Goal: Task Accomplishment & Management: Manage account settings

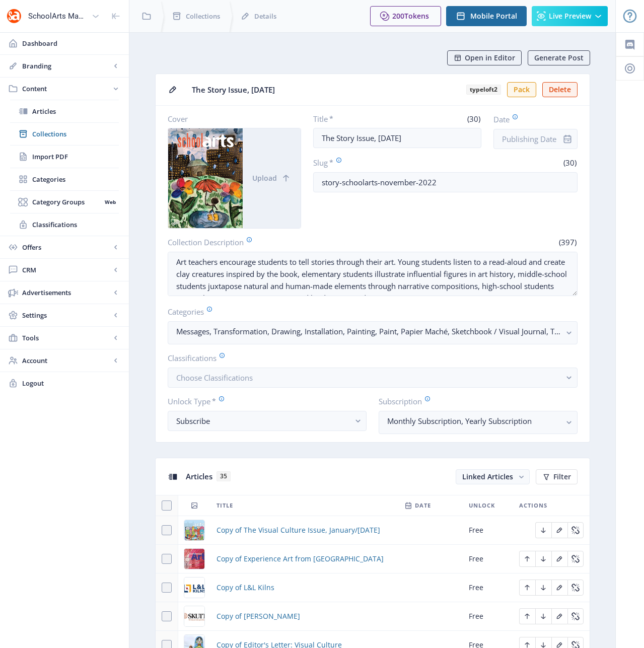
scroll to position [8, 0]
click at [479, 54] on span "Open in Editor" at bounding box center [490, 58] width 50 height 8
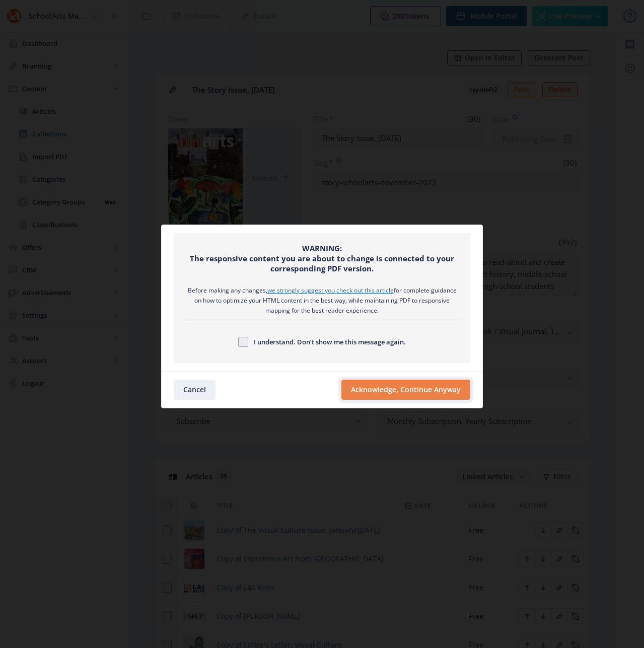
click at [370, 389] on button "Acknowledge, Continue Anyway" at bounding box center [406, 390] width 129 height 20
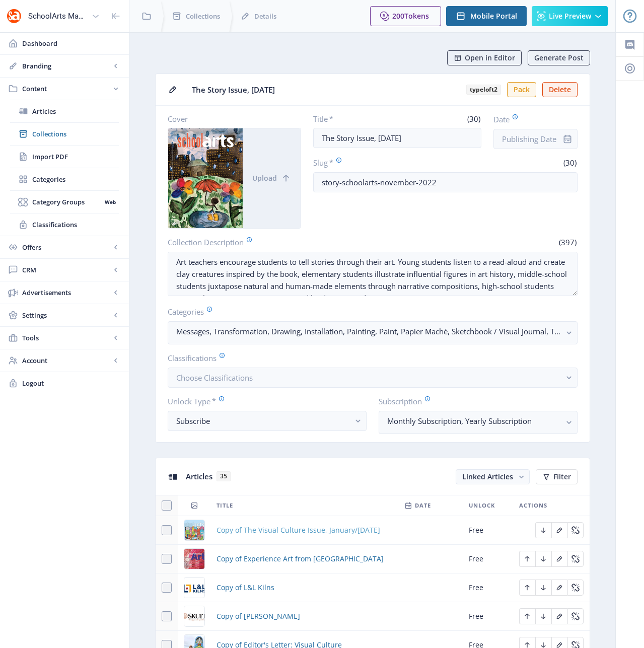
click at [305, 529] on span "Copy of The Visual Culture Issue, January/[DATE]" at bounding box center [299, 530] width 164 height 12
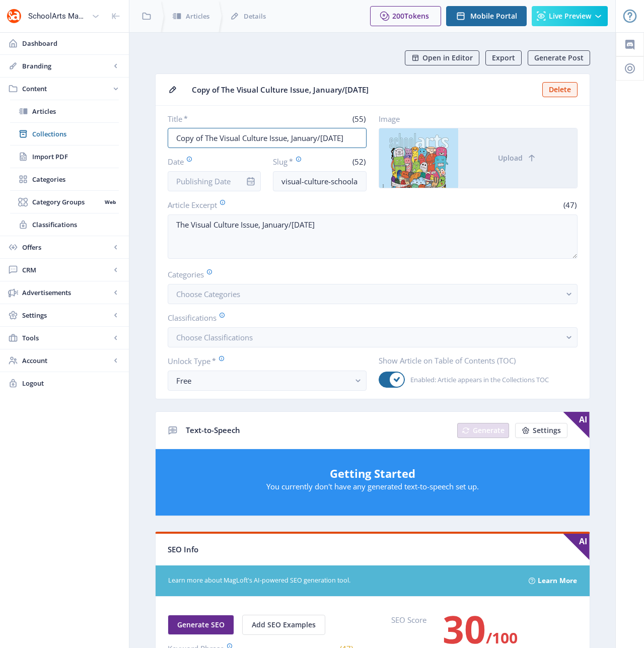
drag, startPoint x: 266, startPoint y: 138, endPoint x: 127, endPoint y: 130, distance: 139.7
click at [127, 130] on div "SchoolArts Magazine Dashboard Branding App Appearance Brand Brief Pages SEO Web…" at bounding box center [322, 498] width 644 height 996
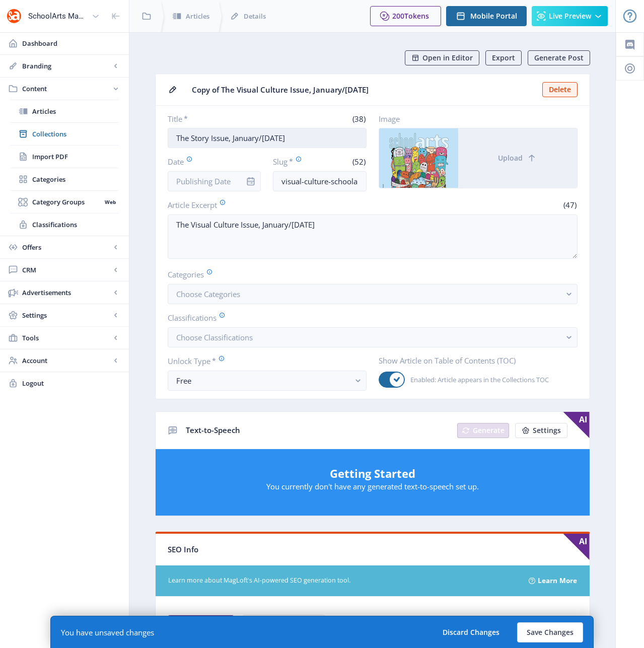
drag, startPoint x: 307, startPoint y: 139, endPoint x: 233, endPoint y: 135, distance: 74.1
click at [233, 135] on input "The Story Issue, January/[DATE]" at bounding box center [267, 138] width 199 height 20
type input "The Story Issue, [DATE]"
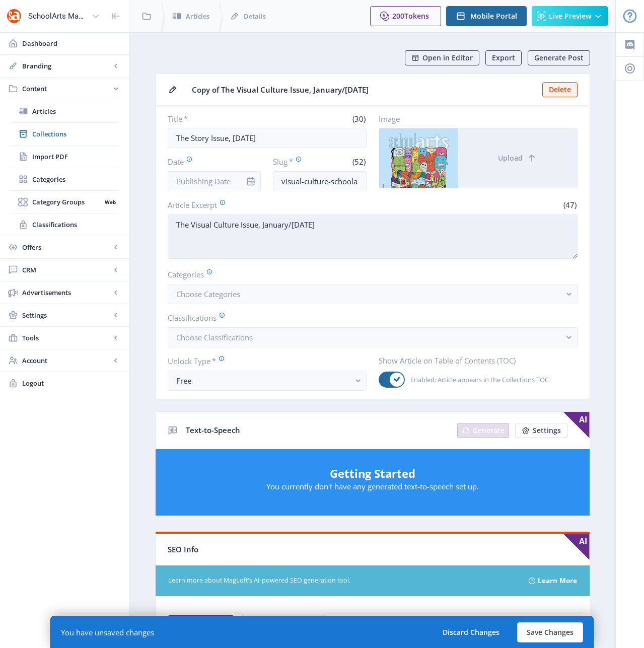
drag, startPoint x: 240, startPoint y: 225, endPoint x: 189, endPoint y: 228, distance: 50.9
click at [189, 228] on textarea "The Visual Culture Issue, January/[DATE]" at bounding box center [373, 237] width 410 height 44
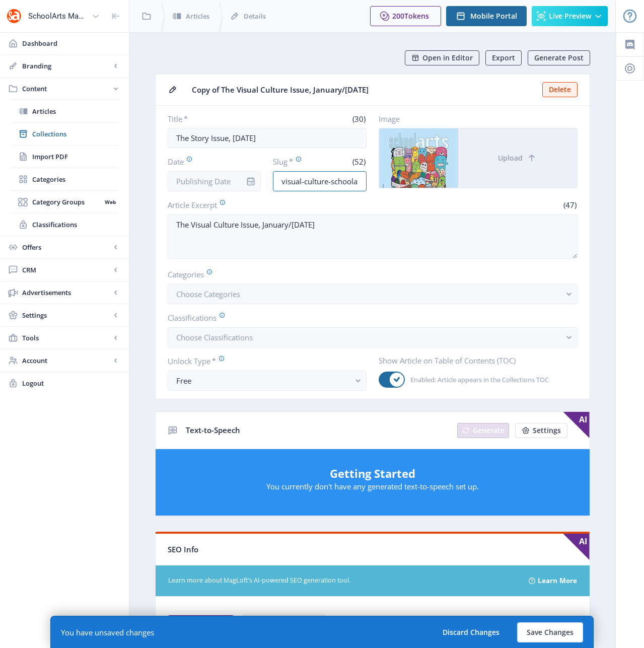
drag, startPoint x: 327, startPoint y: 181, endPoint x: 261, endPoint y: 183, distance: 66.5
click at [261, 183] on div "Date Slug * (52) visual-culture-schoolarts-january-february-2023-vrv9" at bounding box center [267, 173] width 199 height 35
drag, startPoint x: 346, startPoint y: 182, endPoint x: 410, endPoint y: 174, distance: 64.5
click at [410, 174] on div "Title * (30) The Story Issue, [DATE] Date Slug * (43) story-schoolarts-january-…" at bounding box center [373, 153] width 410 height 78
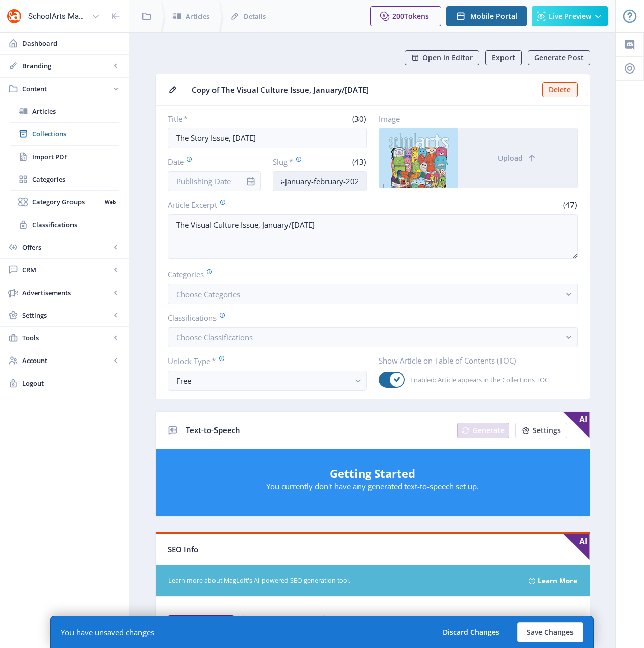
scroll to position [0, 0]
drag, startPoint x: 361, startPoint y: 181, endPoint x: 339, endPoint y: 180, distance: 22.2
click at [339, 180] on input "story-schoolarts-january-february-2023-vrv9" at bounding box center [320, 181] width 94 height 20
click at [304, 183] on input "story-schoolartsnovember-2022" at bounding box center [320, 181] width 94 height 20
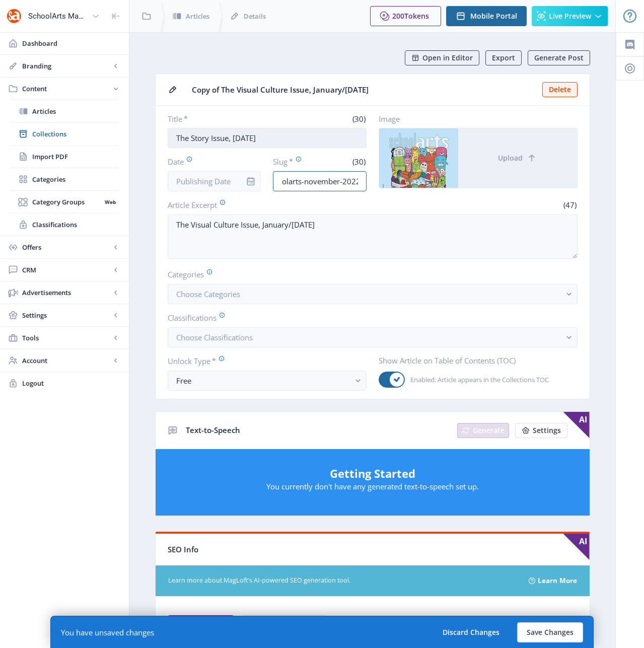
type input "story-schoolarts-november-2022"
drag, startPoint x: 306, startPoint y: 138, endPoint x: 161, endPoint y: 131, distance: 144.7
click at [161, 131] on nb-card-body "Title * (30) The Story Issue, [DATE] Date Slug * (30) story-schoolarts-november…" at bounding box center [373, 252] width 434 height 293
drag, startPoint x: 350, startPoint y: 224, endPoint x: 153, endPoint y: 226, distance: 197.5
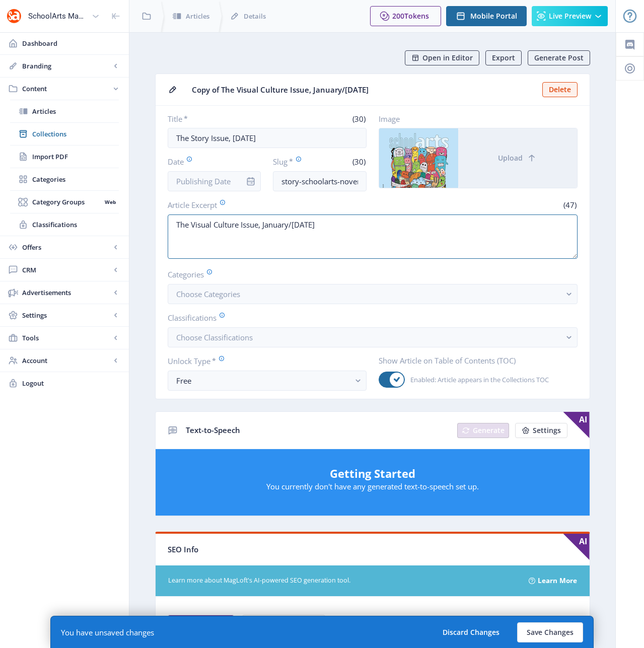
click at [153, 226] on app-content-article "Open in Editor Export Generate Post Copy of The Visual Culture Issue, January/[…" at bounding box center [372, 523] width 451 height 946
paste textarea "Story Issue, [DATE]"
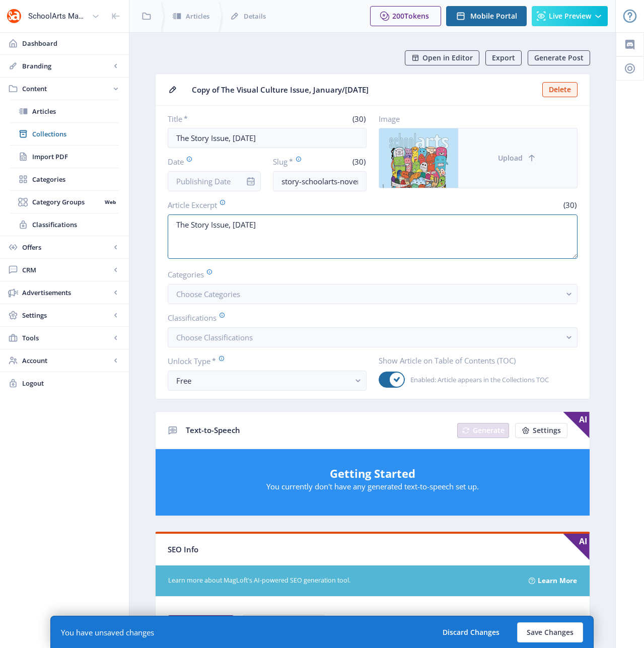
type textarea "The Story Issue, [DATE]"
click at [511, 155] on span "Upload" at bounding box center [510, 158] width 25 height 8
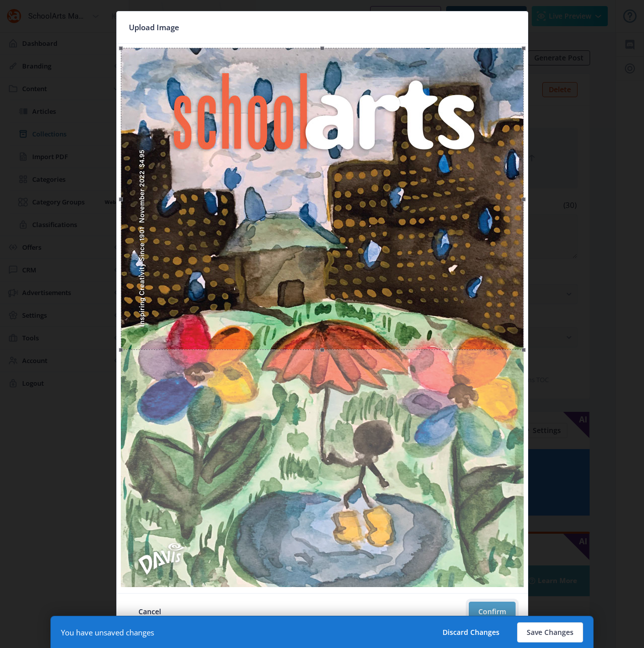
click at [503, 609] on button "Confirm" at bounding box center [492, 612] width 47 height 20
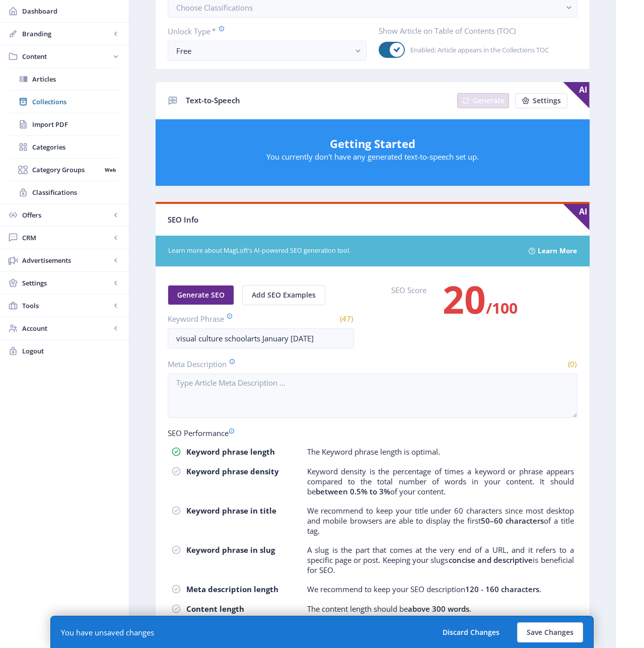
scroll to position [368, 0]
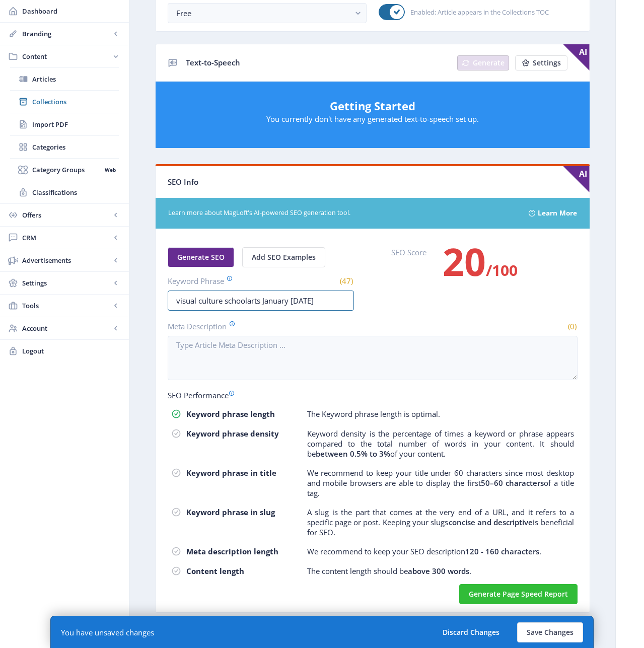
drag, startPoint x: 343, startPoint y: 300, endPoint x: 155, endPoint y: 299, distance: 187.4
click at [156, 299] on nb-card-body "Generate SEO Add SEO Examples Keyword Phrase (47) visual culture schoolarts Jan…" at bounding box center [373, 420] width 434 height 383
paste input "The Story Issue, [DATE]"
click at [234, 301] on input "The Story Issue, [DATE]" at bounding box center [261, 301] width 186 height 20
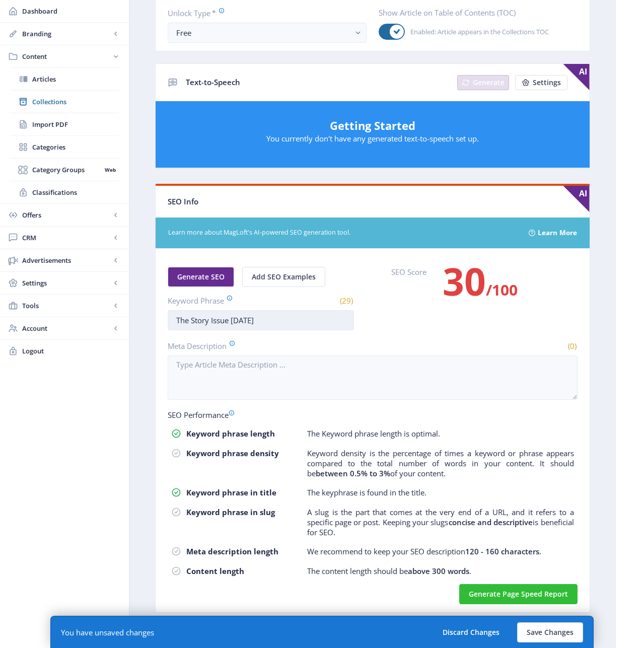
click at [220, 319] on input "The Story Issue [DATE]" at bounding box center [261, 320] width 186 height 20
click at [181, 319] on input "The Story [DATE]" at bounding box center [261, 320] width 186 height 20
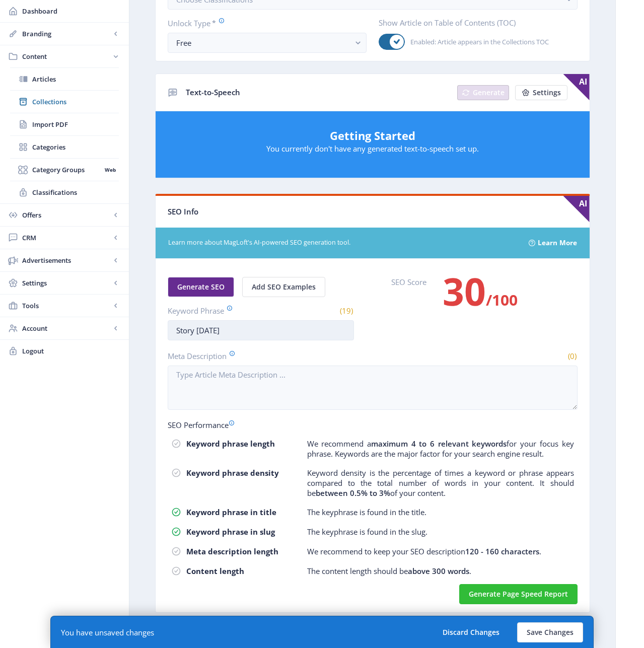
scroll to position [338, 0]
click at [196, 330] on input "Story [DATE]" at bounding box center [261, 330] width 186 height 20
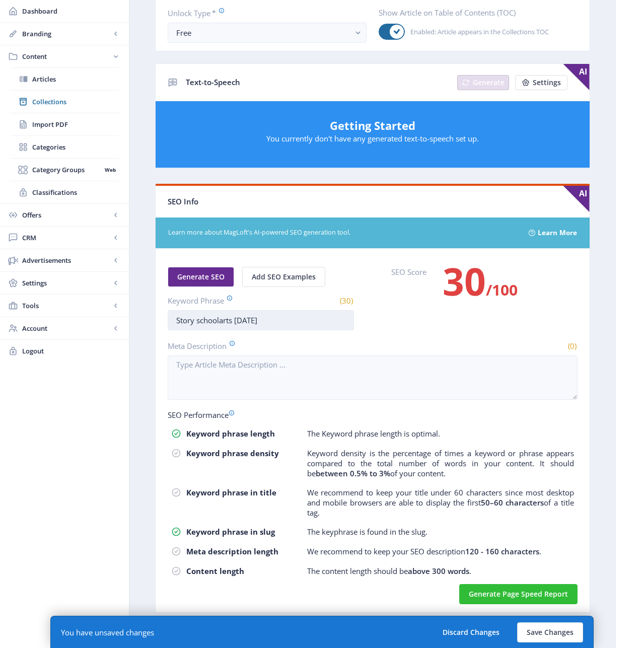
scroll to position [348, 0]
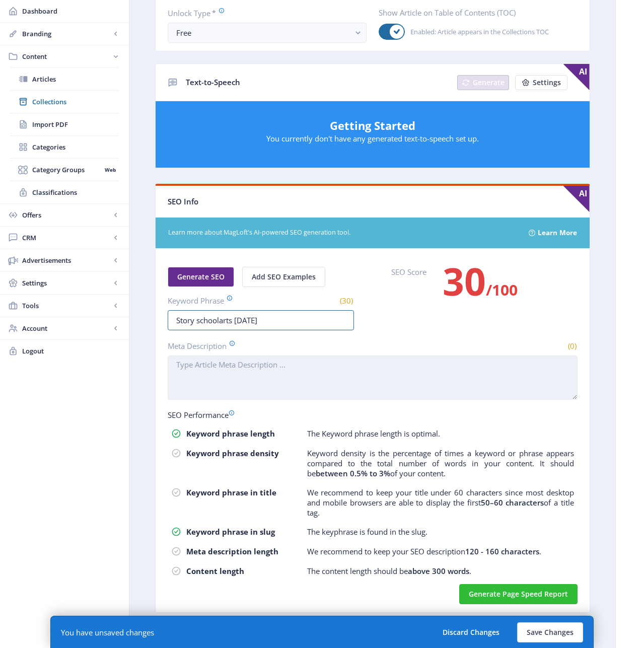
type input "Story schoolarts [DATE]"
click at [275, 379] on textarea "Meta Description" at bounding box center [373, 378] width 410 height 44
paste textarea "The Story Issue, [DATE]"
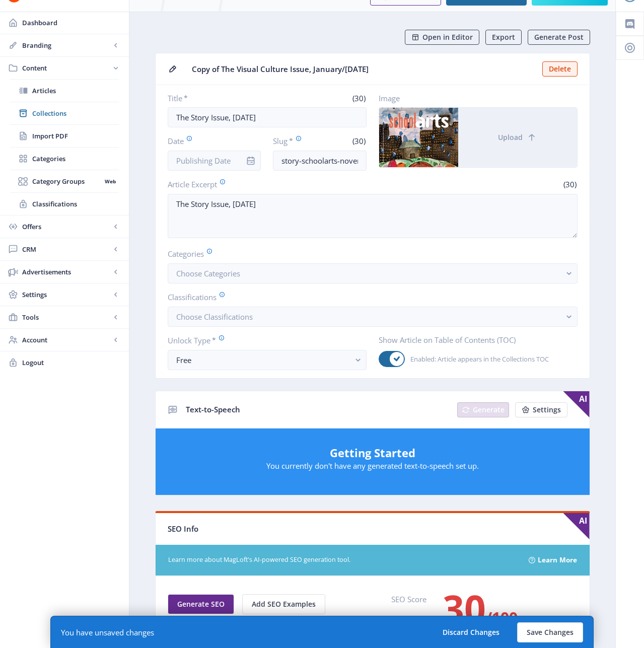
scroll to position [0, 0]
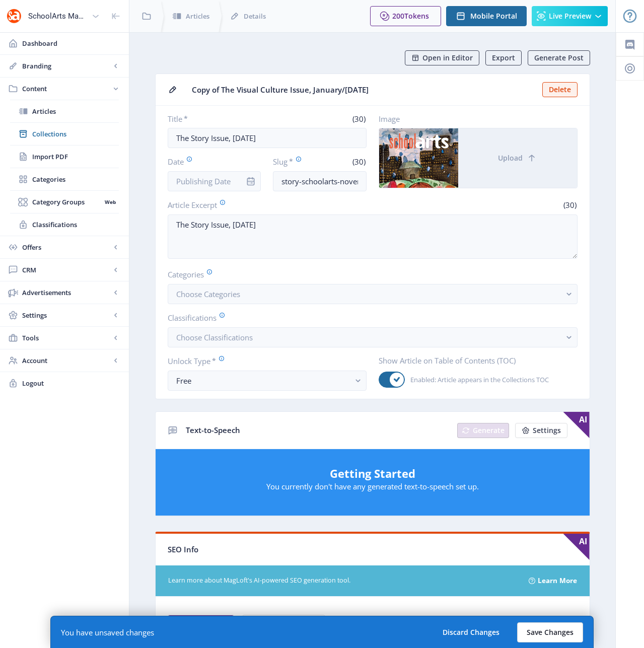
type textarea "The Story Issue, [DATE]"
click at [547, 630] on button "Save Changes" at bounding box center [550, 633] width 66 height 20
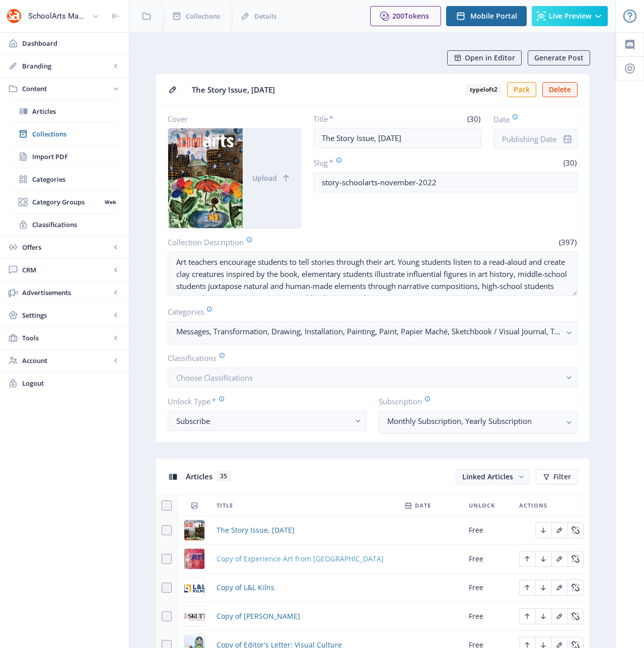
click at [293, 559] on span "Copy of Experience Art from [GEOGRAPHIC_DATA]" at bounding box center [300, 559] width 167 height 12
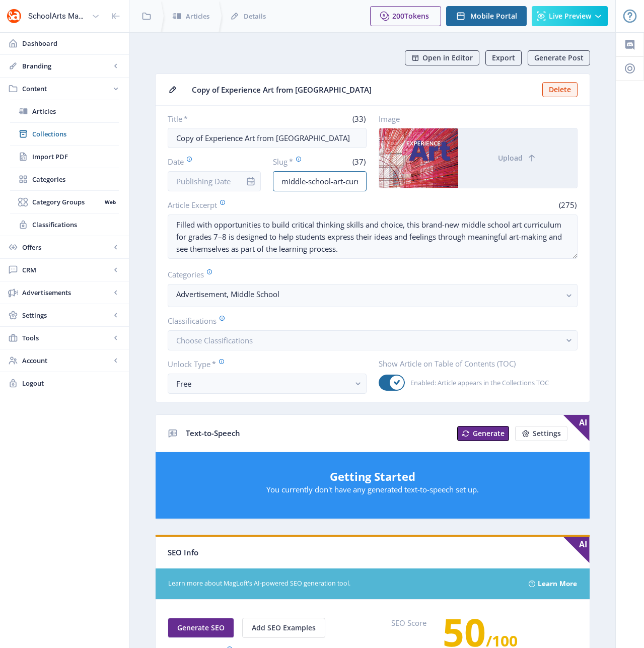
scroll to position [0, 58]
drag, startPoint x: 343, startPoint y: 181, endPoint x: 443, endPoint y: 183, distance: 100.3
click at [443, 183] on div "Title * (33) Copy of Experience Art from [PERSON_NAME] Date Slug * (37) middle-…" at bounding box center [373, 153] width 410 height 78
click at [365, 180] on input "middle-school-art-curriculum-123-fck3" at bounding box center [320, 181] width 94 height 20
drag, startPoint x: 362, startPoint y: 180, endPoint x: 329, endPoint y: 180, distance: 32.7
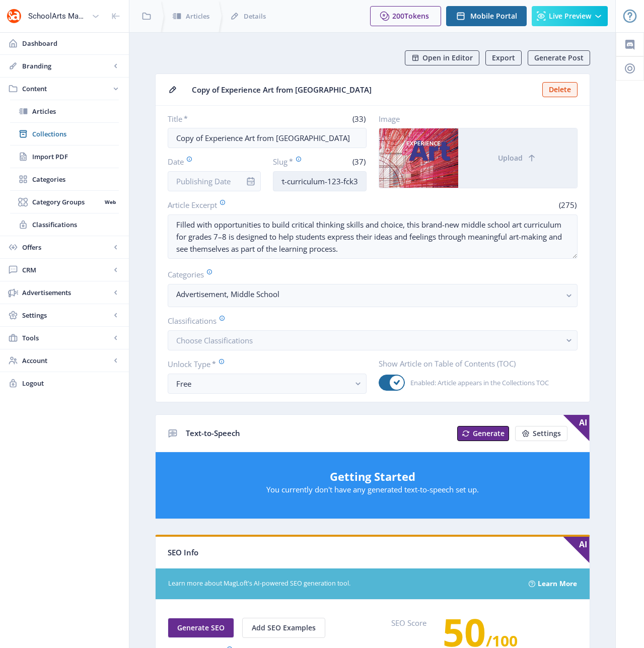
click at [329, 180] on input "middle-school-art-curriculum-123-fck3" at bounding box center [320, 181] width 94 height 20
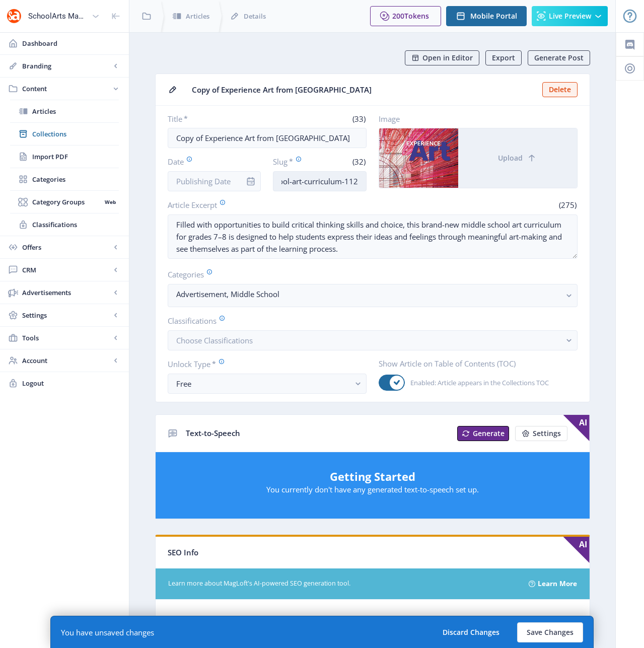
scroll to position [0, 46]
type input "middle-school-art-curriculum-1122"
click at [529, 632] on button "Save Changes" at bounding box center [550, 633] width 66 height 20
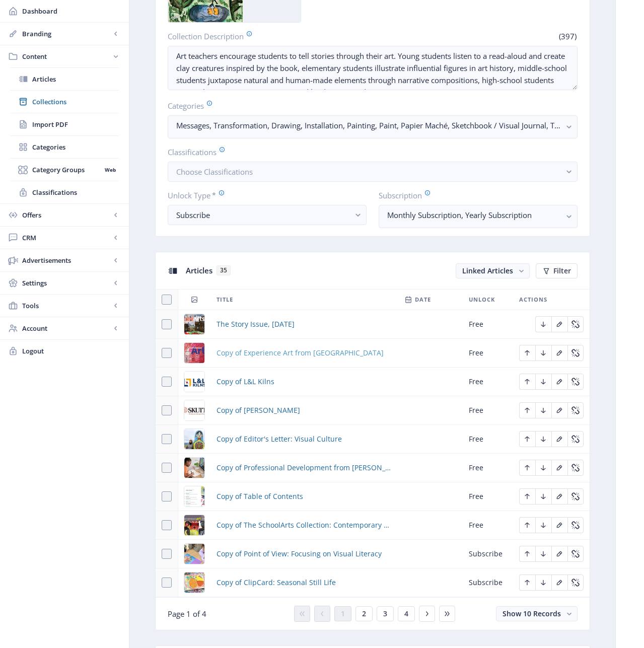
scroll to position [207, 0]
click at [252, 356] on span "Copy of Experience Art from [GEOGRAPHIC_DATA]" at bounding box center [300, 353] width 167 height 12
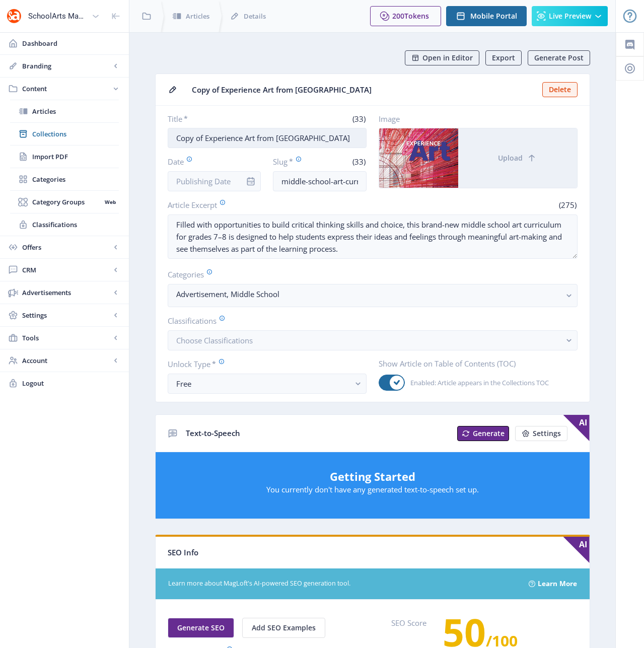
drag, startPoint x: 206, startPoint y: 138, endPoint x: 168, endPoint y: 138, distance: 37.3
click at [168, 138] on input "Copy of Experience Art from [GEOGRAPHIC_DATA]" at bounding box center [267, 138] width 199 height 20
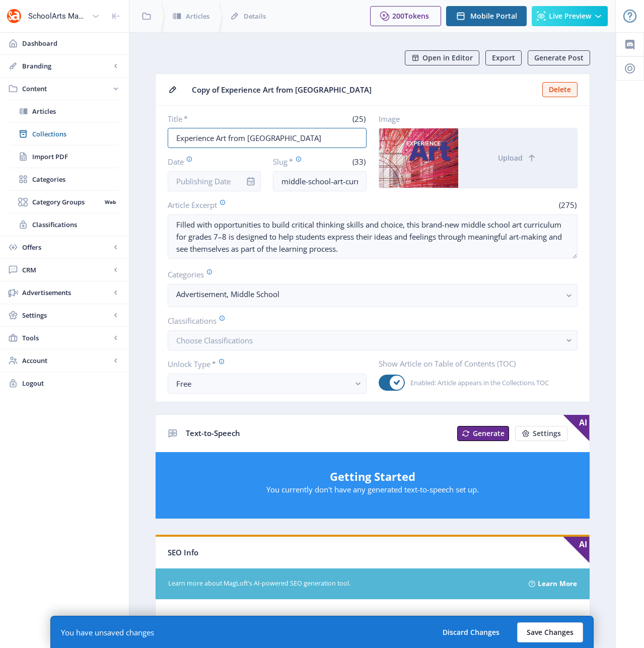
type input "Experience Art from [GEOGRAPHIC_DATA]"
click at [537, 630] on button "Save Changes" at bounding box center [550, 633] width 66 height 20
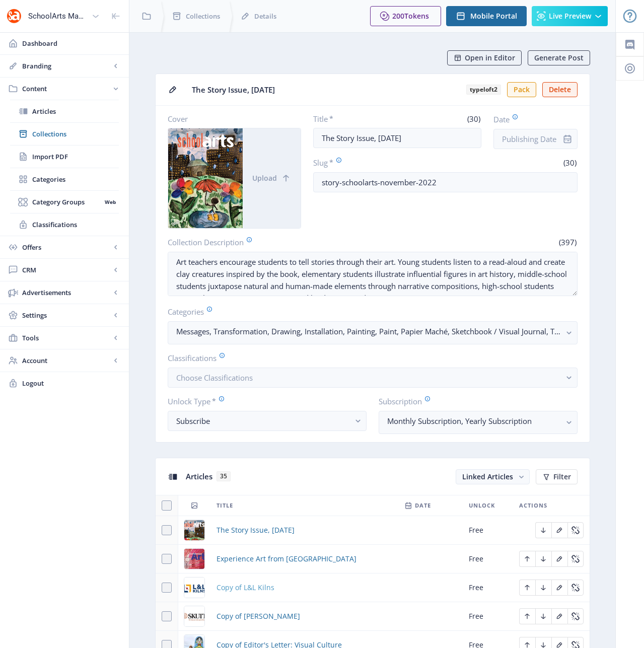
click at [255, 587] on span "Copy of L&L Kilns" at bounding box center [246, 588] width 58 height 12
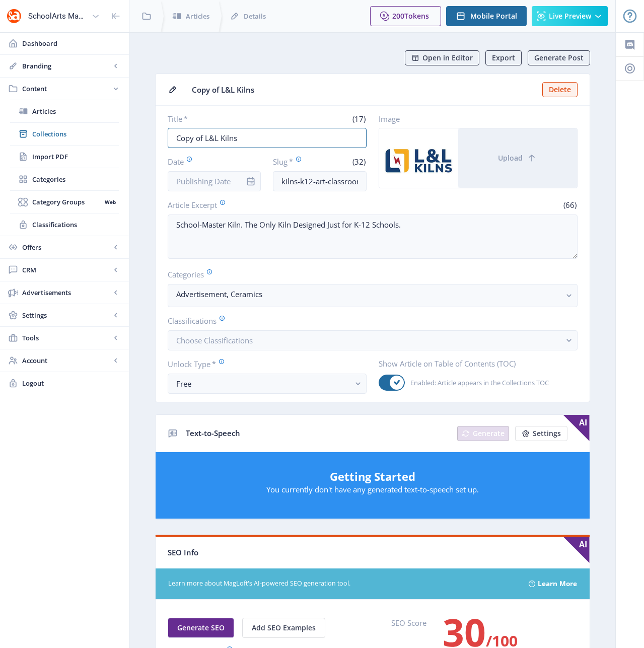
drag, startPoint x: 204, startPoint y: 138, endPoint x: 155, endPoint y: 138, distance: 48.9
click at [156, 138] on nb-card-body "Title * (17) Copy of L&L Kilns Date Slug * (32) kilns-k12-art-classroom-123-2cz…" at bounding box center [373, 254] width 434 height 296
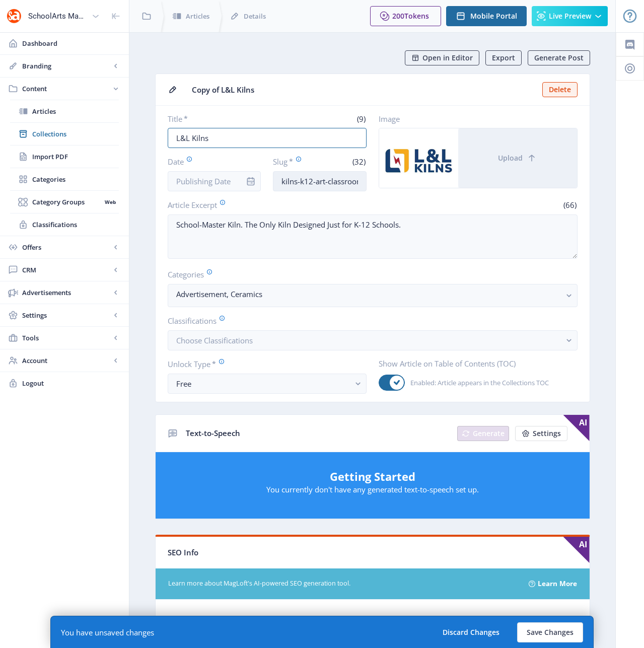
type input "L&L Kilns"
drag, startPoint x: 341, startPoint y: 179, endPoint x: 359, endPoint y: 179, distance: 18.6
click at [364, 182] on input "kilns-k12-art-classroom-123-2czd" at bounding box center [320, 181] width 94 height 20
drag, startPoint x: 350, startPoint y: 185, endPoint x: 361, endPoint y: 182, distance: 11.0
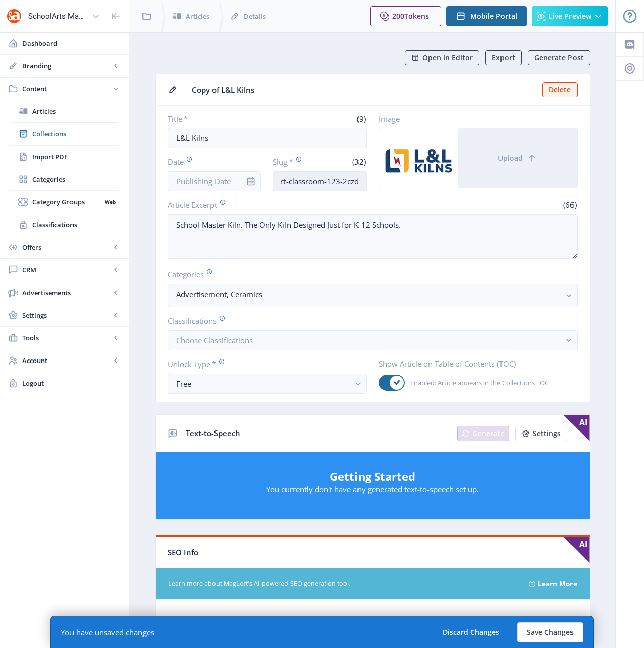
click at [361, 182] on input "kilns-k12-art-classroom-123-2czd" at bounding box center [320, 181] width 94 height 20
drag, startPoint x: 360, startPoint y: 180, endPoint x: 328, endPoint y: 180, distance: 31.7
click at [328, 180] on input "kilns-k12-art-classroom-123-2czd" at bounding box center [320, 181] width 94 height 20
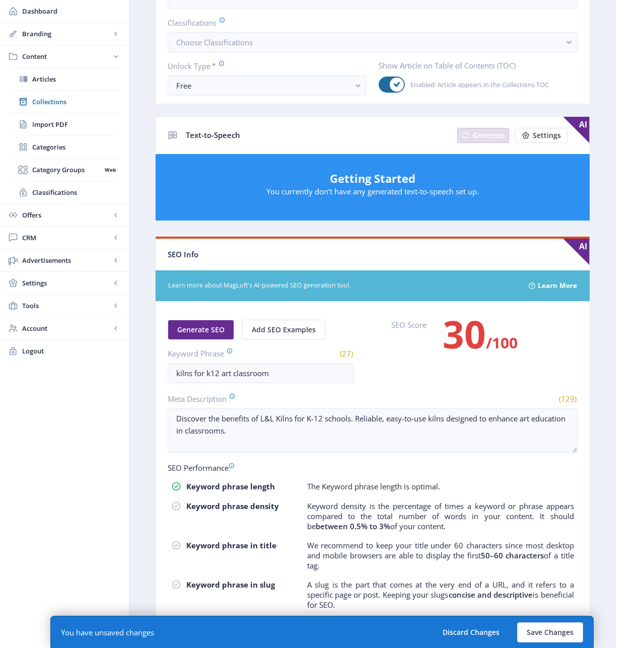
scroll to position [371, 0]
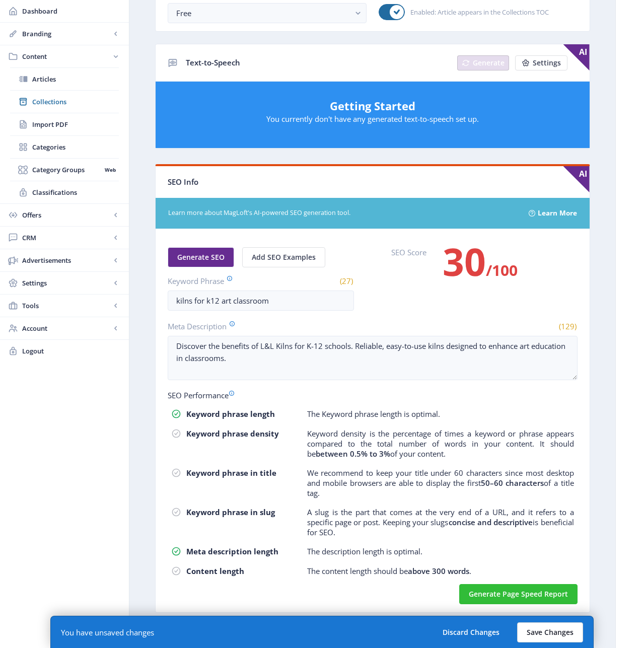
type input "kilns-k12-art-classroom-1122"
click at [559, 632] on button "Save Changes" at bounding box center [550, 633] width 66 height 20
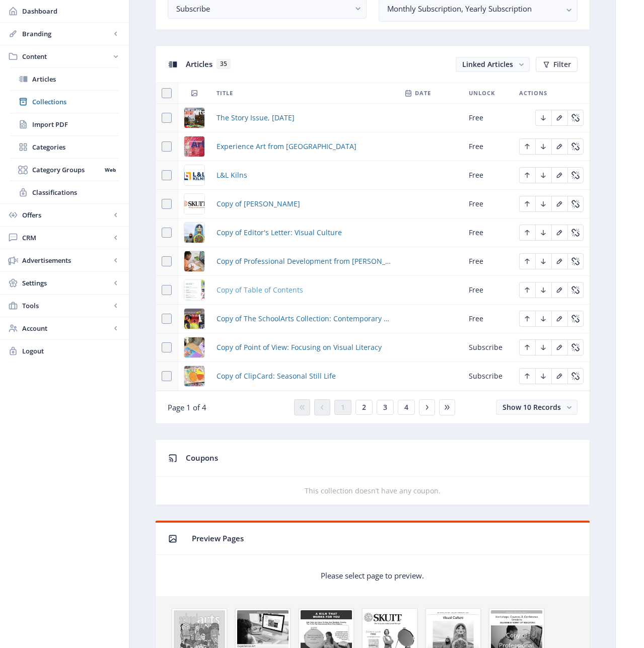
scroll to position [455, 0]
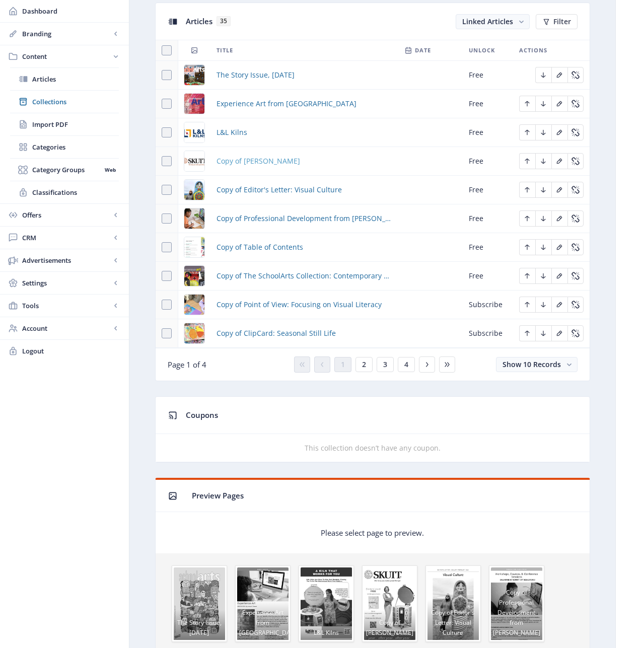
click at [240, 161] on span "Copy of [PERSON_NAME]" at bounding box center [259, 161] width 84 height 12
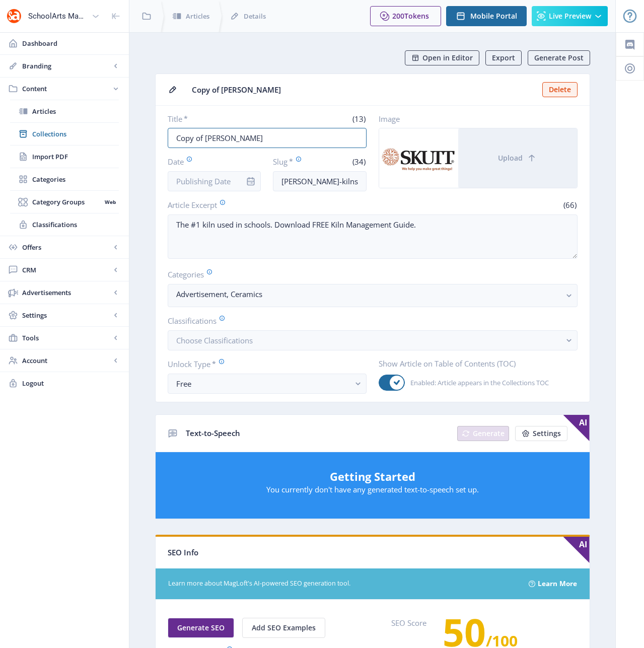
drag, startPoint x: 206, startPoint y: 138, endPoint x: 153, endPoint y: 133, distance: 52.6
click at [153, 133] on app-content-article "Open in Editor Export Generate Post Copy of [PERSON_NAME] Delete Title * (13) C…" at bounding box center [372, 514] width 451 height 929
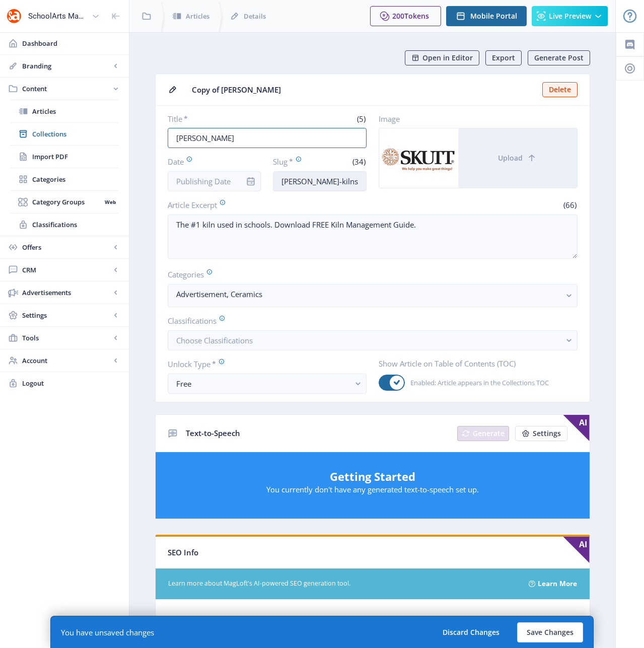
type input "[PERSON_NAME]"
drag, startPoint x: 347, startPoint y: 181, endPoint x: 391, endPoint y: 177, distance: 44.0
click at [391, 177] on div "Title * (5) [PERSON_NAME] Date Slug * (34) [PERSON_NAME]-kilns-art-classroom-12…" at bounding box center [373, 153] width 410 height 78
click at [356, 180] on input "[PERSON_NAME]-kilns-art-classroom-123-lc4y" at bounding box center [320, 181] width 94 height 20
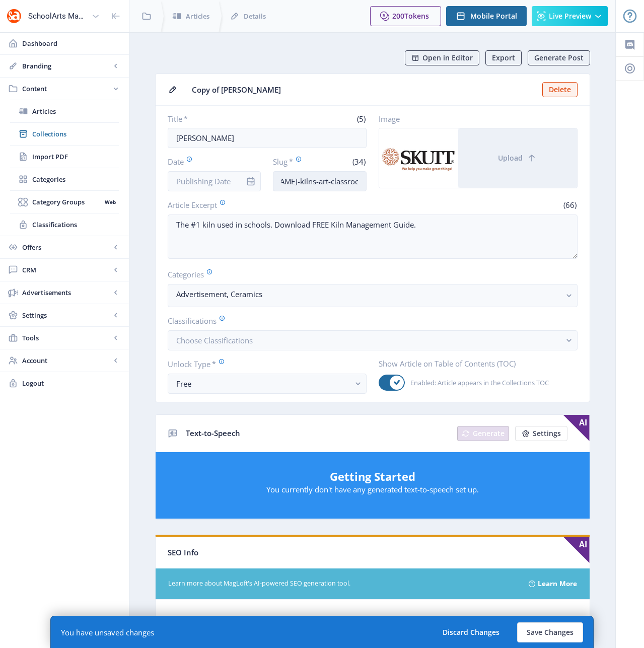
drag, startPoint x: 358, startPoint y: 181, endPoint x: 335, endPoint y: 183, distance: 22.7
click at [335, 183] on input "[PERSON_NAME]-kilns-art-classroom-123-lc4y" at bounding box center [320, 181] width 94 height 20
type input "[PERSON_NAME]-kilns-art-classroom-1122"
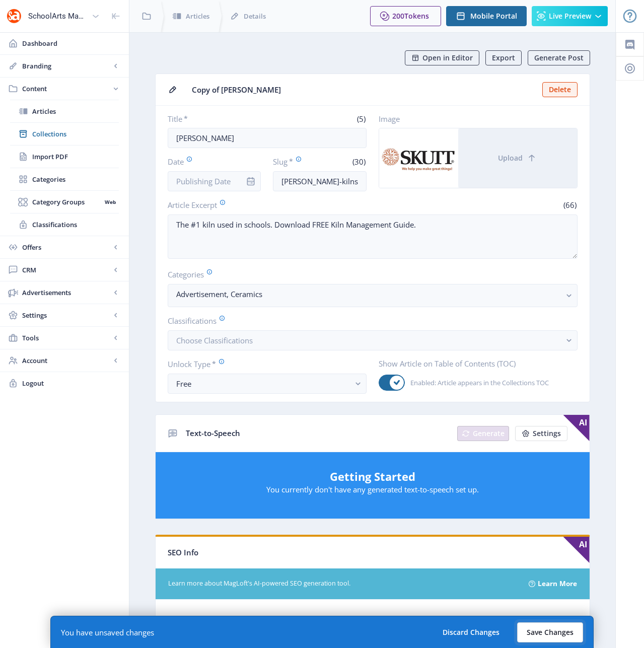
click at [559, 631] on button "Save Changes" at bounding box center [550, 633] width 66 height 20
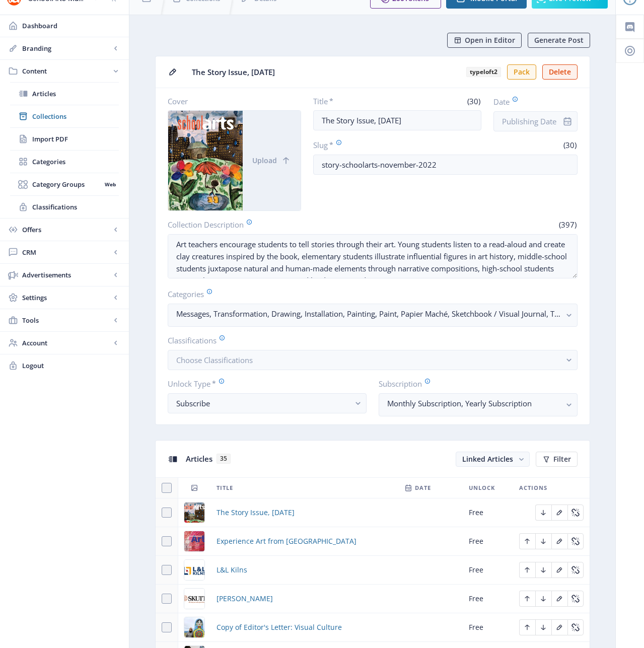
scroll to position [315, 0]
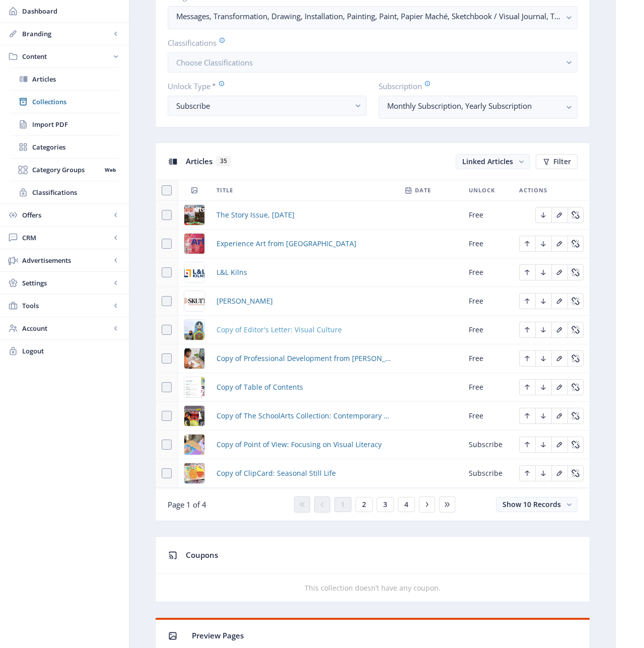
click at [249, 328] on span "Copy of Editor's Letter: Visual Culture" at bounding box center [279, 330] width 125 height 12
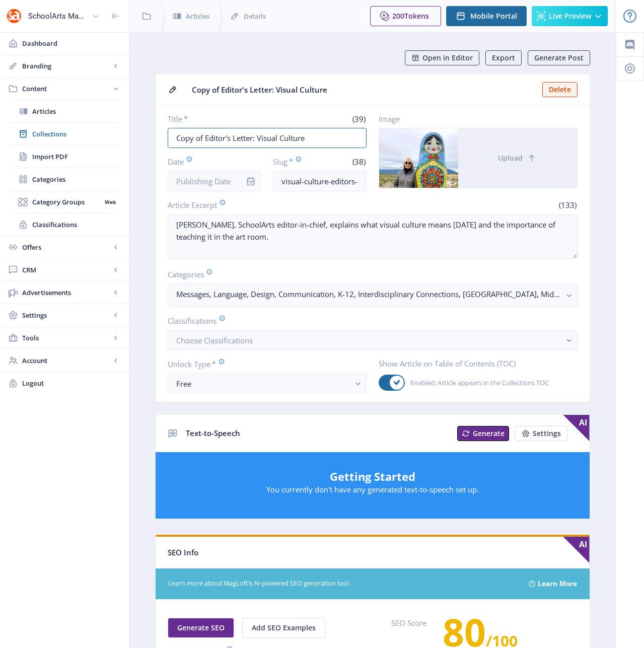
drag, startPoint x: 206, startPoint y: 138, endPoint x: 166, endPoint y: 138, distance: 40.3
click at [166, 138] on nb-card-body "Title * (39) Copy of Editor's Letter: Visual Culture Date Slug * (38) visual-cu…" at bounding box center [373, 254] width 434 height 296
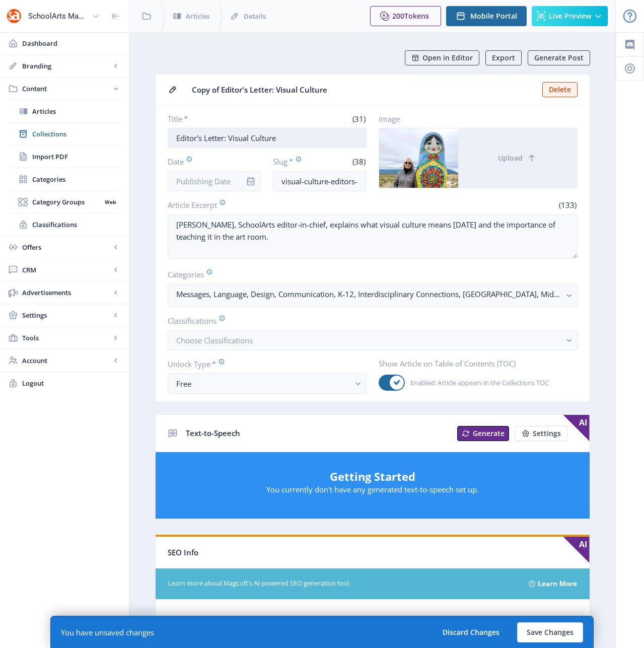
drag, startPoint x: 287, startPoint y: 139, endPoint x: 230, endPoint y: 138, distance: 56.9
click at [230, 138] on input "Editor's Letter: Visual Culture" at bounding box center [267, 138] width 199 height 20
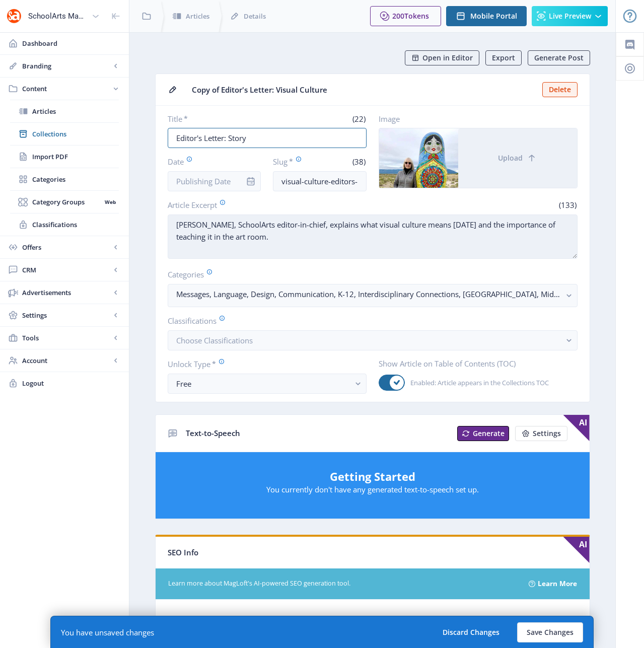
type input "Editor's Letter: Story"
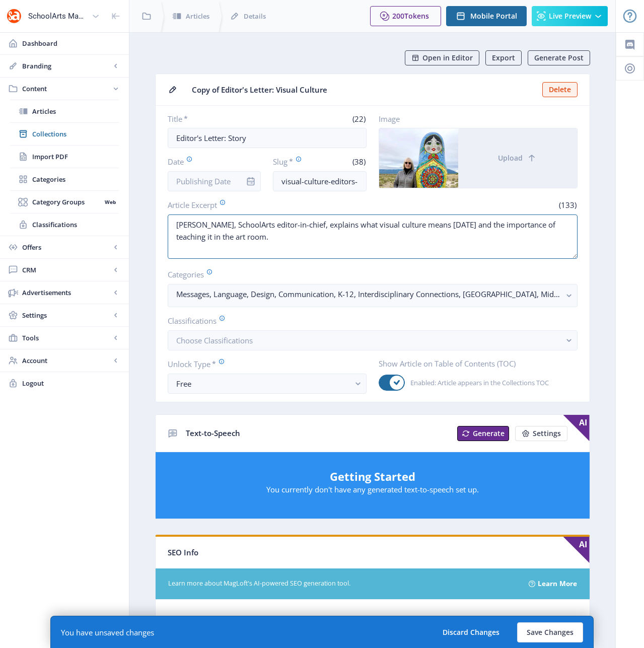
drag, startPoint x: 299, startPoint y: 254, endPoint x: 326, endPoint y: 210, distance: 52.0
click at [299, 254] on textarea "[PERSON_NAME], SchoolArts editor-in-chief, explains what visual culture means […" at bounding box center [373, 237] width 410 height 44
drag, startPoint x: 329, startPoint y: 182, endPoint x: 267, endPoint y: 176, distance: 62.3
click at [267, 176] on div "Date Slug * (38) visual-culture-editors-letter-123-io1c" at bounding box center [267, 173] width 199 height 35
click at [350, 181] on input "story-editors-letter-123-io1c" at bounding box center [320, 181] width 94 height 20
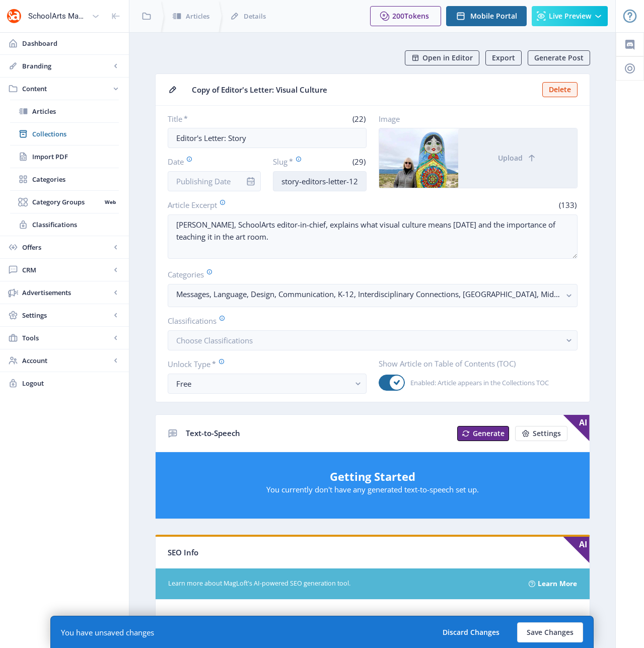
scroll to position [0, 9]
click at [342, 179] on input "story-editors-letter-123-io1c" at bounding box center [320, 181] width 94 height 20
drag, startPoint x: 342, startPoint y: 180, endPoint x: 394, endPoint y: 185, distance: 52.6
click at [394, 185] on div "Title * (22) Editor's Letter: Story Date Slug * (29) story-editors-letter-123-i…" at bounding box center [373, 153] width 410 height 78
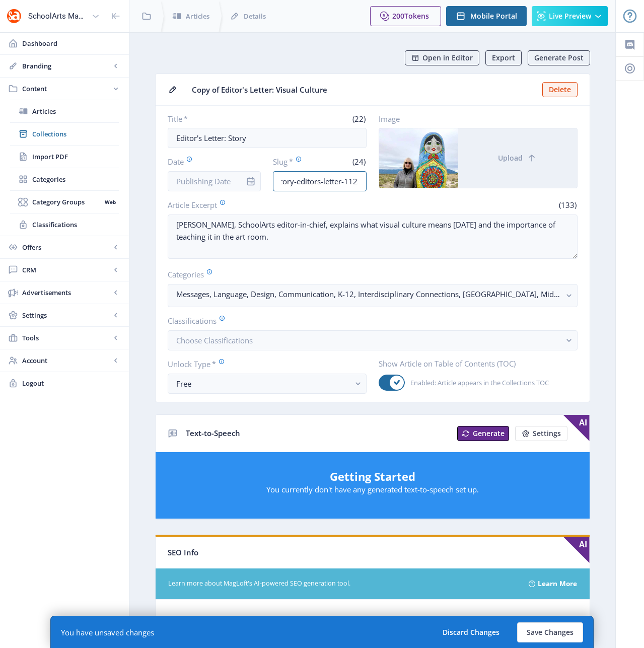
scroll to position [0, 9]
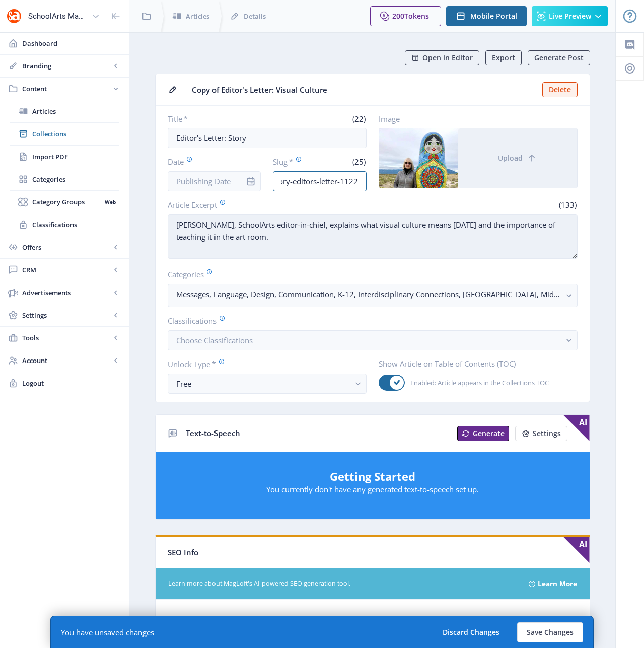
type input "story-editors-letter-1122"
click at [333, 252] on textarea "[PERSON_NAME], SchoolArts editor-in-chief, explains what visual culture means […" at bounding box center [373, 237] width 410 height 44
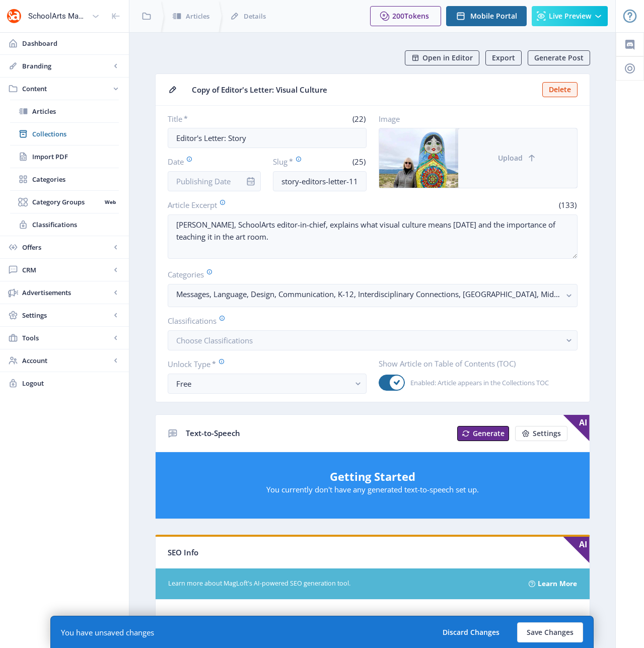
click at [491, 165] on button "Upload" at bounding box center [517, 157] width 119 height 59
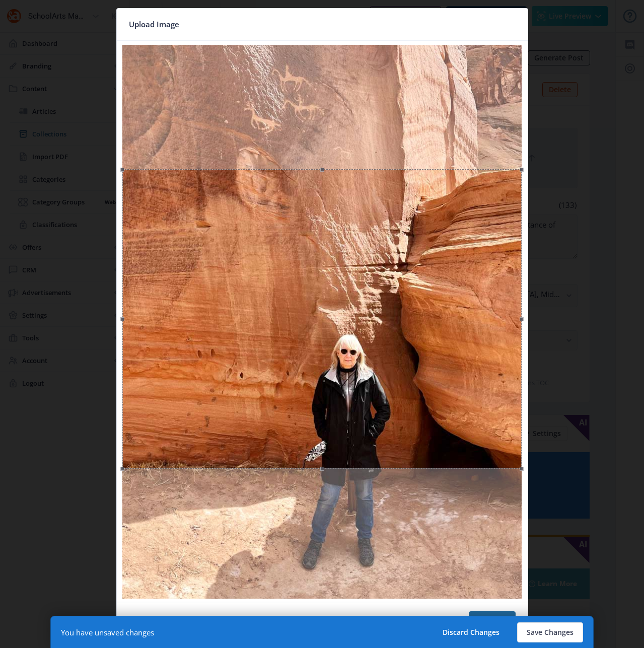
drag, startPoint x: 331, startPoint y: 257, endPoint x: 339, endPoint y: 381, distance: 124.6
click at [339, 381] on div at bounding box center [321, 319] width 399 height 300
click at [480, 612] on button "Confirm" at bounding box center [492, 622] width 47 height 20
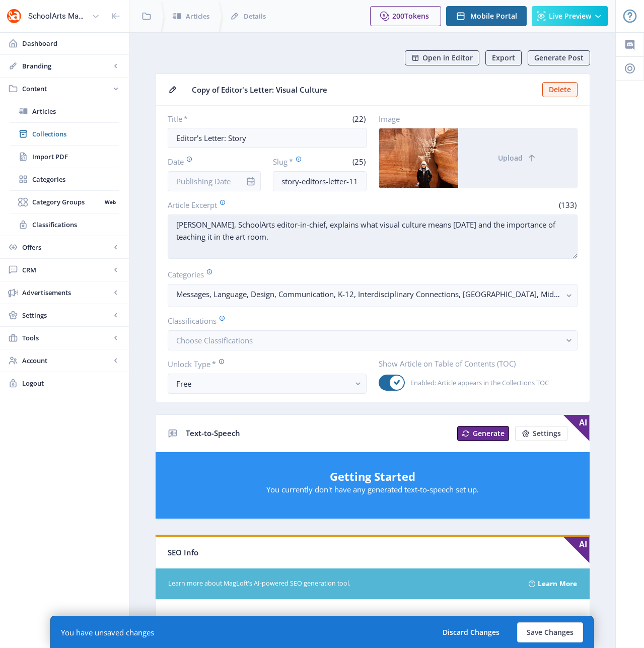
click at [384, 215] on textarea "[PERSON_NAME], SchoolArts editor-in-chief, explains what visual culture means […" at bounding box center [373, 237] width 410 height 44
drag, startPoint x: 323, startPoint y: 225, endPoint x: 346, endPoint y: 245, distance: 29.6
click at [346, 245] on textarea "[PERSON_NAME], SchoolArts editor-in-chief, explains what visual culture means […" at bounding box center [373, 237] width 410 height 44
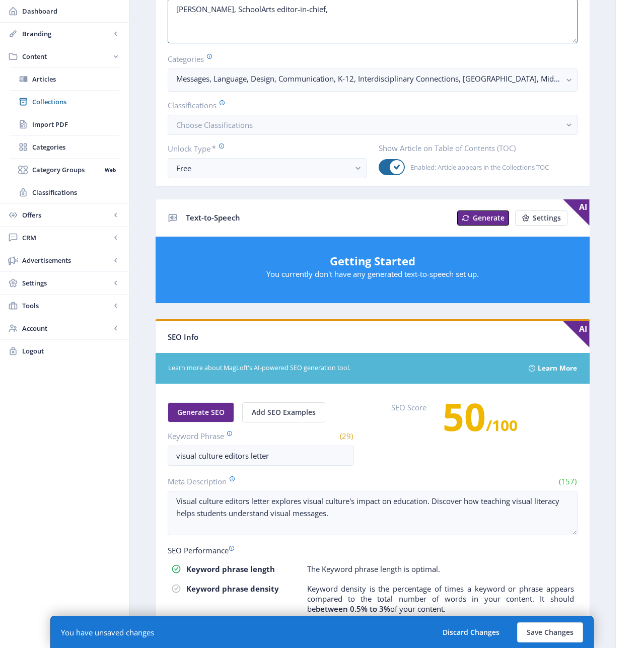
scroll to position [218, 0]
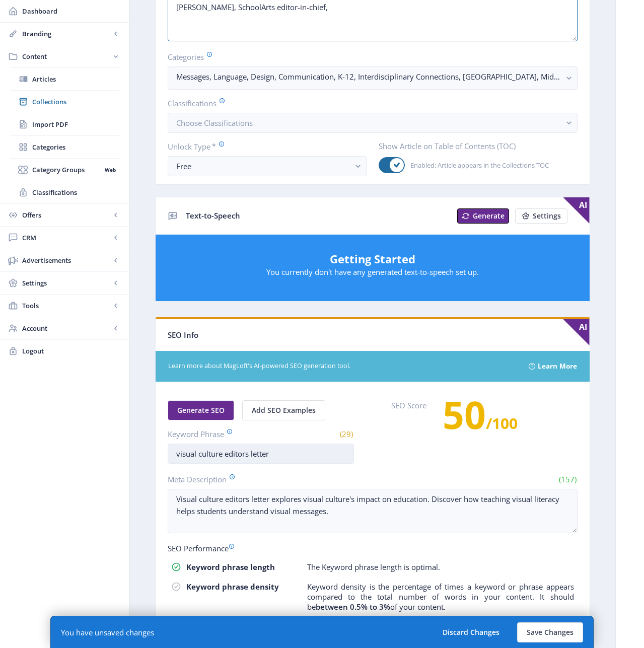
type textarea "[PERSON_NAME], SchoolArts editor-in-chief,"
drag, startPoint x: 222, startPoint y: 453, endPoint x: 165, endPoint y: 457, distance: 56.6
click at [165, 457] on nb-card-body "Generate SEO Add SEO Examples Keyword Phrase (29) visual culture editors letter…" at bounding box center [373, 573] width 434 height 383
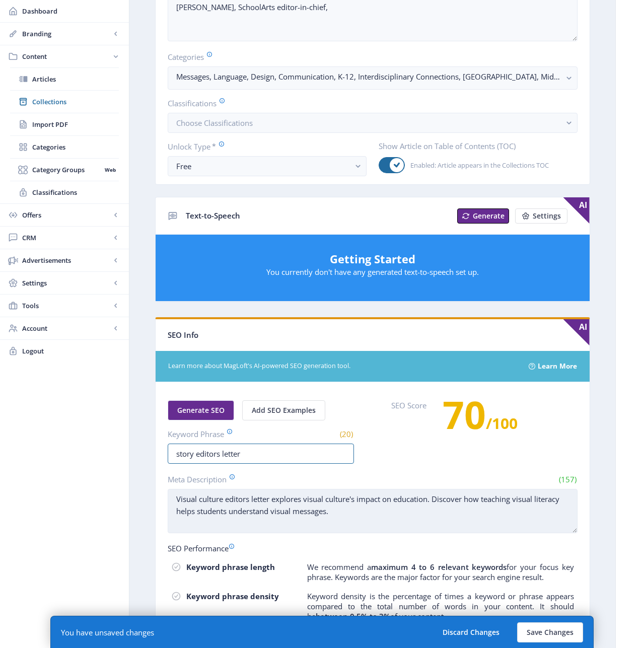
type input "story editors letter"
drag, startPoint x: 330, startPoint y: 509, endPoint x: 167, endPoint y: 493, distance: 164.0
click at [168, 493] on textarea "Visual culture editors letter explores visual culture's impact on education. Di…" at bounding box center [373, 511] width 410 height 44
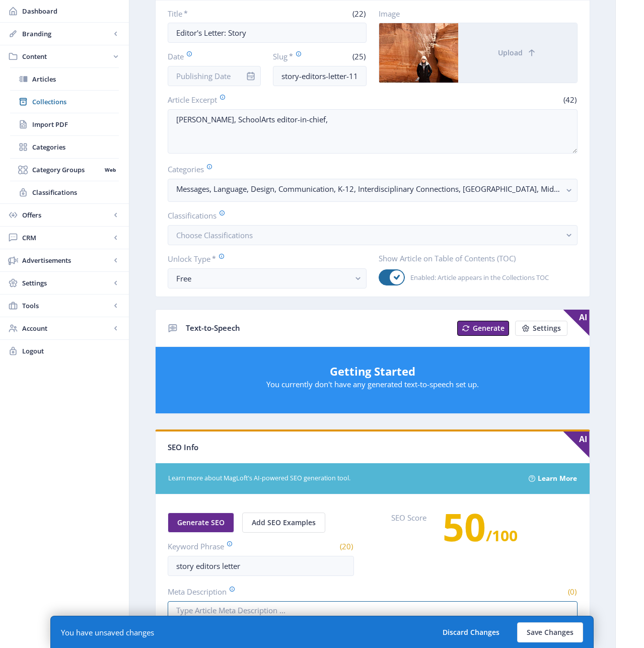
scroll to position [0, 0]
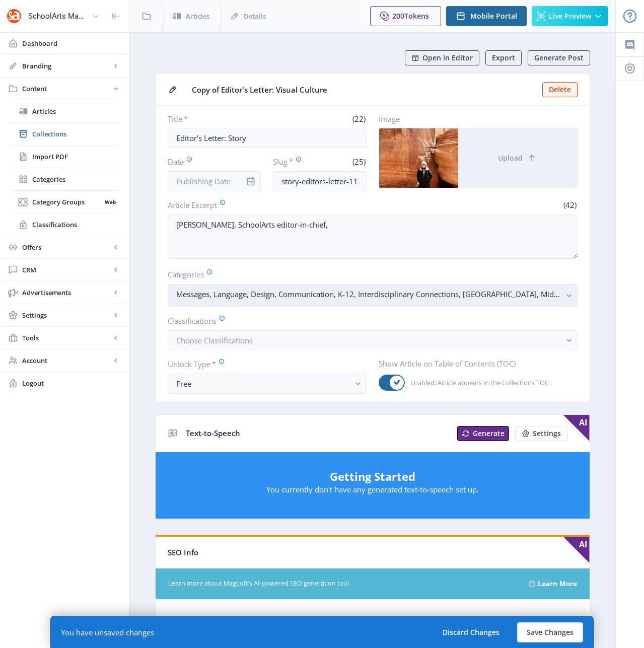
click at [569, 298] on rect "button" at bounding box center [570, 296] width 12 height 12
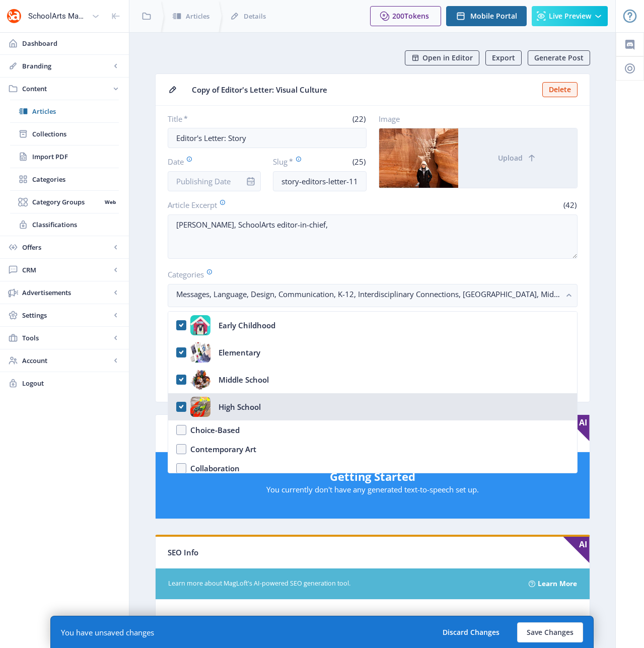
drag, startPoint x: 182, startPoint y: 407, endPoint x: 182, endPoint y: 400, distance: 6.0
click at [182, 407] on nb-option "High School" at bounding box center [372, 406] width 409 height 27
checkbox input "false"
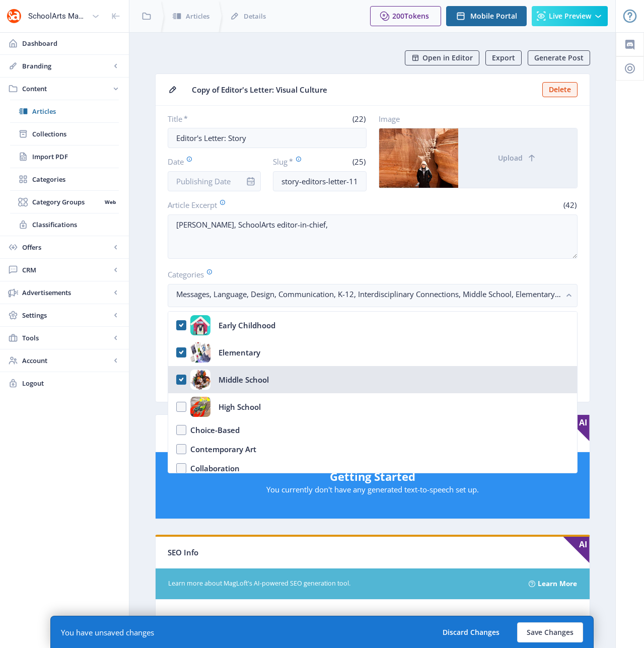
click at [183, 378] on nb-option "Middle School" at bounding box center [372, 379] width 409 height 27
checkbox input "false"
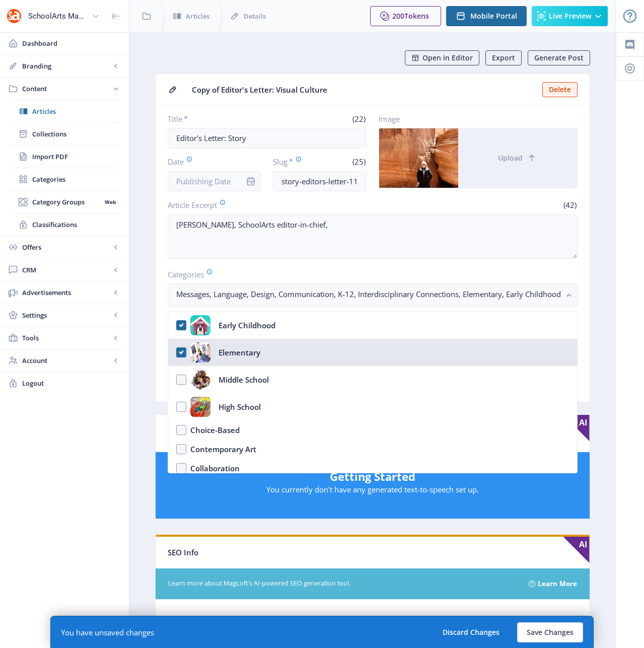
click at [179, 344] on nb-option "Elementary" at bounding box center [372, 352] width 409 height 27
checkbox input "false"
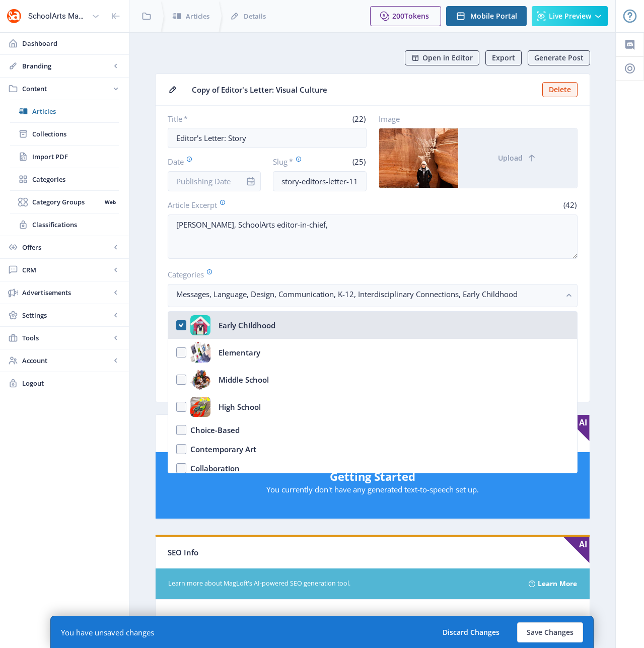
click at [182, 323] on nb-option "Early Childhood" at bounding box center [372, 325] width 409 height 27
checkbox input "false"
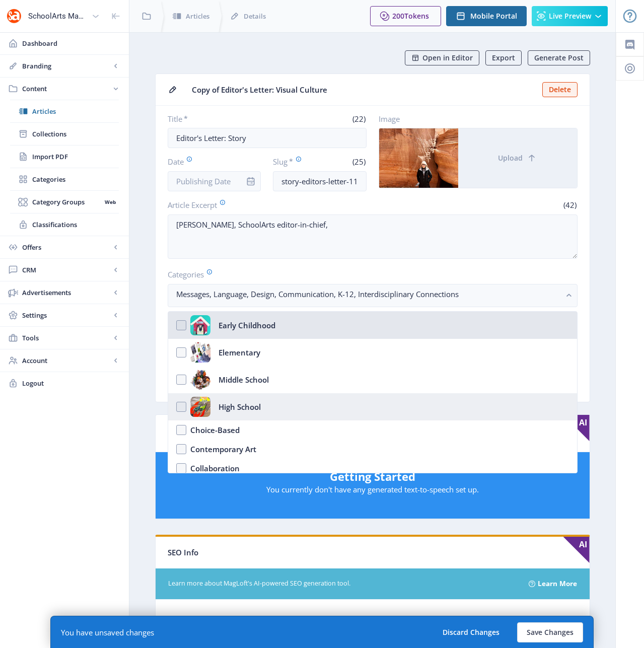
scroll to position [182, 0]
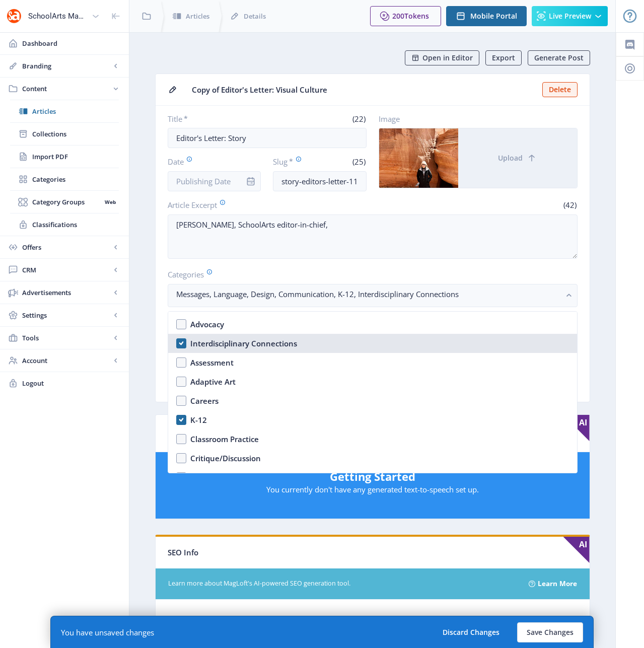
click at [177, 343] on nb-option "Interdisciplinary Connections" at bounding box center [372, 343] width 409 height 19
checkbox input "false"
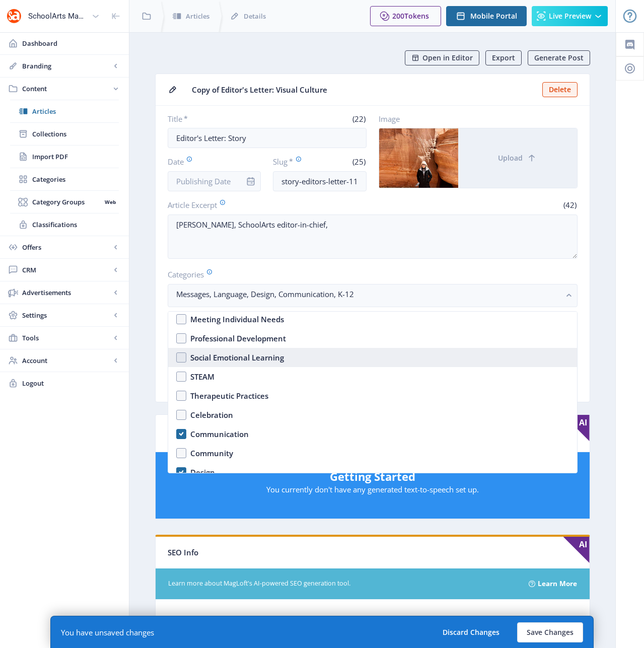
scroll to position [415, 0]
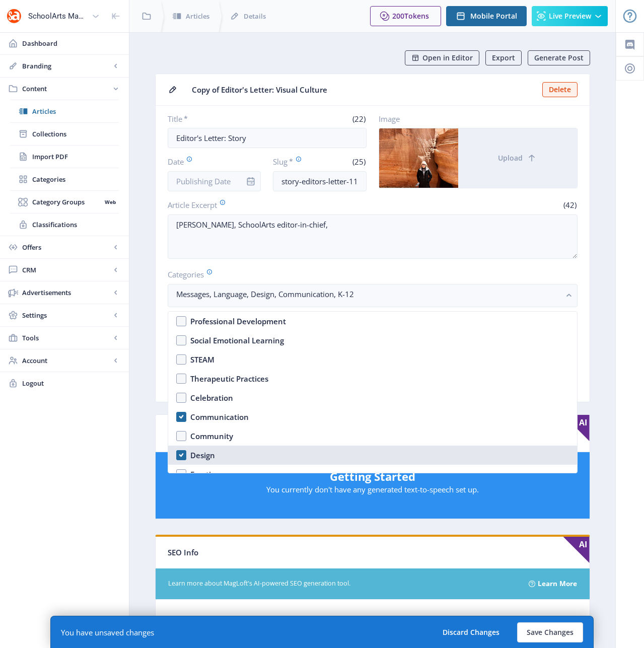
click at [180, 454] on nb-option "Design" at bounding box center [372, 455] width 409 height 19
checkbox input "false"
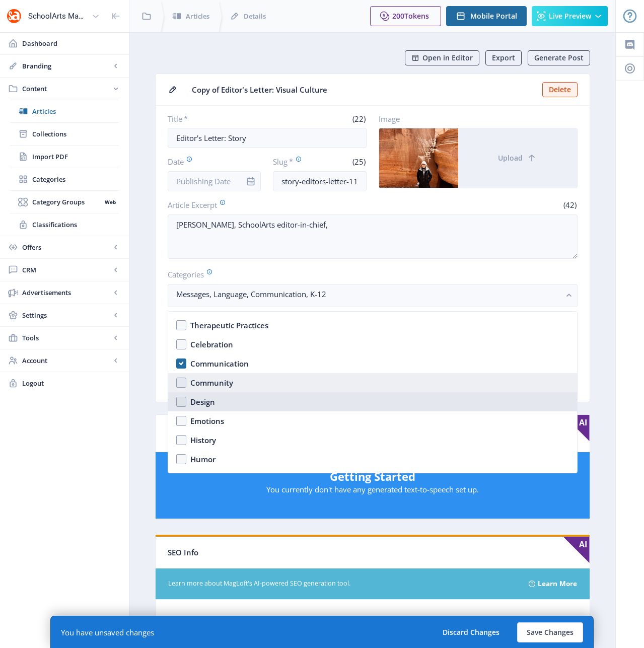
scroll to position [595, 0]
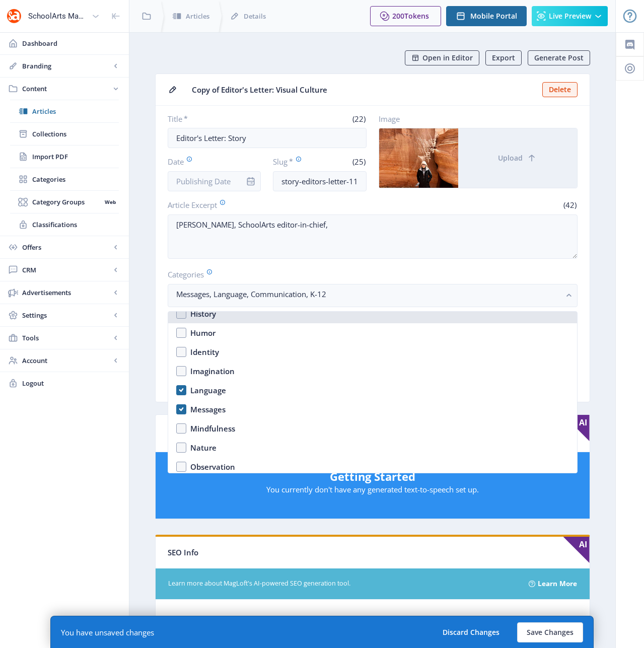
click at [182, 317] on nb-option "History" at bounding box center [372, 313] width 409 height 19
checkbox input "true"
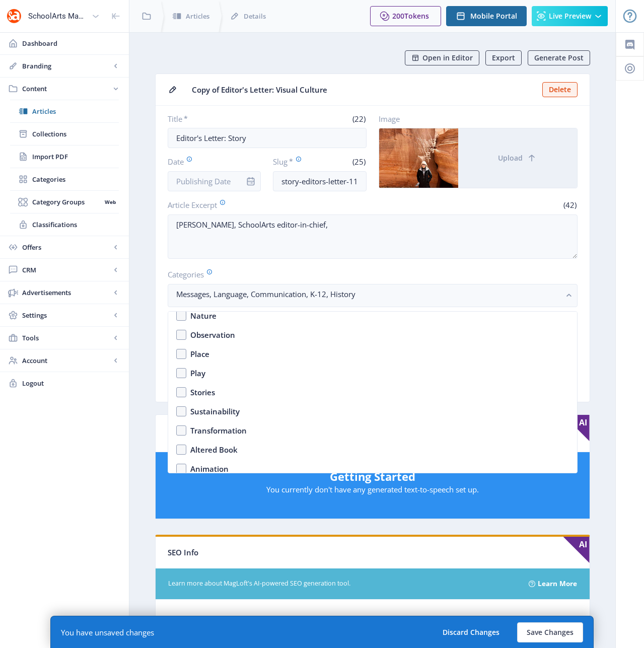
scroll to position [754, 0]
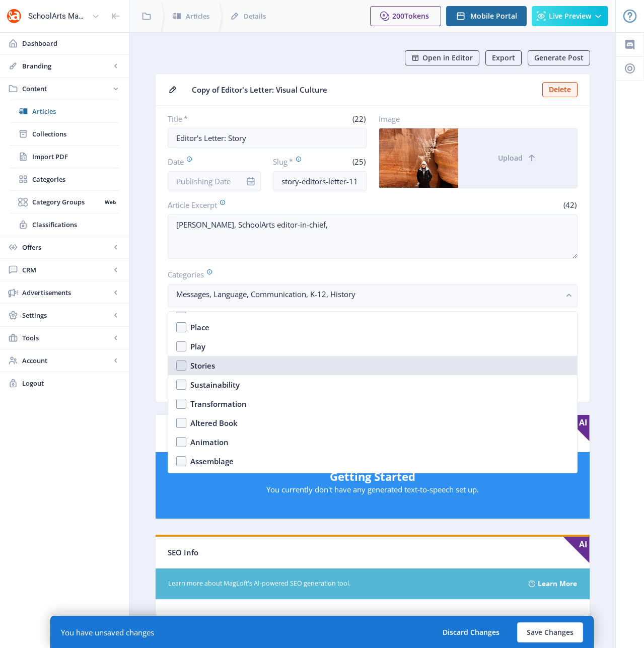
click at [182, 366] on nb-option "Stories" at bounding box center [372, 365] width 409 height 19
checkbox input "true"
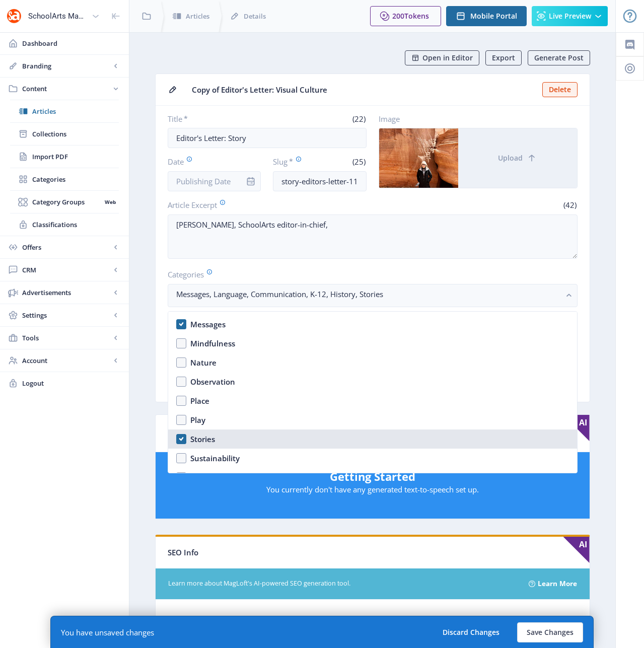
scroll to position [616, 0]
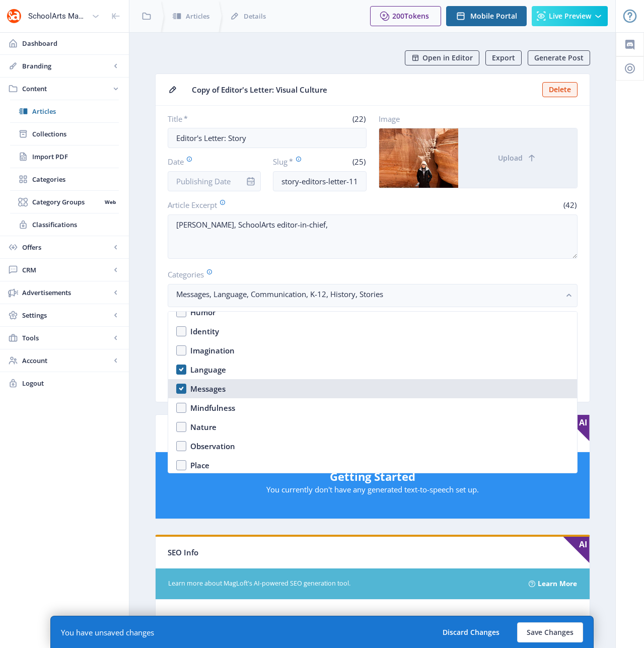
click at [182, 392] on nb-option "Messages" at bounding box center [372, 388] width 409 height 19
checkbox input "true"
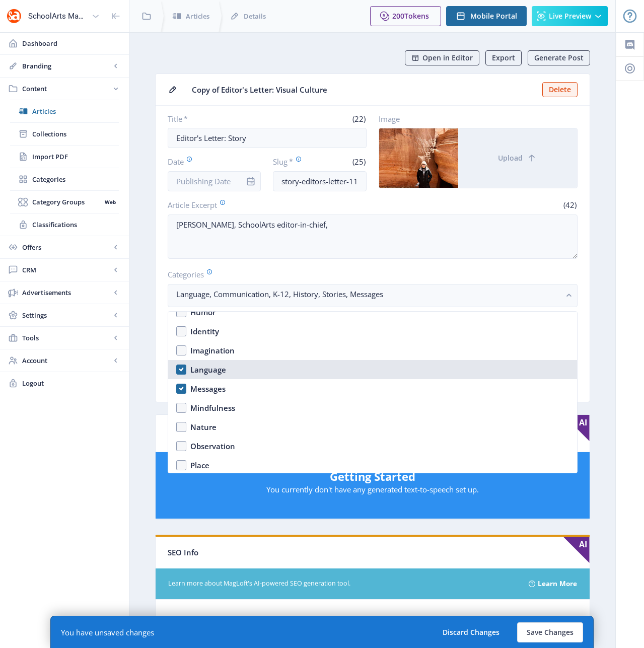
click at [183, 369] on nb-option "Language" at bounding box center [372, 369] width 409 height 19
checkbox input "true"
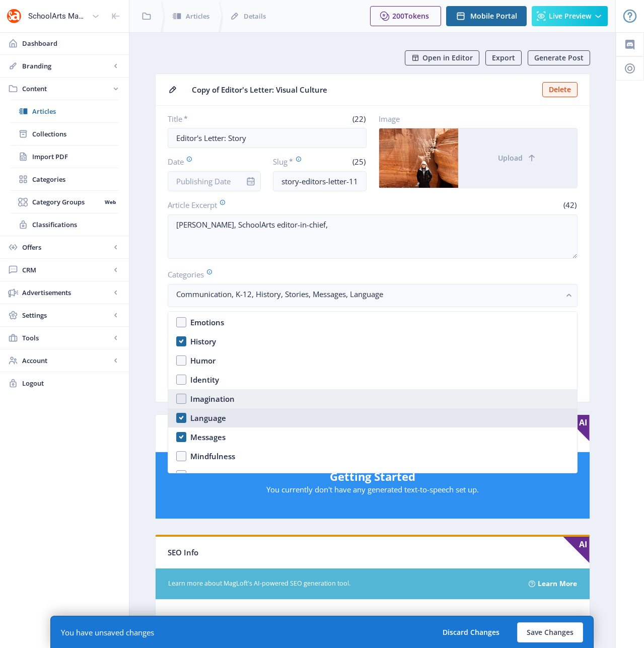
scroll to position [532, 0]
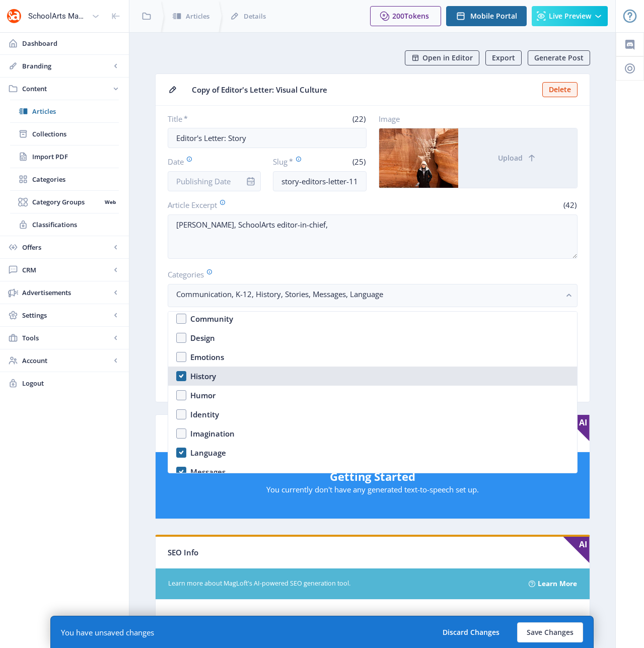
click at [183, 377] on nb-option "History" at bounding box center [372, 376] width 409 height 19
checkbox input "true"
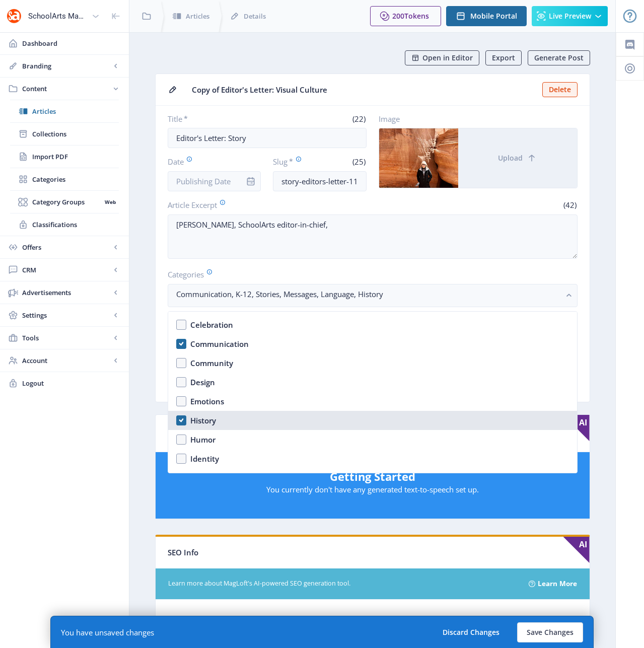
scroll to position [476, 0]
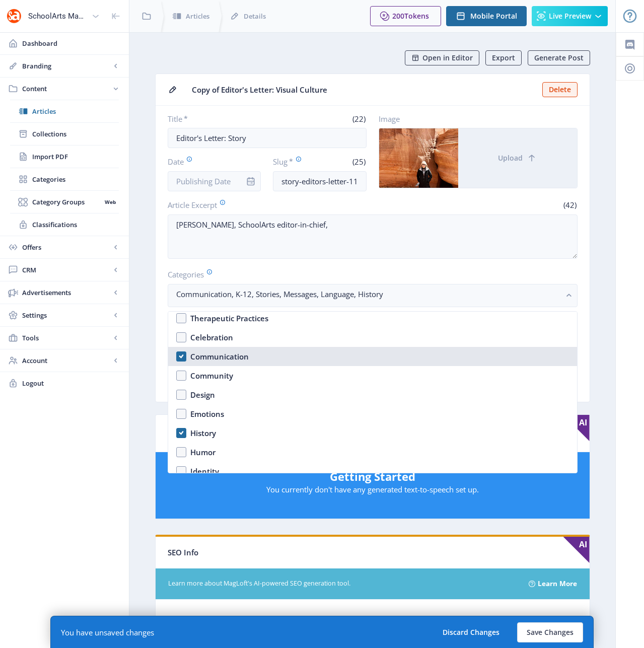
click at [183, 356] on nb-option "Communication" at bounding box center [372, 356] width 409 height 19
checkbox input "true"
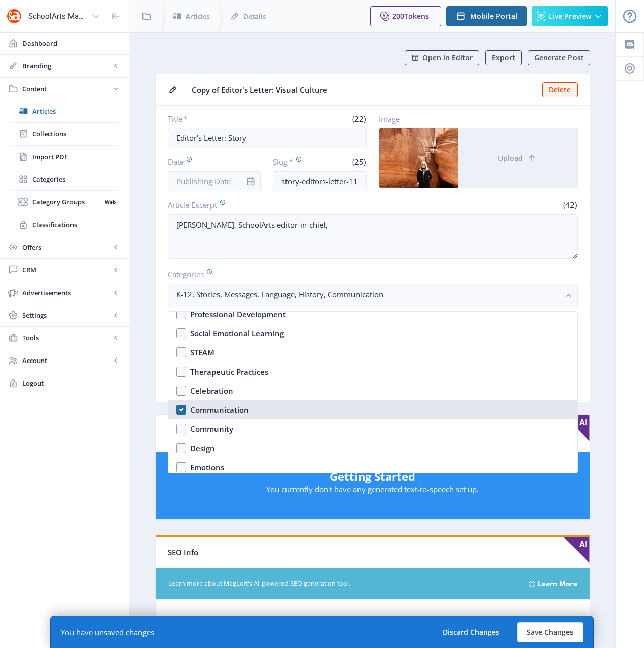
scroll to position [411, 0]
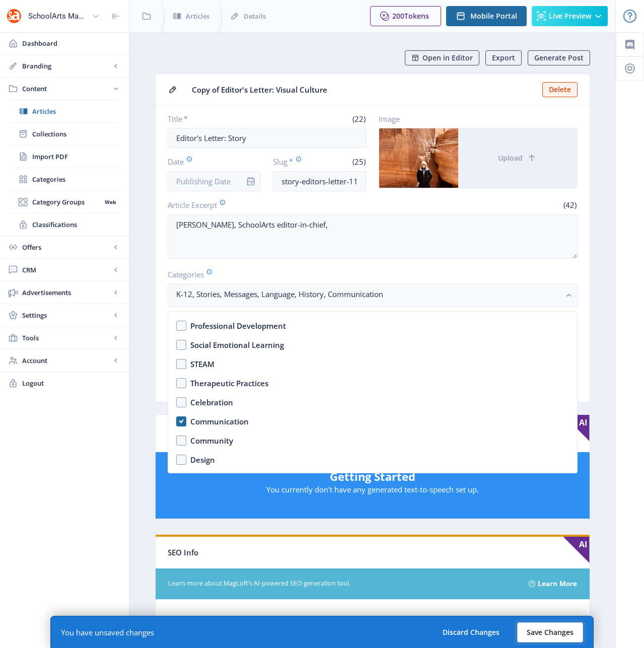
click at [549, 632] on button "Save Changes" at bounding box center [550, 633] width 66 height 20
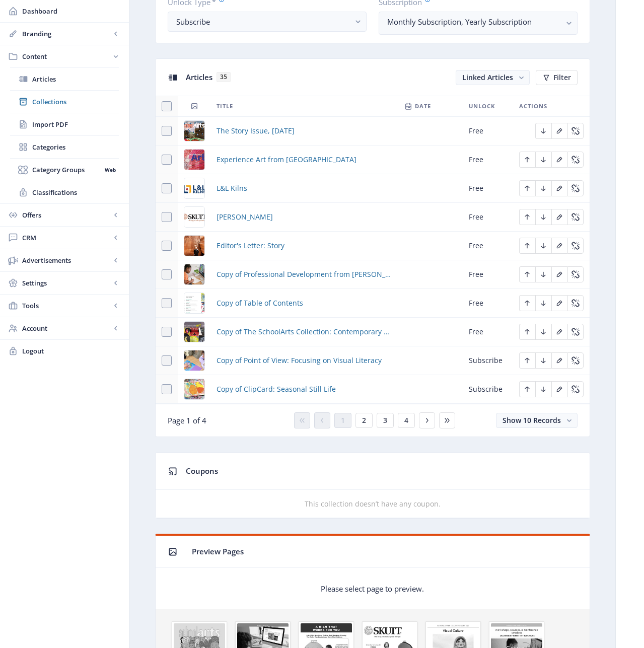
scroll to position [406, 0]
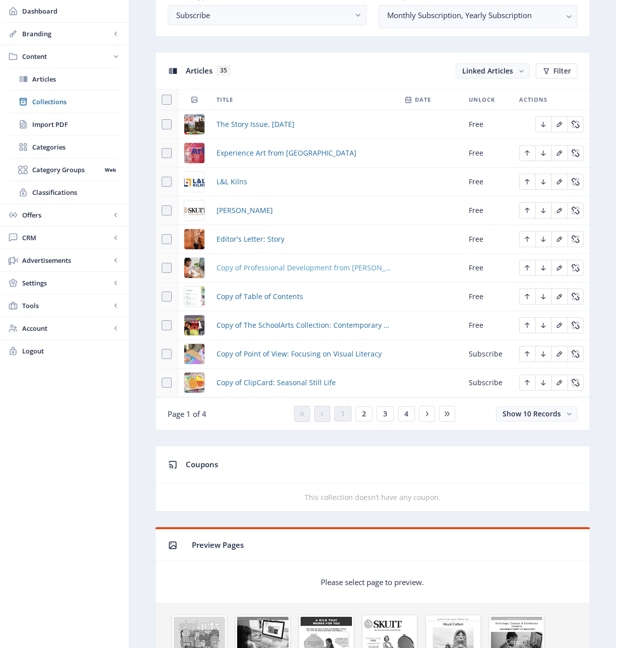
click at [270, 265] on span "Copy of Professional Development from [PERSON_NAME]" at bounding box center [305, 268] width 176 height 12
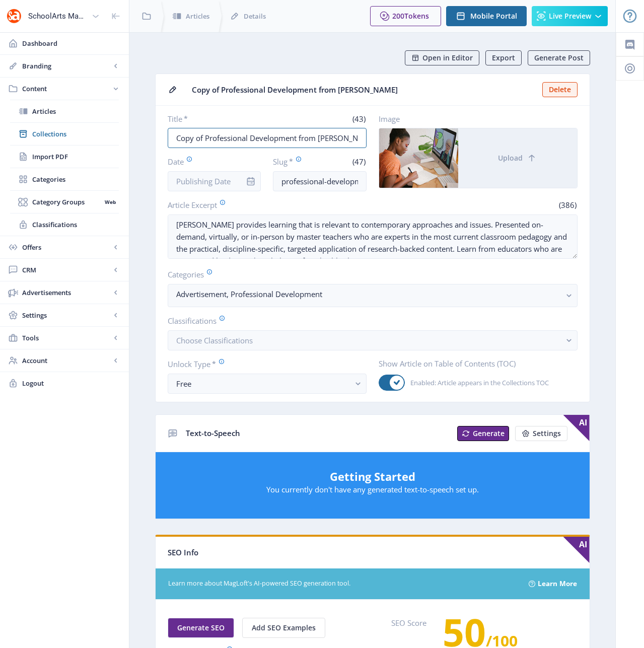
drag, startPoint x: 205, startPoint y: 136, endPoint x: 162, endPoint y: 137, distance: 42.8
click at [162, 137] on nb-card-body "Title * (43) Copy of Professional Development from [PERSON_NAME] Date Slug * (4…" at bounding box center [373, 254] width 434 height 296
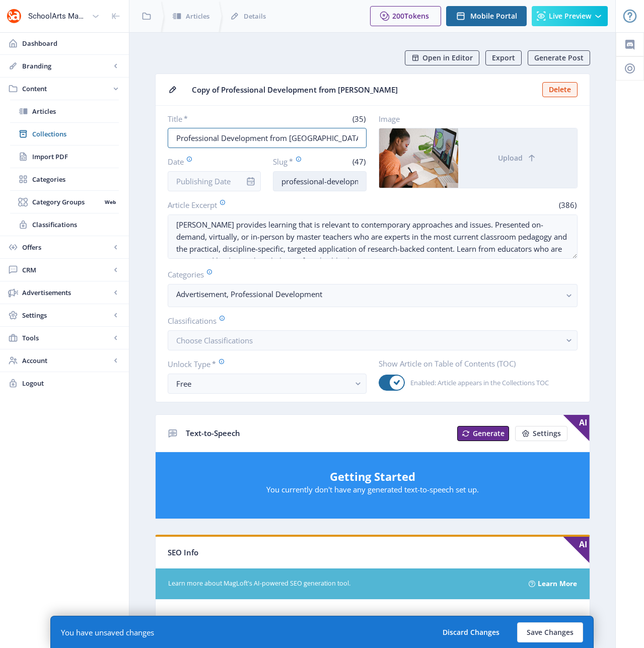
type input "Professional Development from [GEOGRAPHIC_DATA]"
drag, startPoint x: 353, startPoint y: 180, endPoint x: 412, endPoint y: 180, distance: 58.9
click at [412, 180] on div "Title * (35) Professional Development from [PERSON_NAME] Date Slug * (47) profe…" at bounding box center [373, 153] width 410 height 78
click at [361, 182] on input "professional-development-art-educators-123-jd9p" at bounding box center [320, 181] width 94 height 20
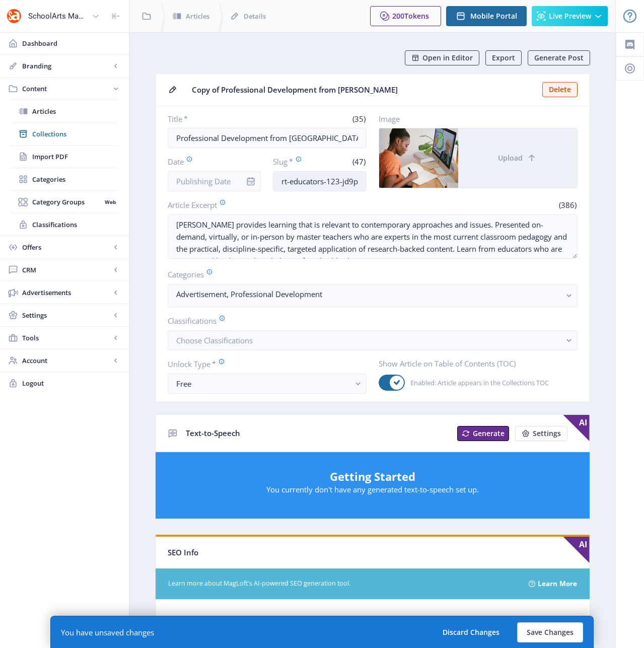
drag, startPoint x: 361, startPoint y: 182, endPoint x: 332, endPoint y: 180, distance: 28.3
click at [332, 180] on input "professional-development-art-educators-123-jd9p" at bounding box center [320, 181] width 94 height 20
type input "professional-development-art-educators-1122"
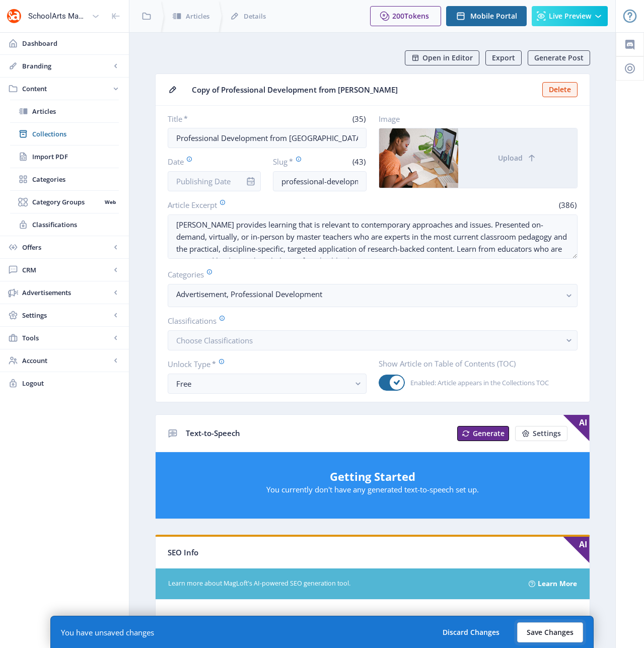
click at [546, 629] on button "Save Changes" at bounding box center [550, 633] width 66 height 20
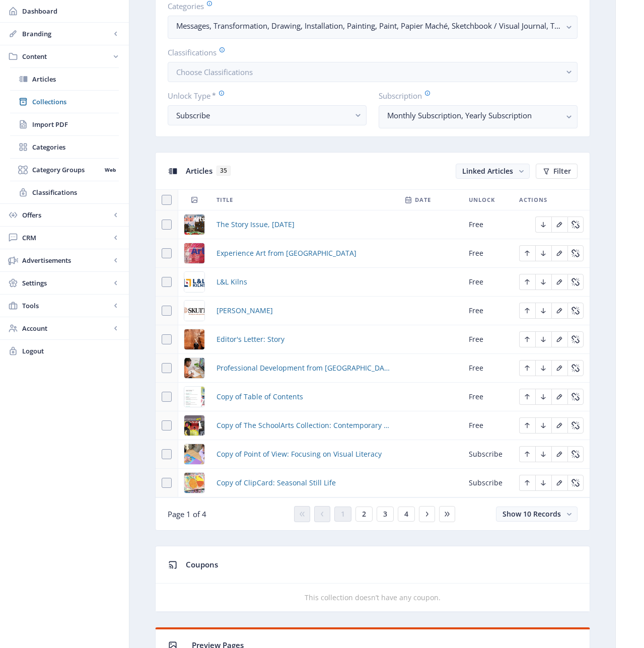
scroll to position [308, 0]
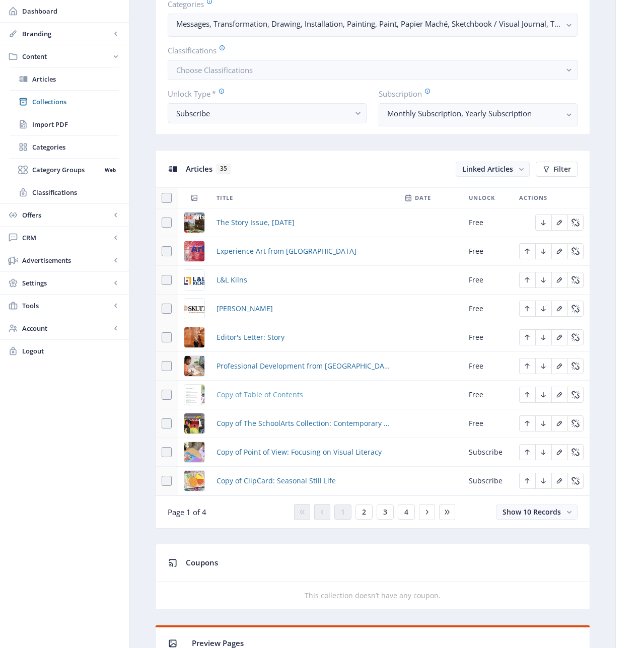
click at [261, 396] on span "Copy of Table of Contents" at bounding box center [260, 395] width 87 height 12
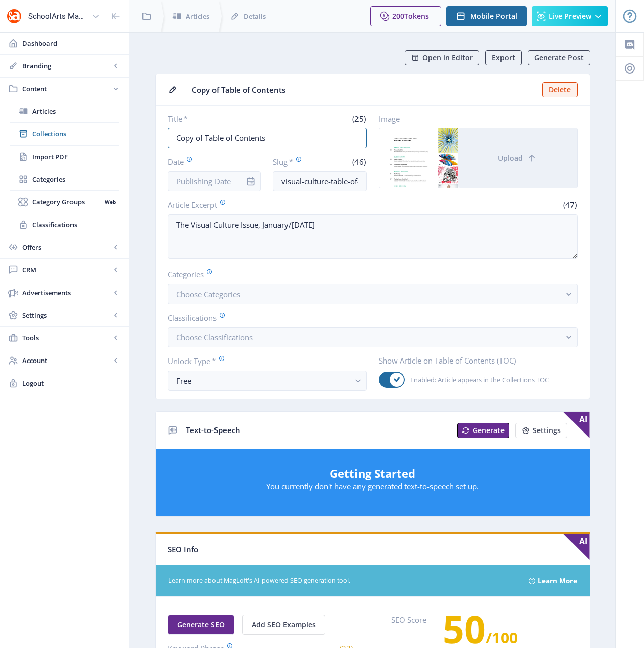
drag, startPoint x: 205, startPoint y: 137, endPoint x: 158, endPoint y: 131, distance: 47.7
click at [158, 131] on nb-card-body "Title * (25) Copy of Table of Contents Date Slug * (46) visual-culture-table-of…" at bounding box center [373, 252] width 434 height 293
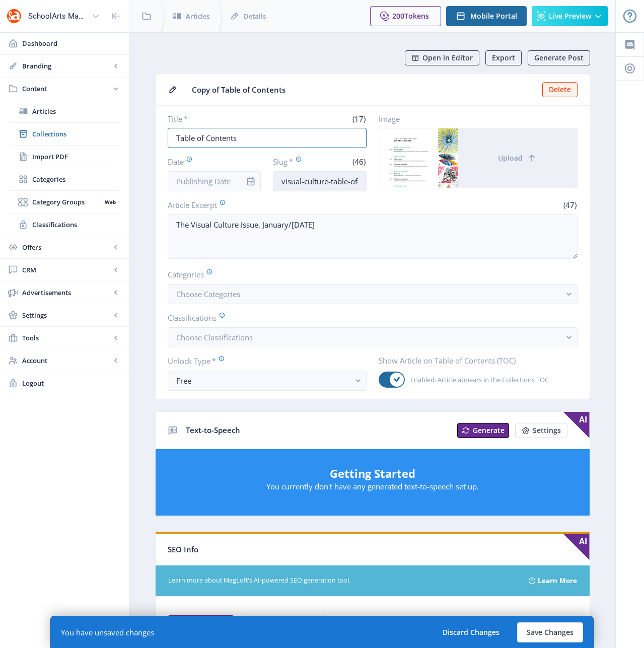
type input "Table of Contents"
drag, startPoint x: 329, startPoint y: 181, endPoint x: 248, endPoint y: 181, distance: 80.6
click at [248, 181] on div "Date Slug * (46) visual-culture-table-of-contents-623-r0ua-4nil" at bounding box center [267, 173] width 199 height 35
drag, startPoint x: 357, startPoint y: 184, endPoint x: 372, endPoint y: 181, distance: 15.5
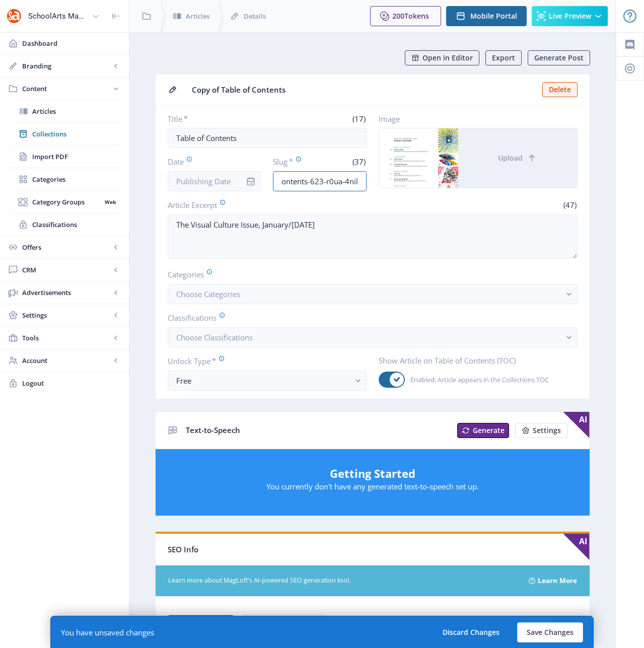
click at [372, 181] on div "Title * (17) Table of Contents Date Slug * (37) story-table-of-contents-623-r0u…" at bounding box center [373, 153] width 410 height 78
click at [363, 181] on input "story-table-of-contents-623-r0ua-4nil" at bounding box center [320, 181] width 94 height 20
drag, startPoint x: 355, startPoint y: 181, endPoint x: 311, endPoint y: 182, distance: 43.8
click at [311, 182] on input "story-table-of-contents-623-r0ua-4nil" at bounding box center [320, 181] width 94 height 20
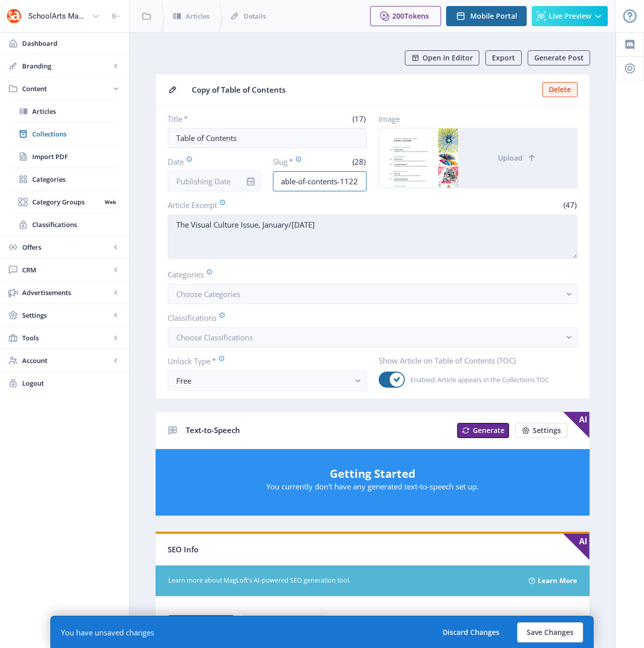
type input "story-table-of-contents-1122"
click at [357, 243] on textarea "The Visual Culture Issue, January/[DATE]" at bounding box center [373, 237] width 410 height 44
drag, startPoint x: 238, startPoint y: 225, endPoint x: 191, endPoint y: 225, distance: 46.8
click at [191, 225] on textarea "The Visual Culture Issue, January/[DATE]" at bounding box center [373, 237] width 410 height 44
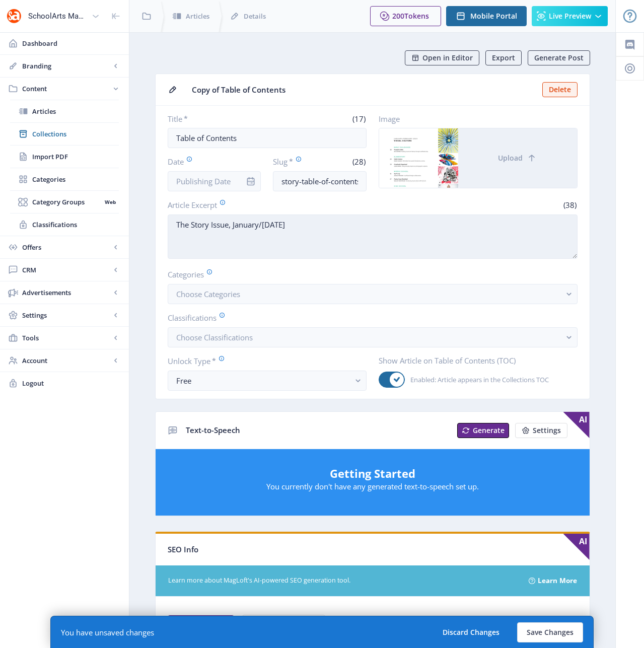
drag, startPoint x: 279, startPoint y: 224, endPoint x: 232, endPoint y: 223, distance: 46.4
click at [232, 223] on textarea "The Story Issue, January/[DATE]" at bounding box center [373, 237] width 410 height 44
click at [232, 223] on textarea "The Story Issue,[DATE]" at bounding box center [373, 237] width 410 height 44
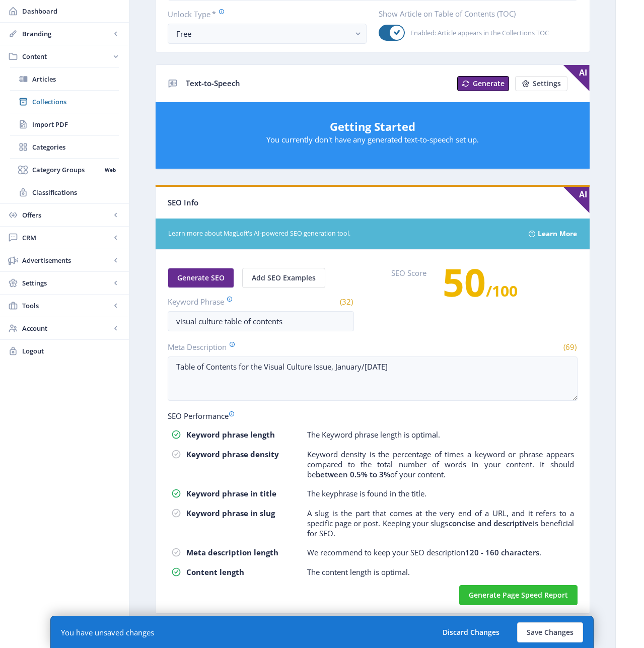
scroll to position [348, 0]
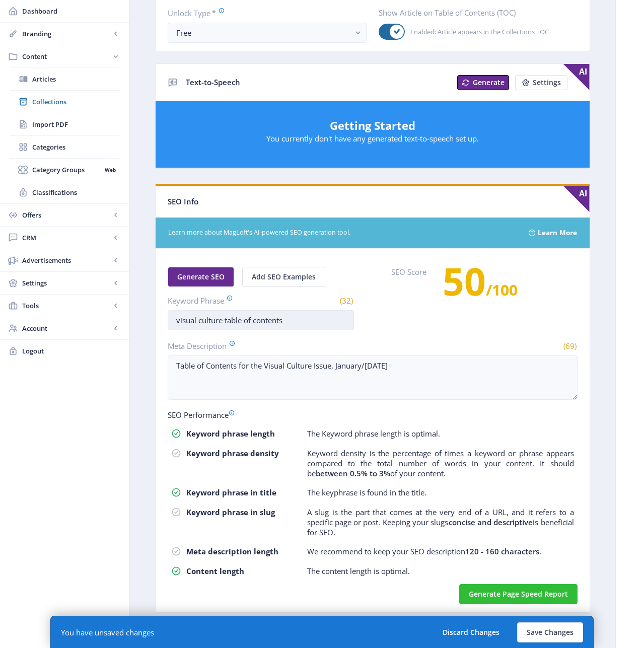
type textarea "The Story Issue, [DATE]"
drag, startPoint x: 222, startPoint y: 322, endPoint x: 163, endPoint y: 320, distance: 59.0
click at [163, 320] on nb-card-body "Generate SEO Add SEO Examples Keyword Phrase (32) visual culture table of conte…" at bounding box center [373, 431] width 434 height 364
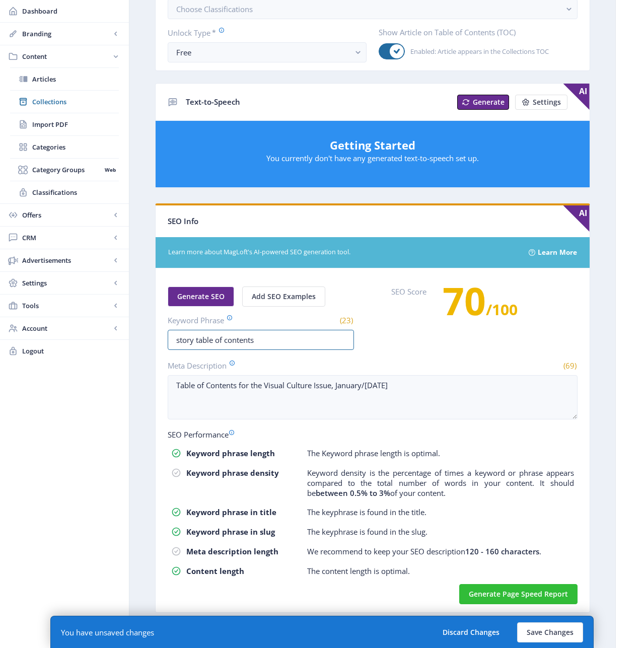
scroll to position [0, 0]
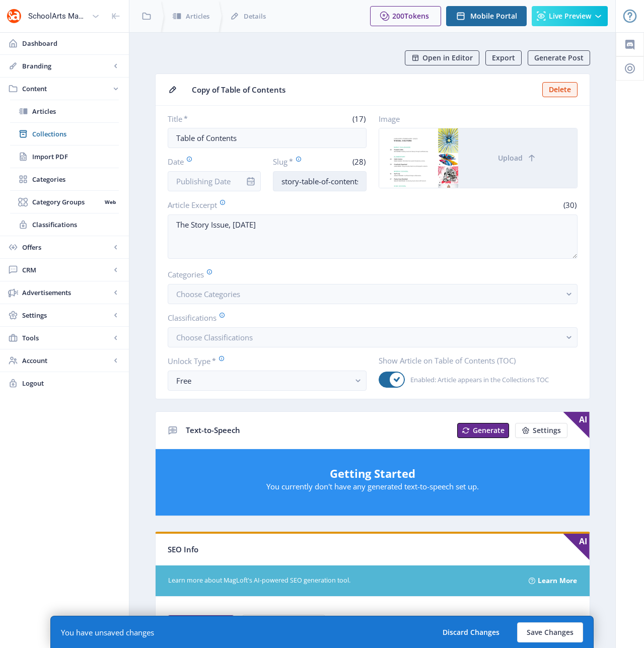
type input "story table of contents"
drag, startPoint x: 325, startPoint y: 183, endPoint x: 367, endPoint y: 184, distance: 41.8
click at [367, 184] on div "Title * (17) Table of Contents Date Slug * (28) story-table-of-contents-1122 Im…" at bounding box center [373, 153] width 410 height 78
click at [328, 178] on input "story-table-of-contents-1122" at bounding box center [320, 181] width 94 height 20
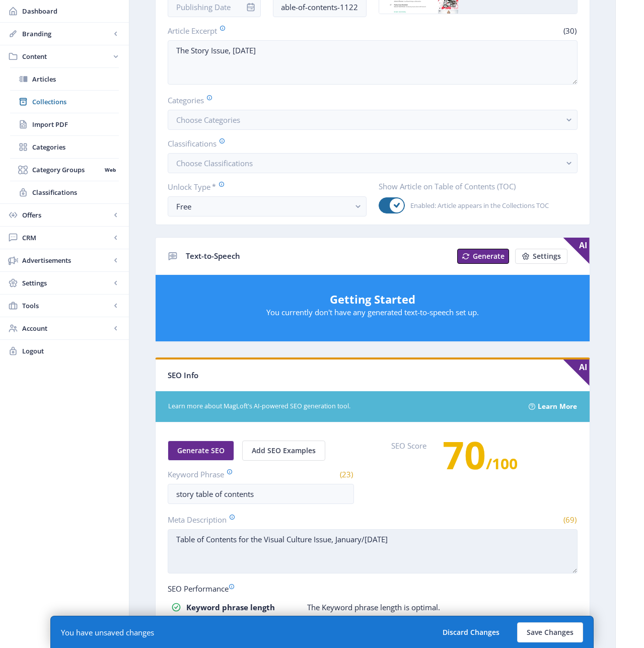
scroll to position [0, 0]
drag, startPoint x: 313, startPoint y: 541, endPoint x: 265, endPoint y: 544, distance: 47.4
click at [265, 544] on textarea "Table of Contents for the Visual Culture Issue, January/[DATE]" at bounding box center [373, 551] width 410 height 44
drag, startPoint x: 393, startPoint y: 538, endPoint x: 306, endPoint y: 544, distance: 86.8
click at [306, 544] on textarea "Table of Contents for the Story Issue, January/[DATE]" at bounding box center [373, 551] width 410 height 44
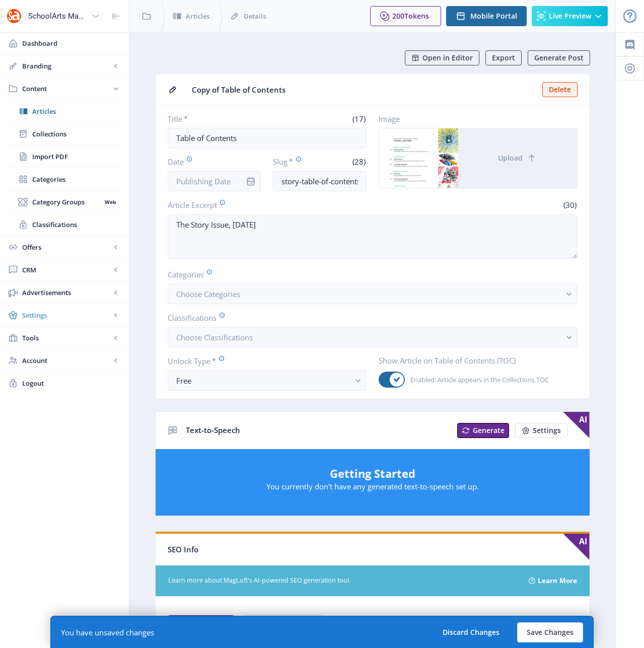
type textarea "Table of Contents for the Story Issue,[DATE]"
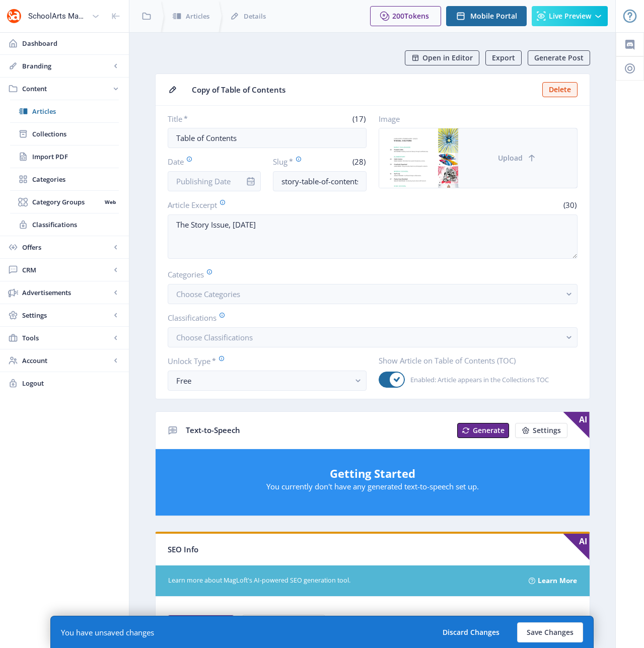
click at [509, 169] on button "Upload" at bounding box center [517, 157] width 119 height 59
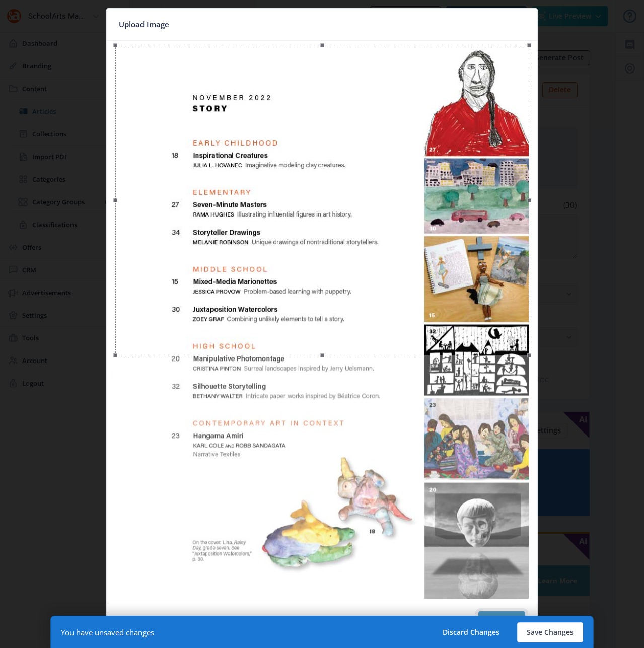
click at [511, 612] on button "Confirm" at bounding box center [502, 622] width 47 height 20
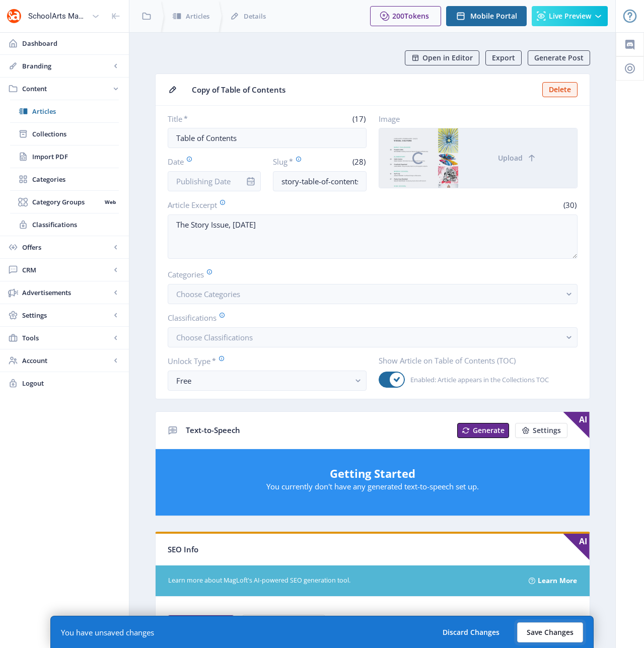
click at [558, 633] on button "Save Changes" at bounding box center [550, 633] width 66 height 20
click at [550, 631] on button "Save Changes" at bounding box center [550, 633] width 66 height 20
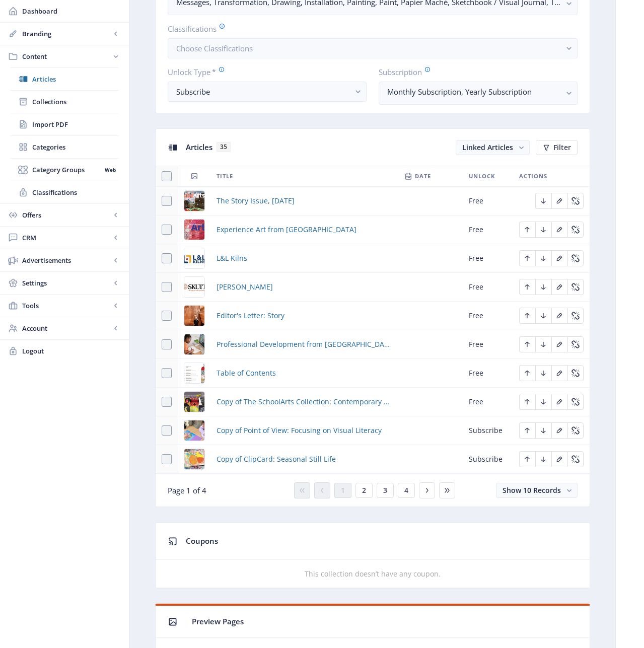
scroll to position [331, 0]
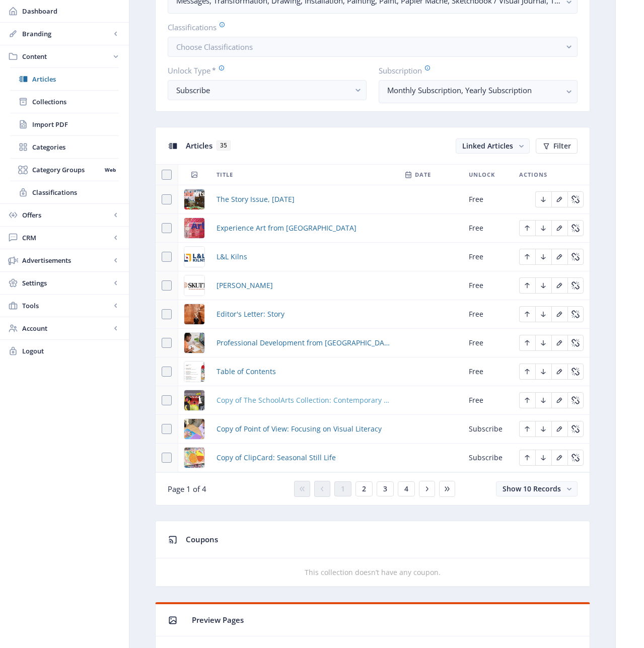
click at [283, 402] on span "Copy of The SchoolArts Collection: Contemporary Art" at bounding box center [305, 400] width 176 height 12
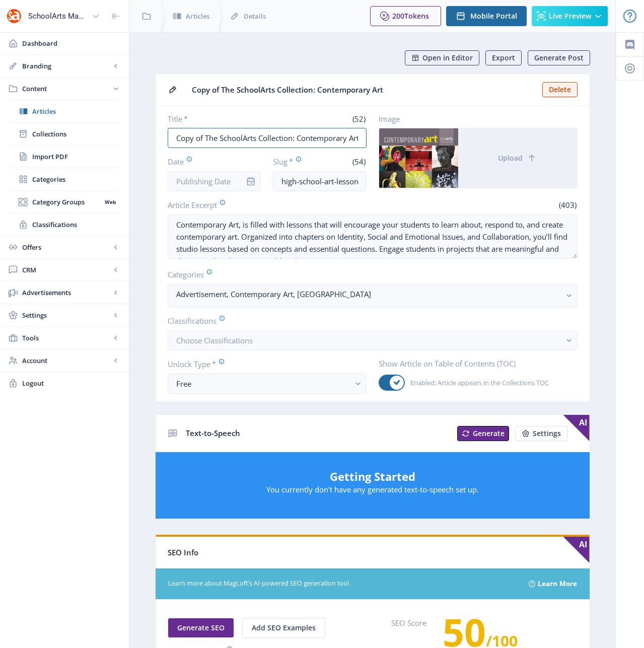
drag, startPoint x: 205, startPoint y: 137, endPoint x: 164, endPoint y: 131, distance: 41.2
click at [164, 131] on nb-card-body "Title * (52) Copy of The SchoolArts Collection: Contemporary Art Date Slug * (5…" at bounding box center [373, 254] width 434 height 296
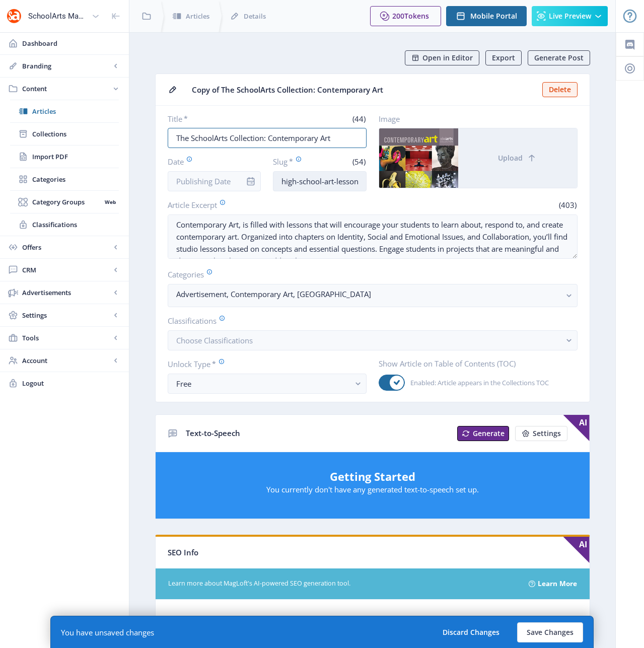
type input "The SchoolArts Collection: Contemporary Art"
drag, startPoint x: 341, startPoint y: 180, endPoint x: 398, endPoint y: 185, distance: 58.1
click at [398, 185] on div "Title * (44) The SchoolArts Collection: Contemporary Art Date Slug * (54) high-…" at bounding box center [373, 153] width 410 height 78
click at [362, 180] on input "high-school-art-lessons-contemporary-art-book-123-bnyg" at bounding box center [320, 181] width 94 height 20
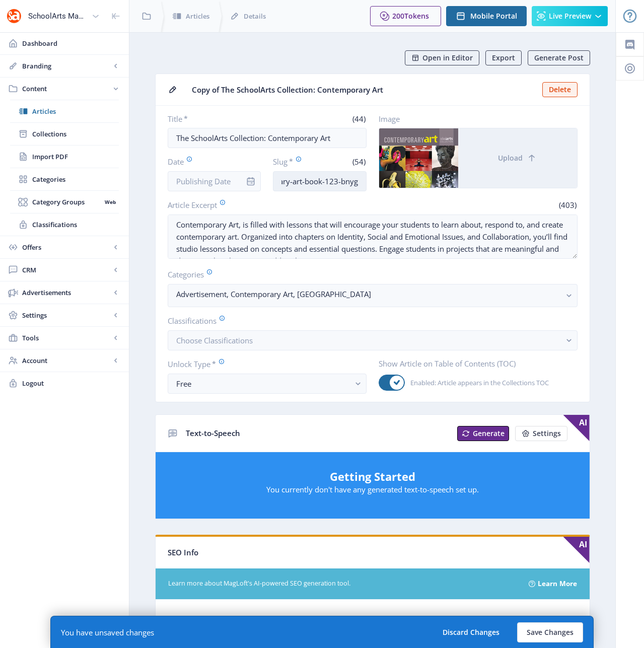
drag, startPoint x: 348, startPoint y: 181, endPoint x: 327, endPoint y: 182, distance: 21.2
click at [327, 182] on input "high-school-art-lessons-contemporary-art-book-123-bnyg" at bounding box center [320, 181] width 94 height 20
type input "high-school-art-lessons-contemporary-art-book-1122"
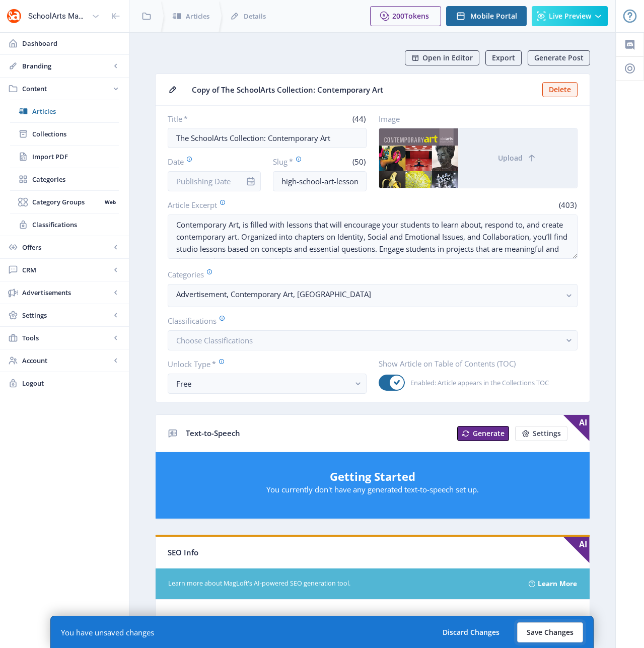
click at [569, 632] on button "Save Changes" at bounding box center [550, 633] width 66 height 20
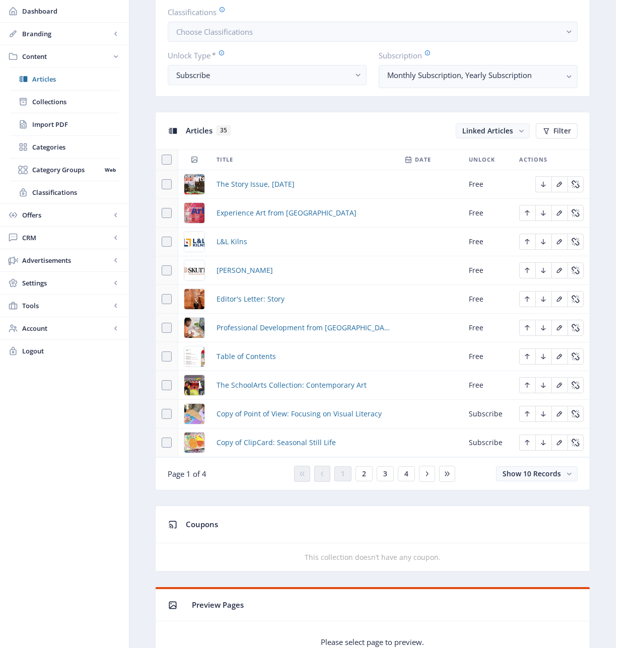
scroll to position [380, 0]
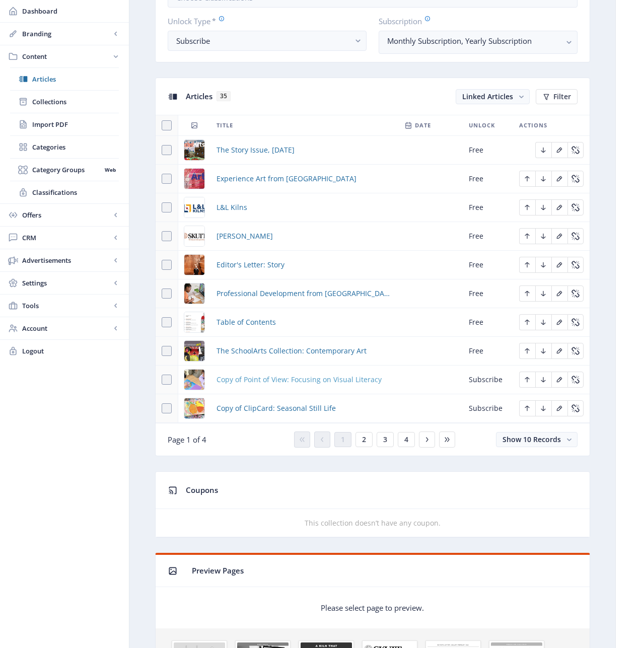
click at [281, 379] on span "Copy of Point of View: Focusing on Visual Literacy" at bounding box center [299, 380] width 165 height 12
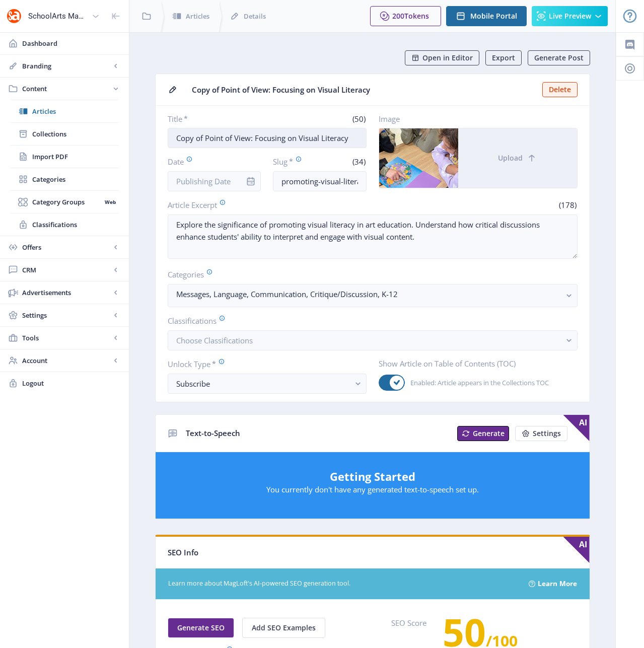
drag, startPoint x: 358, startPoint y: 138, endPoint x: 170, endPoint y: 130, distance: 188.0
click at [170, 130] on input "Copy of Point of View: Focusing on Visual Literacy" at bounding box center [267, 138] width 199 height 20
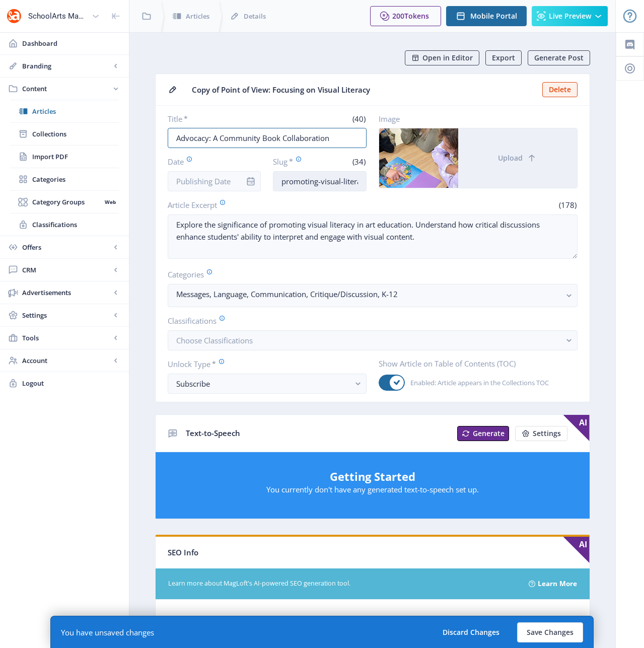
type input "Advocacy: A Community Book Collaboration"
drag, startPoint x: 281, startPoint y: 182, endPoint x: 369, endPoint y: 182, distance: 87.6
click at [369, 182] on div "Title * (40) Advocacy: A Community Book Collaboration Date Slug * (34) promotin…" at bounding box center [373, 153] width 410 height 78
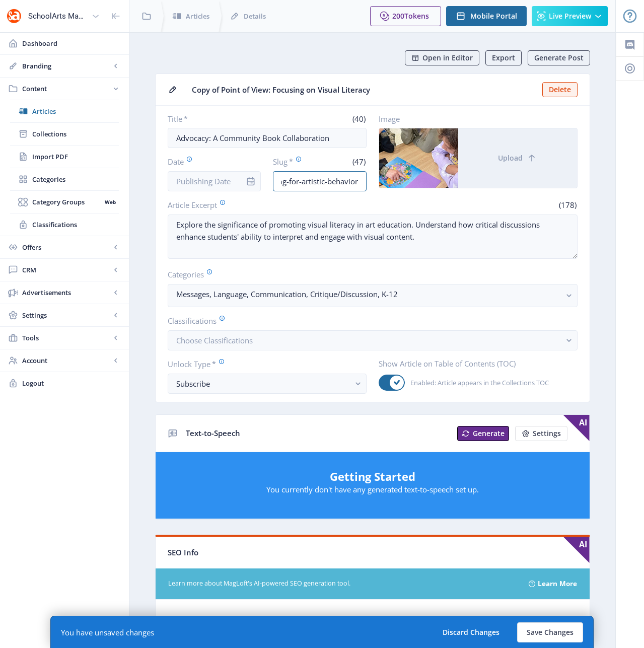
drag, startPoint x: 317, startPoint y: 180, endPoint x: 380, endPoint y: 178, distance: 63.0
click at [380, 178] on div "Title * (40) Advocacy: A Community Book Collaboration Date Slug * (47) advocacy…" at bounding box center [373, 153] width 410 height 78
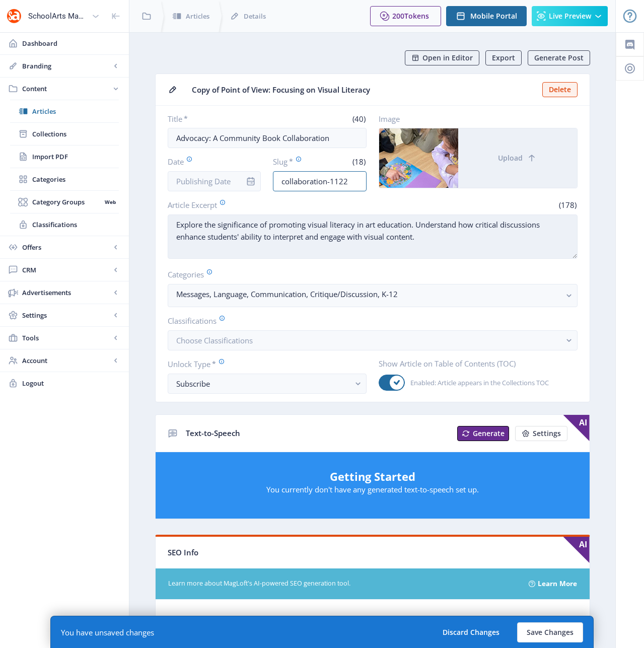
type input "collaboration-1122"
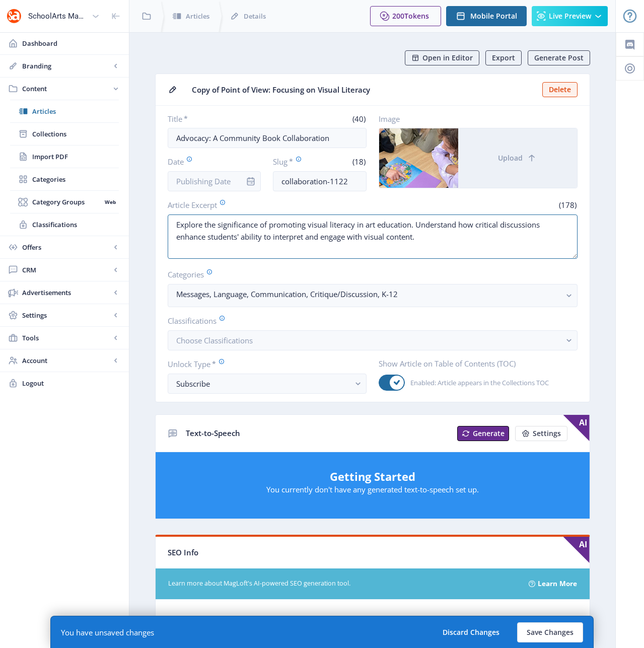
drag, startPoint x: 434, startPoint y: 239, endPoint x: 154, endPoint y: 221, distance: 280.7
click at [154, 221] on app-content-article "Open in Editor Export Generate Post Copy of Point of View: Focusing on Visual L…" at bounding box center [372, 529] width 451 height 958
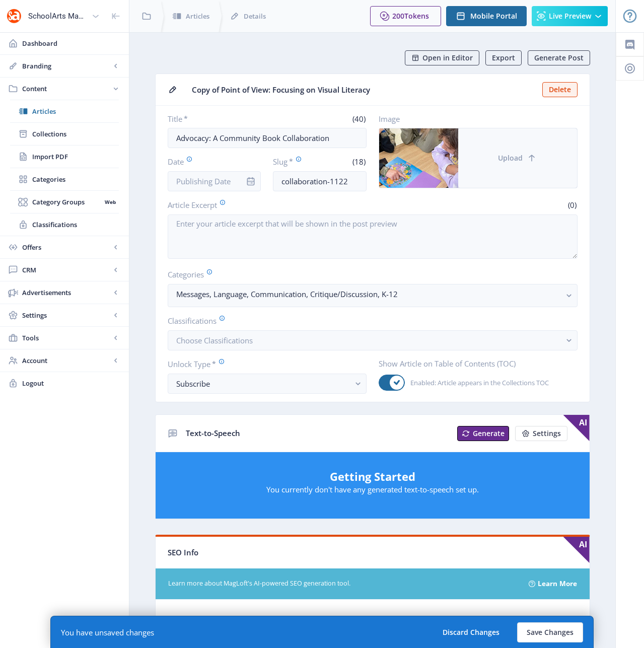
click at [511, 154] on span "Upload" at bounding box center [510, 158] width 25 height 8
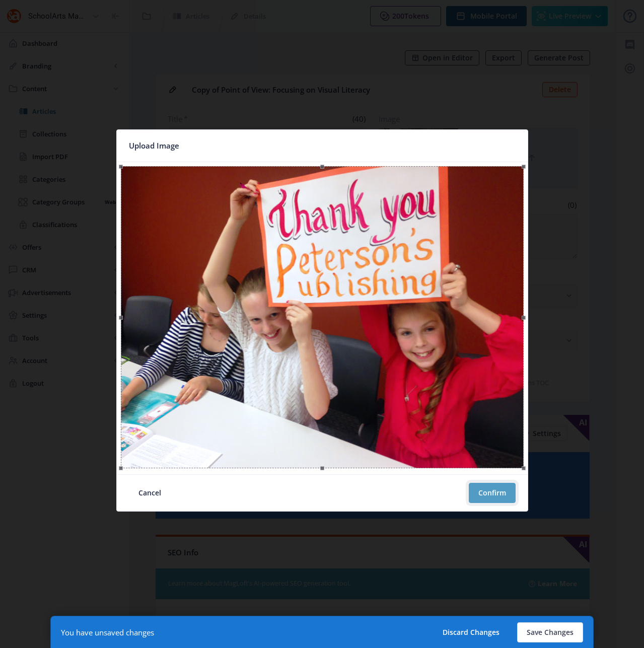
click at [490, 496] on button "Confirm" at bounding box center [492, 493] width 47 height 20
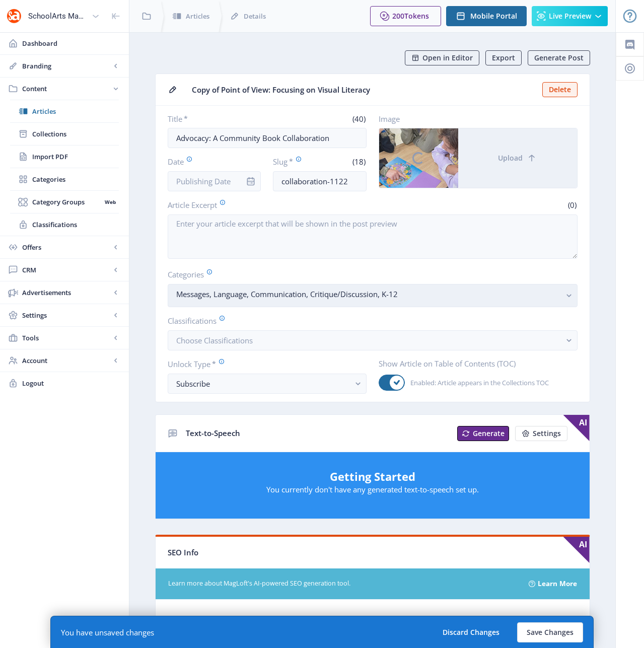
click at [570, 296] on icon "button" at bounding box center [569, 296] width 5 height 3
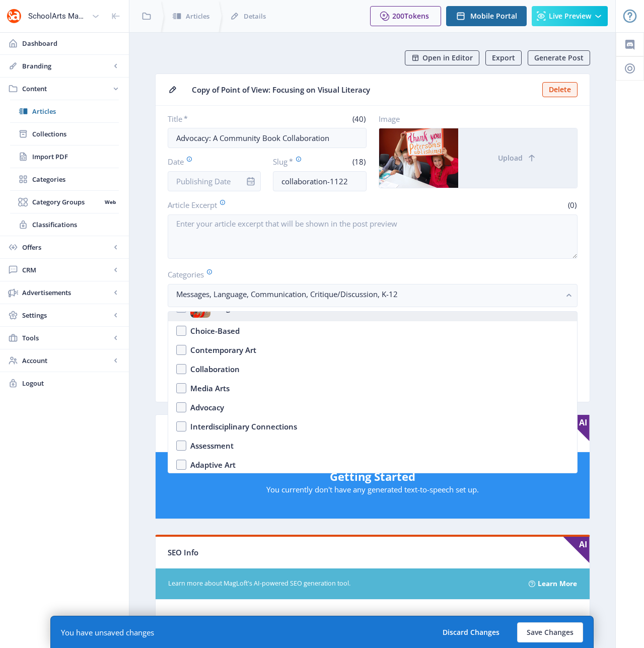
scroll to position [102, 0]
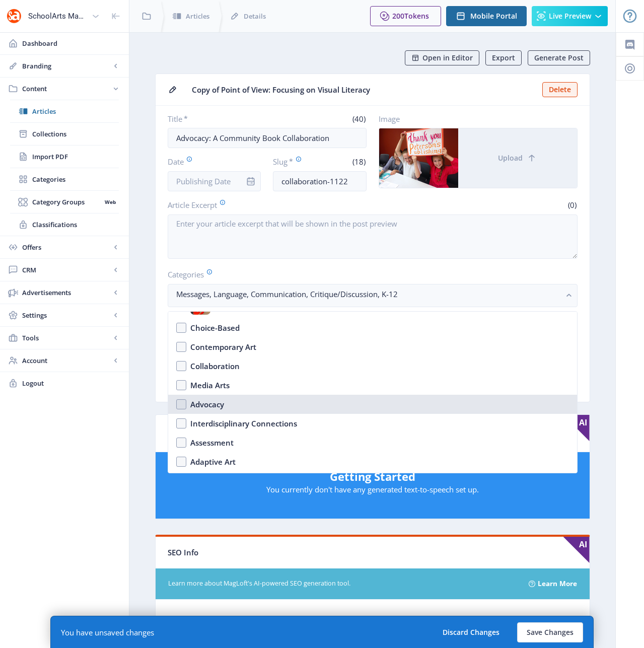
click at [179, 405] on nb-option "Advocacy" at bounding box center [372, 404] width 409 height 19
checkbox input "true"
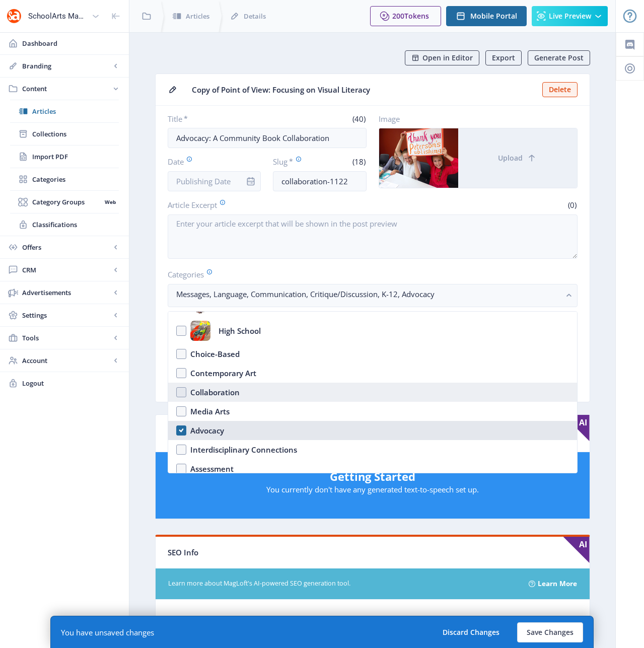
scroll to position [0, 0]
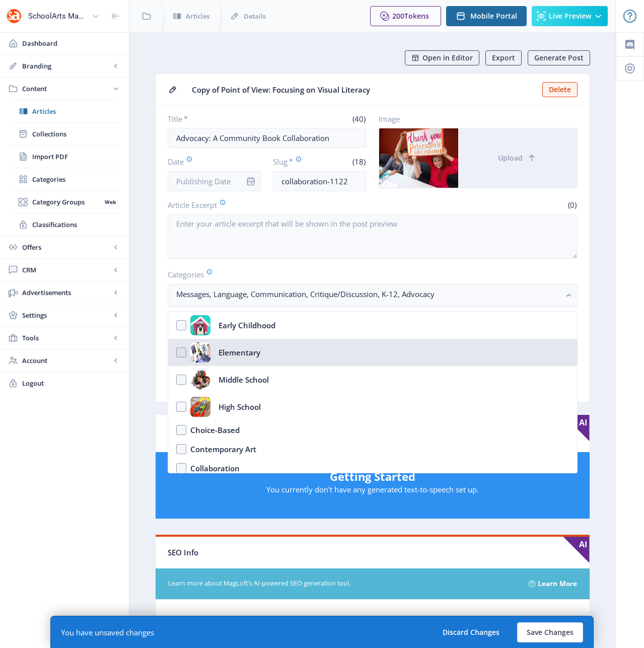
click at [179, 351] on nb-option "Elementary" at bounding box center [372, 352] width 409 height 27
checkbox input "true"
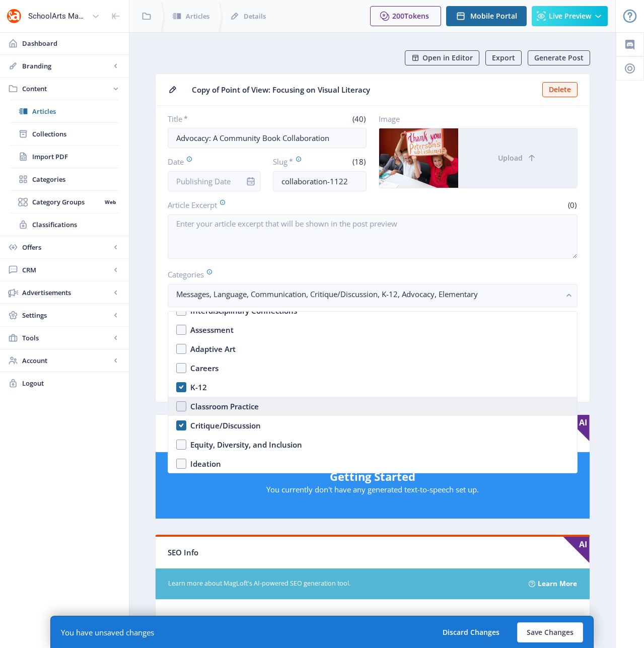
scroll to position [216, 0]
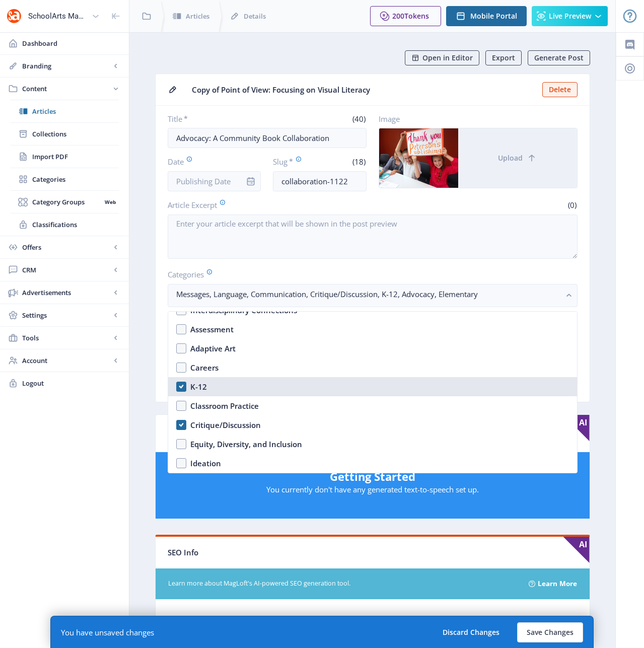
click at [183, 385] on nb-option "K-12" at bounding box center [372, 386] width 409 height 19
checkbox input "false"
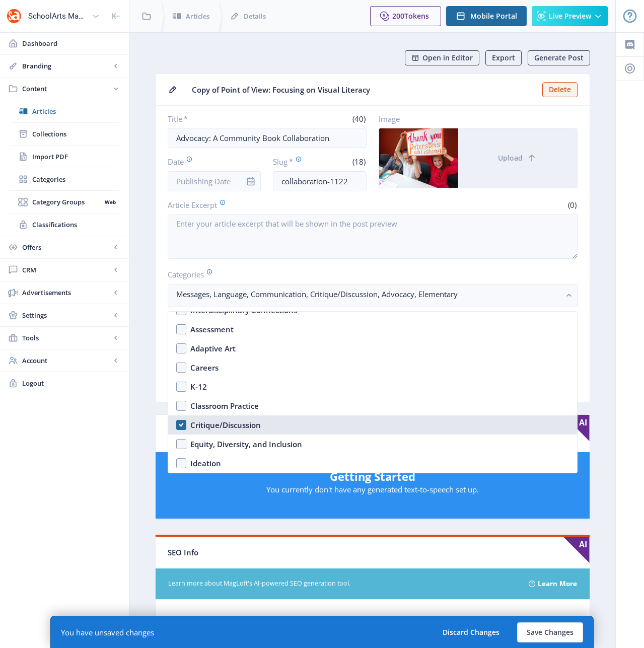
click at [184, 426] on nb-option "Critique/Discussion" at bounding box center [372, 425] width 409 height 19
checkbox input "true"
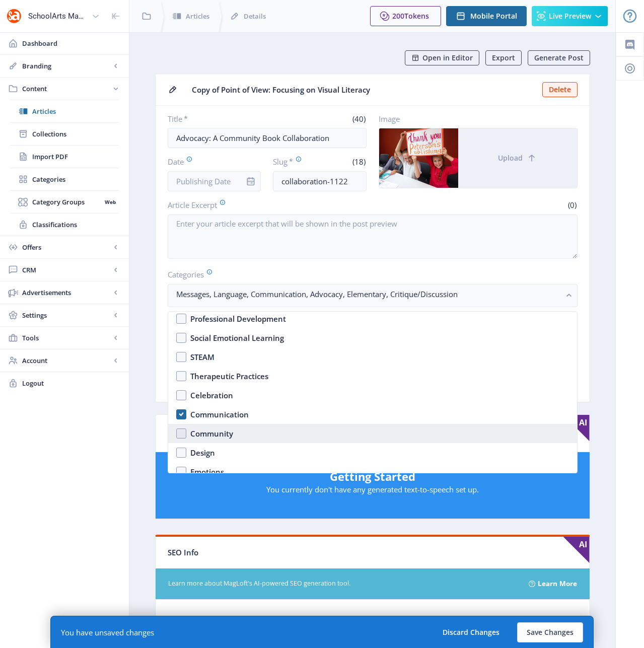
scroll to position [399, 0]
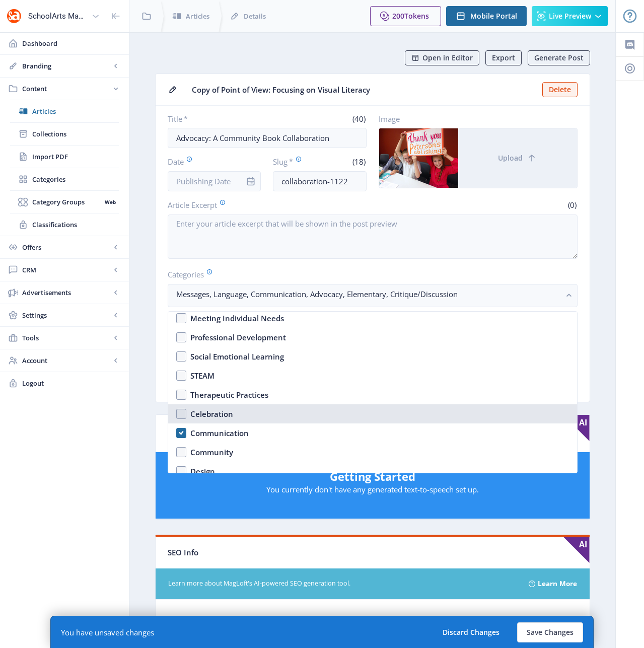
click at [181, 414] on nb-option "Celebration" at bounding box center [372, 413] width 409 height 19
checkbox input "true"
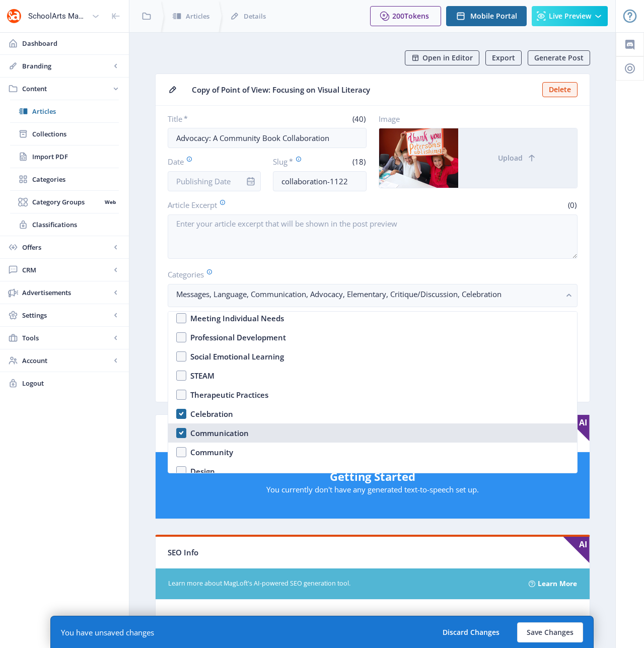
click at [182, 434] on nb-option "Communication" at bounding box center [372, 433] width 409 height 19
checkbox input "false"
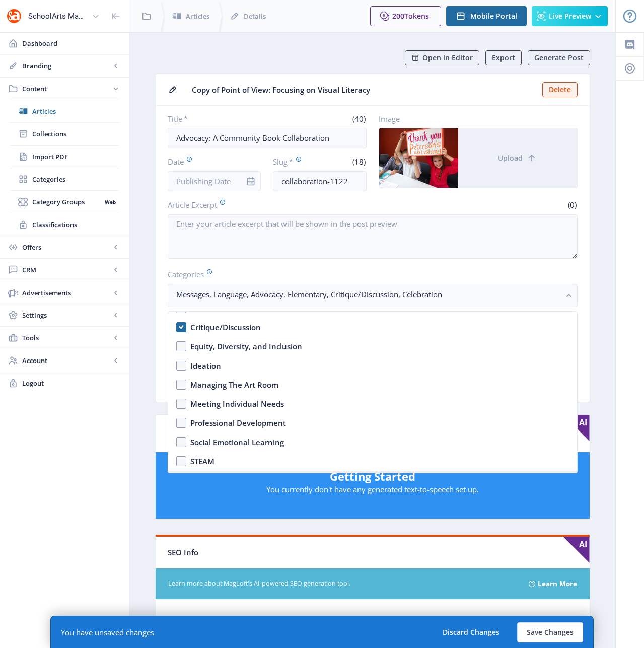
scroll to position [83, 0]
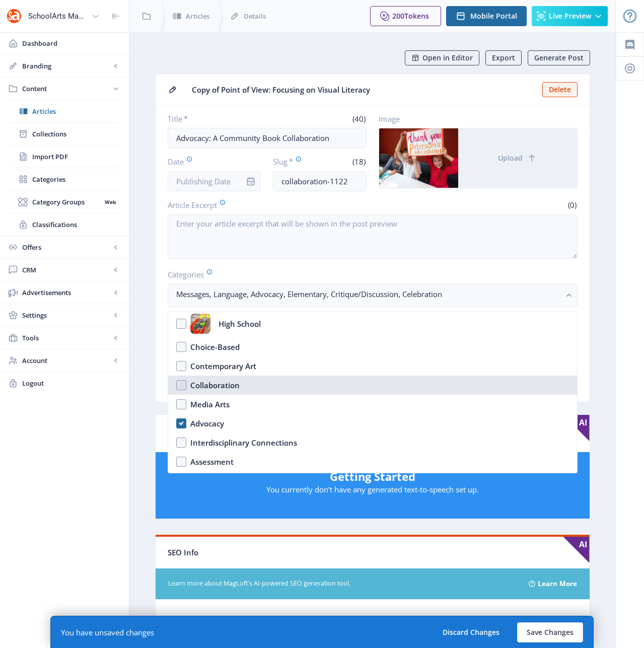
click at [181, 384] on nb-option "Collaboration" at bounding box center [372, 385] width 409 height 19
checkbox input "true"
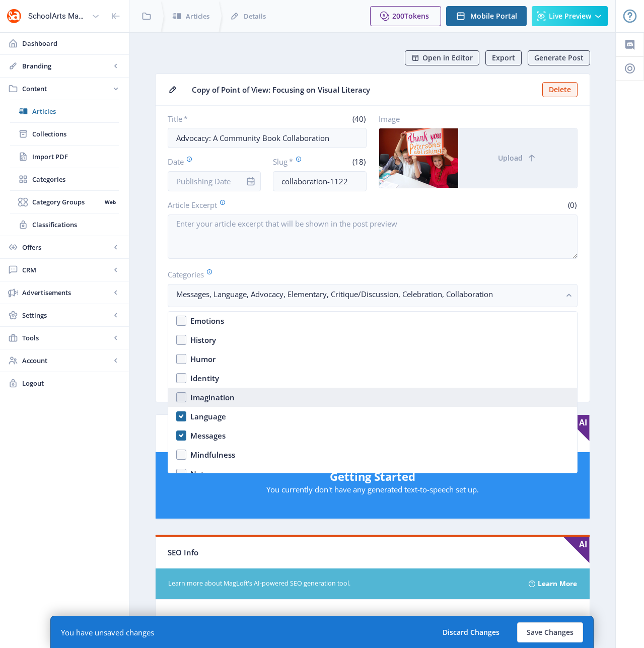
scroll to position [585, 0]
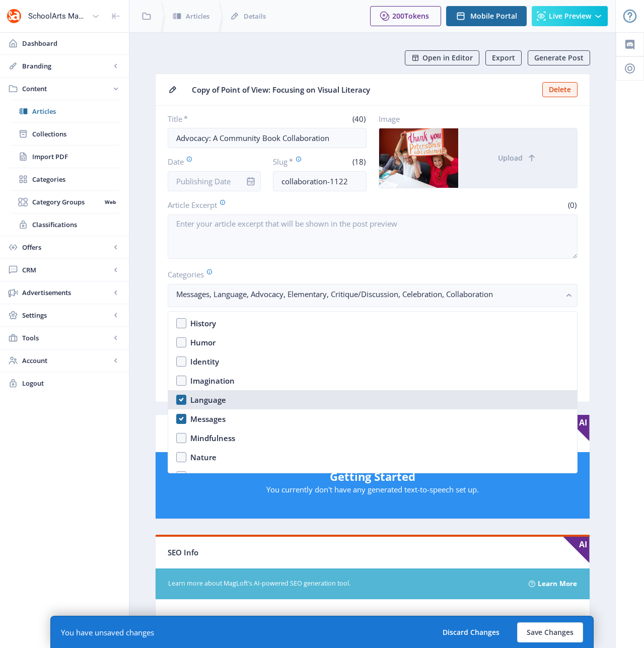
click at [181, 399] on nb-option "Language" at bounding box center [372, 399] width 409 height 19
checkbox input "false"
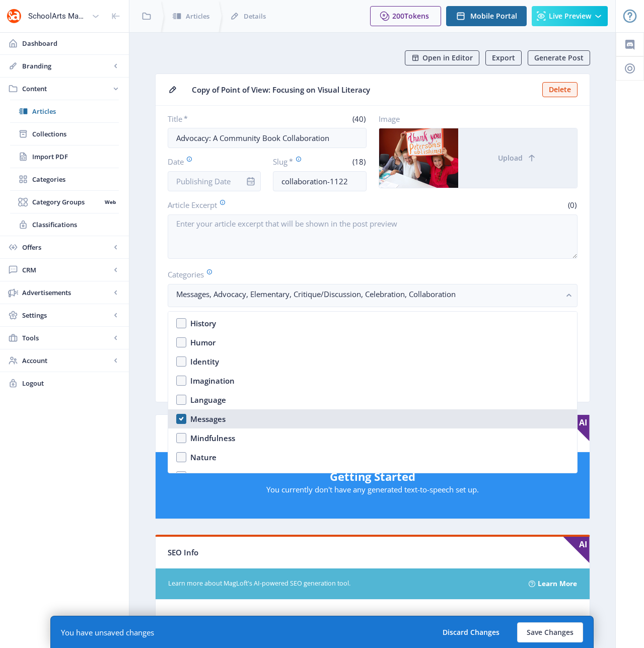
click at [182, 419] on nb-option "Messages" at bounding box center [372, 419] width 409 height 19
checkbox input "true"
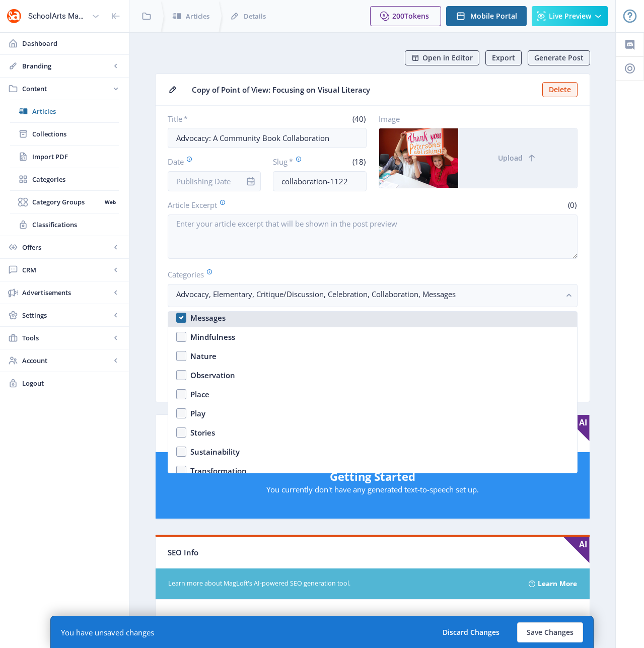
scroll to position [689, 0]
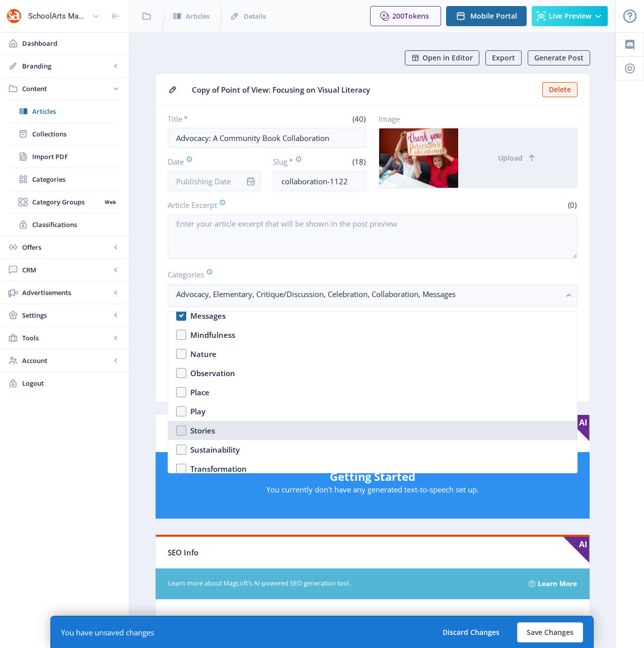
click at [182, 430] on nb-option "Stories" at bounding box center [372, 430] width 409 height 19
checkbox input "true"
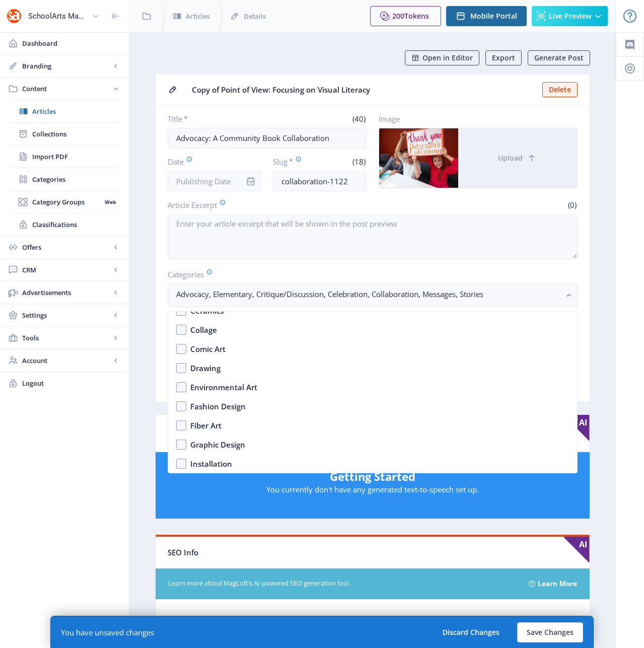
scroll to position [975, 0]
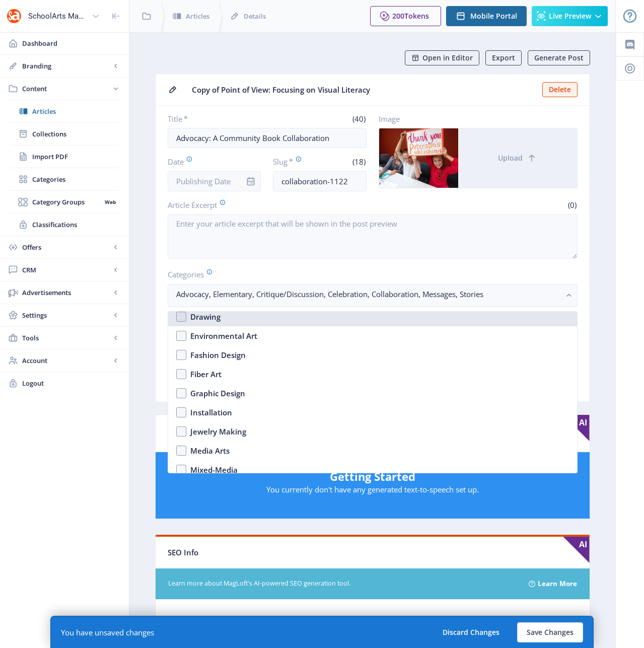
click at [184, 318] on nb-option "Drawing" at bounding box center [372, 316] width 409 height 19
checkbox input "true"
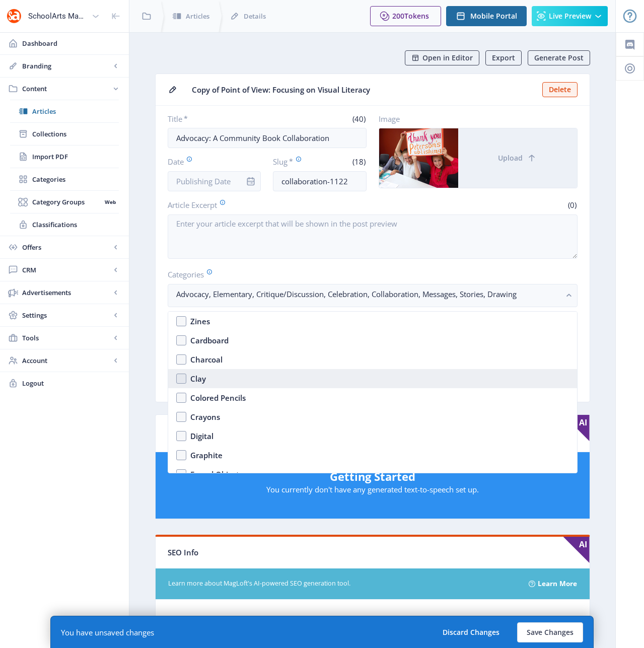
scroll to position [1317, 0]
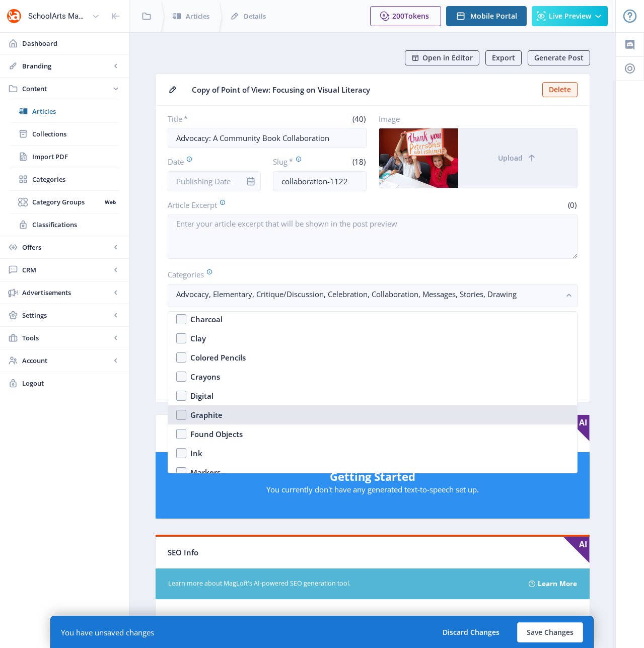
click at [185, 417] on nb-option "Graphite" at bounding box center [372, 415] width 409 height 19
checkbox input "true"
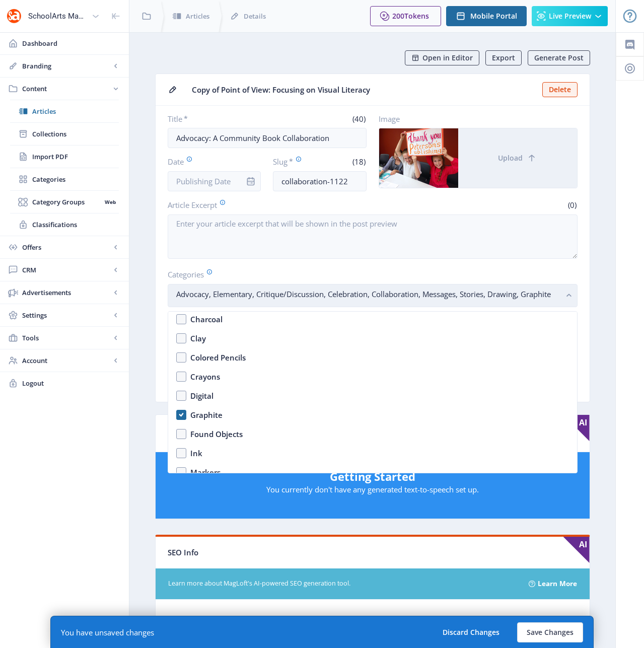
click at [569, 290] on rect "button" at bounding box center [570, 296] width 12 height 12
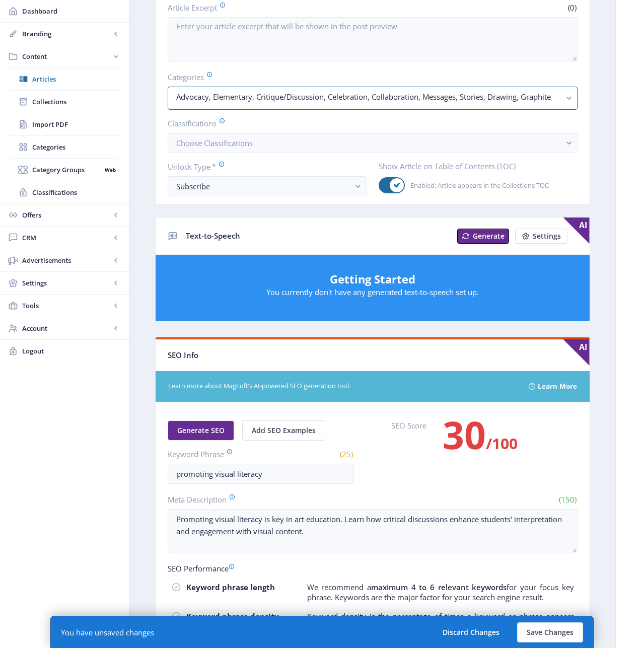
scroll to position [210, 0]
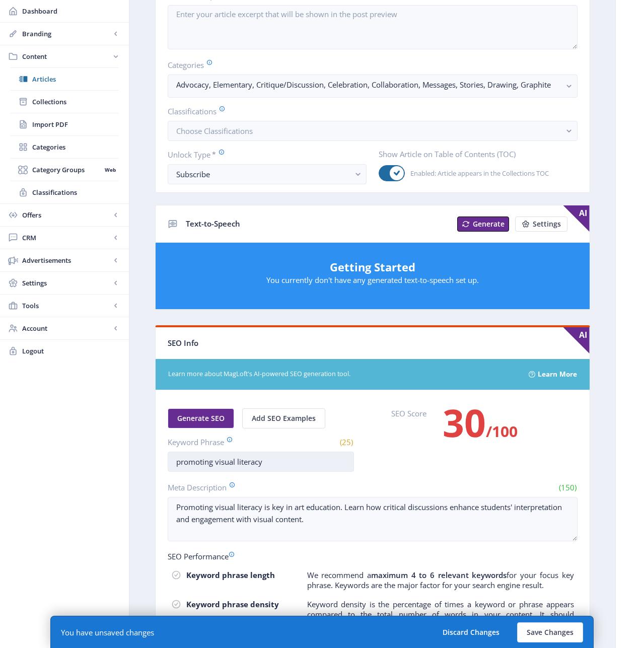
drag, startPoint x: 278, startPoint y: 453, endPoint x: 275, endPoint y: 457, distance: 5.4
click at [275, 457] on input "promoting visual literacy" at bounding box center [261, 462] width 186 height 20
drag, startPoint x: 256, startPoint y: 464, endPoint x: 211, endPoint y: 464, distance: 44.8
click at [211, 464] on input "advocacy art education" at bounding box center [261, 462] width 186 height 20
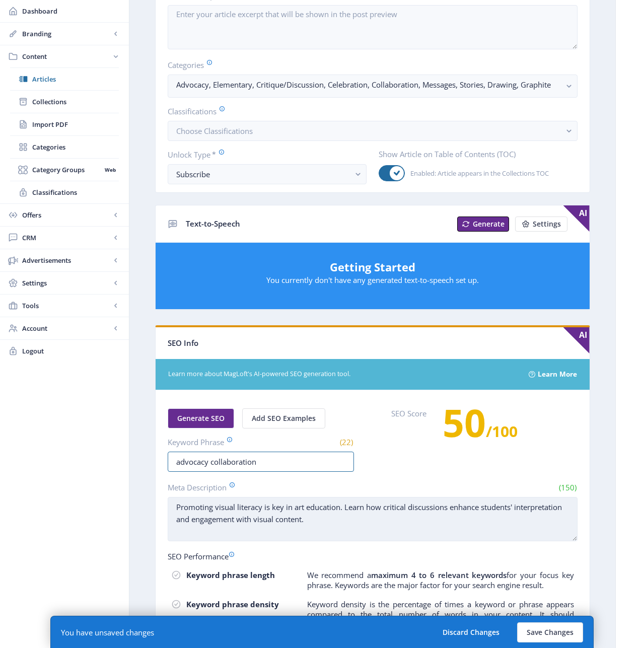
type input "advocacy collaboration"
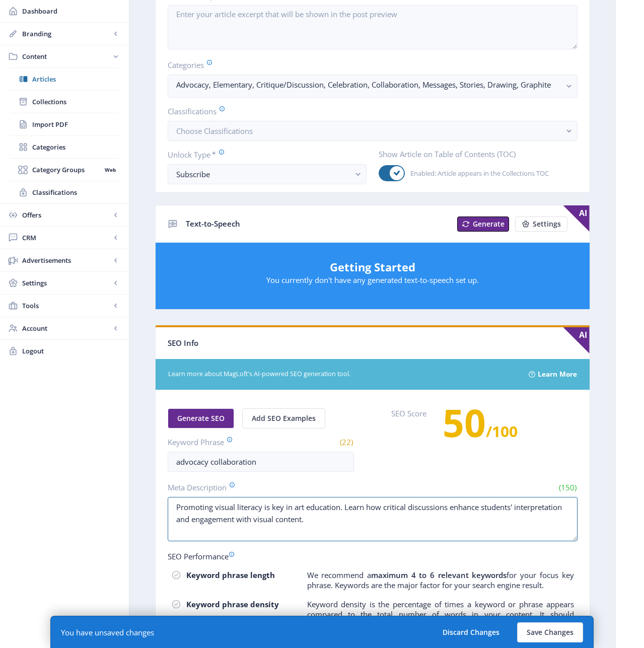
drag, startPoint x: 250, startPoint y: 505, endPoint x: 153, endPoint y: 485, distance: 98.7
click at [153, 485] on app-content-article "Open in Editor Export Generate Post Copy of Point of View: Focusing on Visual L…" at bounding box center [372, 310] width 451 height 938
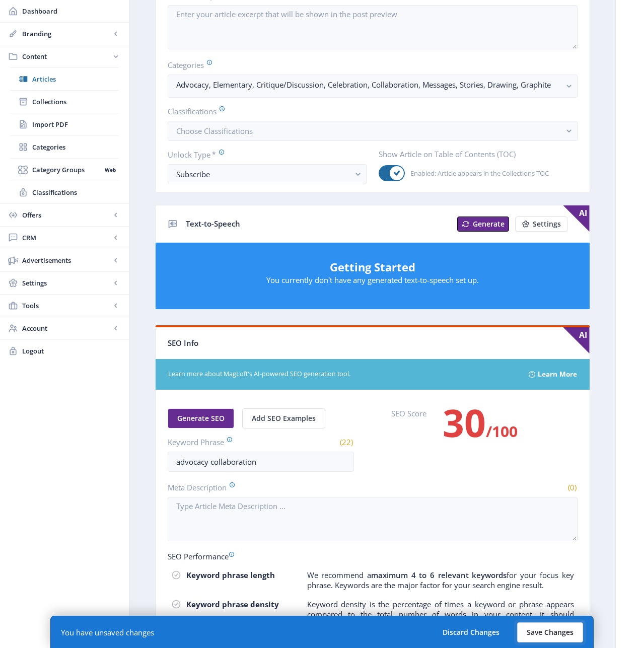
click at [557, 632] on button "Save Changes" at bounding box center [550, 633] width 66 height 20
click at [543, 633] on button "Save Changes" at bounding box center [550, 633] width 66 height 20
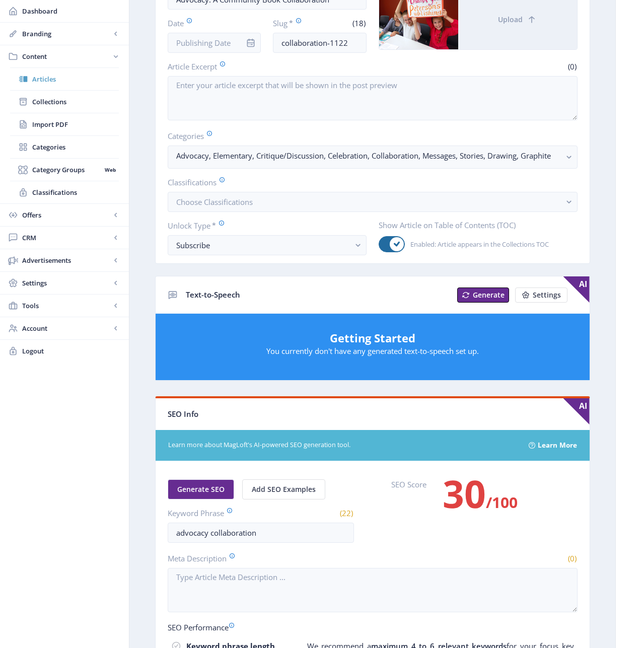
scroll to position [137, 0]
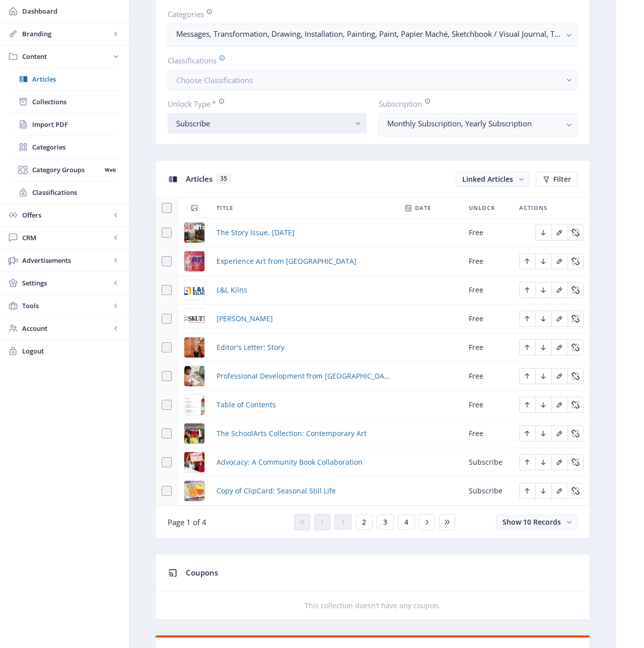
scroll to position [300, 0]
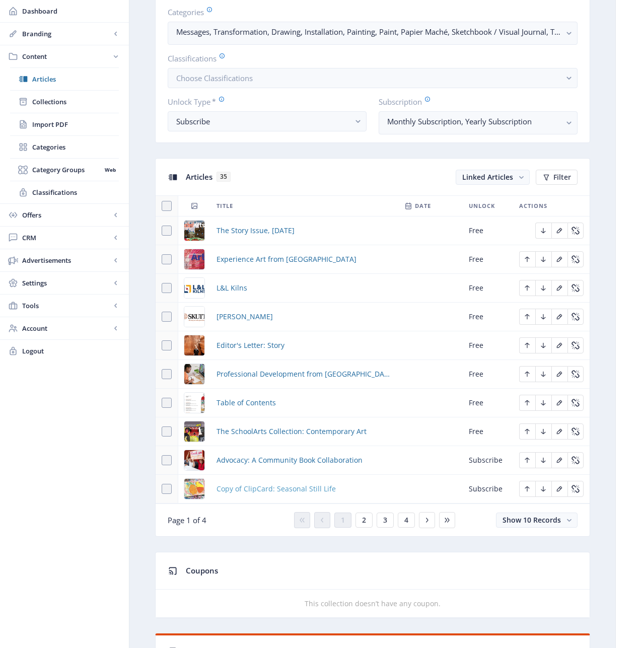
click at [275, 492] on span "Copy of ClipCard: Seasonal Still Life" at bounding box center [276, 489] width 119 height 12
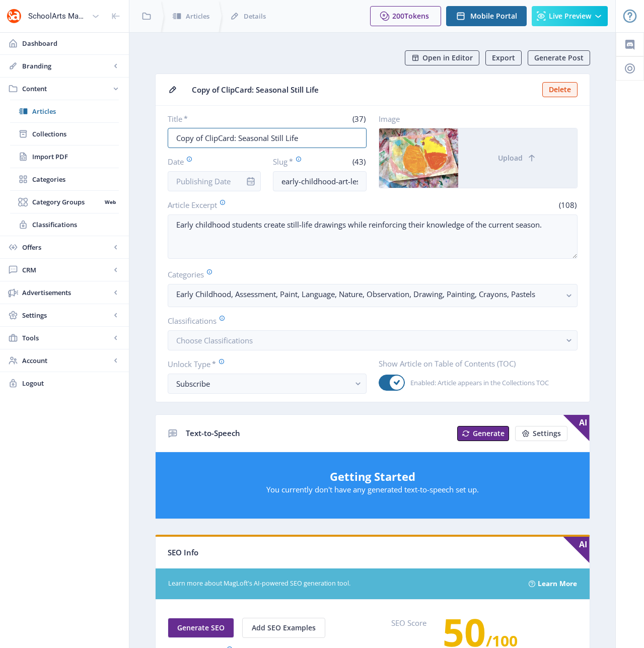
drag, startPoint x: 206, startPoint y: 139, endPoint x: 146, endPoint y: 138, distance: 60.0
click at [146, 138] on nb-layout-column "Open in Editor Export Generate Post Copy of ClipCard: Seasonal Still Life Delet…" at bounding box center [372, 515] width 487 height 967
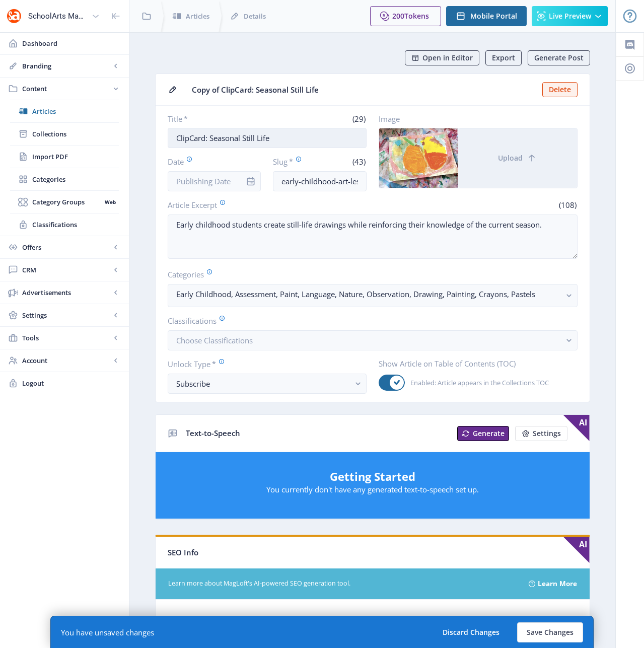
drag, startPoint x: 287, startPoint y: 140, endPoint x: 212, endPoint y: 139, distance: 75.1
click at [212, 139] on input "ClipCard: Seasonal Still Life" at bounding box center [267, 138] width 199 height 20
type input "ClipCard: Lines and Shapes Collage"
click at [359, 180] on input "early-childhood-art-lesson-drawing-123-h6mb" at bounding box center [320, 181] width 94 height 20
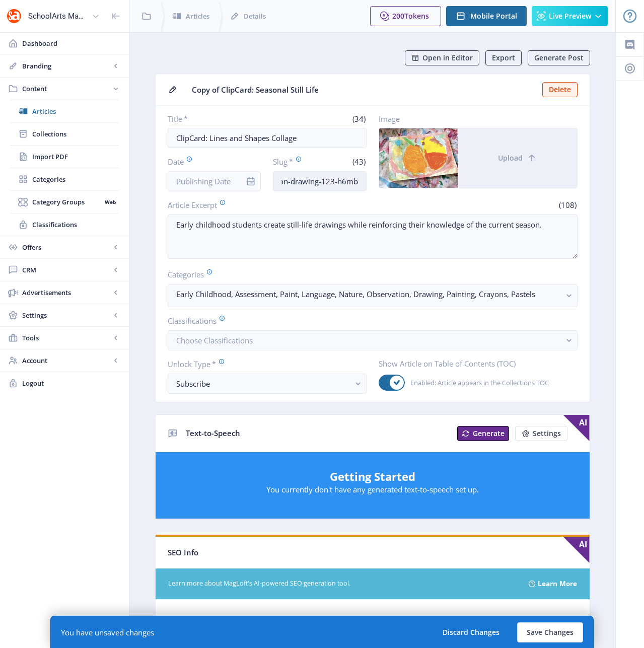
drag, startPoint x: 363, startPoint y: 182, endPoint x: 354, endPoint y: 181, distance: 9.1
click at [362, 182] on input "early-childhood-art-lesson-drawing-123-h6mb" at bounding box center [320, 181] width 94 height 20
click at [323, 180] on input "early-childhood-art-lesson-drawing-123-h6mb" at bounding box center [320, 181] width 94 height 20
drag, startPoint x: 291, startPoint y: 182, endPoint x: 379, endPoint y: 182, distance: 87.6
click at [379, 182] on div "Title * (34) ClipCard: Lines and Shapes Collage Date Slug * (43) early-childhoo…" at bounding box center [373, 153] width 410 height 78
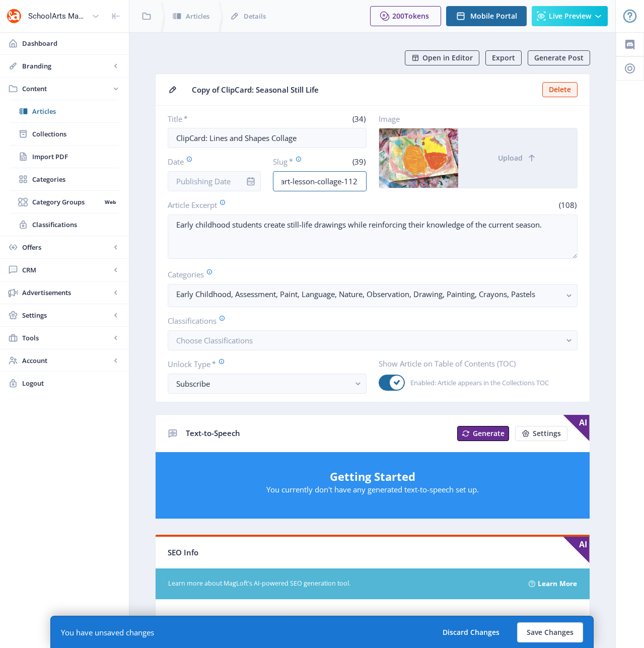
scroll to position [0, 62]
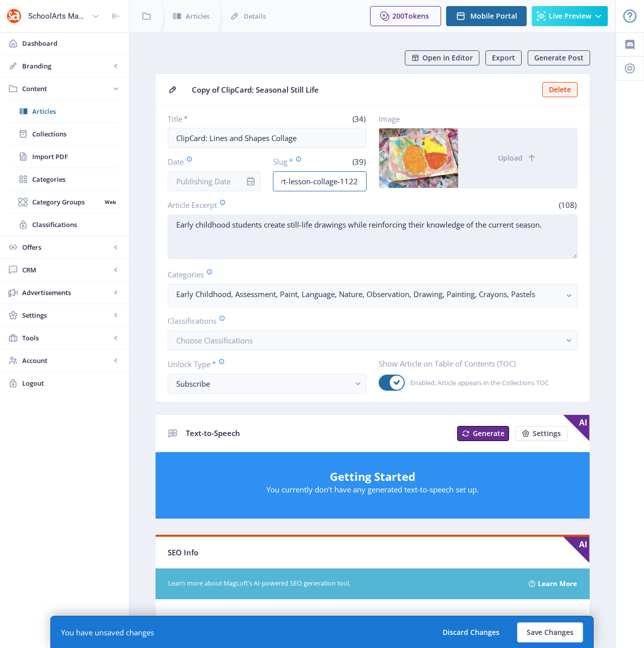
type input "early-childhood-art-lesson-collage-1122"
click at [390, 249] on textarea "Early childhood students create still-life drawings while reinforcing their kno…" at bounding box center [373, 237] width 410 height 44
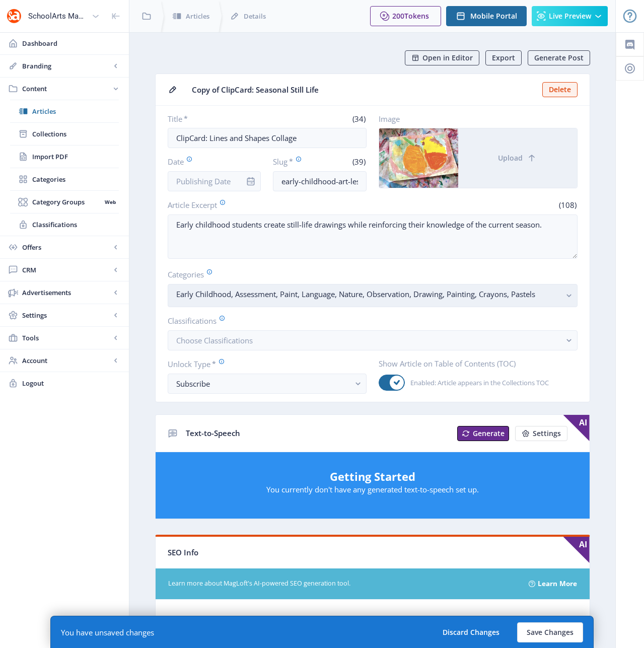
click at [564, 296] on rect "button" at bounding box center [570, 296] width 12 height 12
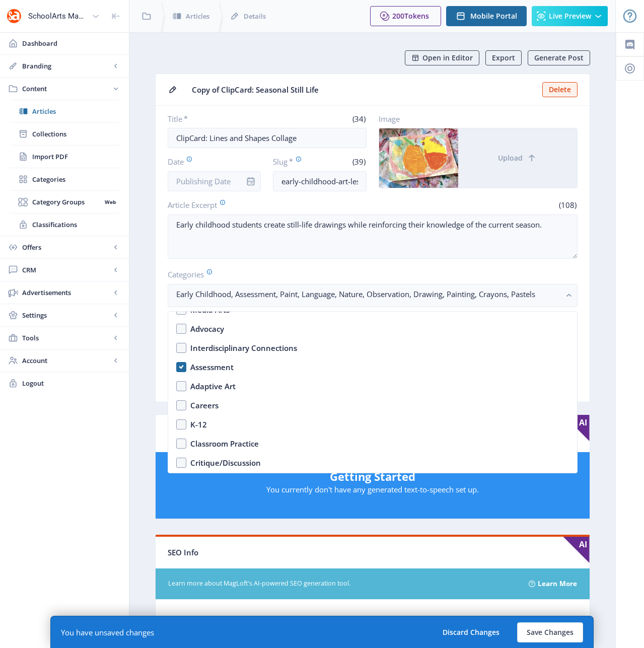
scroll to position [128, 0]
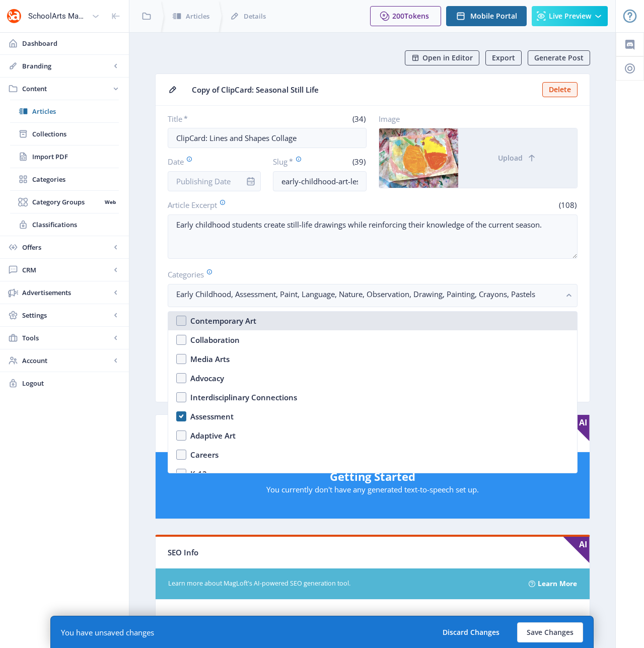
click at [184, 321] on nb-option "Contemporary Art" at bounding box center [372, 320] width 409 height 19
checkbox input "true"
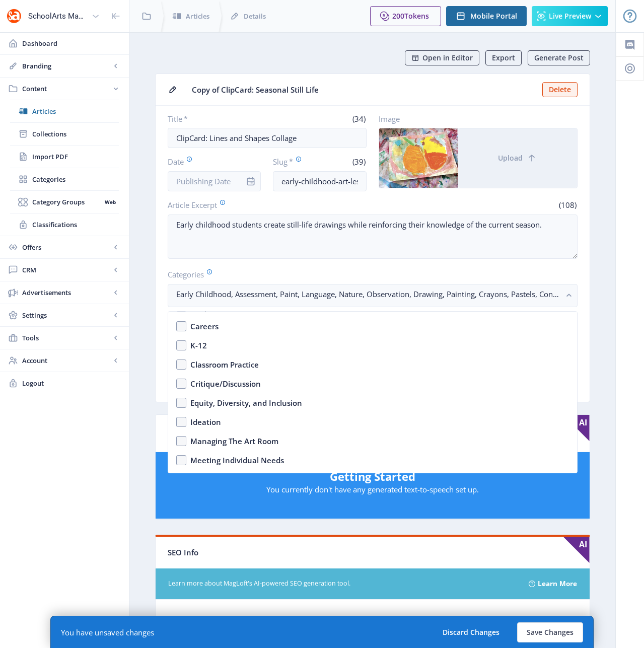
scroll to position [314, 0]
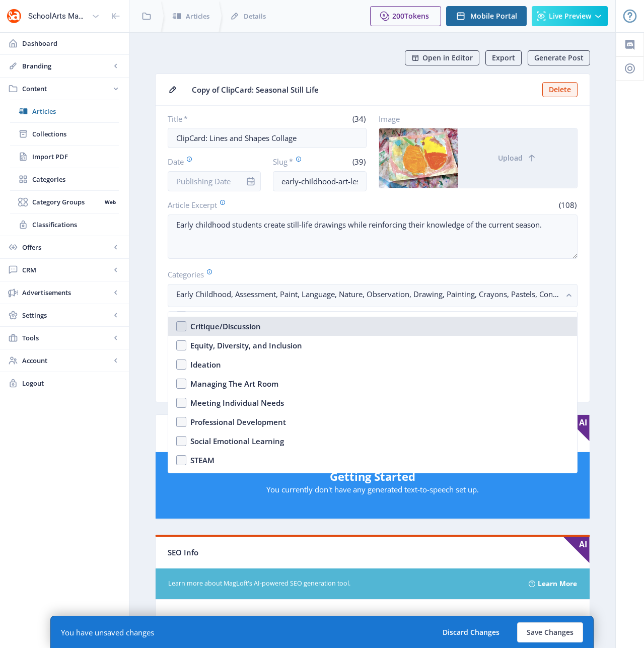
click at [181, 330] on nb-option "Critique/Discussion" at bounding box center [372, 326] width 409 height 19
checkbox input "true"
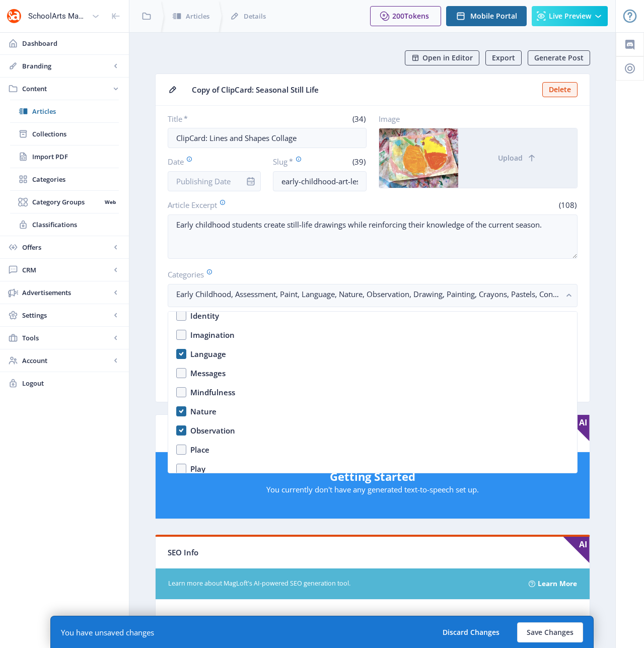
scroll to position [635, 0]
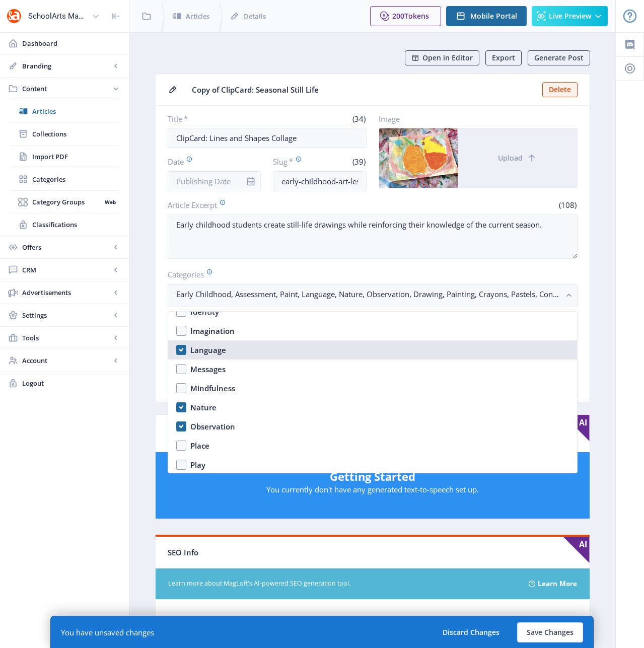
click at [183, 347] on nb-option "Language" at bounding box center [372, 350] width 409 height 19
checkbox input "false"
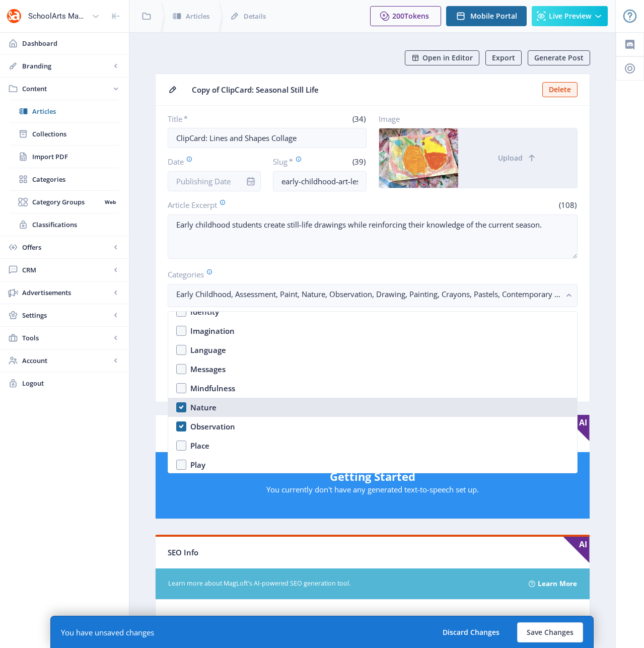
click at [181, 409] on nb-option "Nature" at bounding box center [372, 407] width 409 height 19
checkbox input "false"
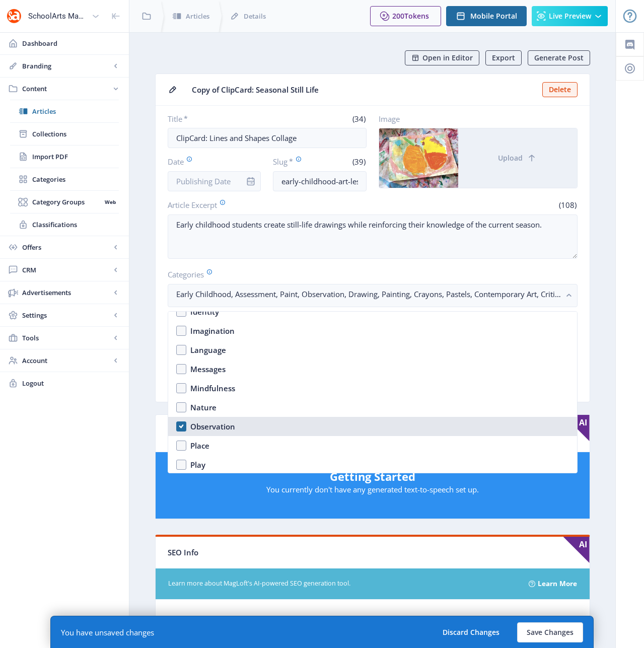
click at [181, 427] on nb-option "Observation" at bounding box center [372, 426] width 409 height 19
checkbox input "false"
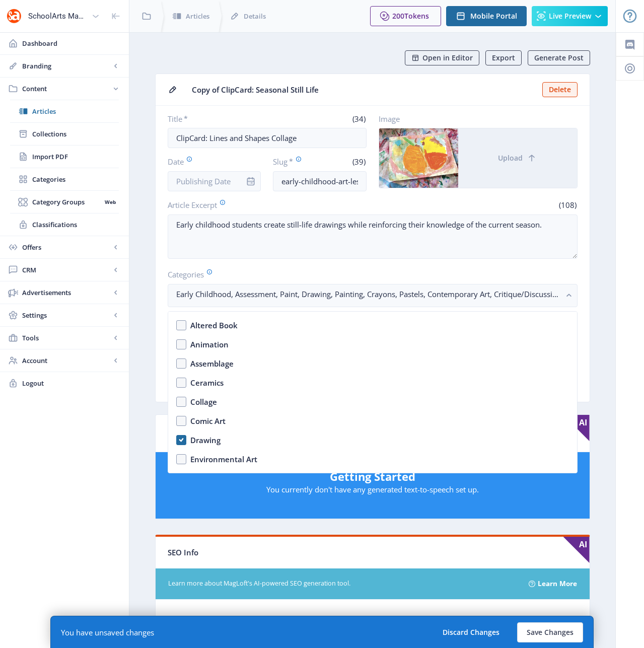
scroll to position [860, 0]
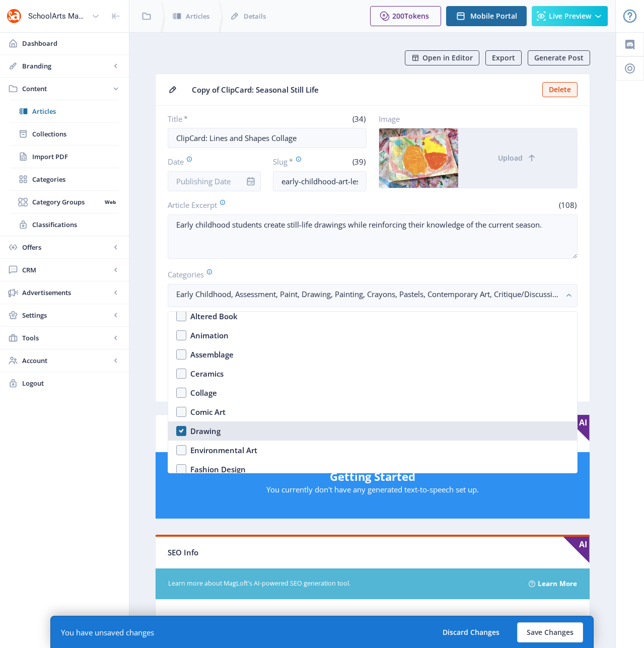
click at [181, 429] on nb-option "Drawing" at bounding box center [372, 431] width 409 height 19
checkbox input "false"
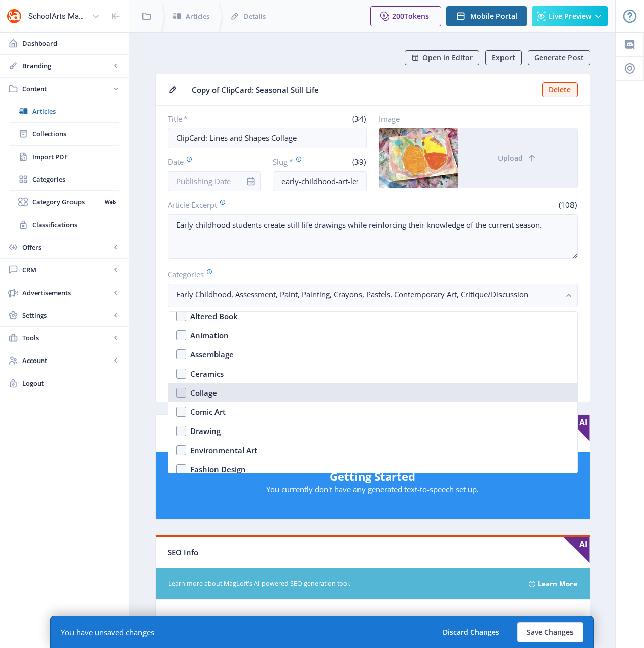
click at [182, 393] on nb-option "Collage" at bounding box center [372, 392] width 409 height 19
checkbox input "true"
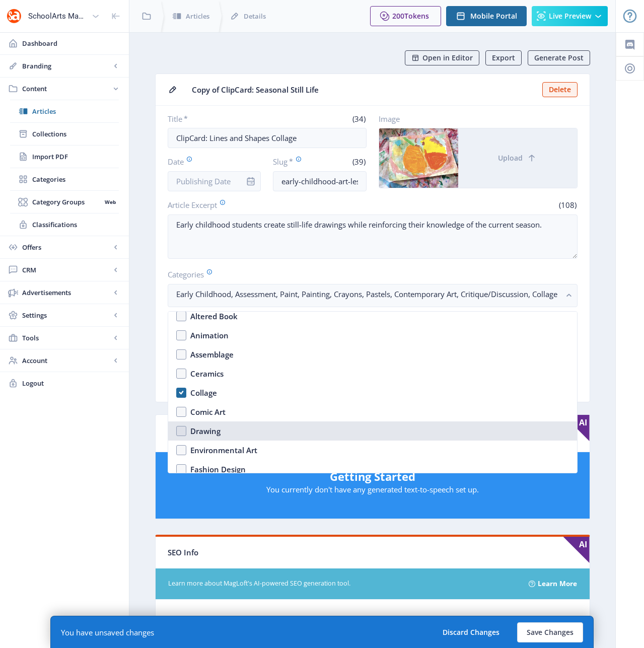
click at [181, 430] on nb-option "Drawing" at bounding box center [372, 431] width 409 height 19
checkbox input "true"
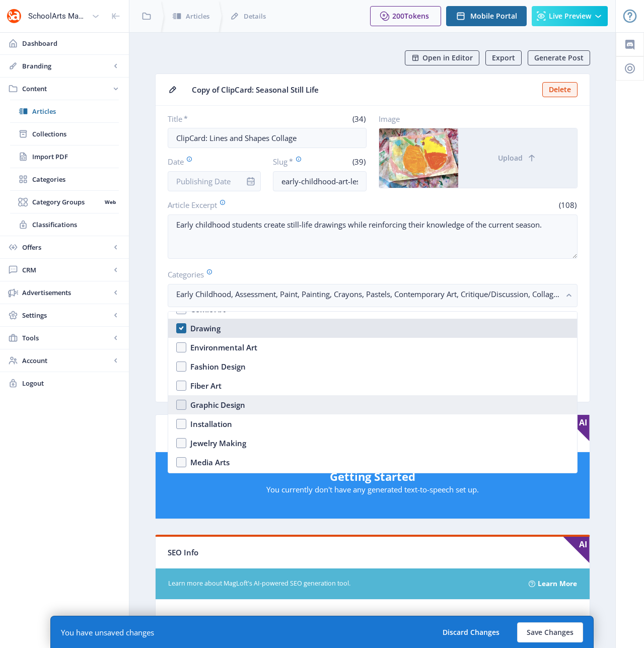
scroll to position [1110, 0]
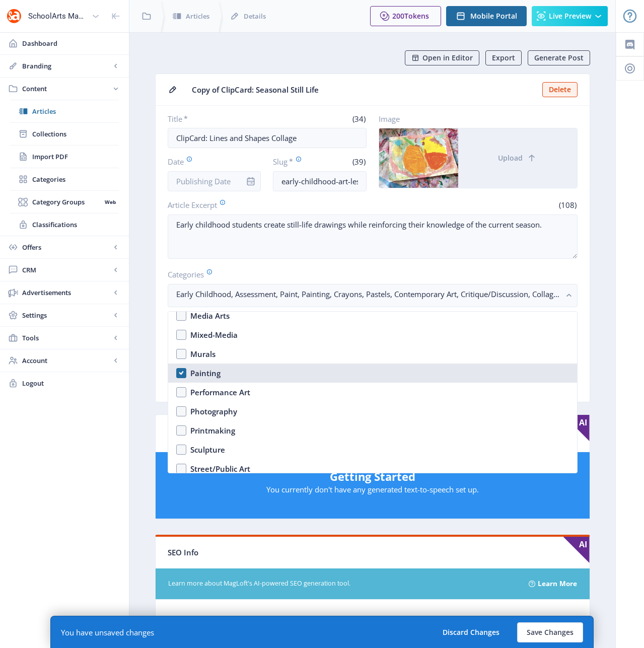
click at [182, 375] on nb-option "Painting" at bounding box center [372, 373] width 409 height 19
checkbox input "false"
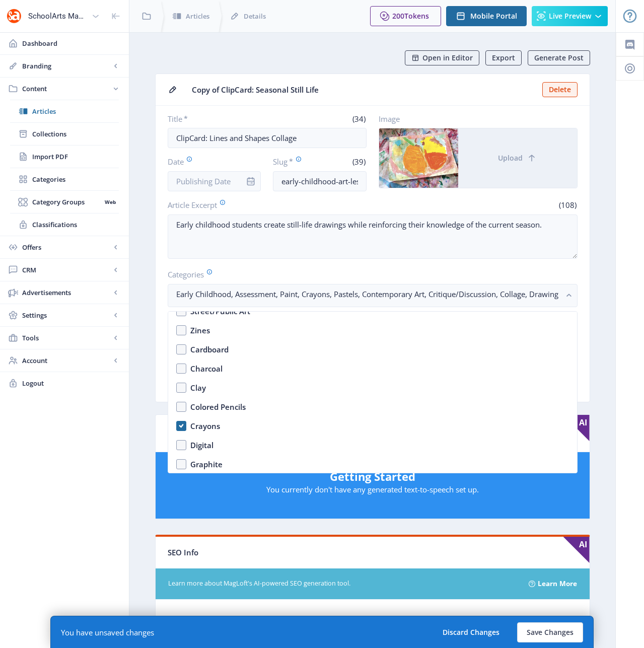
scroll to position [1269, 0]
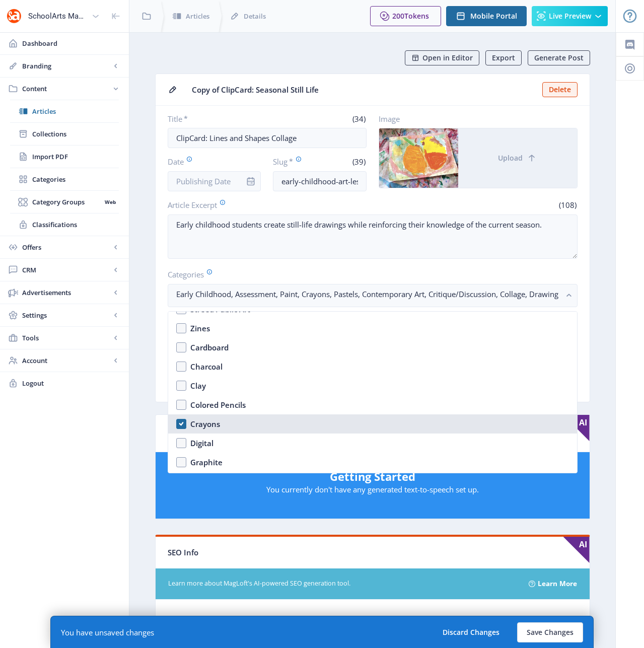
click at [179, 422] on nb-option "Crayons" at bounding box center [372, 424] width 409 height 19
checkbox input "false"
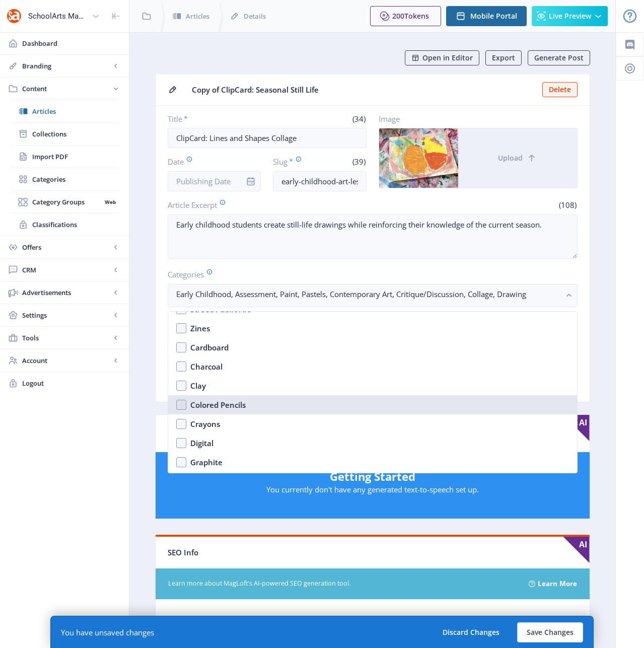
click at [182, 406] on nb-option "Colored Pencils" at bounding box center [372, 404] width 409 height 19
checkbox input "true"
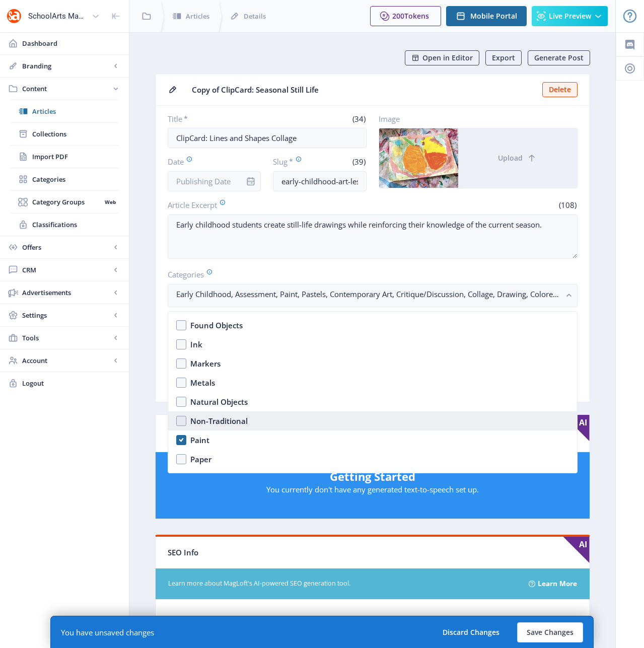
scroll to position [1436, 0]
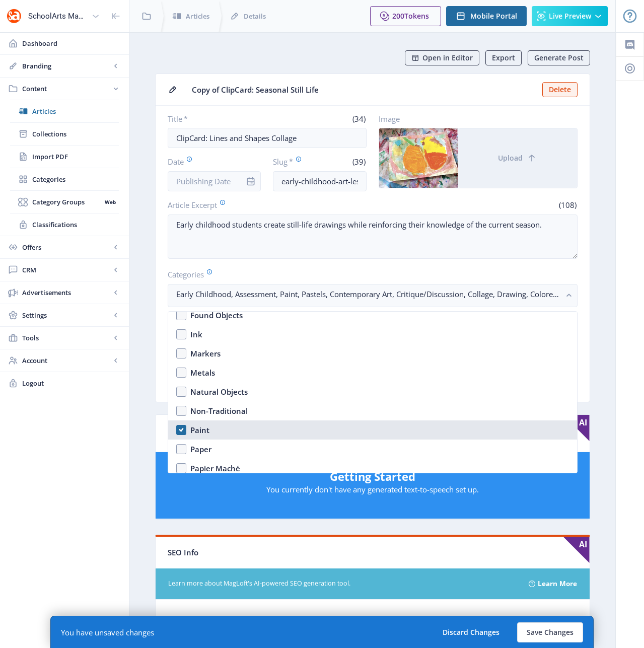
click at [182, 431] on nb-option "Paint" at bounding box center [372, 430] width 409 height 19
checkbox input "false"
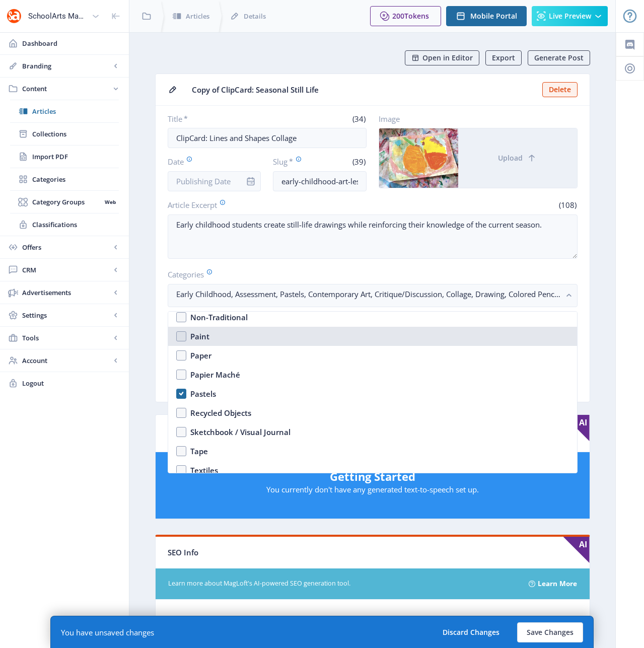
scroll to position [1530, 0]
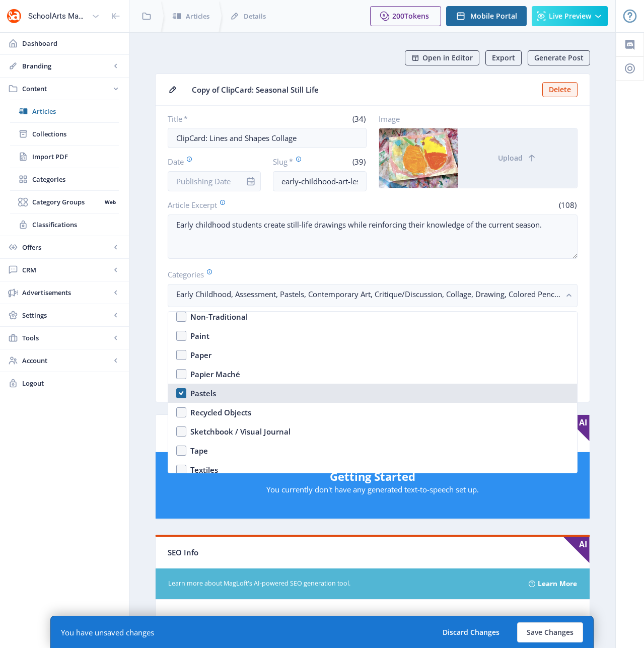
click at [179, 392] on nb-option "Pastels" at bounding box center [372, 393] width 409 height 19
checkbox input "true"
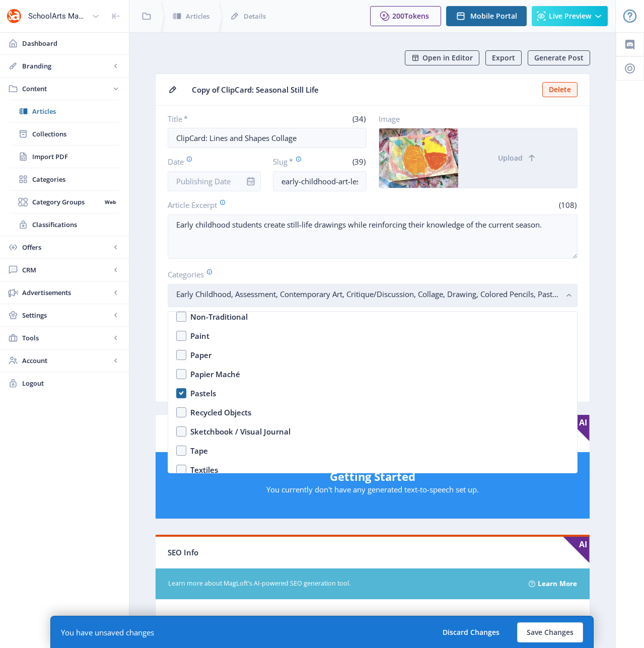
click at [572, 297] on rect "button" at bounding box center [570, 296] width 12 height 12
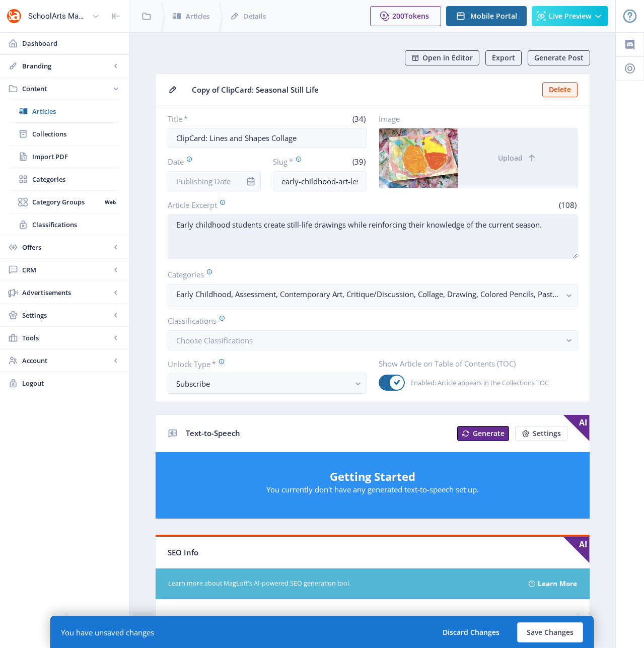
drag, startPoint x: 266, startPoint y: 224, endPoint x: 558, endPoint y: 244, distance: 292.9
click at [558, 244] on textarea "Early childhood students create still-life drawings while reinforcing their kno…" at bounding box center [373, 237] width 410 height 44
paste textarea "investigate the work of [PERSON_NAME] and use lines and shapes to create a mixe…"
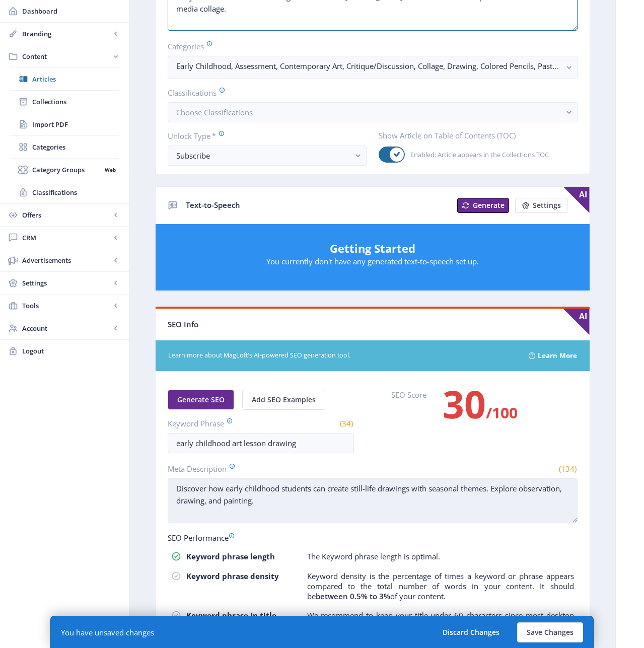
scroll to position [245, 0]
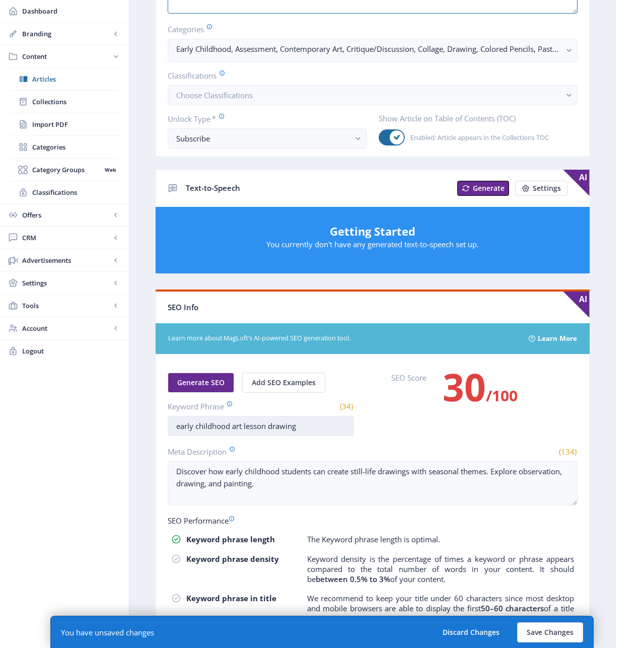
type textarea "Early childhood students investigate the work of [PERSON_NAME] and use lines an…"
click at [285, 424] on input "early childhood art lesson drawing" at bounding box center [261, 426] width 186 height 20
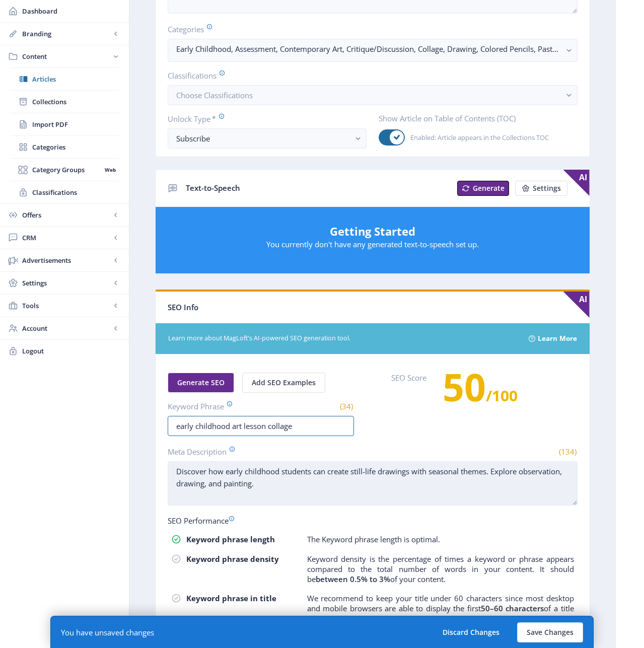
type input "early childhood art lesson collage"
click at [391, 482] on textarea "Discover how early childhood students can create still-life drawings with seaso…" at bounding box center [373, 483] width 410 height 44
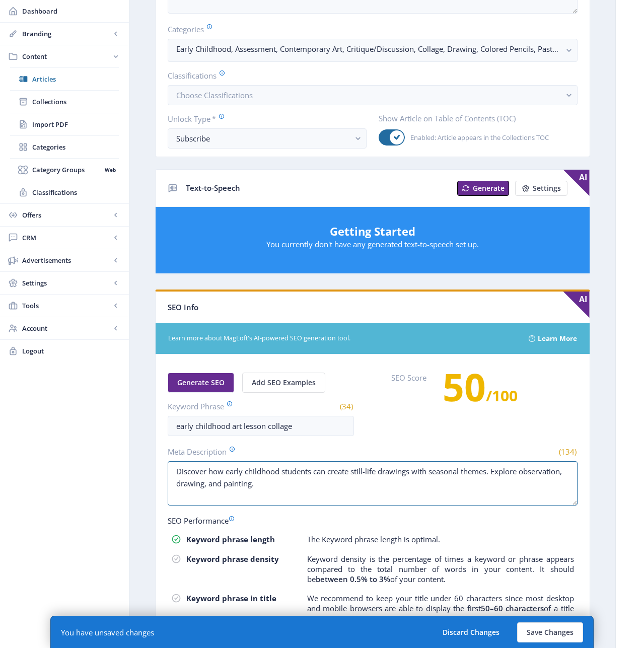
drag, startPoint x: 296, startPoint y: 496, endPoint x: 157, endPoint y: 468, distance: 141.3
click at [157, 468] on nb-card-body "Generate SEO Add SEO Examples Keyword Phrase (34) early childhood art lesson co…" at bounding box center [373, 537] width 434 height 364
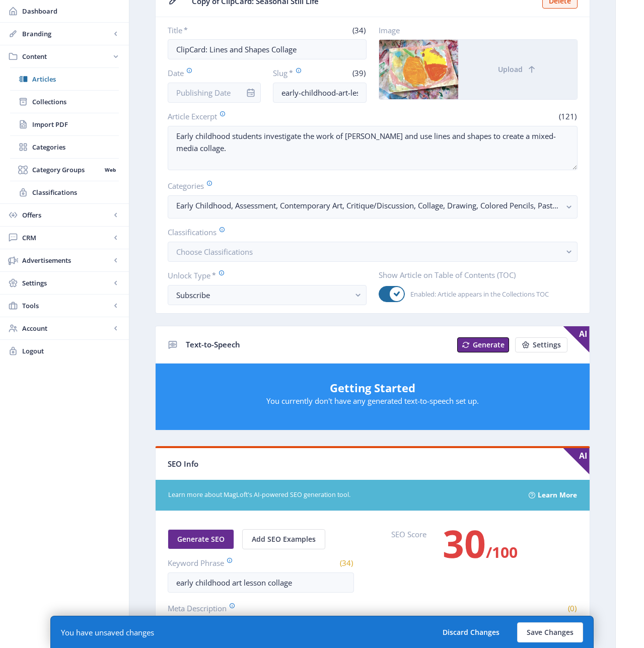
scroll to position [0, 0]
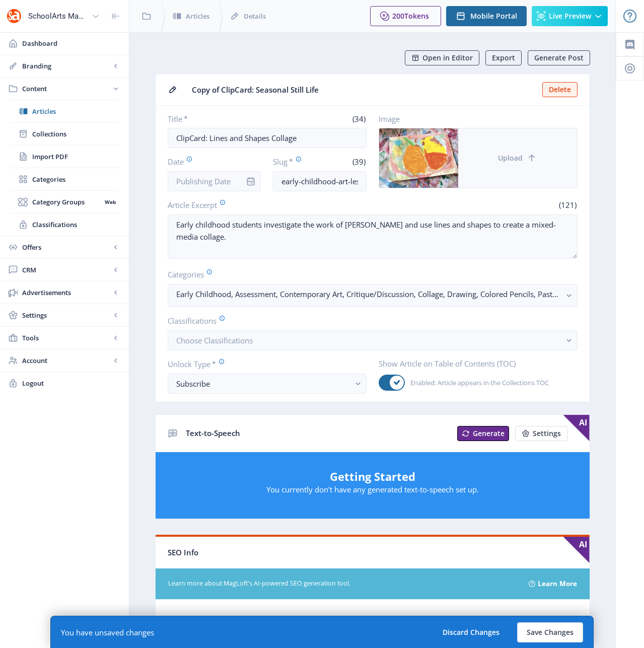
click at [507, 172] on button "Upload" at bounding box center [517, 157] width 119 height 59
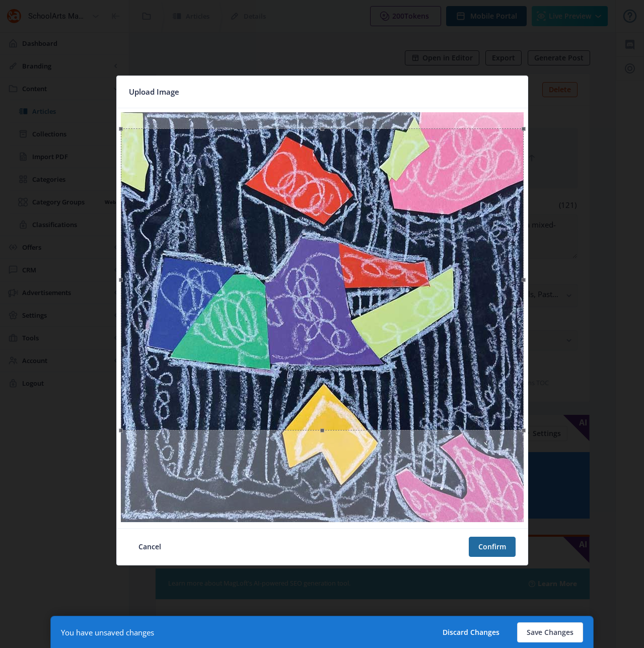
drag, startPoint x: 315, startPoint y: 274, endPoint x: 315, endPoint y: 290, distance: 16.1
click at [315, 290] on div at bounding box center [322, 279] width 403 height 302
click at [489, 548] on button "Confirm" at bounding box center [492, 547] width 47 height 20
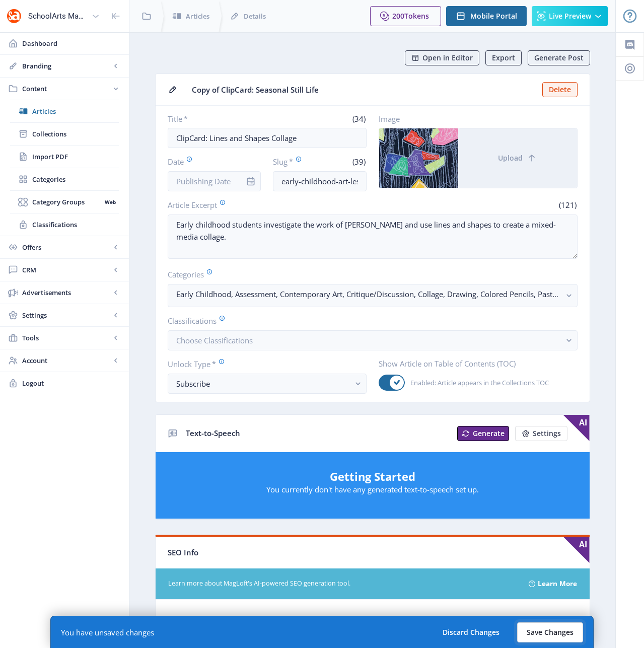
click at [544, 635] on button "Save Changes" at bounding box center [550, 633] width 66 height 20
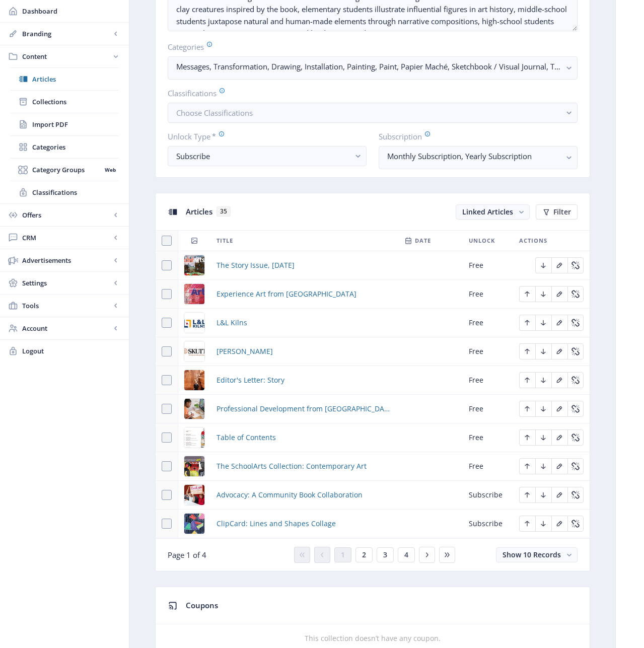
scroll to position [354, 0]
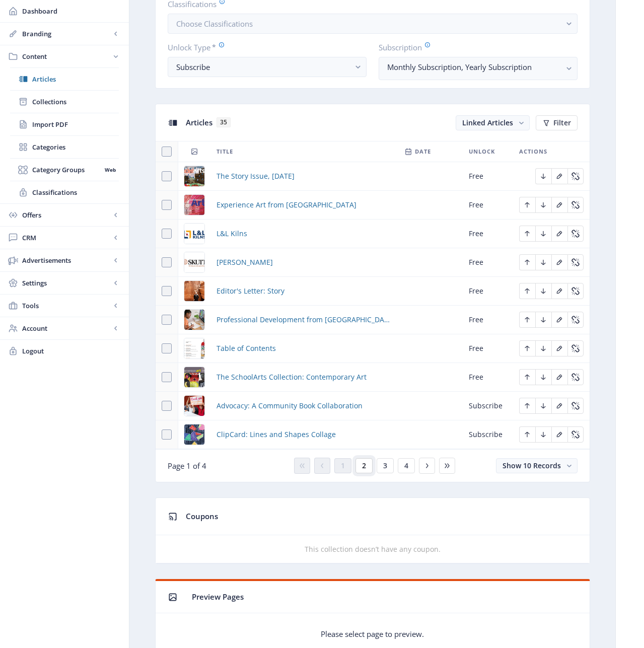
click at [362, 469] on span "2" at bounding box center [364, 466] width 4 height 8
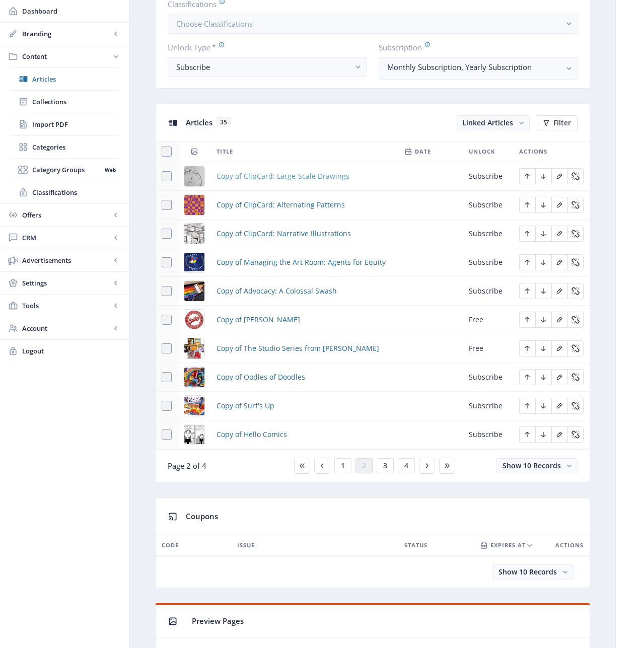
click at [244, 179] on span "Copy of ClipCard: Large-Scale Drawings" at bounding box center [283, 176] width 133 height 12
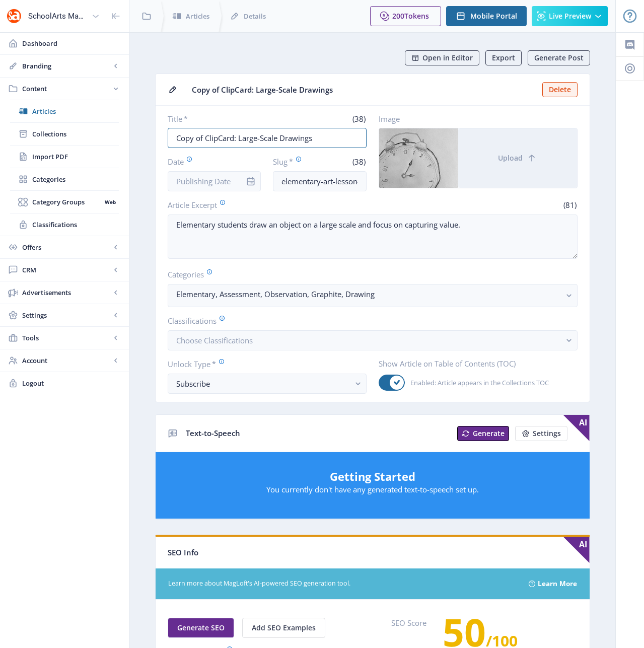
drag, startPoint x: 205, startPoint y: 140, endPoint x: 162, endPoint y: 134, distance: 43.2
click at [162, 134] on nb-card-body "Title * (38) Copy of ClipCard: Large-Scale Drawings Date Slug * (38) elementary…" at bounding box center [373, 254] width 434 height 296
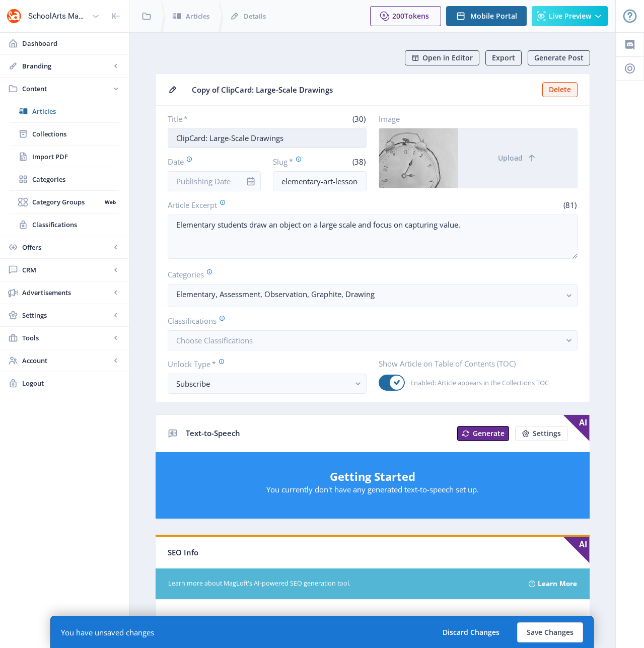
drag, startPoint x: 298, startPoint y: 140, endPoint x: 209, endPoint y: 137, distance: 89.2
click at [209, 137] on input "ClipCard: Large-Scale Drawings" at bounding box center [267, 138] width 199 height 20
type input "ClipCard: Fifty Faces"
drag, startPoint x: 333, startPoint y: 181, endPoint x: 400, endPoint y: 183, distance: 66.5
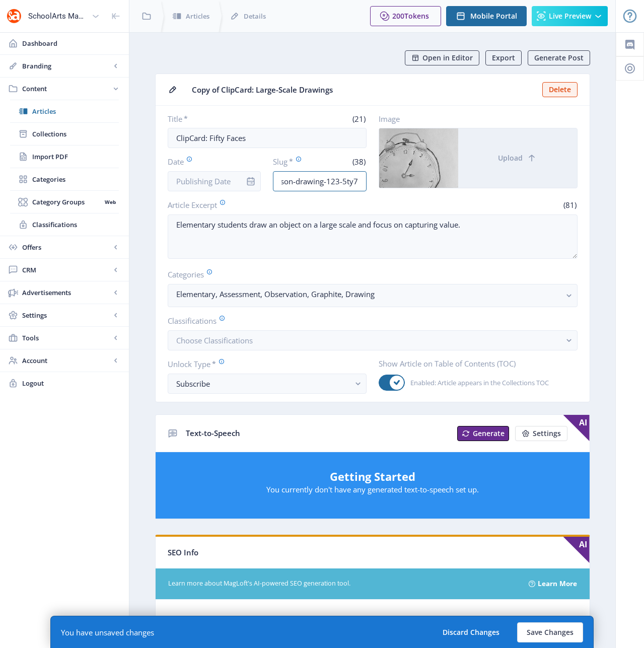
click at [400, 183] on div "Title * (21) ClipCard: Fifty Faces Date Slug * (38) elementary-art-lesson-drawi…" at bounding box center [373, 153] width 410 height 78
click at [367, 182] on div "Title * (21) ClipCard: Fifty Faces Date Slug * (38) elementary-art-lesson-drawi…" at bounding box center [373, 153] width 410 height 78
click at [356, 181] on input "elementary-art-lesson-drawing-123-5ty7" at bounding box center [320, 181] width 94 height 20
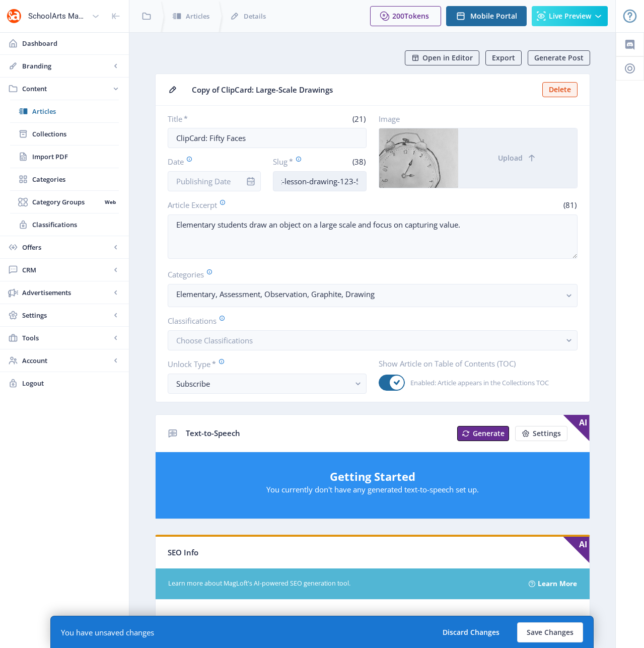
click at [342, 179] on input "elementary-art-lesson-drawing-123-5ty7" at bounding box center [320, 181] width 94 height 20
drag, startPoint x: 341, startPoint y: 181, endPoint x: 366, endPoint y: 183, distance: 25.3
click at [366, 183] on div "Title * (21) ClipCard: Fifty Faces Date Slug * (38) elementary-art-lesson-drawi…" at bounding box center [373, 153] width 410 height 78
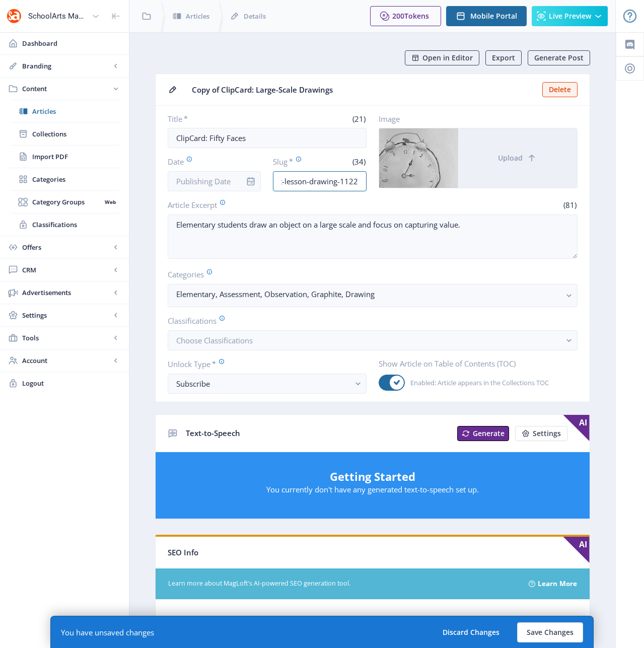
type input "elementary-art-lesson-drawing-1122"
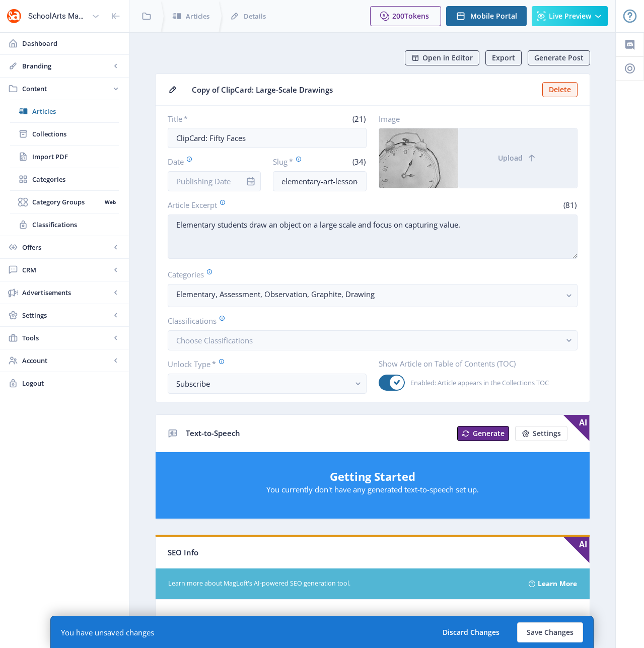
drag, startPoint x: 252, startPoint y: 225, endPoint x: 502, endPoint y: 235, distance: 249.5
click at [502, 235] on textarea "Elementary students draw an object on a large scale and focus on capturing valu…" at bounding box center [373, 237] width 410 height 44
paste textarea "create numerous portraits using a variety of drawing methods to create one cont…"
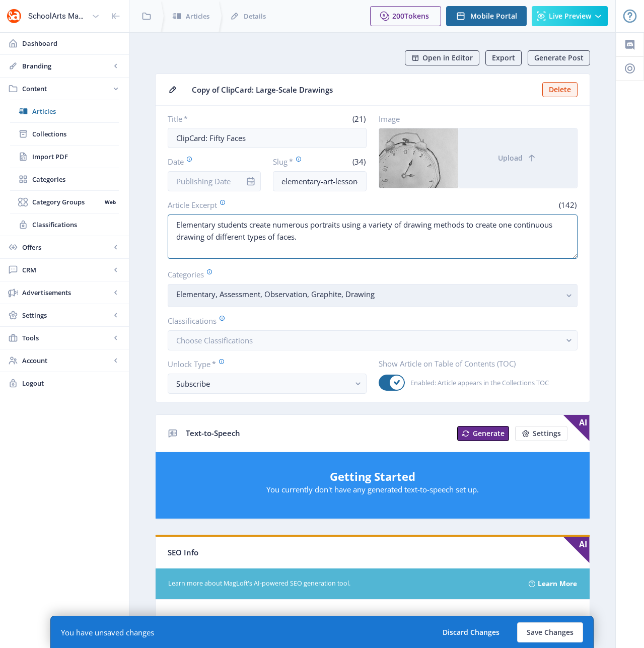
type textarea "Elementary students create numerous portraits using a variety of drawing method…"
drag, startPoint x: 570, startPoint y: 295, endPoint x: 565, endPoint y: 295, distance: 5.5
click at [570, 295] on icon "button" at bounding box center [569, 296] width 5 height 3
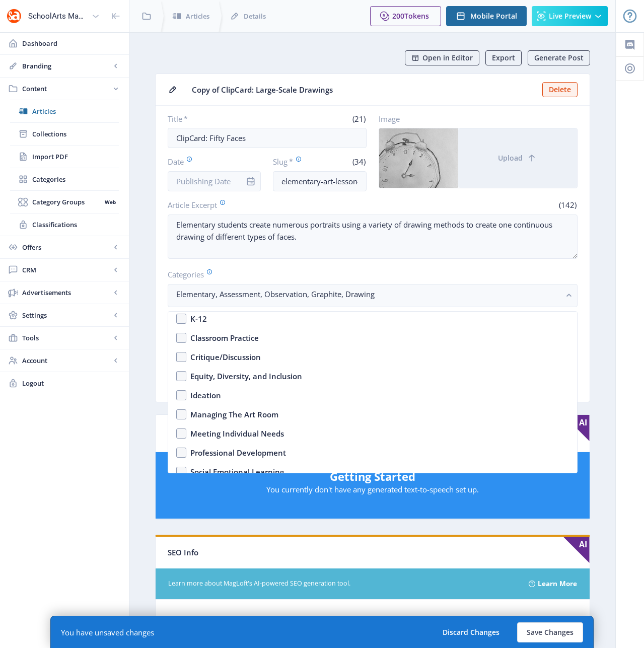
scroll to position [284, 0]
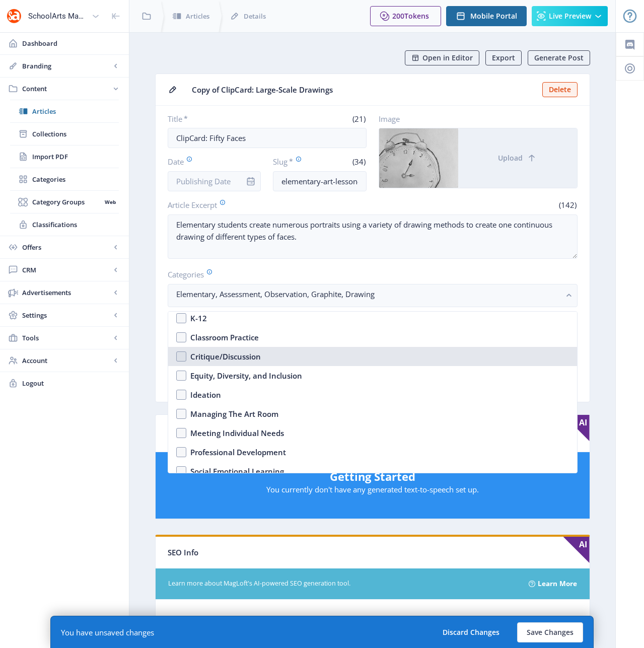
click at [181, 357] on nb-option "Critique/Discussion" at bounding box center [372, 356] width 409 height 19
checkbox input "true"
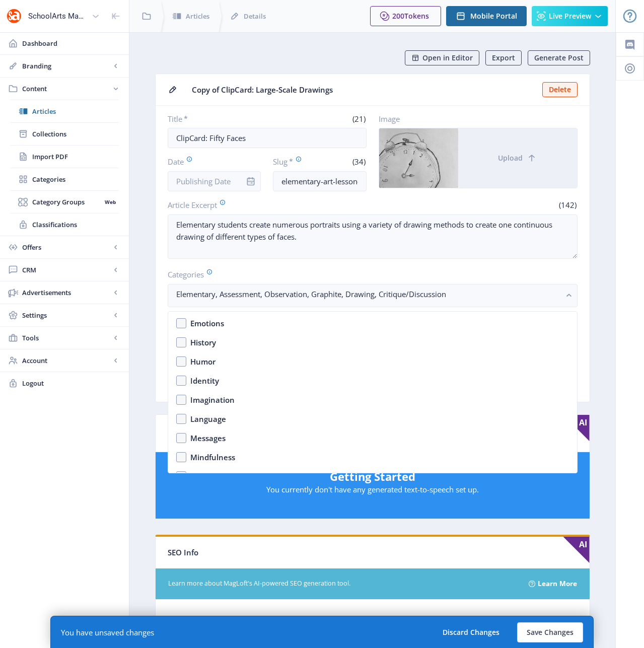
scroll to position [573, 0]
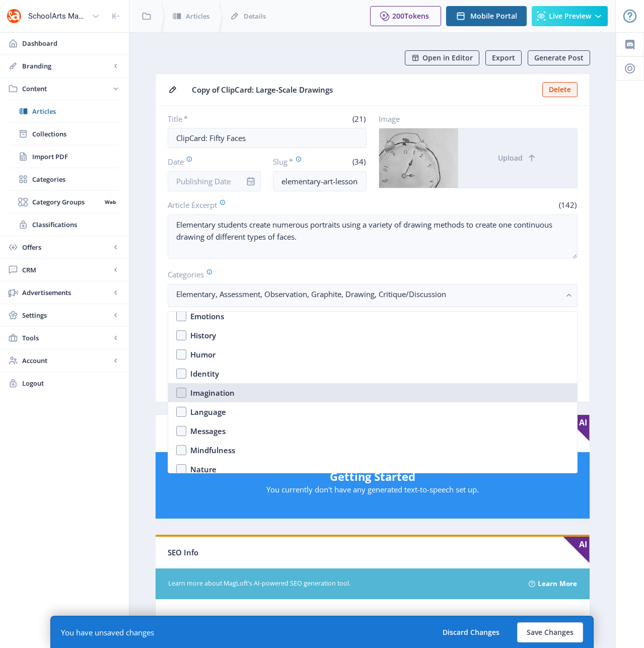
click at [226, 390] on div "Imagination" at bounding box center [212, 393] width 44 height 12
checkbox input "true"
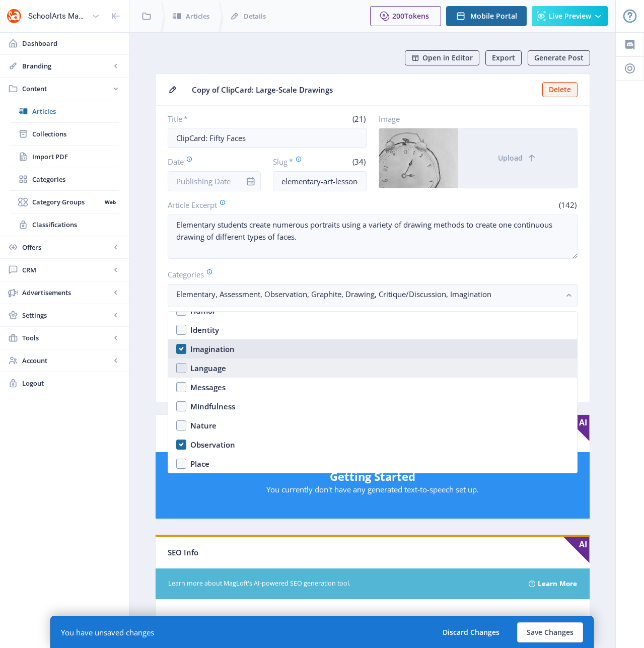
scroll to position [723, 0]
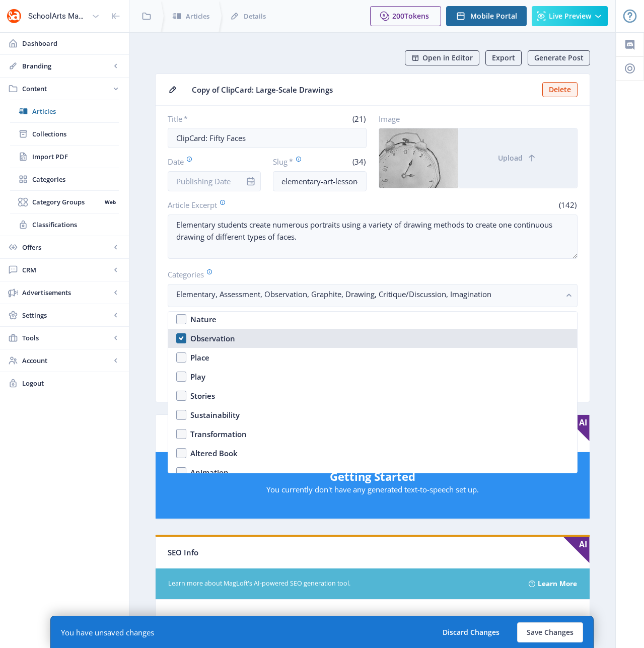
click at [195, 341] on div "Observation" at bounding box center [212, 338] width 45 height 12
checkbox input "false"
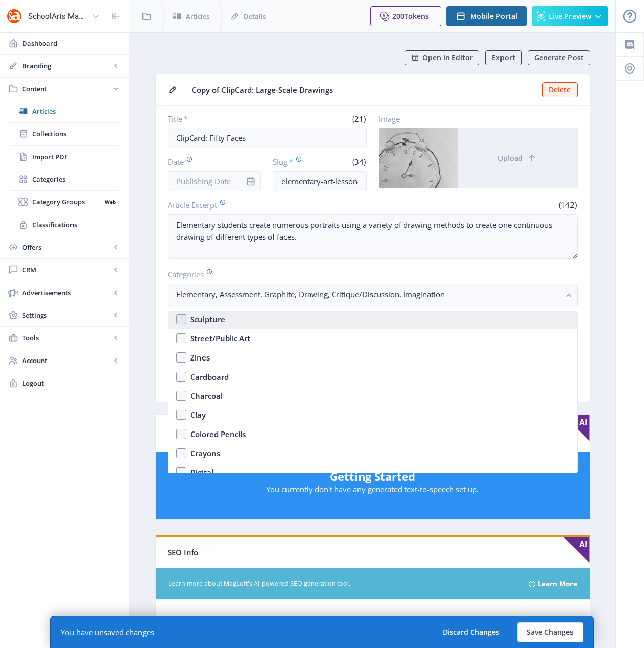
scroll to position [1262, 0]
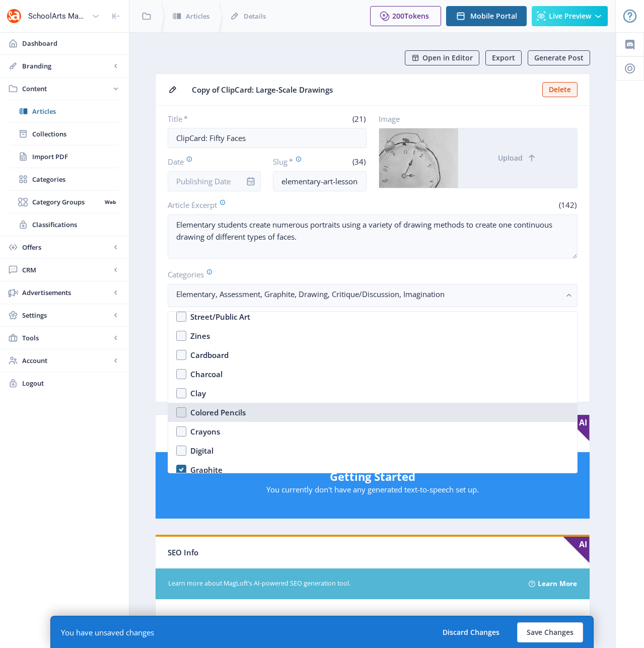
click at [226, 409] on div "Colored Pencils" at bounding box center [217, 413] width 55 height 12
checkbox input "true"
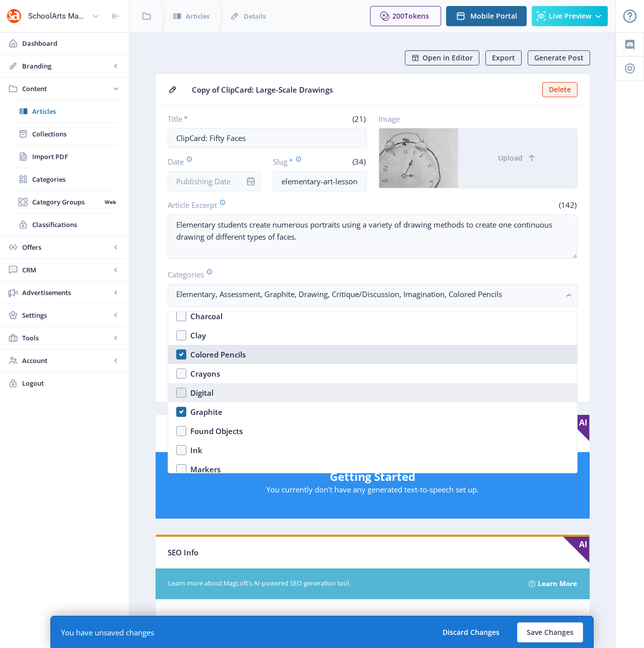
scroll to position [1320, 0]
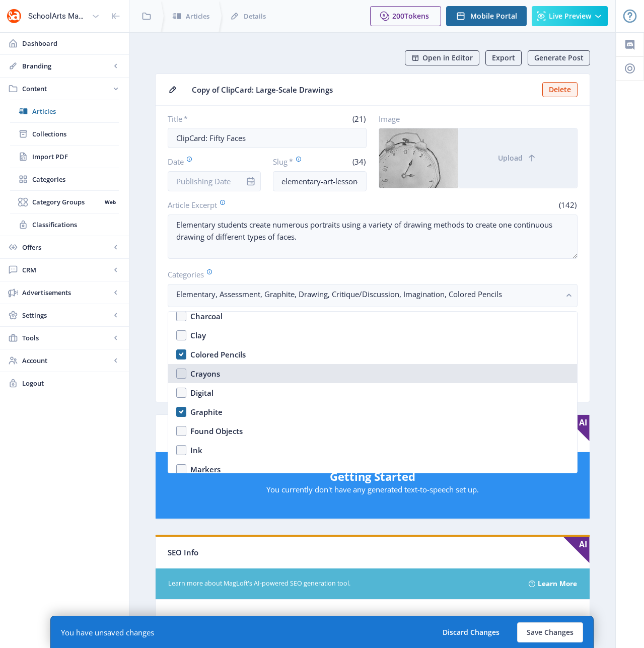
click at [205, 375] on div "Crayons" at bounding box center [205, 374] width 30 height 12
checkbox input "true"
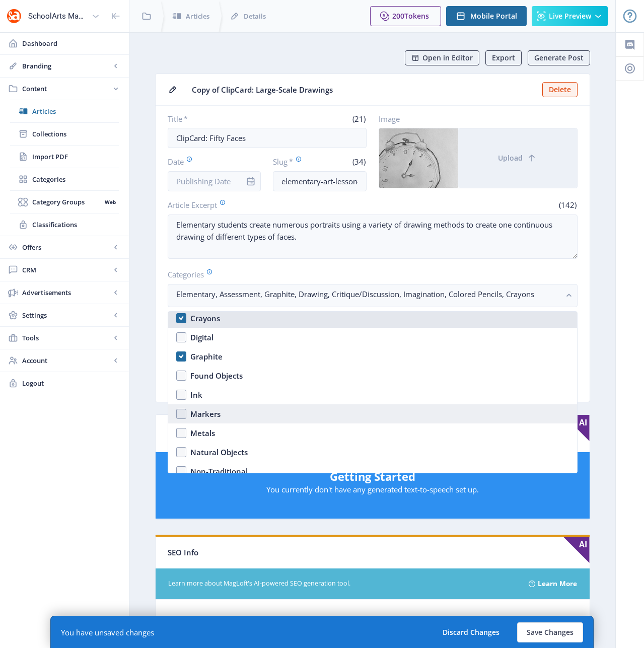
scroll to position [1376, 0]
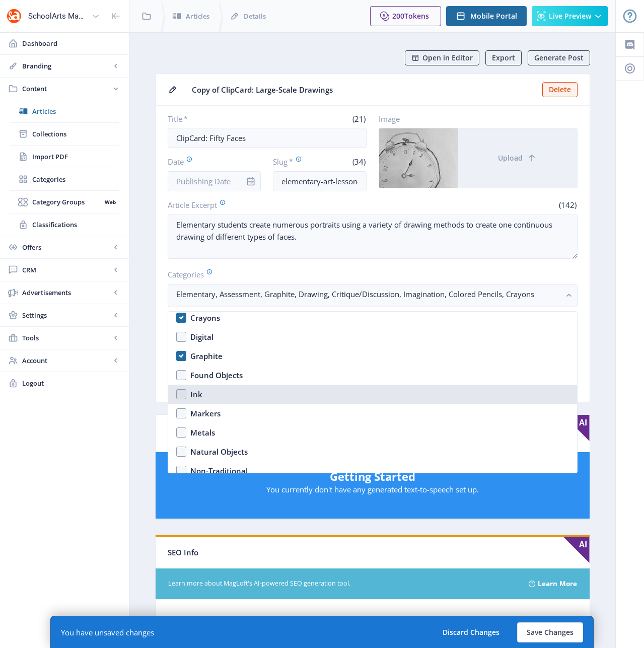
click at [177, 391] on nb-option "Ink" at bounding box center [372, 394] width 409 height 19
checkbox input "true"
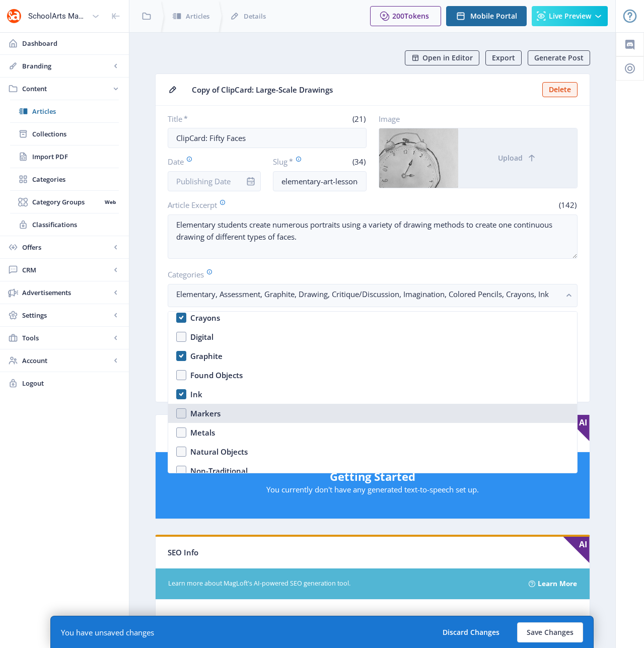
click at [190, 414] on div "Markers" at bounding box center [205, 414] width 30 height 12
checkbox input "true"
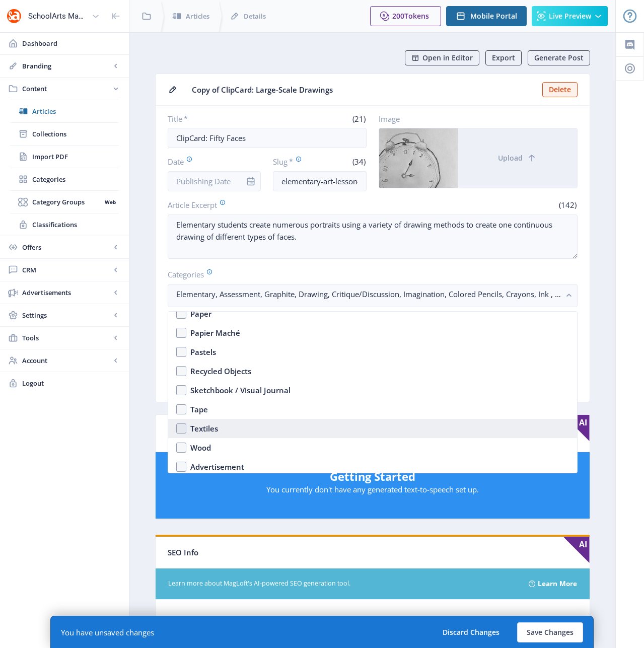
scroll to position [1575, 0]
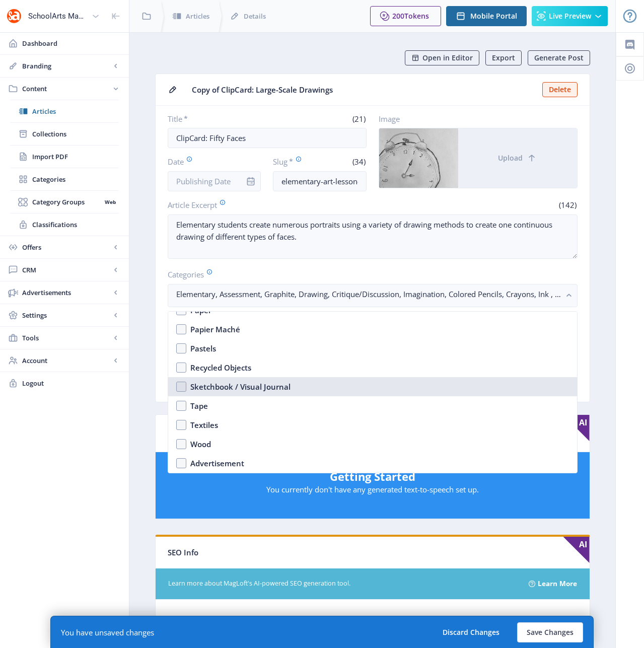
click at [218, 389] on div "Sketchbook / Visual Journal" at bounding box center [240, 387] width 100 height 12
checkbox input "true"
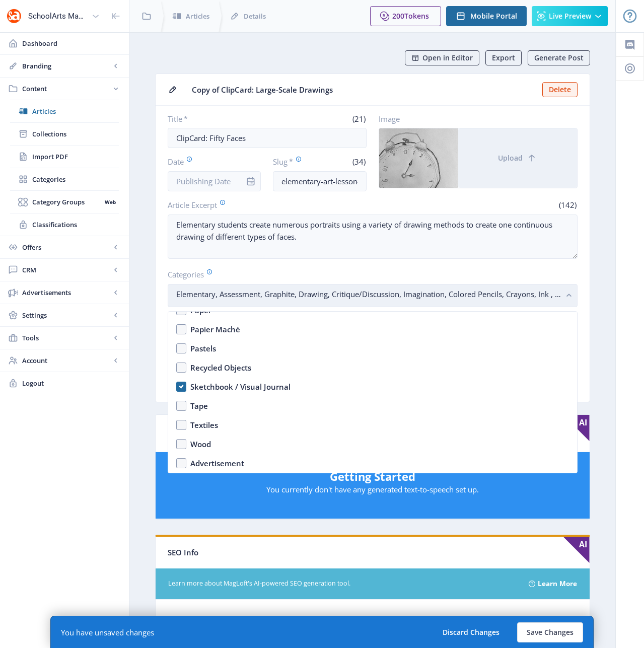
click at [568, 296] on g "button" at bounding box center [570, 296] width 12 height 12
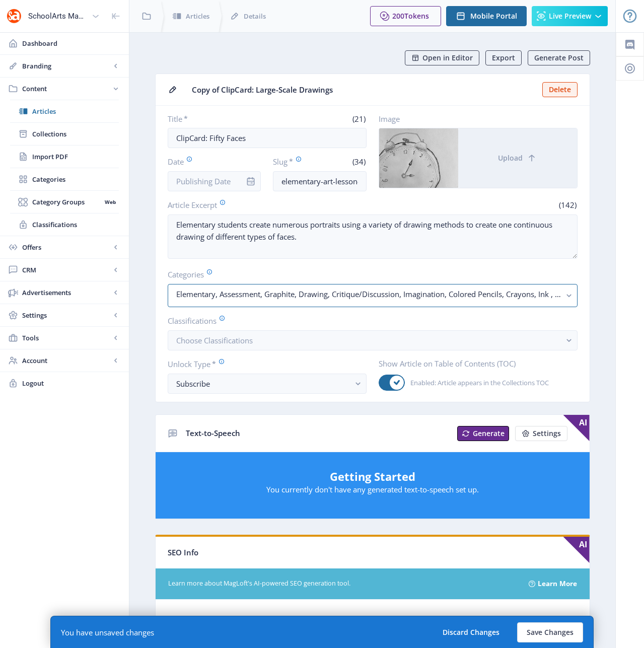
scroll to position [334, 0]
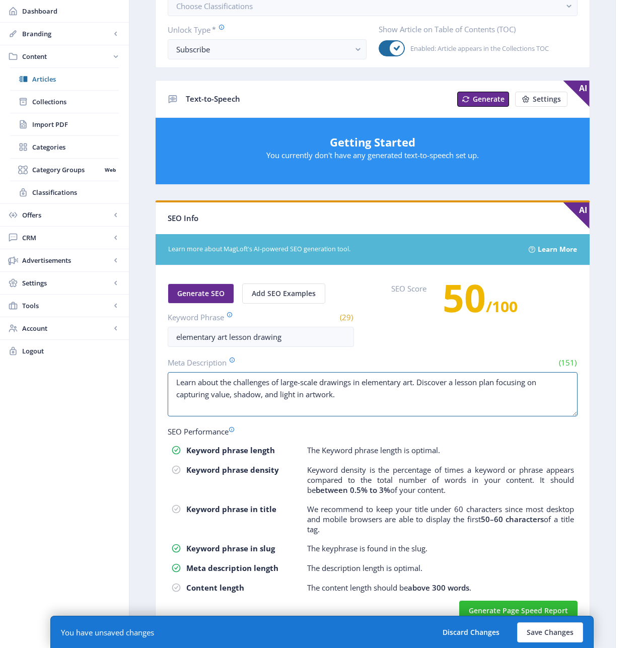
drag, startPoint x: 349, startPoint y: 398, endPoint x: 166, endPoint y: 375, distance: 184.3
click at [166, 375] on nb-card-body "Generate SEO Add SEO Examples Keyword Phrase (29) elementary art lesson drawing…" at bounding box center [373, 447] width 434 height 364
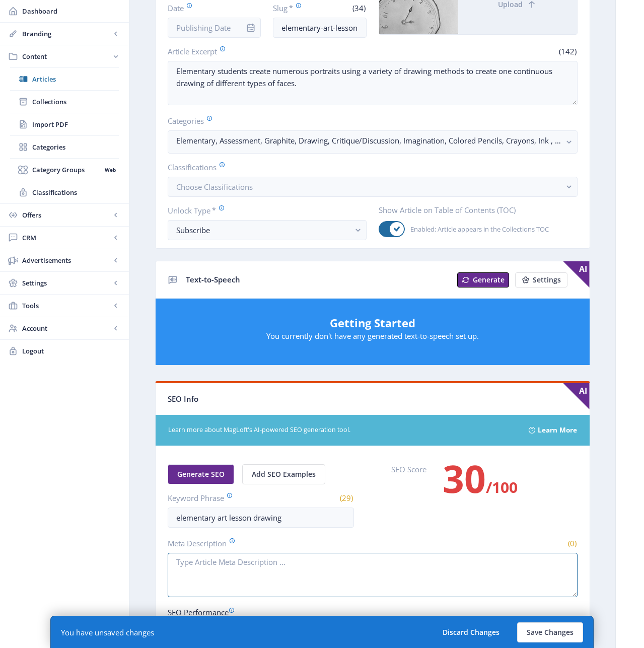
scroll to position [0, 0]
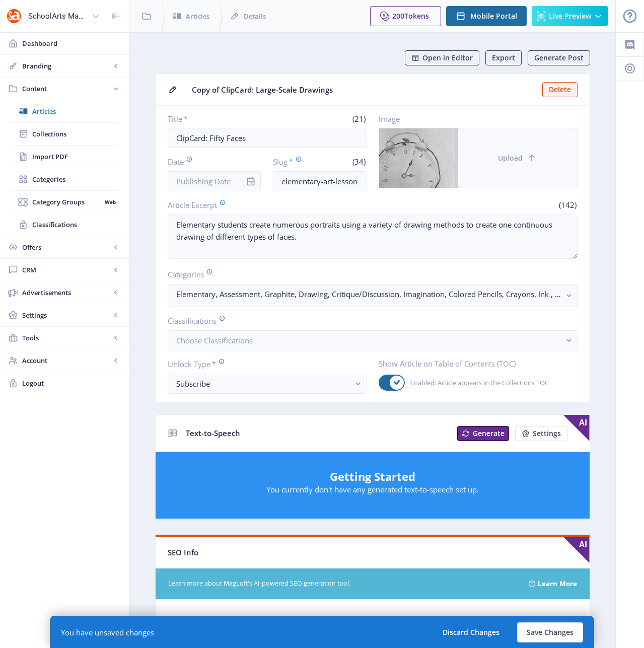
click at [510, 160] on span "Upload" at bounding box center [510, 158] width 25 height 8
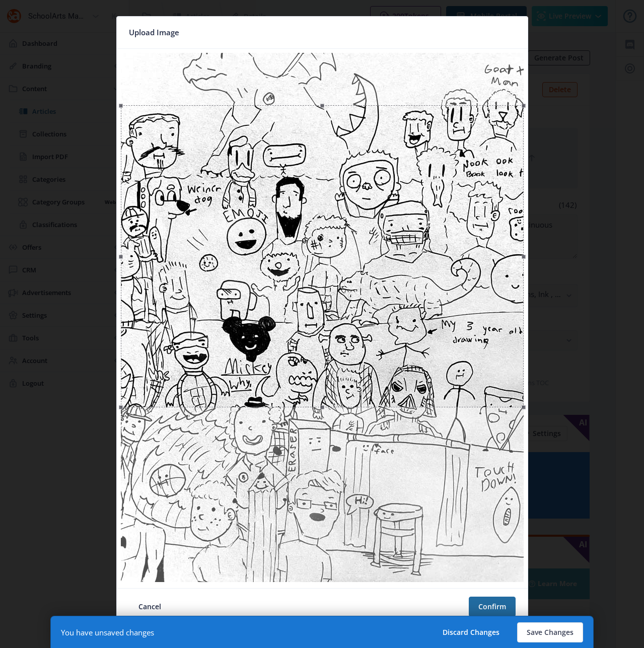
drag, startPoint x: 408, startPoint y: 267, endPoint x: 410, endPoint y: 319, distance: 52.4
click at [410, 319] on div at bounding box center [322, 256] width 403 height 302
click at [498, 604] on button "Confirm" at bounding box center [492, 607] width 47 height 20
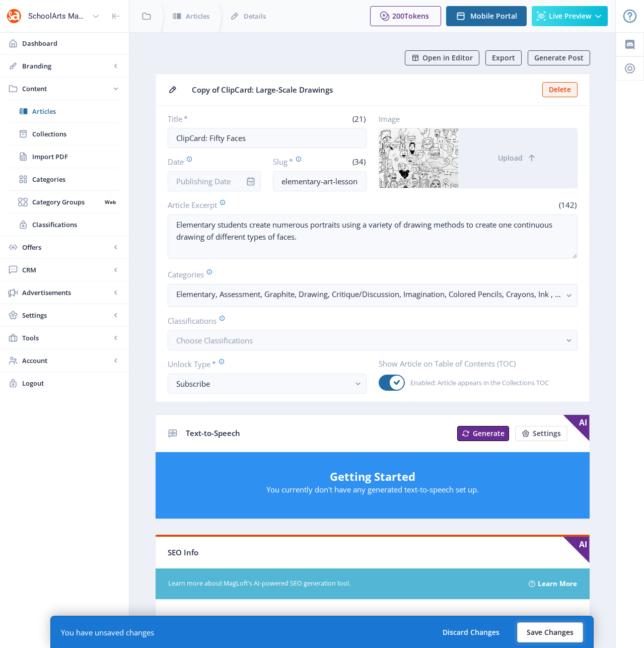
click at [559, 631] on button "Save Changes" at bounding box center [550, 633] width 66 height 20
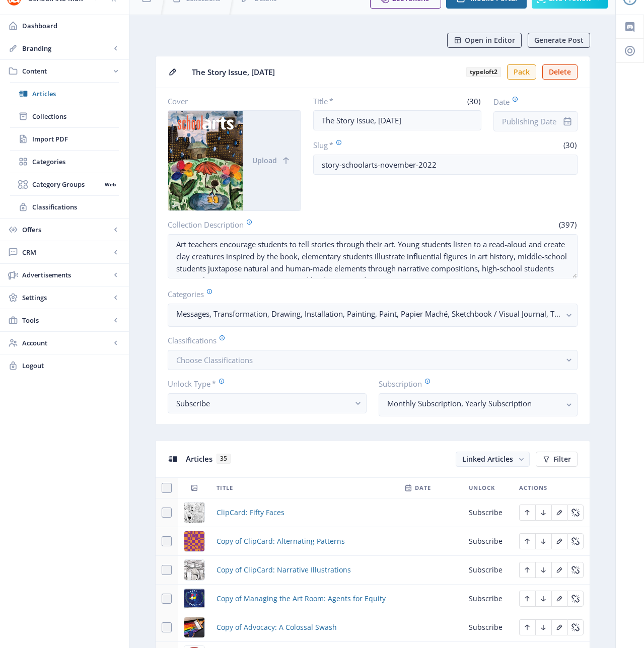
scroll to position [171, 0]
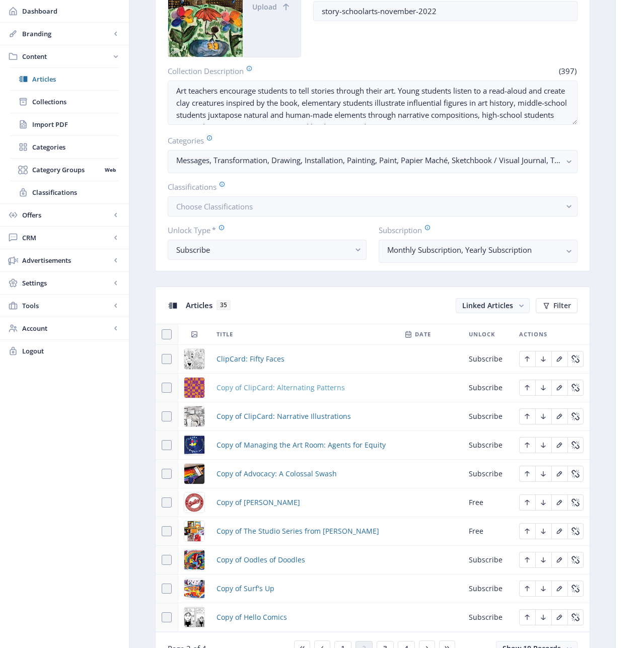
click at [254, 386] on span "Copy of ClipCard: Alternating Patterns" at bounding box center [281, 388] width 128 height 12
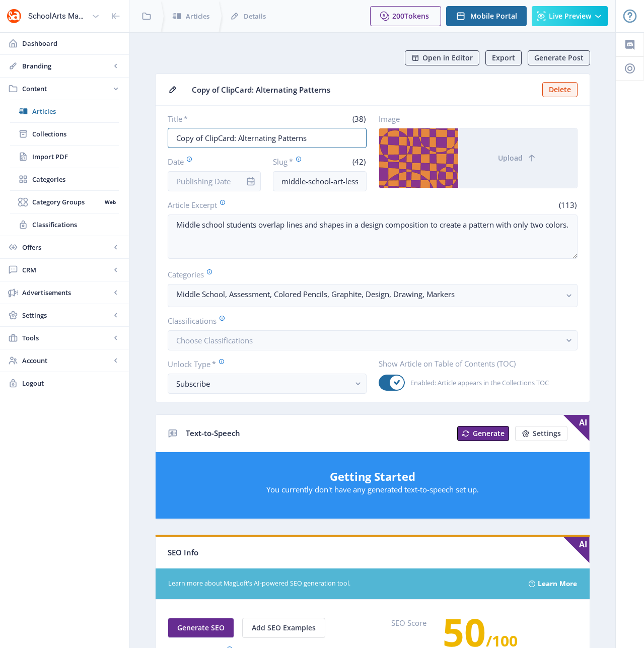
drag, startPoint x: 206, startPoint y: 138, endPoint x: 134, endPoint y: 135, distance: 71.1
click at [134, 135] on nb-layout-column "Open in Editor Export Generate Post Copy of ClipCard: Alternating Patterns Dele…" at bounding box center [372, 515] width 487 height 967
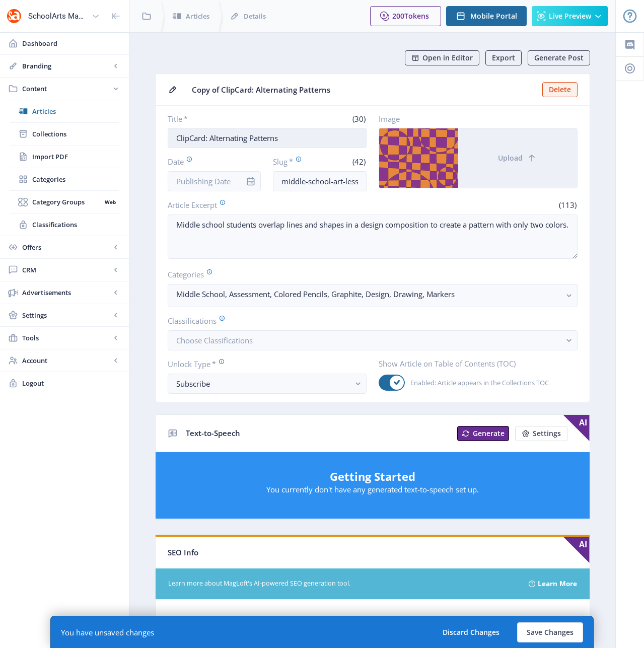
drag, startPoint x: 292, startPoint y: 136, endPoint x: 209, endPoint y: 138, distance: 82.6
click at [209, 138] on input "ClipCard: Alternating Patterns" at bounding box center [267, 138] width 199 height 20
type input "ClipCard: Perspective Drawing"
drag, startPoint x: 336, startPoint y: 182, endPoint x: 386, endPoint y: 176, distance: 50.2
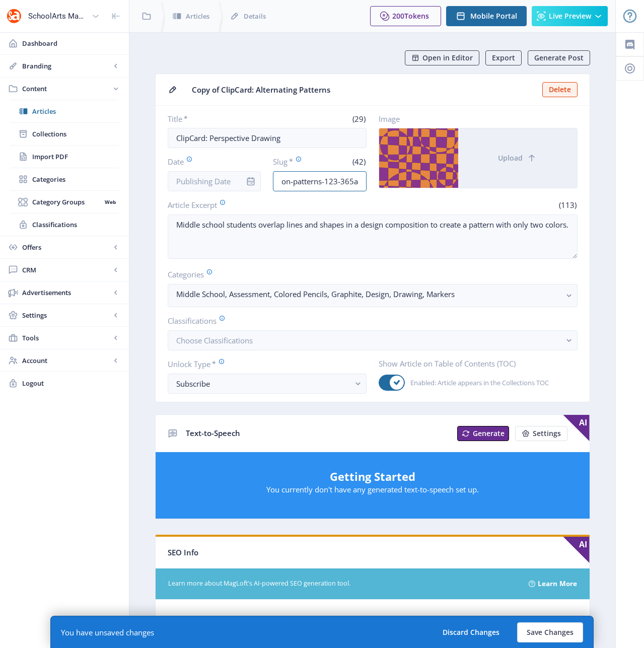
click at [386, 176] on div "Title * (29) ClipCard: Perspective Drawing Date Slug * (42) middle-school-art-l…" at bounding box center [373, 153] width 410 height 78
click at [365, 179] on input "middle-school-art-lesson-patterns-123-365a" at bounding box center [320, 181] width 94 height 20
drag, startPoint x: 344, startPoint y: 181, endPoint x: 295, endPoint y: 183, distance: 49.4
click at [295, 183] on input "middle-school-art-lesson-patterns-123-365a" at bounding box center [320, 181] width 94 height 20
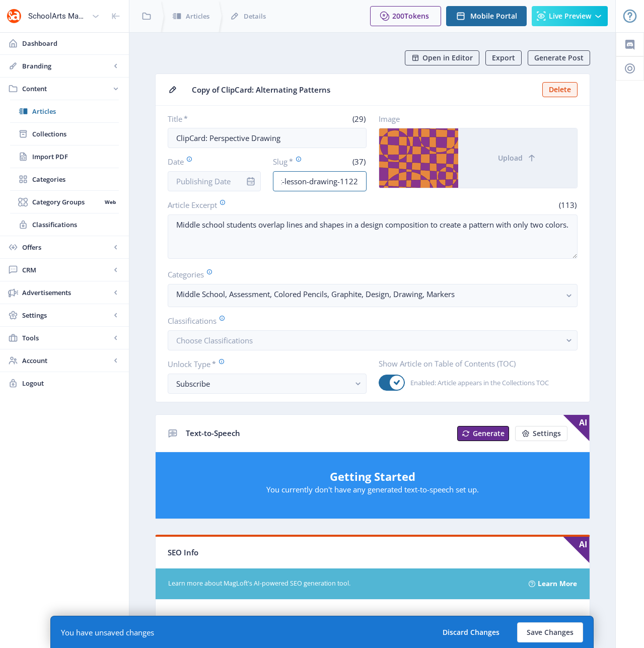
type input "middle-school-art-lesson-drawing-1122"
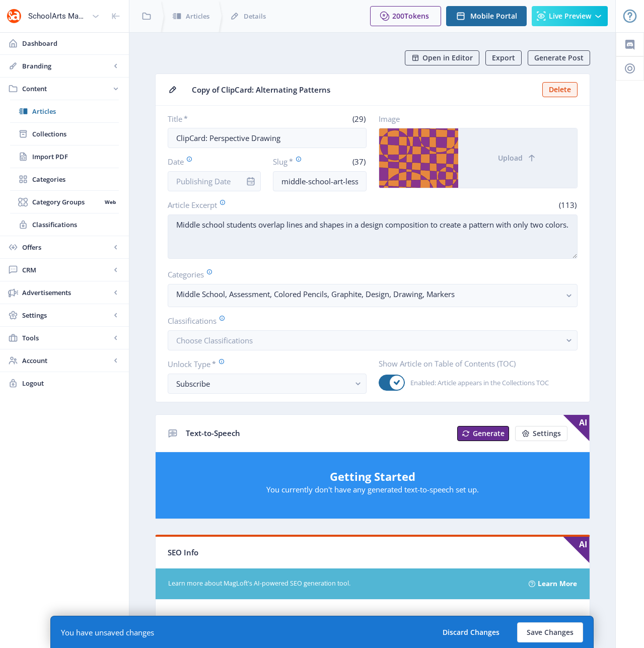
drag, startPoint x: 260, startPoint y: 225, endPoint x: 265, endPoint y: 232, distance: 8.7
click at [265, 232] on textarea "Middle school students overlap lines and shapes in a design composition to crea…" at bounding box center [373, 237] width 410 height 44
paste textarea "create a unique perspective drawing of a pet or animal."
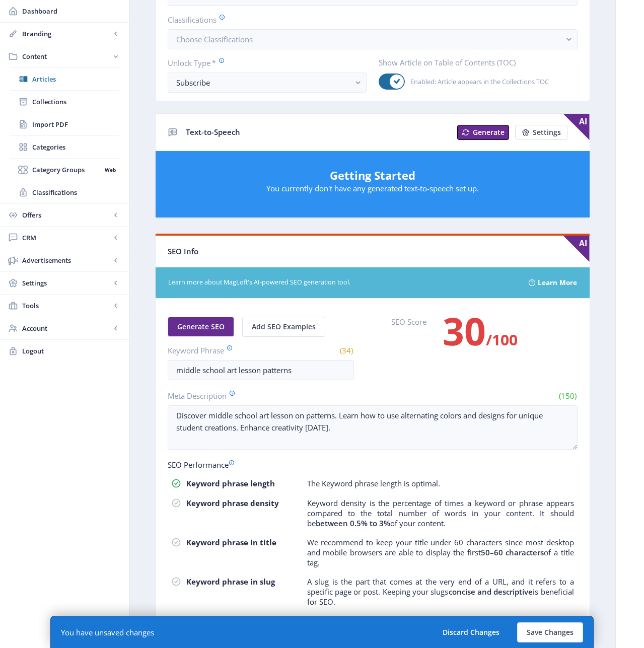
scroll to position [302, 0]
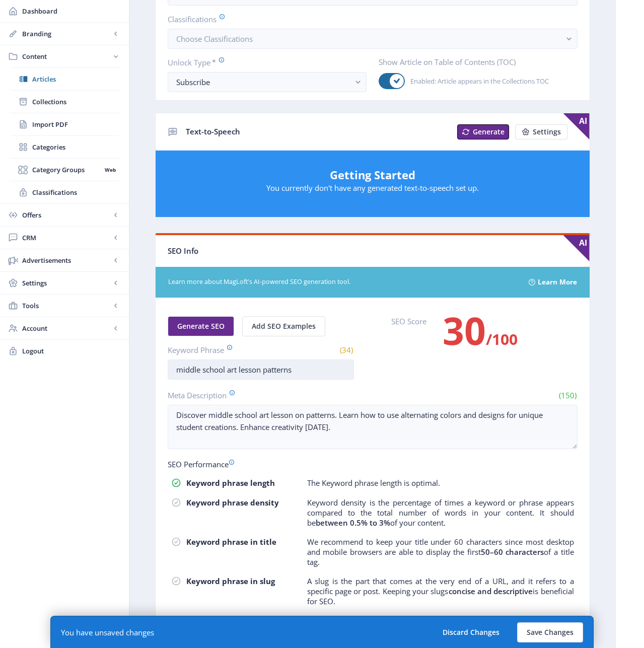
type textarea "Middle school students create a unique perspective drawing of a pet or animal."
click at [287, 371] on input "middle school art lesson patterns" at bounding box center [261, 370] width 186 height 20
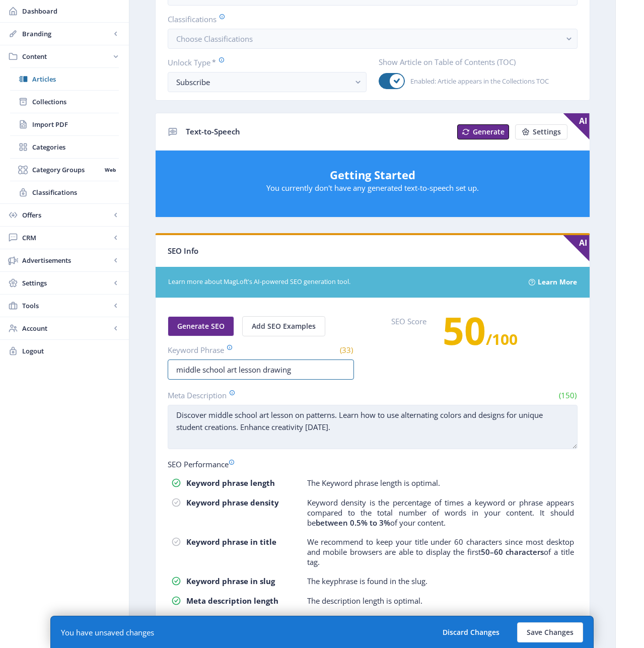
type input "middle school art lesson drawing"
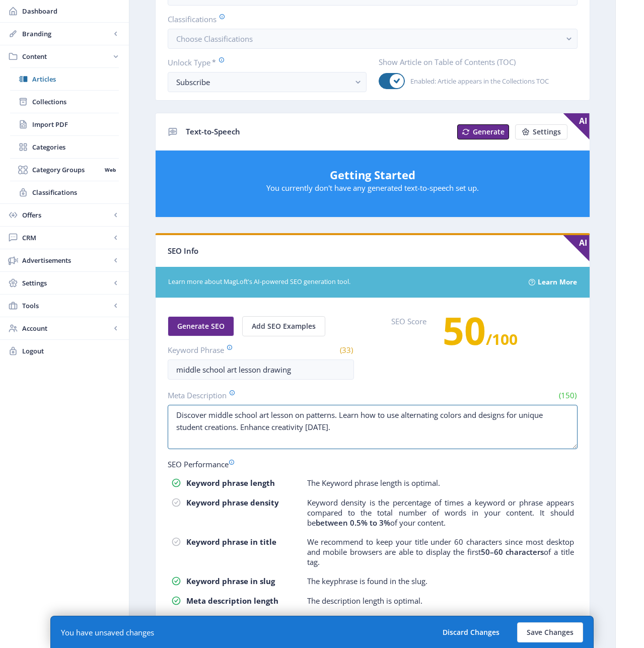
drag, startPoint x: 303, startPoint y: 432, endPoint x: 101, endPoint y: 406, distance: 204.1
click at [101, 406] on div "SchoolArts Magazine Dashboard Branding App Appearance Brand Brief Pages SEO Web…" at bounding box center [322, 197] width 644 height 999
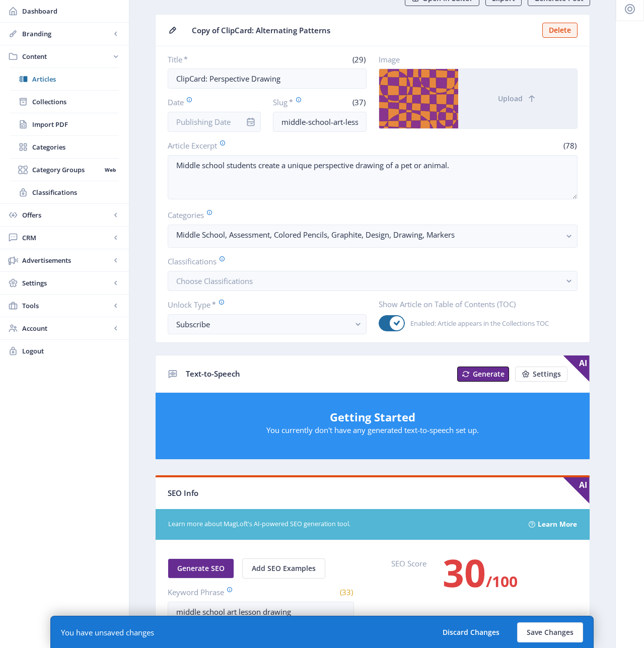
scroll to position [0, 0]
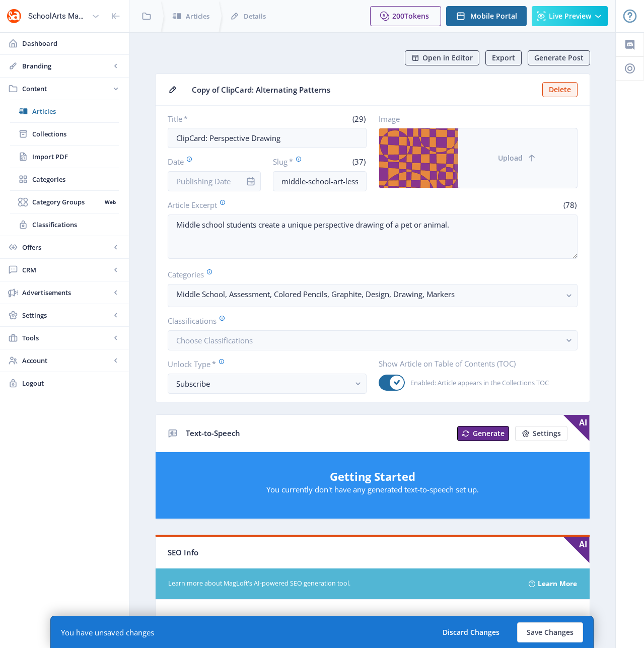
click at [523, 168] on button "Upload" at bounding box center [517, 157] width 119 height 59
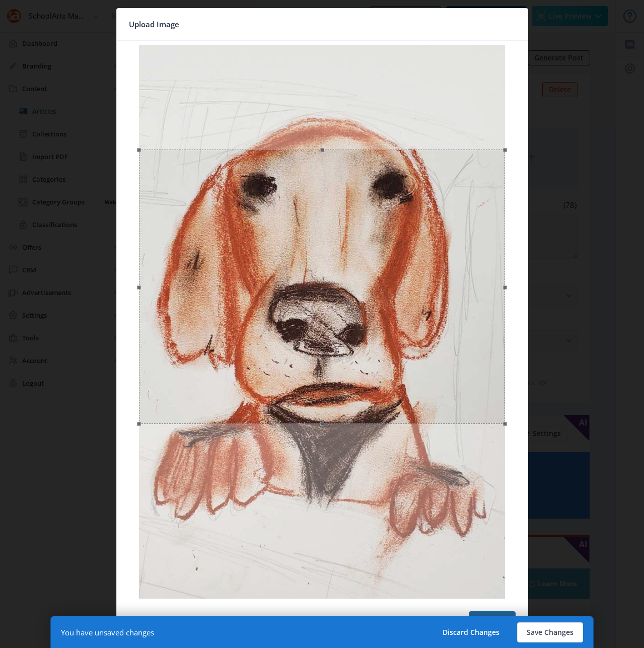
drag, startPoint x: 438, startPoint y: 177, endPoint x: 435, endPoint y: 282, distance: 104.8
click at [435, 282] on div at bounding box center [322, 287] width 366 height 275
click at [503, 612] on button "Confirm" at bounding box center [492, 622] width 47 height 20
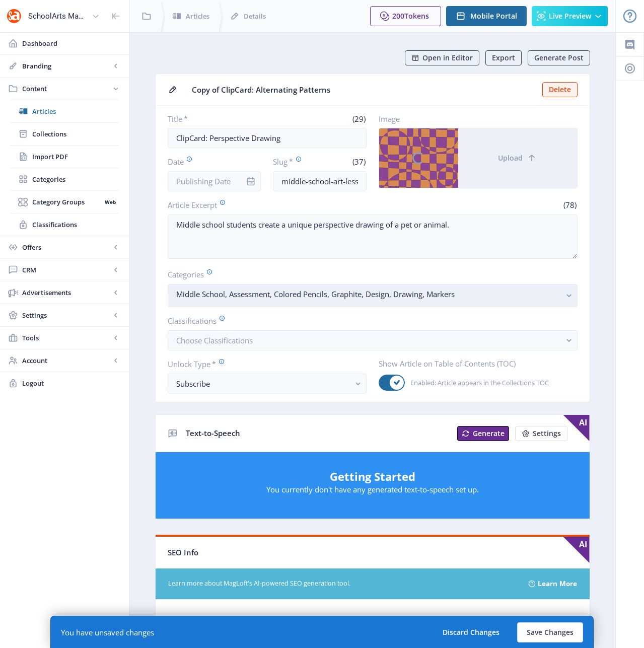
click at [565, 300] on rect "button" at bounding box center [570, 296] width 12 height 12
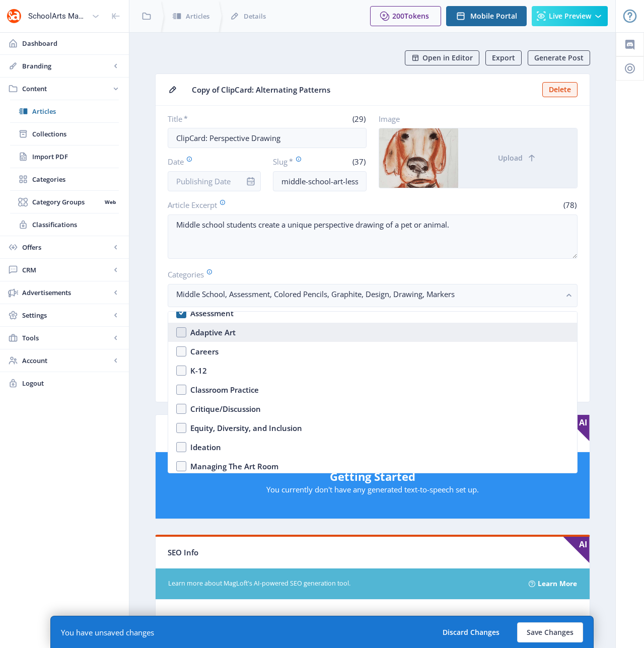
scroll to position [252, 0]
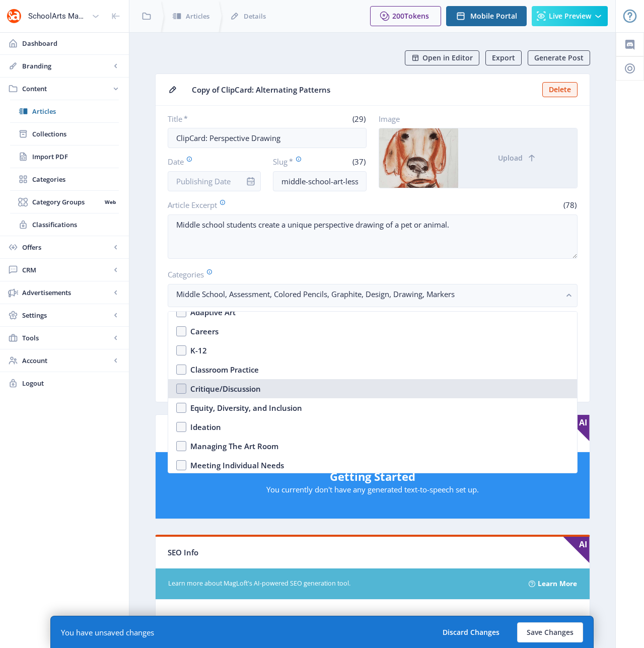
click at [228, 388] on div "Critique/Discussion" at bounding box center [225, 389] width 71 height 12
checkbox input "true"
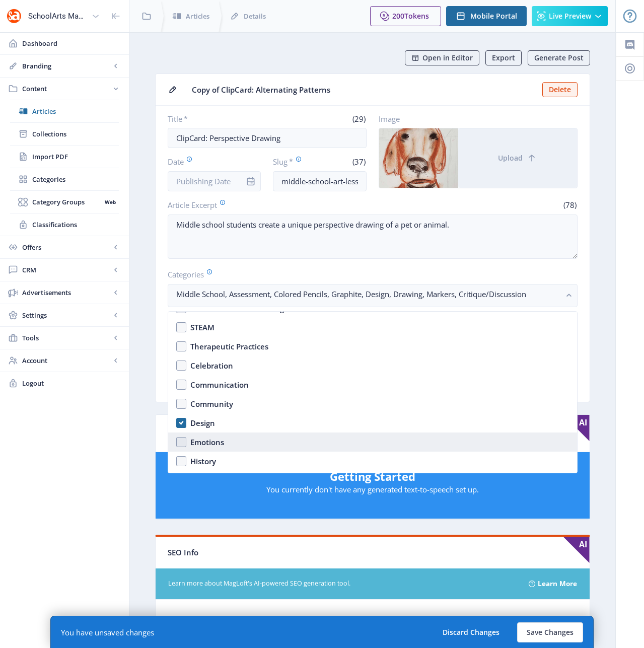
scroll to position [454, 0]
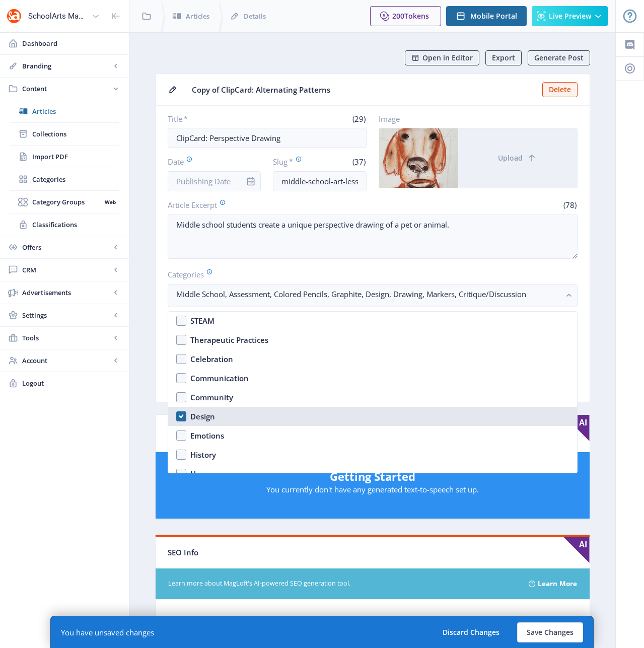
click at [197, 414] on div "Design" at bounding box center [202, 417] width 25 height 12
checkbox input "false"
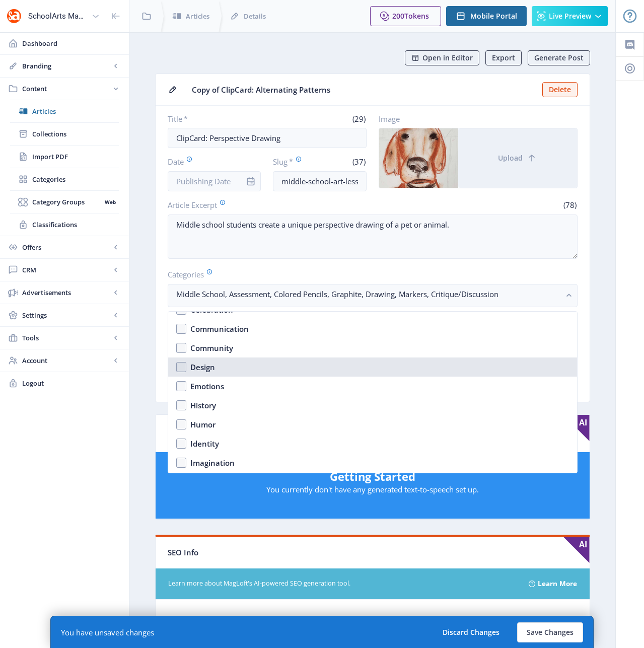
scroll to position [541, 0]
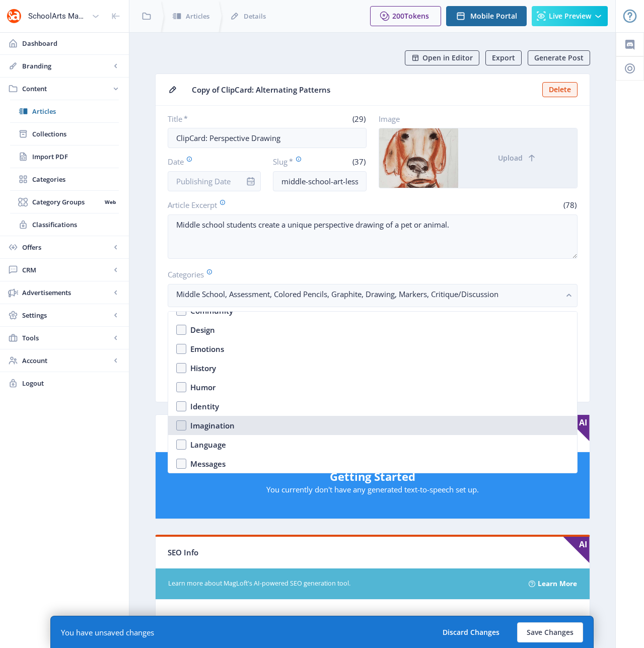
click at [204, 426] on div "Imagination" at bounding box center [212, 426] width 44 height 12
checkbox input "true"
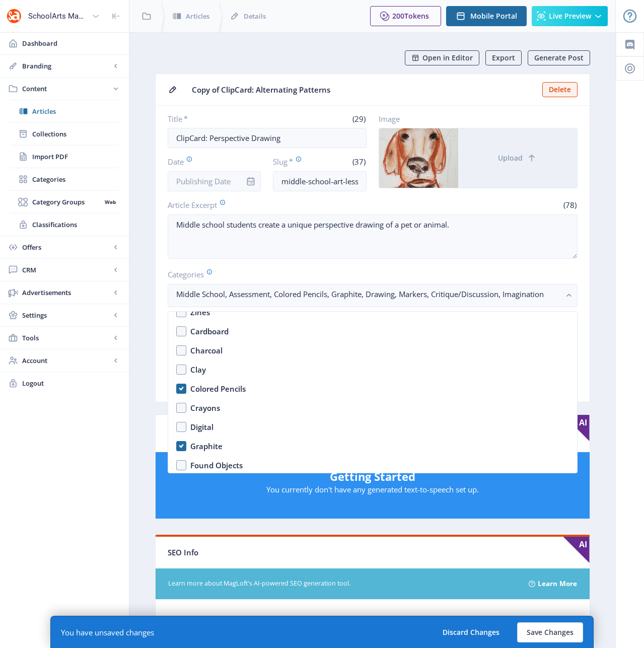
scroll to position [1328, 0]
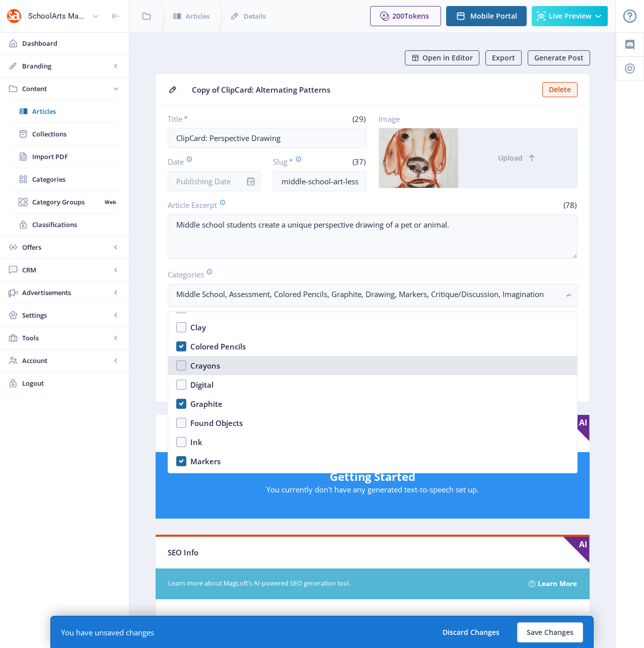
click at [203, 366] on div "Crayons" at bounding box center [205, 366] width 30 height 12
checkbox input "true"
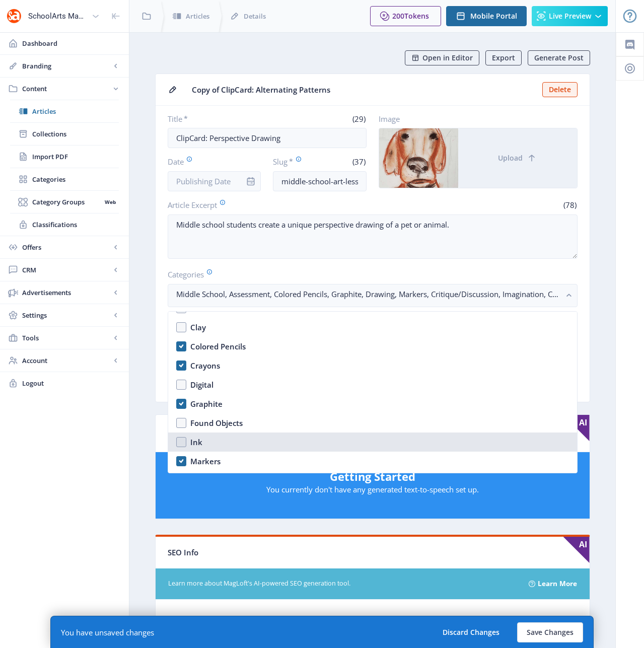
click at [194, 436] on div "Ink" at bounding box center [196, 442] width 12 height 12
checkbox input "true"
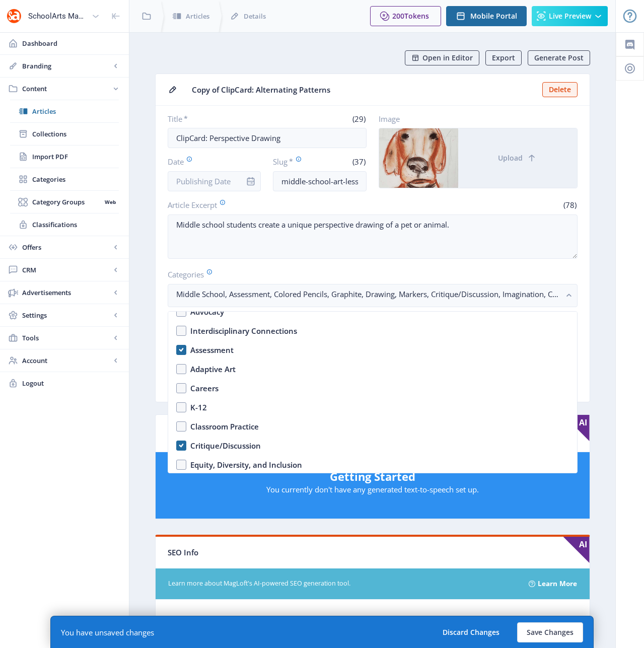
scroll to position [196, 0]
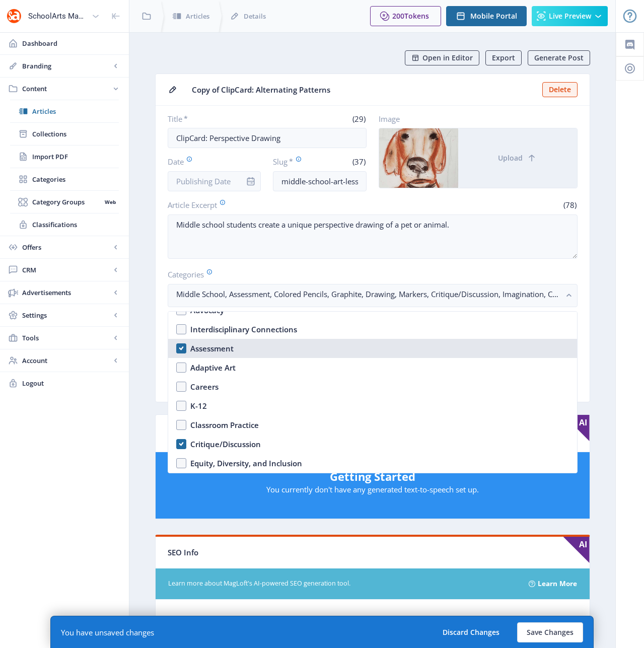
click at [228, 348] on div "Assessment" at bounding box center [211, 349] width 43 height 12
checkbox input "false"
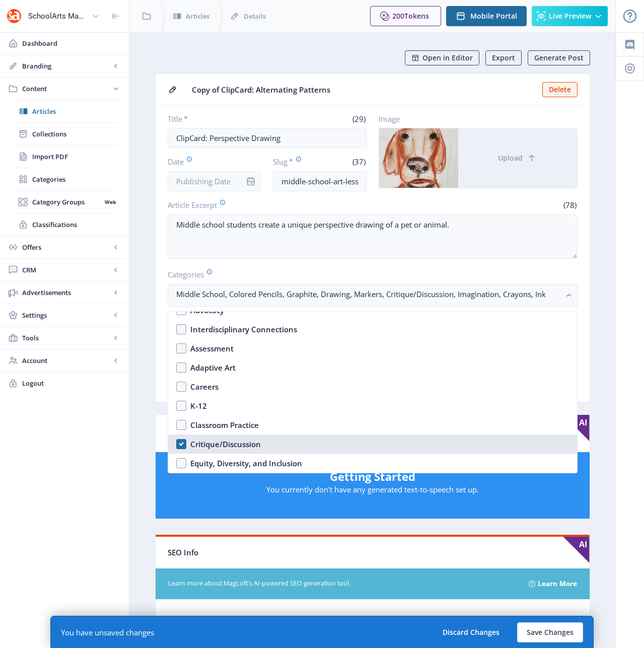
click at [237, 443] on div "Critique/Discussion" at bounding box center [225, 444] width 71 height 12
checkbox input "false"
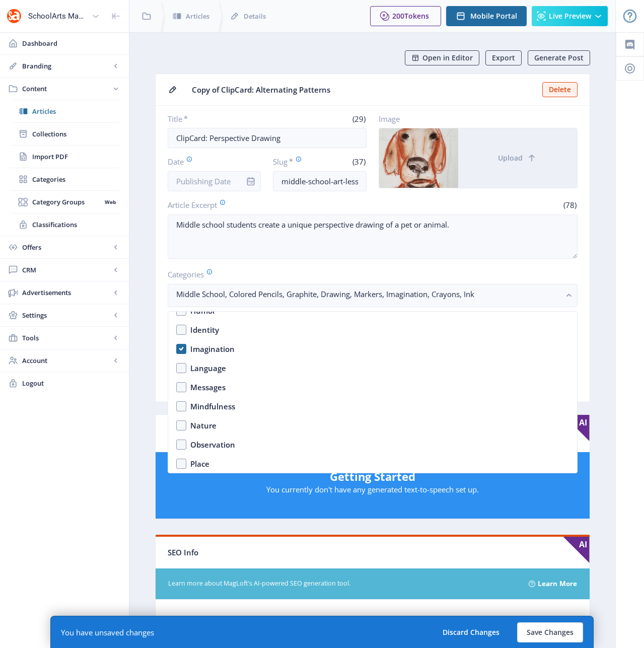
scroll to position [604, 0]
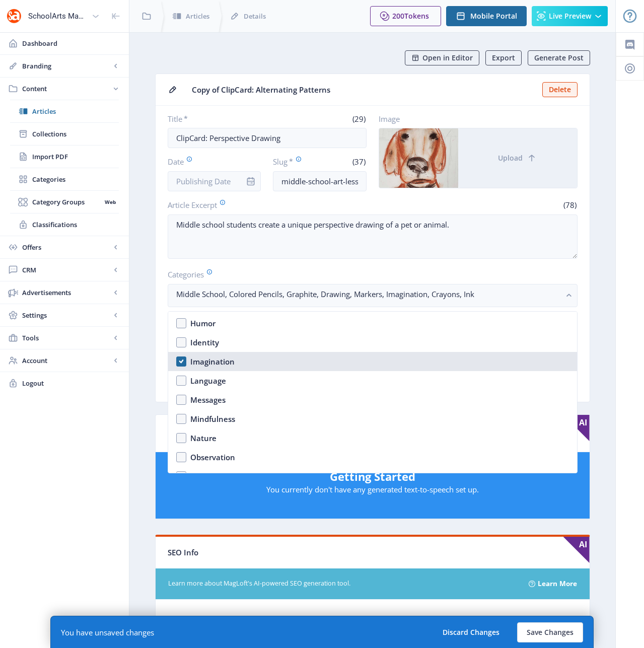
click at [216, 364] on div "Imagination" at bounding box center [212, 362] width 44 height 12
checkbox input "false"
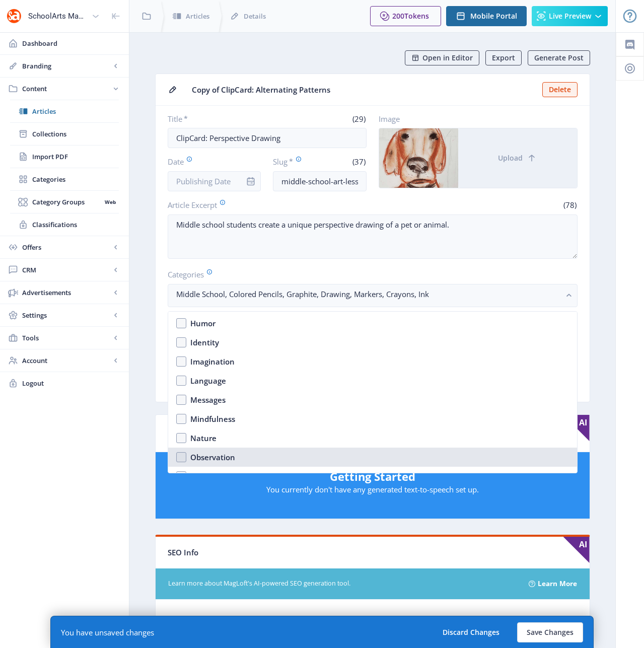
click at [223, 454] on div "Observation" at bounding box center [212, 457] width 45 height 12
checkbox input "true"
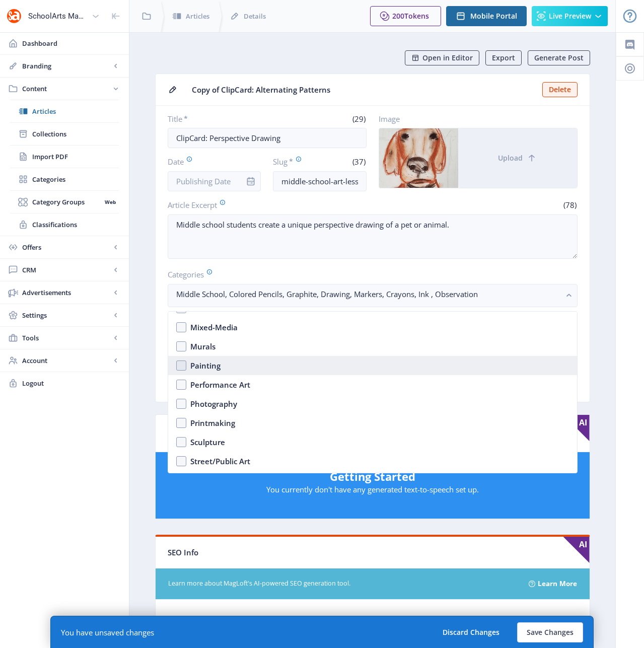
scroll to position [1119, 0]
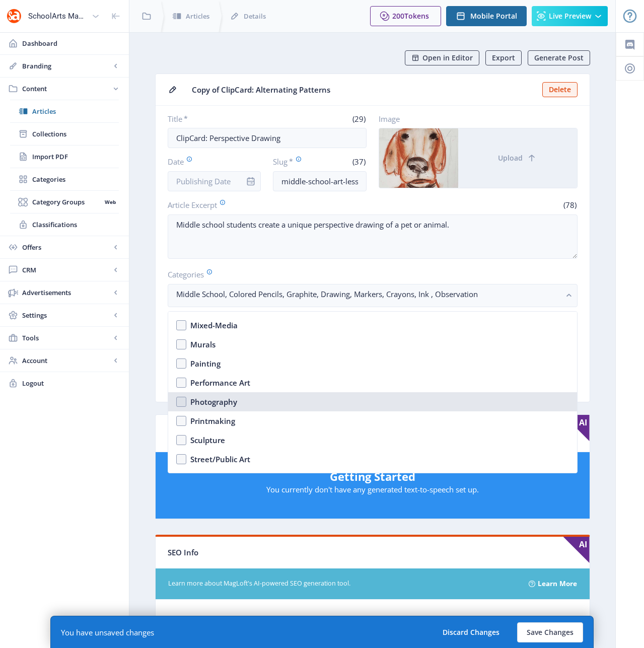
click at [223, 406] on div "Photography" at bounding box center [213, 402] width 47 height 12
checkbox input "true"
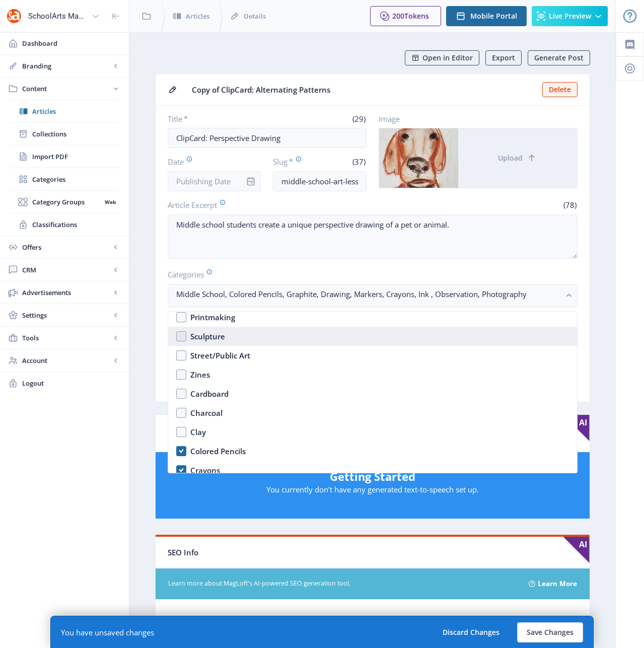
scroll to position [1248, 0]
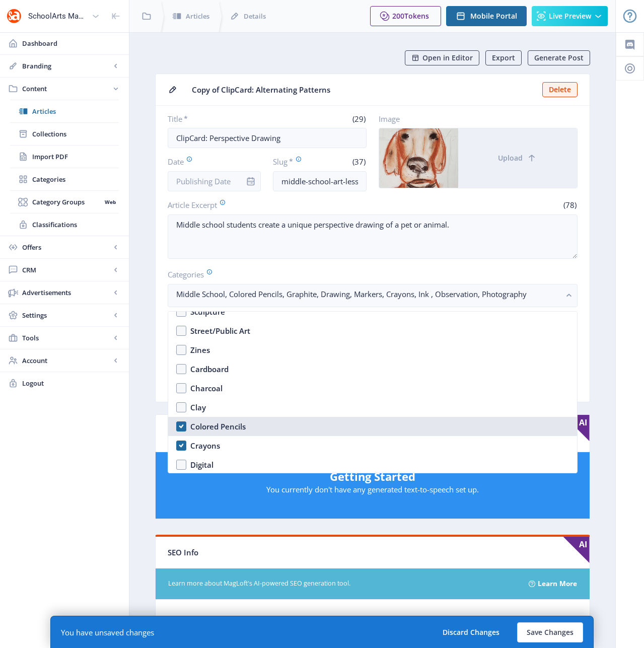
click at [205, 427] on div "Colored Pencils" at bounding box center [217, 427] width 55 height 12
checkbox input "false"
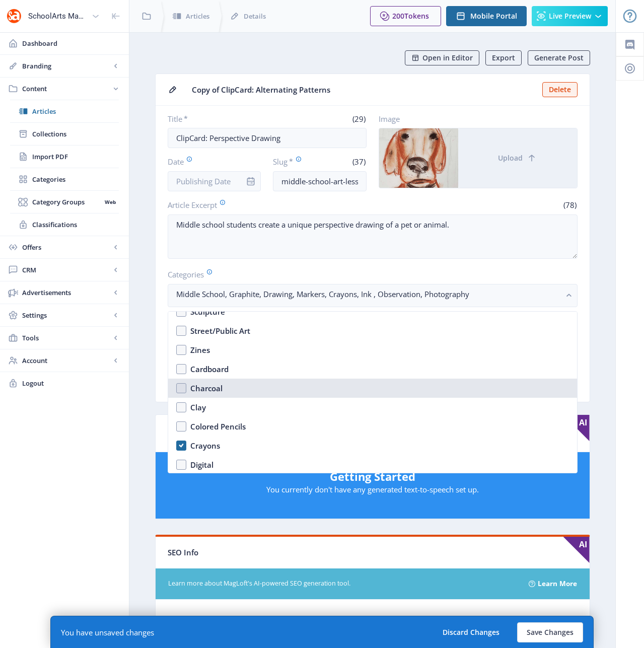
click at [210, 391] on div "Charcoal" at bounding box center [206, 388] width 32 height 12
checkbox input "true"
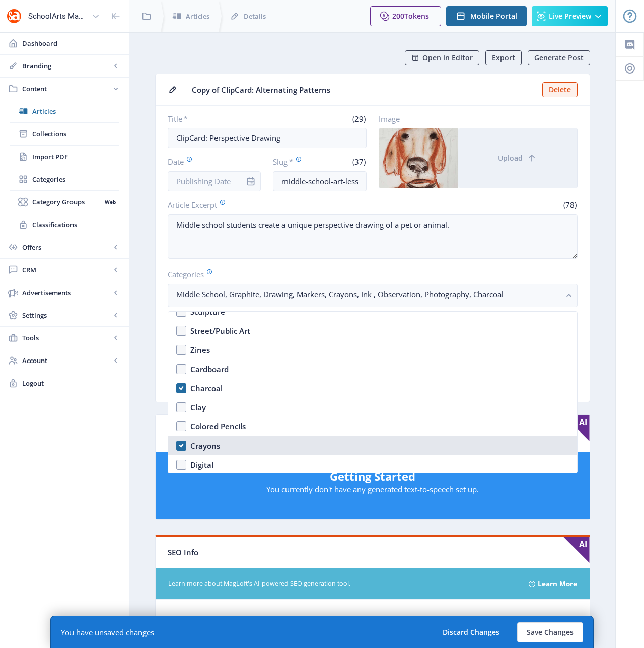
click at [207, 446] on div "Crayons" at bounding box center [205, 446] width 30 height 12
checkbox input "false"
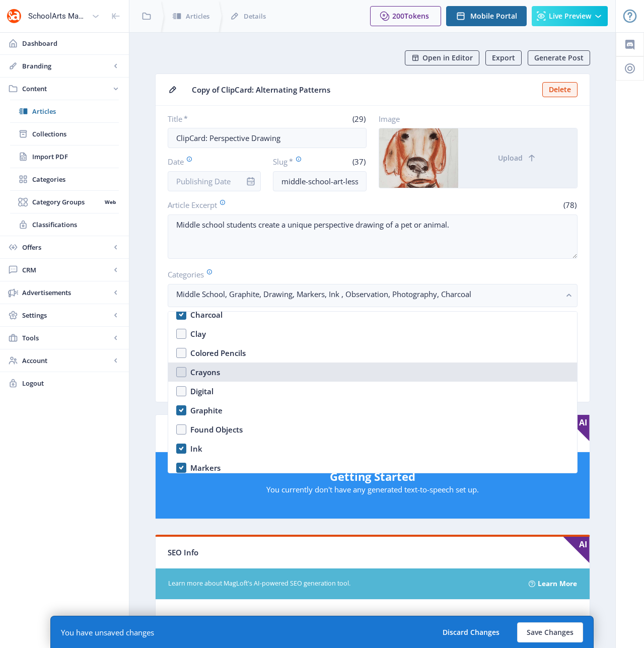
scroll to position [1364, 0]
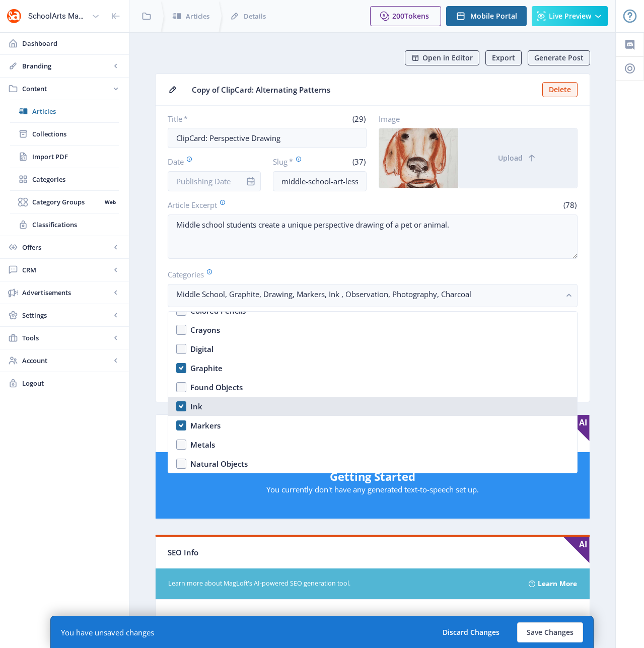
click at [202, 406] on nb-option "Ink" at bounding box center [372, 406] width 409 height 19
checkbox input "false"
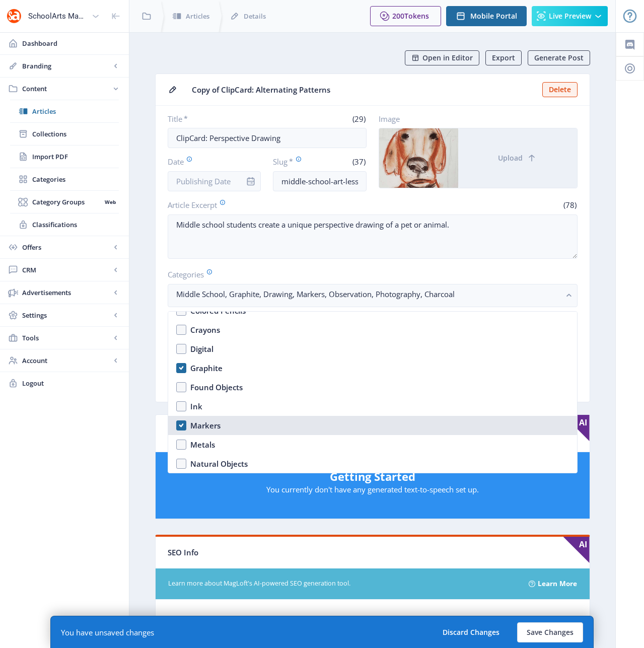
click at [197, 422] on div "Markers" at bounding box center [205, 426] width 30 height 12
checkbox input "false"
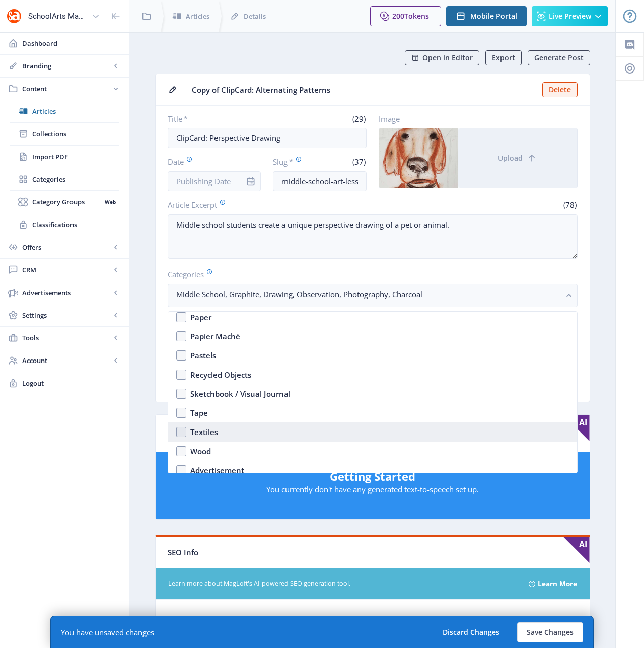
scroll to position [1575, 0]
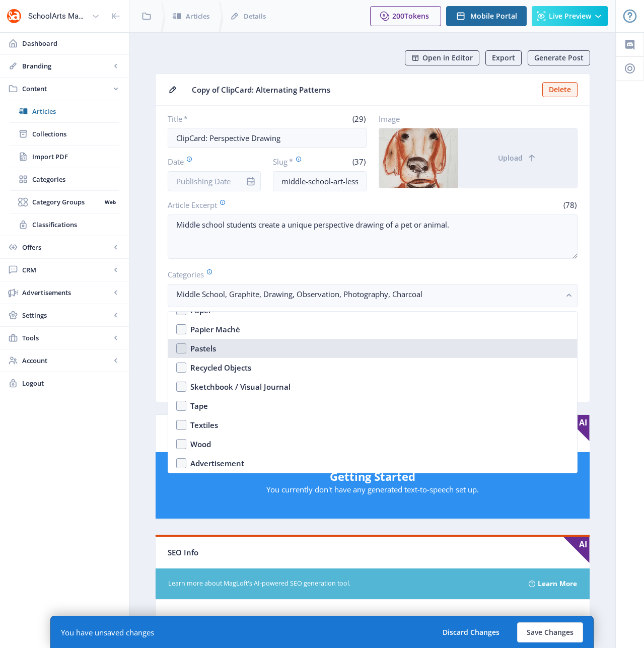
click at [203, 352] on div "Pastels" at bounding box center [203, 349] width 26 height 12
checkbox input "true"
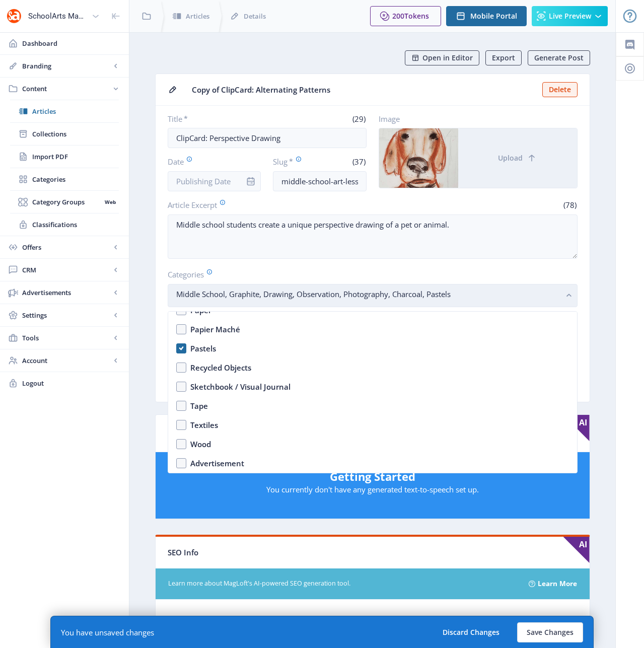
click at [567, 295] on rect "button" at bounding box center [570, 296] width 12 height 12
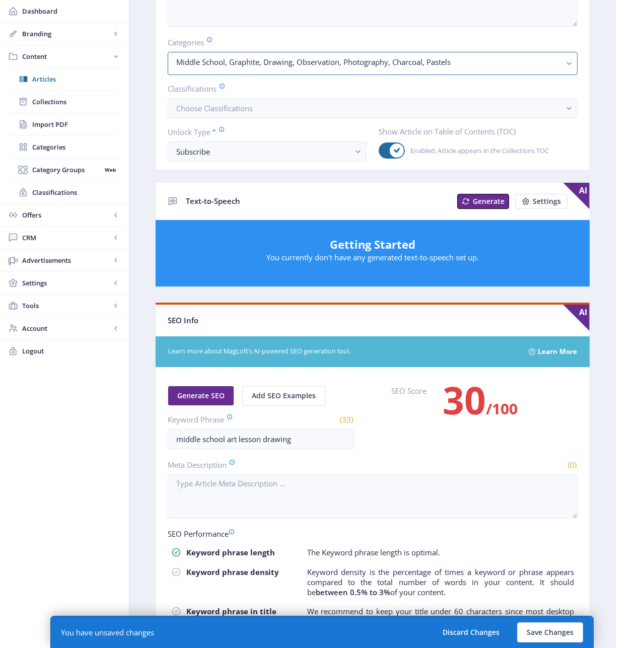
scroll to position [266, 0]
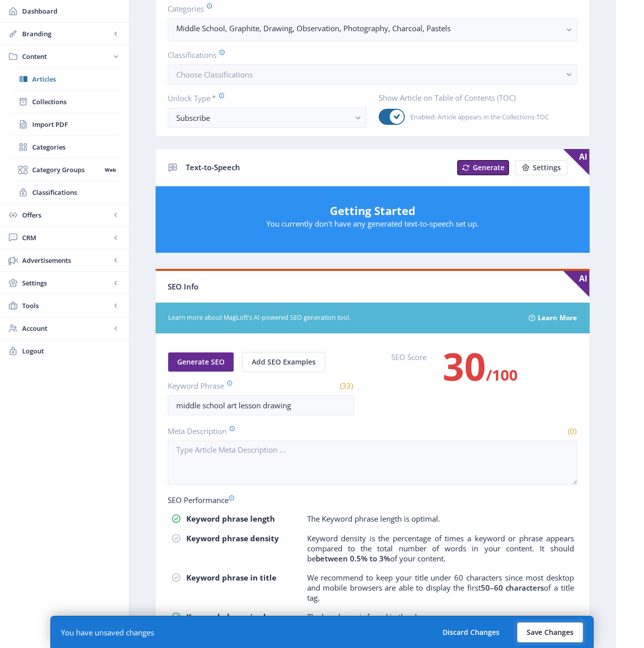
click at [542, 631] on button "Save Changes" at bounding box center [550, 633] width 66 height 20
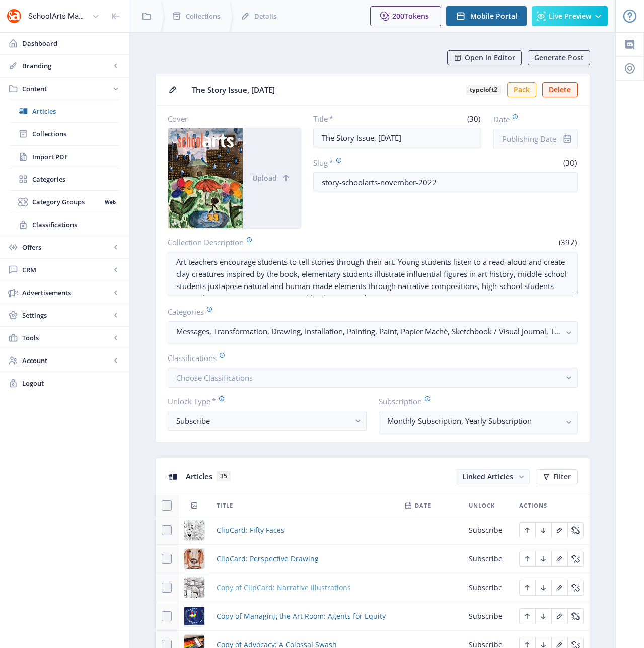
click at [269, 589] on span "Copy of ClipCard: Narrative Illustrations" at bounding box center [284, 588] width 134 height 12
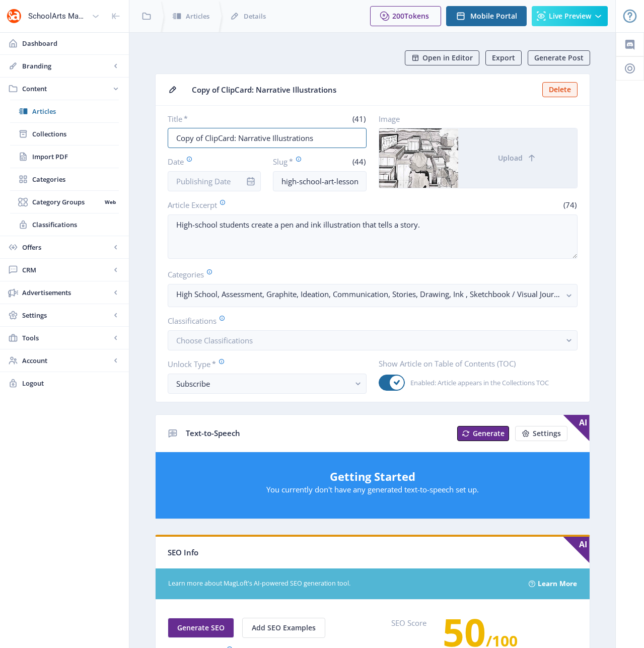
drag, startPoint x: 205, startPoint y: 137, endPoint x: 152, endPoint y: 138, distance: 52.4
click at [152, 138] on app-content-article "Open in Editor Export Generate Post Copy of ClipCard: Narrative Illustrations D…" at bounding box center [372, 514] width 451 height 929
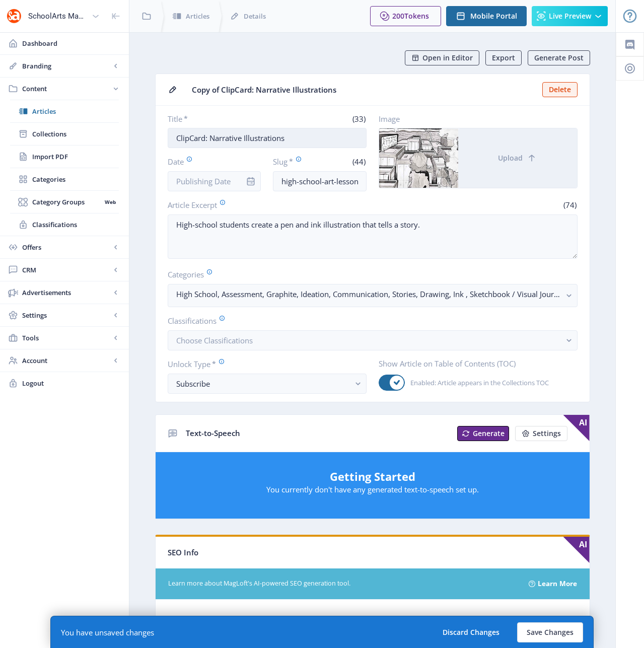
drag, startPoint x: 295, startPoint y: 138, endPoint x: 212, endPoint y: 137, distance: 83.1
click at [212, 137] on input "ClipCard: Narrative Illustrations" at bounding box center [267, 138] width 199 height 20
type input "ClipCard: The Art of Storytelling"
drag, startPoint x: 342, startPoint y: 181, endPoint x: 377, endPoint y: 181, distance: 35.3
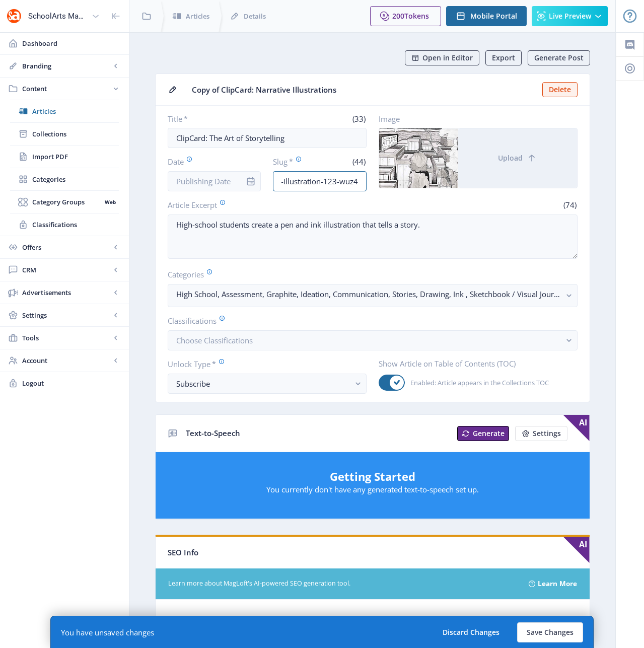
click at [377, 181] on div "Title * (33) ClipCard: The Art of Storytelling Date Slug * (44) high-school-art…" at bounding box center [373, 153] width 410 height 78
click at [365, 181] on input "high-school-art-lesson-illustration-123-wuz4" at bounding box center [320, 181] width 94 height 20
drag, startPoint x: 361, startPoint y: 180, endPoint x: 301, endPoint y: 183, distance: 60.5
click at [301, 183] on input "high-school-art-lesson-illustration-123-wuz4" at bounding box center [320, 181] width 94 height 20
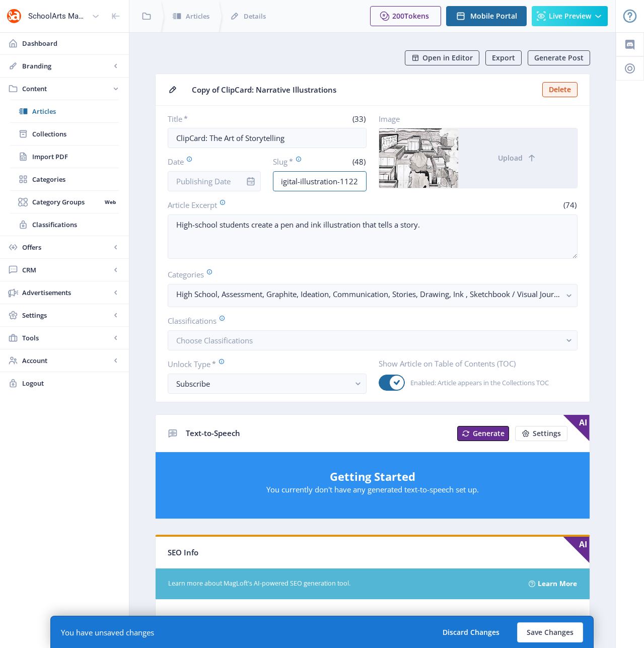
type input "high-school-art-lesson-digital-illustration-1122"
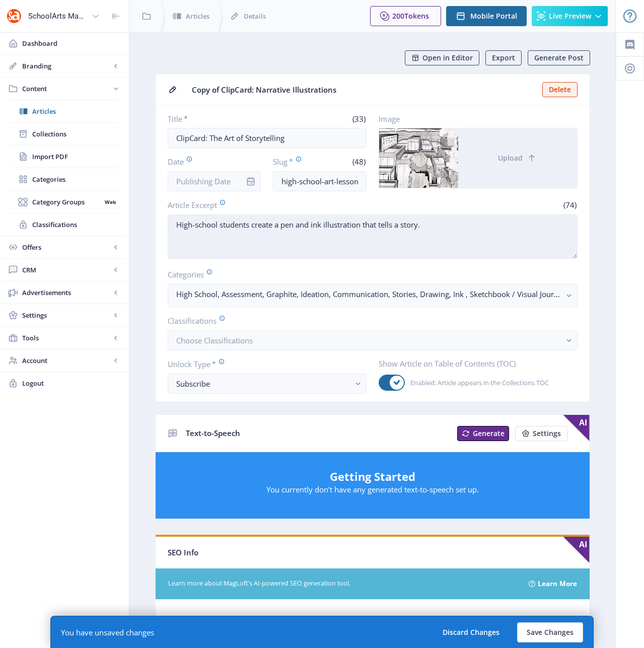
drag, startPoint x: 278, startPoint y: 226, endPoint x: 443, endPoint y: 238, distance: 165.7
click at [443, 238] on textarea "High-school students create a pen and ink illustration that tells a story." at bounding box center [373, 237] width 410 height 44
paste textarea "create a digital illustration that depicts a scene from a story."
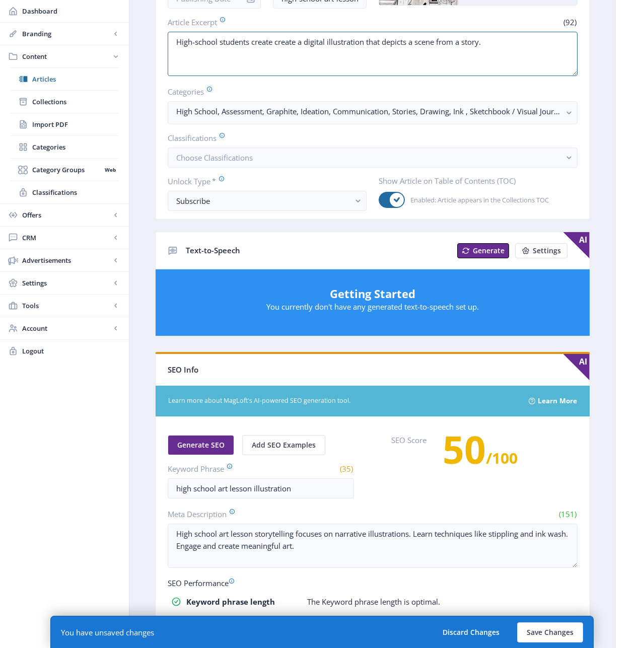
scroll to position [267, 0]
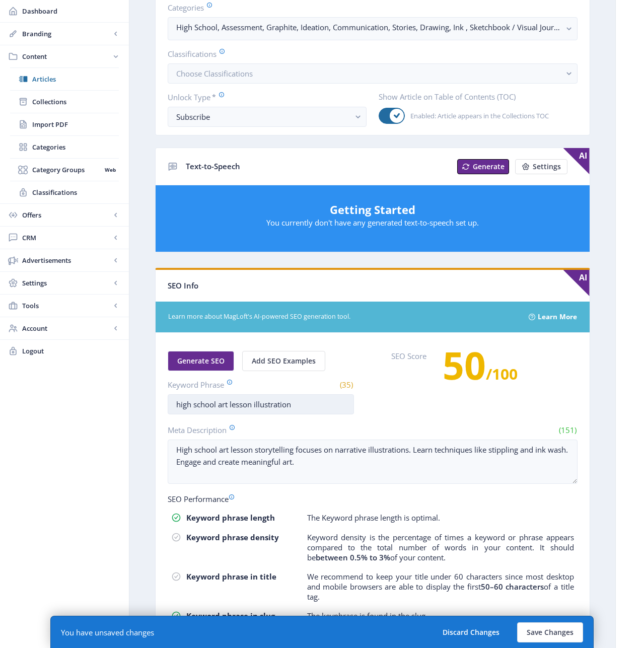
type textarea "High-school students create create a digital illustration that depicts a scene …"
click at [255, 404] on input "high school art lesson illustration" at bounding box center [261, 404] width 186 height 20
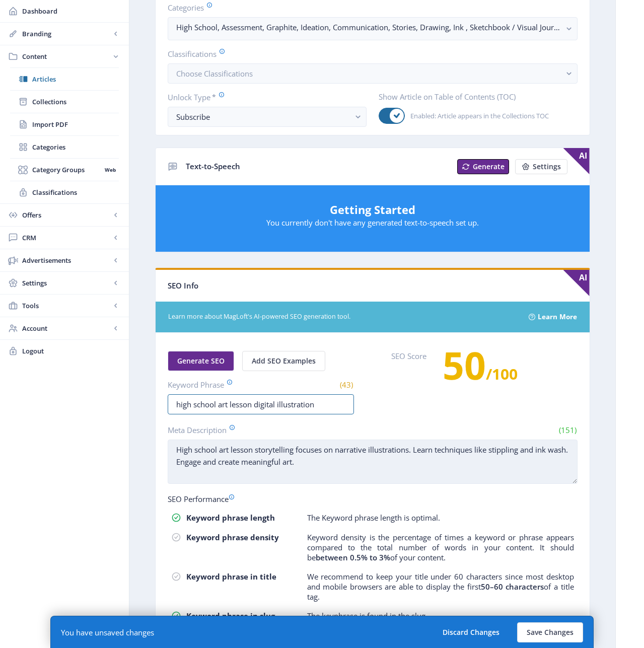
type input "high school art lesson digital illustration"
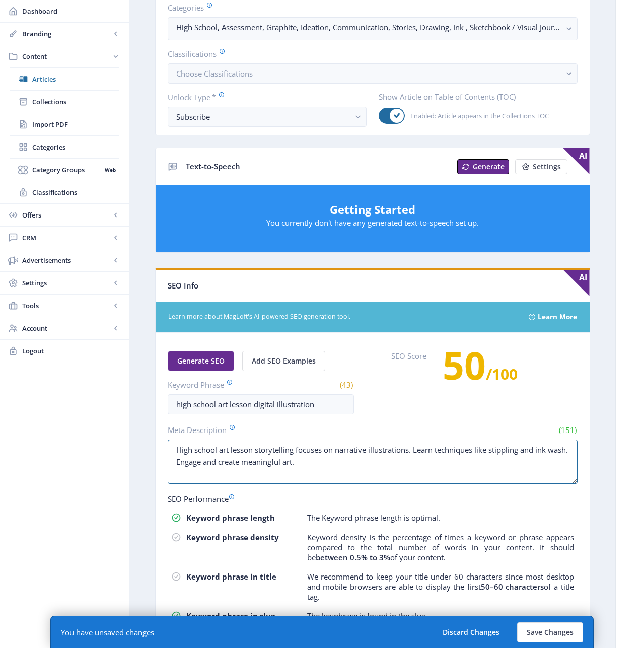
drag, startPoint x: 344, startPoint y: 466, endPoint x: 137, endPoint y: 450, distance: 207.7
click at [137, 450] on nb-layout-column "Open in Editor Export Generate Post Copy of ClipCard: Narrative Illustrations D…" at bounding box center [372, 248] width 487 height 967
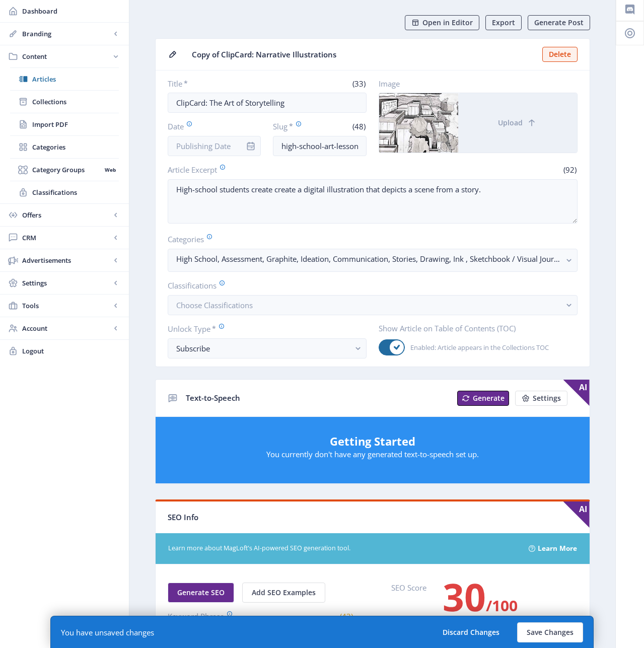
scroll to position [0, 0]
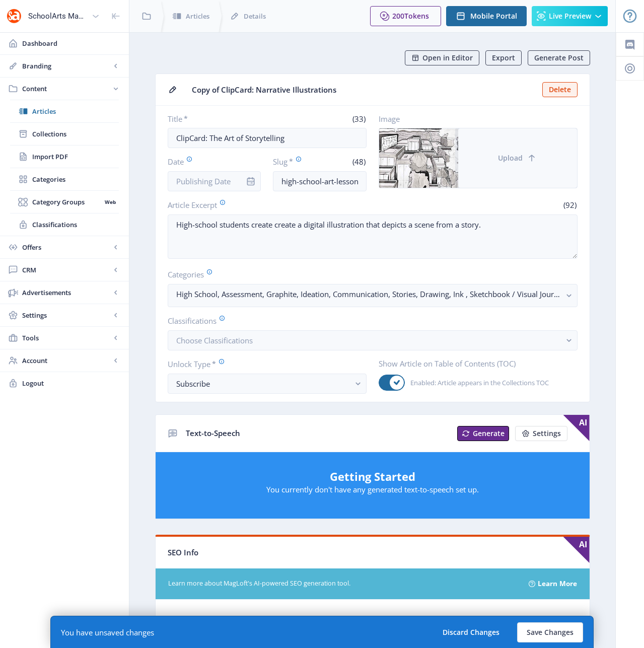
click at [510, 164] on button "Upload" at bounding box center [517, 157] width 119 height 59
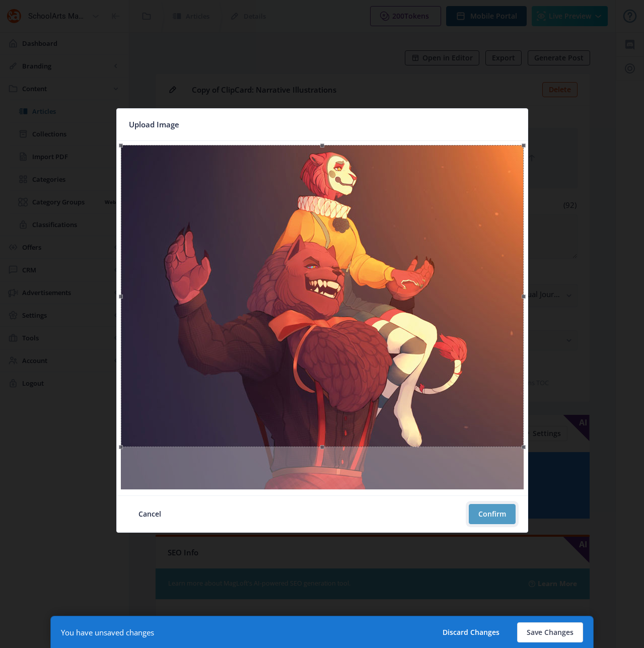
click at [495, 513] on button "Confirm" at bounding box center [492, 514] width 47 height 20
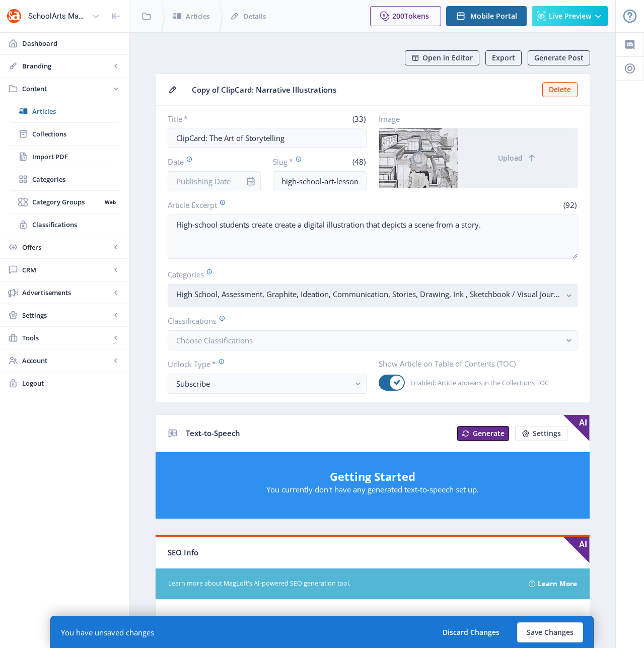
click at [570, 294] on rect "button" at bounding box center [570, 296] width 12 height 12
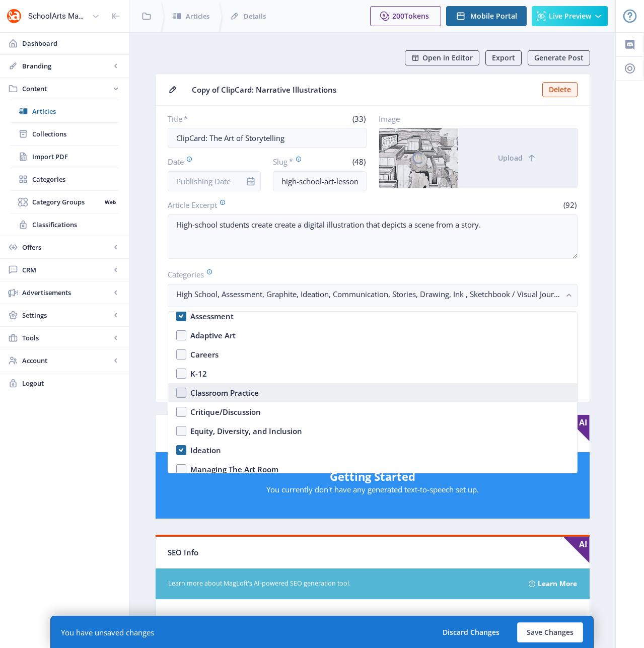
scroll to position [246, 0]
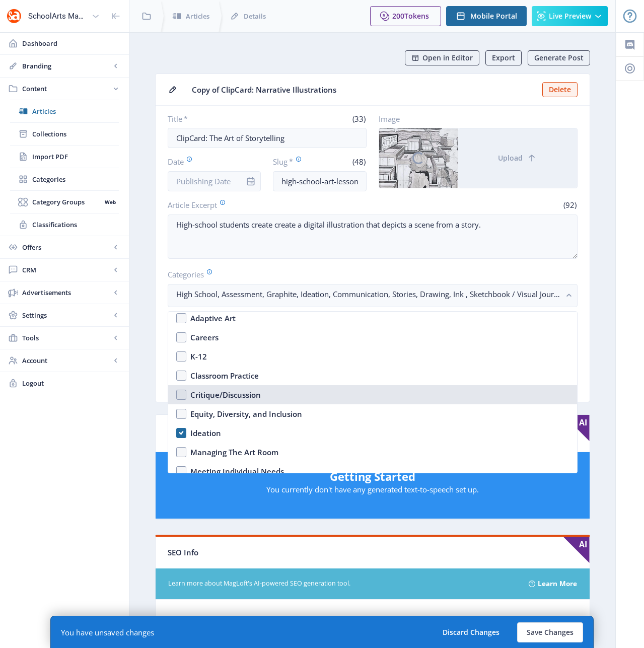
click at [208, 394] on div "Critique/Discussion" at bounding box center [225, 395] width 71 height 12
checkbox input "true"
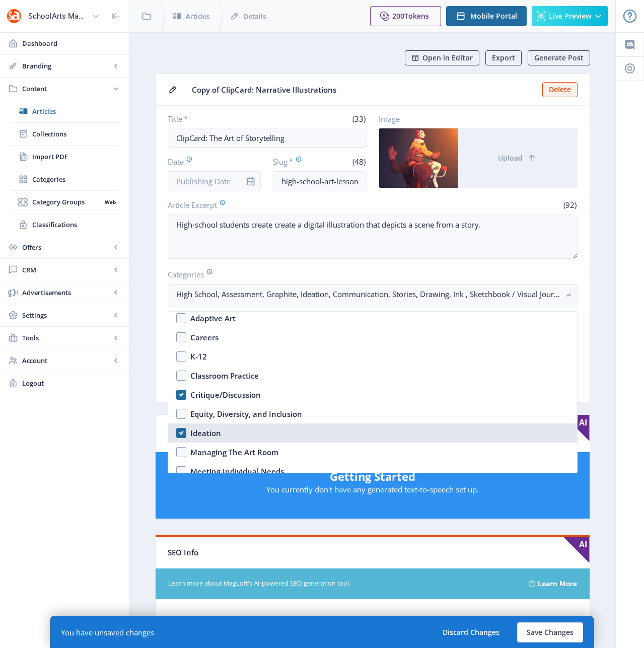
click at [208, 431] on div "Ideation" at bounding box center [205, 433] width 31 height 12
checkbox input "false"
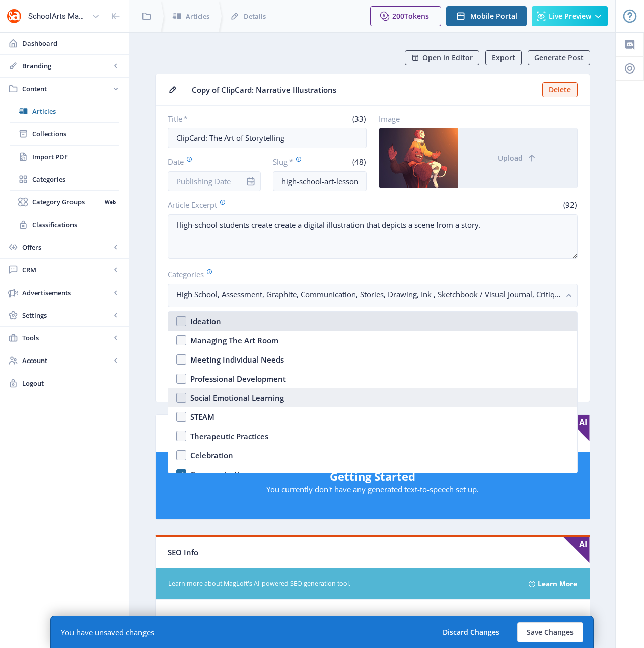
scroll to position [411, 0]
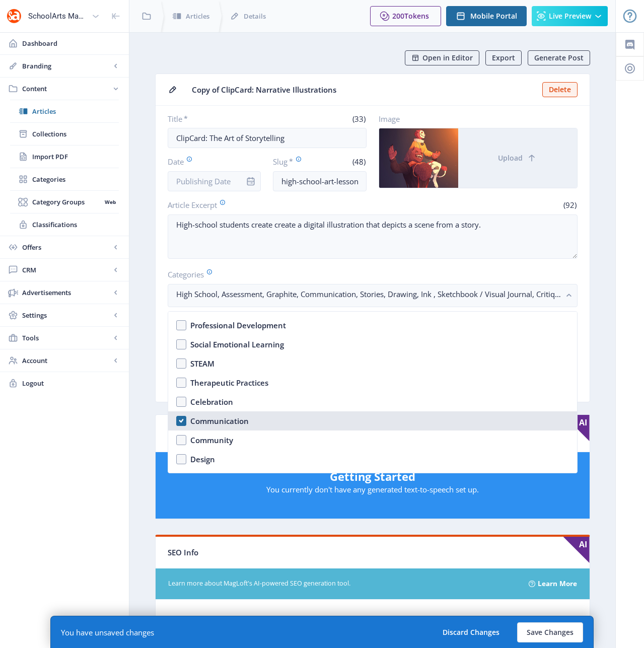
click at [218, 422] on div "Communication" at bounding box center [219, 421] width 58 height 12
checkbox input "false"
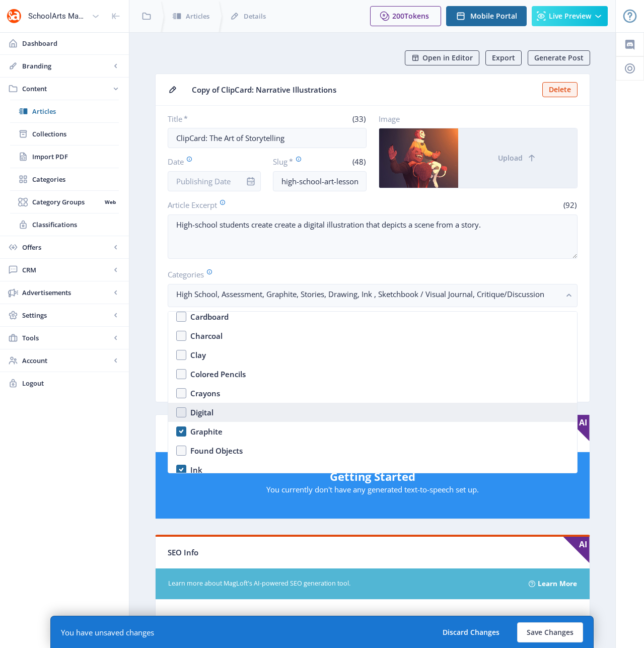
scroll to position [1315, 0]
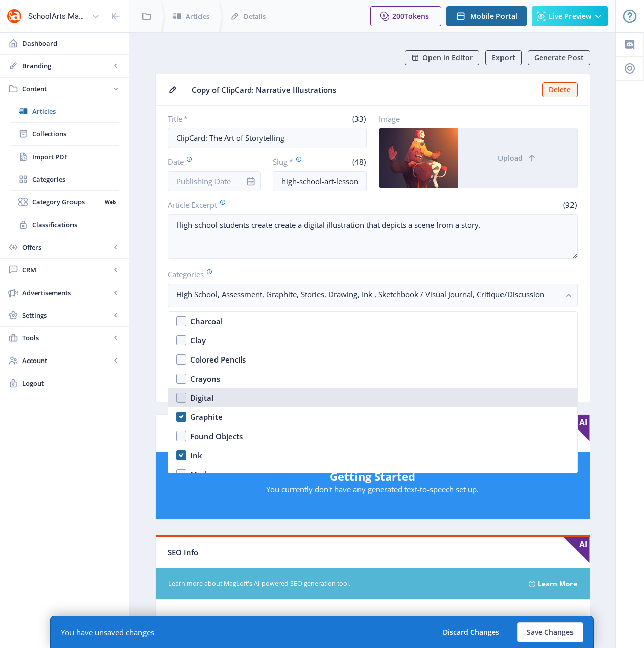
click at [198, 397] on div "Digital" at bounding box center [201, 398] width 23 height 12
checkbox input "true"
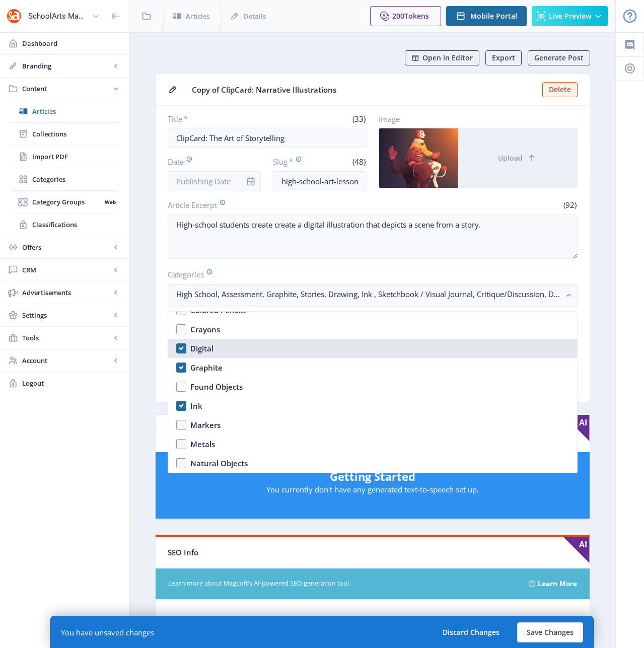
scroll to position [1387, 0]
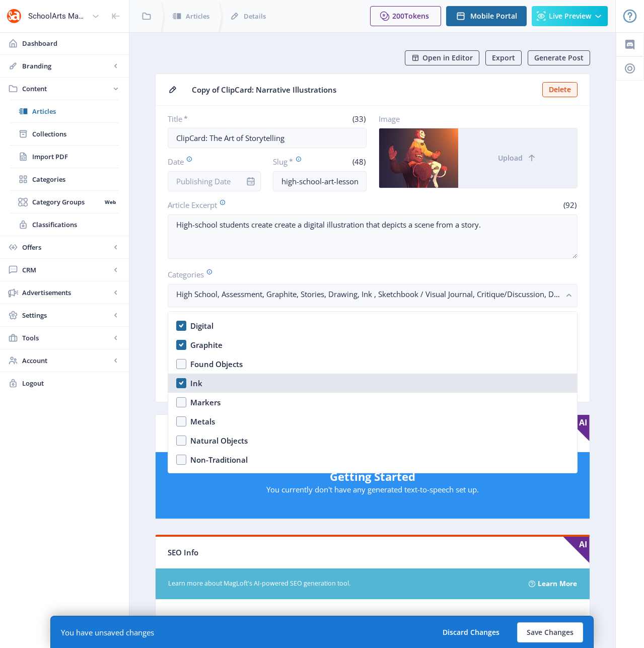
click at [195, 384] on div "Ink" at bounding box center [196, 383] width 12 height 12
checkbox input "false"
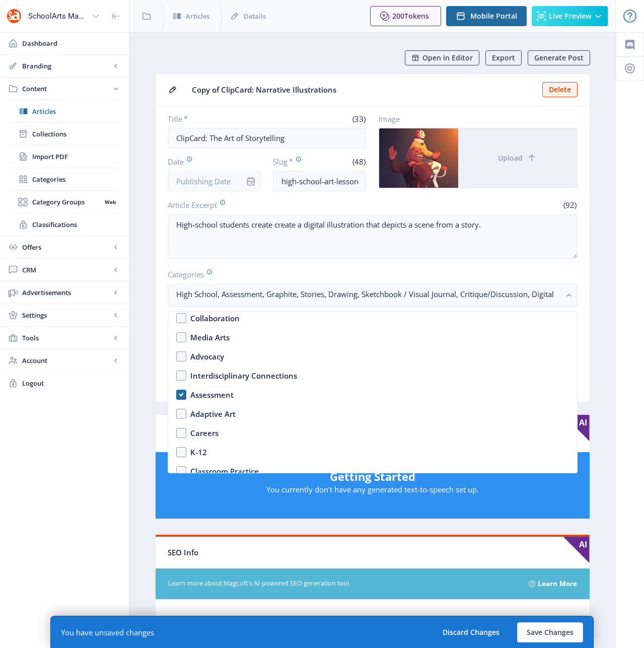
scroll to position [157, 0]
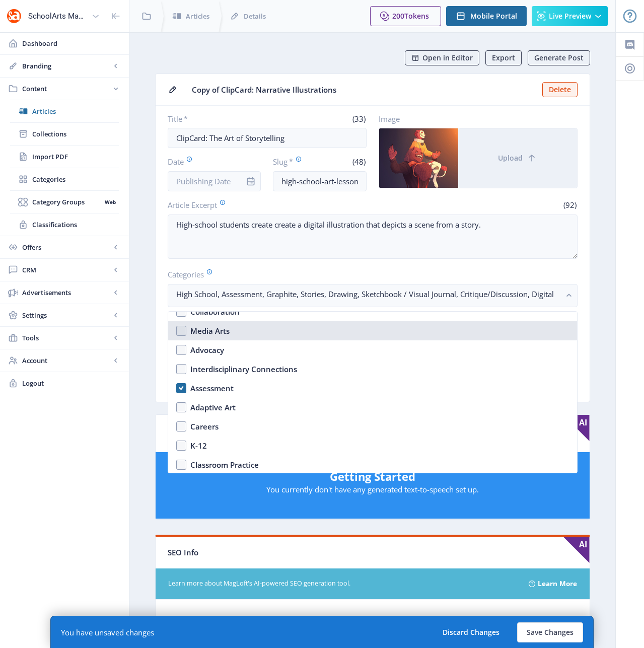
click at [184, 332] on nb-option "Media Arts" at bounding box center [372, 330] width 409 height 19
checkbox input "true"
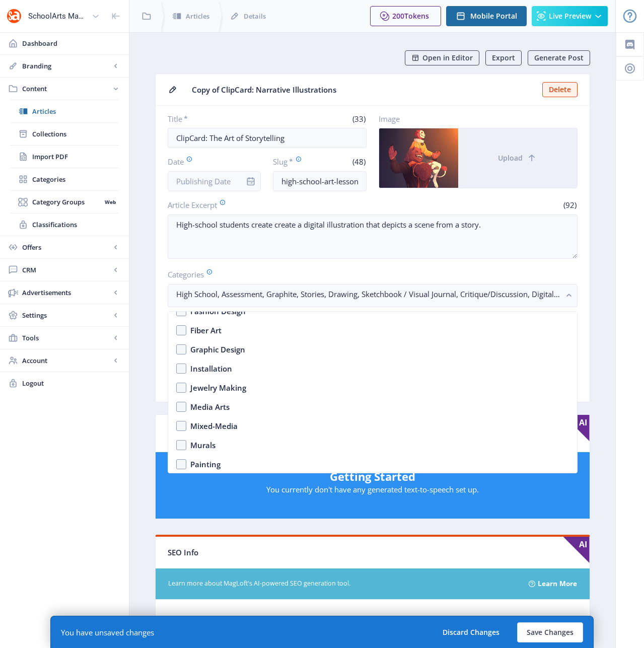
scroll to position [1033, 0]
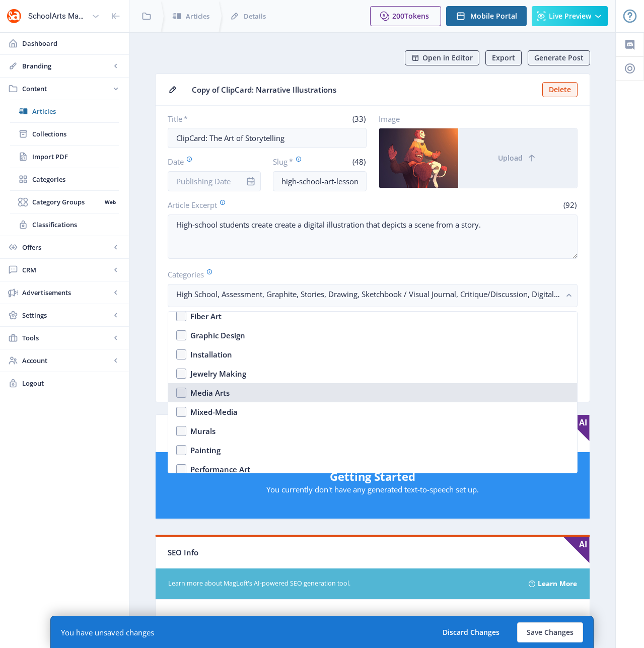
click at [213, 393] on div "Media Arts" at bounding box center [209, 393] width 39 height 12
checkbox input "true"
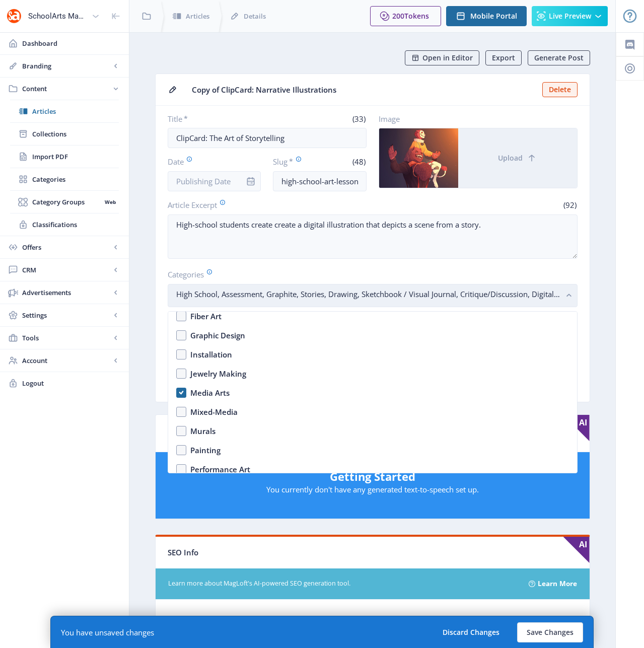
click at [567, 292] on rect "button" at bounding box center [570, 296] width 12 height 12
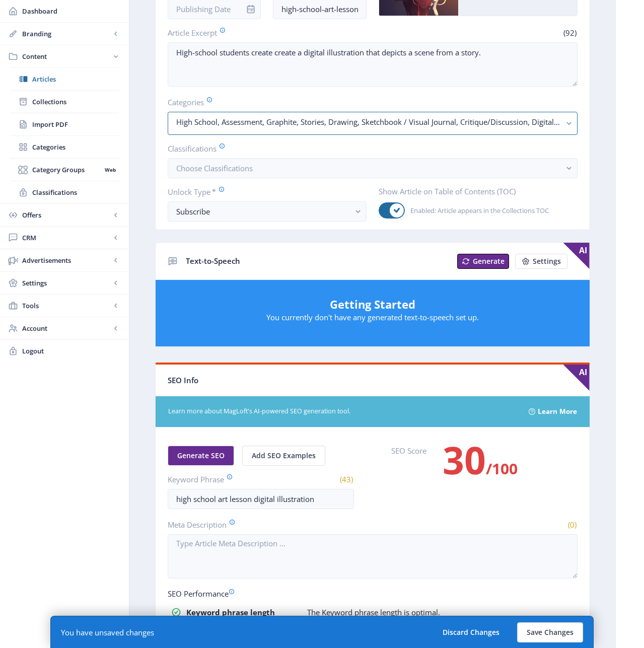
scroll to position [173, 0]
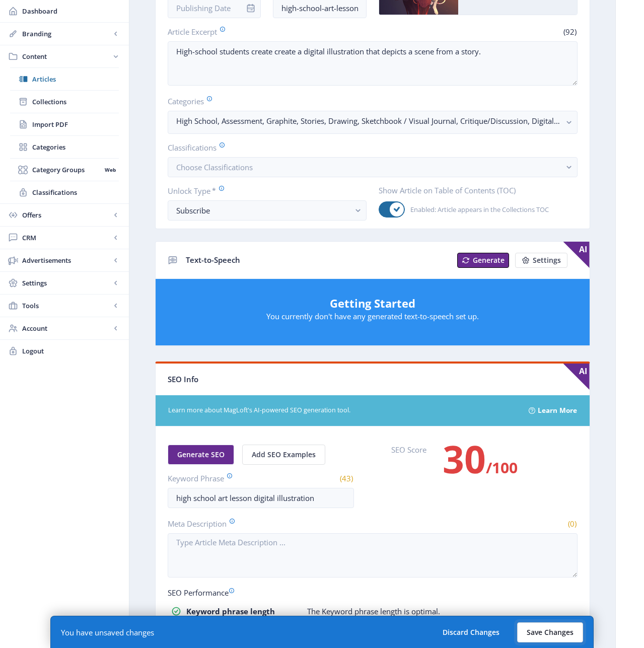
click at [551, 633] on button "Save Changes" at bounding box center [550, 633] width 66 height 20
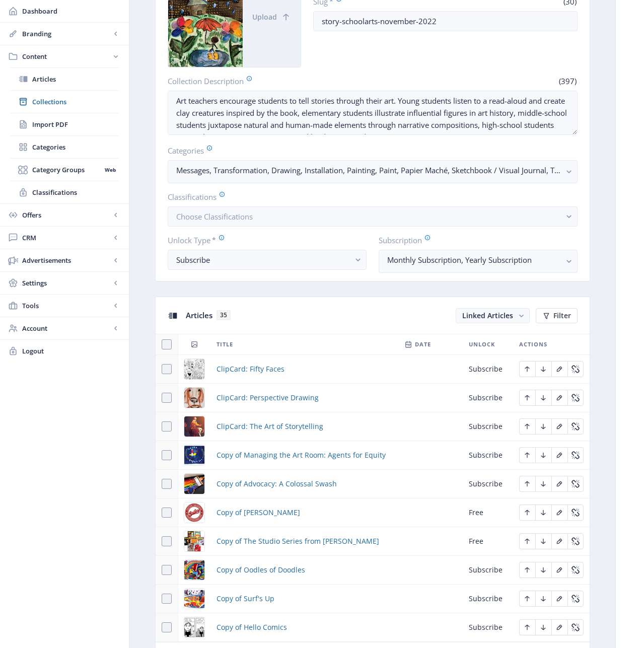
scroll to position [171, 0]
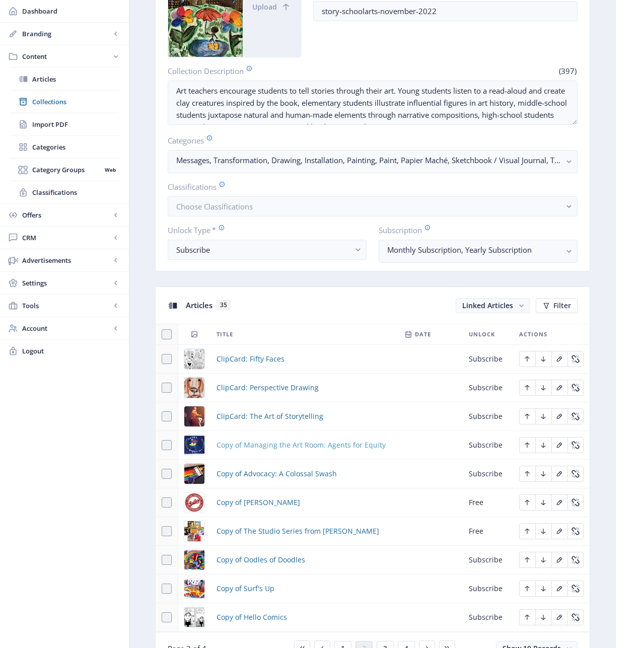
click at [266, 446] on span "Copy of Managing the Art Room: Agents for Equity" at bounding box center [301, 445] width 169 height 12
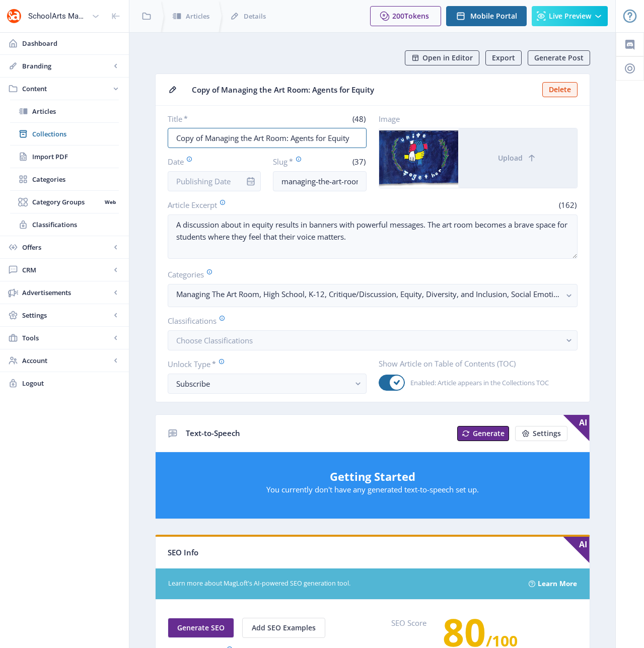
drag, startPoint x: 350, startPoint y: 139, endPoint x: 156, endPoint y: 141, distance: 194.5
click at [156, 141] on nb-card-body "Title * (48) Copy of Managing the Art Room: Agents for Equity Date Slug * (37) …" at bounding box center [373, 254] width 434 height 296
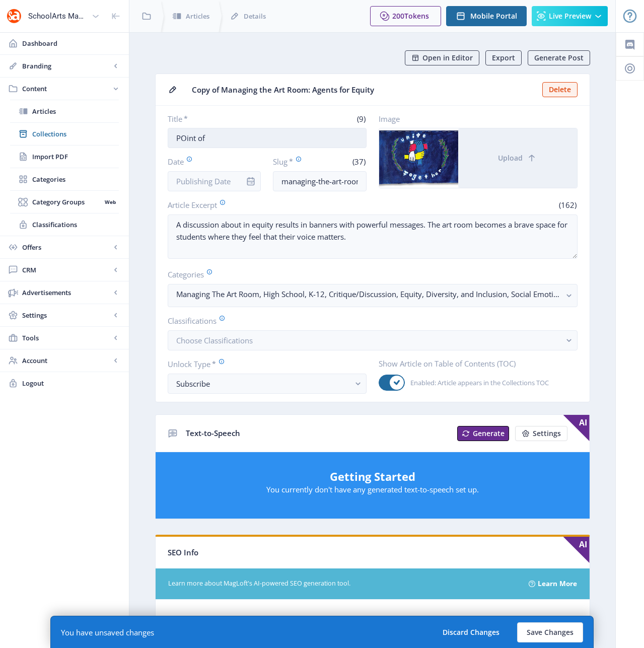
click at [277, 139] on input "POint of" at bounding box center [267, 138] width 199 height 20
drag, startPoint x: 342, startPoint y: 141, endPoint x: 247, endPoint y: 138, distance: 94.8
click at [247, 138] on input "POint of" at bounding box center [267, 138] width 199 height 20
drag, startPoint x: 226, startPoint y: 138, endPoint x: 377, endPoint y: 138, distance: 151.6
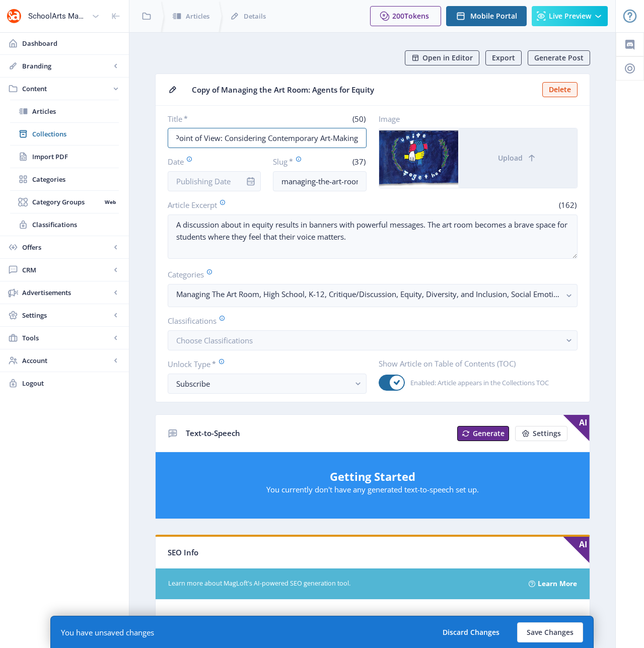
click at [377, 138] on div "Title * (50) Point of View: Considering Contemporary Art-Making Date Slug * (37…" at bounding box center [373, 153] width 410 height 78
type input "Point of View: Honoring the Osage"
click at [313, 181] on input "managing-the-art-room-equity-123-euq2" at bounding box center [320, 181] width 94 height 20
click at [315, 181] on input "managing-the-art-room-equity-123-euq2" at bounding box center [320, 181] width 94 height 20
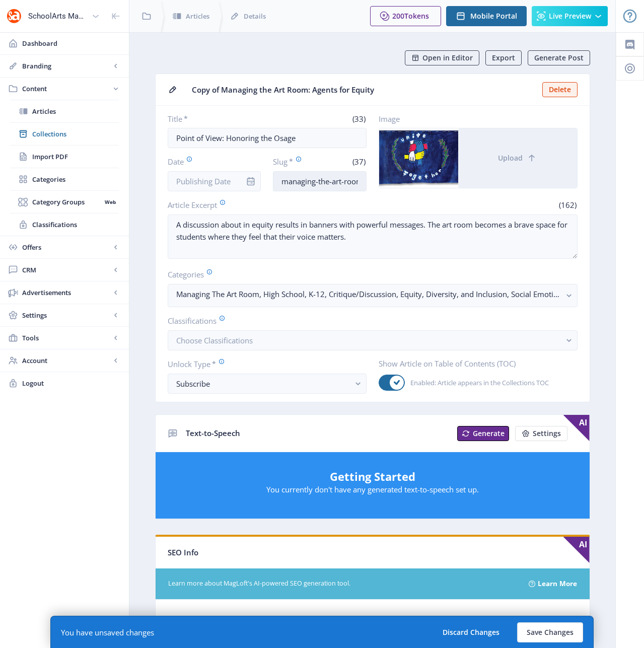
click at [315, 181] on input "managing-the-art-room-equity-123-euq2" at bounding box center [320, 181] width 94 height 20
type input "point-of-view-curriculum-teaching-1024"
drag, startPoint x: 330, startPoint y: 182, endPoint x: 363, endPoint y: 182, distance: 32.2
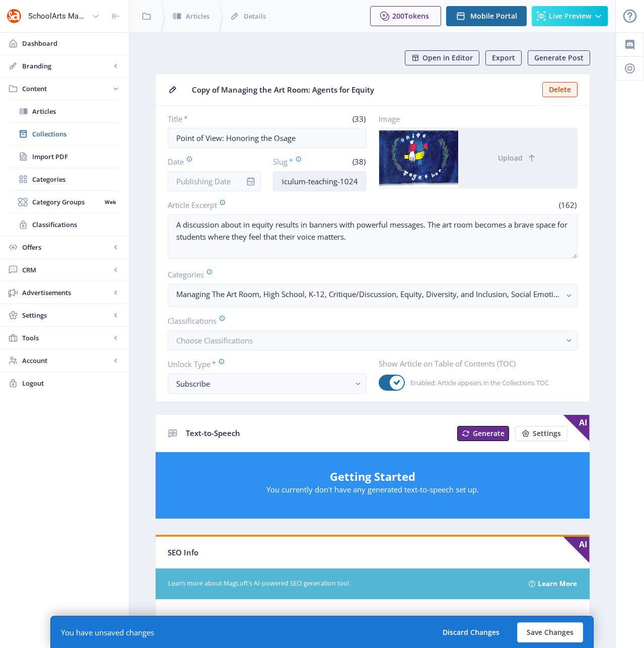
click at [363, 182] on input "point-of-view-curriculum-teaching-1024" at bounding box center [320, 181] width 94 height 20
type input "point-of-view-culture-collaboration"
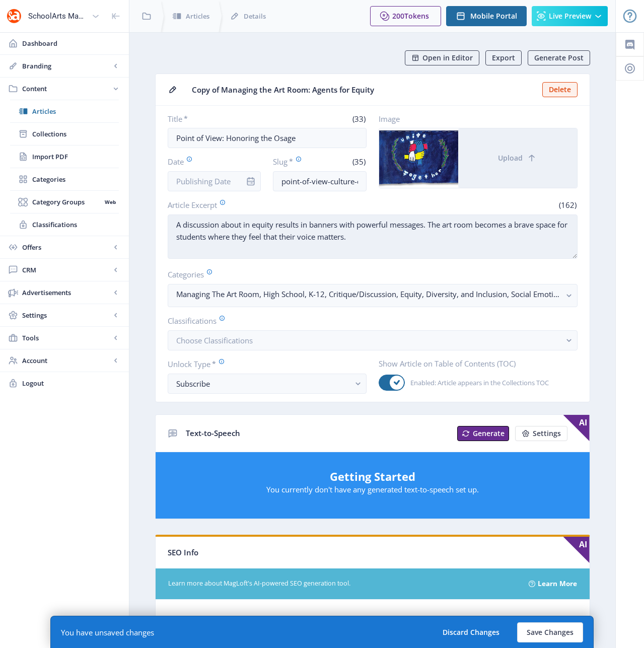
click at [234, 238] on textarea "A discussion about in equity results in banners with powerful messages. The art…" at bounding box center [373, 237] width 410 height 44
paste textarea "Students collaborate with an artist to create a mural that honors the Osage Nat…"
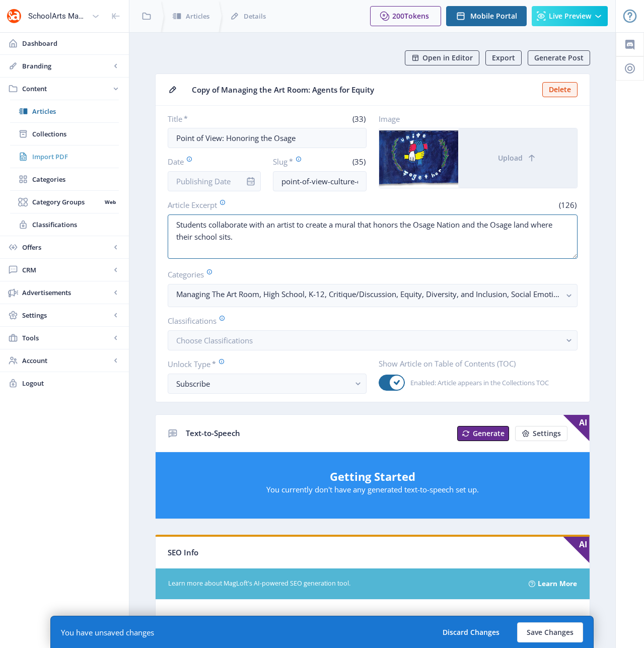
type textarea "Students collaborate with an artist to create a mural that honors the Osage Nat…"
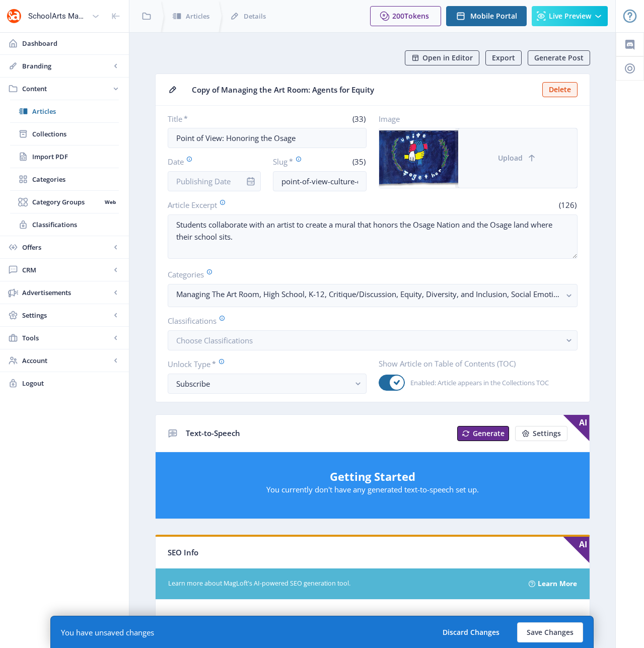
click at [519, 156] on span "Upload" at bounding box center [510, 158] width 25 height 8
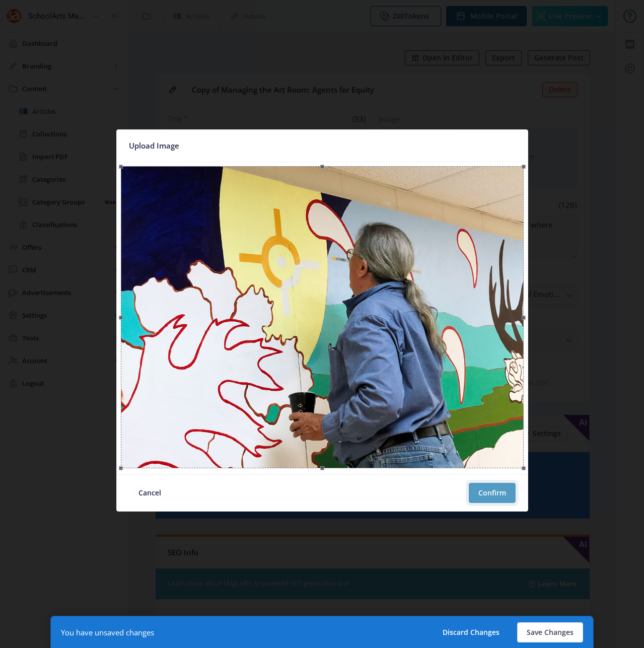
click at [492, 495] on button "Confirm" at bounding box center [492, 493] width 47 height 20
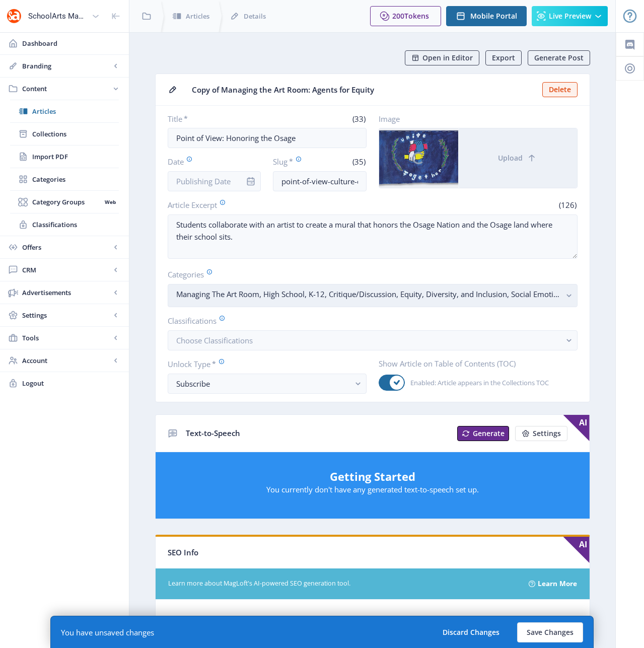
click at [567, 295] on icon "button" at bounding box center [569, 296] width 5 height 3
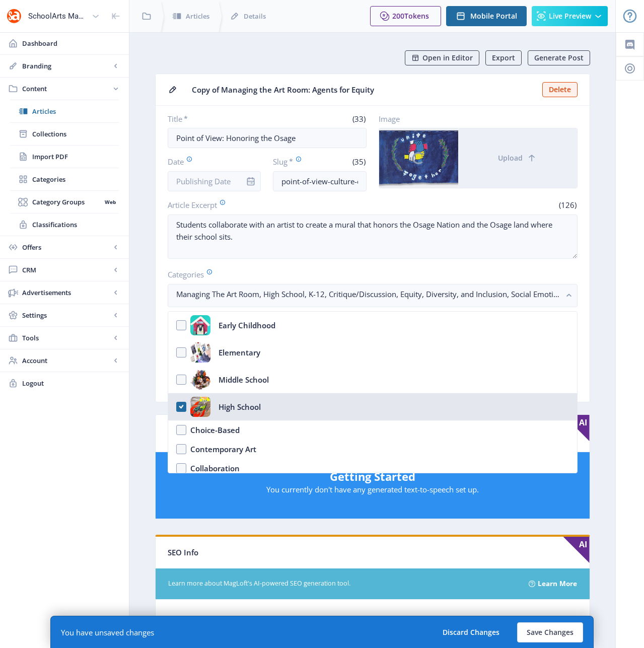
click at [183, 408] on nb-option "High School" at bounding box center [372, 406] width 409 height 27
checkbox input "false"
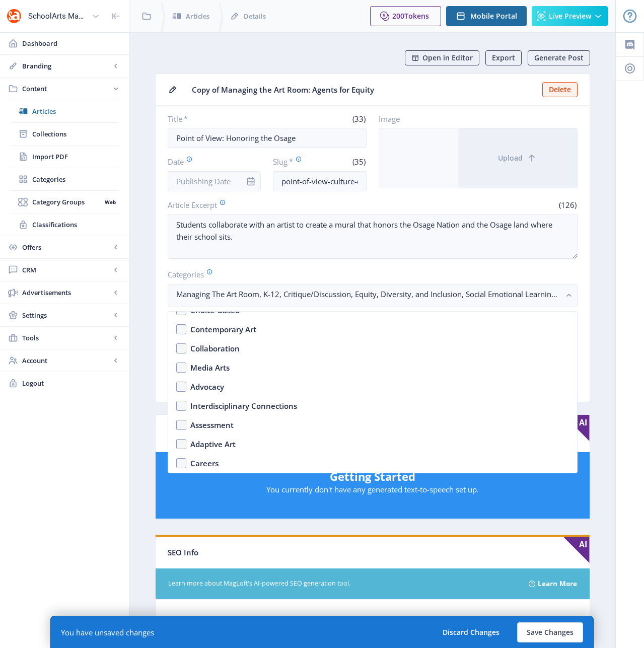
scroll to position [127, 0]
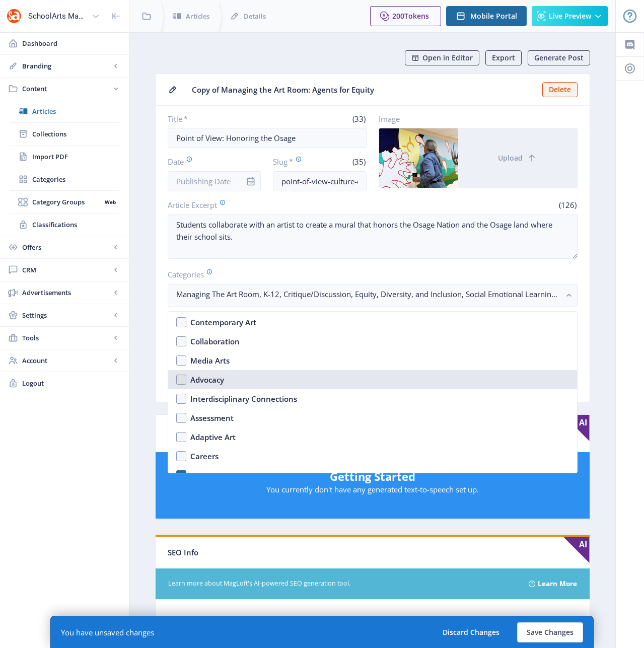
click at [183, 378] on nb-option "Advocacy" at bounding box center [372, 379] width 409 height 19
checkbox input "true"
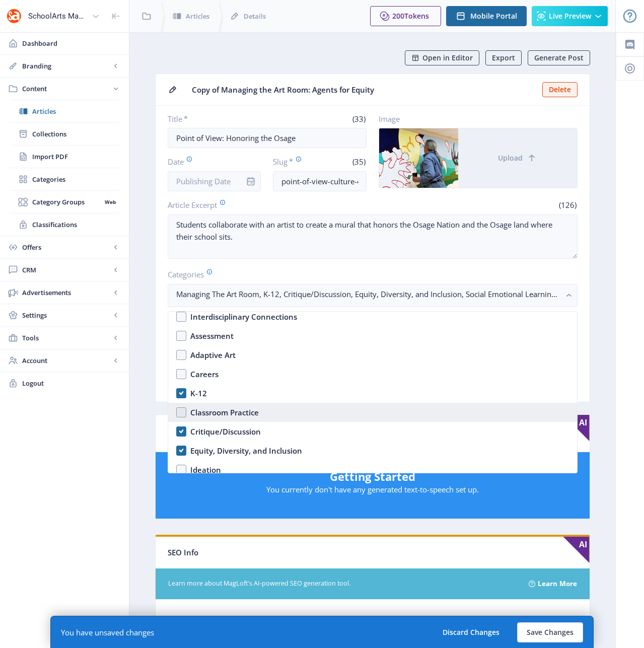
scroll to position [210, 0]
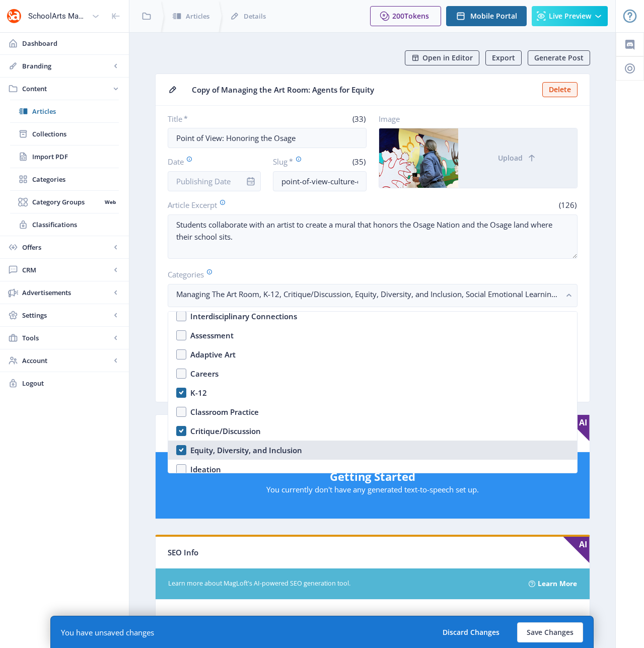
click at [181, 450] on nb-option "Equity, Diversity, and Inclusion" at bounding box center [372, 450] width 409 height 19
click at [182, 450] on nb-option "Equity, Diversity, and Inclusion" at bounding box center [372, 450] width 409 height 19
checkbox input "true"
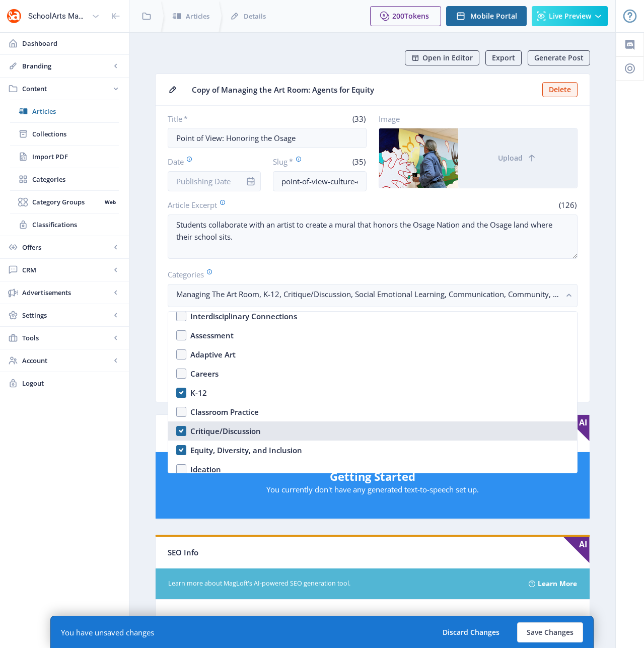
click at [182, 430] on nb-option "Critique/Discussion" at bounding box center [372, 431] width 409 height 19
checkbox input "true"
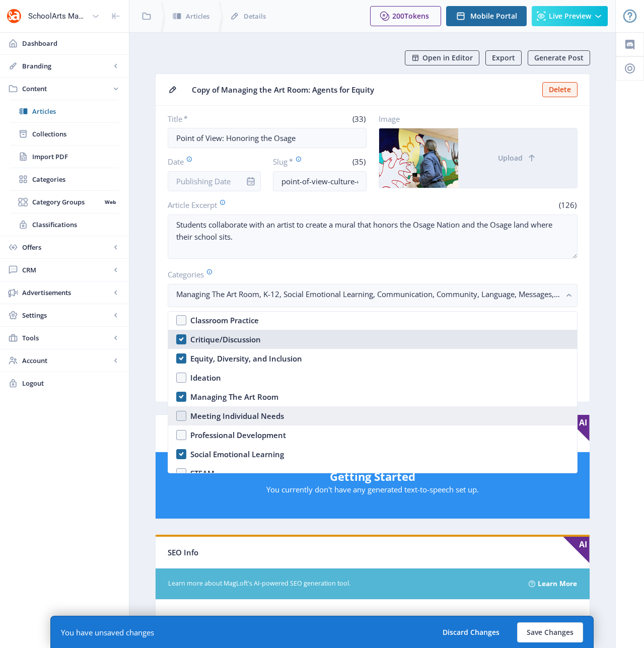
scroll to position [304, 0]
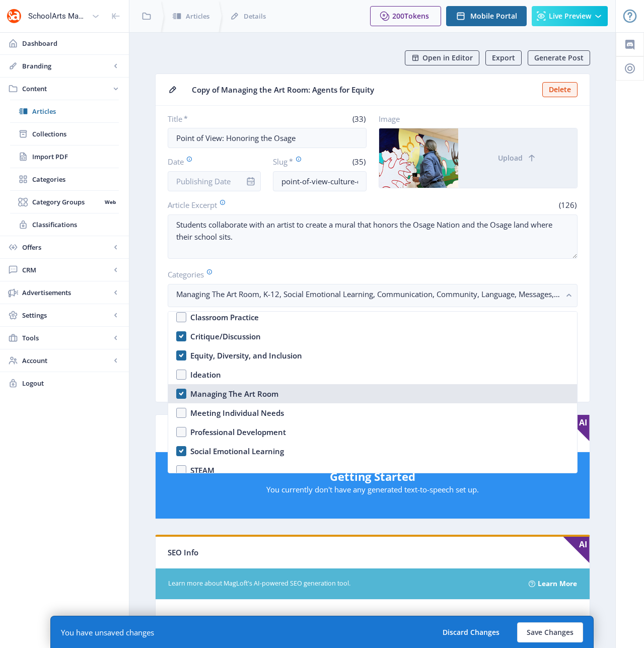
click at [180, 393] on nb-option "Managing The Art Room" at bounding box center [372, 393] width 409 height 19
checkbox input "false"
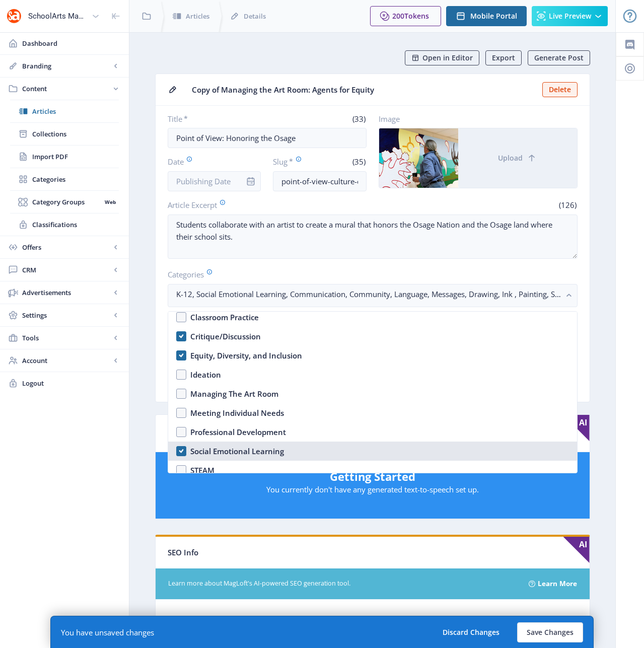
click at [180, 451] on nb-option "Social Emotional Learning" at bounding box center [372, 451] width 409 height 19
checkbox input "false"
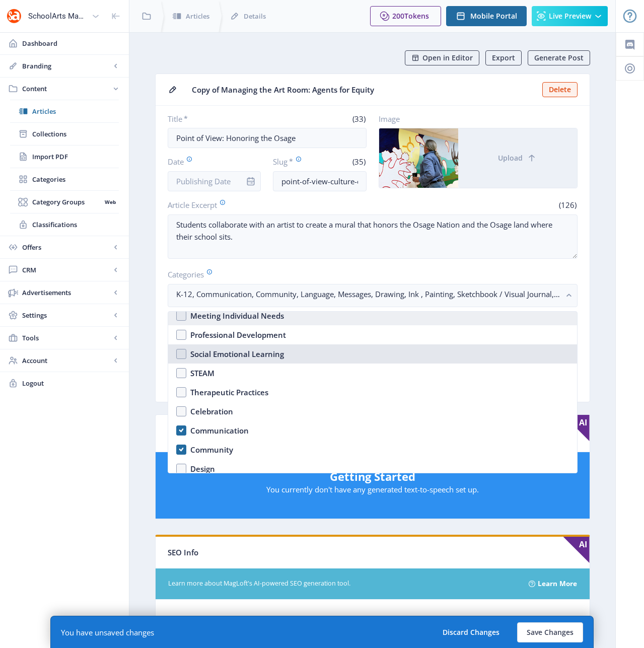
scroll to position [455, 0]
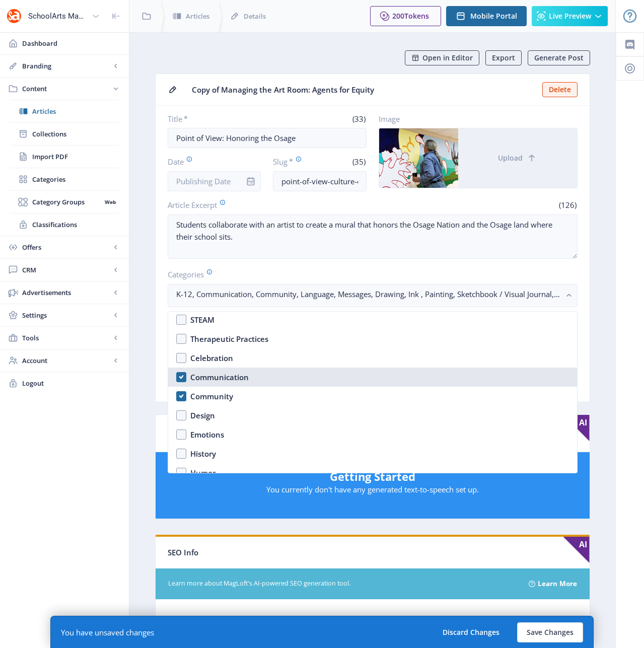
click at [184, 378] on nb-option "Communication" at bounding box center [372, 377] width 409 height 19
checkbox input "false"
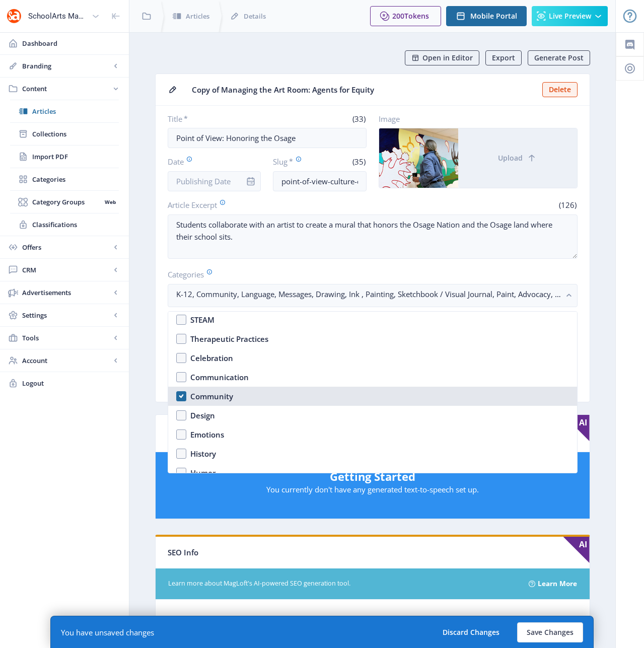
click at [182, 397] on nb-option "Community" at bounding box center [372, 396] width 409 height 19
checkbox input "true"
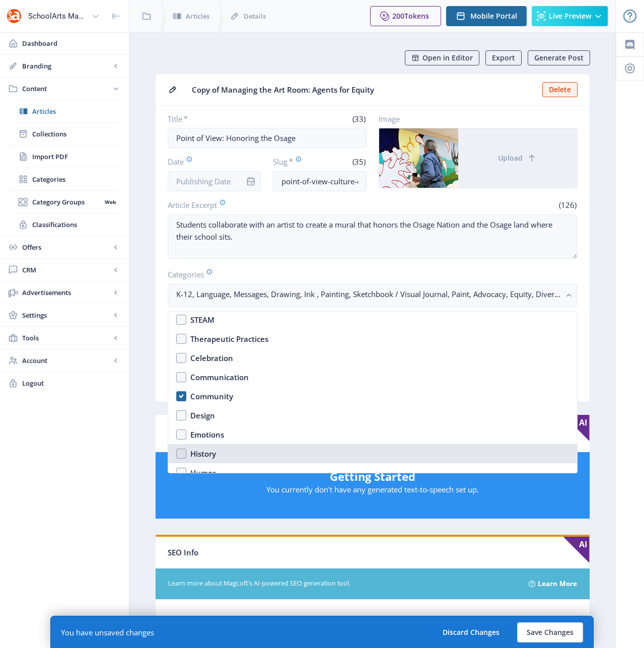
click at [179, 454] on nb-option "History" at bounding box center [372, 453] width 409 height 19
checkbox input "true"
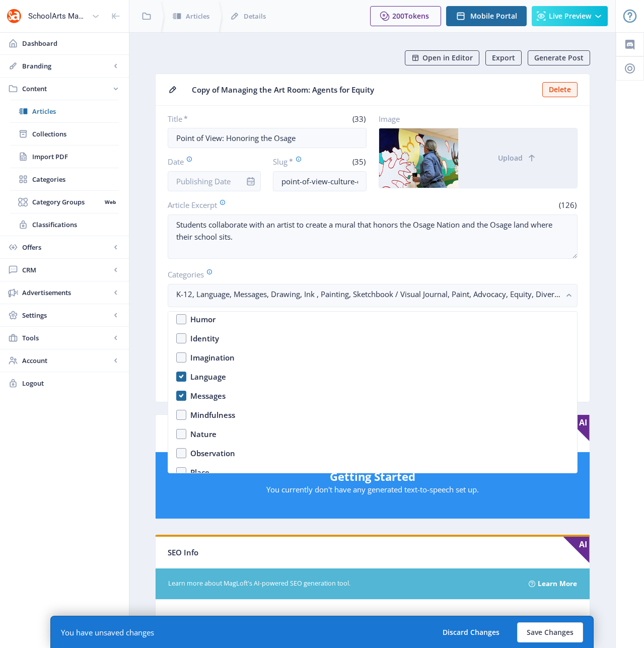
scroll to position [625, 0]
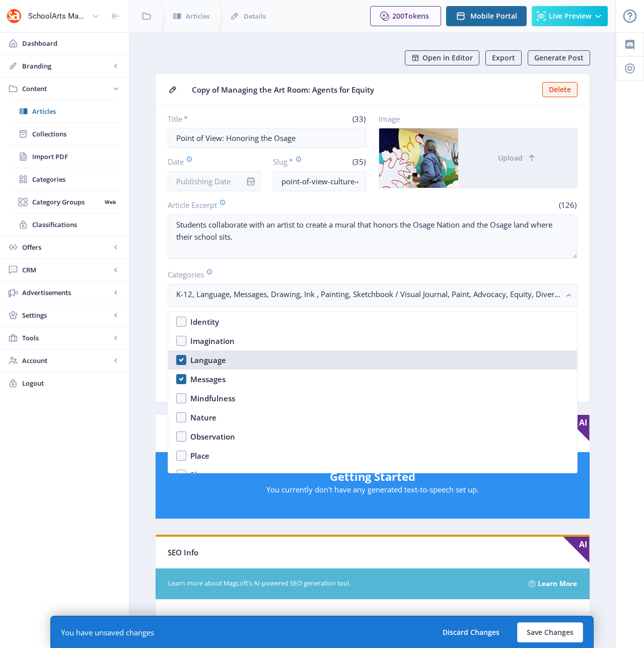
click at [183, 359] on nb-option "Language" at bounding box center [372, 360] width 409 height 19
checkbox input "false"
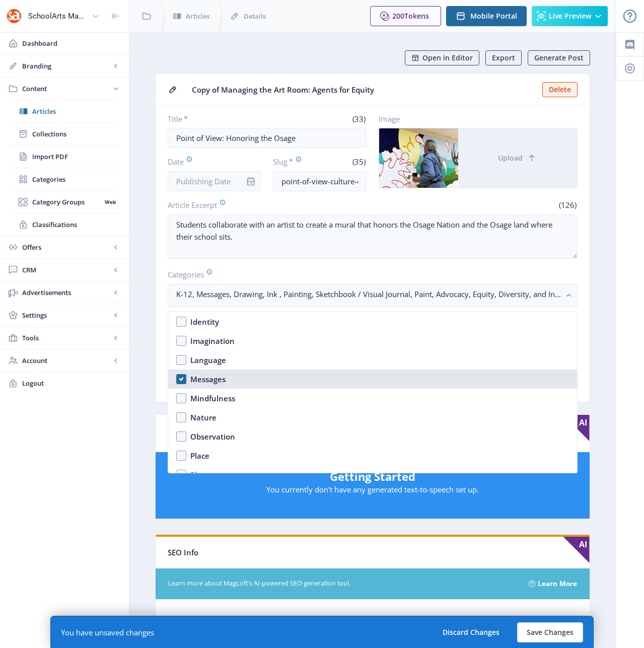
click at [182, 381] on nb-option "Messages" at bounding box center [372, 379] width 409 height 19
checkbox input "true"
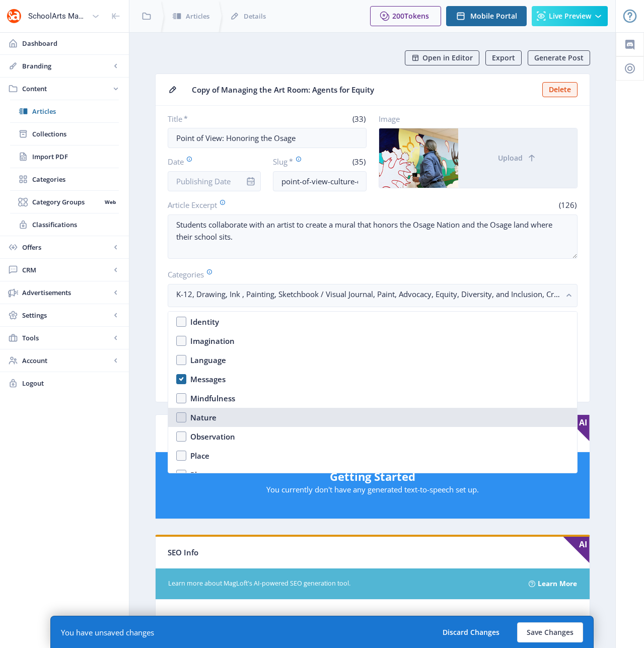
click at [181, 418] on nb-option "Nature" at bounding box center [372, 417] width 409 height 19
checkbox input "true"
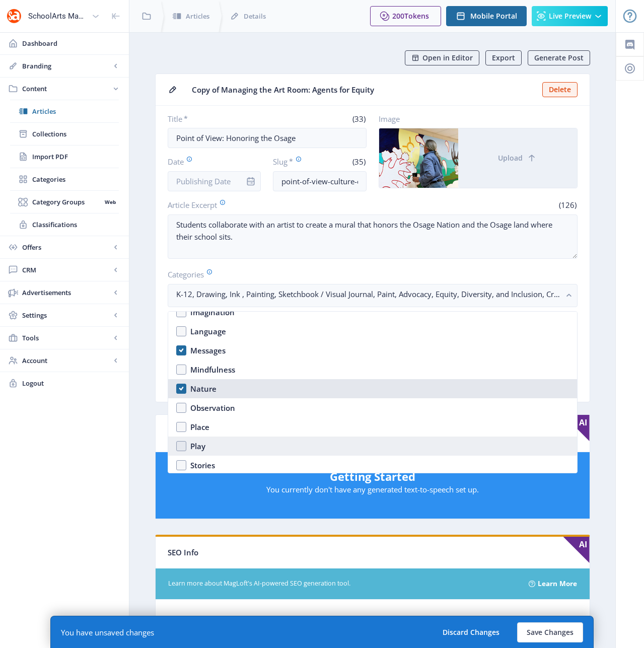
scroll to position [654, 0]
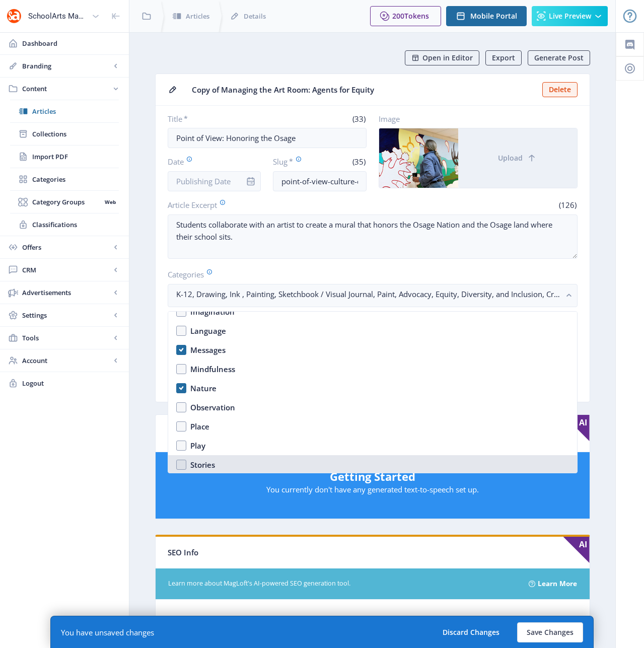
click at [181, 459] on nb-option "Stories" at bounding box center [372, 464] width 409 height 19
checkbox input "true"
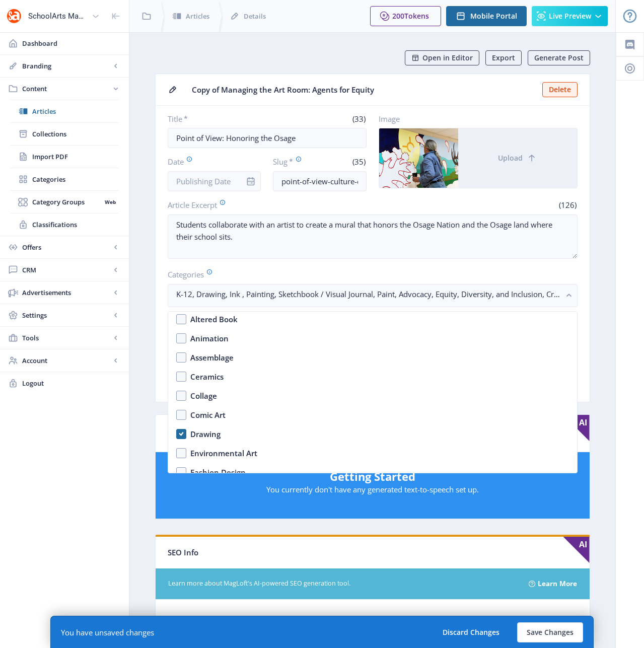
scroll to position [861, 0]
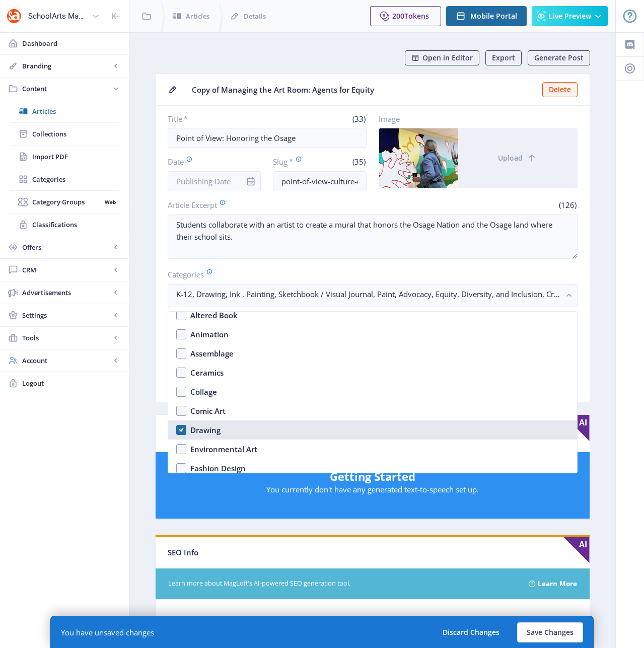
click at [183, 432] on nb-option "Drawing" at bounding box center [372, 430] width 409 height 19
checkbox input "false"
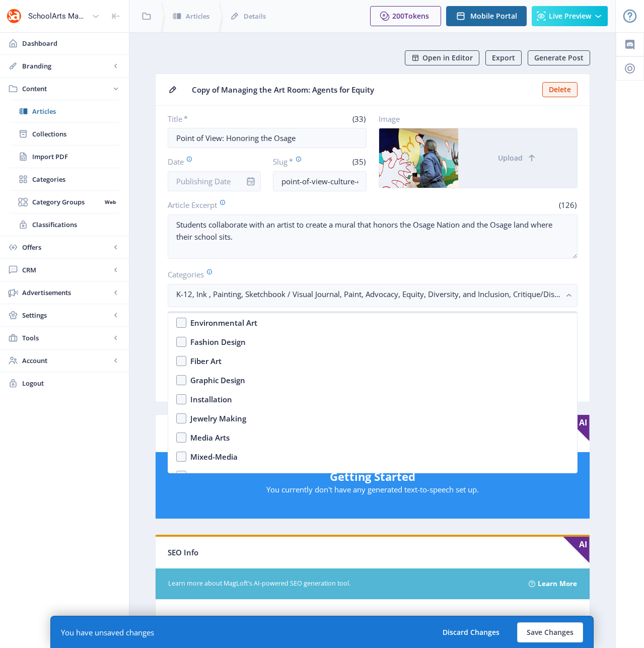
scroll to position [1122, 0]
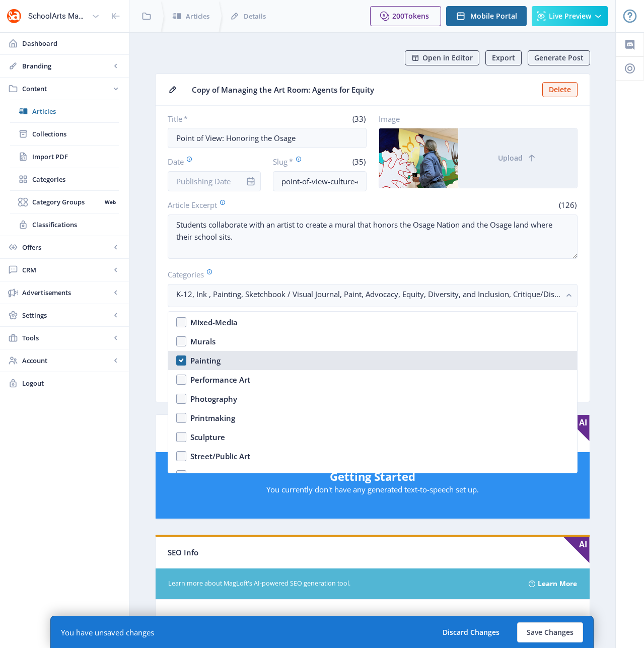
click at [182, 362] on nb-option "Painting" at bounding box center [372, 360] width 409 height 19
checkbox input "false"
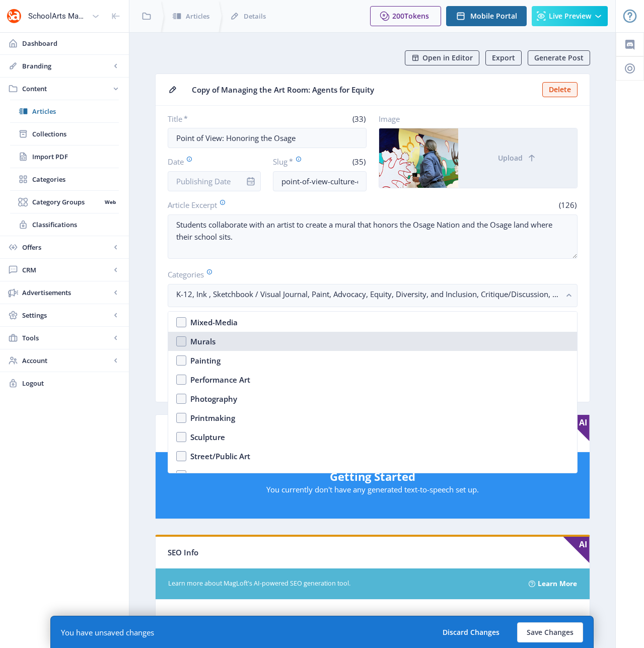
click at [182, 340] on nb-option "Murals" at bounding box center [372, 341] width 409 height 19
checkbox input "true"
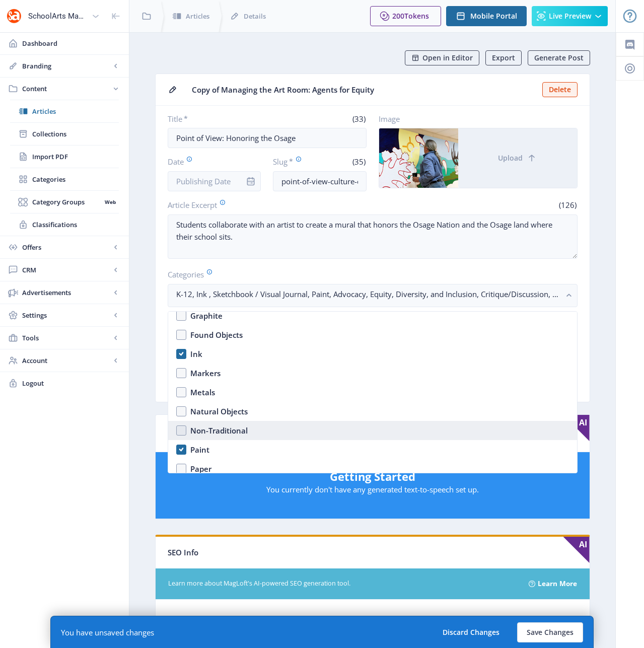
scroll to position [1403, 0]
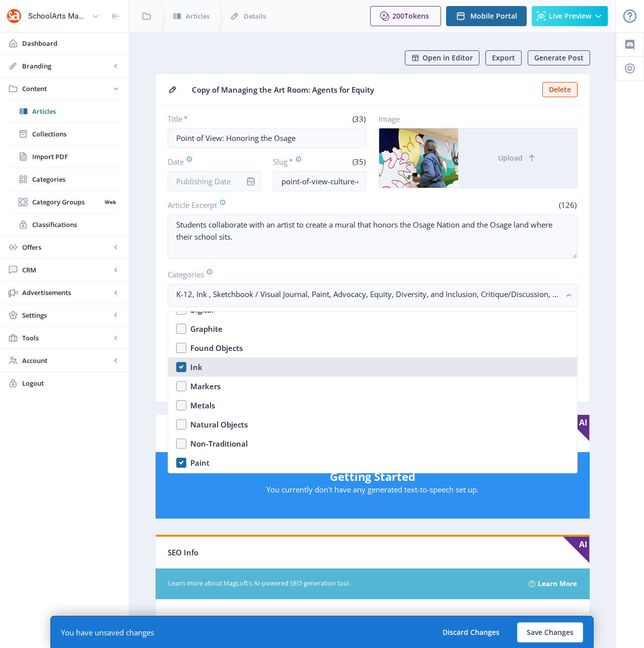
click at [182, 367] on nb-option "Ink" at bounding box center [372, 367] width 409 height 19
checkbox input "false"
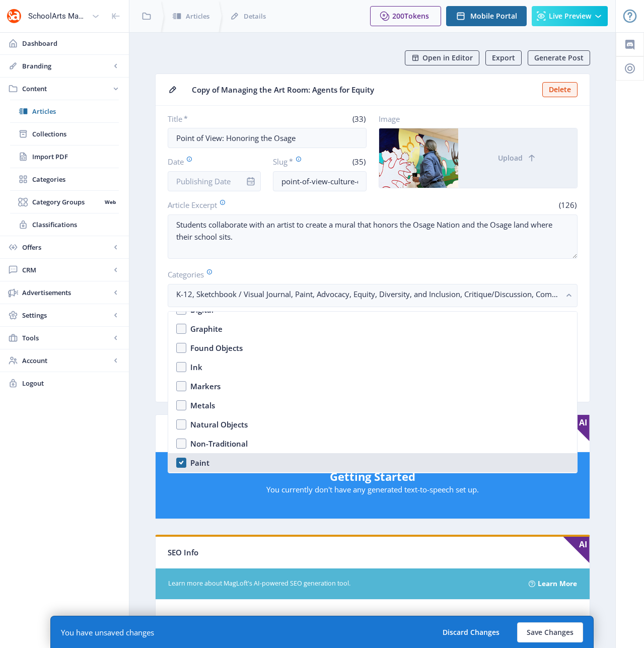
click at [180, 459] on nb-option "Paint" at bounding box center [372, 462] width 409 height 19
checkbox input "false"
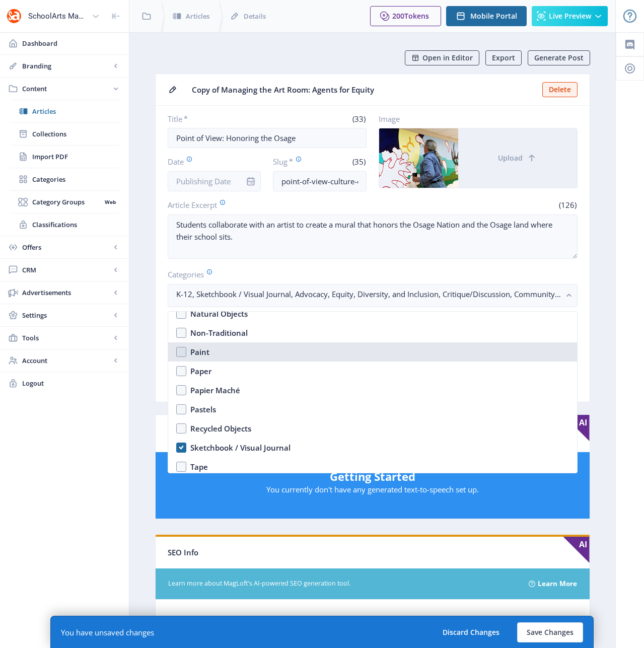
scroll to position [1515, 0]
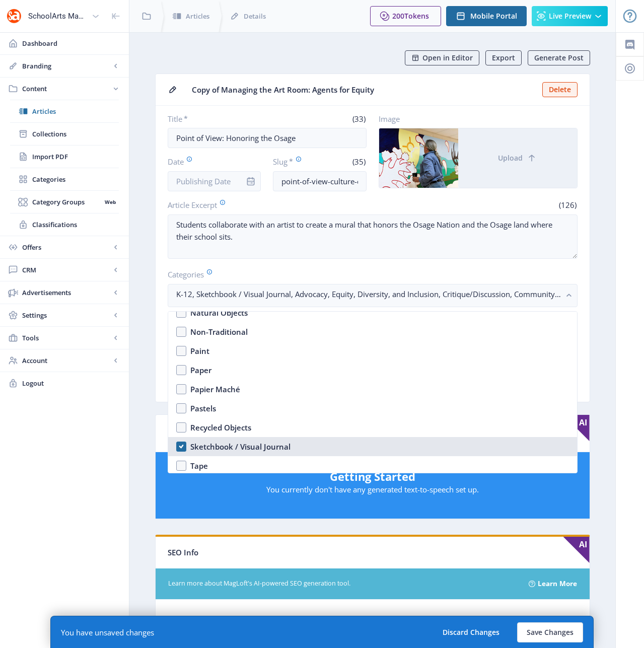
click at [179, 446] on nb-option "Sketchbook / Visual Journal" at bounding box center [372, 446] width 409 height 19
checkbox input "false"
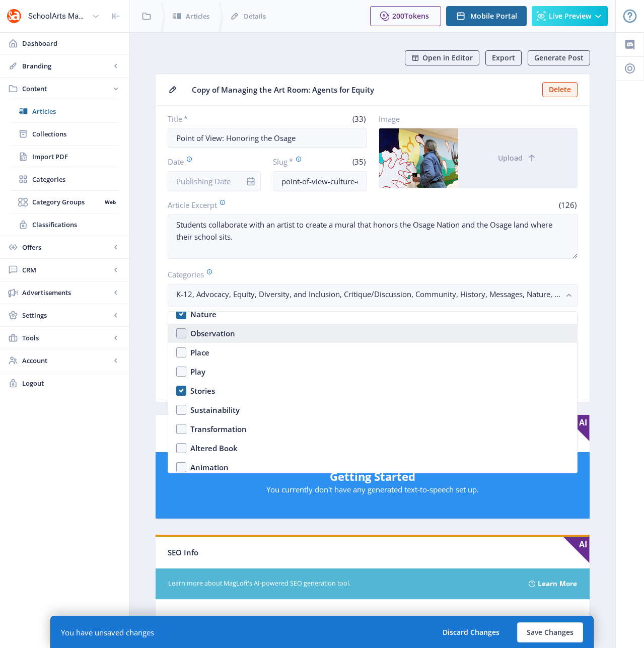
scroll to position [723, 0]
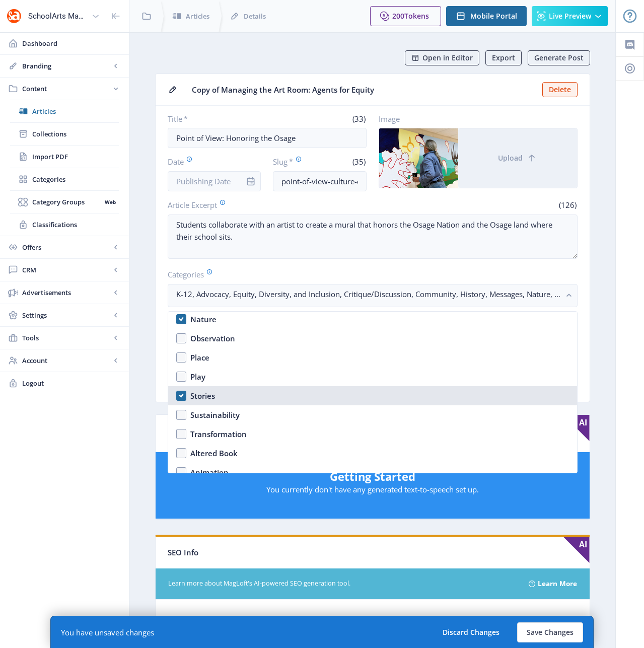
click at [183, 396] on nb-option "Stories" at bounding box center [372, 395] width 409 height 19
checkbox input "true"
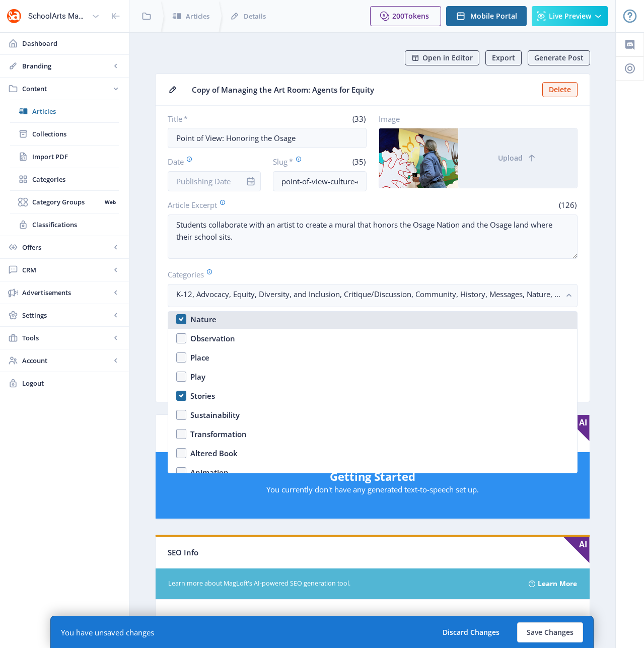
click at [181, 321] on nb-option "Nature" at bounding box center [372, 319] width 409 height 19
click at [181, 320] on nb-option "Nature" at bounding box center [372, 319] width 409 height 19
checkbox input "true"
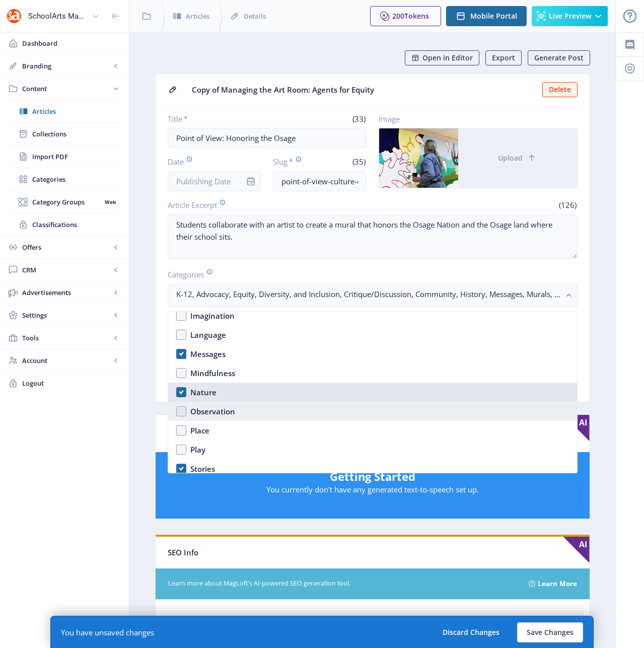
scroll to position [631, 0]
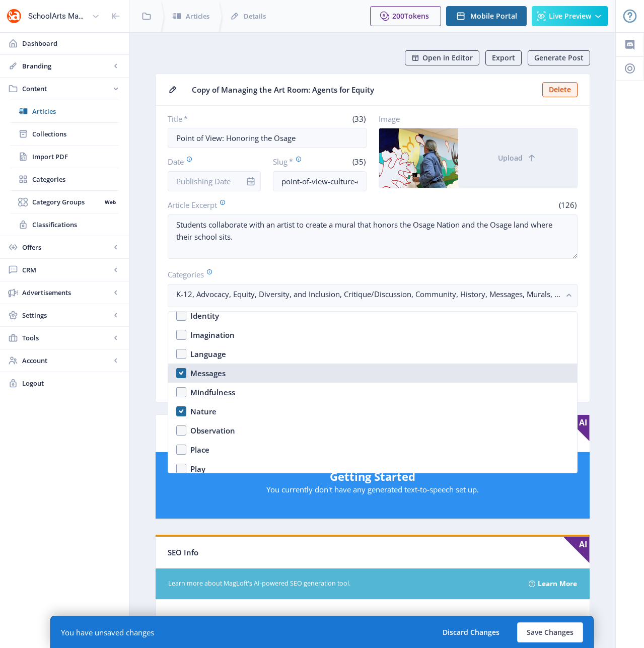
click at [181, 373] on nb-option "Messages" at bounding box center [372, 373] width 409 height 19
click at [180, 373] on nb-option "Messages" at bounding box center [372, 373] width 409 height 19
checkbox input "true"
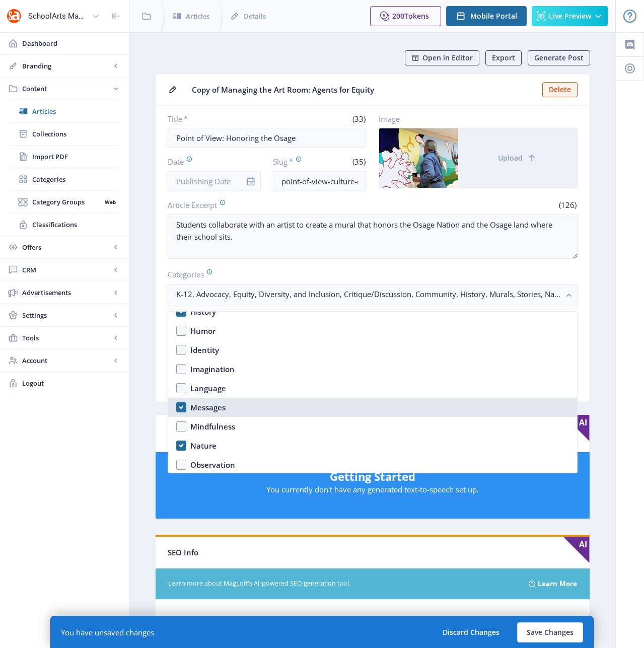
scroll to position [585, 0]
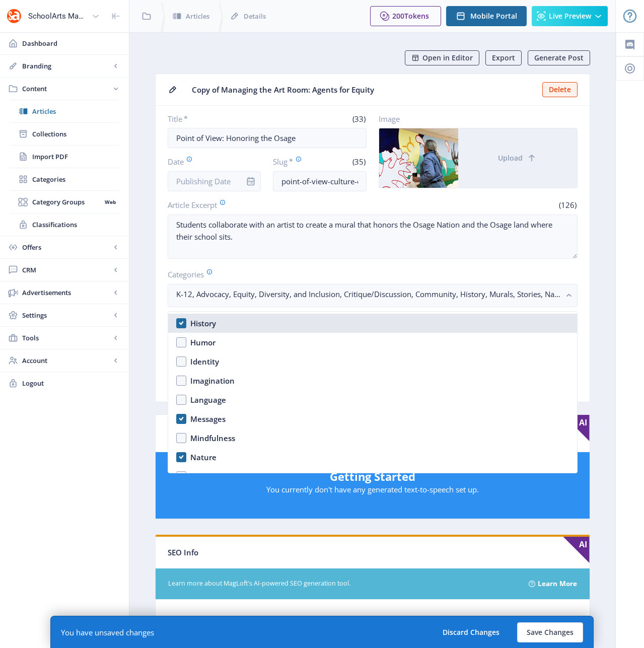
click at [185, 322] on nb-option "History" at bounding box center [372, 323] width 409 height 19
checkbox input "true"
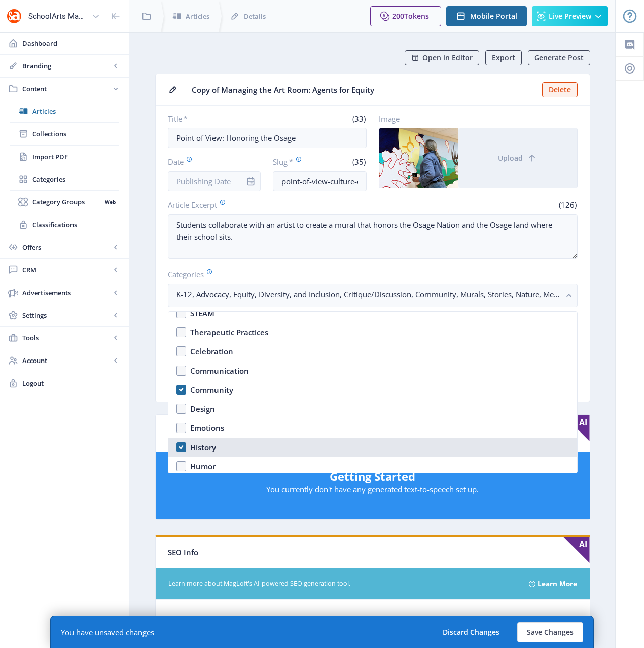
scroll to position [418, 0]
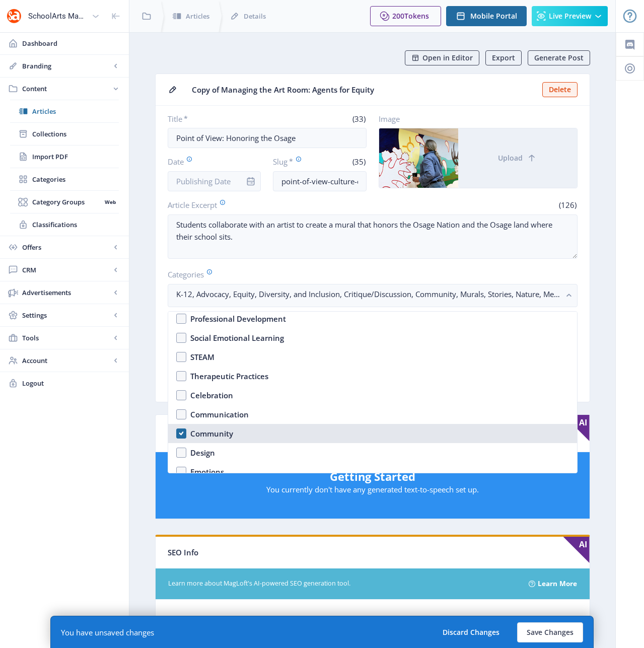
click at [181, 432] on nb-option "Community" at bounding box center [372, 433] width 409 height 19
checkbox input "true"
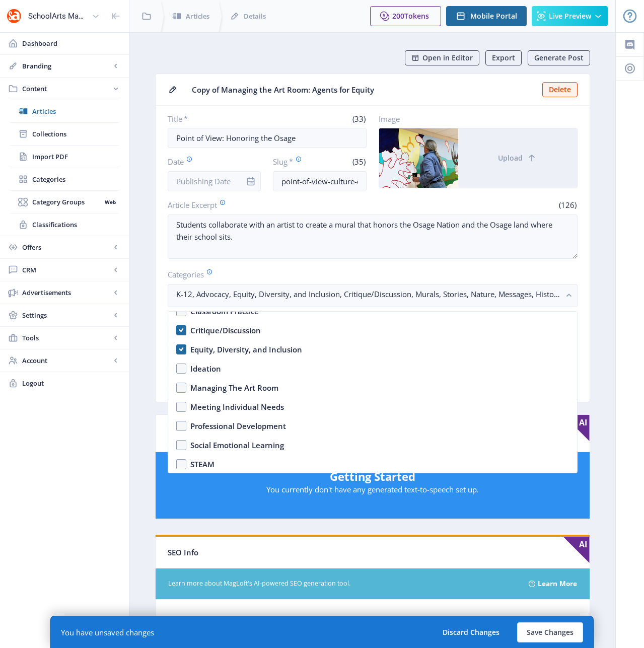
scroll to position [280, 0]
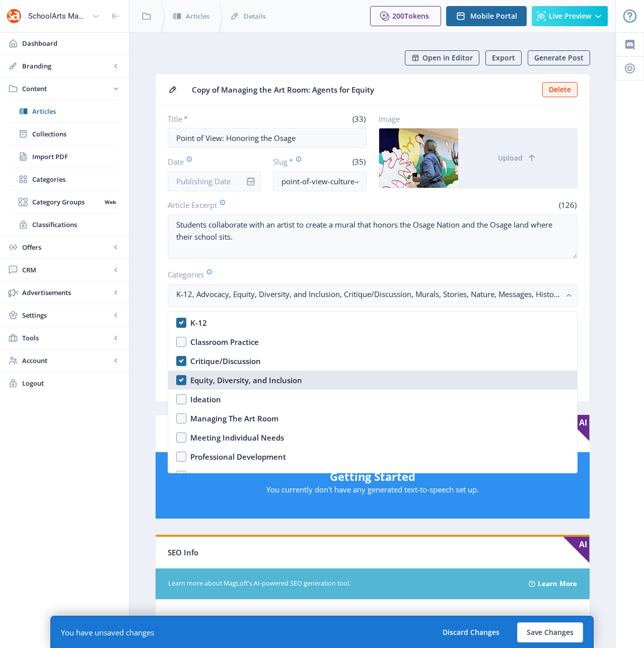
click at [182, 379] on nb-option "Equity, Diversity, and Inclusion" at bounding box center [372, 380] width 409 height 19
checkbox input "true"
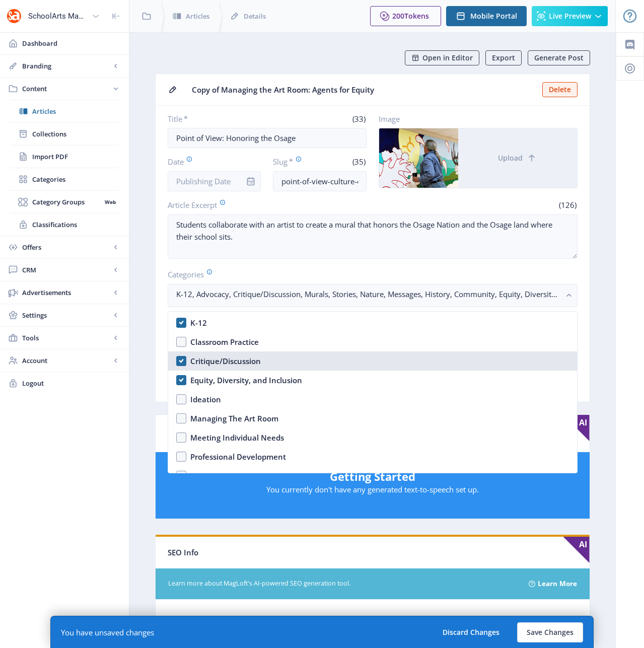
click at [184, 362] on nb-option "Critique/Discussion" at bounding box center [372, 361] width 409 height 19
checkbox input "true"
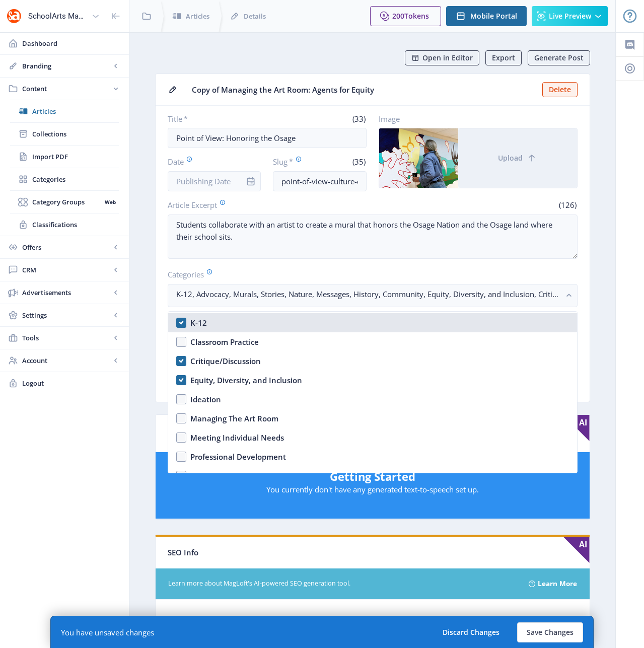
click at [177, 318] on nb-option "K-12" at bounding box center [372, 322] width 409 height 19
checkbox input "true"
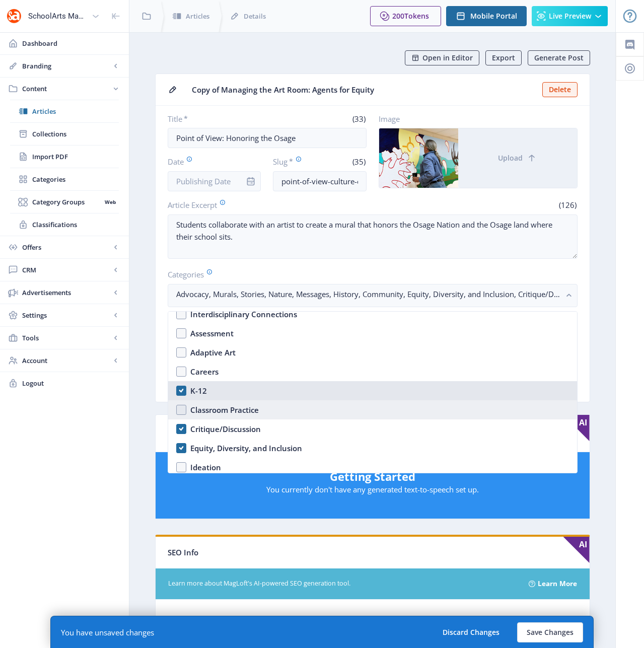
scroll to position [101, 0]
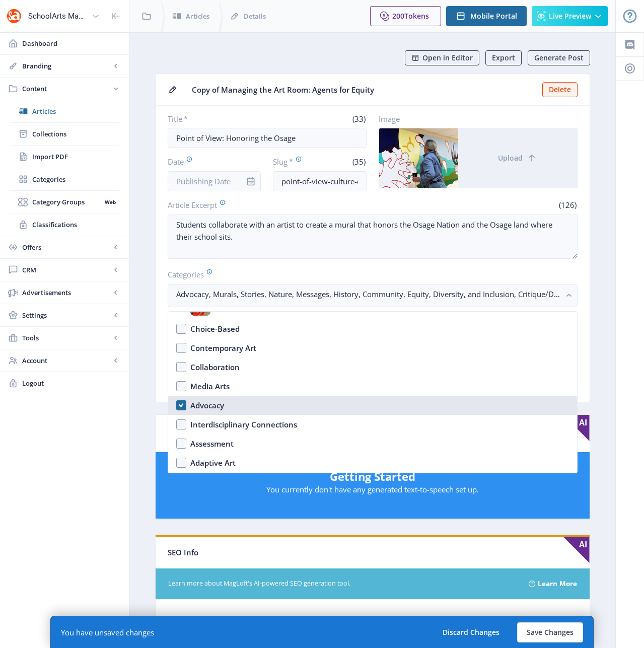
click at [183, 406] on nb-option "Advocacy" at bounding box center [372, 405] width 409 height 19
checkbox input "true"
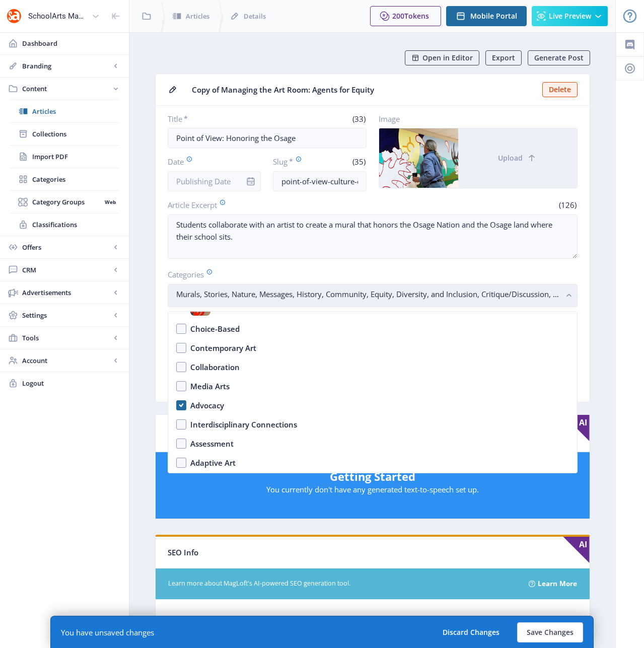
click at [574, 292] on rect "button" at bounding box center [570, 296] width 12 height 12
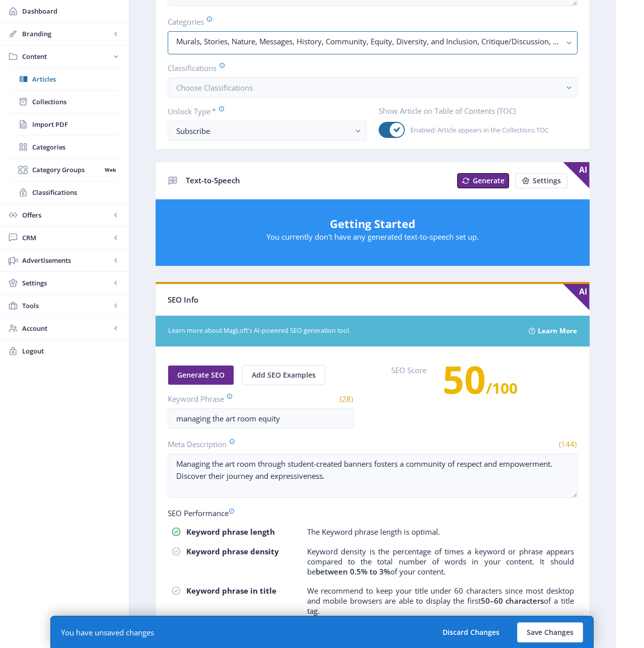
scroll to position [299, 0]
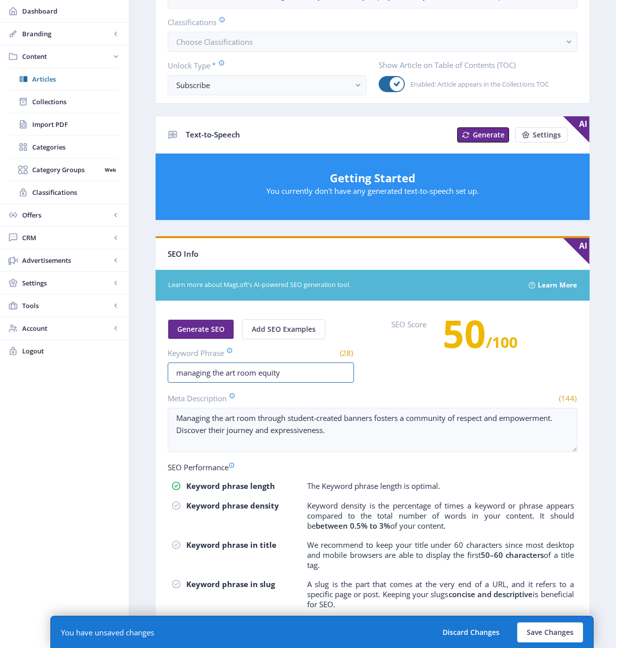
drag, startPoint x: 290, startPoint y: 377, endPoint x: 136, endPoint y: 372, distance: 153.7
click at [136, 372] on nb-layout-column "Open in Editor Export Generate Post Copy of Managing the Art Room: Agents for E…" at bounding box center [372, 227] width 487 height 987
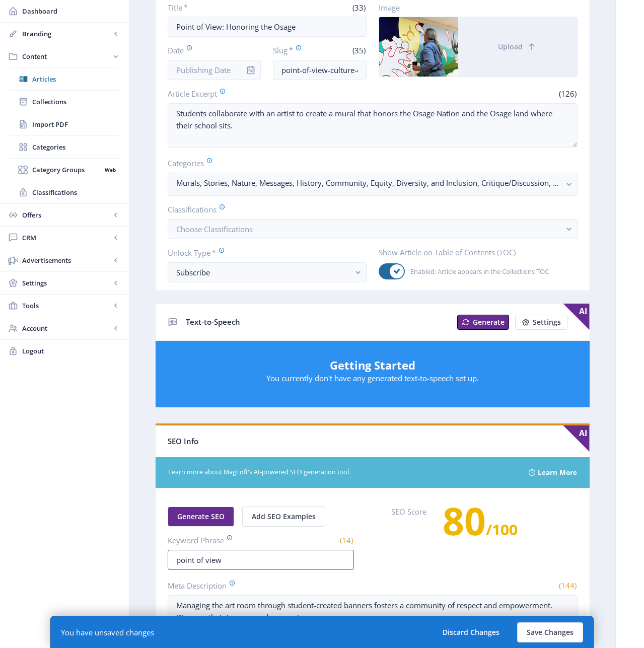
scroll to position [331, 0]
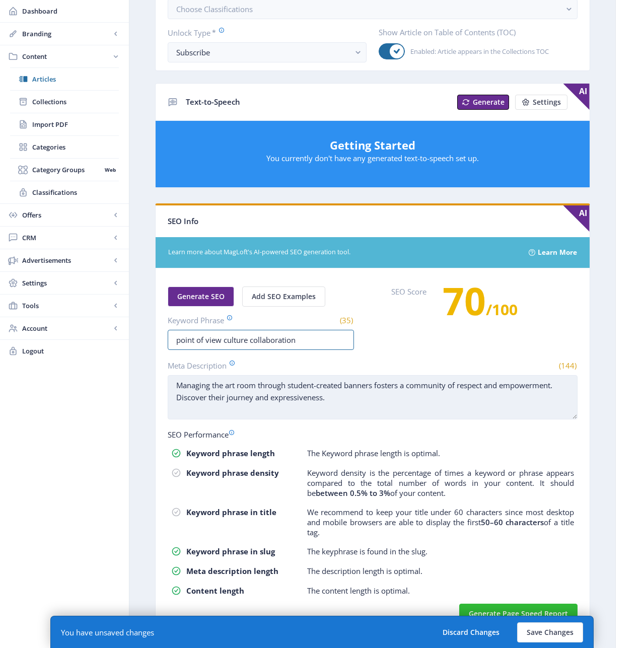
type input "point of view culture collaboration"
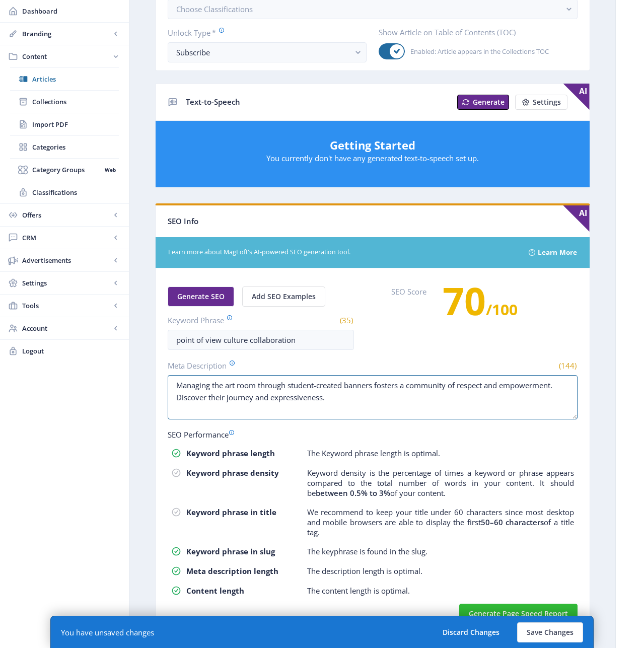
drag, startPoint x: 323, startPoint y: 393, endPoint x: 157, endPoint y: 386, distance: 166.4
click at [157, 386] on nb-card-body "Generate SEO Add SEO Examples Keyword Phrase (35) point of view culture collabo…" at bounding box center [373, 450] width 434 height 364
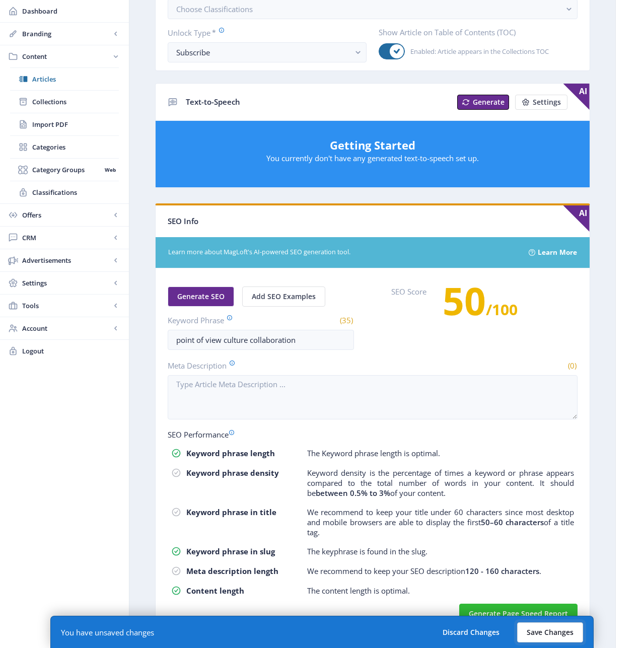
click at [546, 634] on button "Save Changes" at bounding box center [550, 633] width 66 height 20
click at [558, 631] on button "Save Changes" at bounding box center [550, 633] width 66 height 20
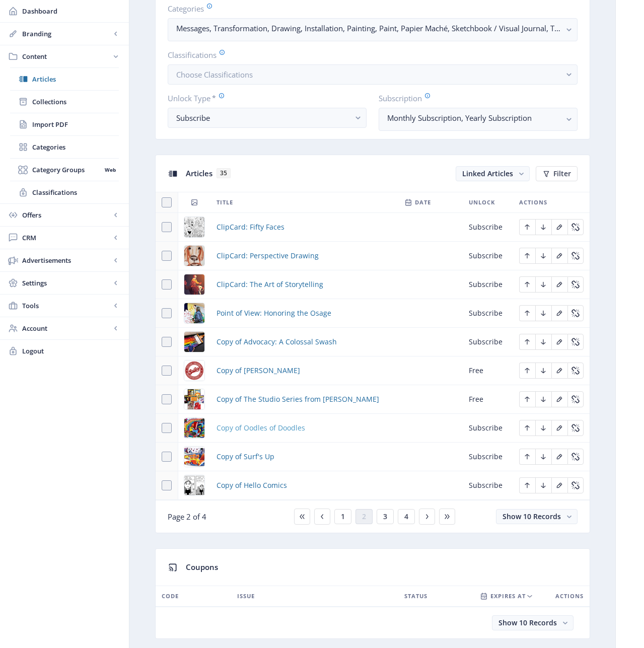
scroll to position [352, 0]
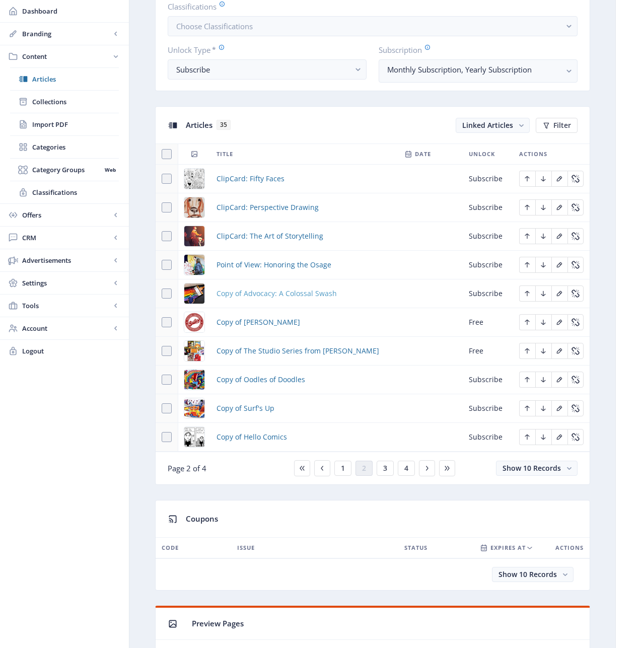
click at [260, 294] on span "Copy of Advocacy: A Colossal Swash" at bounding box center [277, 294] width 120 height 12
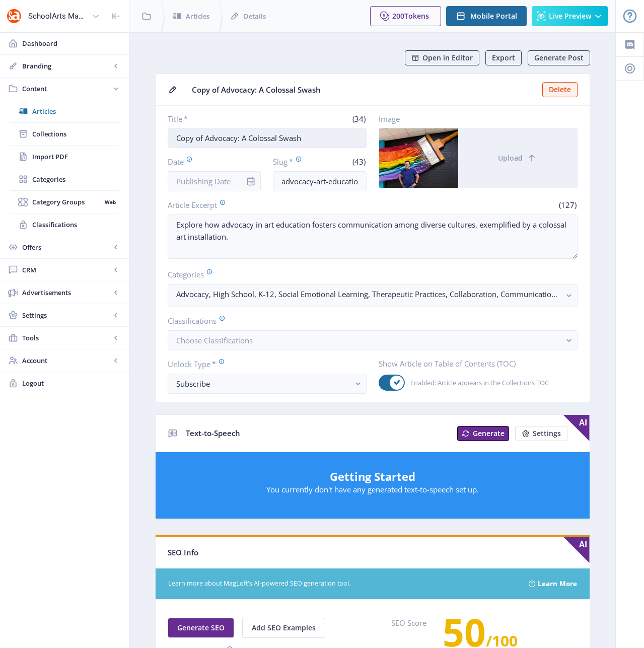
drag, startPoint x: 322, startPoint y: 142, endPoint x: 174, endPoint y: 129, distance: 149.1
click at [174, 129] on input "Copy of Advocacy: A Colossal Swash" at bounding box center [267, 138] width 199 height 20
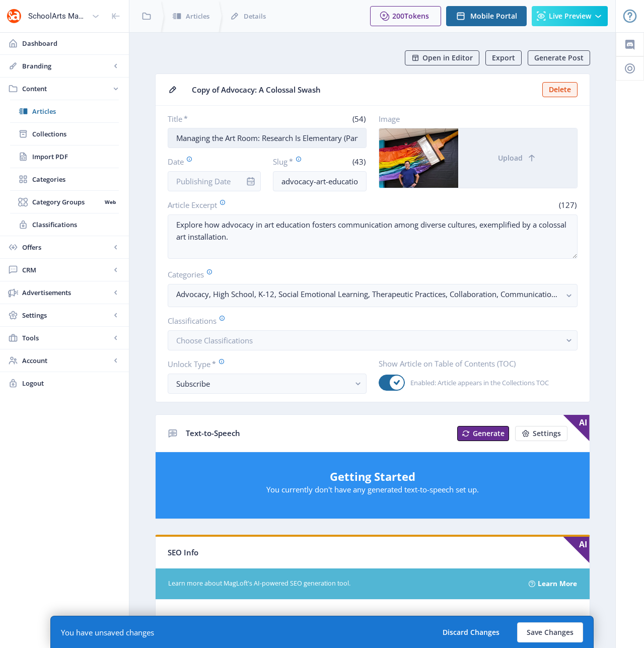
click at [264, 137] on input "Managing the Art Room: Research Is Elementary (Part 2)" at bounding box center [267, 138] width 199 height 20
drag, startPoint x: 264, startPoint y: 138, endPoint x: 398, endPoint y: 140, distance: 133.5
click at [398, 140] on div "Title * (54) Managing the Art Room: Research Is Elementary (Part 2) Date Slug *…" at bounding box center [373, 153] width 410 height 78
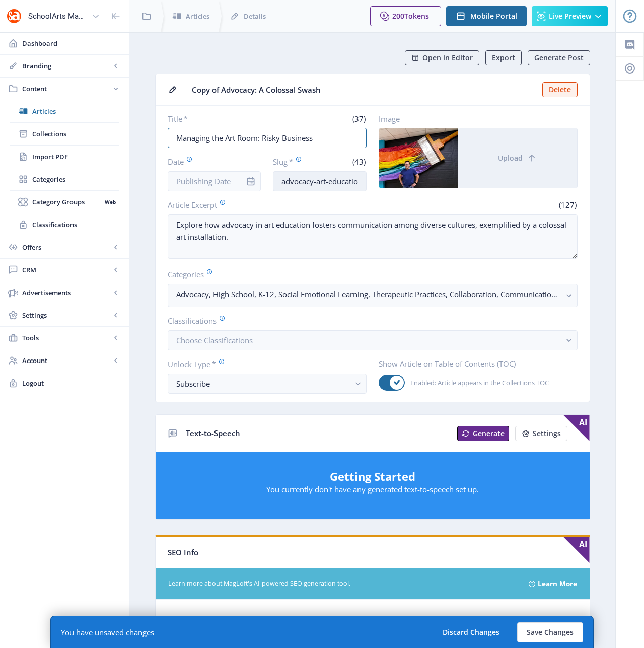
type input "Managing the Art Room: Risky Business"
drag, startPoint x: 281, startPoint y: 181, endPoint x: 379, endPoint y: 184, distance: 98.8
click at [379, 184] on div "Title * (37) Managing the Art Room: Risky Business Date Slug * (43) advocacy-ar…" at bounding box center [373, 153] width 410 height 78
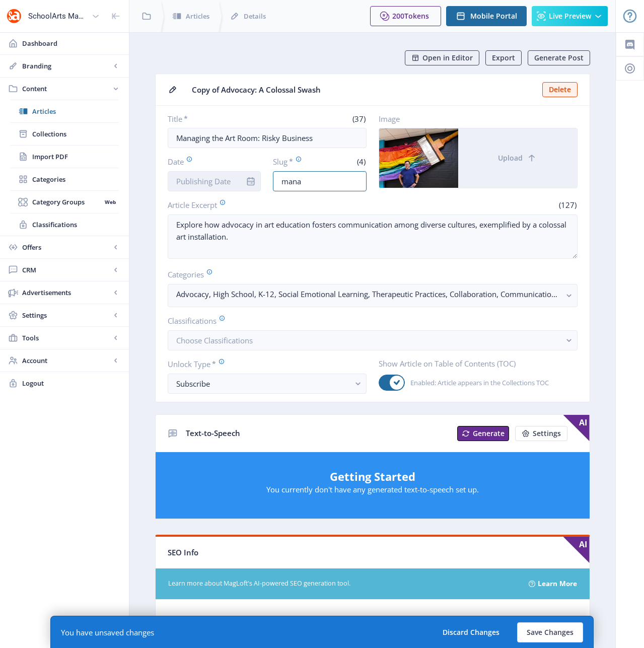
type input "managing-the-art-room-research-624"
drag, startPoint x: 338, startPoint y: 183, endPoint x: 391, endPoint y: 185, distance: 53.4
click at [391, 185] on div "Title * (37) Managing the Art Room: Risky Business Date Slug * (34) managing-th…" at bounding box center [373, 153] width 410 height 78
click at [364, 178] on input "managing-the-art-room-research-624" at bounding box center [320, 181] width 94 height 20
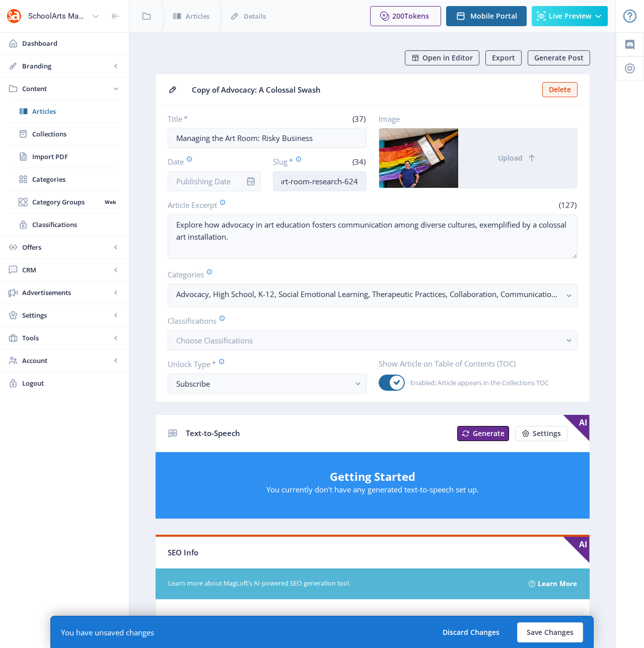
drag, startPoint x: 362, startPoint y: 181, endPoint x: 311, endPoint y: 182, distance: 50.9
click at [311, 182] on input "managing-the-art-room-research-624" at bounding box center [320, 181] width 94 height 20
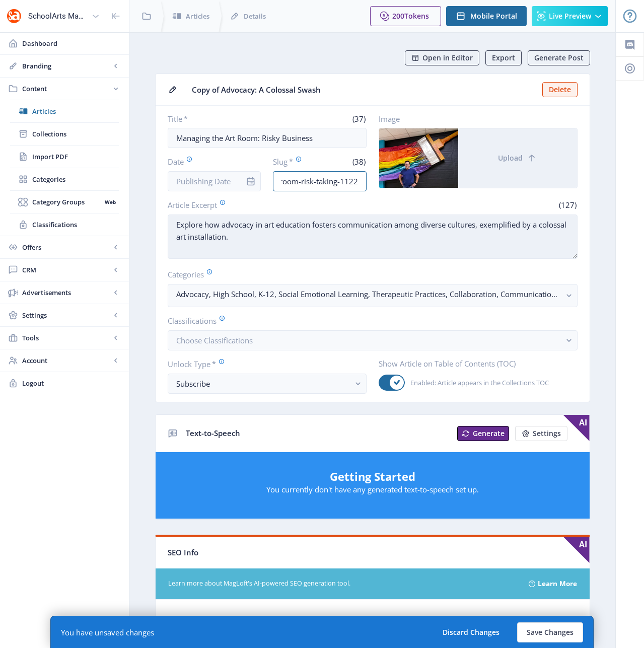
type input "managing-the-art-room-risk-taking-1122"
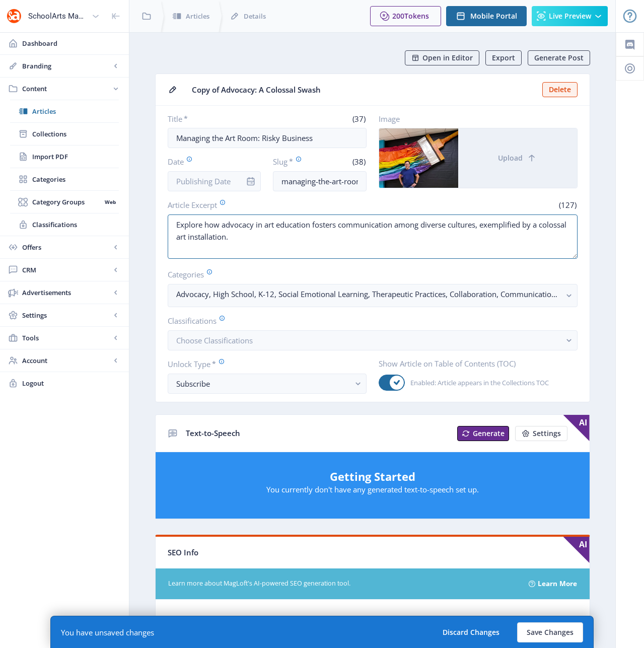
drag, startPoint x: 276, startPoint y: 238, endPoint x: 139, endPoint y: 222, distance: 137.5
click at [139, 222] on nb-layout-column "Open in Editor Export Generate Post Copy of Advocacy: A Colossal Swash Delete T…" at bounding box center [372, 530] width 487 height 996
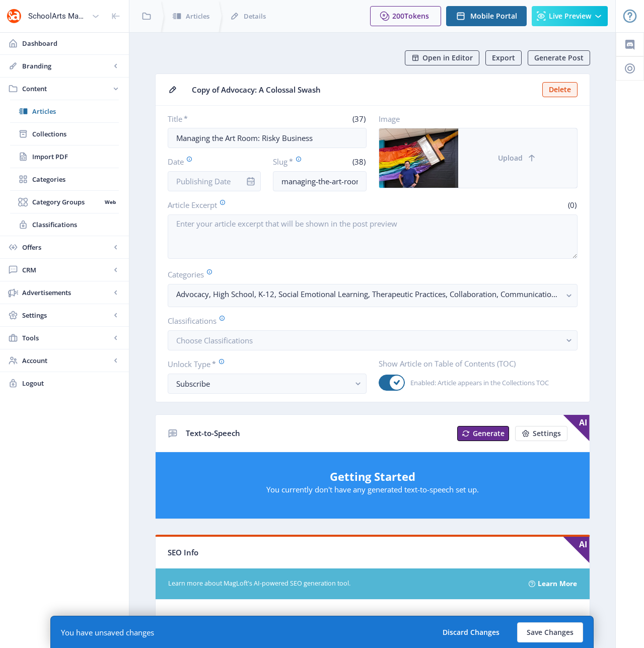
click at [533, 160] on icon at bounding box center [532, 158] width 10 height 10
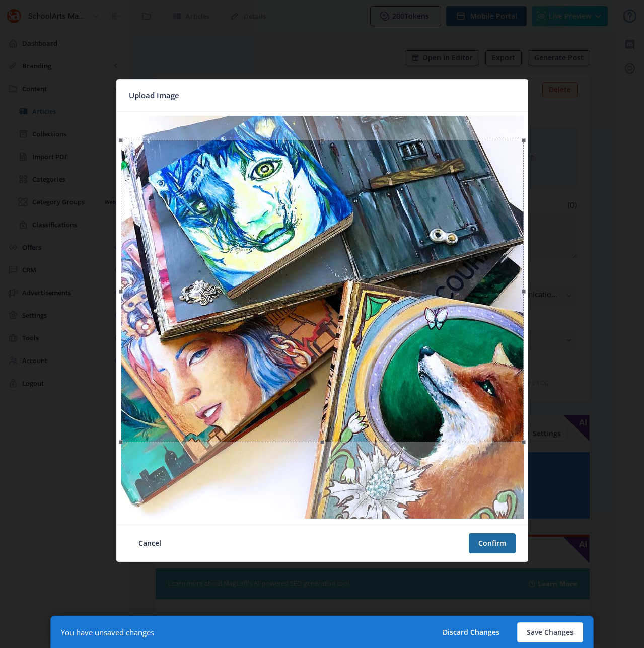
drag, startPoint x: 372, startPoint y: 267, endPoint x: 373, endPoint y: 291, distance: 23.7
click at [373, 291] on div at bounding box center [322, 291] width 403 height 302
click at [486, 545] on button "Confirm" at bounding box center [492, 543] width 47 height 20
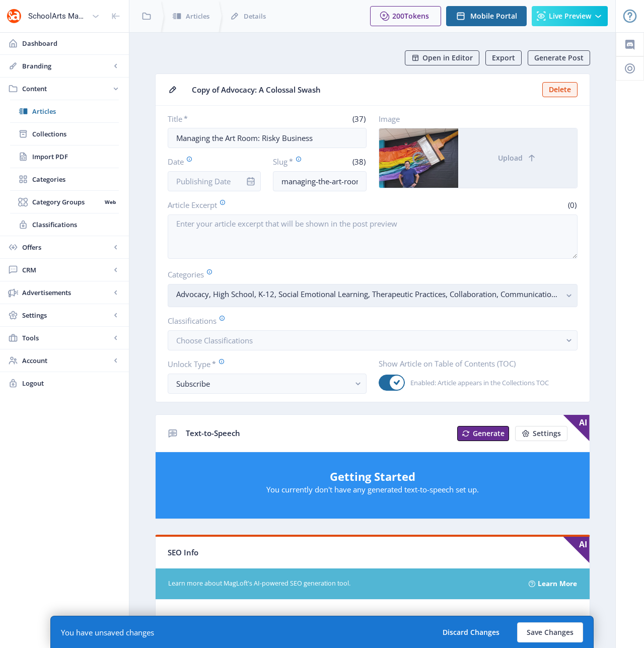
click at [570, 293] on rect "button" at bounding box center [570, 296] width 12 height 12
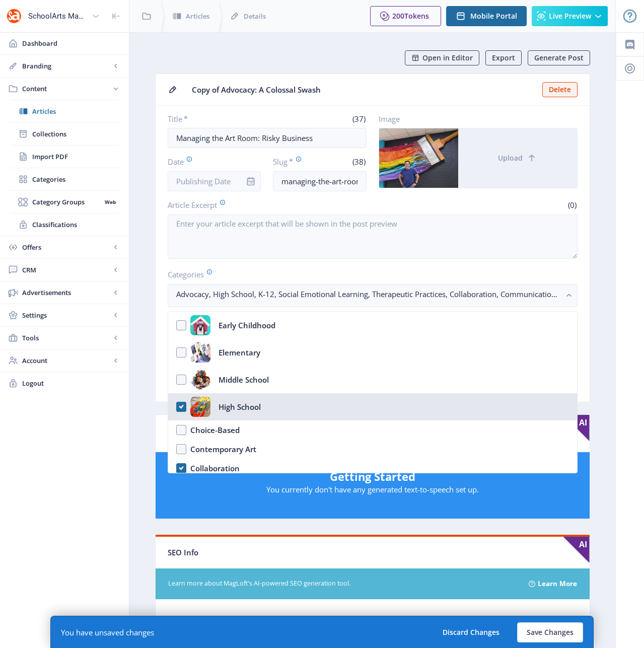
click at [181, 409] on nb-option "High School" at bounding box center [372, 406] width 409 height 27
checkbox input "false"
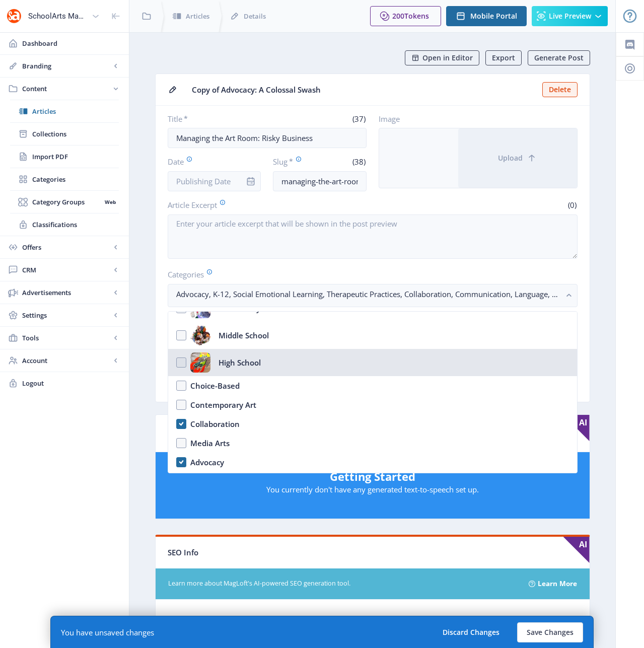
scroll to position [130, 0]
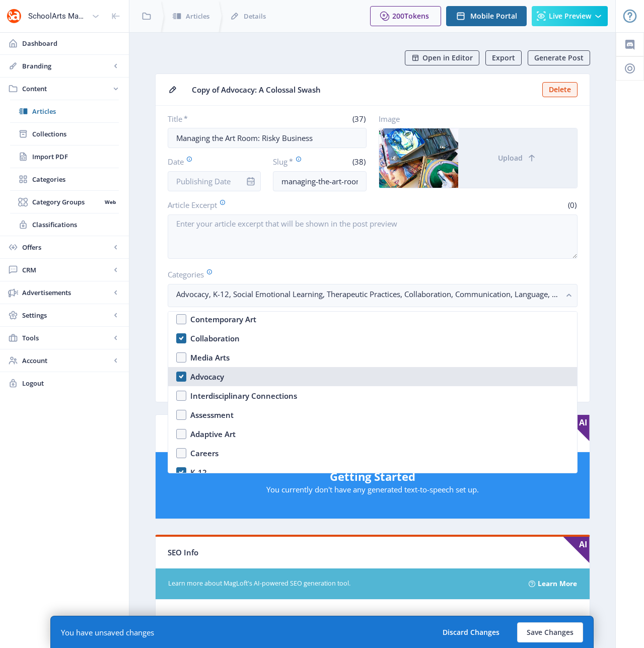
click at [184, 379] on nb-option "Advocacy" at bounding box center [372, 376] width 409 height 19
checkbox input "false"
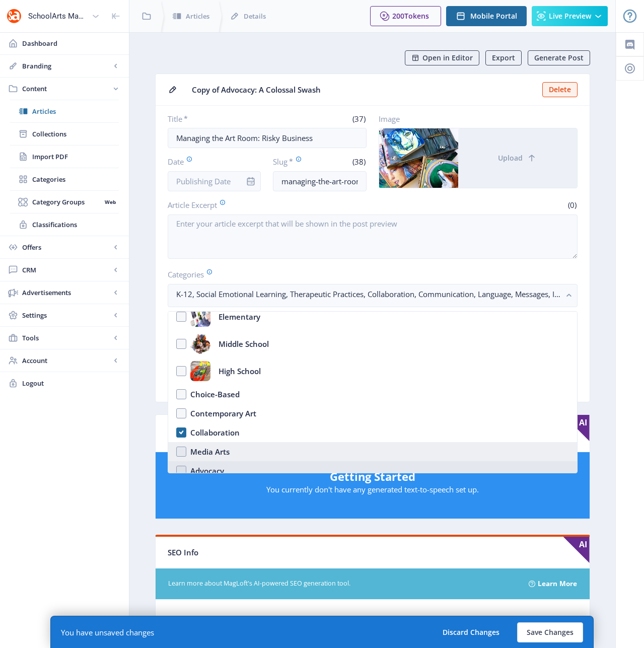
scroll to position [35, 0]
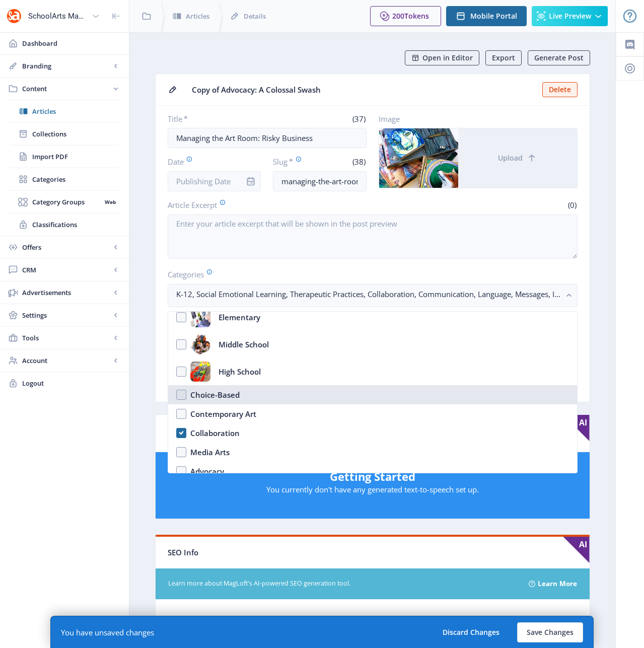
click at [184, 393] on nb-option "Choice-Based" at bounding box center [372, 394] width 409 height 19
checkbox input "true"
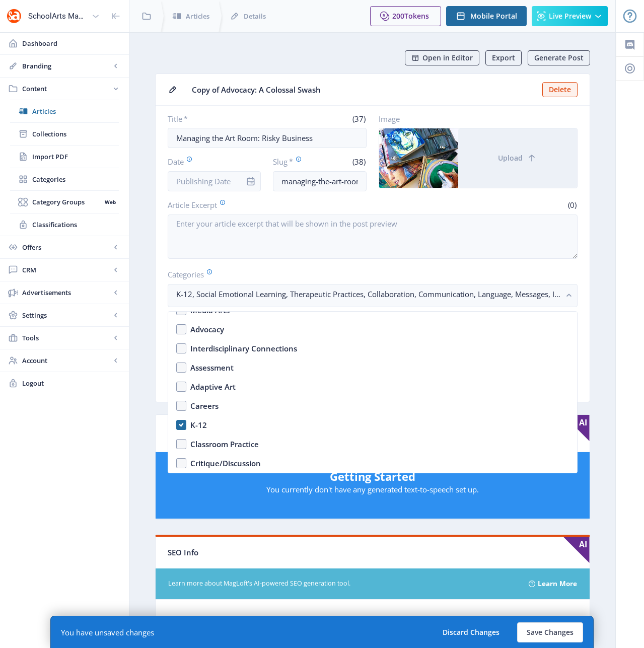
scroll to position [330, 0]
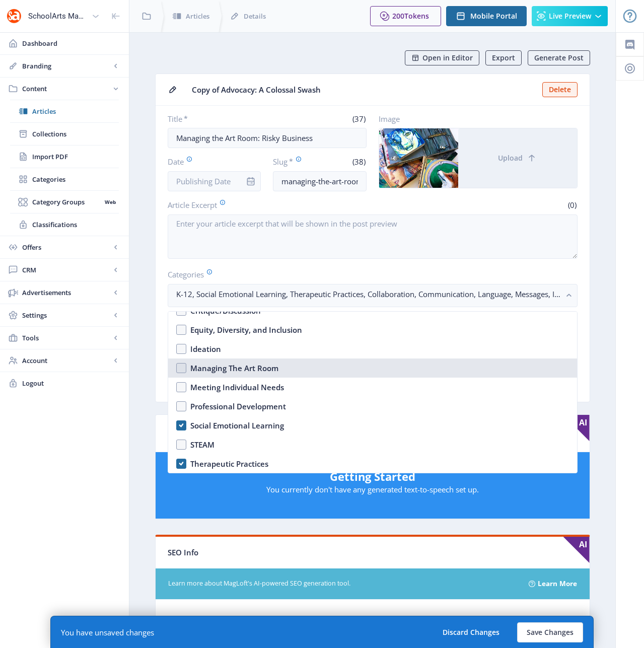
click at [181, 368] on nb-option "Managing The Art Room" at bounding box center [372, 368] width 409 height 19
checkbox input "true"
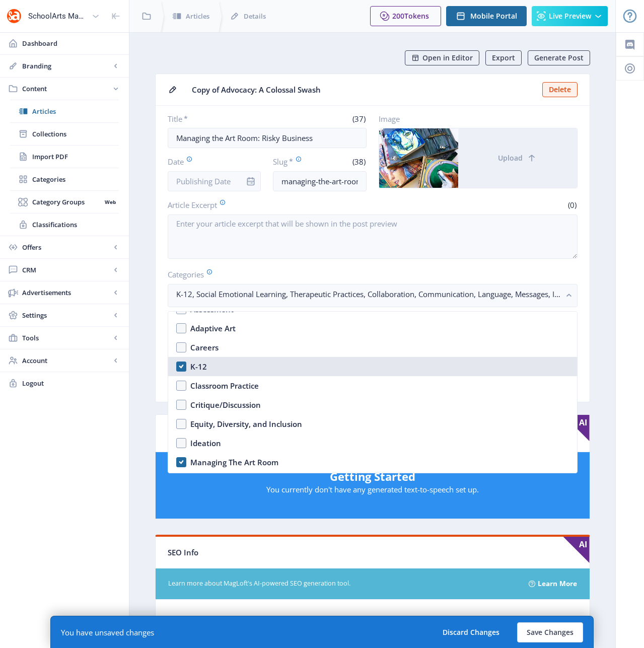
click at [182, 368] on nb-option "K-12" at bounding box center [372, 366] width 409 height 19
checkbox input "true"
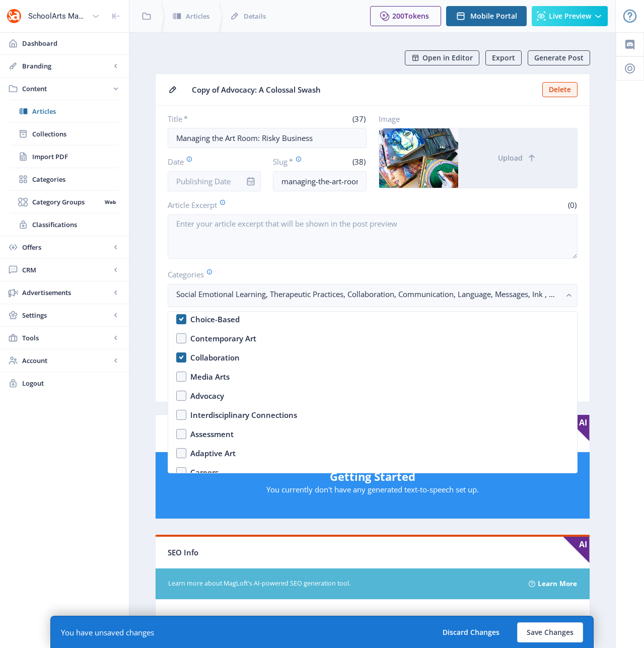
scroll to position [79, 0]
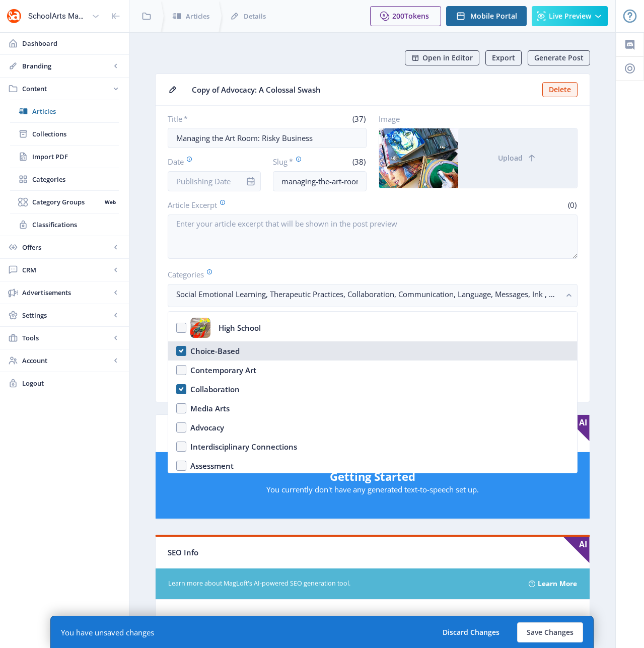
click at [181, 351] on nb-option "Choice-Based" at bounding box center [372, 351] width 409 height 19
checkbox input "true"
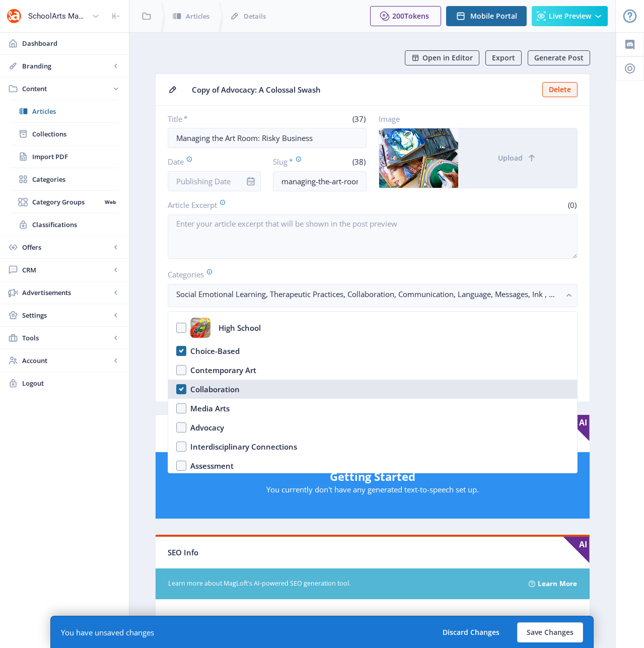
click at [182, 391] on nb-option "Collaboration" at bounding box center [372, 389] width 409 height 19
checkbox input "true"
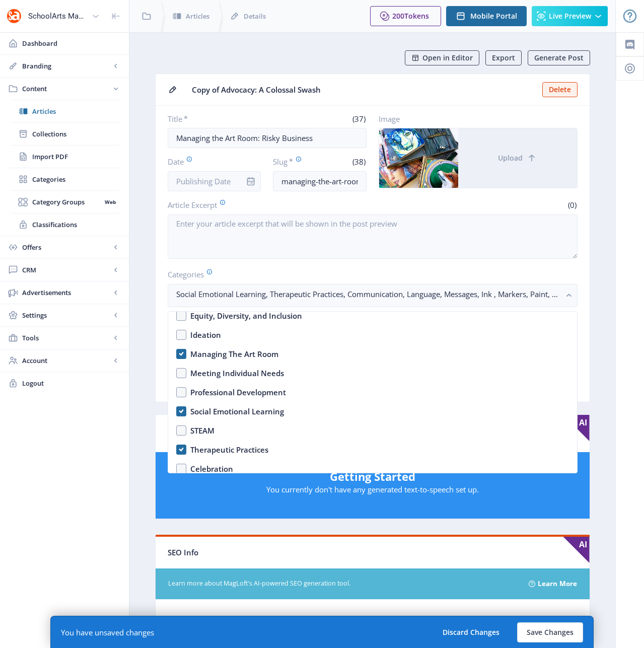
scroll to position [387, 0]
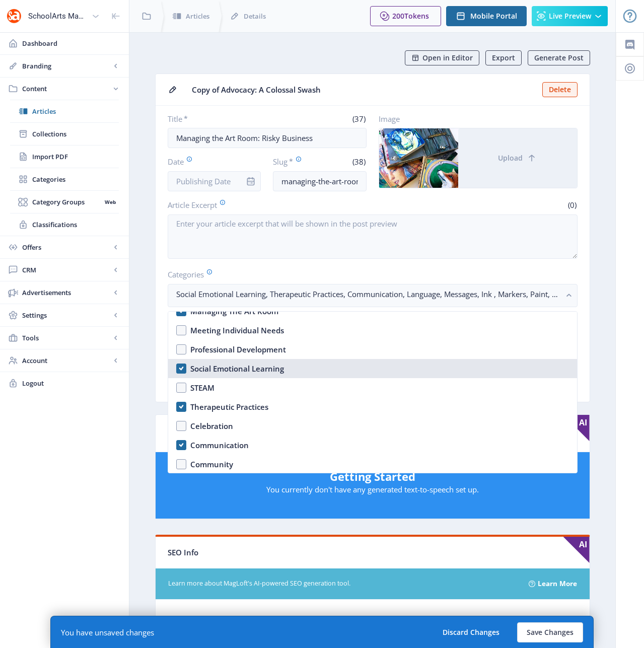
click at [181, 368] on nb-option "Social Emotional Learning" at bounding box center [372, 368] width 409 height 19
checkbox input "false"
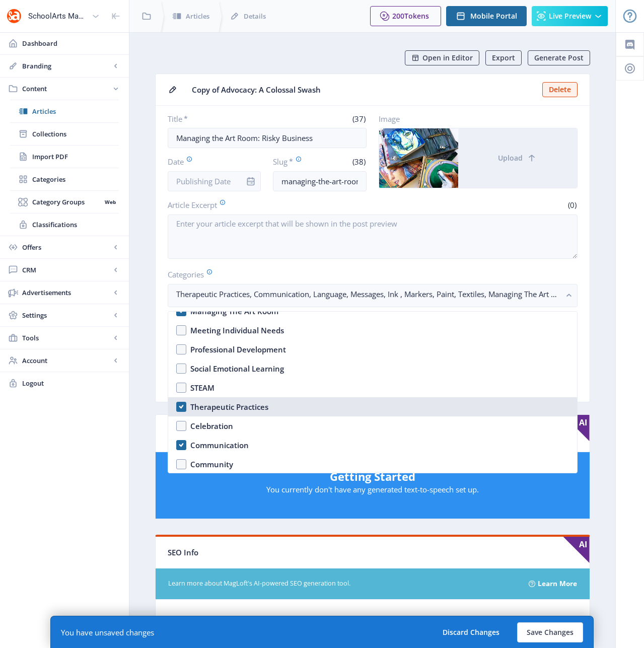
click at [181, 411] on nb-option "Therapeutic Practices" at bounding box center [372, 406] width 409 height 19
checkbox input "false"
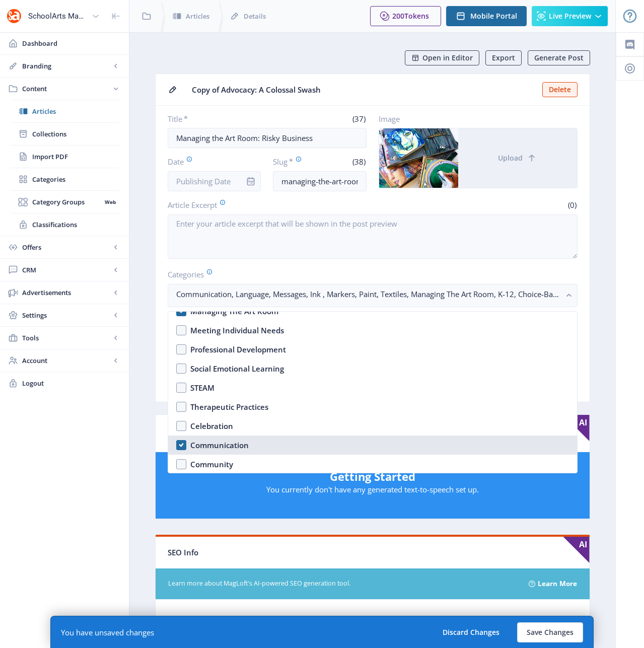
click at [183, 444] on nb-option "Communication" at bounding box center [372, 445] width 409 height 19
checkbox input "true"
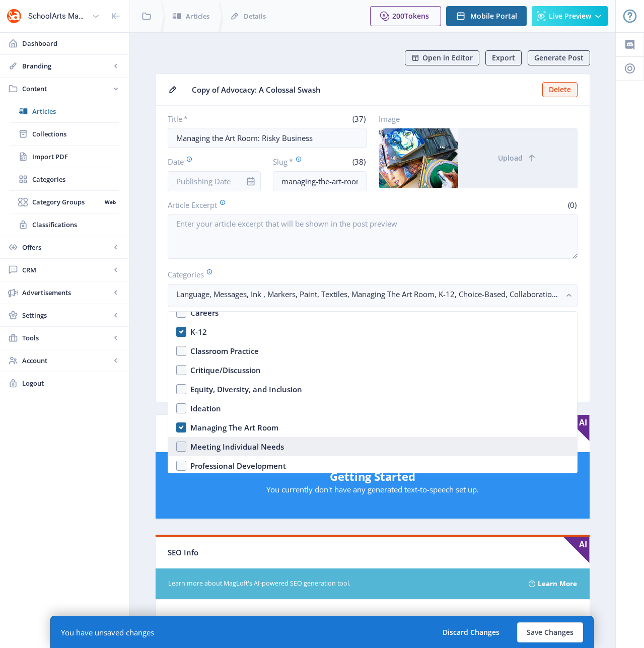
scroll to position [270, 0]
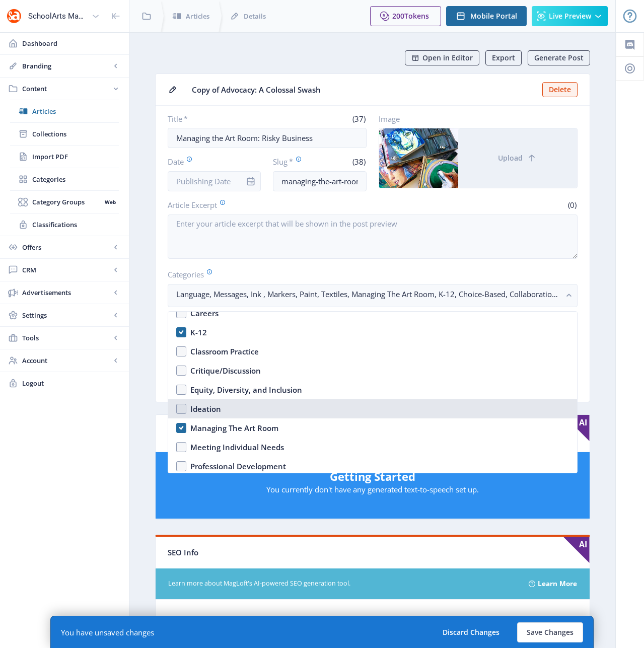
click at [183, 411] on nb-option "Ideation" at bounding box center [372, 408] width 409 height 19
checkbox input "true"
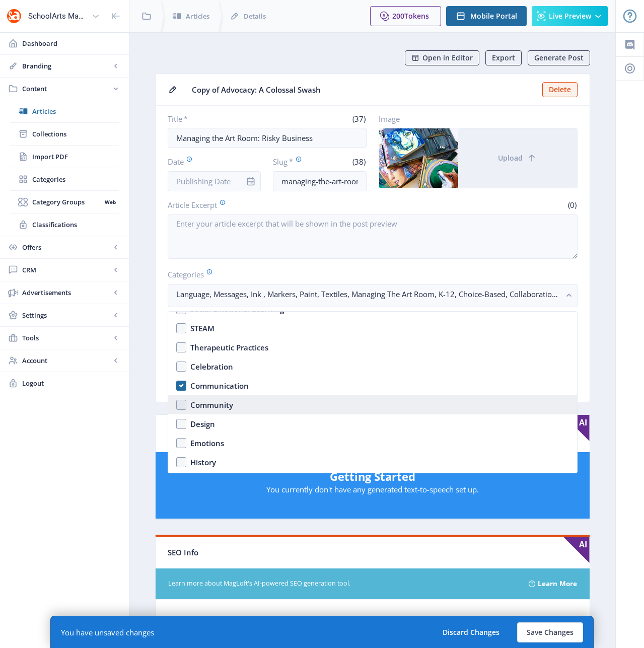
scroll to position [587, 0]
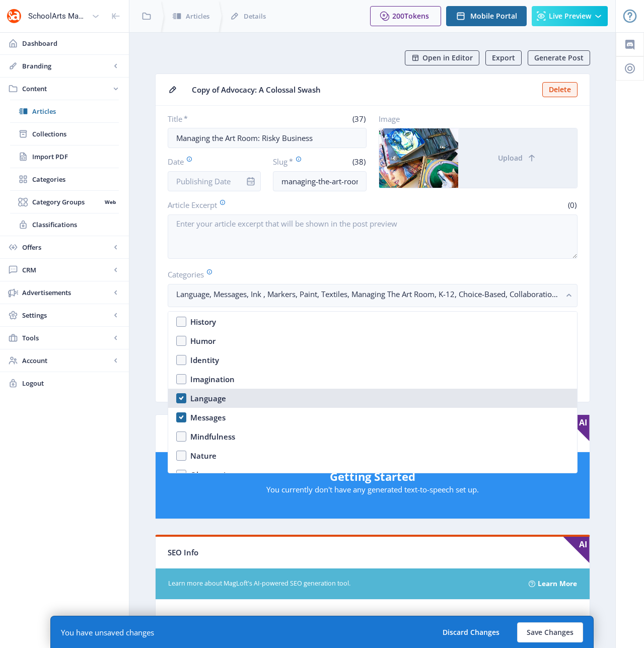
click at [182, 397] on nb-option "Language" at bounding box center [372, 398] width 409 height 19
checkbox input "false"
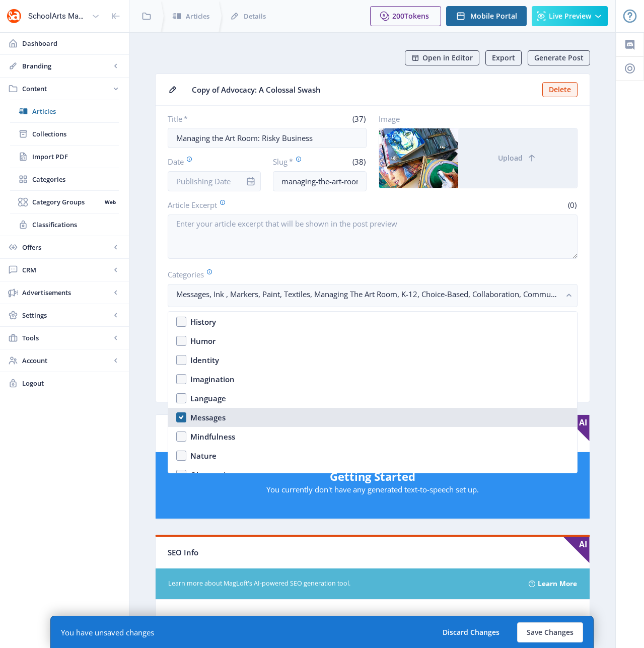
click at [181, 417] on nb-option "Messages" at bounding box center [372, 417] width 409 height 19
checkbox input "true"
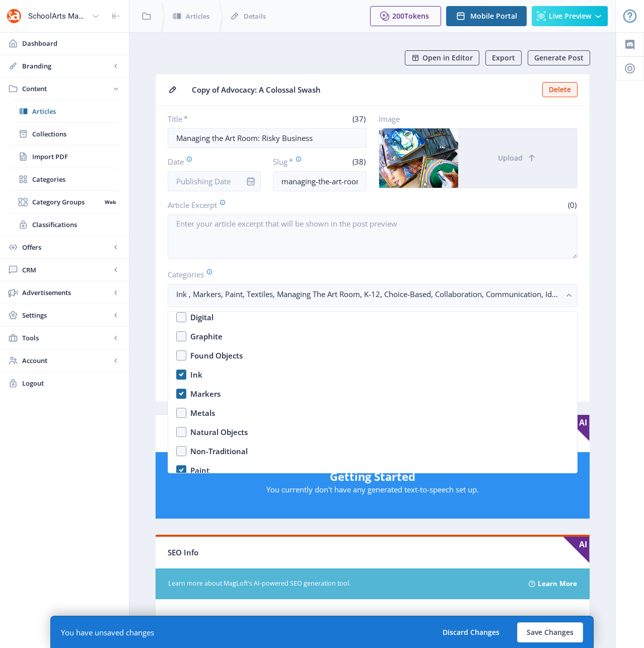
scroll to position [1405, 0]
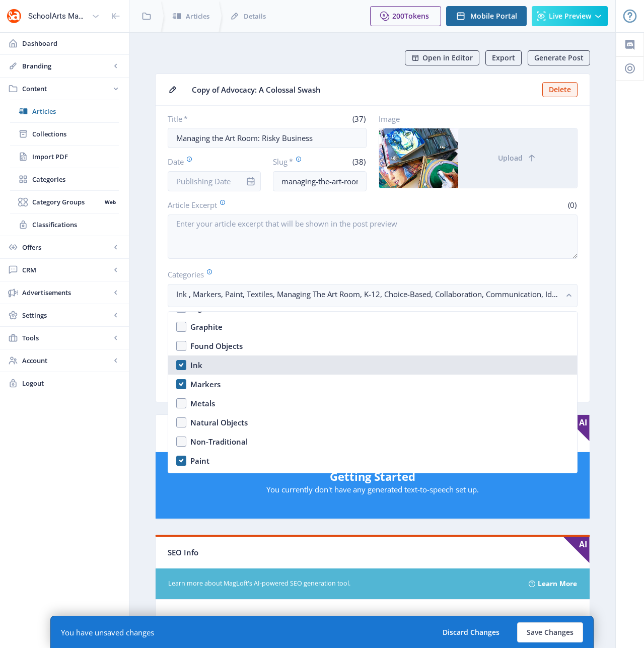
click at [183, 363] on nb-option "Ink" at bounding box center [372, 365] width 409 height 19
checkbox input "false"
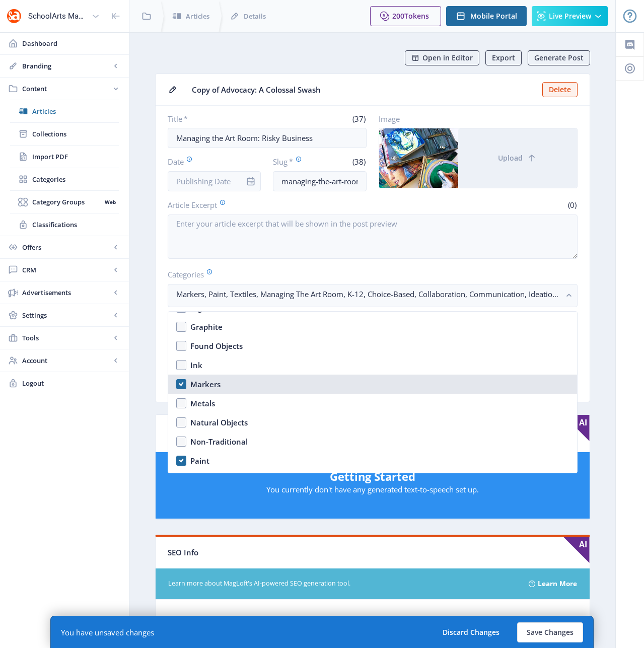
click at [182, 387] on nb-option "Markers" at bounding box center [372, 384] width 409 height 19
checkbox input "false"
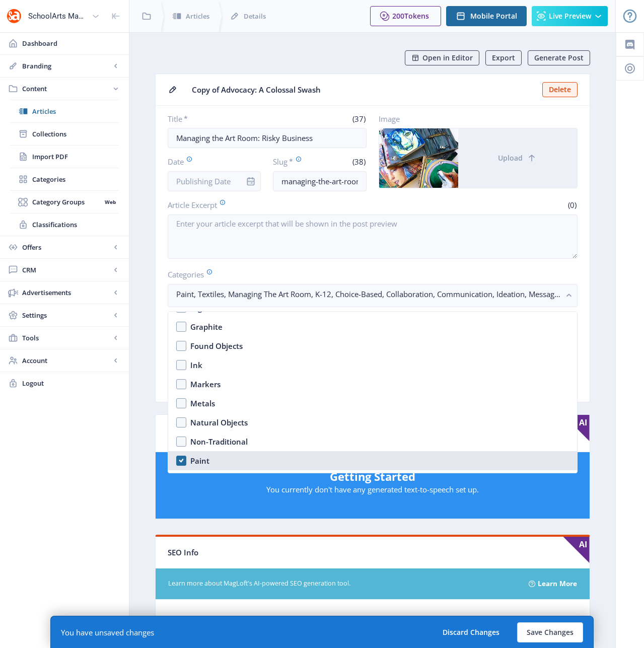
click at [183, 461] on nb-option "Paint" at bounding box center [372, 460] width 409 height 19
checkbox input "false"
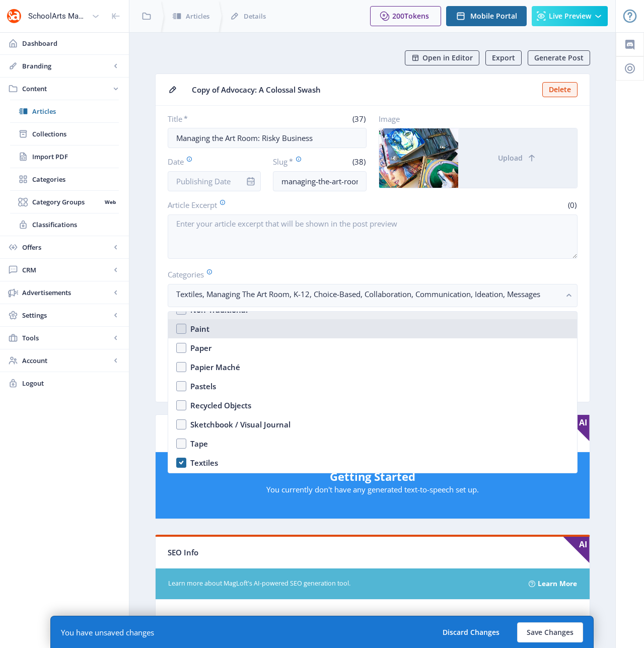
scroll to position [1575, 0]
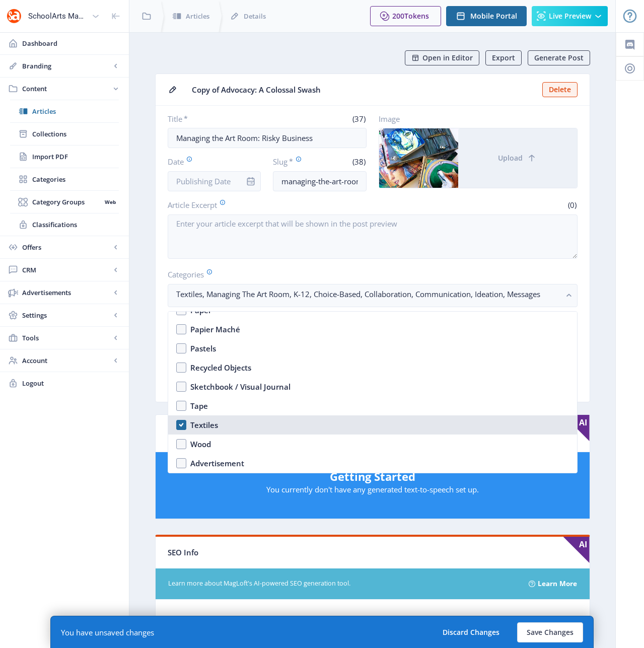
click at [179, 425] on nb-option "Textiles" at bounding box center [372, 425] width 409 height 19
checkbox input "false"
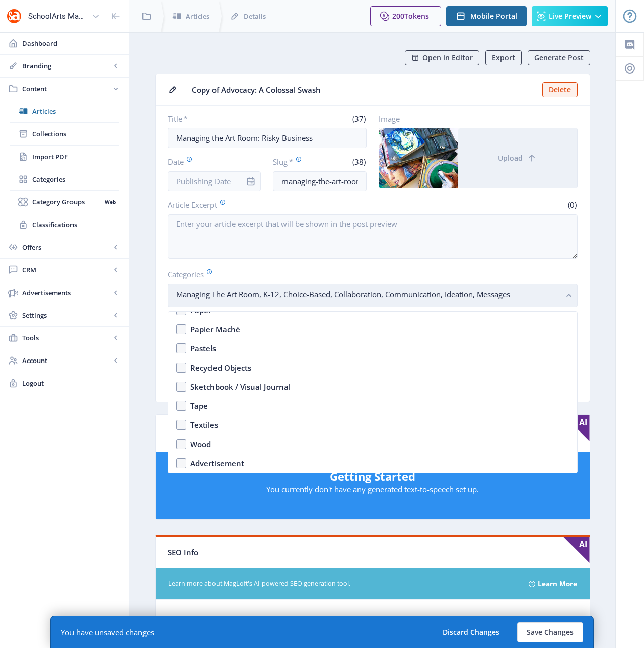
click at [571, 294] on rect "button" at bounding box center [570, 296] width 12 height 12
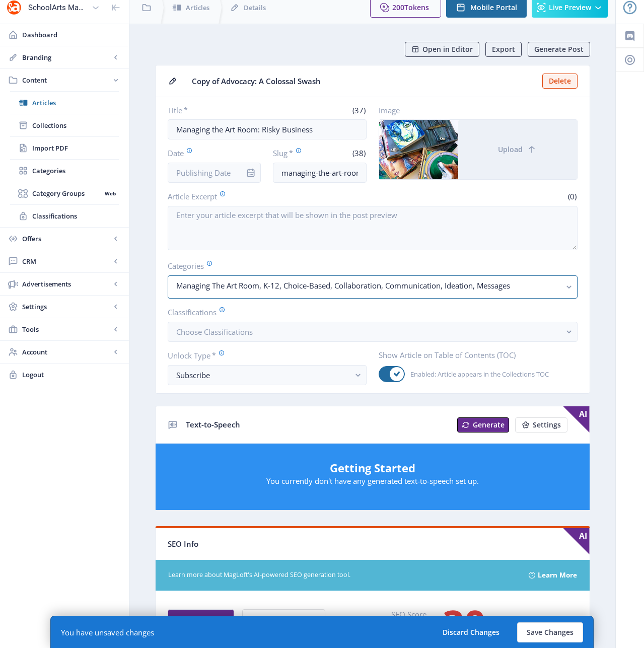
scroll to position [347, 0]
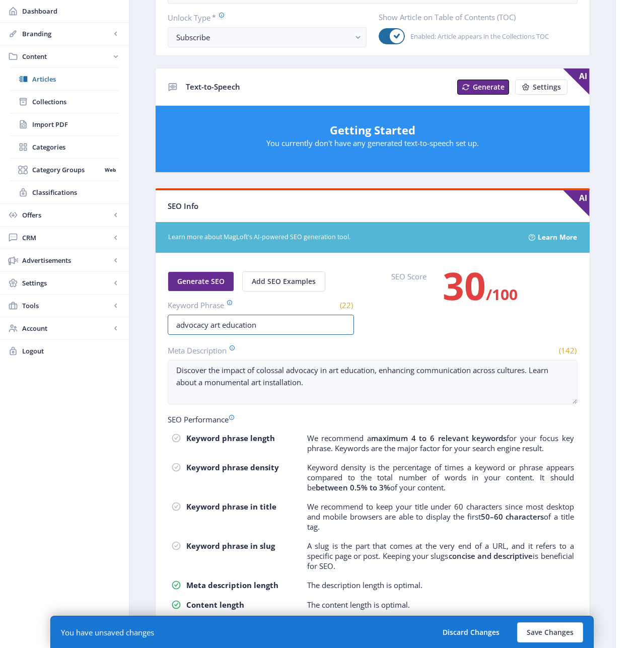
drag, startPoint x: 274, startPoint y: 325, endPoint x: 149, endPoint y: 326, distance: 124.9
click at [149, 326] on app-content-article "Open in Editor Export Generate Post Copy of Advocacy: A Colossal Swash Delete T…" at bounding box center [372, 183] width 451 height 958
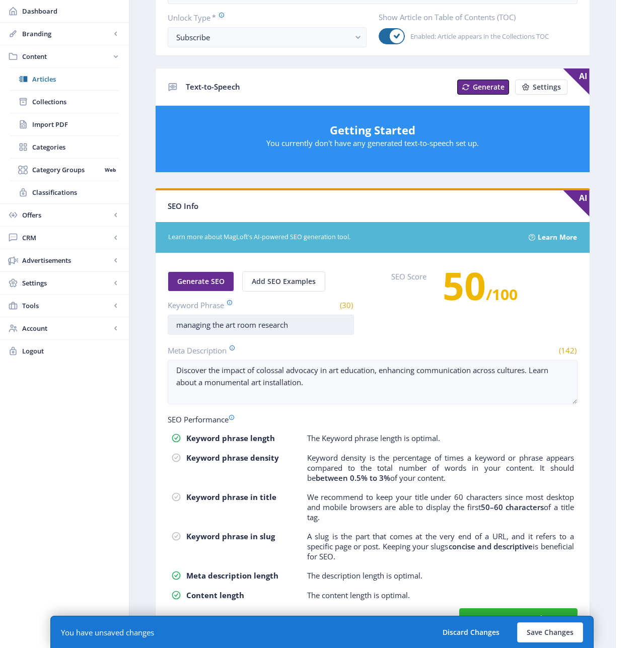
drag, startPoint x: 309, startPoint y: 328, endPoint x: 260, endPoint y: 327, distance: 48.9
click at [260, 327] on input "managing the art room research" at bounding box center [261, 325] width 186 height 20
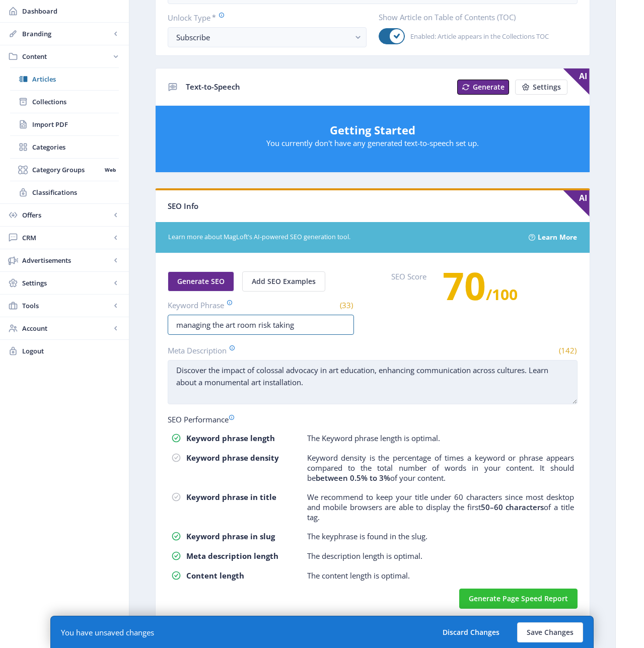
type input "managing the art room risk taking"
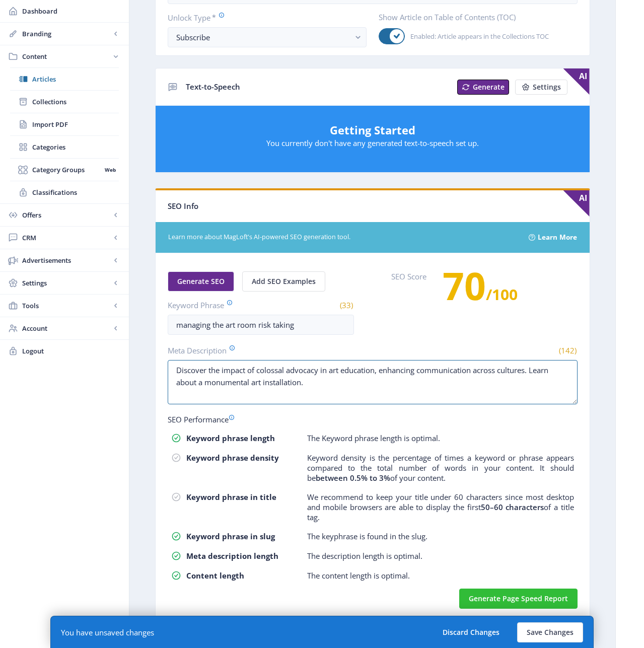
drag, startPoint x: 310, startPoint y: 380, endPoint x: 146, endPoint y: 362, distance: 165.7
click at [146, 362] on nb-layout-column "Open in Editor Export Generate Post Copy of Advocacy: A Colossal Swash Delete T…" at bounding box center [372, 169] width 487 height 967
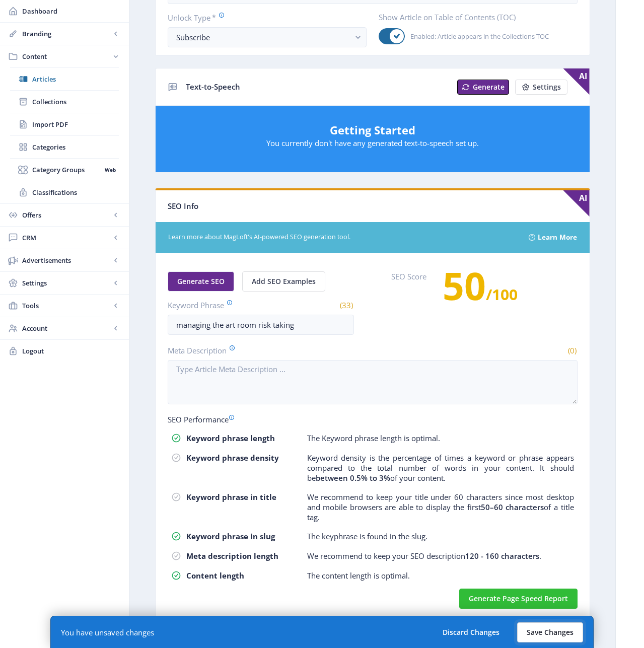
click at [550, 631] on button "Save Changes" at bounding box center [550, 633] width 66 height 20
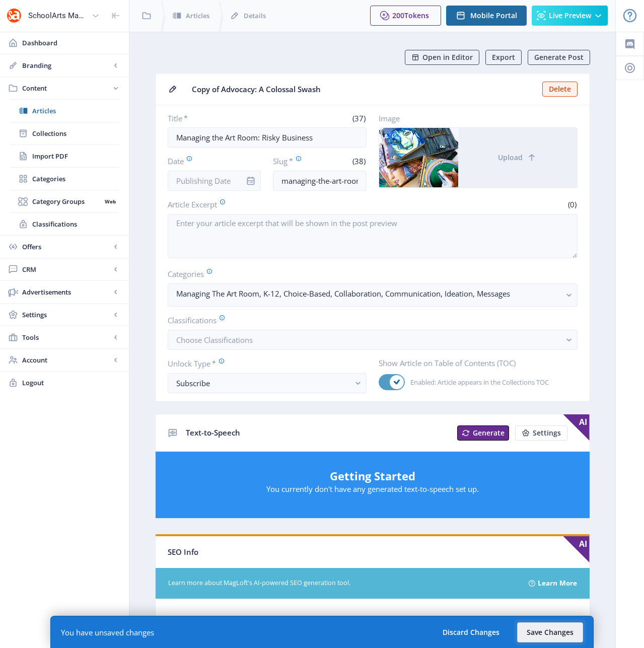
scroll to position [0, 0]
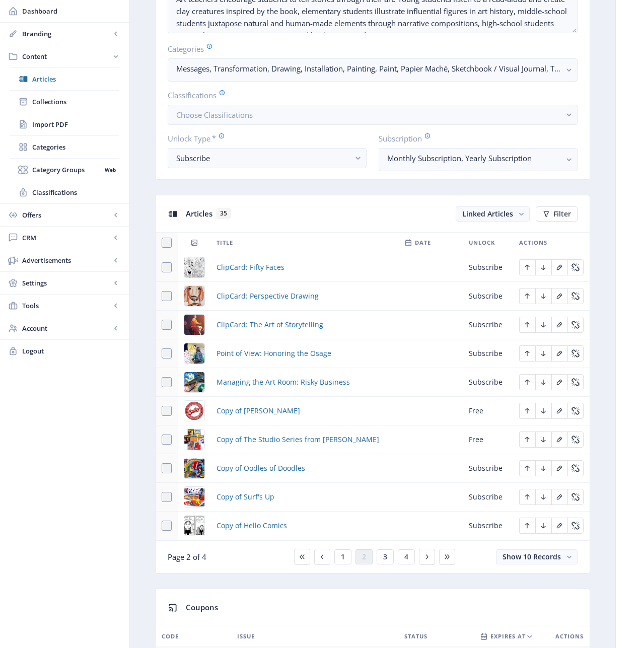
scroll to position [342, 0]
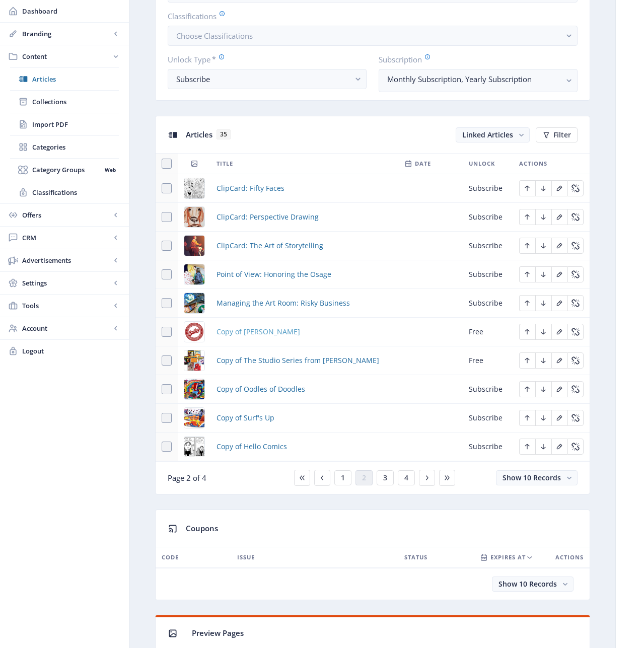
click at [254, 333] on span "Copy of [PERSON_NAME]" at bounding box center [259, 332] width 84 height 12
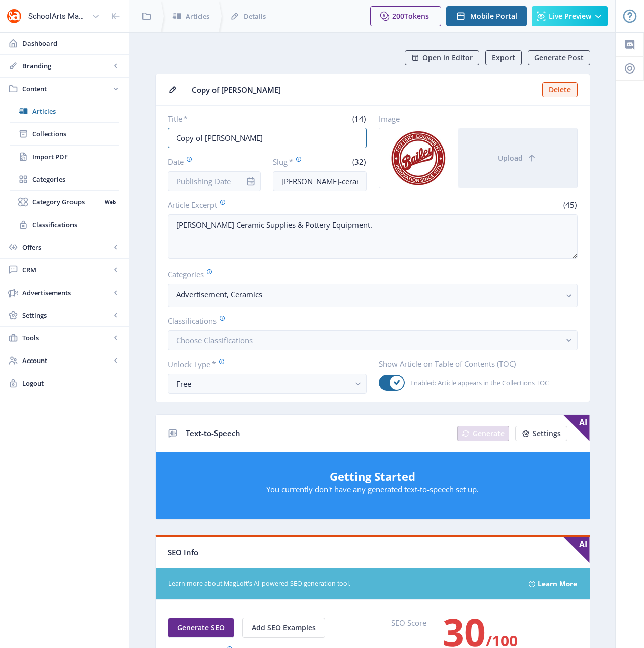
drag, startPoint x: 204, startPoint y: 139, endPoint x: 150, endPoint y: 136, distance: 54.0
click at [150, 136] on app-content-article "Open in Editor Export Generate Post Copy of [PERSON_NAME] Title * (14) Copy of …" at bounding box center [372, 519] width 451 height 938
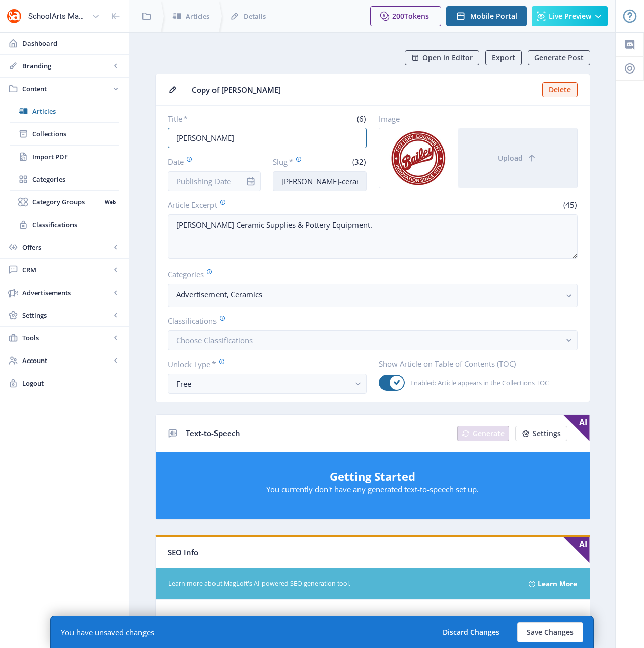
type input "[PERSON_NAME]"
drag, startPoint x: 346, startPoint y: 179, endPoint x: 389, endPoint y: 177, distance: 43.9
click at [389, 177] on div "Title * (6) [PERSON_NAME] Date Slug * (32) [PERSON_NAME]-ceramic-supplies-123-i…" at bounding box center [373, 153] width 410 height 78
click at [361, 181] on input "[PERSON_NAME]-ceramic-supplies-123-ikxo" at bounding box center [320, 181] width 94 height 20
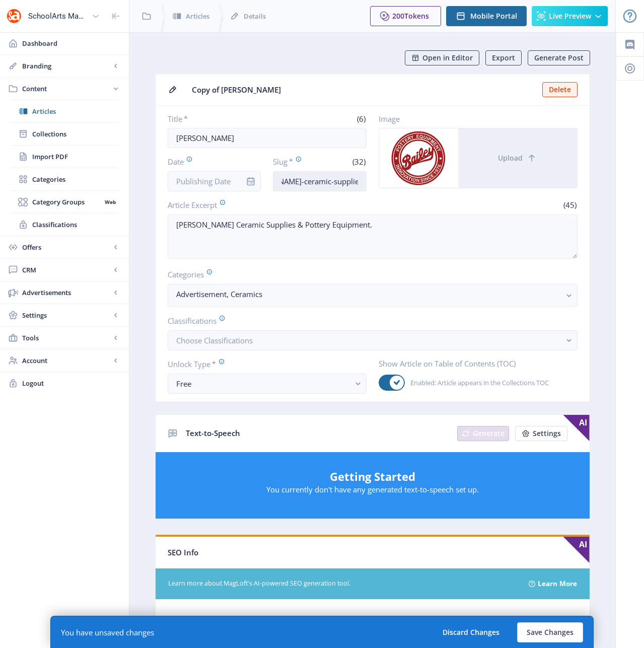
drag, startPoint x: 360, startPoint y: 181, endPoint x: 331, endPoint y: 181, distance: 28.7
click at [331, 181] on input "[PERSON_NAME]-ceramic-supplies-123-ikxo" at bounding box center [320, 181] width 94 height 20
type input "[PERSON_NAME]-ceramic-supplies-1122"
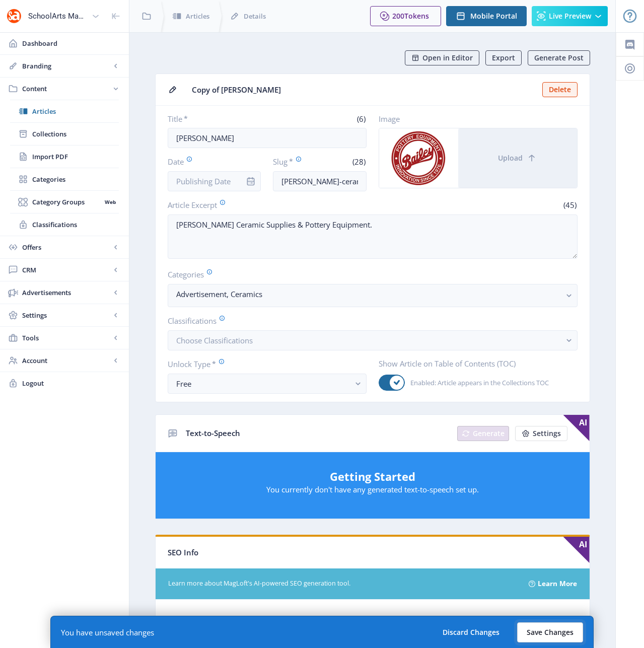
click at [527, 629] on button "Save Changes" at bounding box center [550, 633] width 66 height 20
click at [554, 634] on button "Save Changes" at bounding box center [550, 633] width 66 height 20
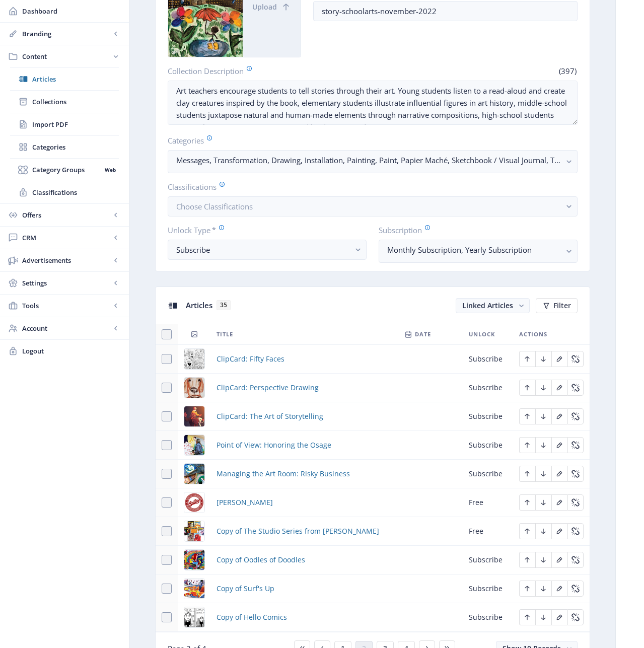
scroll to position [173, 0]
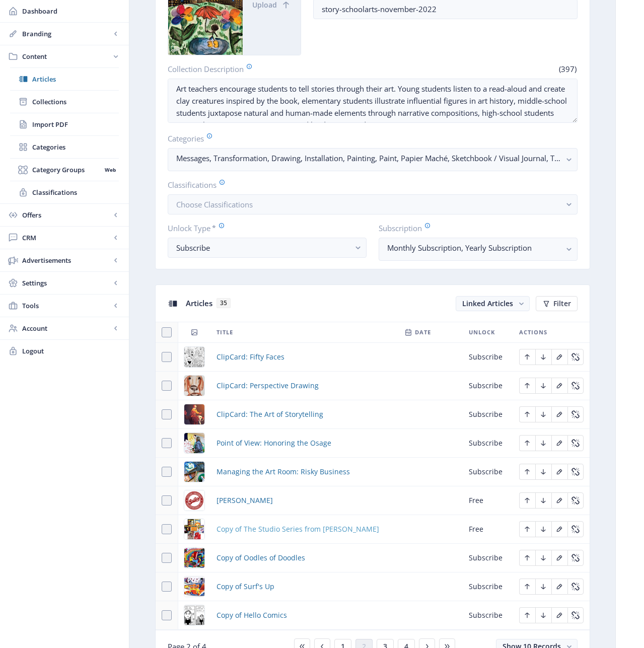
click at [271, 529] on span "Copy of The Studio Series from [PERSON_NAME]" at bounding box center [298, 529] width 163 height 12
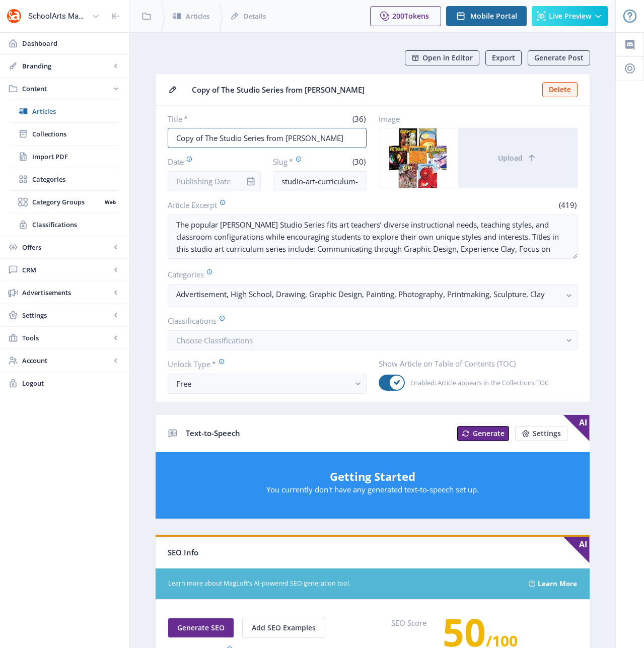
drag, startPoint x: 318, startPoint y: 137, endPoint x: 164, endPoint y: 140, distance: 154.7
click at [164, 140] on nb-card-body "Title * (36) Copy of The Studio Series from [PERSON_NAME] Date Slug * (30) stud…" at bounding box center [373, 254] width 434 height 296
paste input "The SchoolArts Collection books"
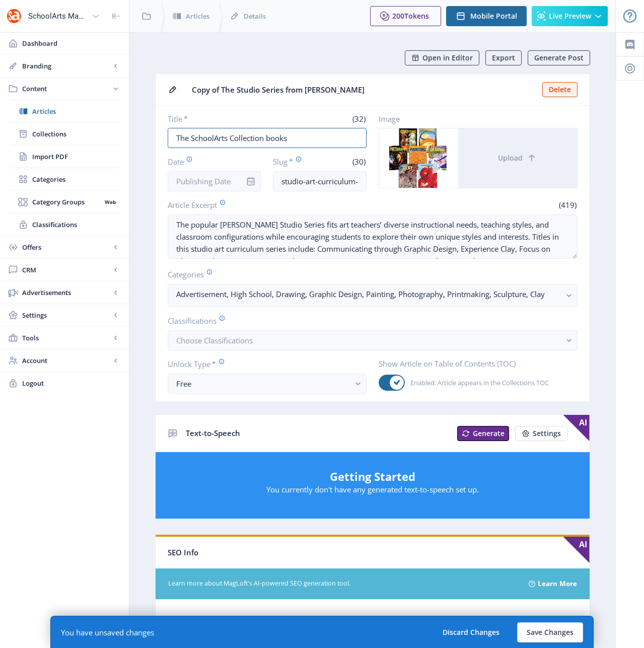
type input "The SchoolArts Collection books"
click at [313, 179] on input "studio-art-curriculum-123-h8am" at bounding box center [320, 181] width 94 height 20
paste input "k-12-art-lessons-525"
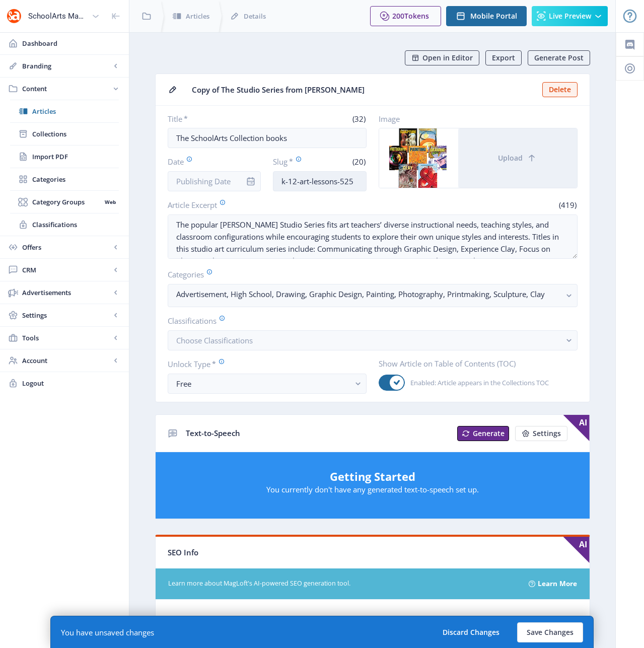
click at [299, 182] on input "k-12-art-lessons-525" at bounding box center [320, 181] width 94 height 20
drag, startPoint x: 345, startPoint y: 183, endPoint x: 362, endPoint y: 184, distance: 16.6
click at [362, 184] on input "k-12-schoolarts-art-lessons-525" at bounding box center [320, 181] width 94 height 20
click at [358, 179] on input "k-12-schoolarts-art-lessons-525" at bounding box center [320, 181] width 94 height 20
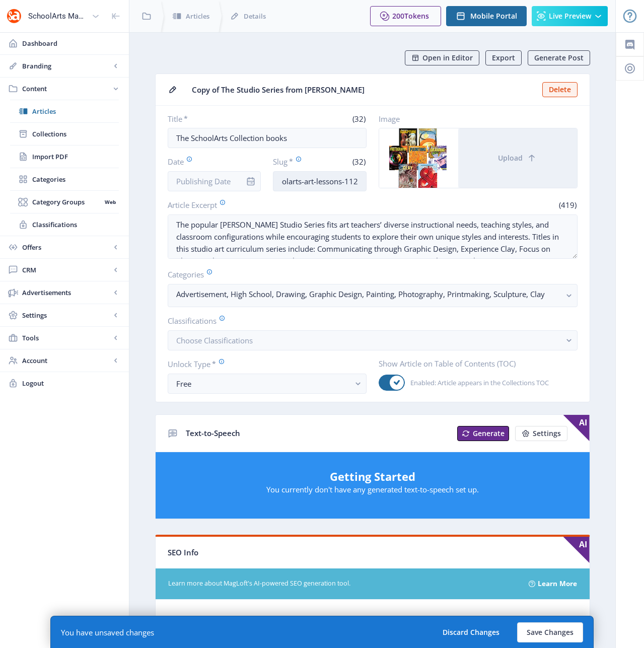
scroll to position [0, 38]
type input "k-12-schoolarts-art-lessons-1122"
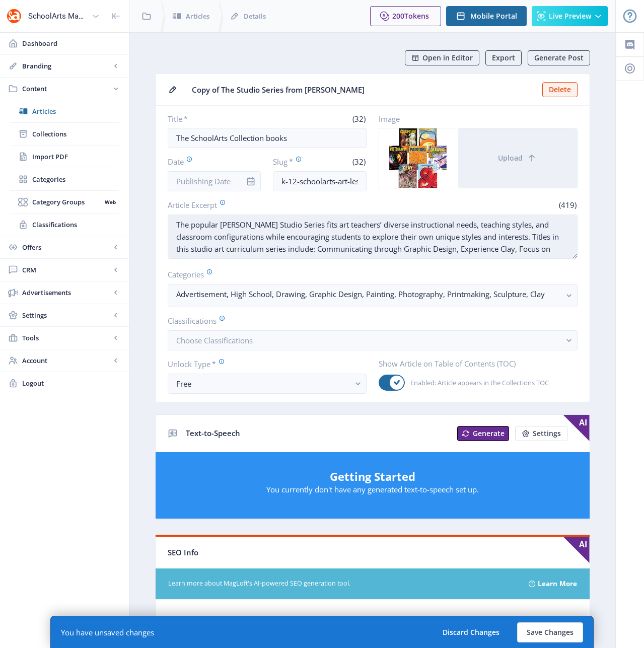
click at [238, 238] on textarea "The popular [PERSON_NAME] Studio Series fits art teachers’ diverse instructiona…" at bounding box center [373, 237] width 410 height 44
paste textarea "In each of the SchoolArts Collection titles, SchoolArts editor [PERSON_NAME] an…"
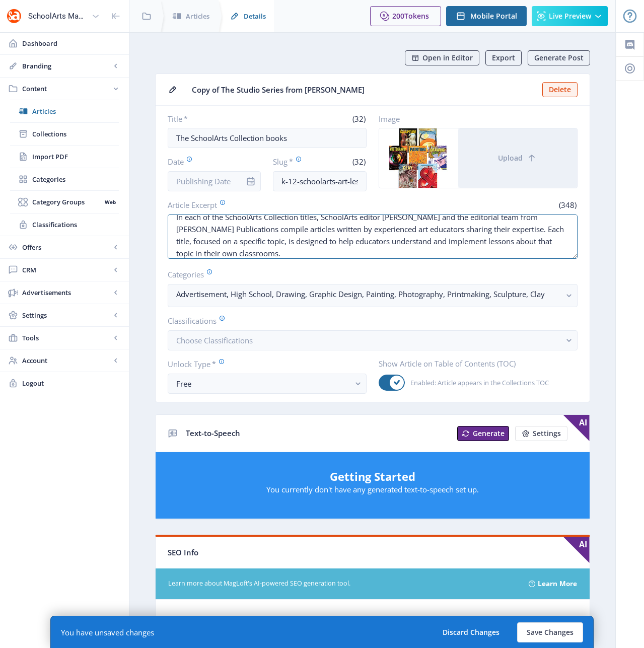
type textarea "In each of the SchoolArts Collection titles, SchoolArts editor [PERSON_NAME] an…"
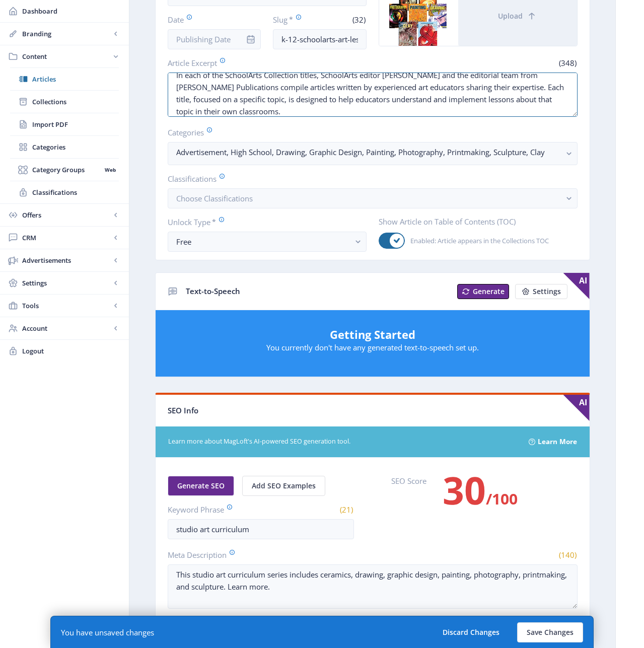
scroll to position [342, 0]
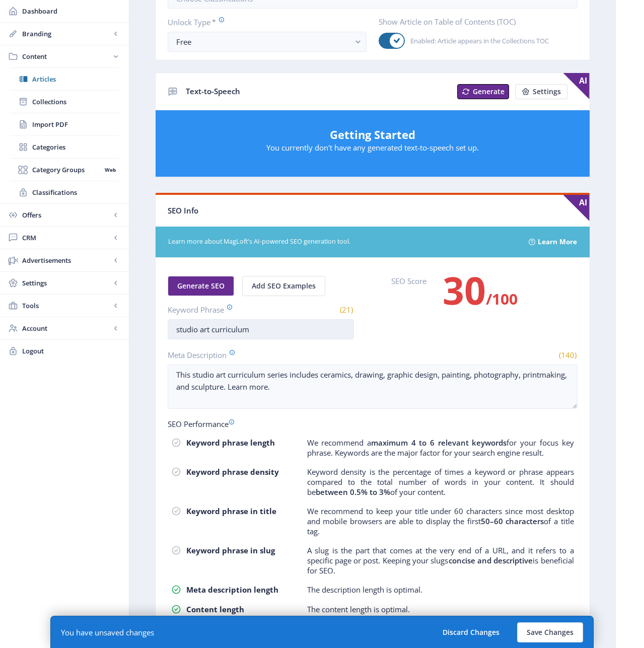
drag, startPoint x: 254, startPoint y: 329, endPoint x: 167, endPoint y: 329, distance: 86.6
click at [168, 329] on input "studio art curriculum" at bounding box center [261, 329] width 186 height 20
paste input "k-12 art lessons"
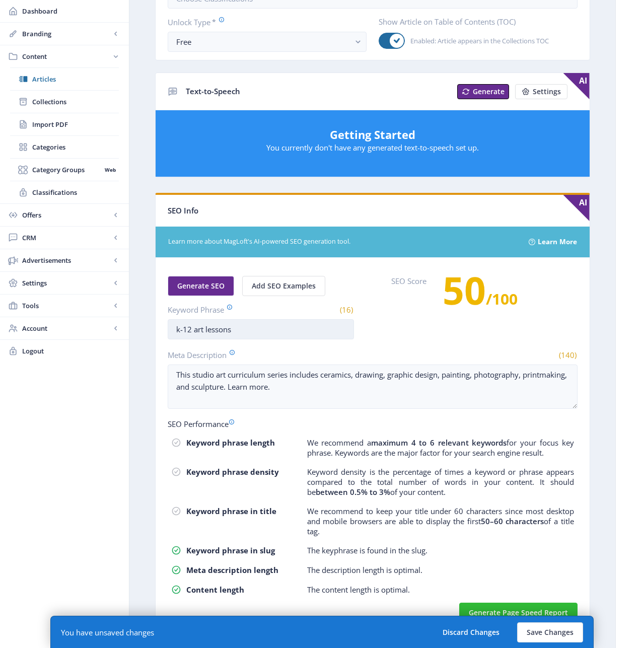
click at [194, 330] on input "k-12 art lessons" at bounding box center [261, 329] width 186 height 20
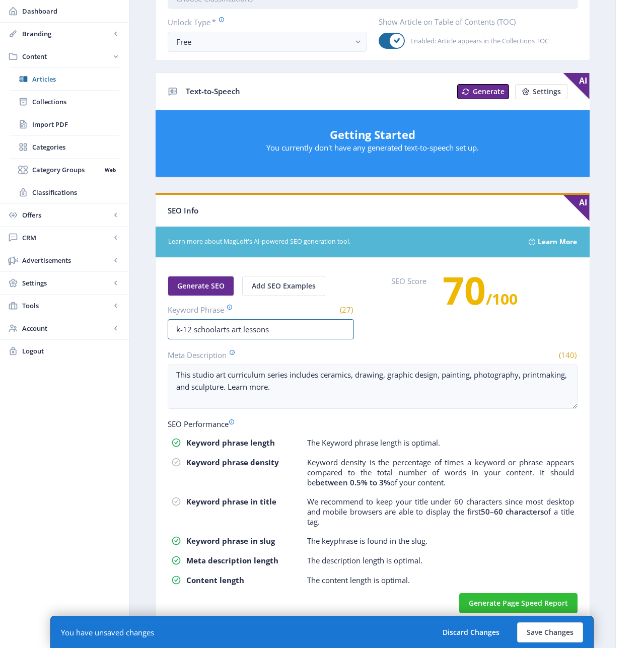
type input "k-12 schoolarts art lessons"
drag, startPoint x: 329, startPoint y: 393, endPoint x: 148, endPoint y: 372, distance: 183.1
click at [148, 372] on app-content-article "Open in Editor Export Generate Post Copy of The Studio Series from [PERSON_NAME…" at bounding box center [372, 172] width 451 height 929
paste textarea "Discover expert K-12 art lessons from the SchoolArts Collection, covering conte…"
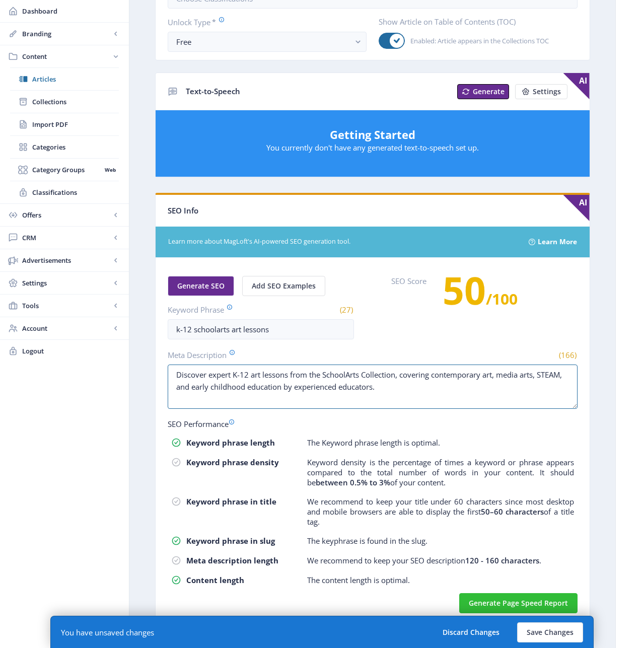
type textarea "Discover expert K-12 art lessons from the SchoolArts Collection, covering conte…"
drag, startPoint x: 385, startPoint y: 302, endPoint x: 393, endPoint y: 300, distance: 8.3
click at [393, 300] on div "Generate SEO Add SEO Examples Keyword Phrase (27) k-12 schoolarts art lessons S…" at bounding box center [373, 307] width 410 height 63
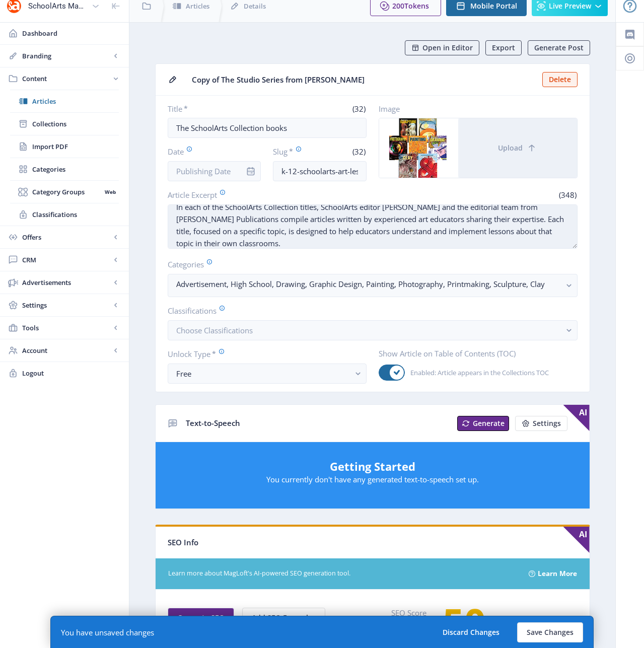
scroll to position [0, 0]
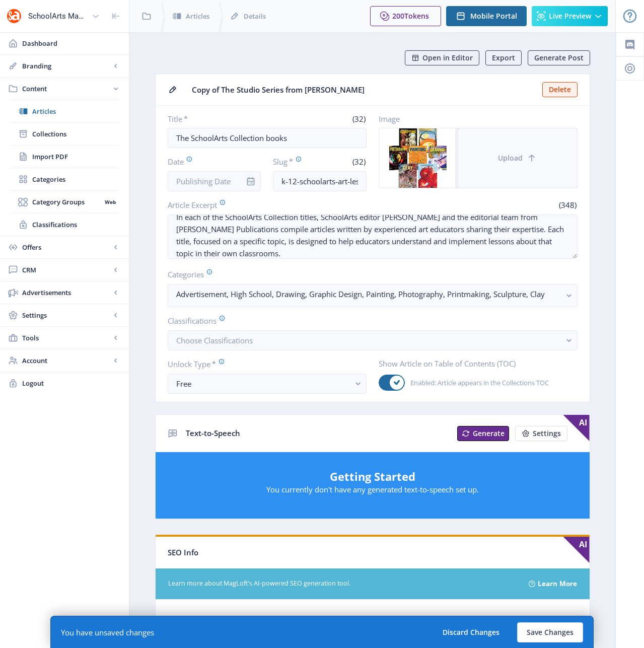
click at [521, 148] on button "Upload" at bounding box center [517, 157] width 119 height 59
click at [512, 168] on button "Upload" at bounding box center [517, 157] width 119 height 59
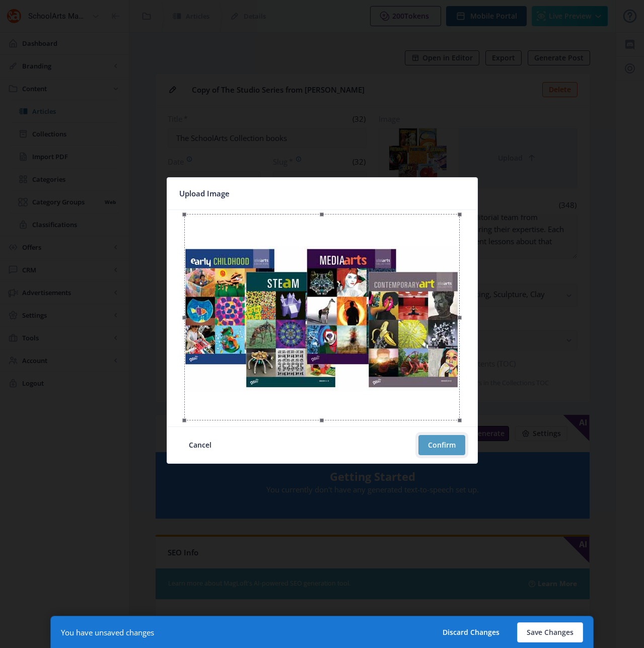
click at [450, 448] on button "Confirm" at bounding box center [442, 445] width 47 height 20
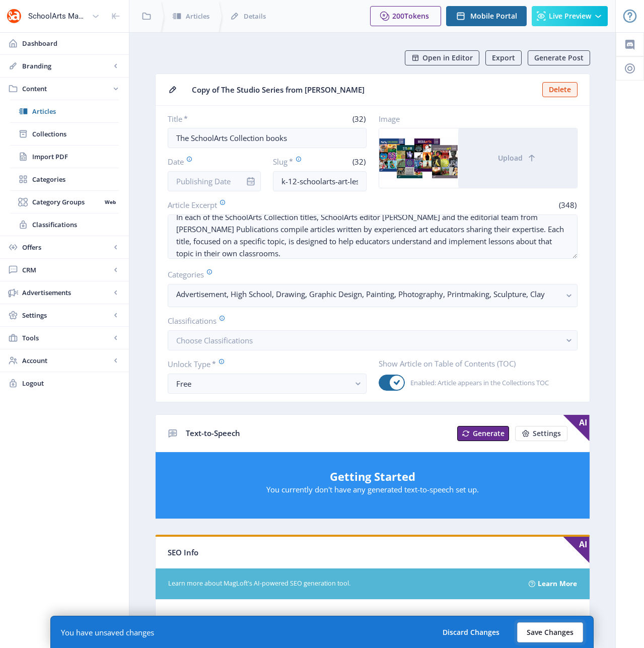
click at [534, 630] on button "Save Changes" at bounding box center [550, 633] width 66 height 20
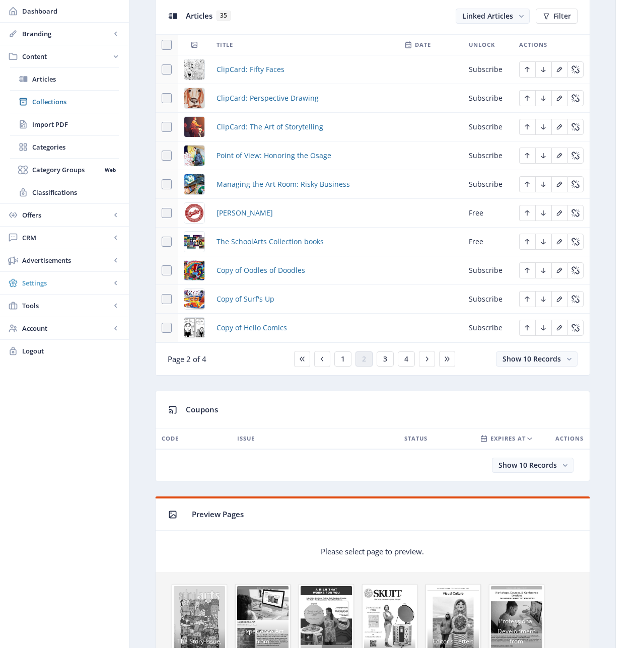
scroll to position [458, 0]
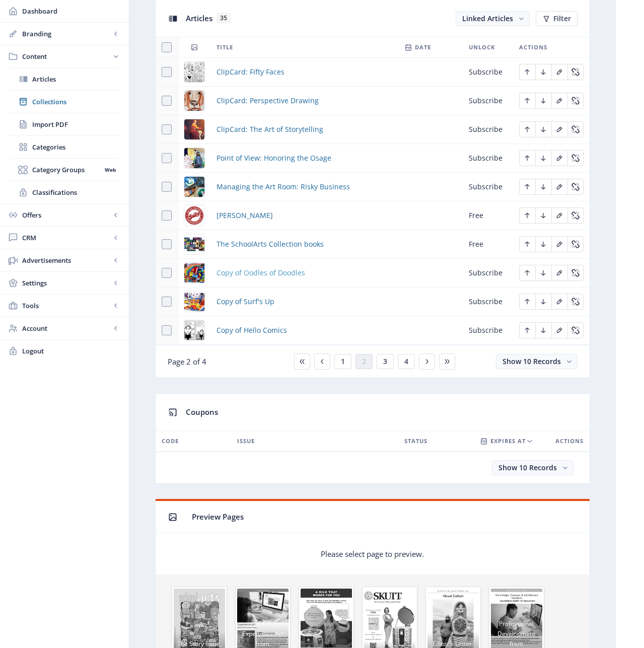
click at [255, 273] on span "Copy of Oodles of Doodles" at bounding box center [261, 273] width 89 height 12
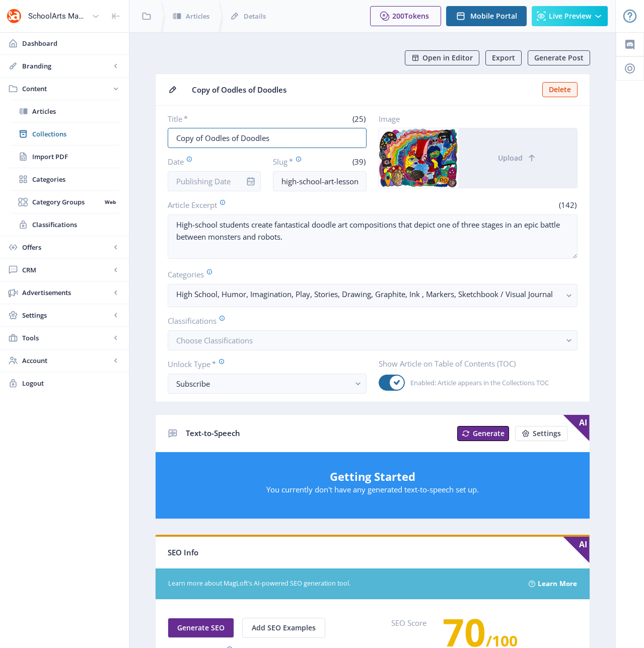
drag, startPoint x: 281, startPoint y: 139, endPoint x: 140, endPoint y: 126, distance: 142.1
click at [140, 126] on nb-layout-column "Open in Editor Export Generate Post Copy of Oodles of Doodles Delete Title * (2…" at bounding box center [372, 515] width 487 height 967
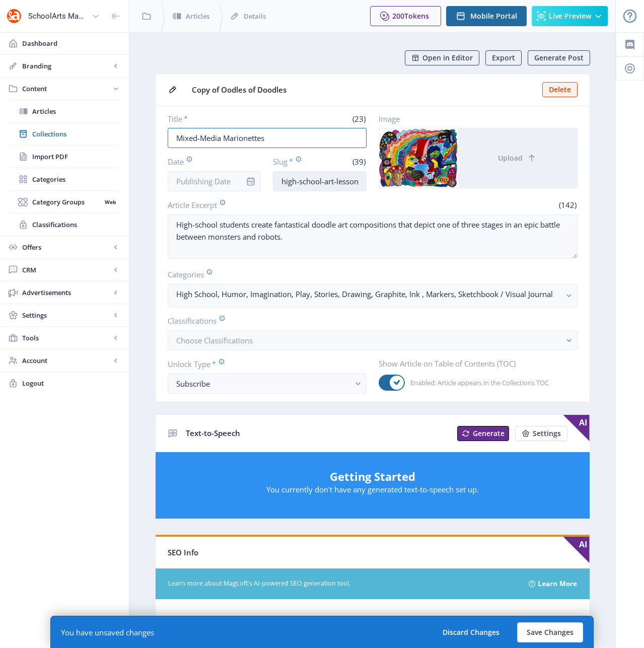
type input "Mixed-Media Marionettes"
click at [345, 182] on input "high-school-art-lesson-drawing-123-pml7" at bounding box center [320, 181] width 94 height 20
click at [287, 180] on input "high-school-art-lesson-drawing-123-pml7" at bounding box center [320, 181] width 94 height 20
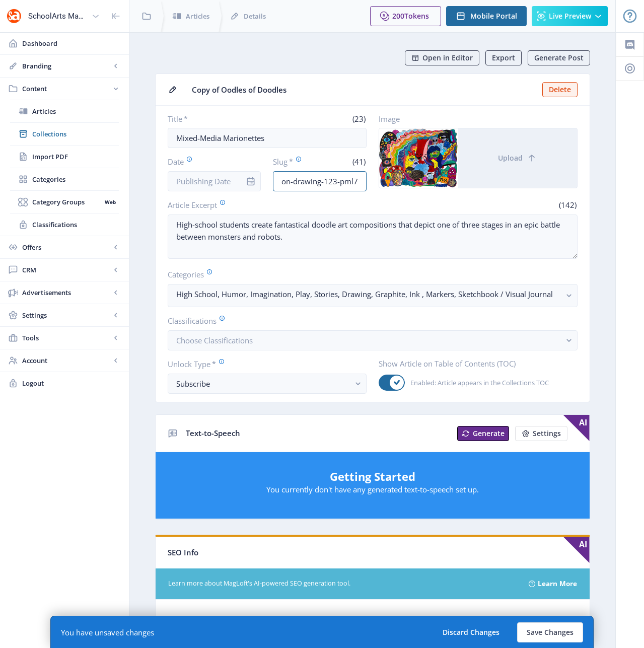
drag, startPoint x: 349, startPoint y: 179, endPoint x: 388, endPoint y: 179, distance: 39.8
click at [388, 179] on div "Title * (23) Mixed-Media Marionettes Date Slug * (41) middle-school-art-lesson-…" at bounding box center [373, 153] width 410 height 78
click at [363, 182] on input "middle-school-art-lesson-drawing-123-pml7" at bounding box center [320, 181] width 94 height 20
drag, startPoint x: 359, startPoint y: 181, endPoint x: 295, endPoint y: 184, distance: 64.0
click at [295, 184] on input "middle-school-art-lesson-drawing-123-pml7" at bounding box center [320, 181] width 94 height 20
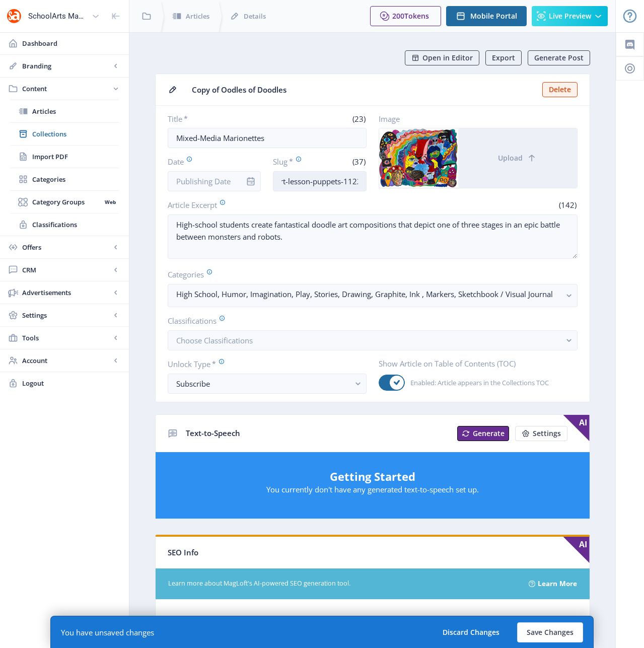
scroll to position [0, 61]
type input "middle-school-art-lesson-puppets-1122"
drag, startPoint x: 286, startPoint y: 236, endPoint x: 141, endPoint y: 215, distance: 146.2
click at [141, 215] on nb-layout-column "Open in Editor Export Generate Post Copy of Oodles of Doodles Delete Title * (2…" at bounding box center [372, 525] width 487 height 987
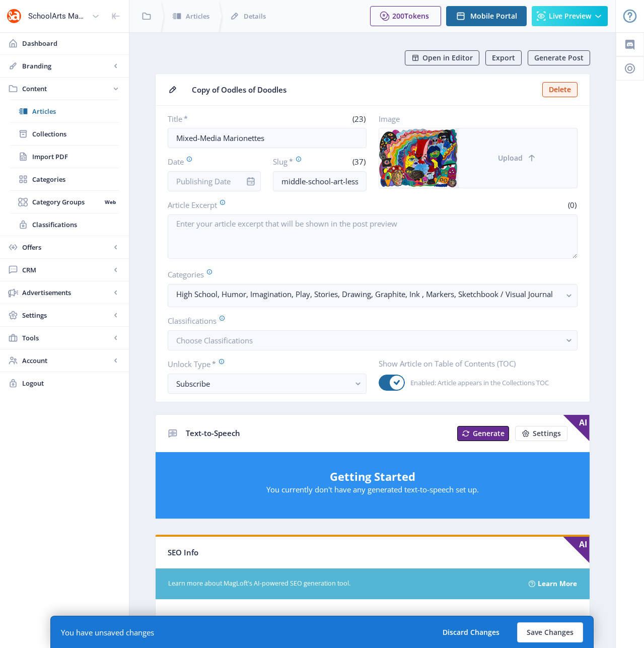
click at [514, 157] on span "Upload" at bounding box center [510, 158] width 25 height 8
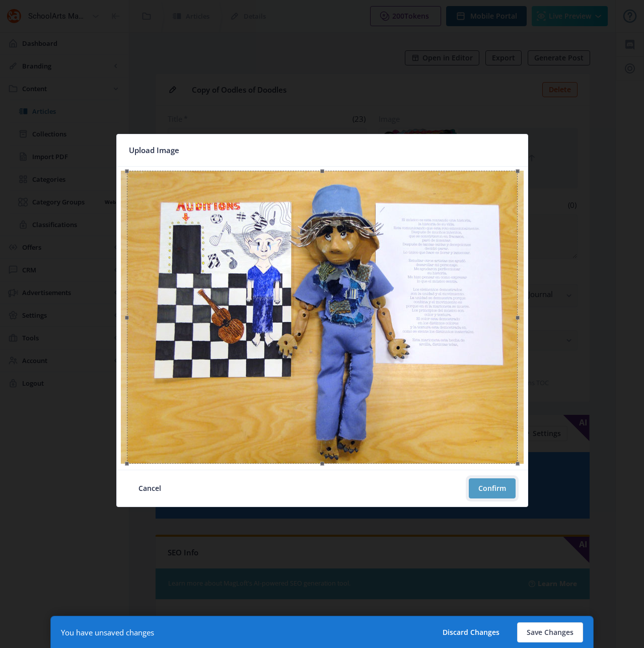
click at [491, 492] on button "Confirm" at bounding box center [492, 489] width 47 height 20
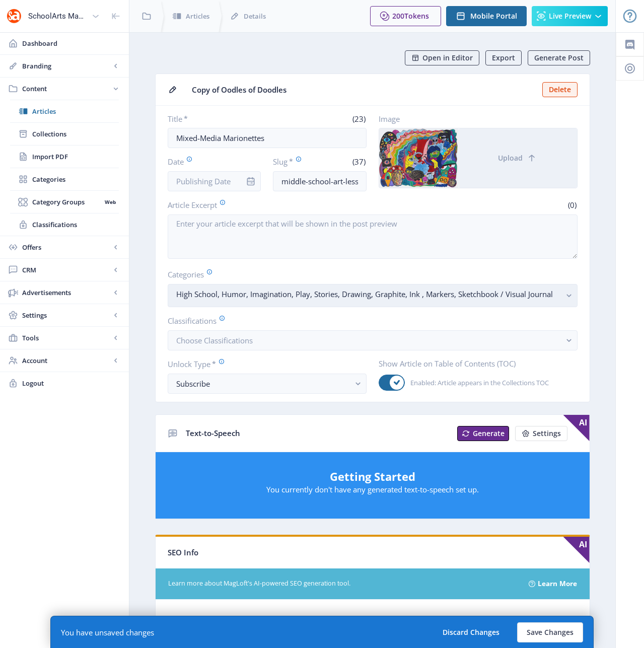
click at [560, 295] on nb-select-label "High School, Humor, Imagination, Play, Stories, Drawing, Graphite, Ink , Marker…" at bounding box center [368, 294] width 385 height 12
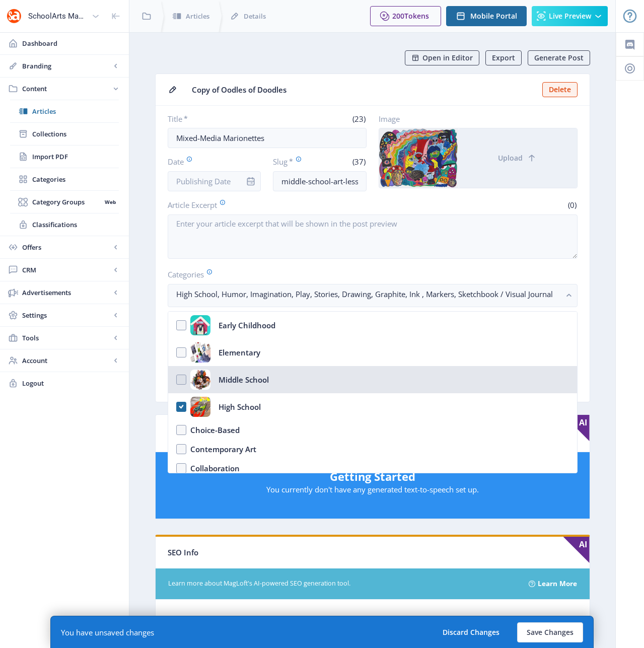
click at [182, 378] on nb-option "Middle School" at bounding box center [372, 379] width 409 height 27
checkbox input "true"
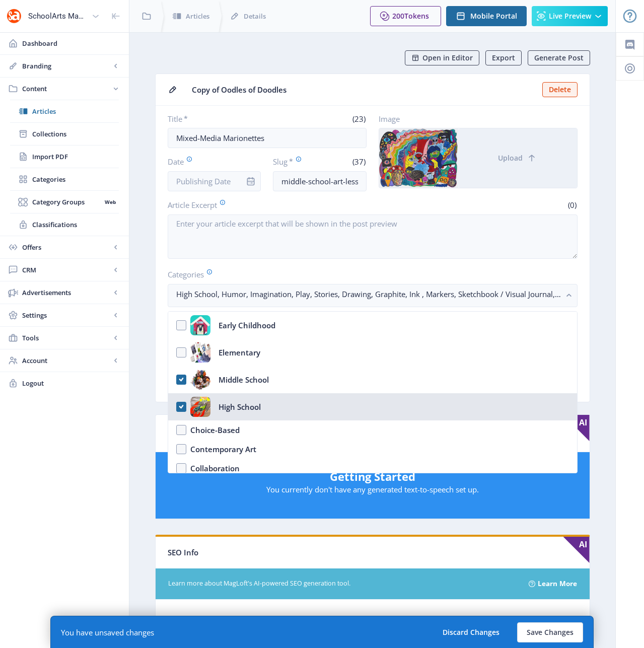
click at [180, 409] on nb-option "High School" at bounding box center [372, 406] width 409 height 27
checkbox input "false"
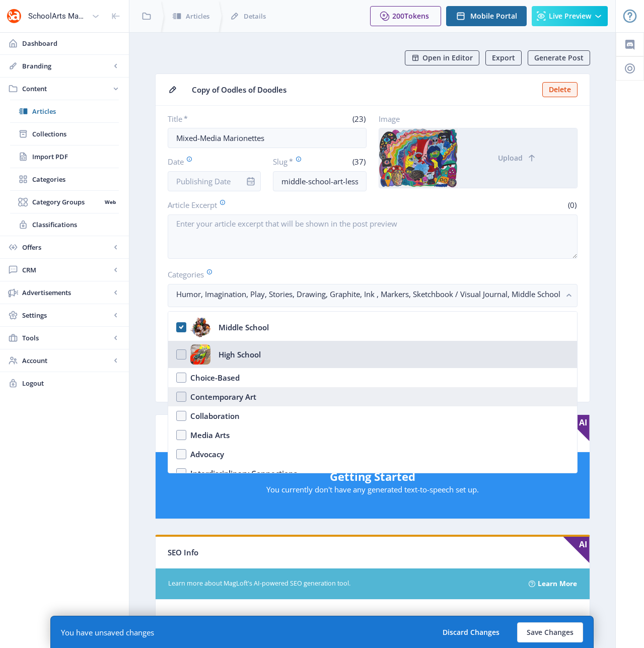
scroll to position [54, 0]
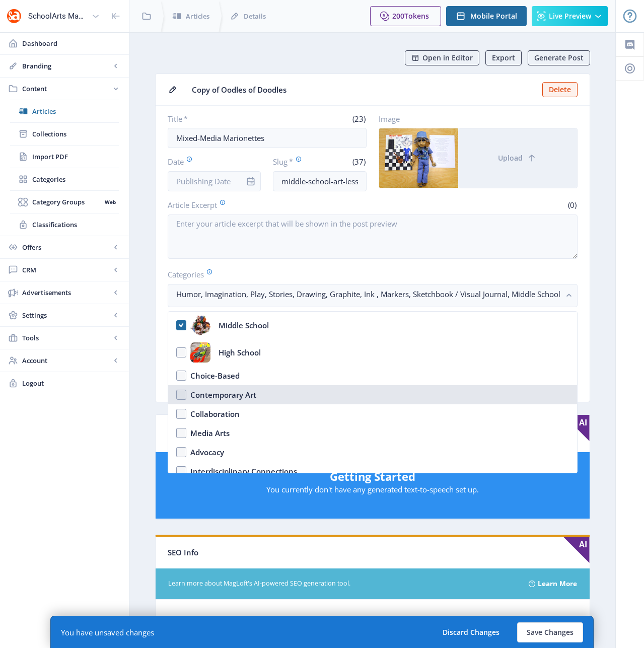
click at [179, 395] on nb-option "Contemporary Art" at bounding box center [372, 394] width 409 height 19
checkbox input "true"
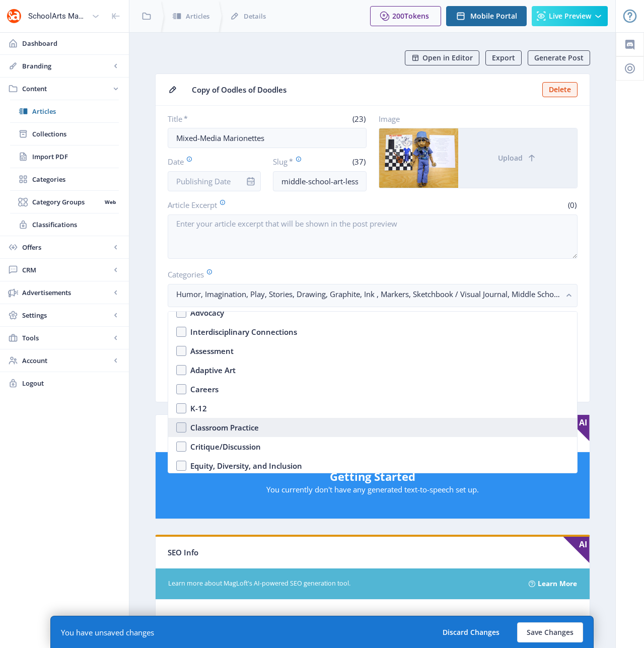
scroll to position [231, 0]
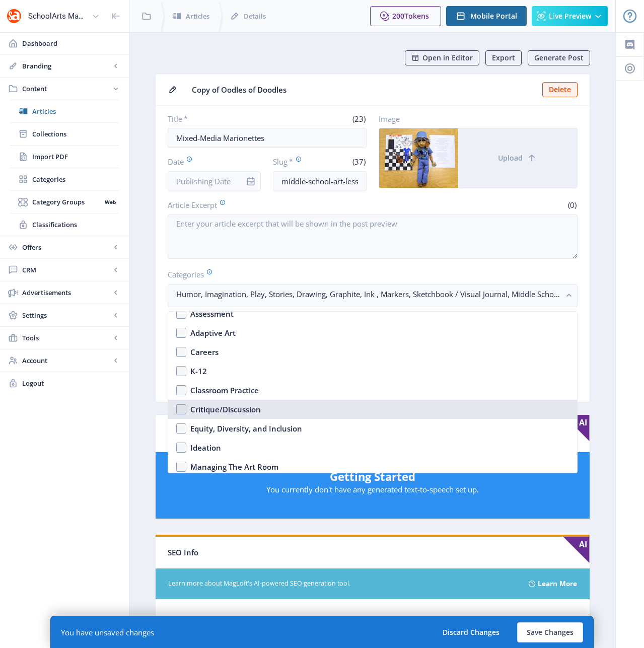
click at [181, 408] on nb-option "Critique/Discussion" at bounding box center [372, 409] width 409 height 19
checkbox input "true"
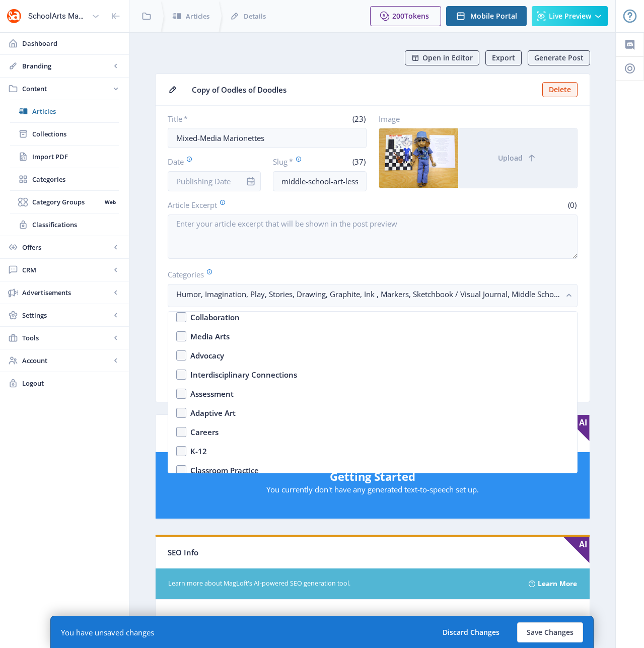
scroll to position [37, 0]
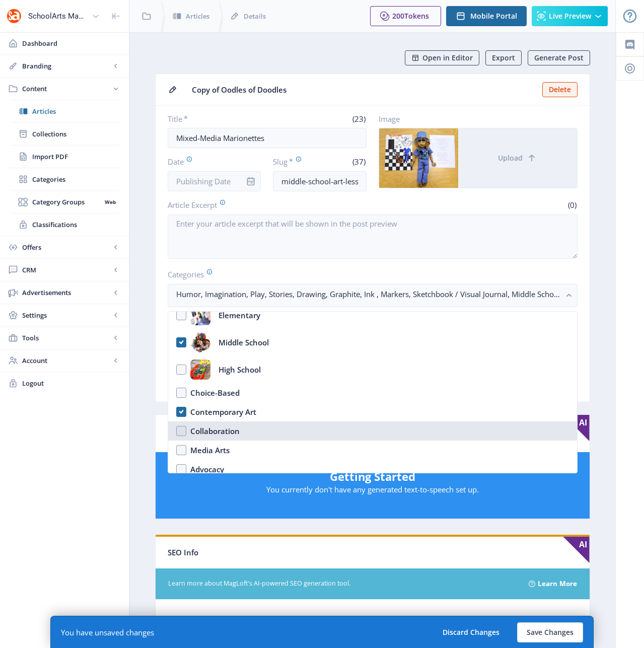
click at [182, 428] on nb-option "Collaboration" at bounding box center [372, 431] width 409 height 19
checkbox input "true"
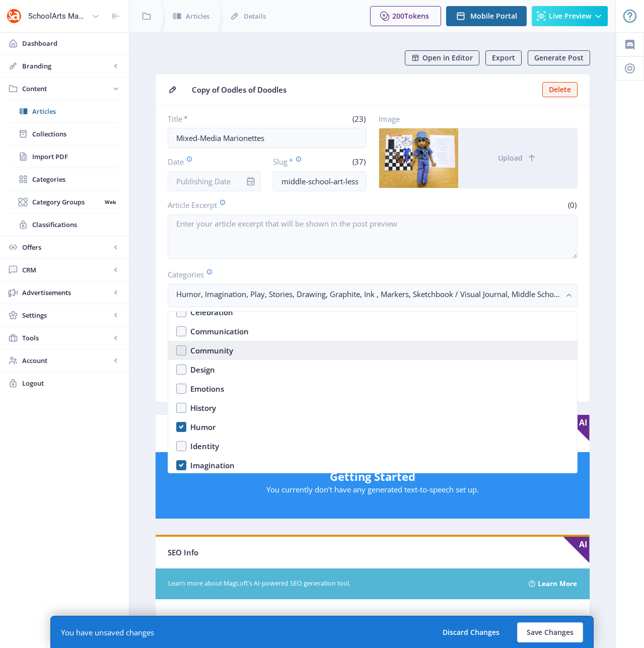
scroll to position [505, 0]
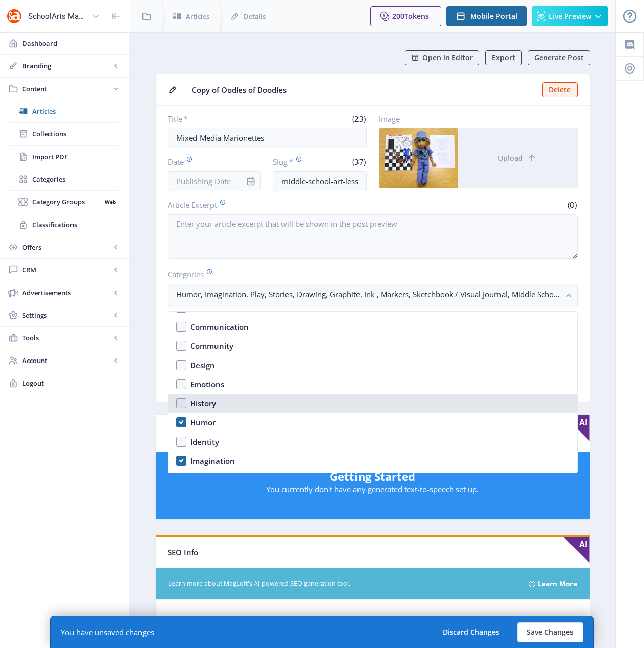
click at [179, 401] on nb-option "History" at bounding box center [372, 403] width 409 height 19
checkbox input "true"
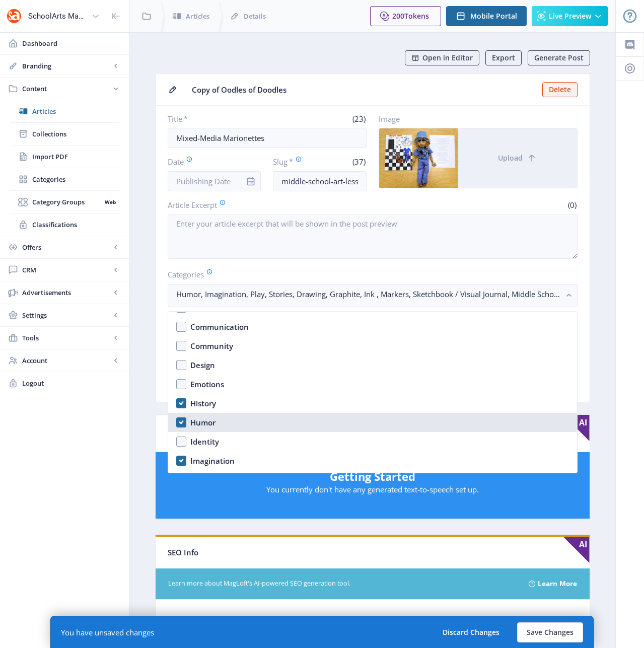
click at [180, 422] on nb-option "Humor" at bounding box center [372, 422] width 409 height 19
click at [182, 422] on nb-option "Humor" at bounding box center [372, 422] width 409 height 19
checkbox input "true"
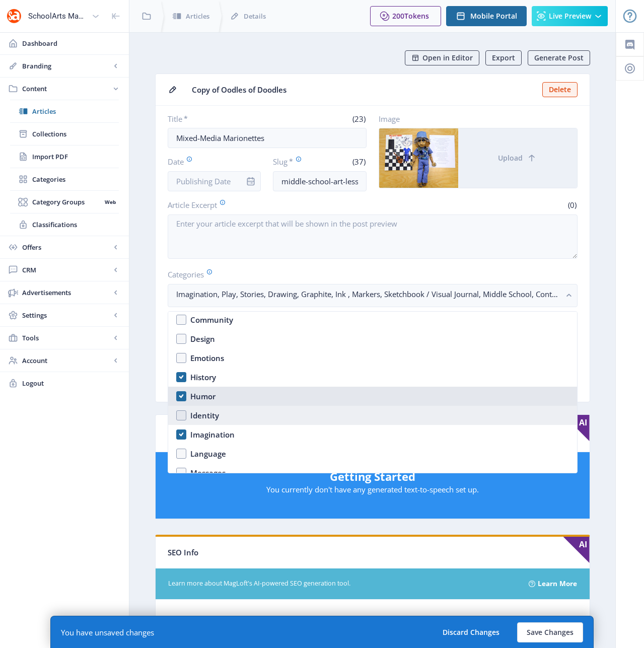
scroll to position [551, 0]
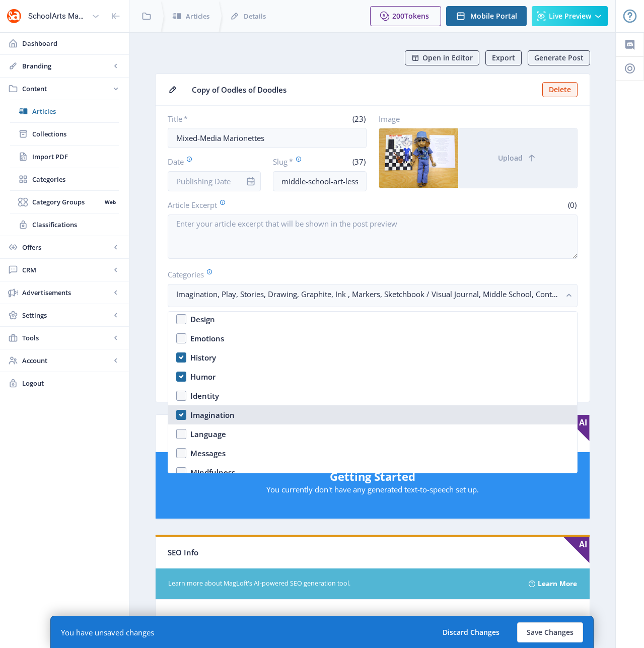
click at [183, 417] on nb-option "Imagination" at bounding box center [372, 415] width 409 height 19
checkbox input "true"
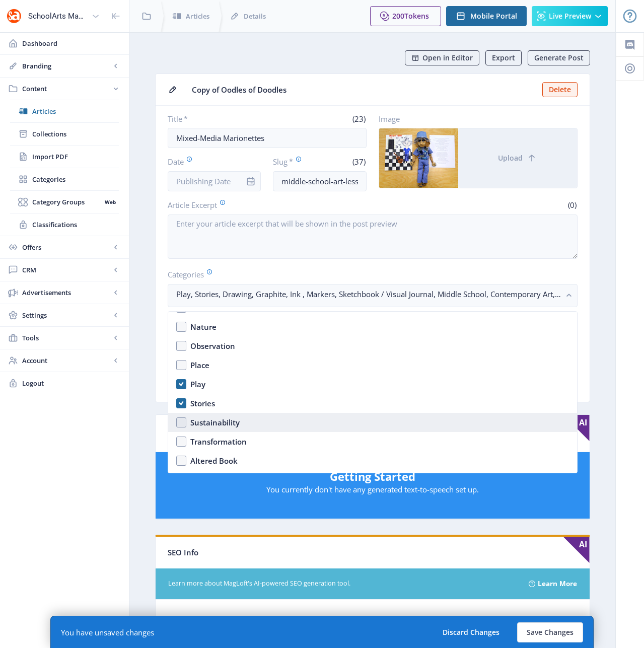
scroll to position [717, 0]
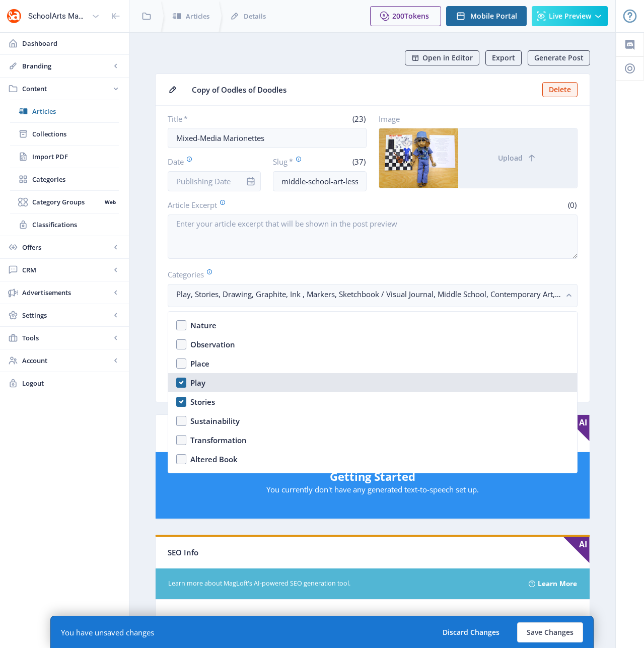
click at [181, 381] on nb-option "Play" at bounding box center [372, 382] width 409 height 19
click at [181, 382] on nb-option "Play" at bounding box center [372, 382] width 409 height 19
checkbox input "true"
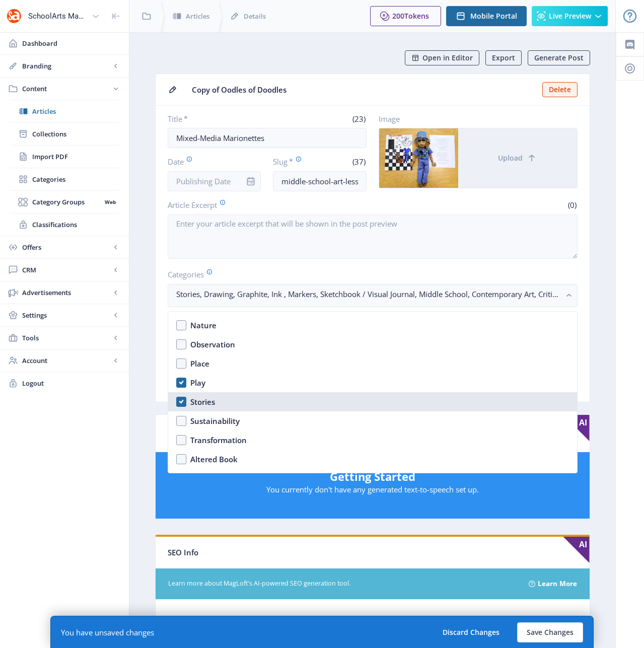
click at [182, 406] on nb-option "Stories" at bounding box center [372, 401] width 409 height 19
click at [182, 404] on nb-option "Stories" at bounding box center [372, 401] width 409 height 19
checkbox input "true"
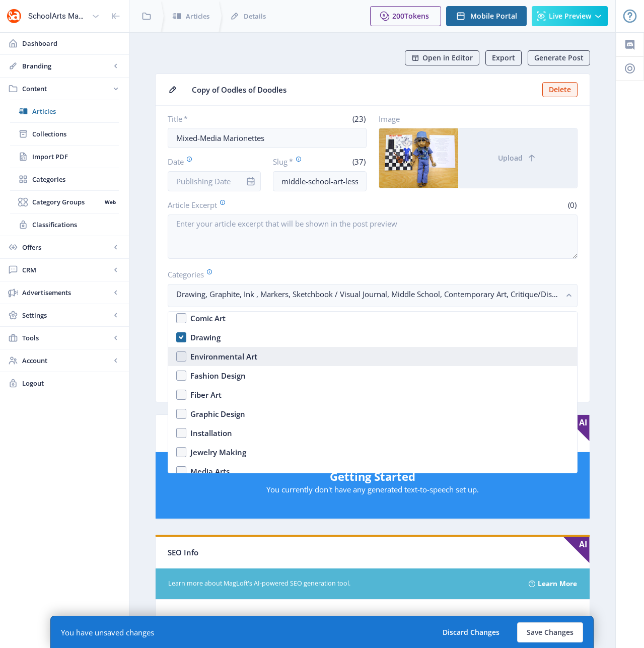
scroll to position [970, 0]
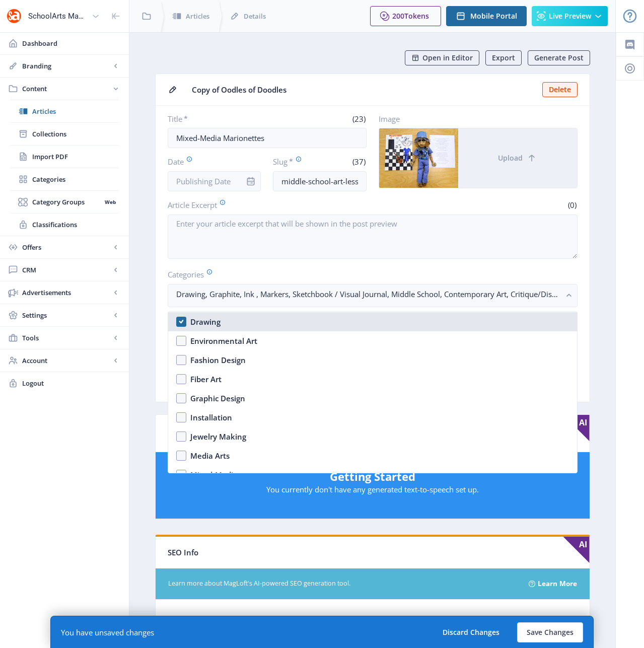
click at [183, 325] on nb-option "Drawing" at bounding box center [372, 321] width 409 height 19
checkbox input "false"
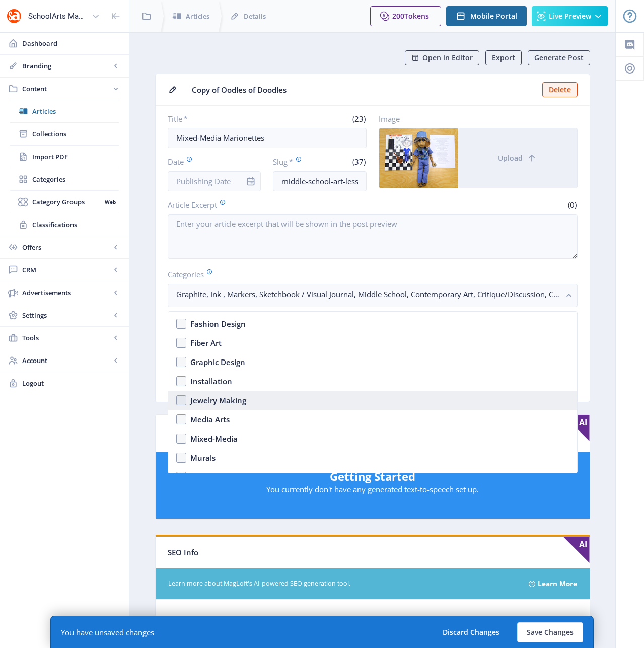
scroll to position [1028, 0]
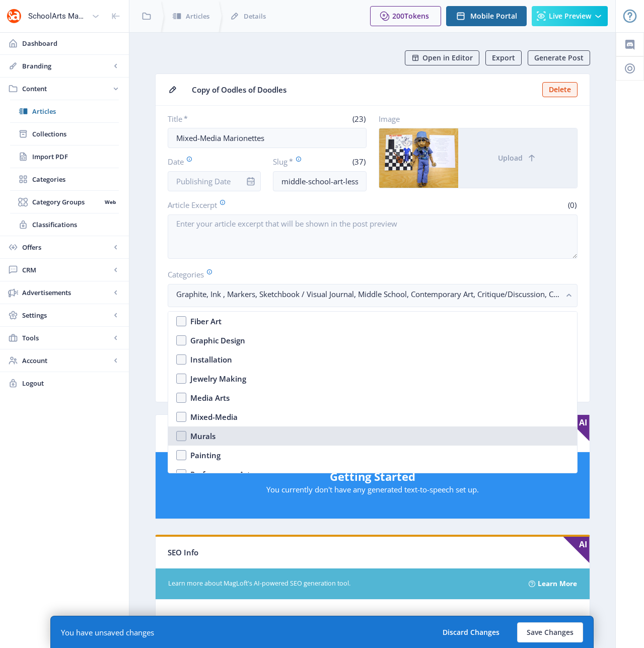
click at [191, 429] on nb-option "Murals" at bounding box center [372, 436] width 409 height 19
click at [191, 433] on div "Murals" at bounding box center [202, 436] width 25 height 12
checkbox input "false"
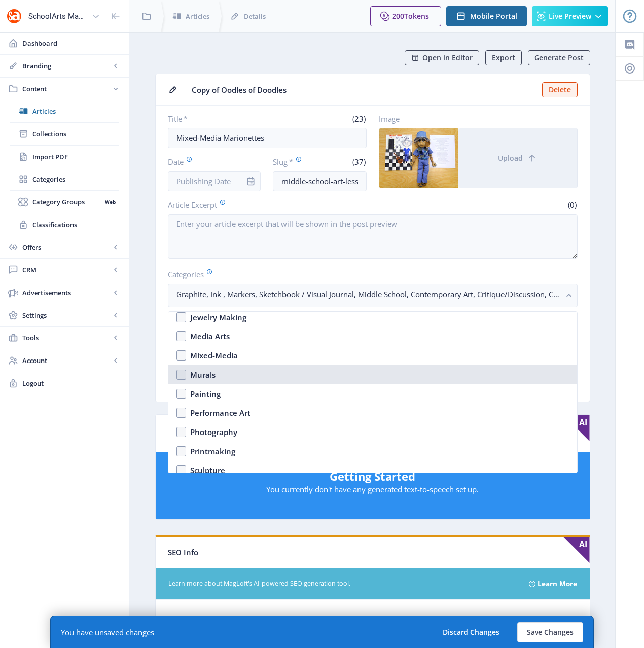
scroll to position [1128, 0]
click at [182, 377] on nb-option "Performance Art" at bounding box center [372, 374] width 409 height 19
checkbox input "true"
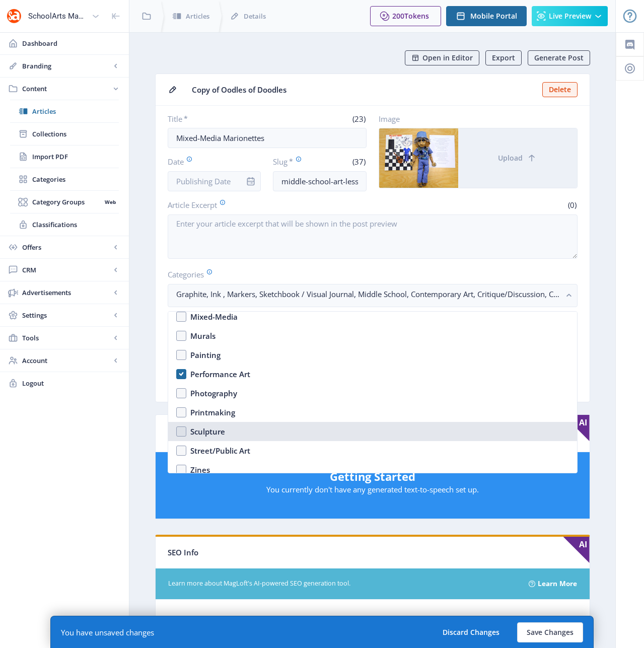
click at [185, 429] on nb-option "Sculpture" at bounding box center [372, 431] width 409 height 19
checkbox input "true"
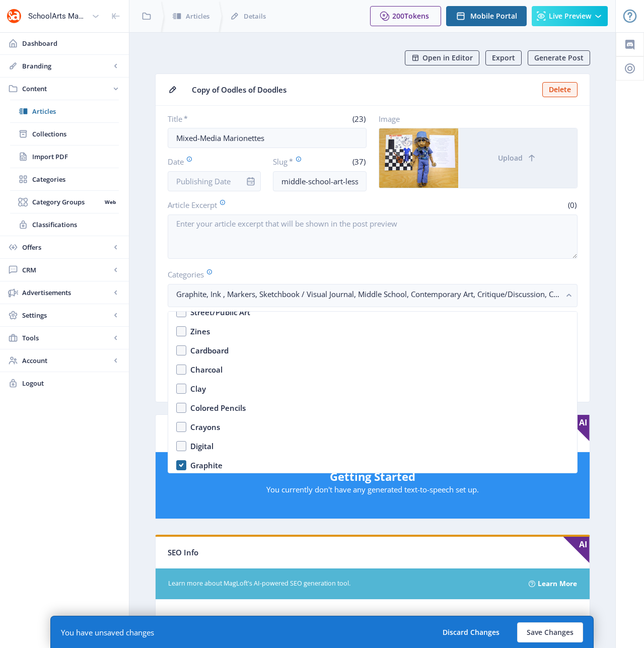
scroll to position [1268, 0]
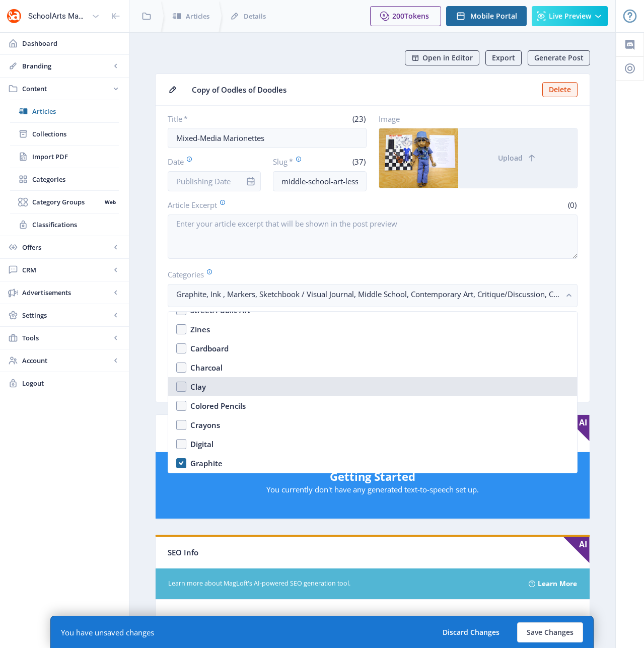
click at [181, 389] on nb-option "Clay" at bounding box center [372, 386] width 409 height 19
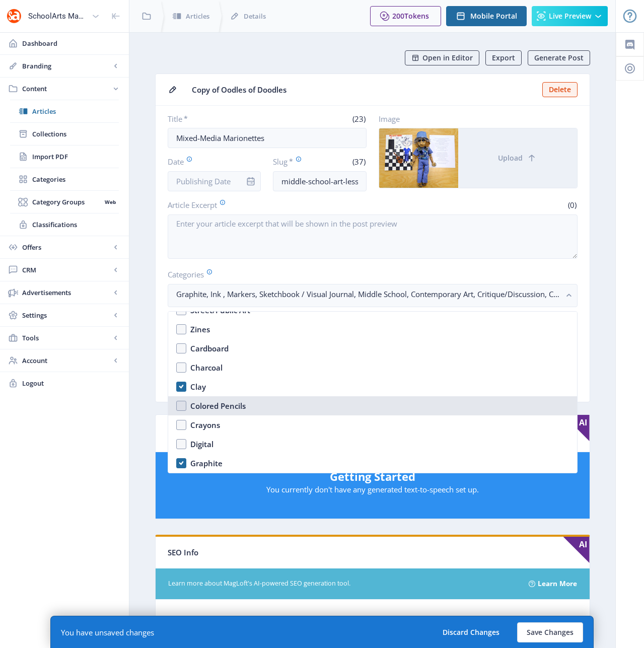
click at [180, 408] on nb-option "Colored Pencils" at bounding box center [372, 405] width 409 height 19
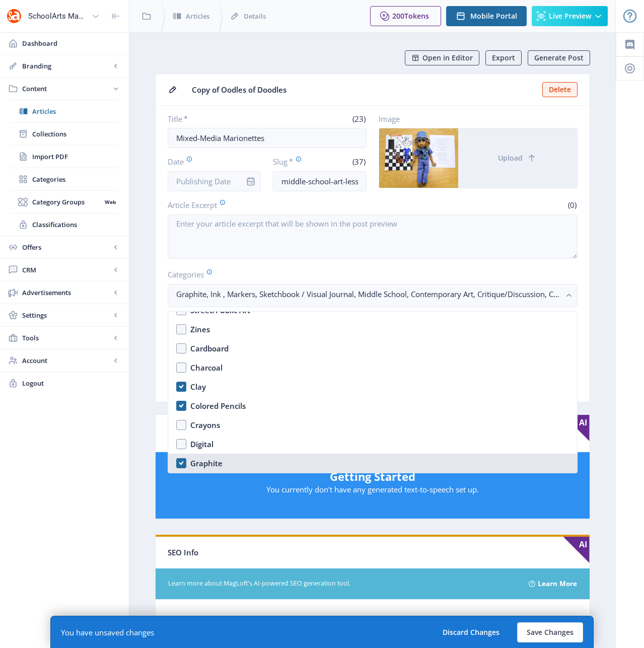
click at [182, 462] on nb-option "Graphite" at bounding box center [372, 463] width 409 height 19
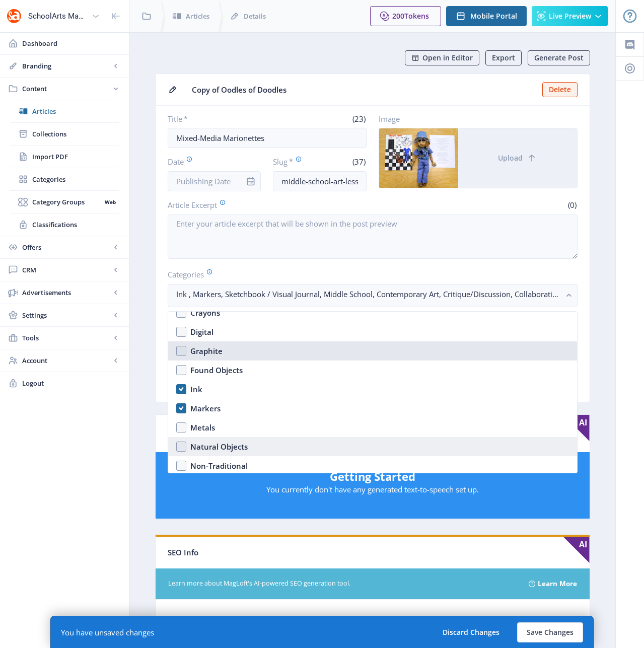
scroll to position [1379, 0]
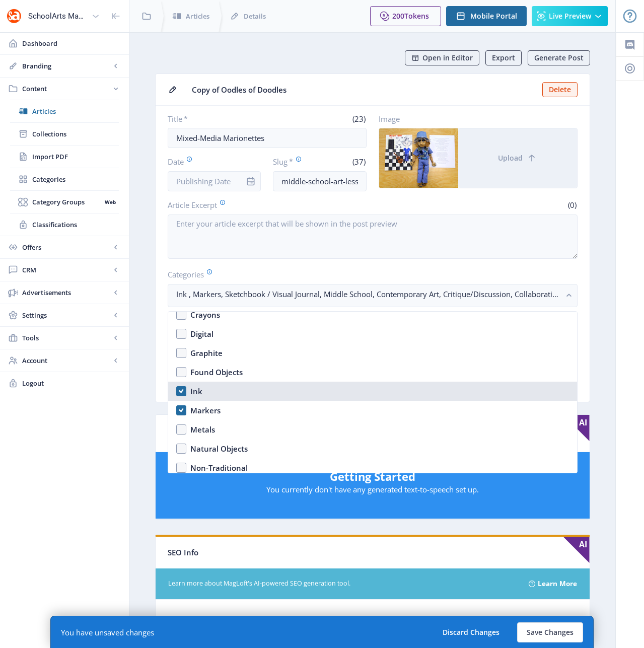
click at [182, 390] on nb-option "Ink" at bounding box center [372, 391] width 409 height 19
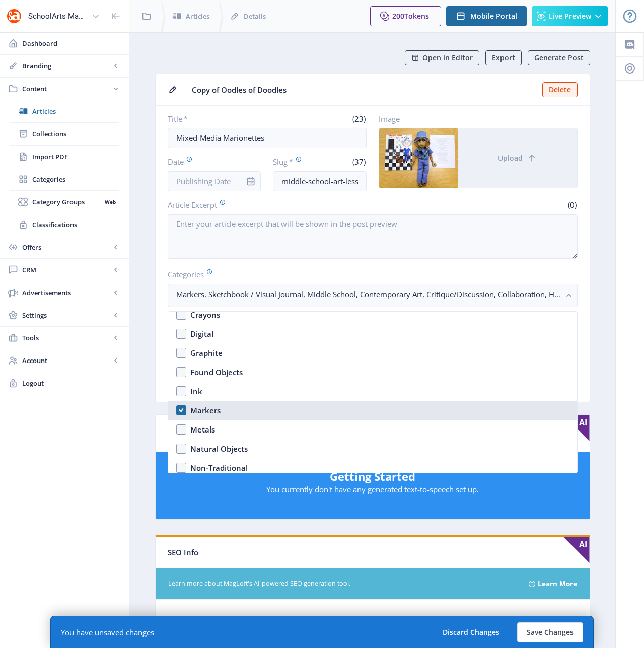
click at [180, 409] on nb-option "Markers" at bounding box center [372, 410] width 409 height 19
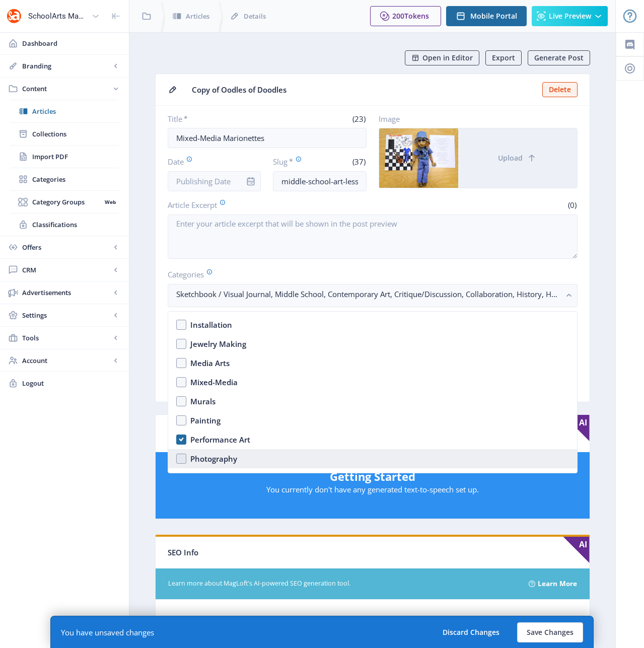
scroll to position [1062, 0]
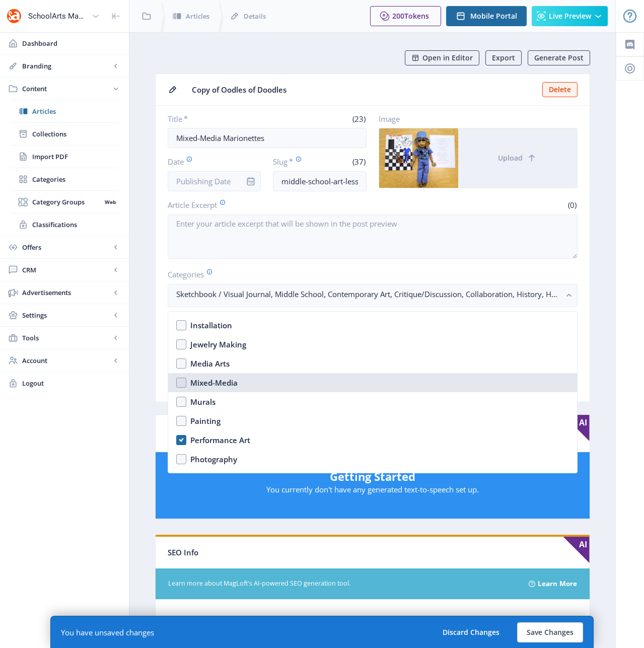
click at [183, 384] on nb-option "Mixed-Media" at bounding box center [372, 382] width 409 height 19
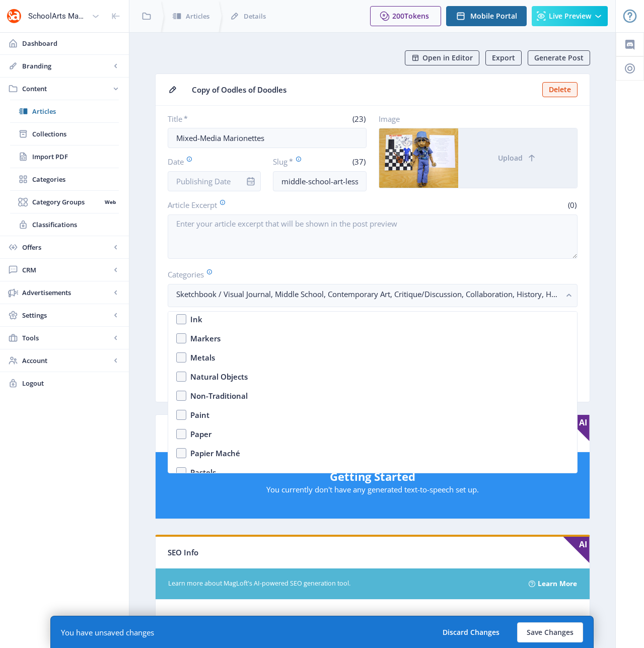
scroll to position [1510, 0]
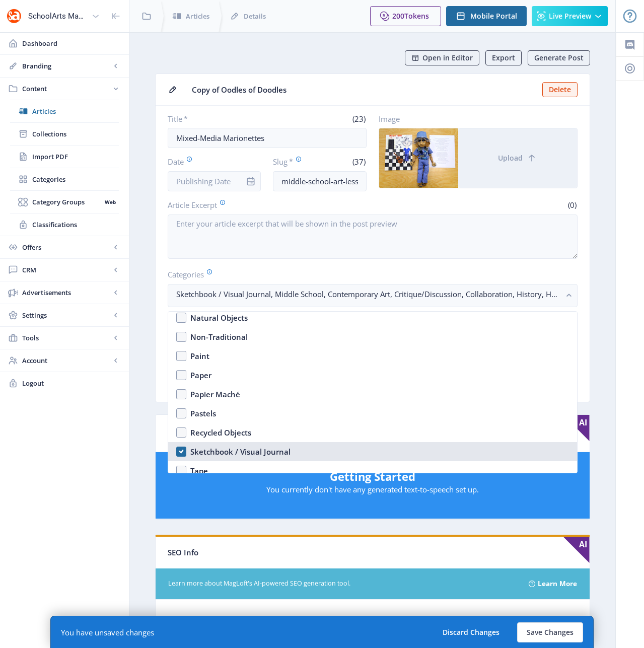
click at [181, 453] on nb-option "Sketchbook / Visual Journal" at bounding box center [372, 451] width 409 height 19
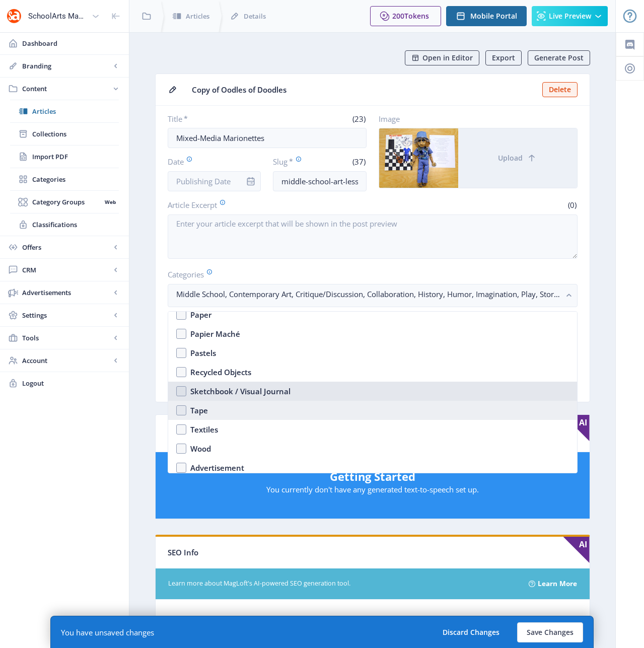
scroll to position [1575, 0]
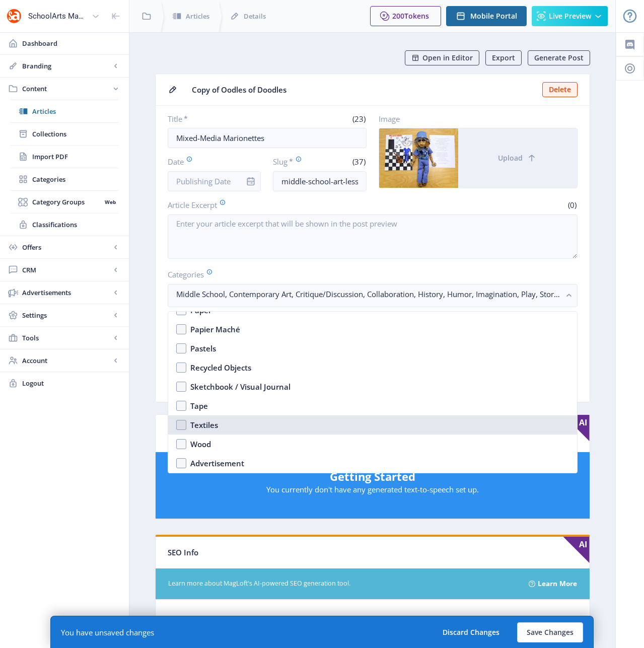
click at [181, 426] on nb-option "Textiles" at bounding box center [372, 425] width 409 height 19
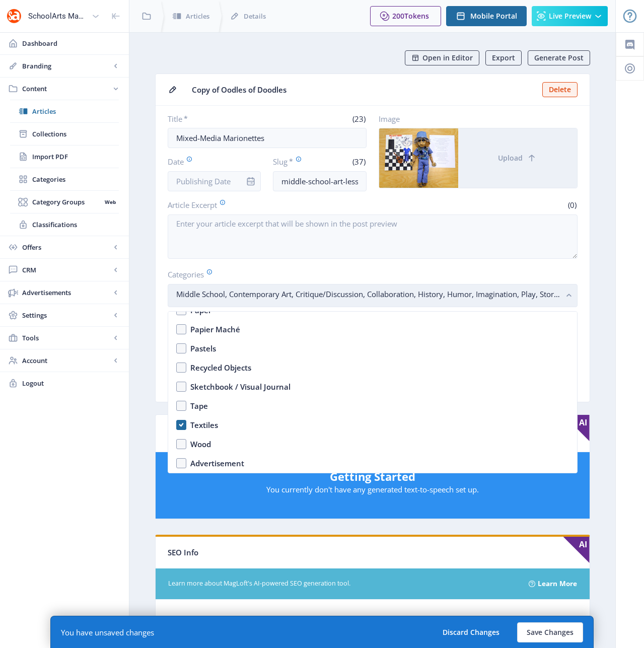
click at [559, 295] on nb-select-label "Middle School, Contemporary Art, Critique/Discussion, Collaboration, History, H…" at bounding box center [368, 294] width 385 height 12
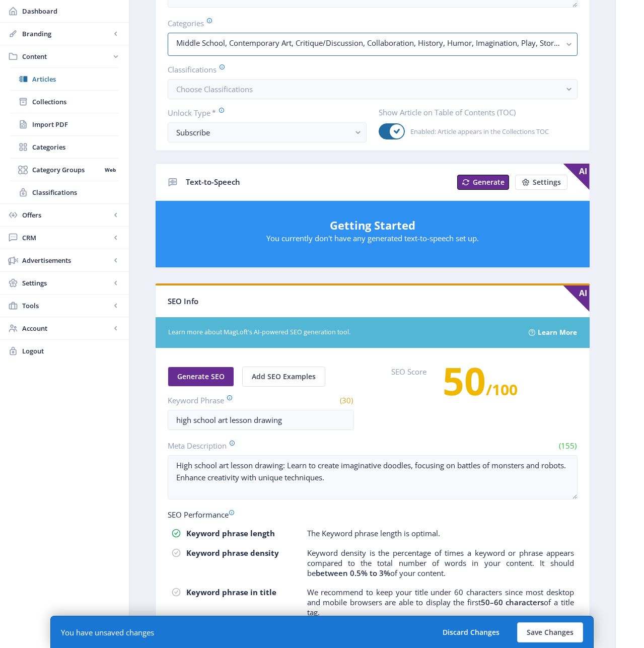
scroll to position [342, 0]
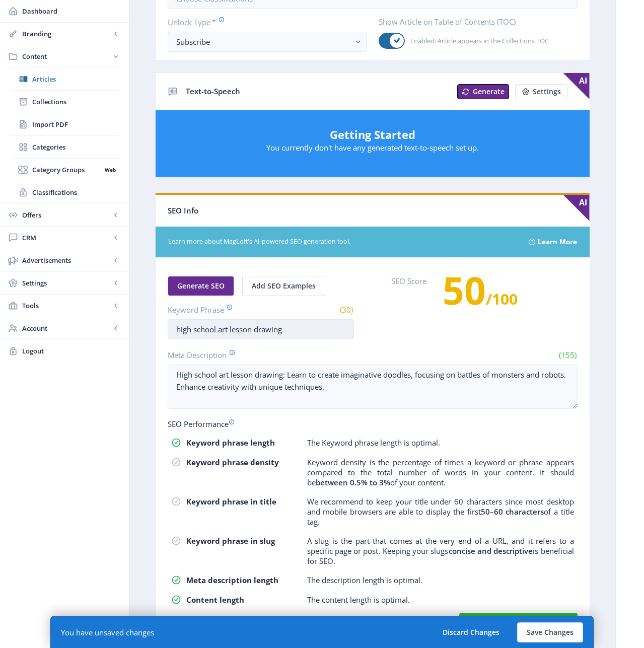
click at [182, 331] on input "high school art lesson drawing" at bounding box center [261, 329] width 186 height 20
click at [282, 328] on input "middle school art lesson drawing" at bounding box center [261, 329] width 186 height 20
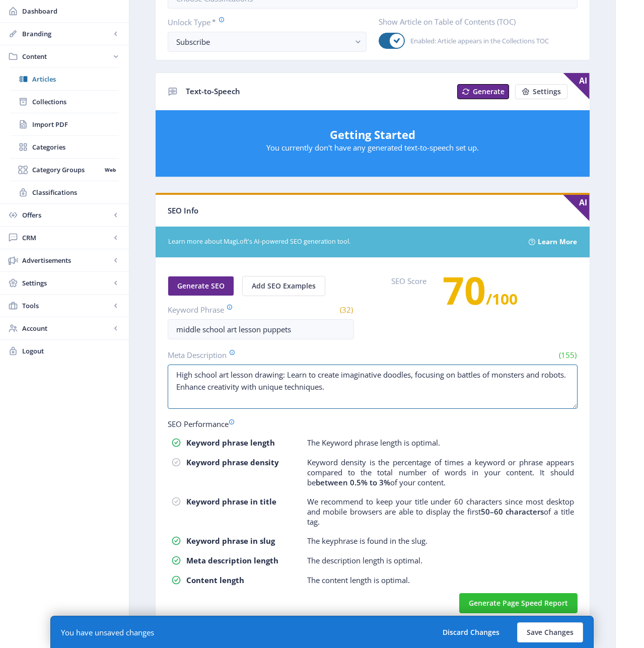
drag, startPoint x: 341, startPoint y: 386, endPoint x: 146, endPoint y: 377, distance: 195.2
click at [146, 377] on nb-layout-column "Open in Editor Export Generate Post Copy of Oodles of Doodles Delete Title * (2…" at bounding box center [372, 173] width 487 height 967
drag, startPoint x: 304, startPoint y: 380, endPoint x: 153, endPoint y: 368, distance: 151.1
click at [153, 368] on app-content-article "Open in Editor Export Generate Post Copy of Oodles of Doodles Delete Title * (2…" at bounding box center [372, 172] width 451 height 929
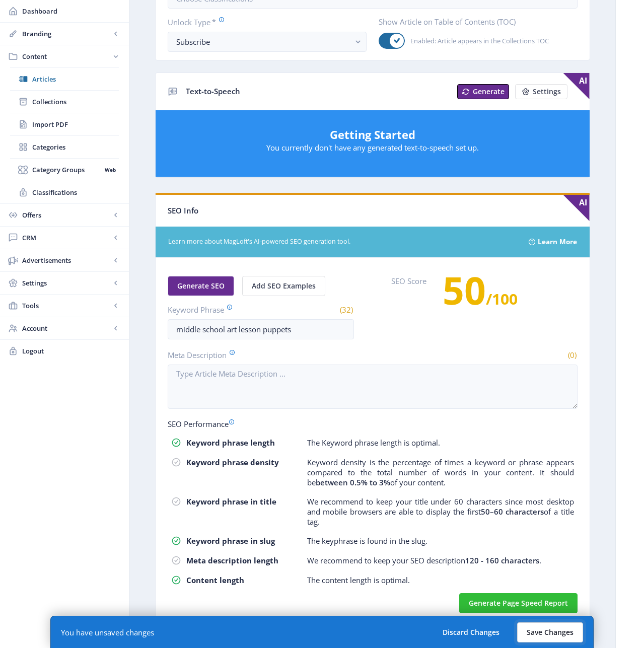
click at [549, 630] on button "Save Changes" at bounding box center [550, 633] width 66 height 20
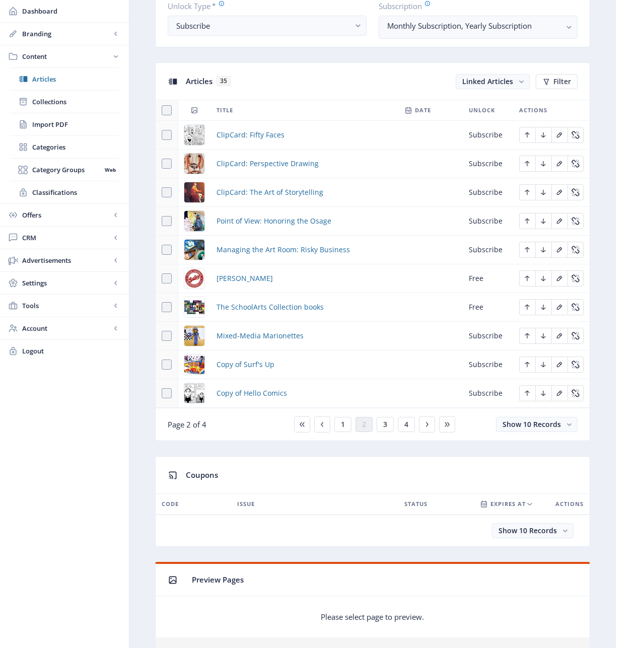
scroll to position [403, 0]
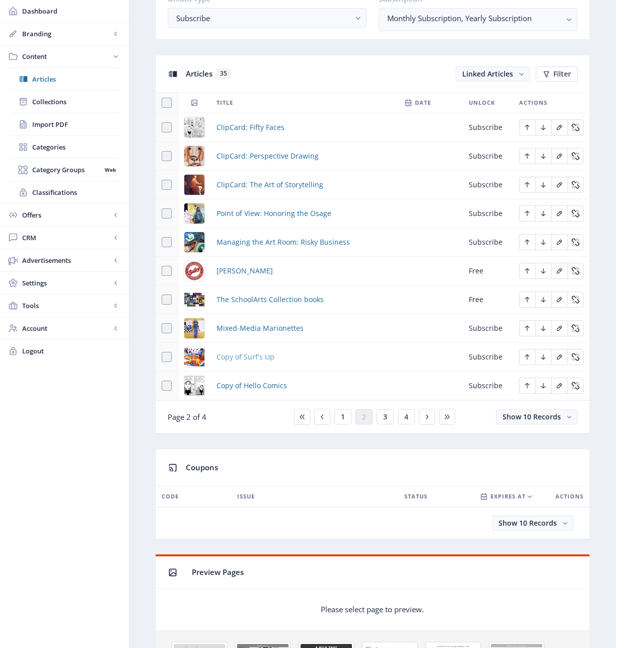
click at [249, 358] on span "Copy of Surf's Up" at bounding box center [246, 357] width 58 height 12
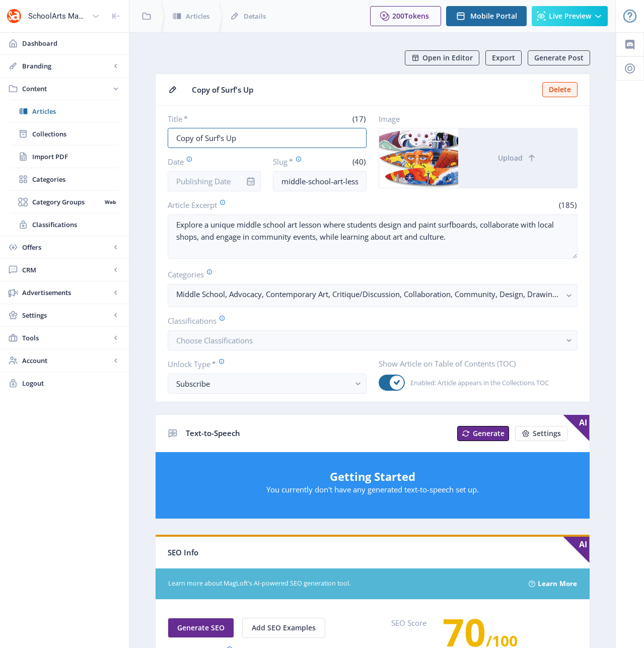
drag, startPoint x: 268, startPoint y: 139, endPoint x: 152, endPoint y: 140, distance: 116.4
click at [152, 140] on app-content-article "Open in Editor Export Generate Post Copy of Surf's Up Delete Title * (17) Copy …" at bounding box center [372, 514] width 451 height 929
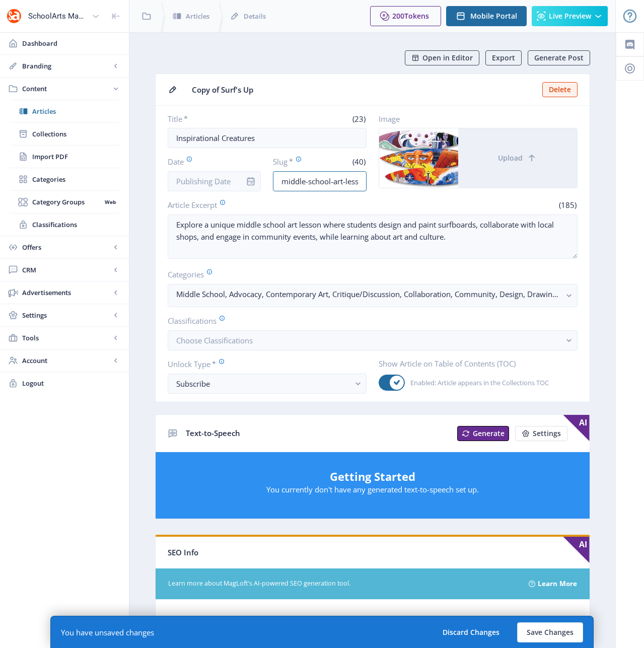
drag, startPoint x: 332, startPoint y: 181, endPoint x: 252, endPoint y: 182, distance: 79.6
click at [252, 182] on div "Date Slug * (40) middle-school-art-lesson-design-123-98tp" at bounding box center [267, 173] width 199 height 35
drag, startPoint x: 350, startPoint y: 182, endPoint x: 365, endPoint y: 182, distance: 15.1
click at [365, 182] on input "early-childhood-art-lesson-design-123-98tp" at bounding box center [320, 181] width 94 height 20
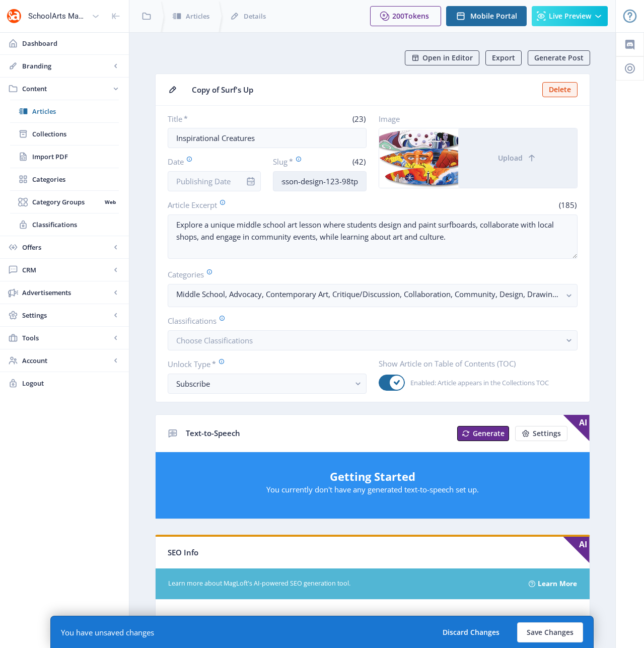
click at [358, 180] on input "early-childhood-art-lesson-design-123-98tp" at bounding box center [320, 181] width 94 height 20
drag, startPoint x: 360, startPoint y: 181, endPoint x: 300, endPoint y: 180, distance: 60.5
click at [300, 180] on input "early-childhood-art-lesson-design-123-98tp" at bounding box center [320, 181] width 94 height 20
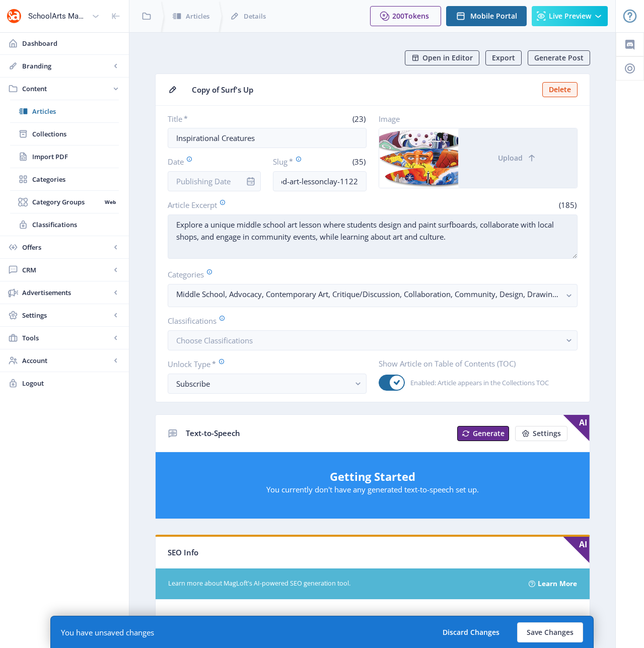
scroll to position [0, 0]
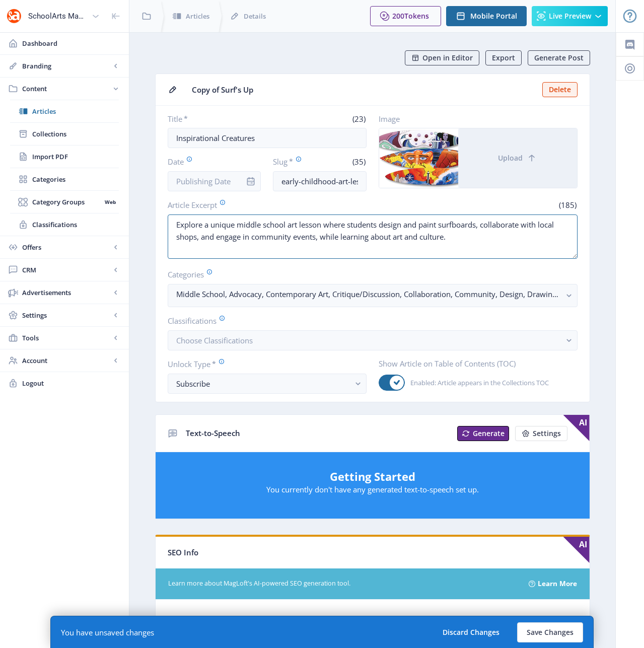
drag, startPoint x: 391, startPoint y: 231, endPoint x: 167, endPoint y: 210, distance: 225.2
click at [167, 210] on nb-card-body "Title * (23) Inspirational Creatures Date Slug * (35) early-childhood-art-lesso…" at bounding box center [373, 254] width 434 height 296
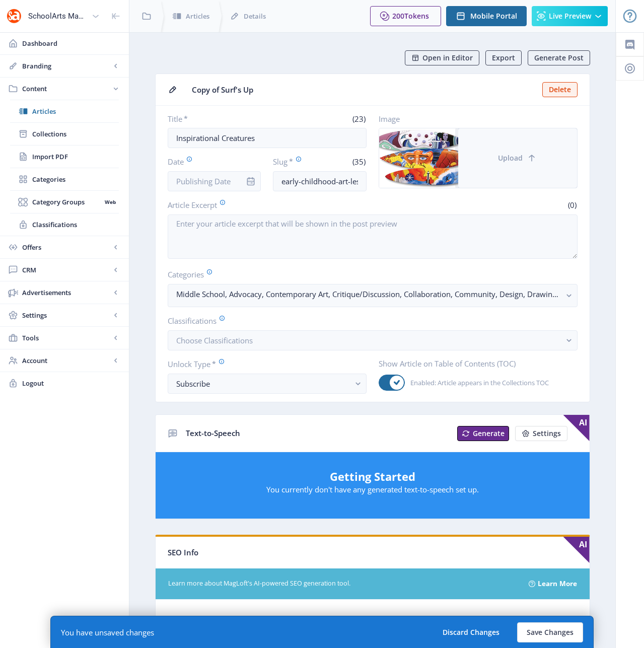
click at [527, 158] on icon at bounding box center [532, 158] width 10 height 10
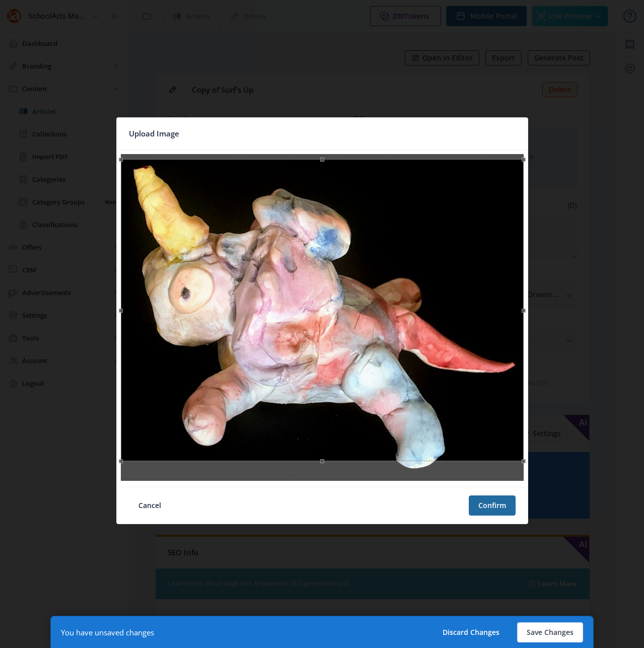
drag, startPoint x: 374, startPoint y: 237, endPoint x: 371, endPoint y: 242, distance: 5.6
click at [371, 242] on div at bounding box center [322, 310] width 403 height 302
click at [481, 505] on button "Confirm" at bounding box center [492, 506] width 47 height 20
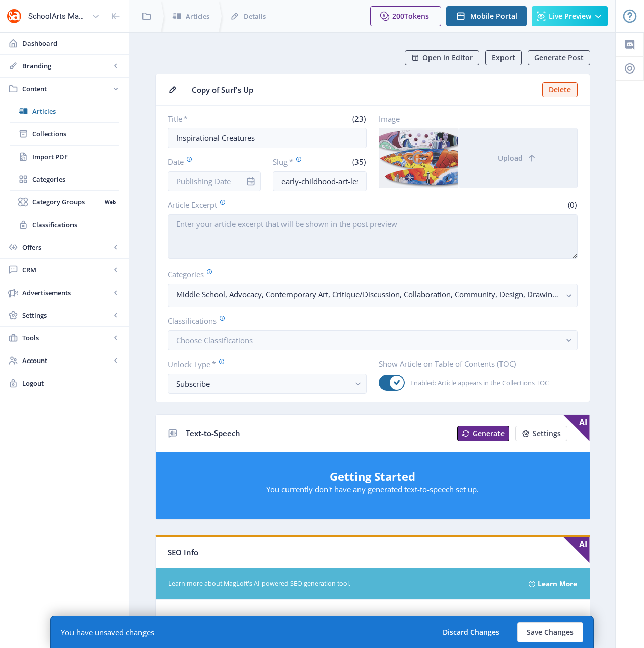
click at [227, 243] on textarea "Article Excerpt" at bounding box center [373, 237] width 410 height 44
paste textarea "Young students listen to a book, identify the work of sculptor [PERSON_NAME], a…"
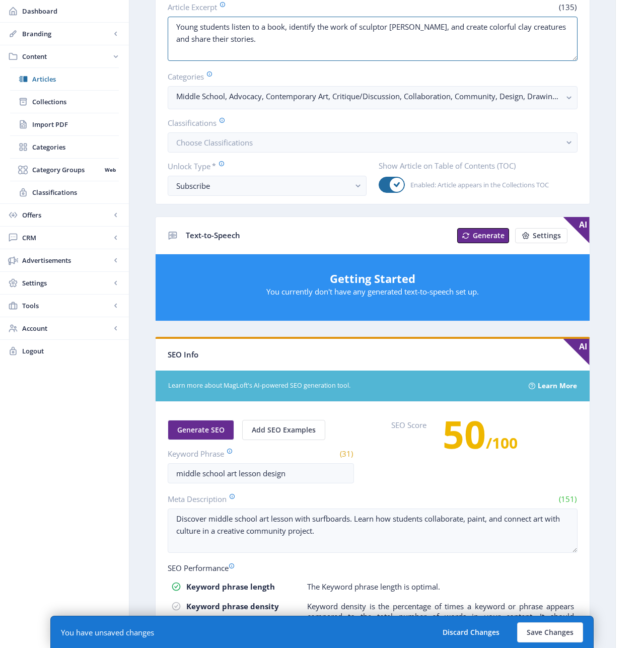
scroll to position [257, 0]
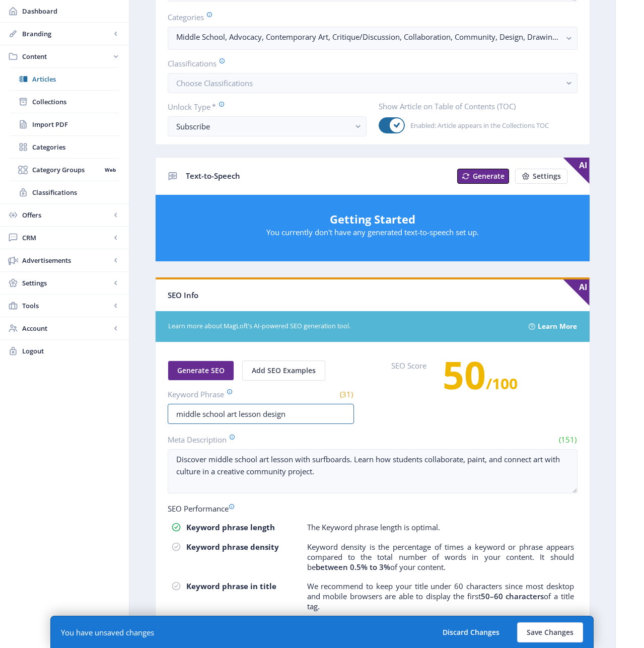
drag, startPoint x: 225, startPoint y: 414, endPoint x: 146, endPoint y: 414, distance: 79.1
click at [146, 414] on nb-layout-column "Open in Editor Export Generate Post Copy of Surf's Up Delete Title * (23) Inspi…" at bounding box center [372, 268] width 487 height 987
click at [282, 414] on input "early childhood art lesson design" at bounding box center [261, 414] width 186 height 20
drag, startPoint x: 306, startPoint y: 477, endPoint x: 122, endPoint y: 457, distance: 185.0
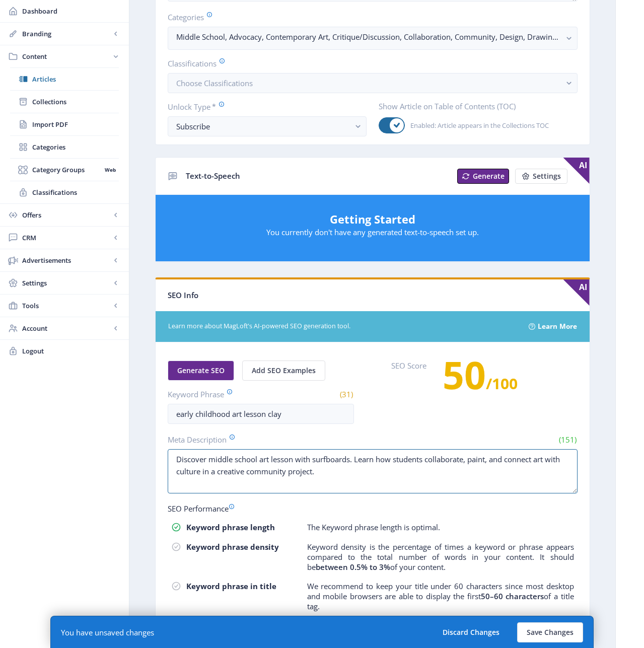
click at [120, 456] on div "SchoolArts Magazine Dashboard Branding App Appearance Brand Brief Pages SEO Web…" at bounding box center [322, 252] width 644 height 1019
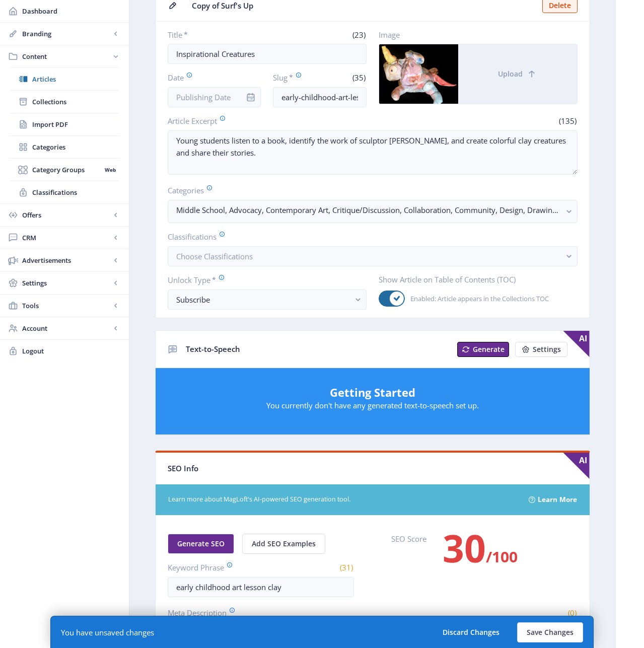
scroll to position [0, 0]
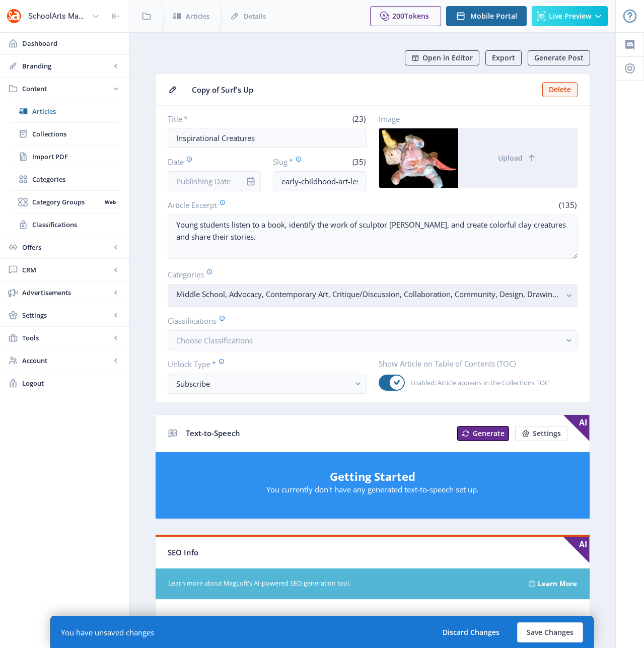
click at [569, 296] on icon "button" at bounding box center [569, 296] width 5 height 3
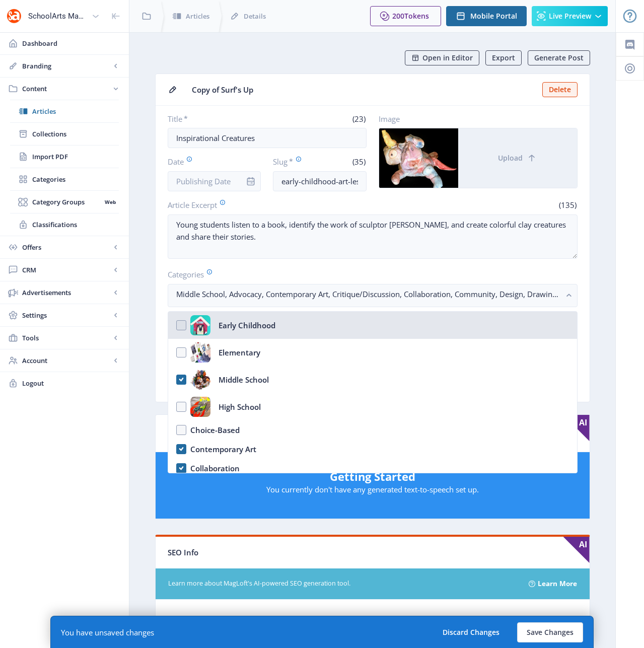
click at [179, 324] on nb-option "Early Childhood" at bounding box center [372, 325] width 409 height 27
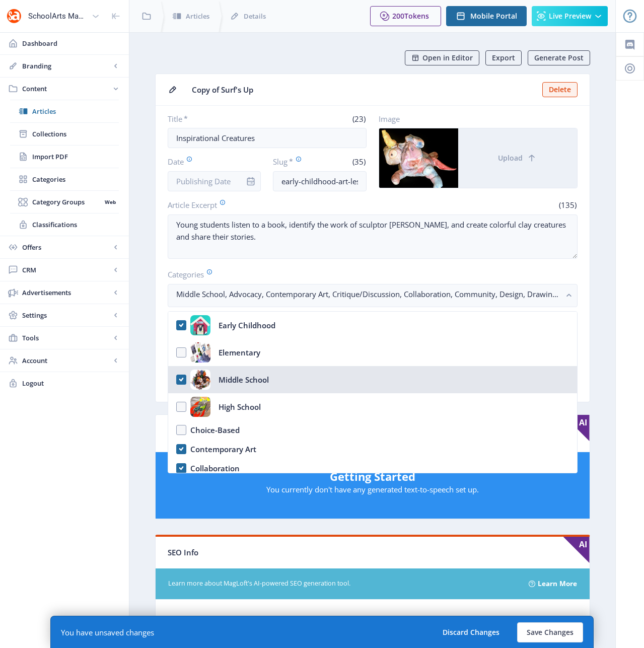
click at [179, 381] on nb-option "Middle School" at bounding box center [372, 379] width 409 height 27
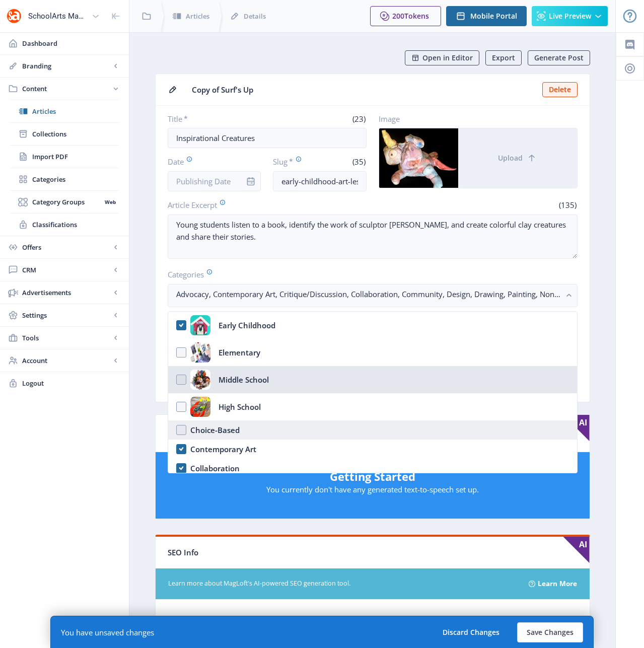
scroll to position [65, 0]
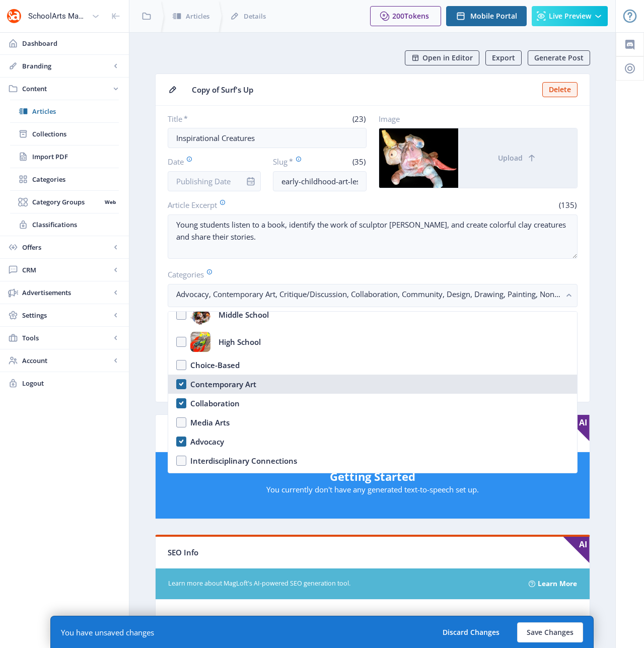
click at [180, 384] on nb-option "Contemporary Art" at bounding box center [372, 384] width 409 height 19
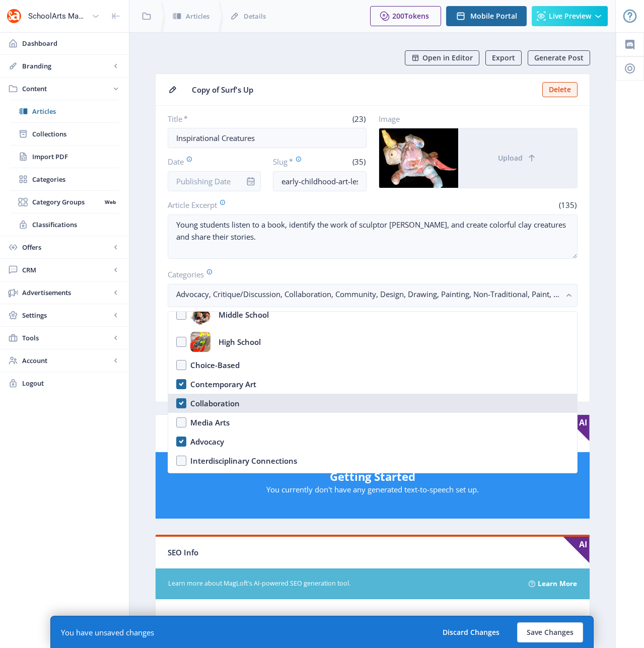
click at [182, 404] on nb-option "Collaboration" at bounding box center [372, 403] width 409 height 19
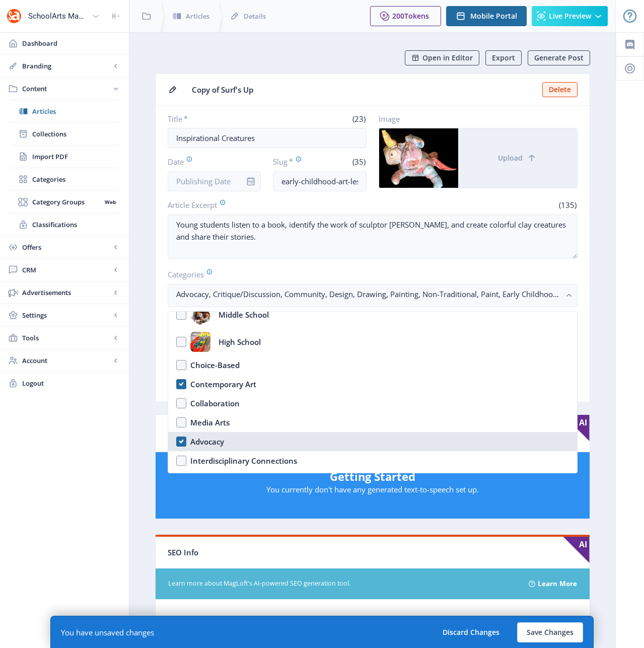
click at [181, 443] on nb-option "Advocacy" at bounding box center [372, 441] width 409 height 19
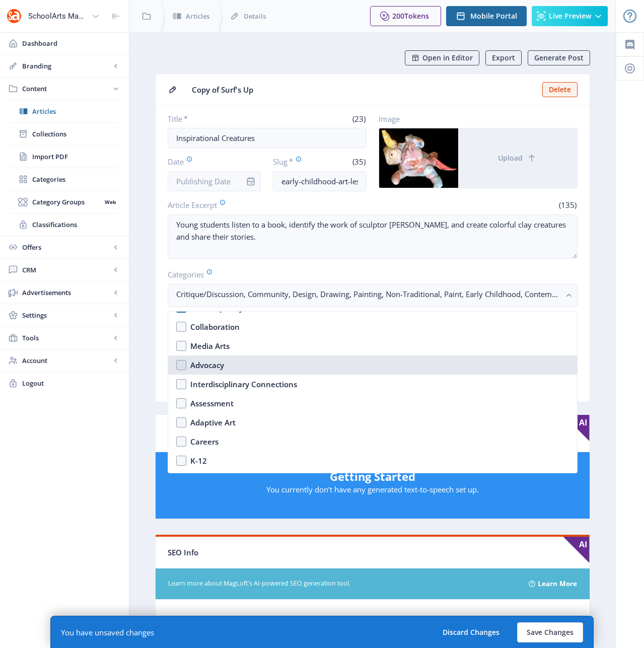
scroll to position [156, 0]
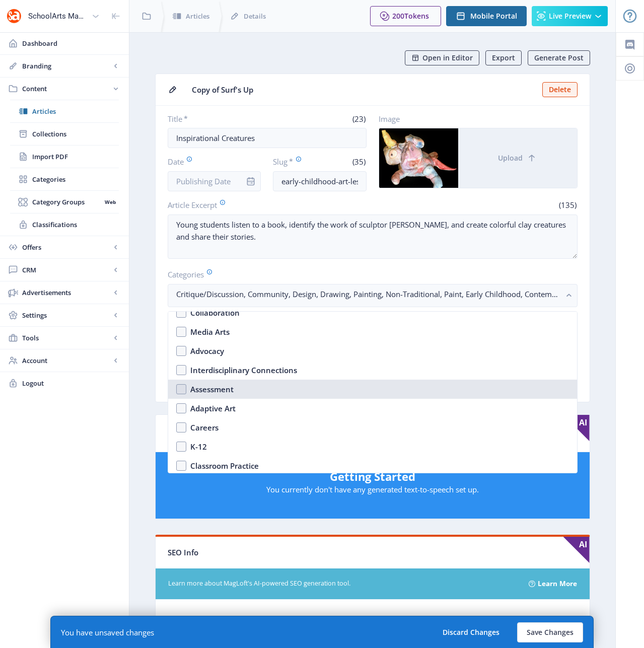
click at [182, 390] on nb-option "Assessment" at bounding box center [372, 389] width 409 height 19
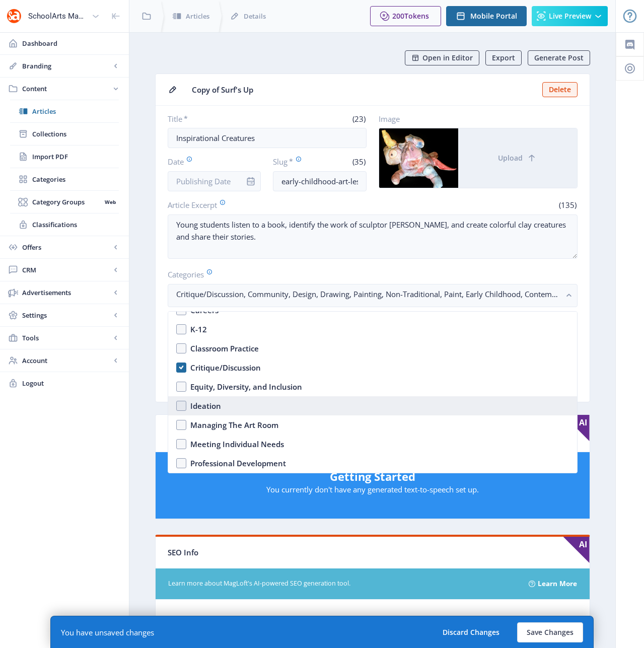
scroll to position [278, 0]
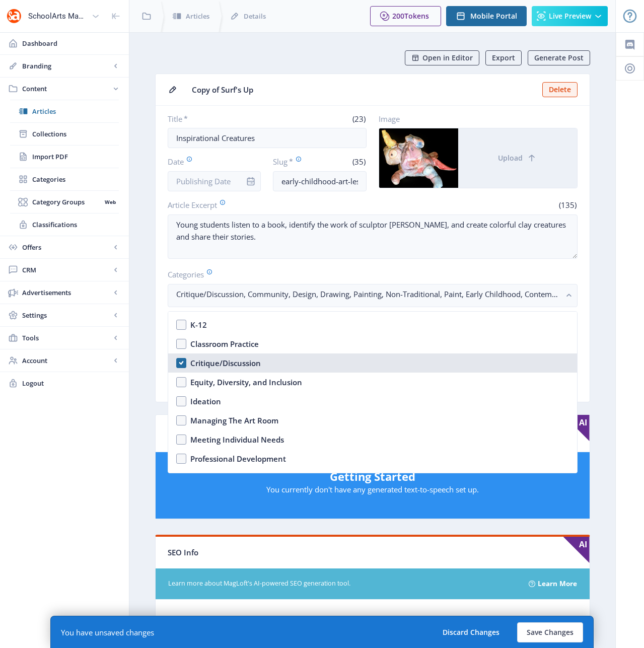
click at [183, 365] on nb-option "Critique/Discussion" at bounding box center [372, 363] width 409 height 19
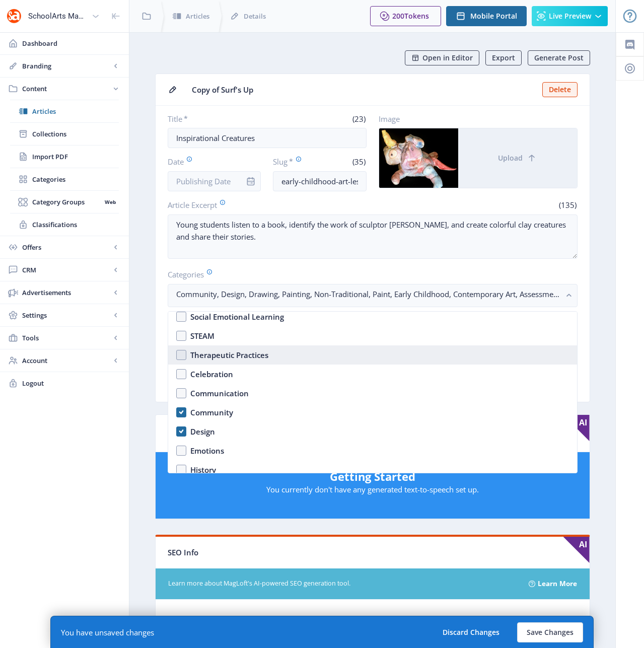
scroll to position [440, 0]
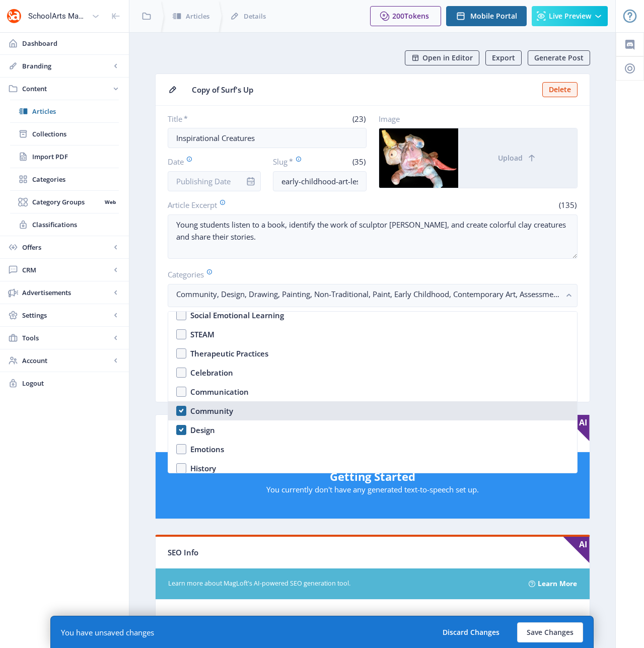
click at [178, 409] on nb-option "Community" at bounding box center [372, 410] width 409 height 19
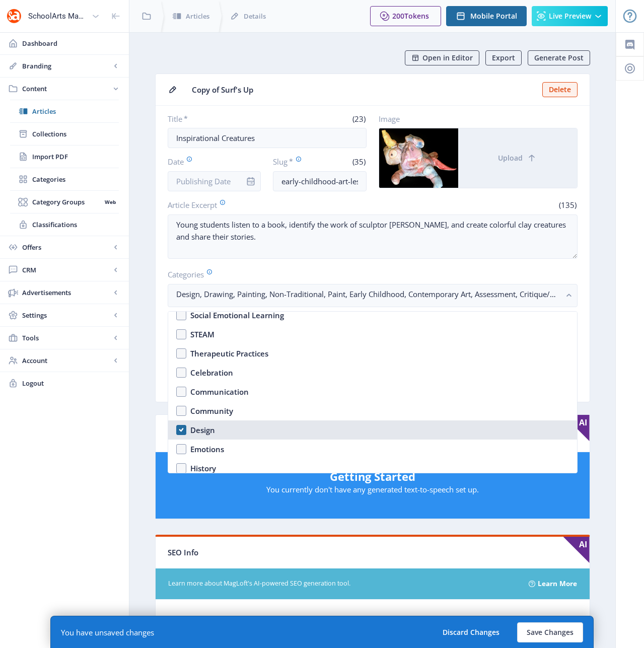
click at [178, 427] on nb-option "Design" at bounding box center [372, 430] width 409 height 19
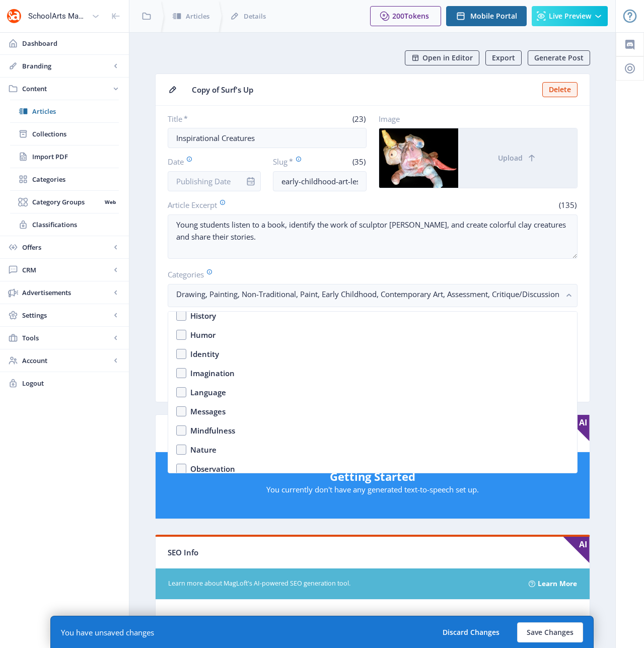
scroll to position [595, 0]
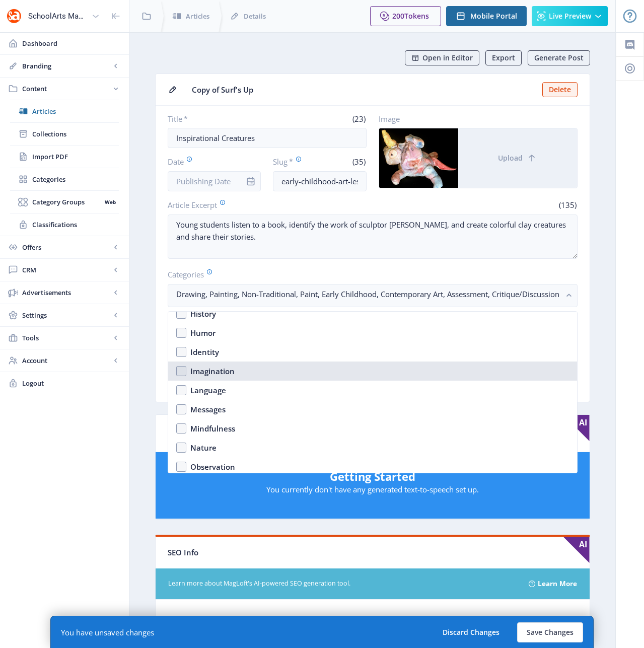
click at [180, 372] on nb-option "Imagination" at bounding box center [372, 371] width 409 height 19
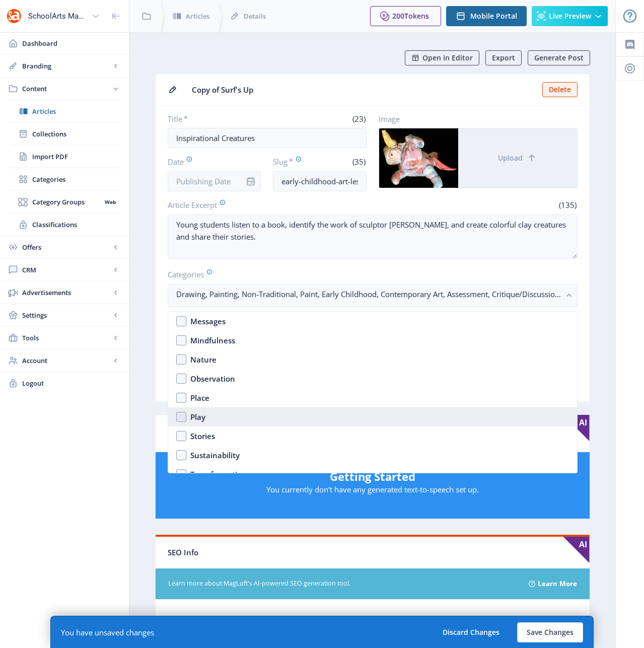
scroll to position [706, 0]
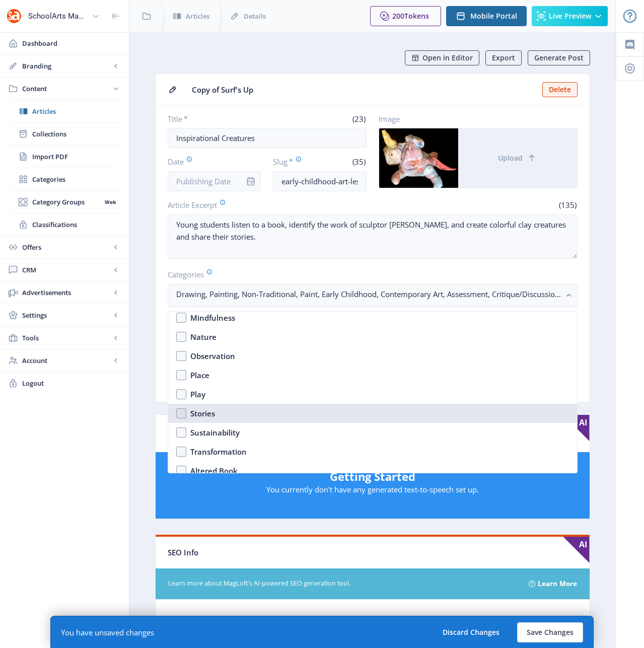
click at [181, 416] on nb-option "Stories" at bounding box center [372, 413] width 409 height 19
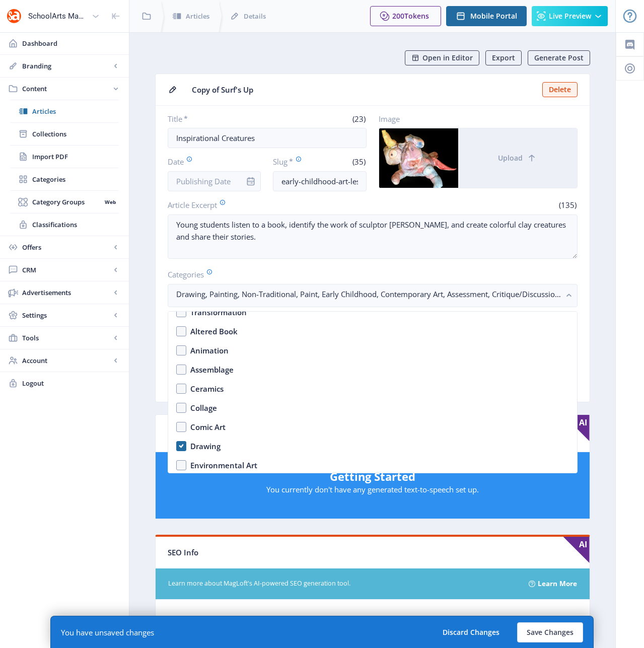
scroll to position [850, 0]
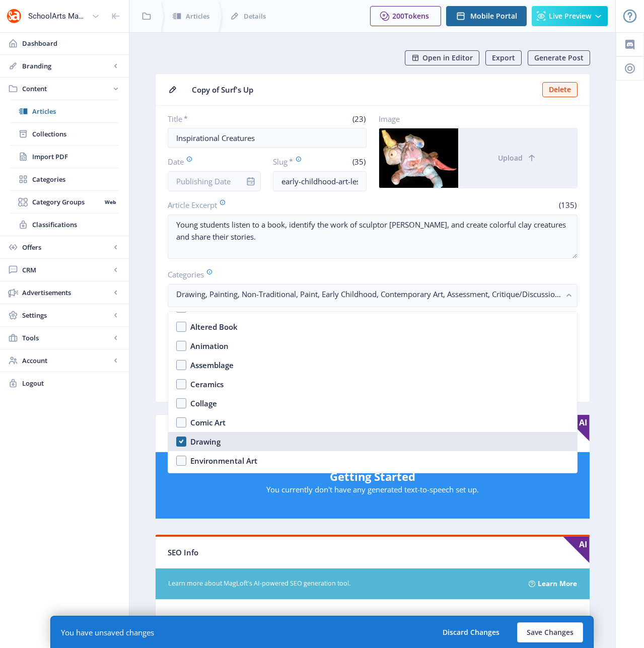
click at [181, 440] on nb-option "Drawing" at bounding box center [372, 441] width 409 height 19
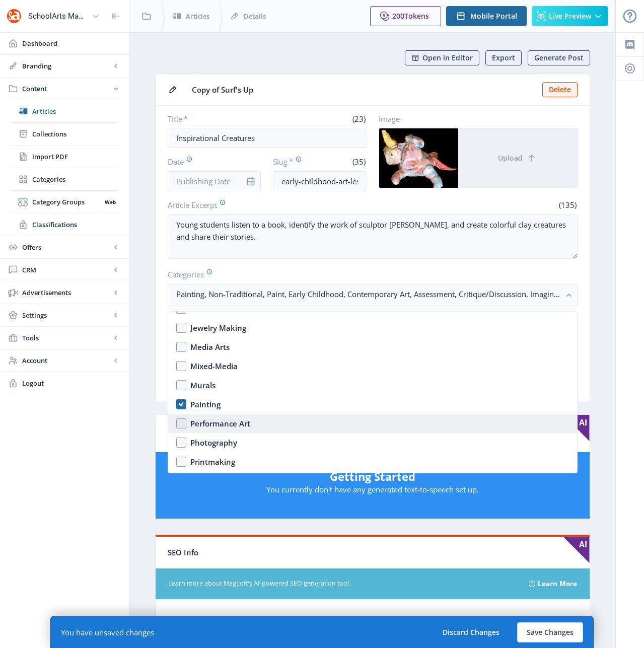
scroll to position [1126, 0]
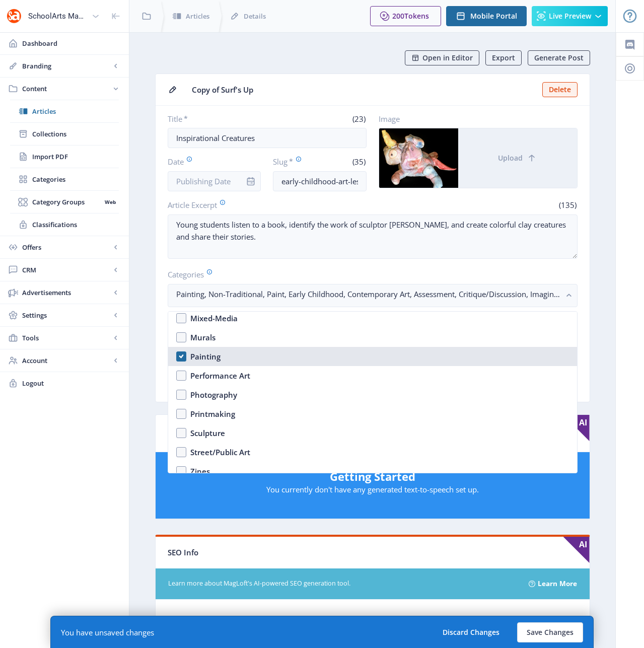
click at [180, 355] on nb-option "Painting" at bounding box center [372, 356] width 409 height 19
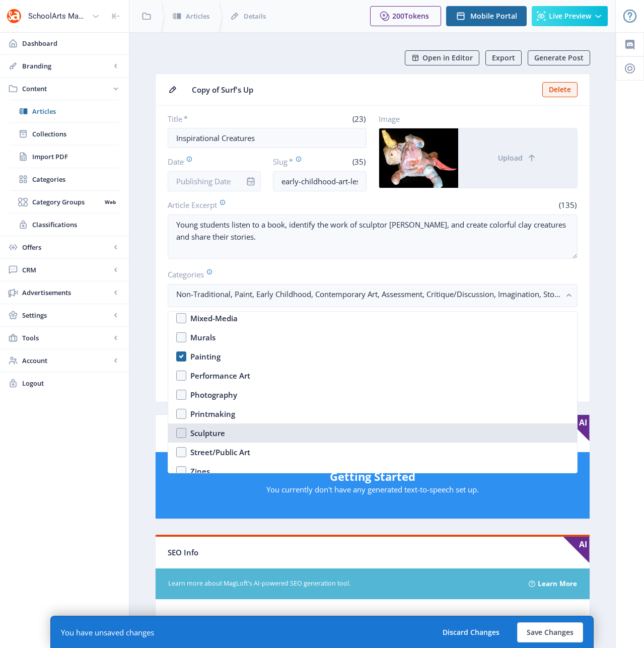
click at [179, 434] on nb-option "Sculpture" at bounding box center [372, 433] width 409 height 19
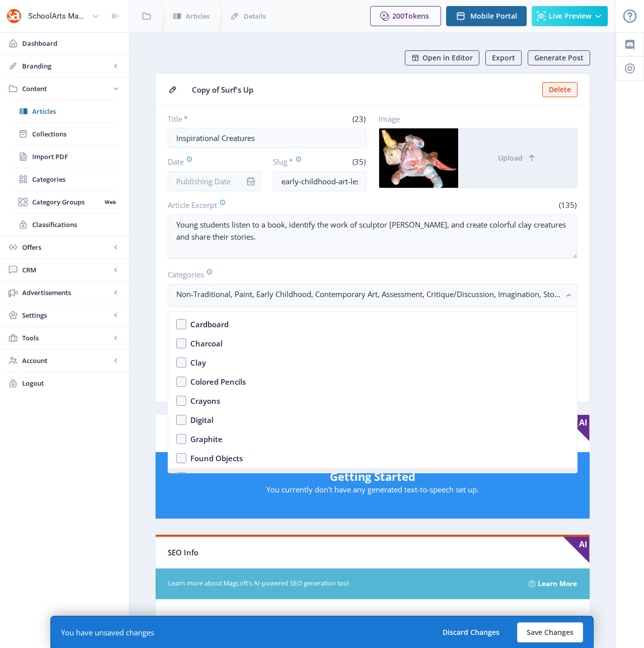
scroll to position [1335, 0]
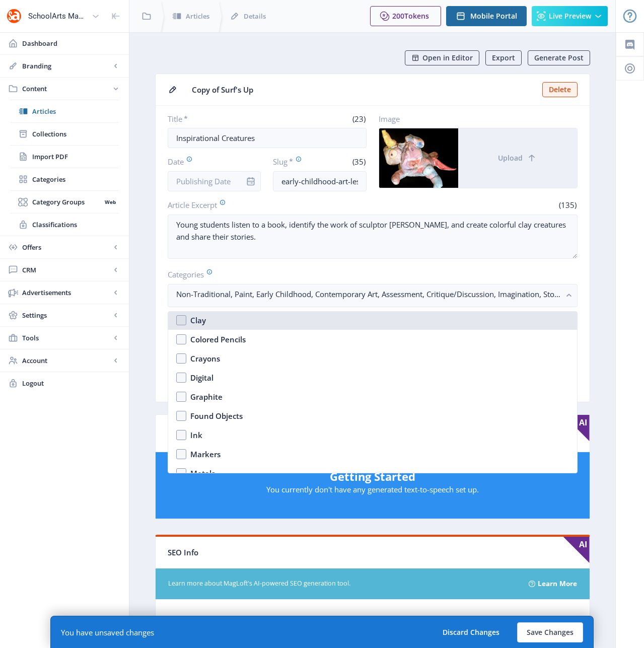
click at [180, 322] on nb-option "Clay" at bounding box center [372, 320] width 409 height 19
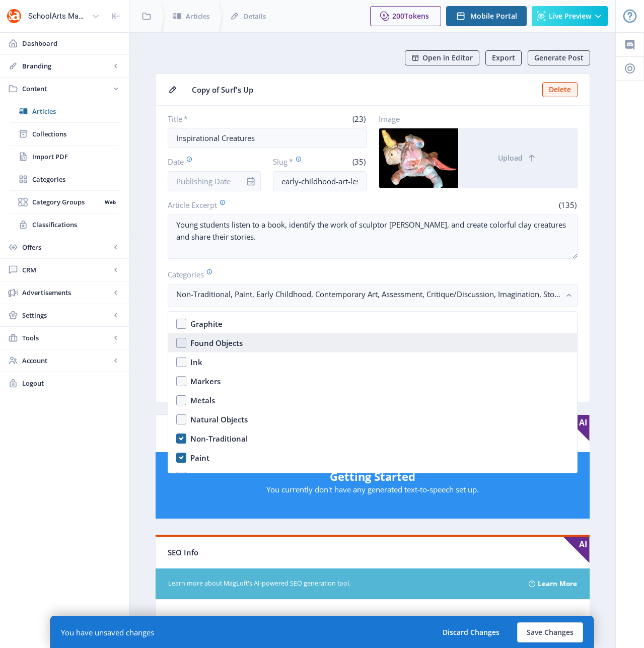
scroll to position [1478, 0]
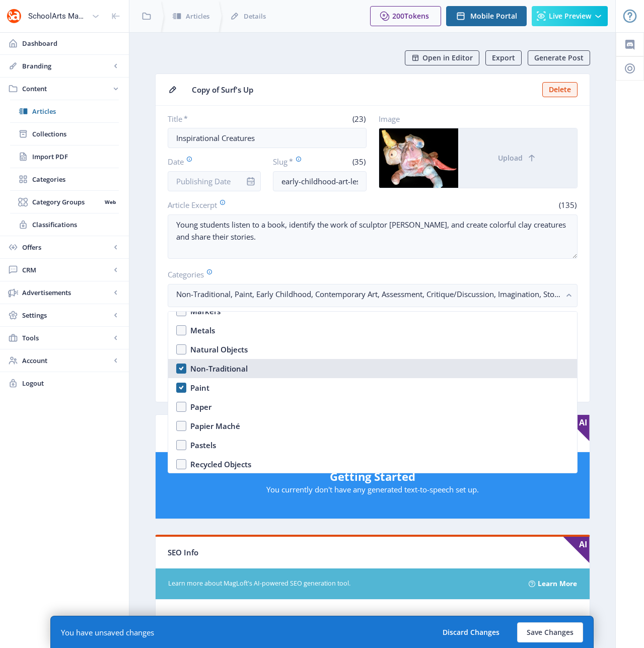
click at [181, 369] on nb-option "Non-Traditional" at bounding box center [372, 368] width 409 height 19
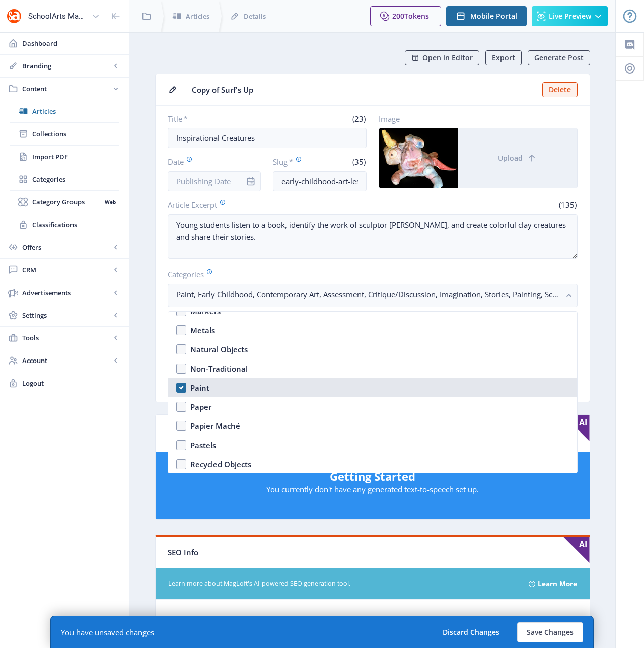
click at [181, 389] on nb-option "Paint" at bounding box center [372, 387] width 409 height 19
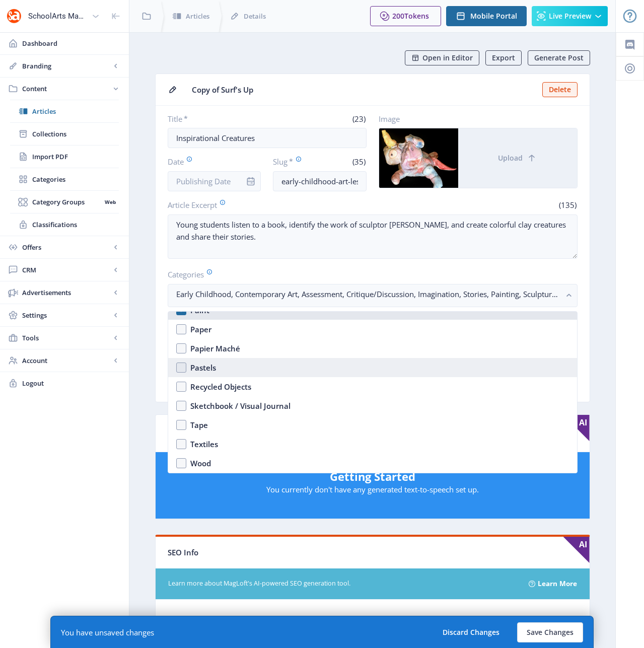
scroll to position [1575, 0]
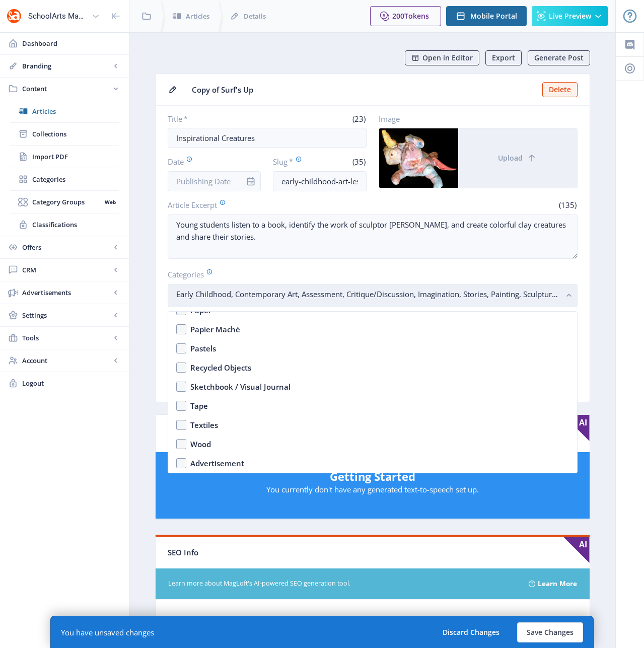
click at [567, 294] on rect "button" at bounding box center [570, 296] width 12 height 12
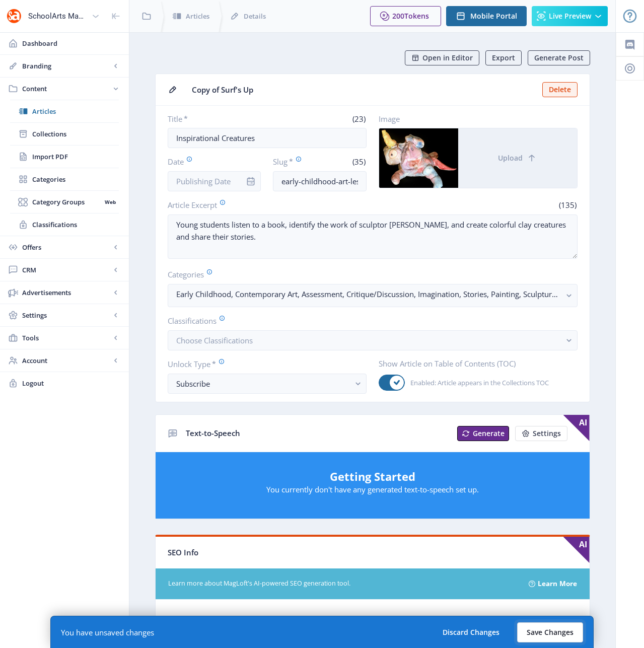
click at [545, 635] on button "Save Changes" at bounding box center [550, 633] width 66 height 20
click at [540, 630] on button "Save Changes" at bounding box center [550, 633] width 66 height 20
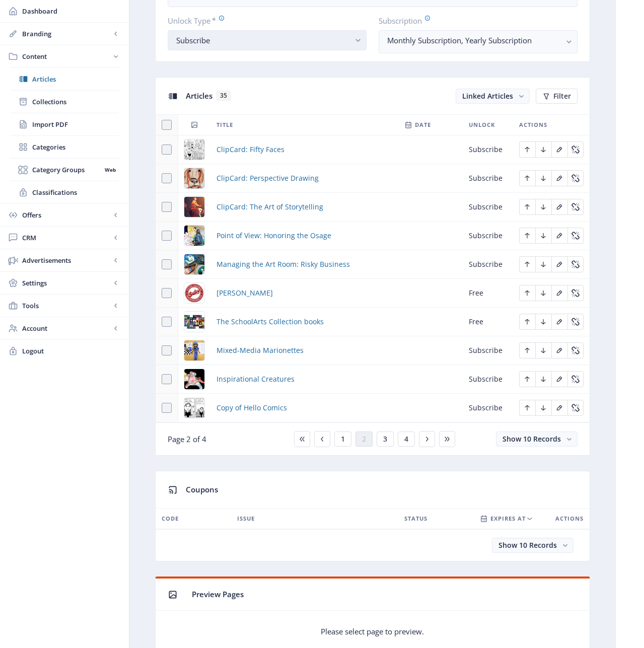
scroll to position [385, 0]
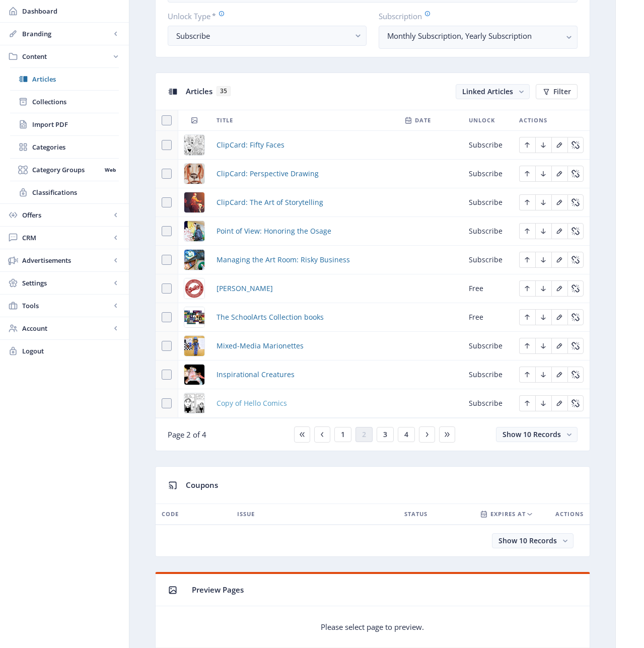
click at [258, 403] on span "Copy of Hello Comics" at bounding box center [252, 403] width 71 height 12
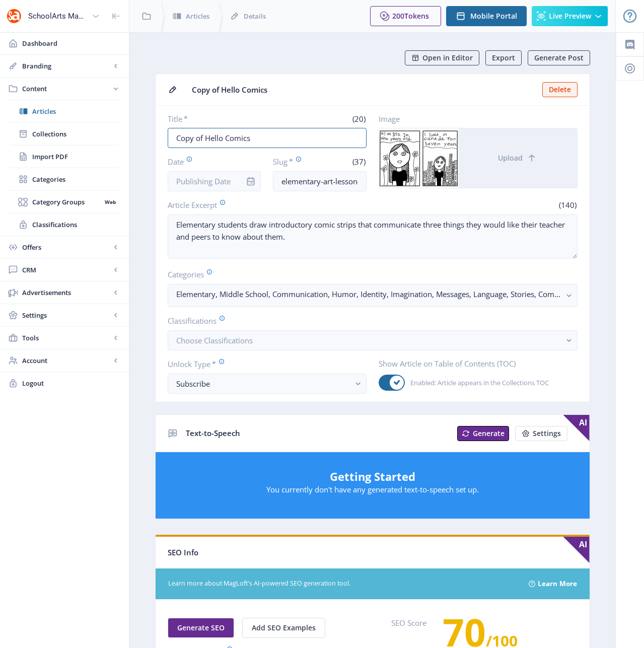
drag, startPoint x: 251, startPoint y: 140, endPoint x: 126, endPoint y: 140, distance: 124.9
click at [126, 140] on div "SchoolArts Magazine Dashboard Branding App Appearance Brand Brief Pages SEO Web…" at bounding box center [322, 499] width 644 height 999
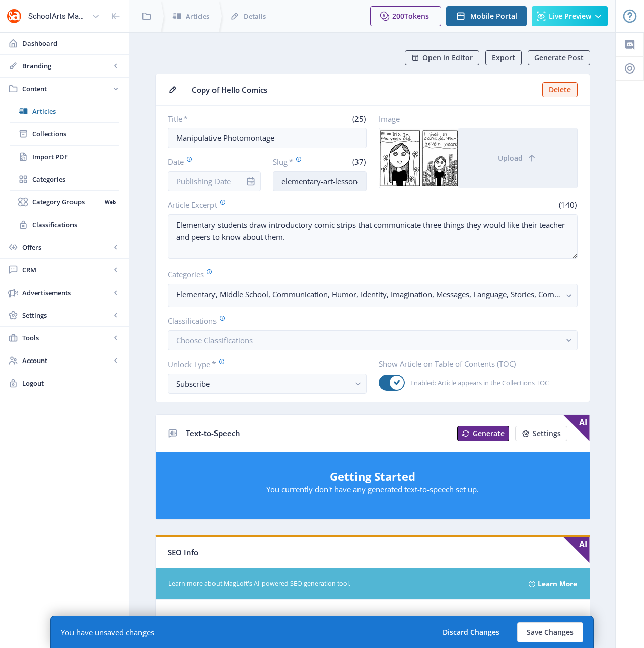
click at [311, 185] on input "elementary-art-lesson-comics-123-v4my" at bounding box center [320, 181] width 94 height 20
click at [299, 183] on input "elementary-art-lesson-comics-123-v4my" at bounding box center [320, 181] width 94 height 20
drag, startPoint x: 349, startPoint y: 185, endPoint x: 364, endPoint y: 185, distance: 15.1
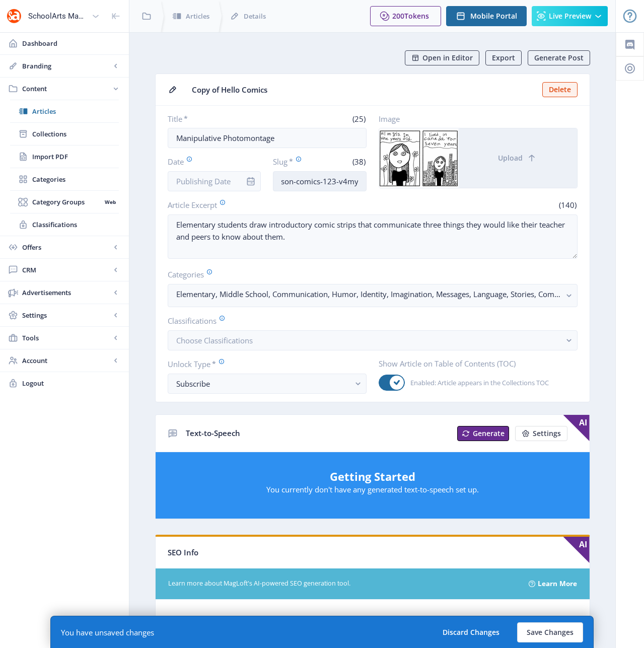
click at [364, 185] on input "high-school-art-lesson-comics-123-v4my" at bounding box center [320, 181] width 94 height 20
click at [357, 181] on input "high-school-art-lesson-comics-123-v4my" at bounding box center [320, 181] width 94 height 20
drag, startPoint x: 347, startPoint y: 181, endPoint x: 297, endPoint y: 183, distance: 50.4
click at [297, 183] on input "high-school-art-lesson-comics-123-v4my" at bounding box center [320, 181] width 94 height 20
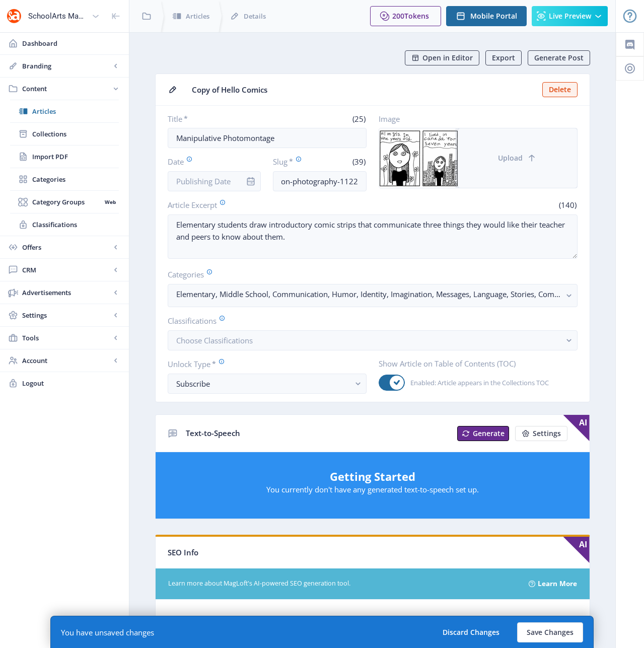
scroll to position [0, 0]
click at [512, 154] on span "Upload" at bounding box center [510, 158] width 25 height 8
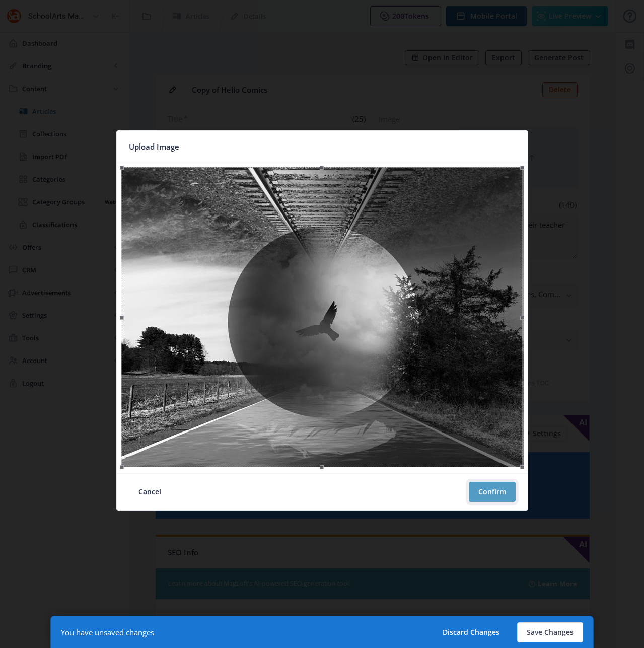
click at [490, 489] on button "Confirm" at bounding box center [492, 492] width 47 height 20
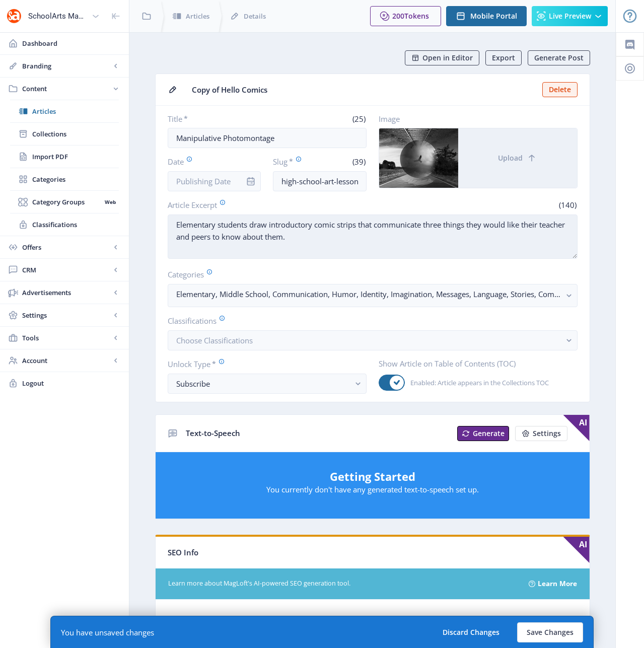
drag, startPoint x: 328, startPoint y: 235, endPoint x: 190, endPoint y: 215, distance: 139.5
click at [190, 215] on textarea "Elementary students draw introductory comic strips that communicate three thing…" at bounding box center [373, 237] width 410 height 44
paste textarea "High-school students investigate the darkroom photography of [PERSON_NAME] and …"
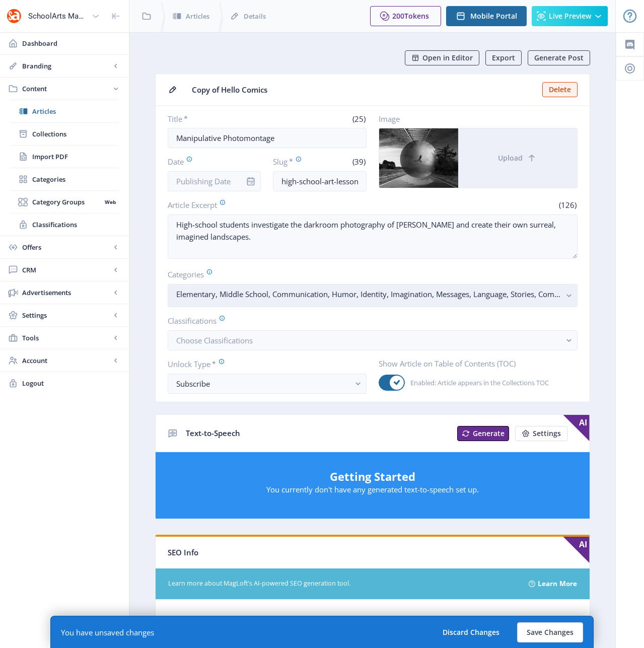
click at [573, 293] on rect "button" at bounding box center [570, 296] width 12 height 12
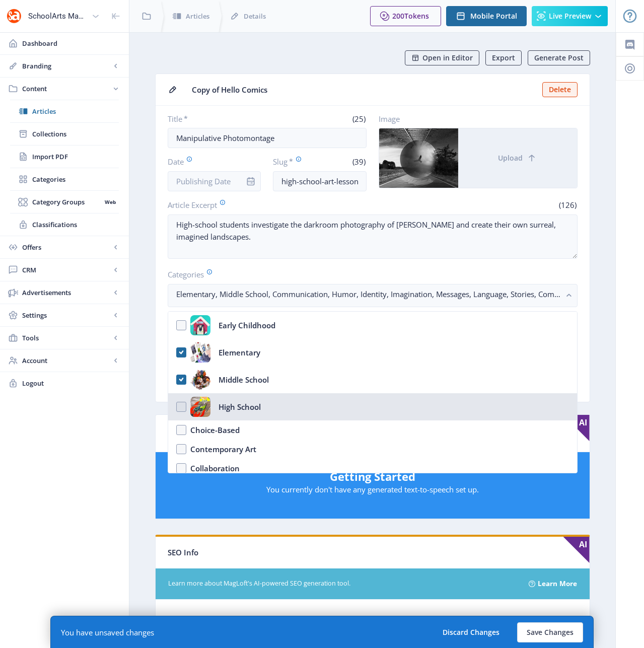
click at [179, 408] on nb-option "High School" at bounding box center [372, 406] width 409 height 27
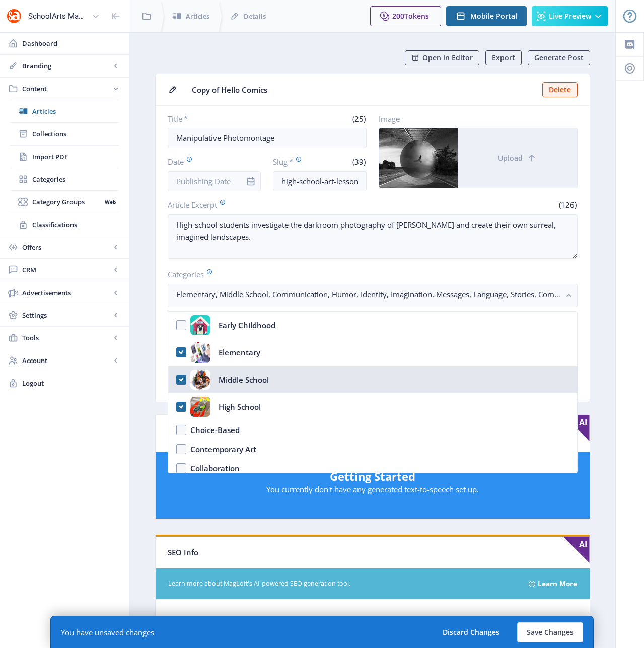
click at [179, 378] on nb-option "Middle School" at bounding box center [372, 379] width 409 height 27
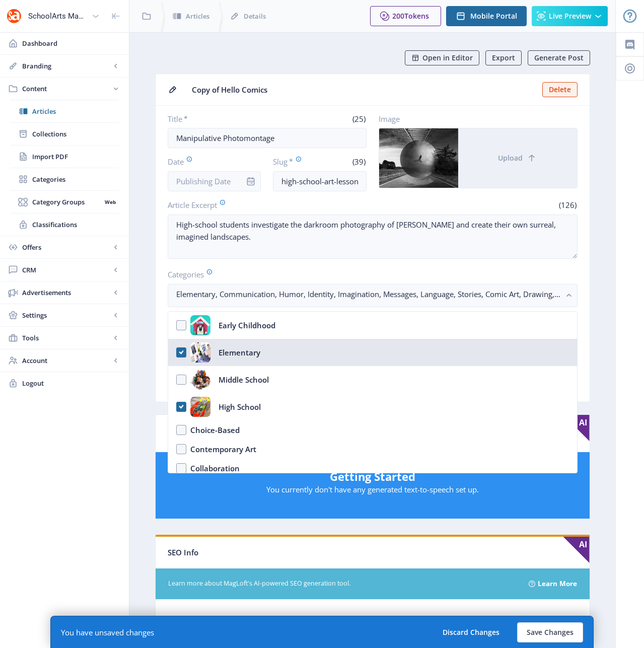
click at [177, 352] on nb-option "Elementary" at bounding box center [372, 352] width 409 height 27
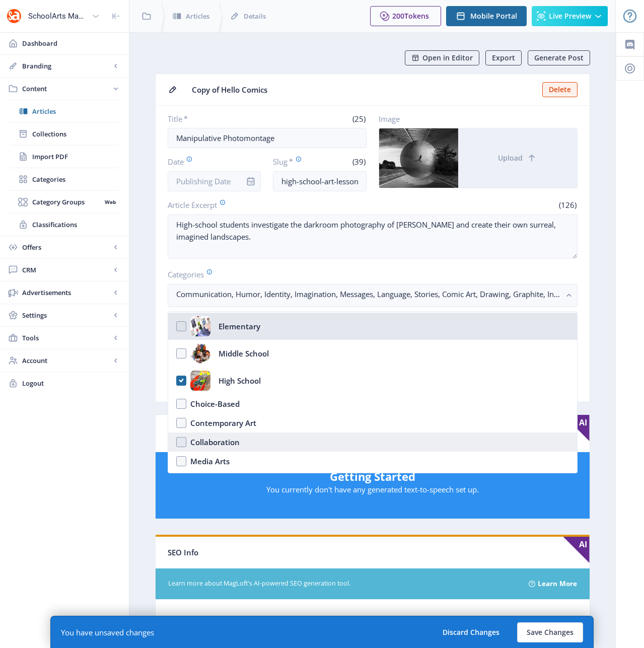
scroll to position [27, 0]
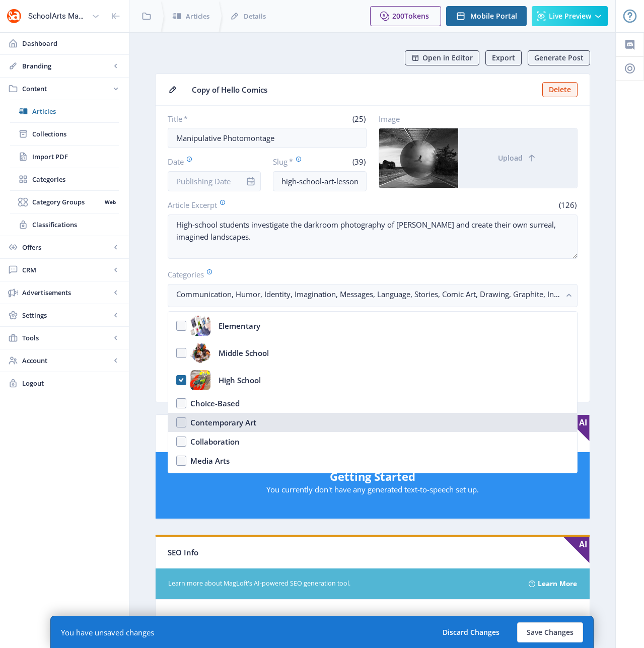
click at [179, 421] on nb-option "Contemporary Art" at bounding box center [372, 422] width 409 height 19
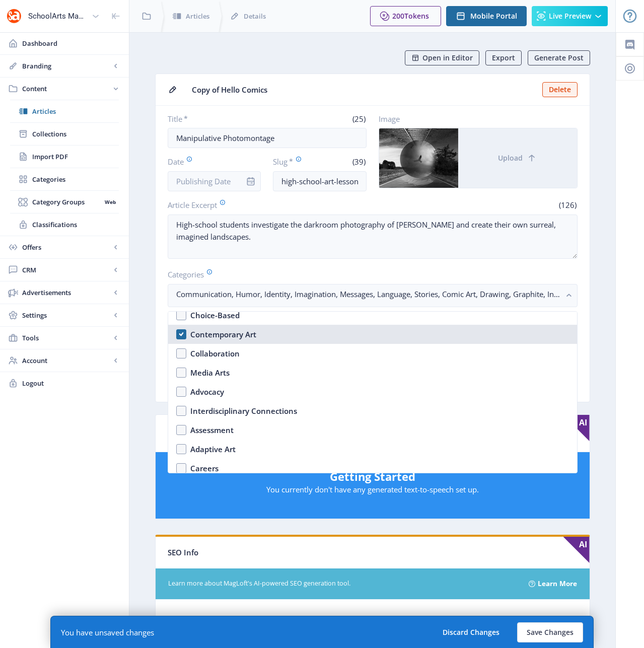
scroll to position [134, 0]
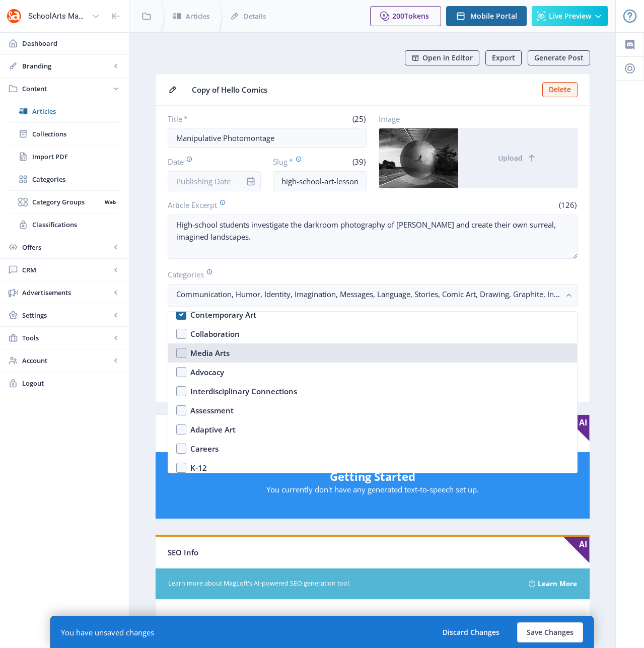
click at [180, 349] on nb-option "Media Arts" at bounding box center [372, 353] width 409 height 19
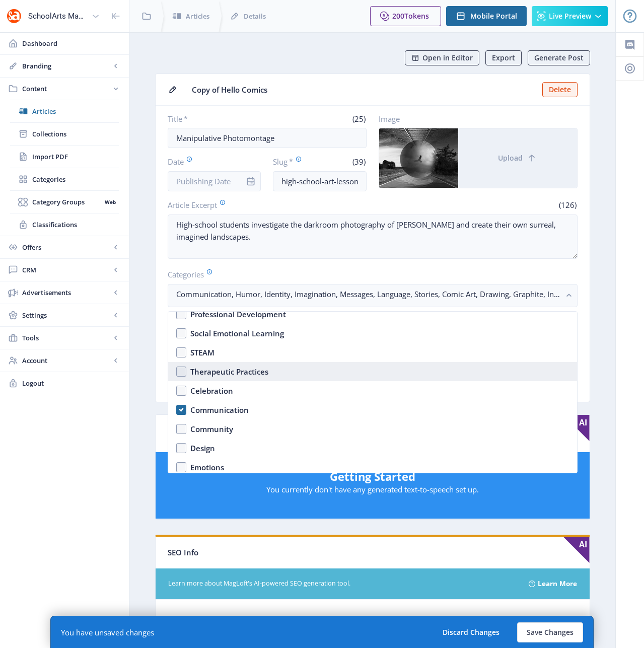
scroll to position [451, 0]
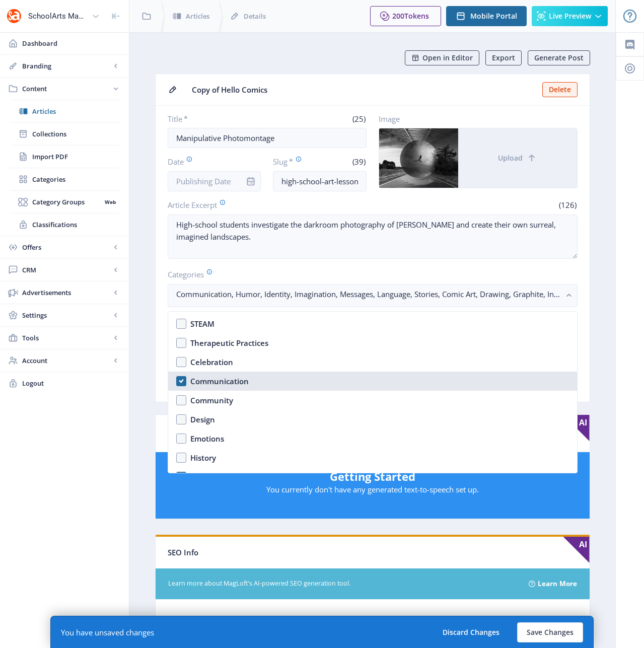
click at [220, 385] on div "Communication" at bounding box center [219, 381] width 58 height 12
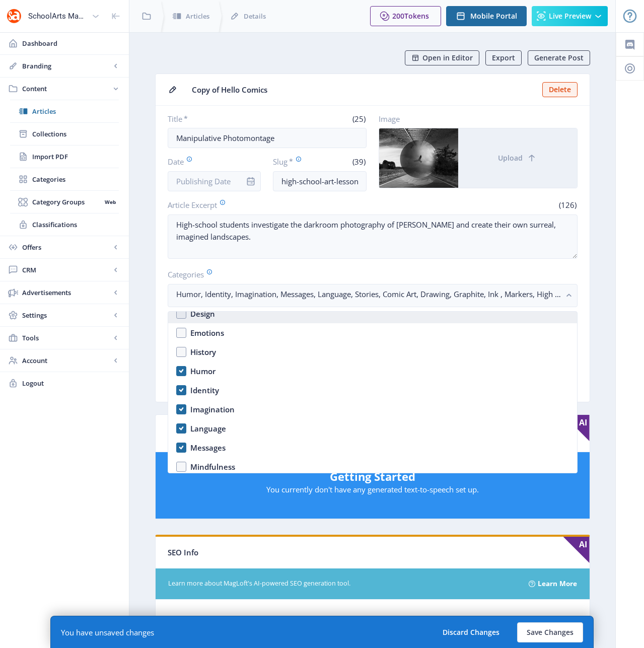
scroll to position [600, 0]
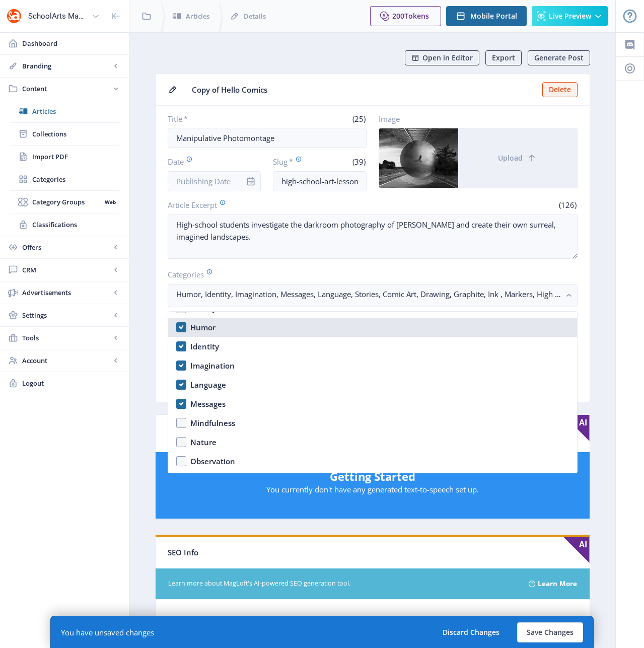
click at [193, 322] on div "Humor" at bounding box center [202, 327] width 25 height 12
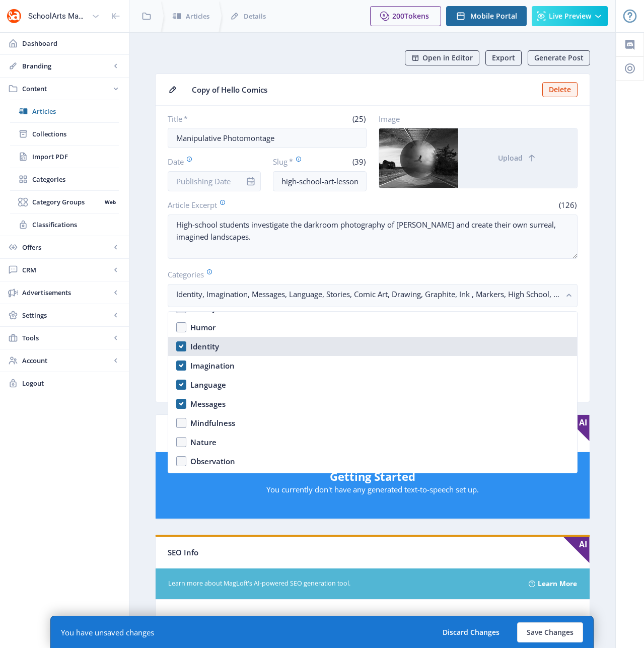
click at [201, 343] on div "Identity" at bounding box center [204, 347] width 29 height 12
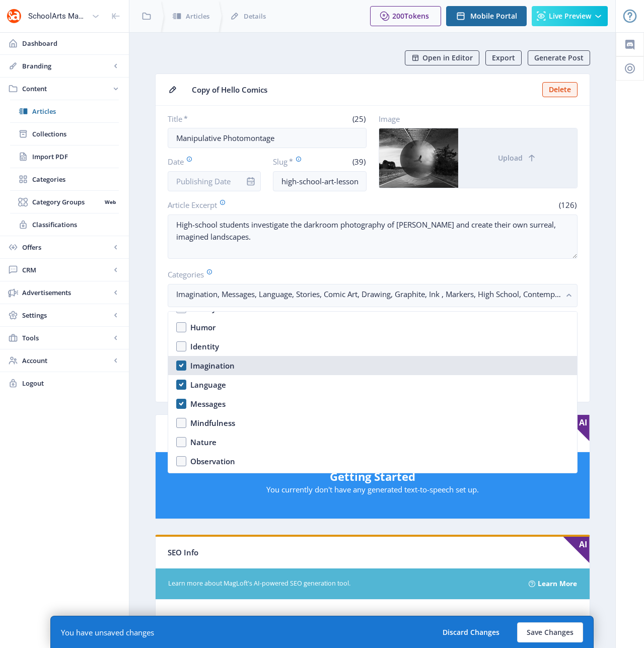
click at [205, 359] on nb-option "Imagination" at bounding box center [372, 365] width 409 height 19
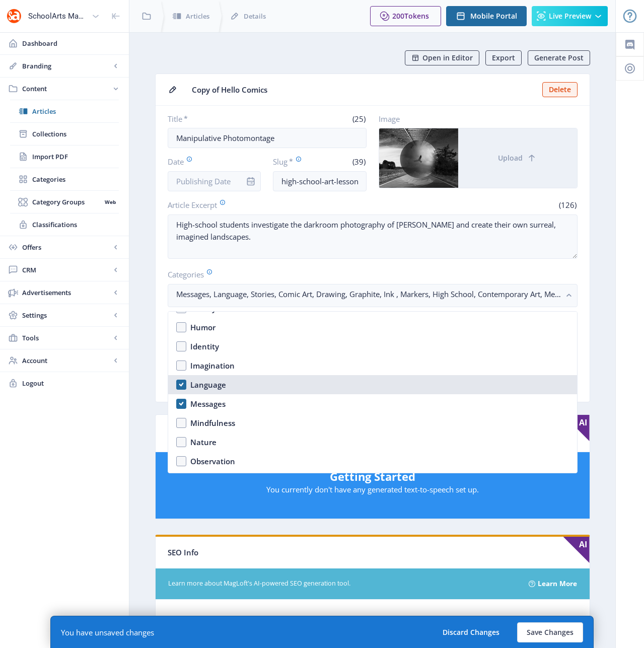
click at [208, 382] on div "Language" at bounding box center [208, 385] width 36 height 12
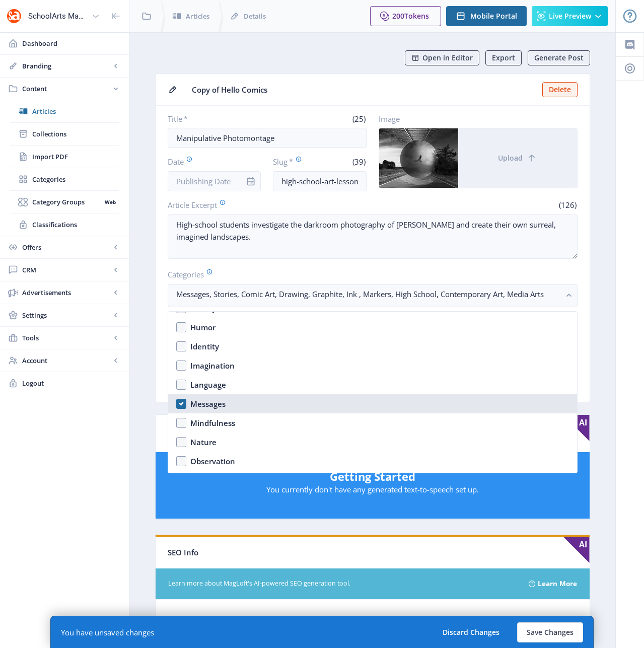
click at [180, 406] on nb-option "Messages" at bounding box center [372, 403] width 409 height 19
click at [182, 404] on nb-option "Messages" at bounding box center [372, 403] width 409 height 19
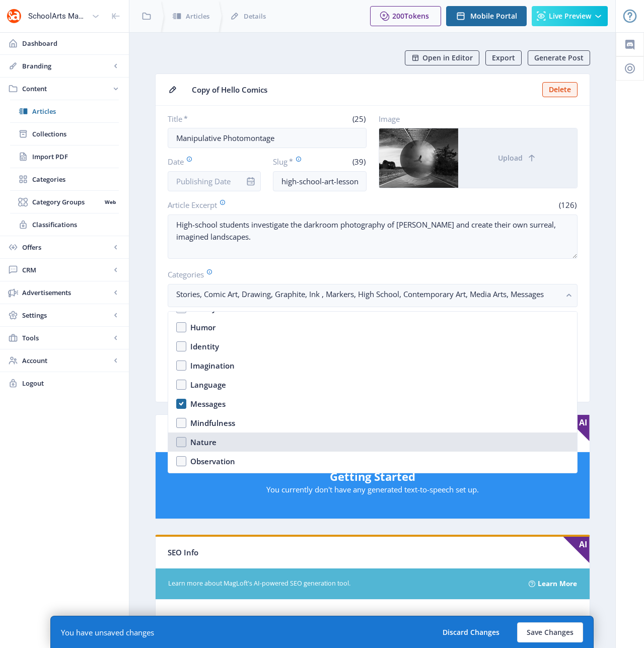
click at [180, 440] on nb-option "Nature" at bounding box center [372, 442] width 409 height 19
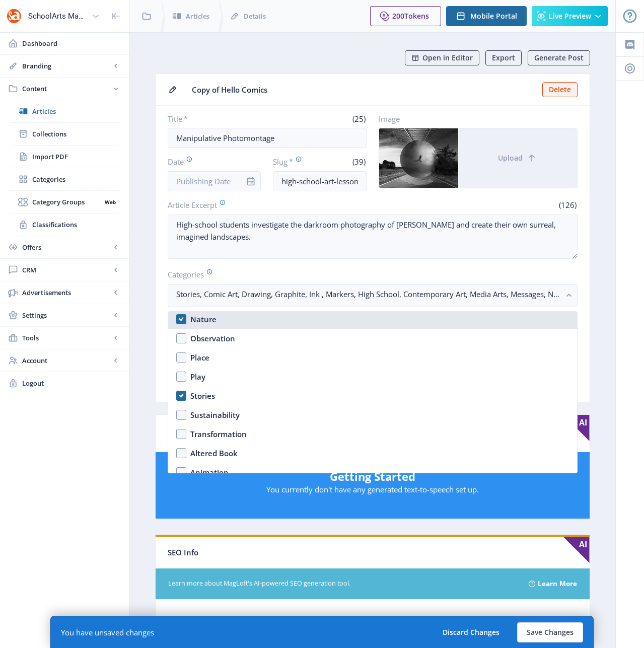
scroll to position [740, 0]
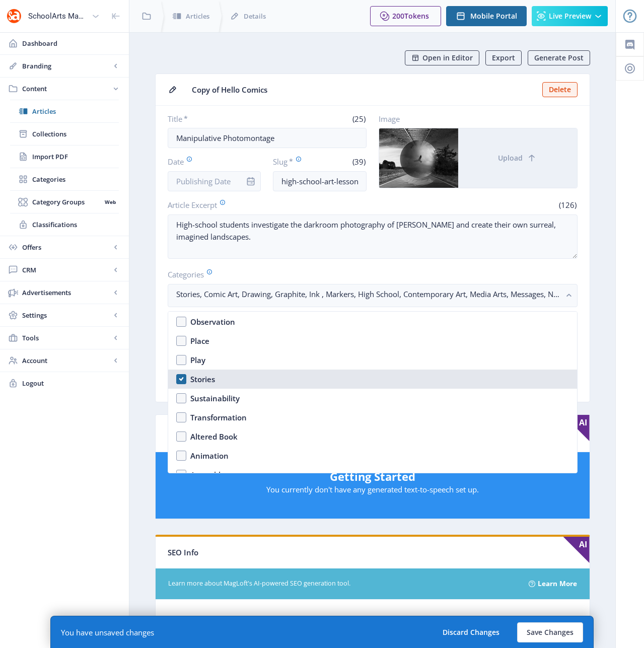
click at [183, 379] on nb-option "Stories" at bounding box center [372, 379] width 409 height 19
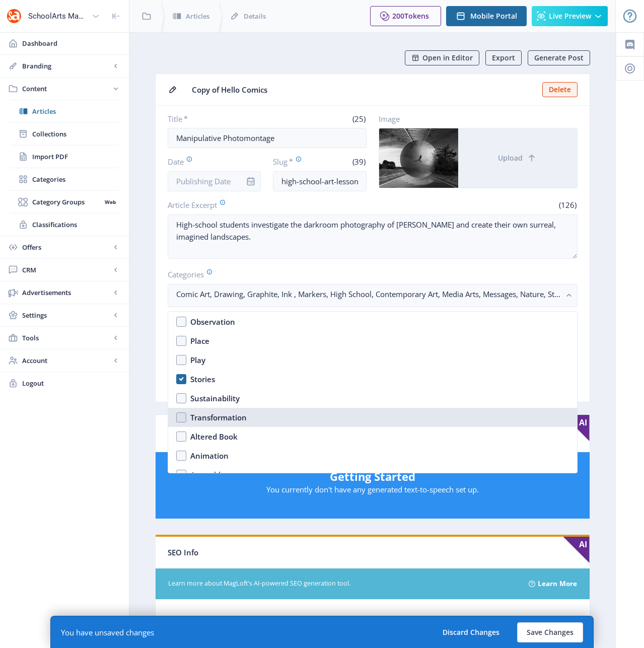
click at [181, 415] on nb-option "Transformation" at bounding box center [372, 417] width 409 height 19
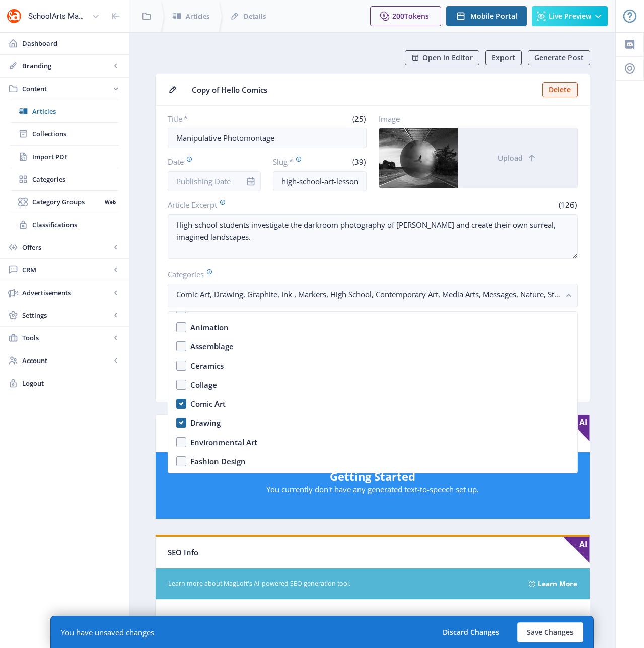
scroll to position [906, 0]
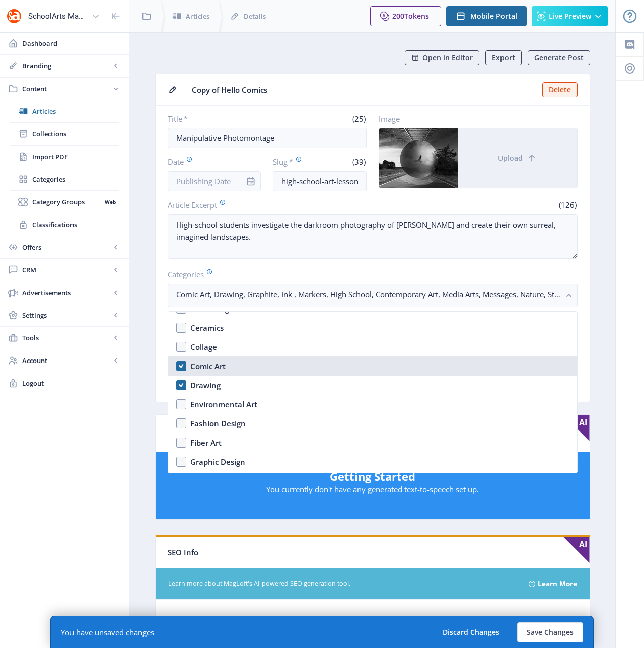
click at [180, 367] on nb-option "Comic Art" at bounding box center [372, 366] width 409 height 19
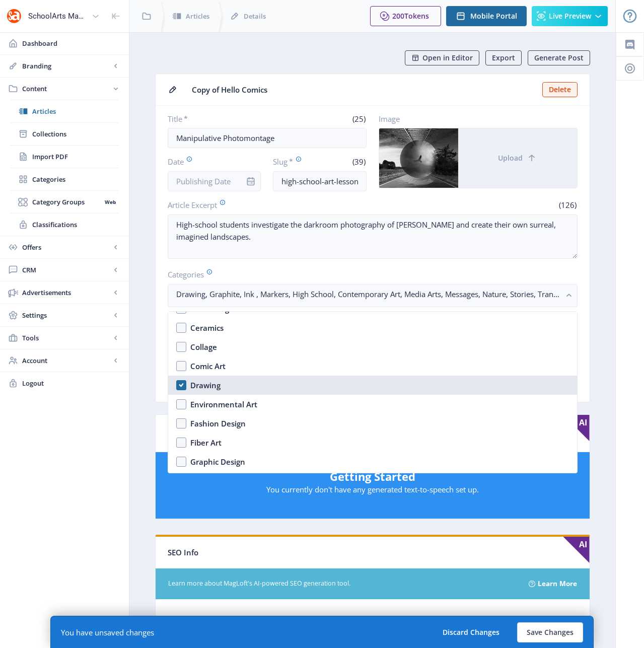
click at [182, 386] on nb-option "Drawing" at bounding box center [372, 385] width 409 height 19
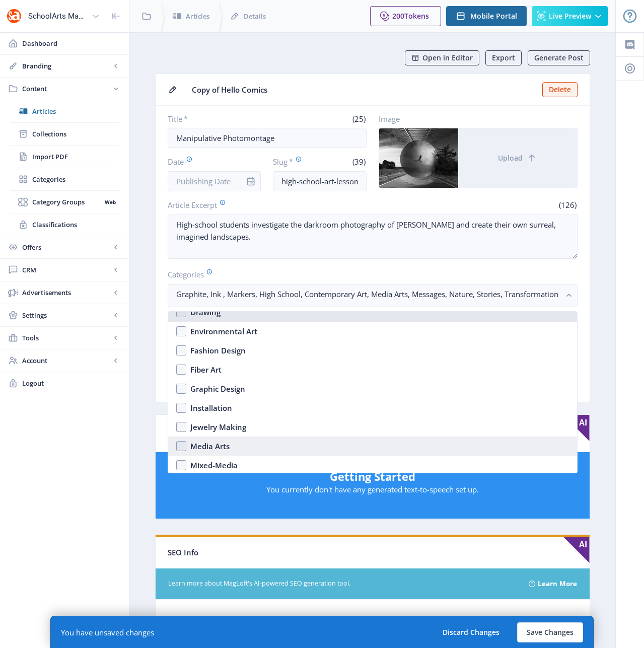
scroll to position [980, 0]
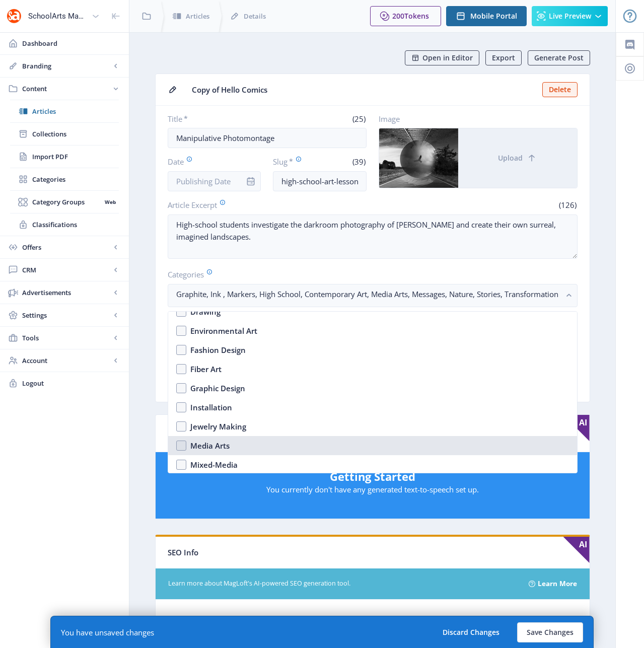
click at [181, 444] on nb-option "Media Arts" at bounding box center [372, 445] width 409 height 19
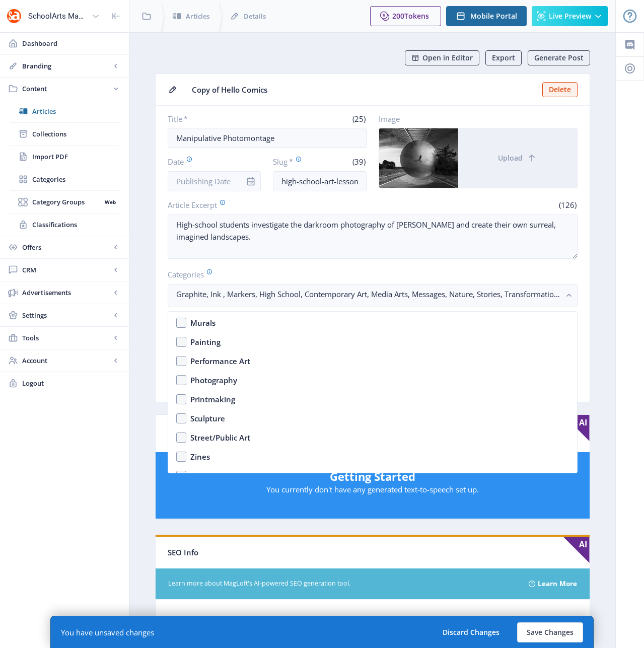
scroll to position [1144, 0]
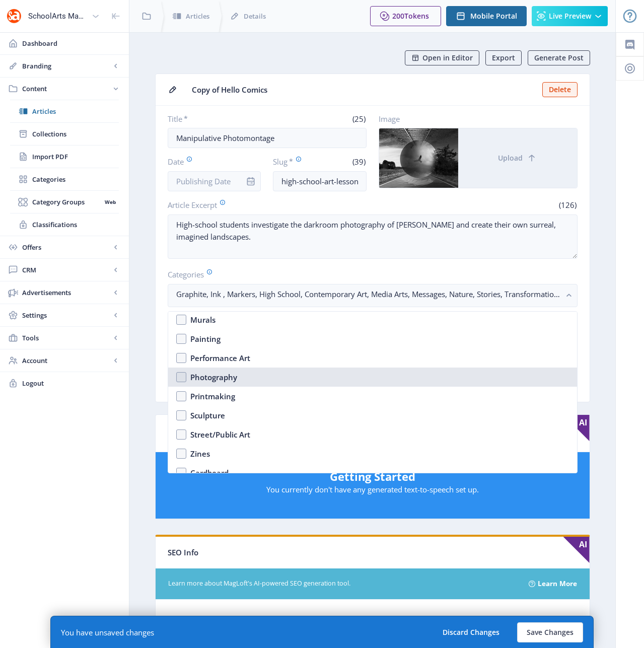
click at [180, 378] on nb-option "Photography" at bounding box center [372, 377] width 409 height 19
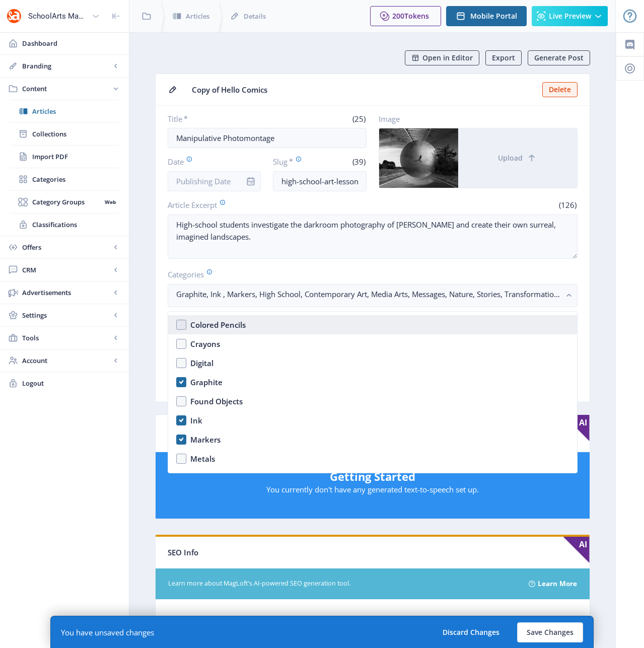
scroll to position [1383, 0]
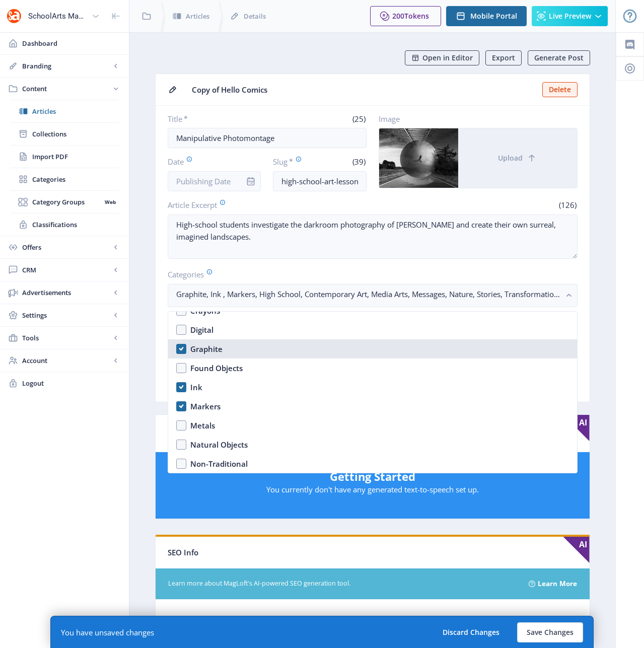
click at [197, 348] on div "Graphite" at bounding box center [206, 349] width 32 height 12
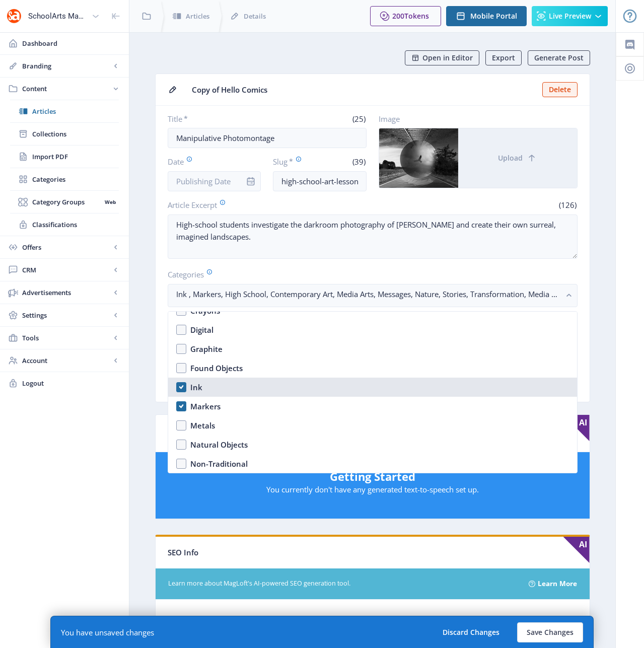
click at [198, 388] on div "Ink" at bounding box center [196, 387] width 12 height 12
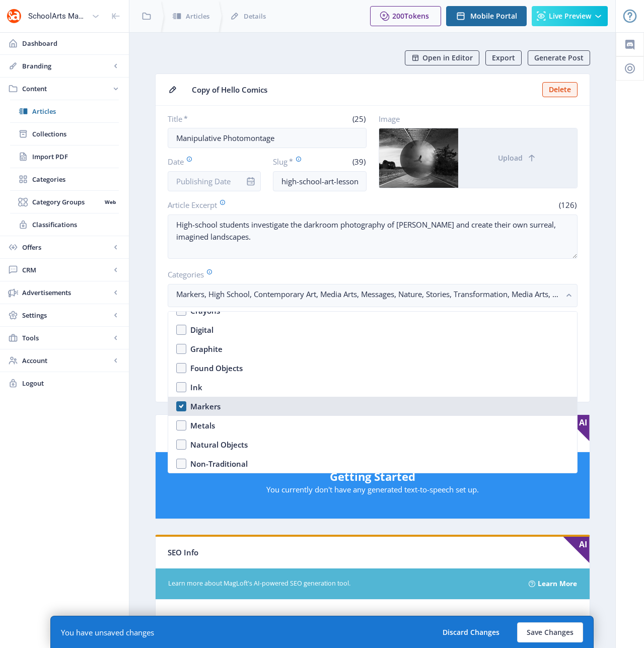
click at [203, 406] on div "Markers" at bounding box center [205, 406] width 30 height 12
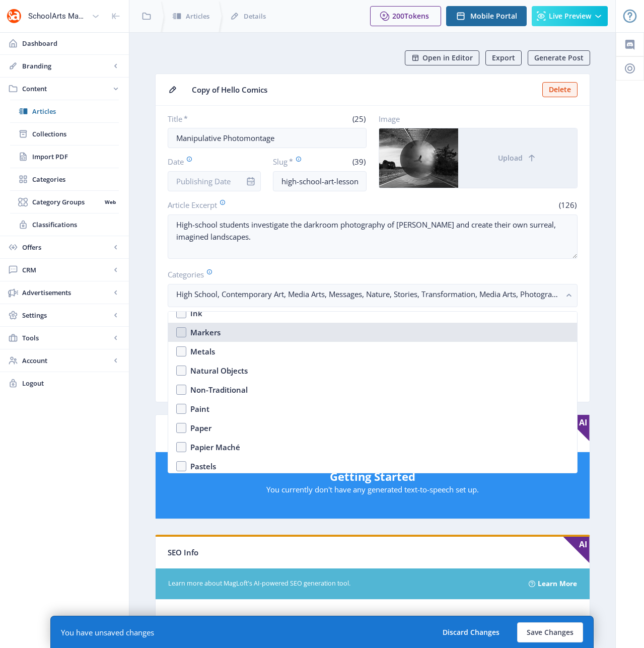
scroll to position [1575, 0]
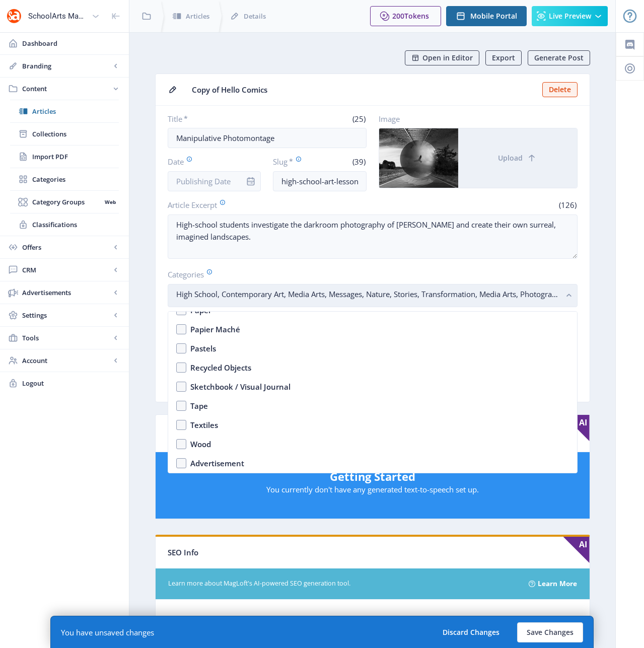
click at [567, 295] on rect "button" at bounding box center [570, 296] width 12 height 12
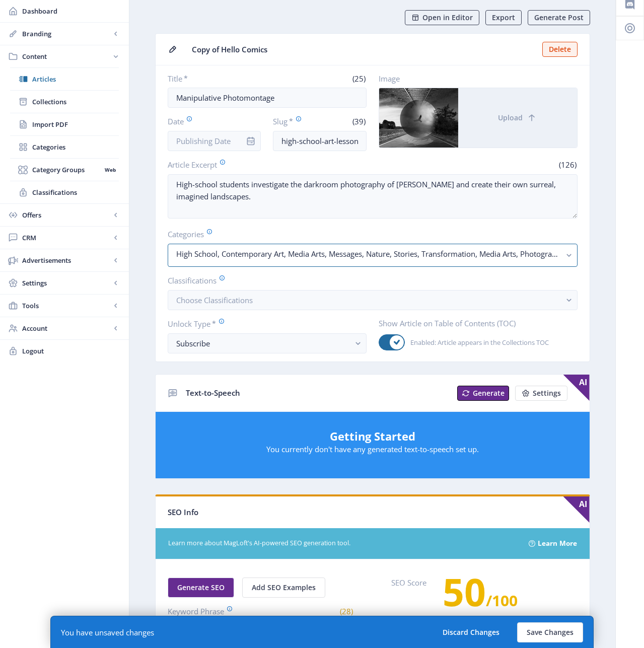
scroll to position [291, 0]
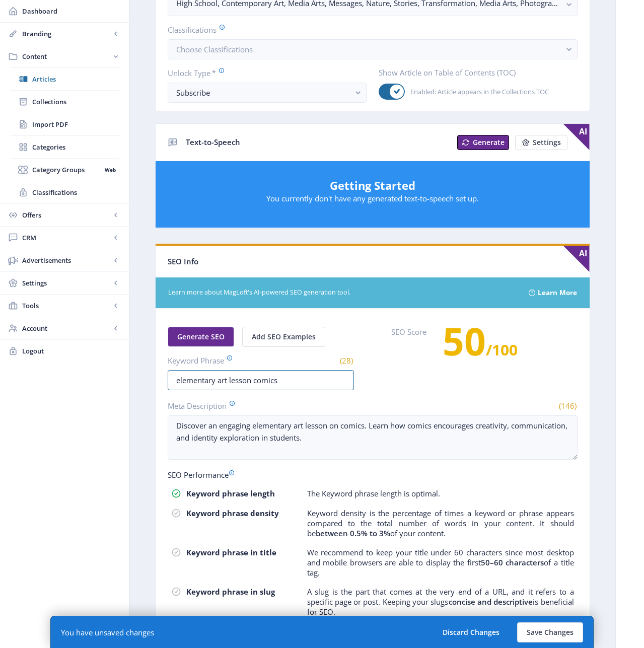
drag, startPoint x: 212, startPoint y: 380, endPoint x: 64, endPoint y: 380, distance: 147.6
click at [64, 380] on div "SchoolArts Magazine Dashboard Branding App Appearance Brand Brief Pages SEO Web…" at bounding box center [322, 218] width 644 height 1019
click at [178, 370] on input "elementary art lesson comics" at bounding box center [261, 380] width 186 height 20
click at [186, 378] on input "elementary art lesson comics" at bounding box center [261, 380] width 186 height 20
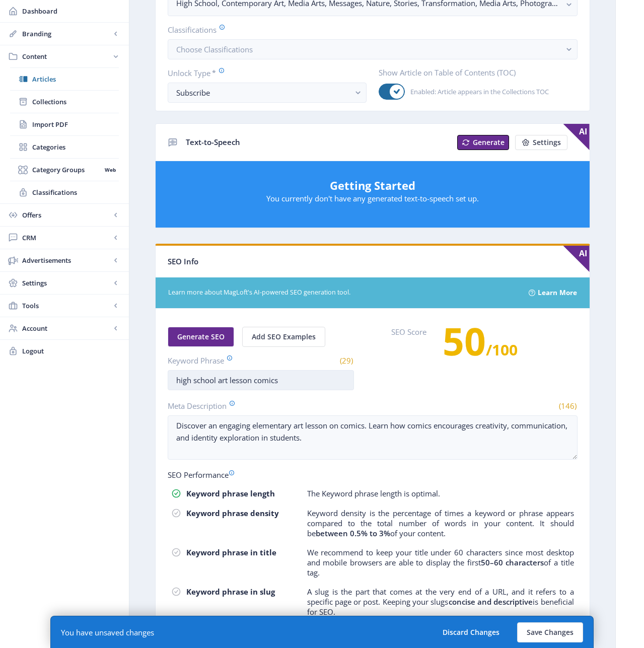
click at [269, 380] on input "high school art lesson comics" at bounding box center [261, 380] width 186 height 20
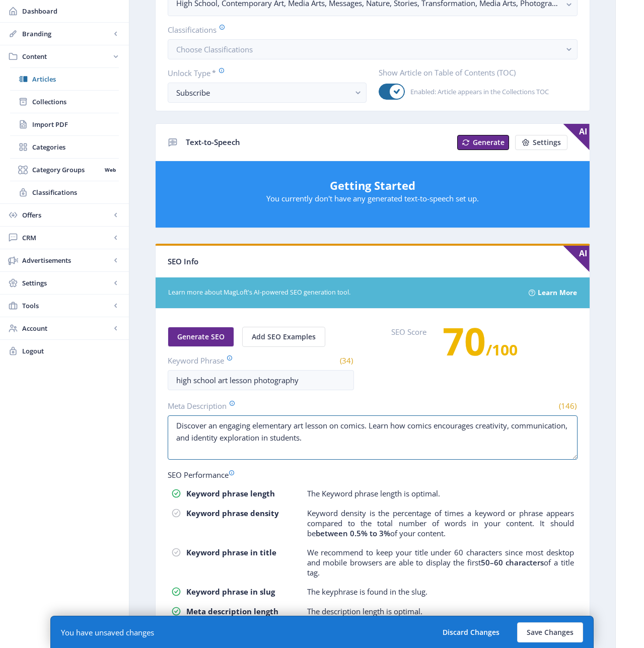
drag, startPoint x: 371, startPoint y: 441, endPoint x: 163, endPoint y: 426, distance: 209.1
click at [163, 426] on nb-card-body "Generate SEO Add SEO Examples Keyword Phrase (34) high school art lesson photog…" at bounding box center [373, 491] width 434 height 364
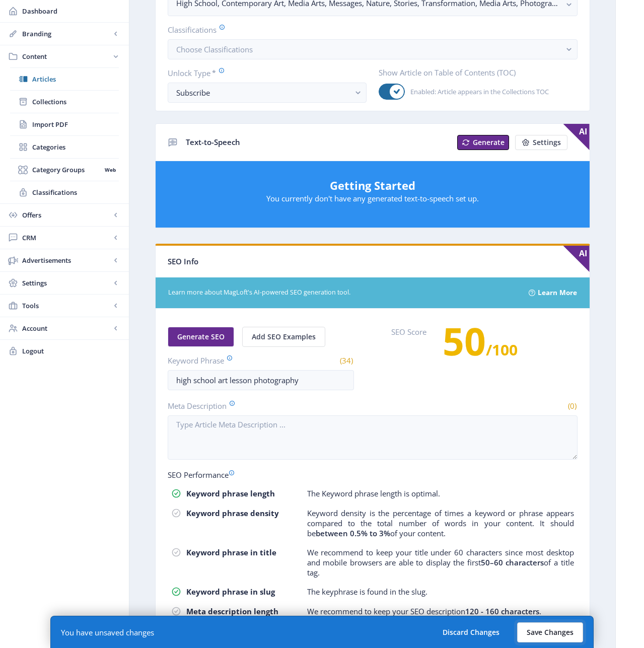
click at [538, 626] on button "Save Changes" at bounding box center [550, 633] width 66 height 20
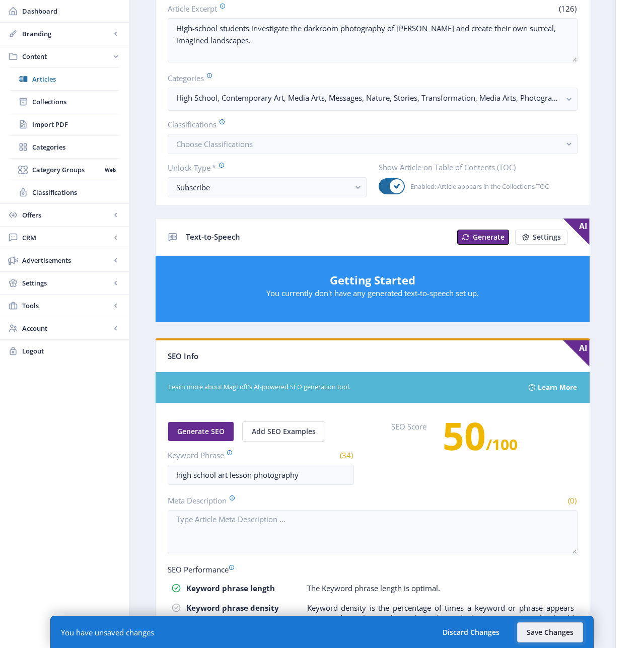
scroll to position [0, 0]
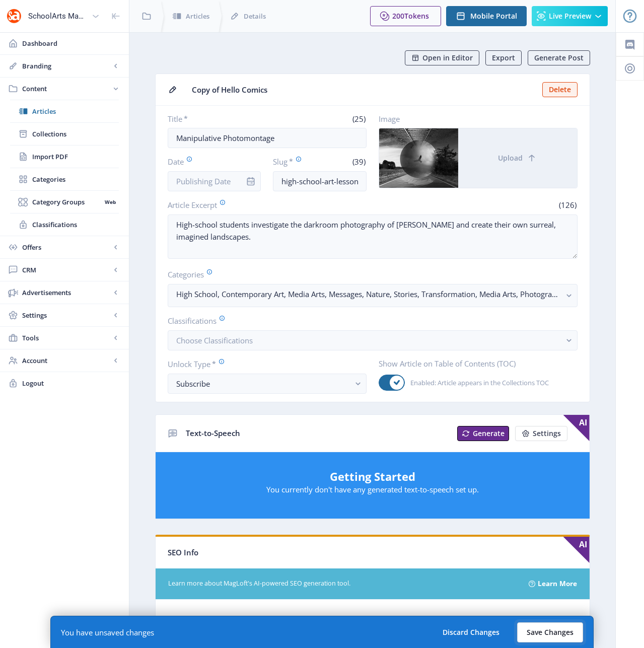
click at [548, 630] on button "Save Changes" at bounding box center [550, 633] width 66 height 20
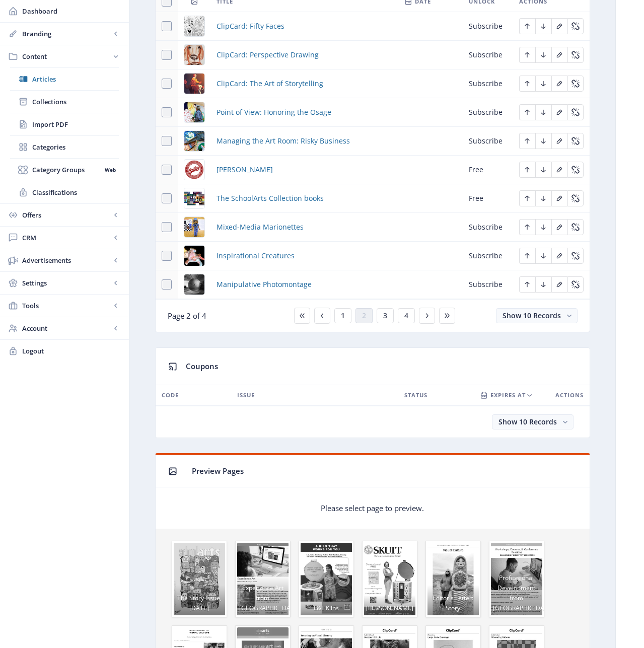
scroll to position [514, 0]
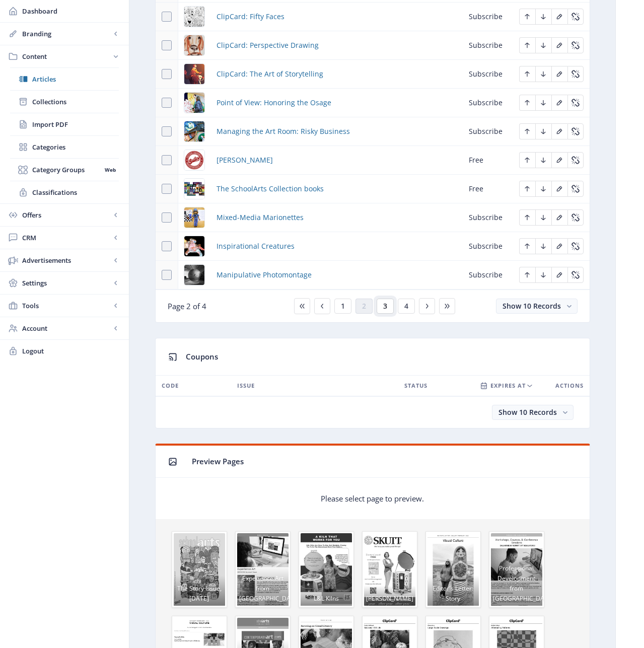
click at [387, 309] on span "3" at bounding box center [385, 306] width 4 height 8
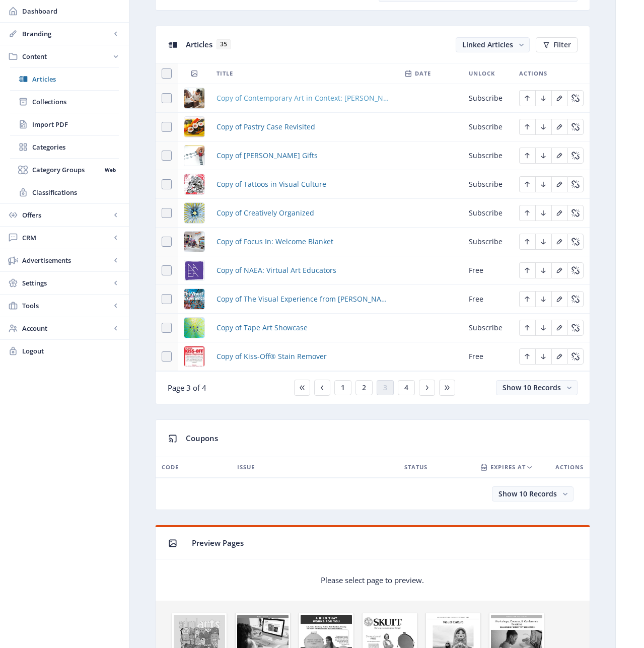
scroll to position [430, 0]
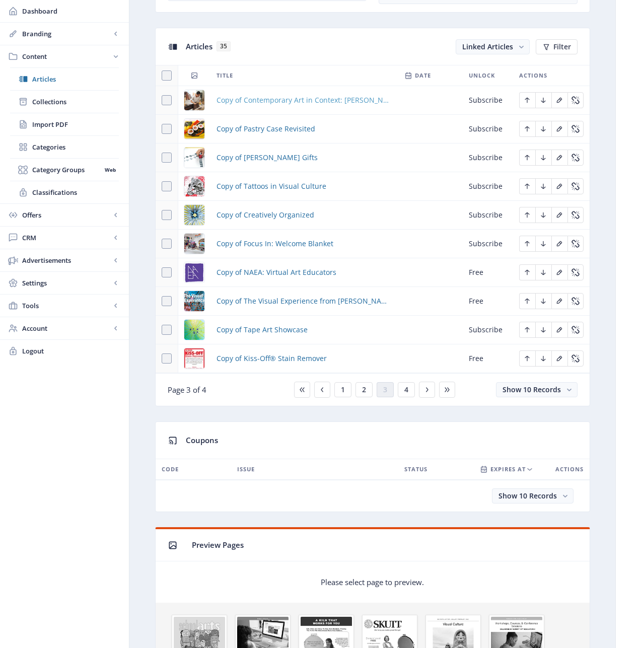
click at [278, 101] on span "Copy of Contemporary Art in Context: [PERSON_NAME]" at bounding box center [305, 100] width 176 height 12
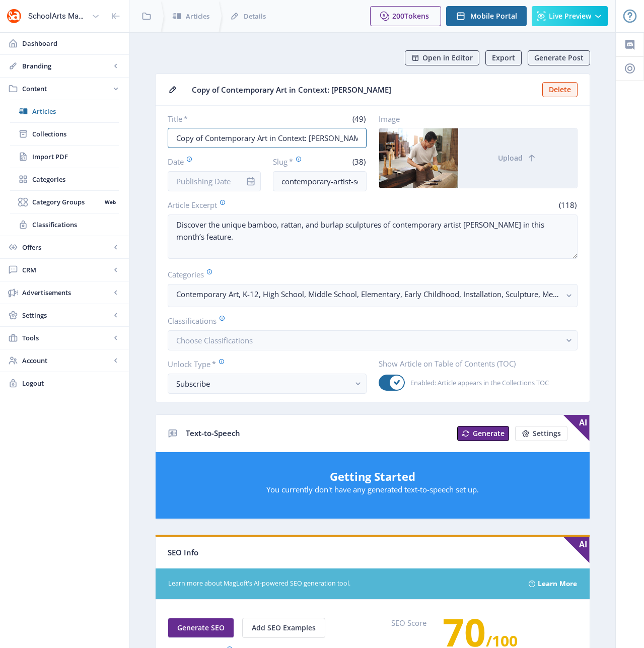
drag, startPoint x: 206, startPoint y: 139, endPoint x: 141, endPoint y: 139, distance: 64.5
click at [141, 139] on nb-layout-column "Open in Editor Export Generate Post Copy of Contemporary Art in Context: [PERSO…" at bounding box center [372, 515] width 487 height 967
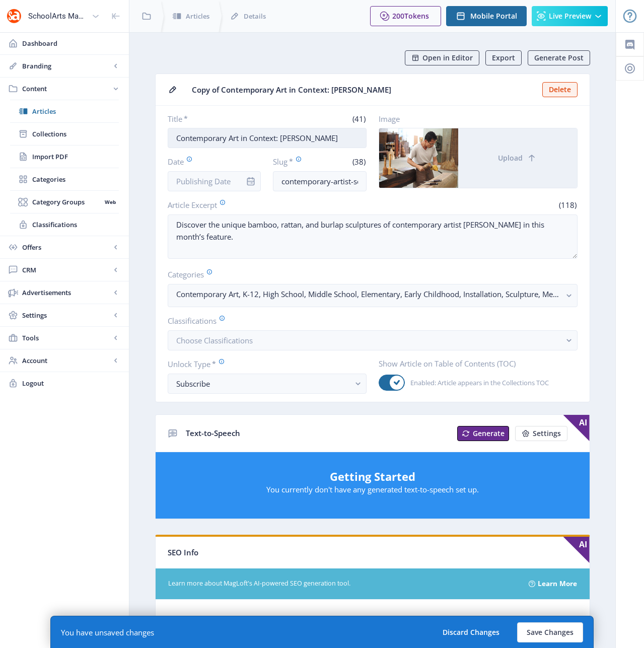
drag, startPoint x: 332, startPoint y: 141, endPoint x: 282, endPoint y: 140, distance: 50.4
click at [282, 140] on input "Contemporary Art in Context: [PERSON_NAME]" at bounding box center [267, 138] width 199 height 20
paste input "Hangama Amiri"
click at [337, 182] on input "contemporary-artist-sculpture-123-wct7" at bounding box center [320, 181] width 94 height 20
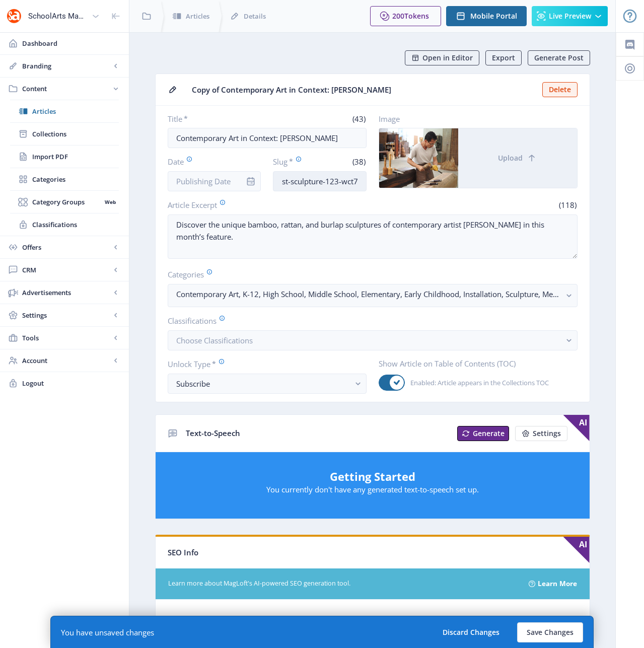
drag, startPoint x: 344, startPoint y: 181, endPoint x: 366, endPoint y: 181, distance: 21.7
click at [366, 181] on input "contemporary-artist-sculpture-123-wct7" at bounding box center [320, 181] width 94 height 20
drag, startPoint x: 363, startPoint y: 181, endPoint x: 315, endPoint y: 182, distance: 47.4
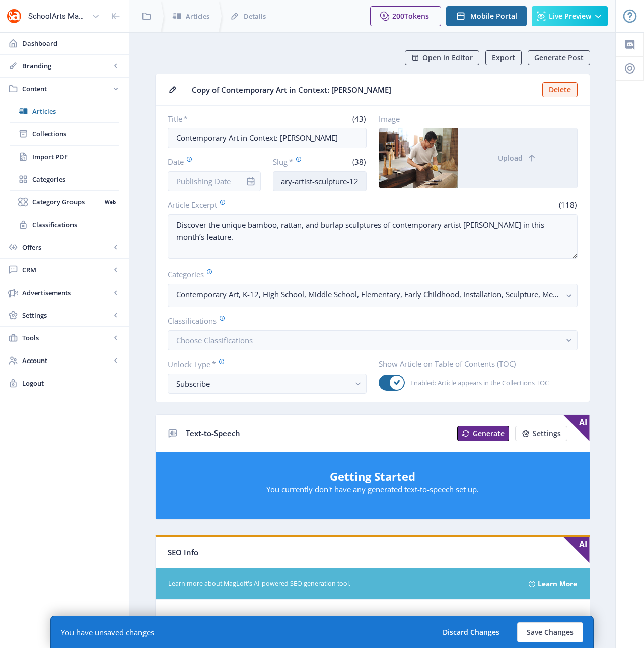
click at [315, 182] on input "contemporary-artist-sculpture-123-wct7" at bounding box center [320, 181] width 94 height 20
drag, startPoint x: 216, startPoint y: 243, endPoint x: 146, endPoint y: 222, distance: 73.8
click at [130, 217] on nb-layout-column "Open in Editor Export Generate Post Copy of Contemporary Art in Context: [PERSO…" at bounding box center [372, 525] width 487 height 987
paste textarea "Textile artist [PERSON_NAME] shares stories of childhood and of migrant experie…"
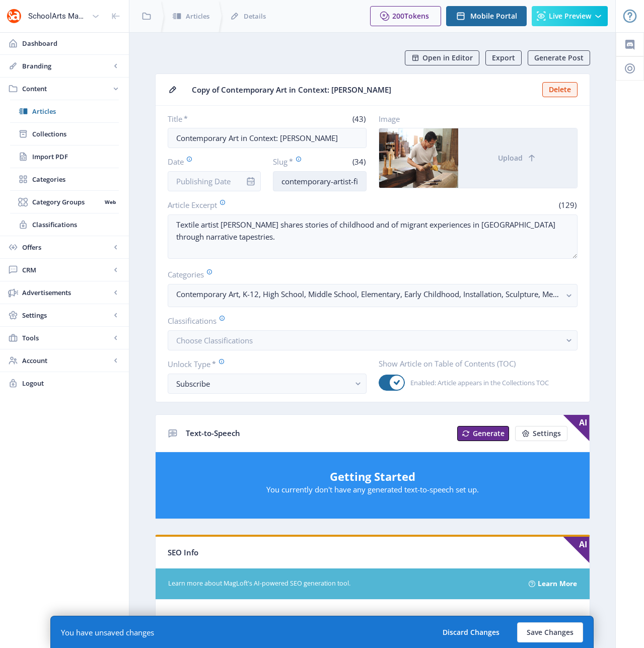
click at [350, 181] on input "contemporary-artist-fiber-art-1122" at bounding box center [320, 181] width 94 height 20
click at [356, 180] on input "contemporary-artist-fiber-art-1122" at bounding box center [320, 181] width 94 height 20
click at [329, 181] on input "contemporary-artist-fiber-art-1122" at bounding box center [320, 181] width 94 height 20
drag, startPoint x: 338, startPoint y: 180, endPoint x: 311, endPoint y: 181, distance: 27.2
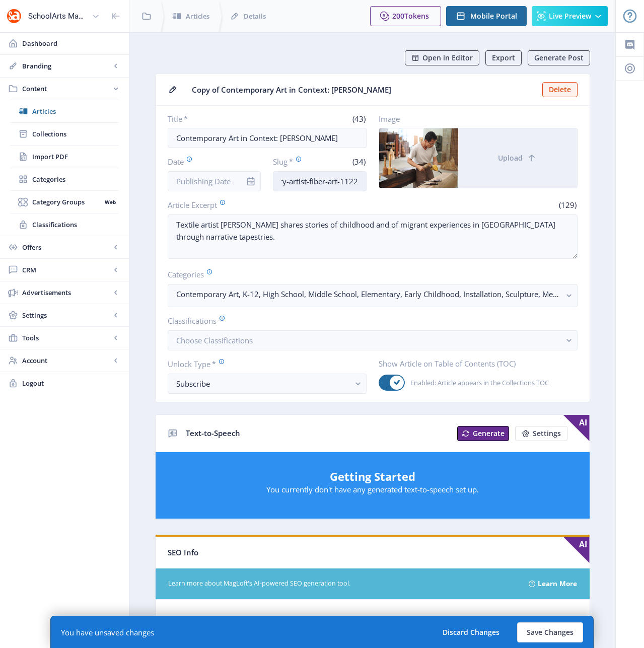
click at [311, 181] on input "contemporary-artist-fiber-art-1122" at bounding box center [320, 181] width 94 height 20
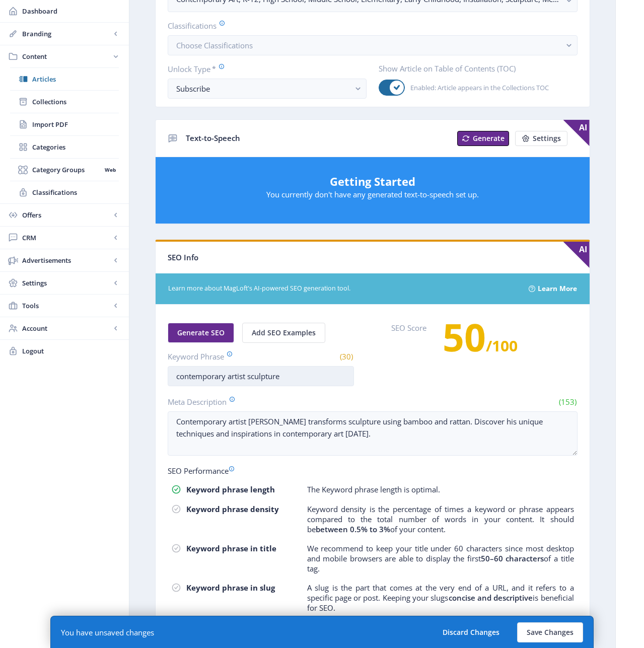
scroll to position [0, 0]
click at [274, 377] on input "contemporary artist sculpture" at bounding box center [261, 376] width 186 height 20
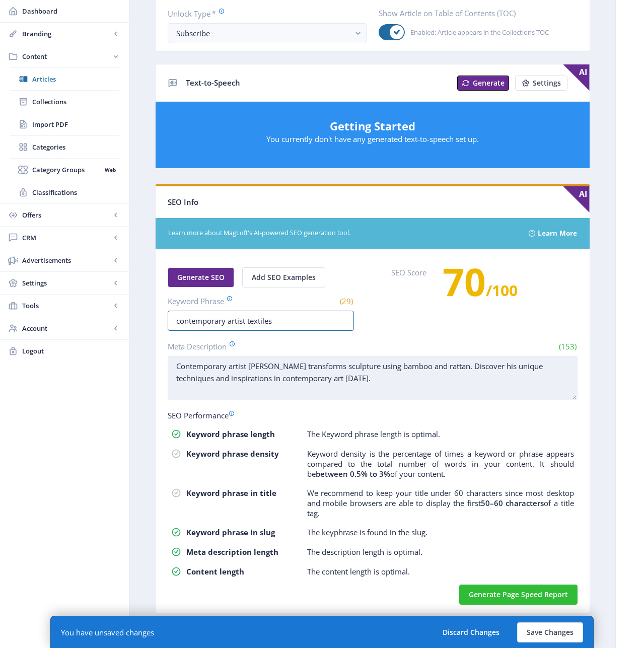
scroll to position [351, 0]
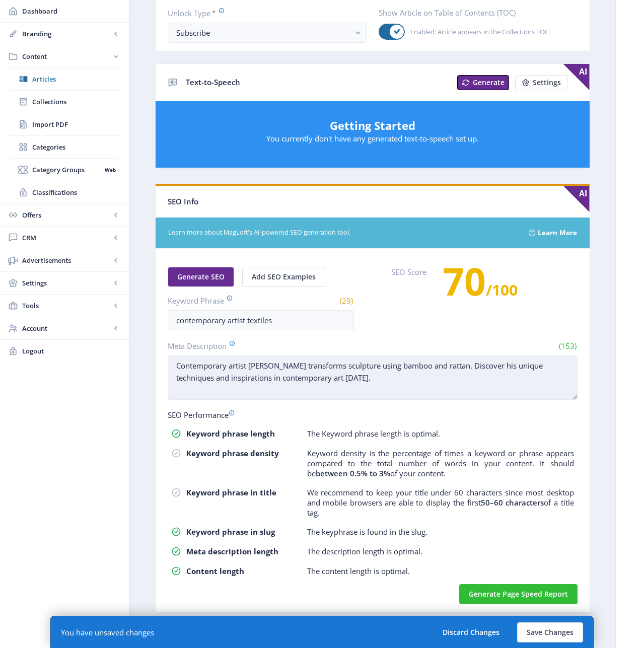
drag, startPoint x: 382, startPoint y: 381, endPoint x: 200, endPoint y: 355, distance: 183.7
click at [200, 356] on textarea "Contemporary artist [PERSON_NAME] transforms sculpture using bamboo and rattan.…" at bounding box center [373, 378] width 410 height 44
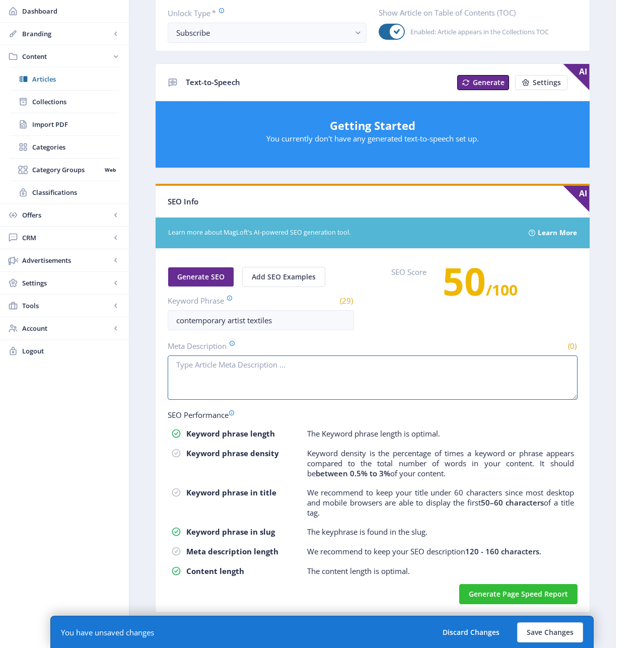
scroll to position [25, 0]
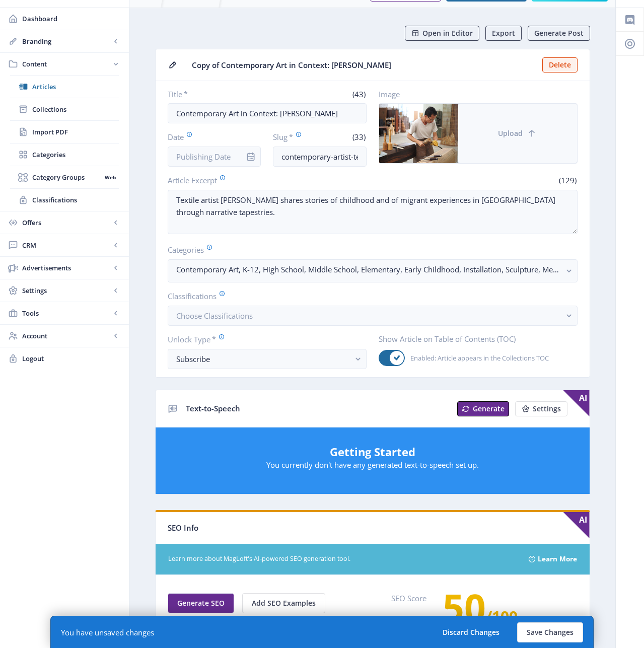
click at [512, 130] on span "Upload" at bounding box center [510, 133] width 25 height 8
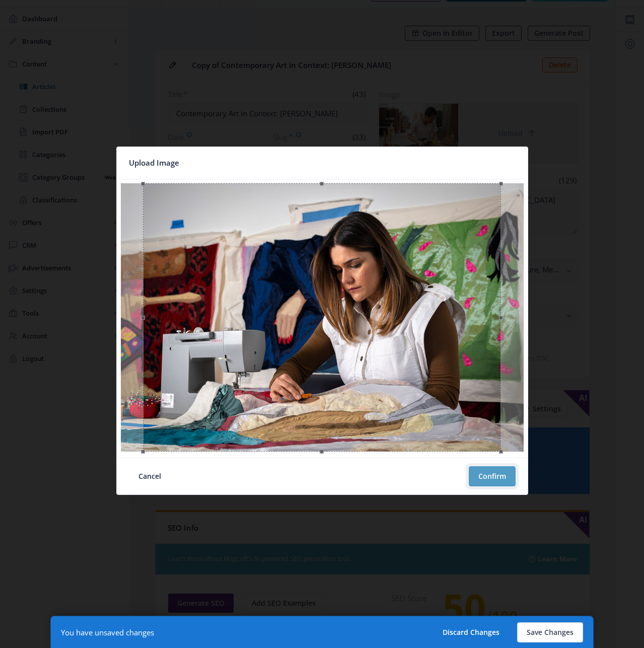
click at [490, 480] on button "Confirm" at bounding box center [492, 476] width 47 height 20
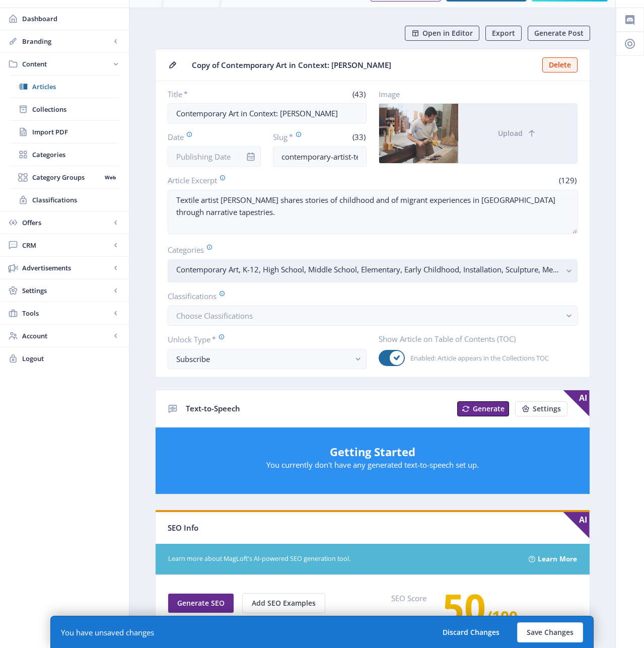
click at [571, 273] on rect "button" at bounding box center [570, 271] width 12 height 12
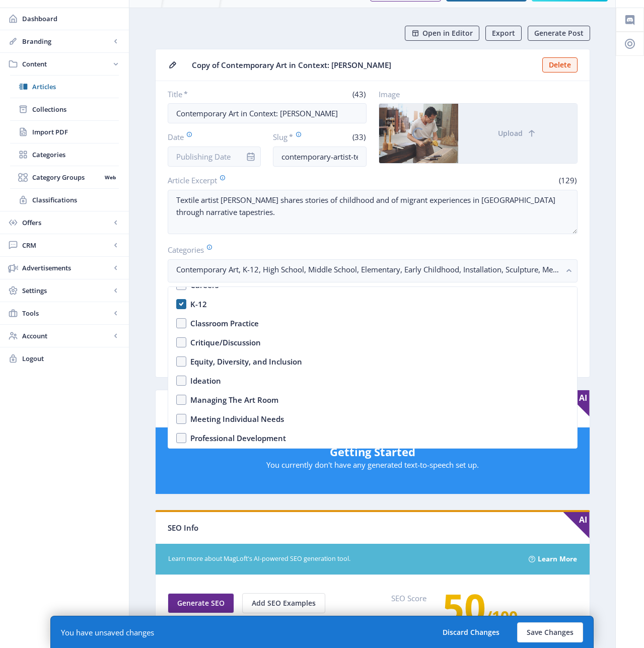
scroll to position [299, 0]
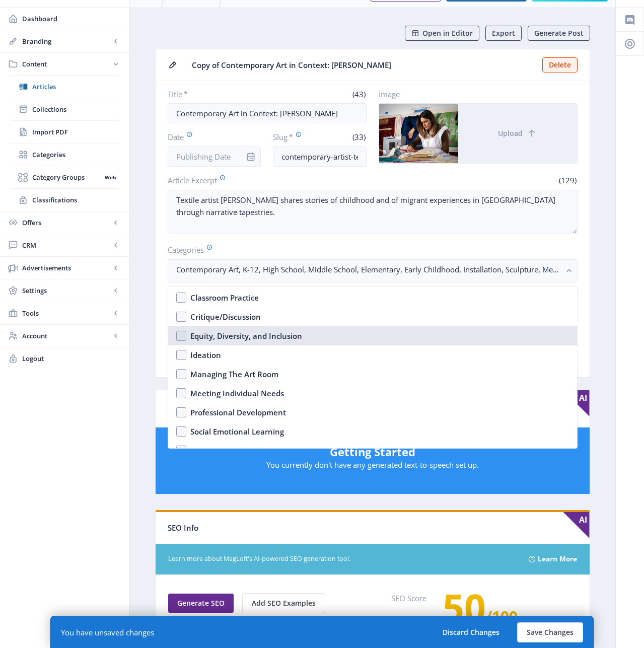
click at [220, 334] on div "Equity, Diversity, and Inclusion" at bounding box center [246, 336] width 112 height 12
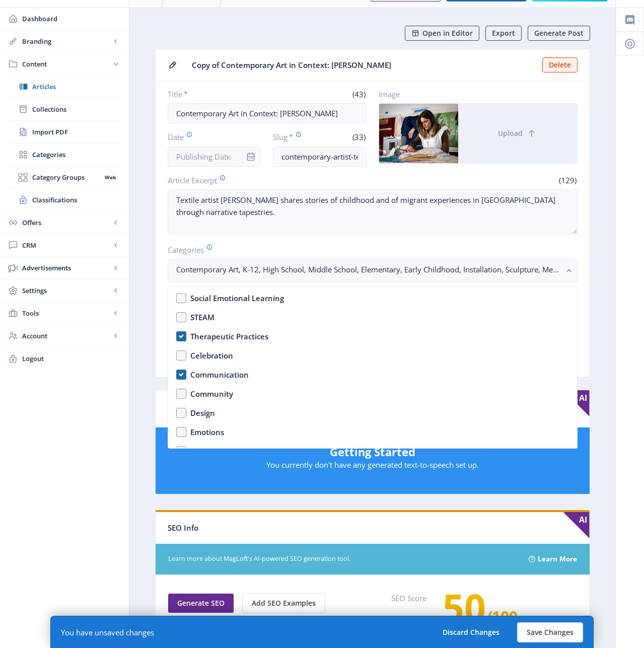
scroll to position [435, 0]
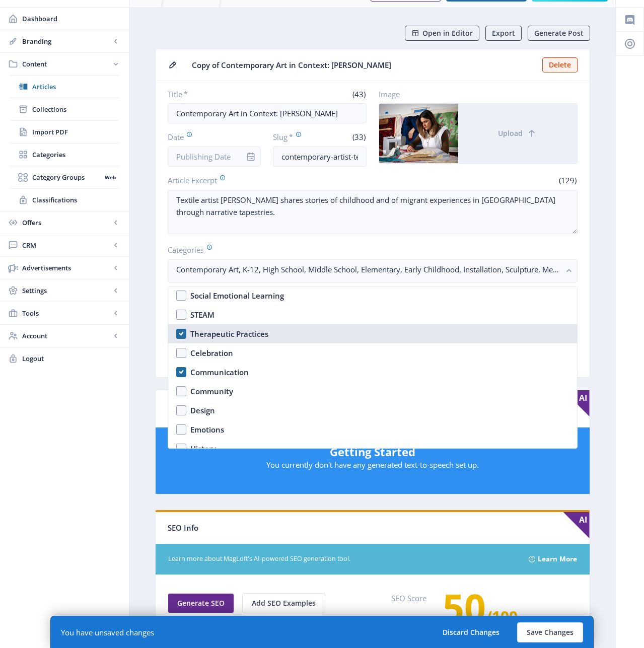
click at [231, 333] on div "Therapeutic Practices" at bounding box center [229, 334] width 78 height 12
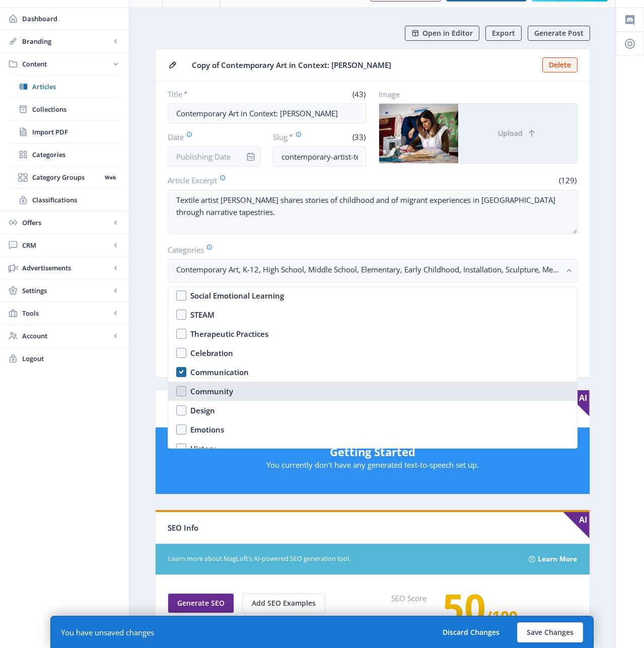
click at [203, 388] on div "Community" at bounding box center [211, 391] width 43 height 12
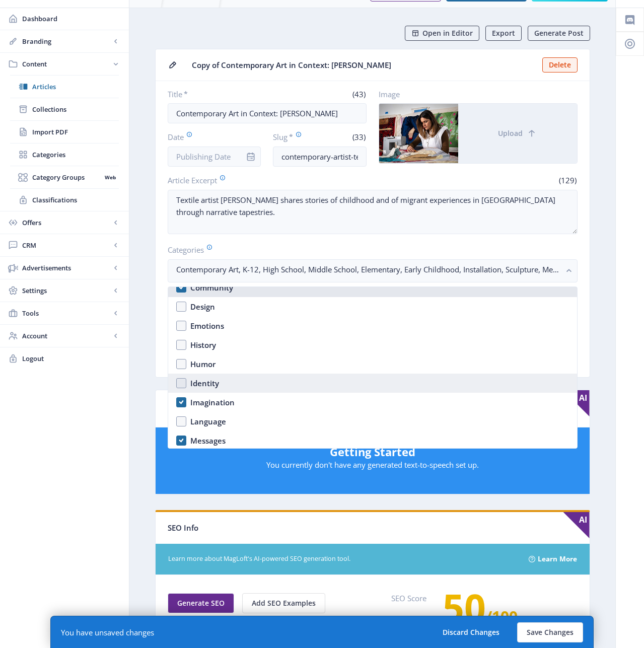
scroll to position [539, 0]
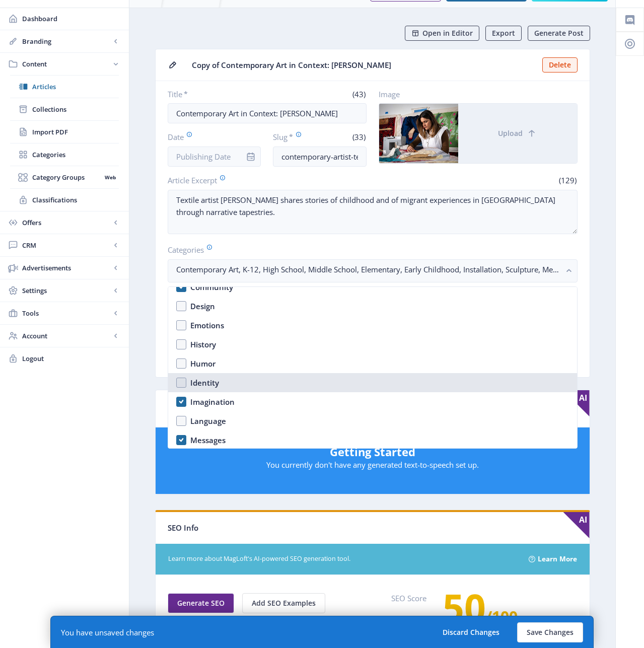
click at [206, 381] on div "Identity" at bounding box center [204, 383] width 29 height 12
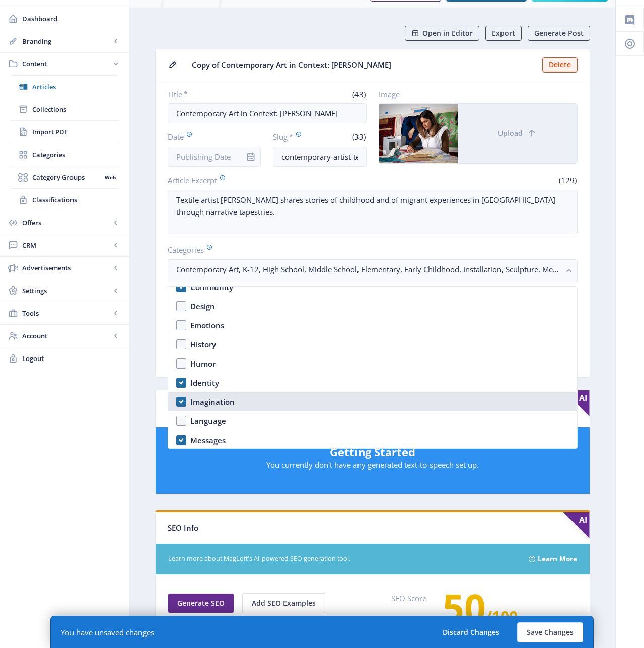
click at [207, 407] on div "Imagination" at bounding box center [212, 402] width 44 height 12
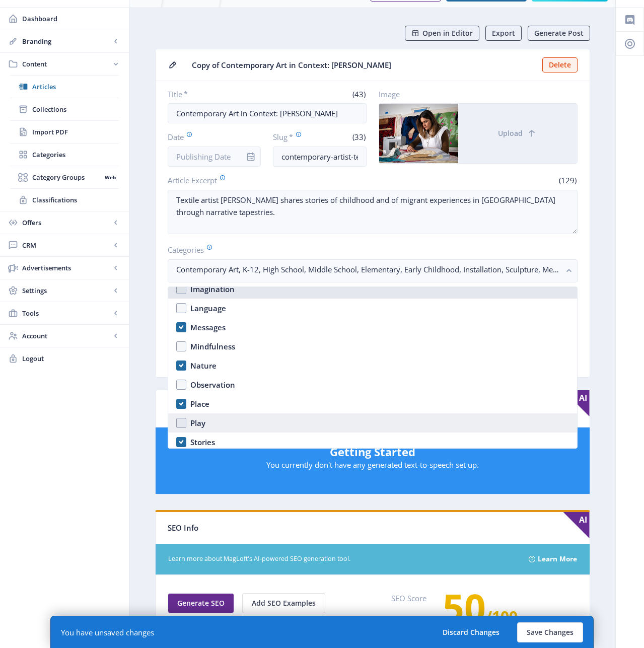
scroll to position [653, 0]
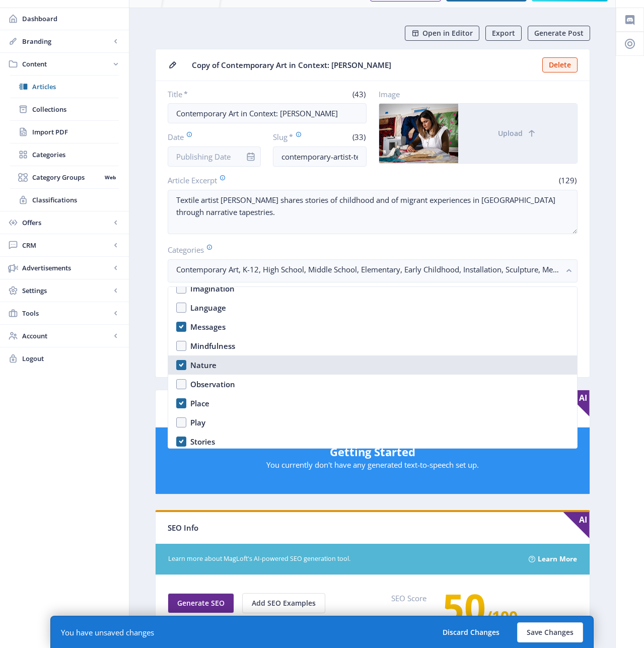
click at [200, 363] on div "Nature" at bounding box center [203, 365] width 26 height 12
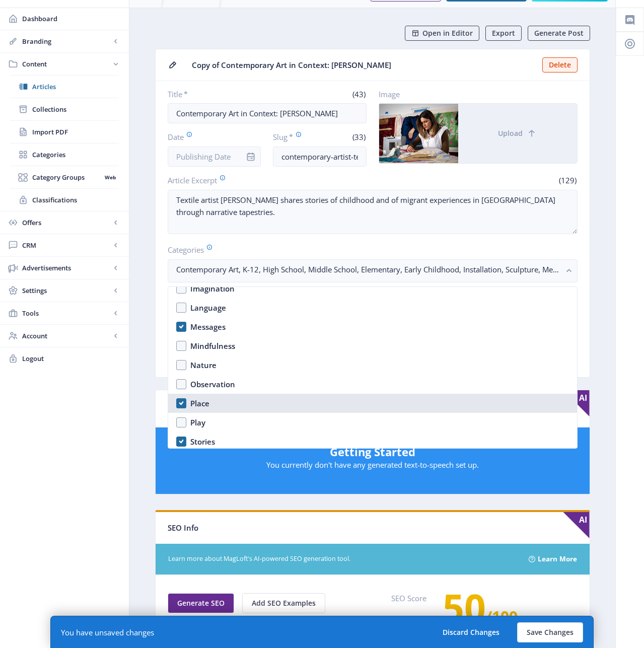
click at [199, 404] on div "Place" at bounding box center [199, 403] width 19 height 12
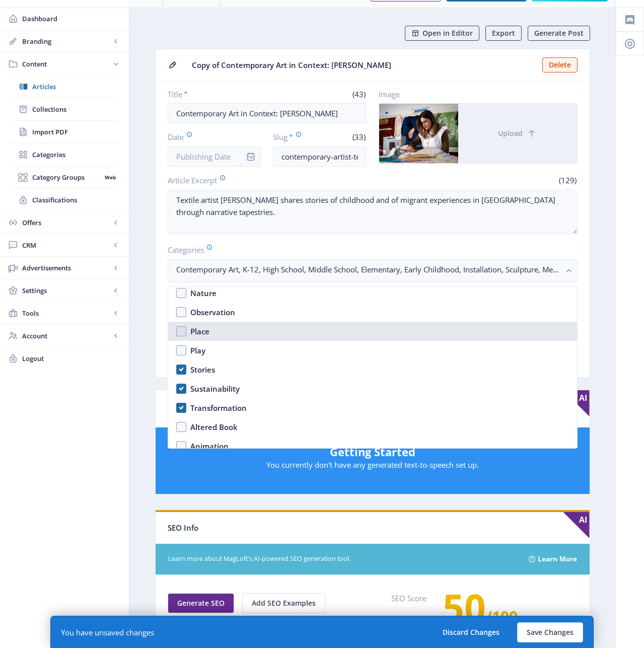
scroll to position [729, 0]
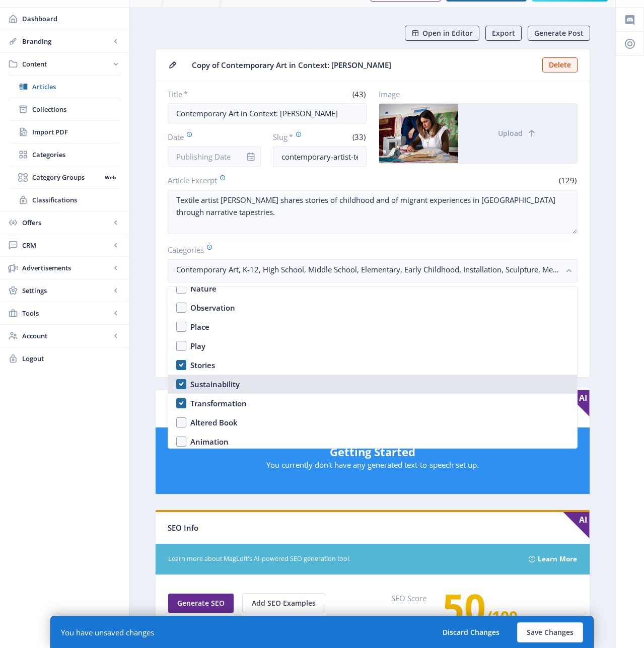
click at [212, 387] on div "Sustainability" at bounding box center [214, 384] width 49 height 12
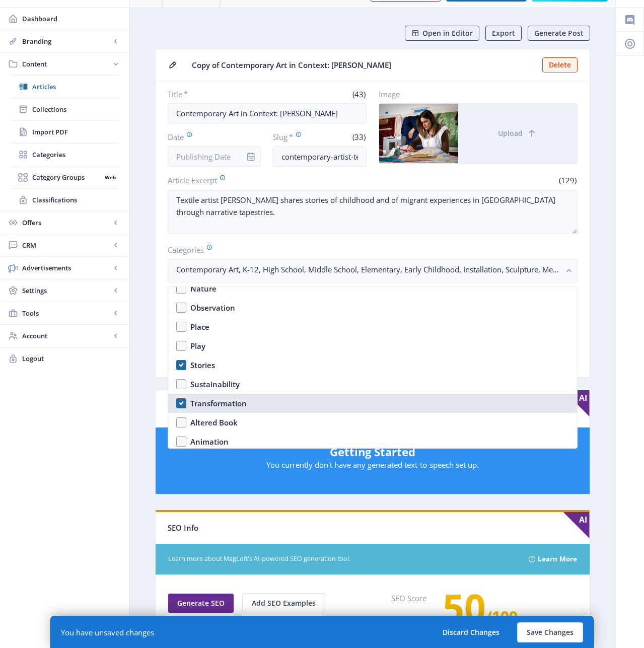
click at [216, 400] on div "Transformation" at bounding box center [218, 403] width 56 height 12
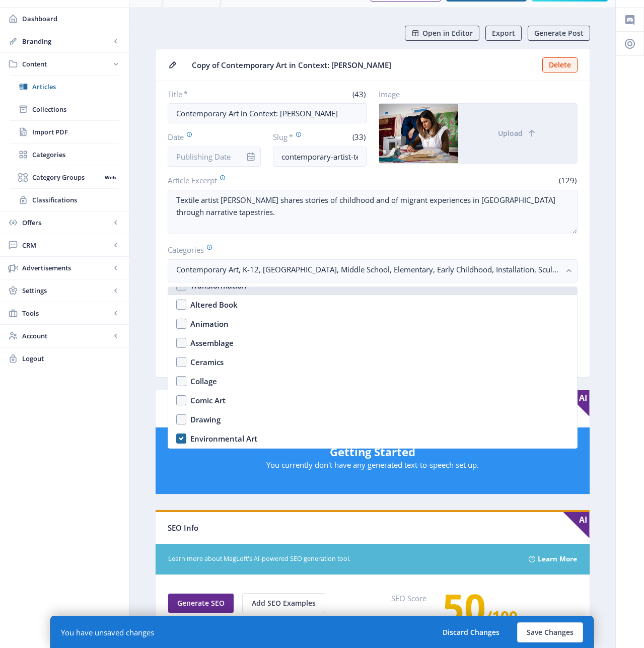
scroll to position [894, 0]
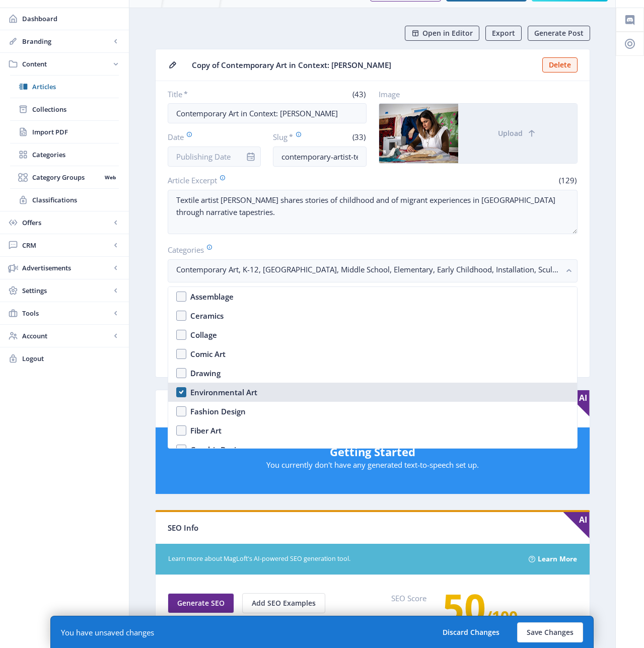
click at [212, 391] on div "Environmental Art" at bounding box center [223, 392] width 67 height 12
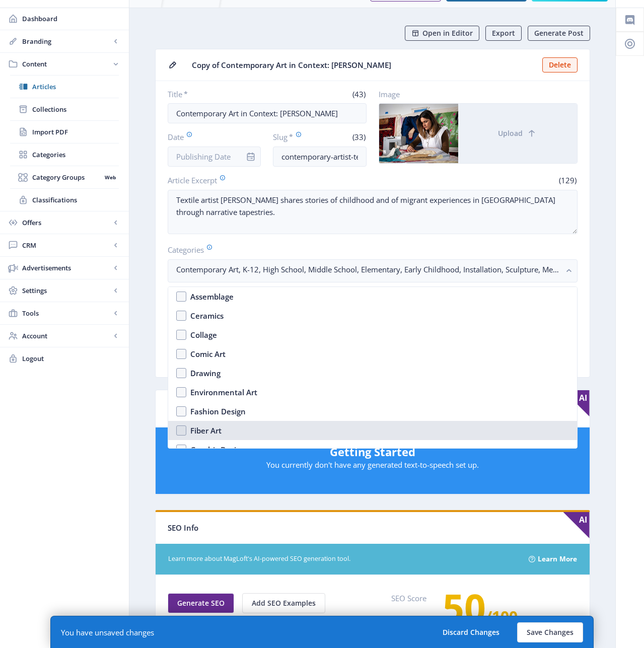
click at [209, 430] on div "Fiber Art" at bounding box center [205, 431] width 31 height 12
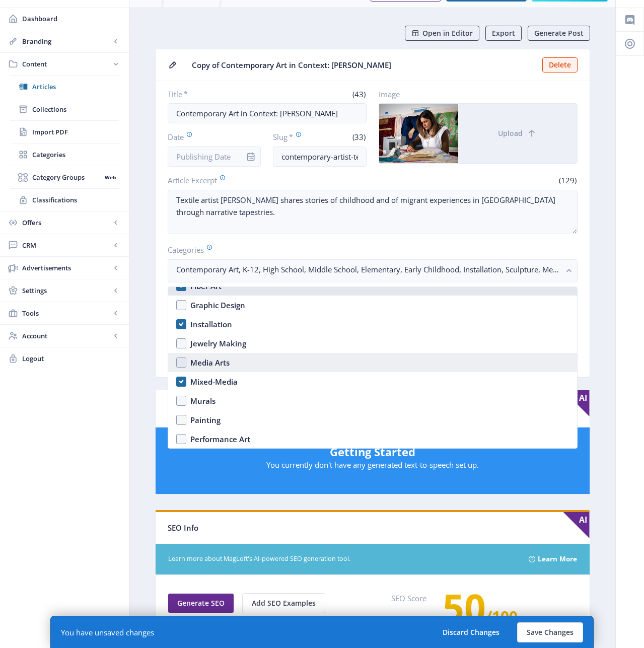
scroll to position [1005, 0]
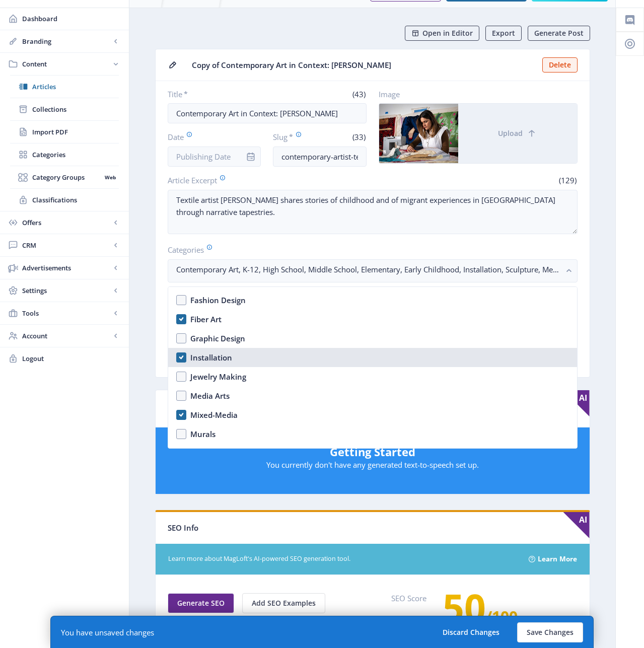
click at [209, 359] on div "Installation" at bounding box center [211, 358] width 42 height 12
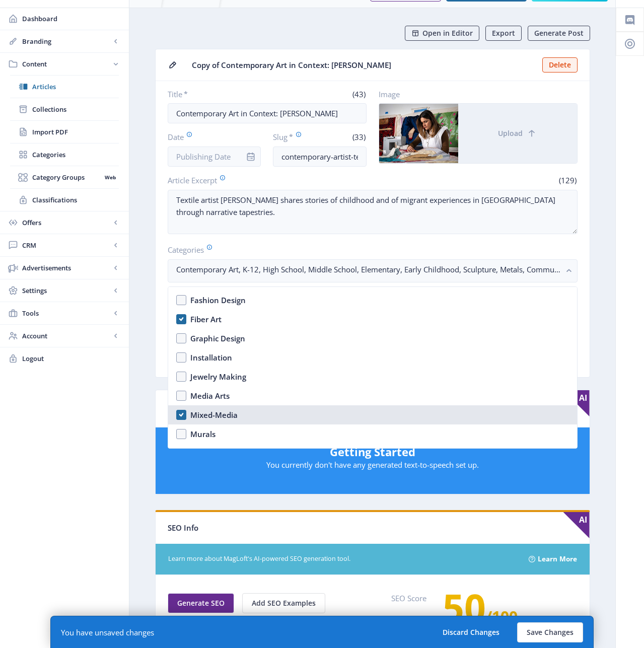
click at [216, 414] on div "Mixed-Media" at bounding box center [213, 415] width 47 height 12
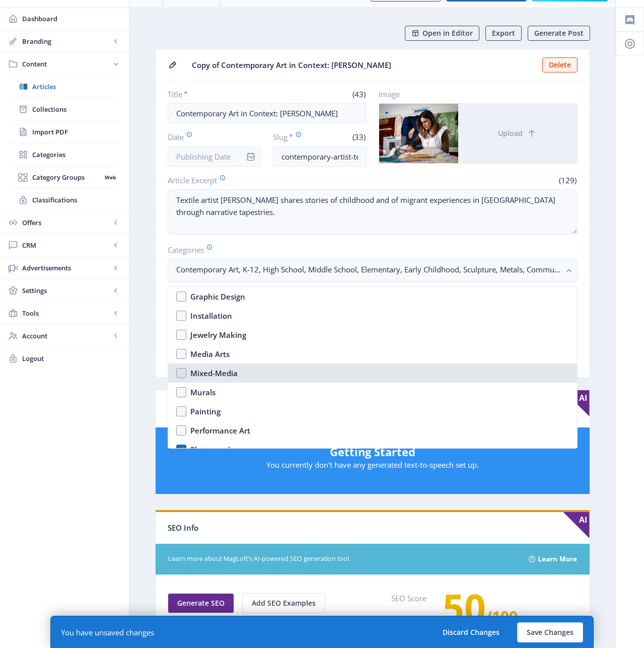
scroll to position [1106, 0]
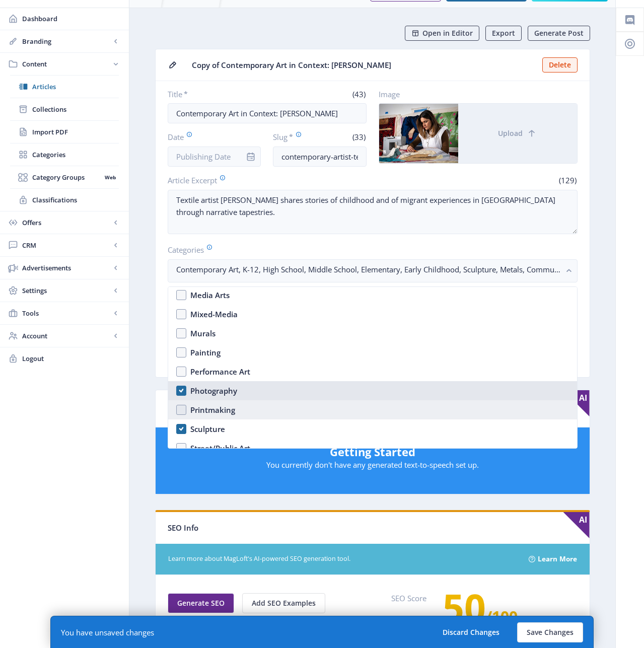
drag, startPoint x: 209, startPoint y: 392, endPoint x: 209, endPoint y: 403, distance: 11.1
click at [209, 392] on div "Photography" at bounding box center [213, 391] width 47 height 12
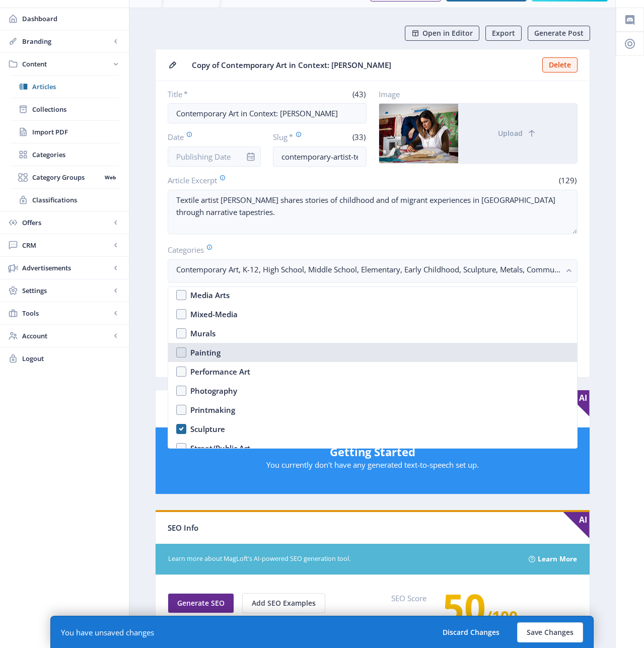
click at [203, 355] on div "Painting" at bounding box center [205, 353] width 30 height 12
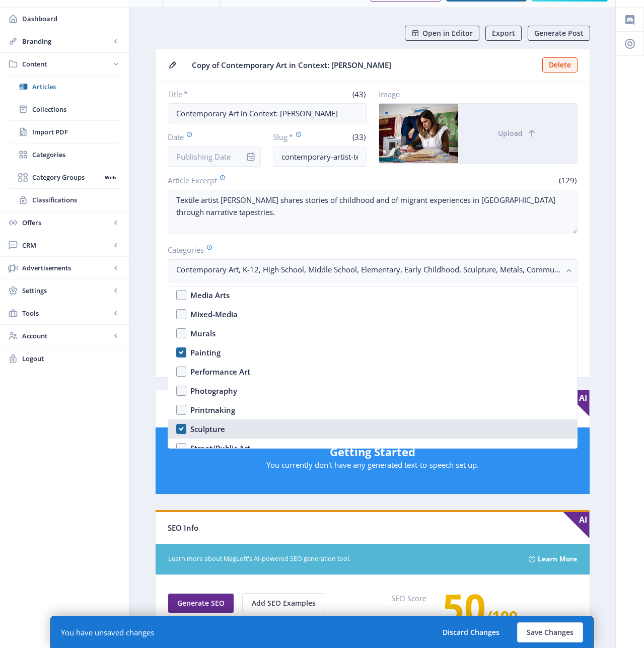
click at [208, 430] on div "Sculpture" at bounding box center [207, 429] width 35 height 12
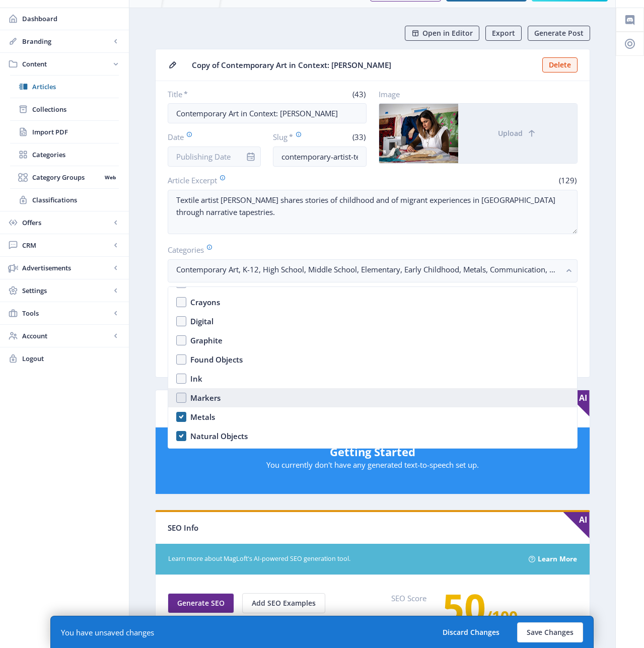
scroll to position [1416, 0]
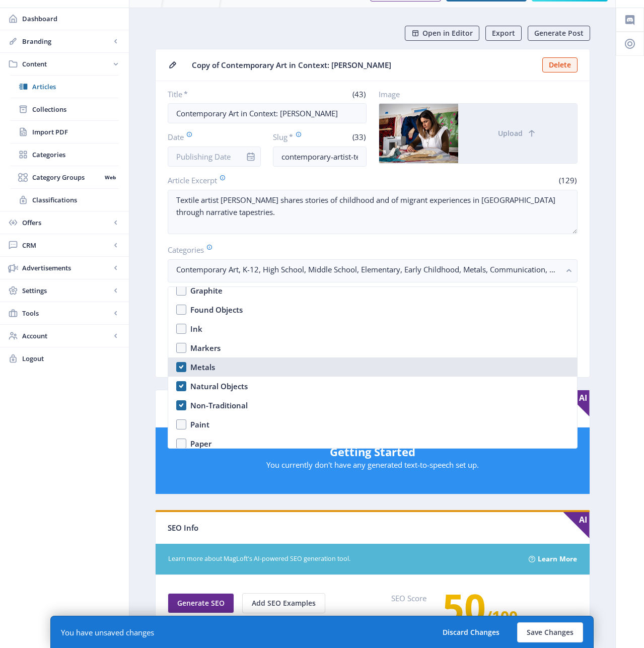
click at [206, 366] on div "Metals" at bounding box center [202, 367] width 25 height 12
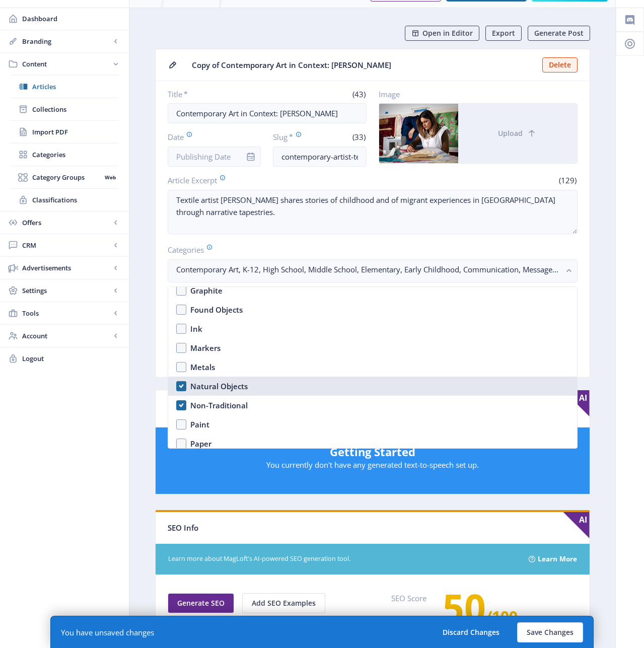
click at [212, 385] on div "Natural Objects" at bounding box center [218, 386] width 57 height 12
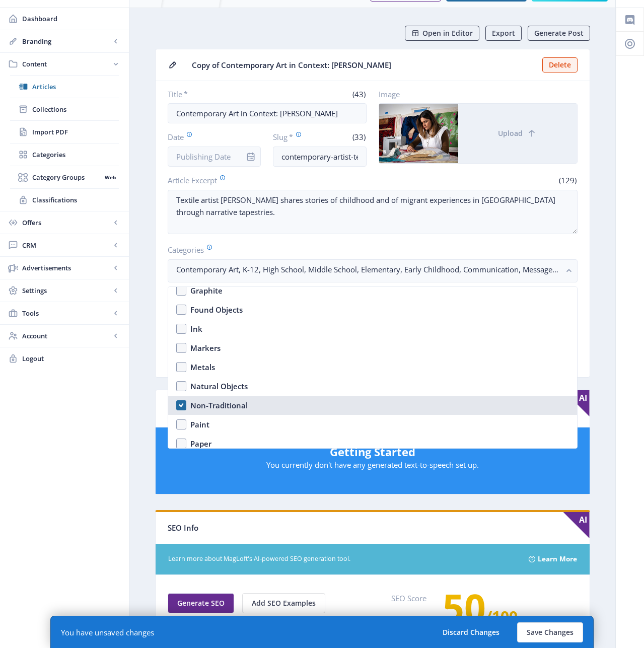
click at [213, 400] on div "Non-Traditional" at bounding box center [218, 405] width 57 height 12
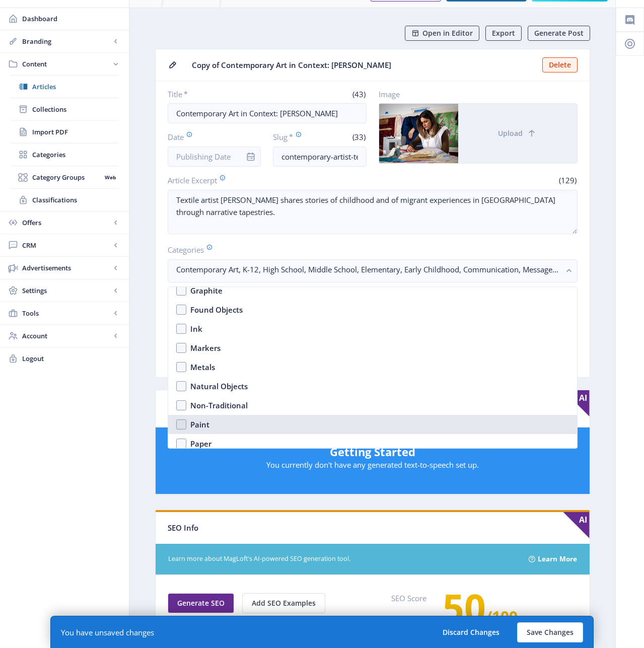
click at [203, 423] on div "Paint" at bounding box center [199, 425] width 19 height 12
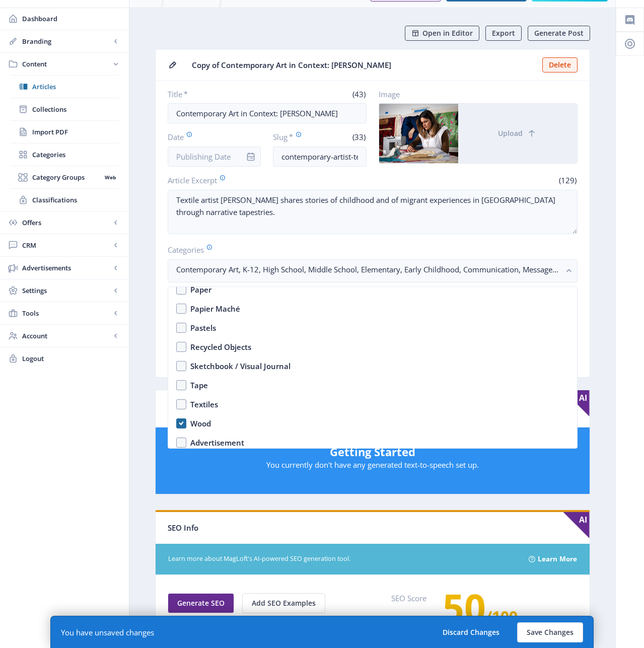
scroll to position [1575, 0]
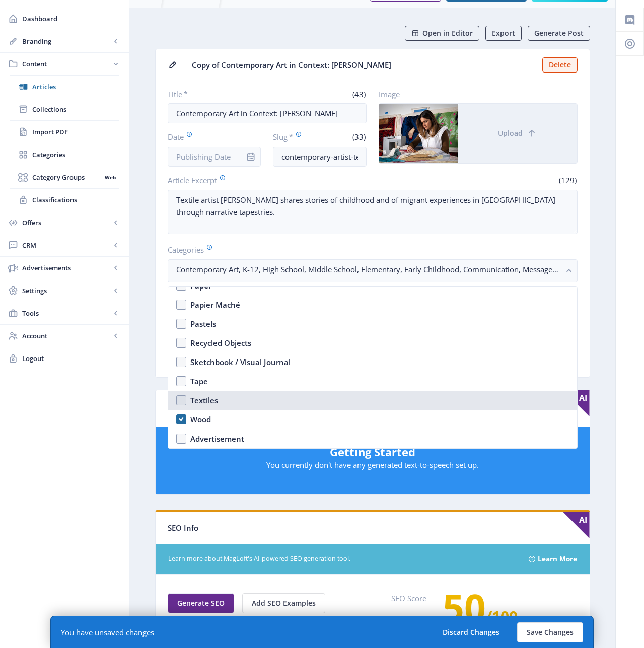
click at [203, 396] on div "Textiles" at bounding box center [204, 400] width 28 height 12
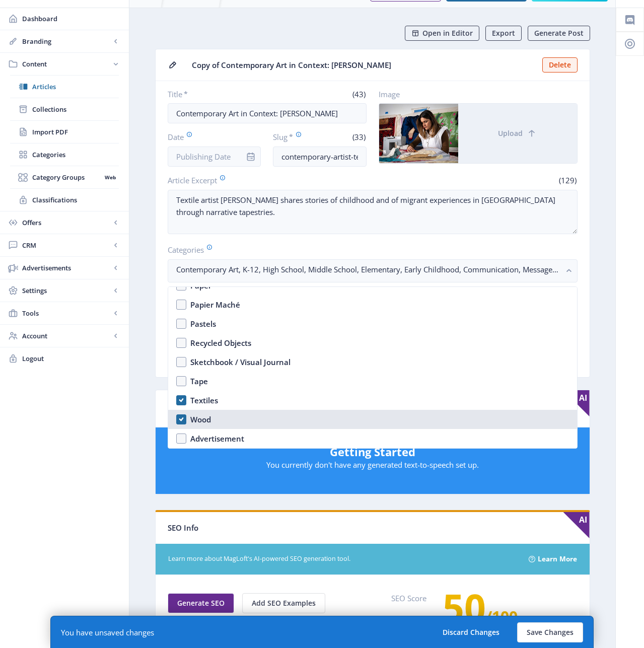
click at [203, 420] on div "Wood" at bounding box center [200, 420] width 21 height 12
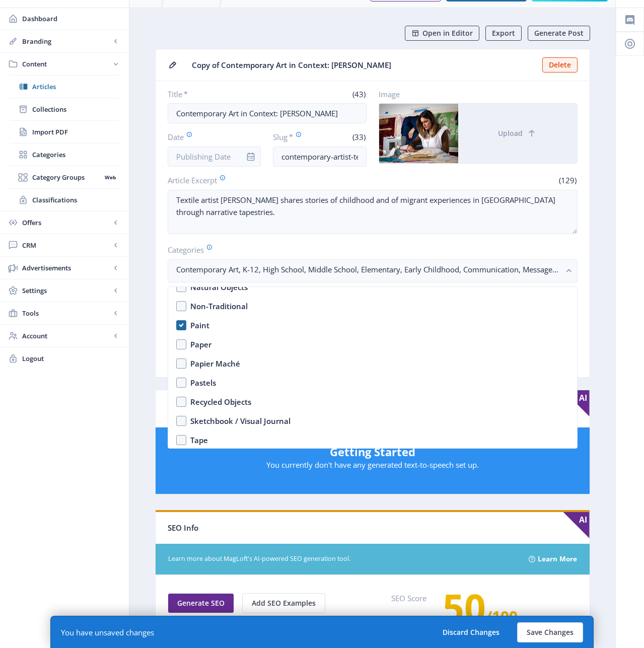
scroll to position [1291, 0]
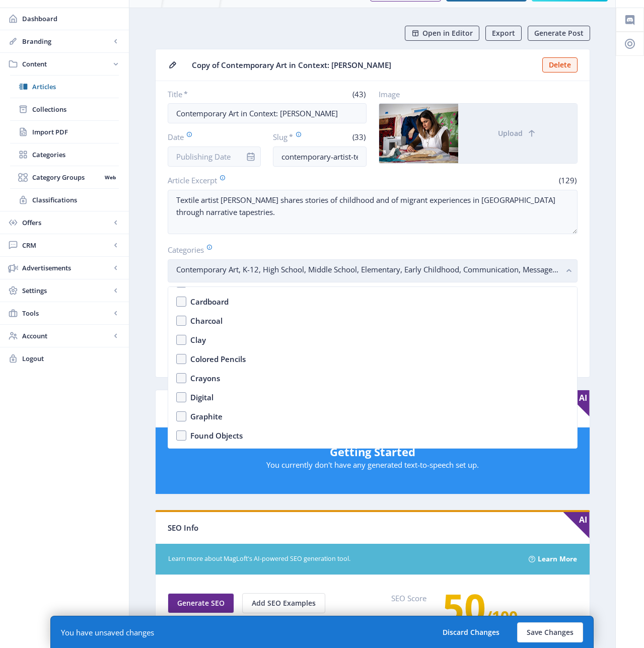
click at [569, 275] on rect "button" at bounding box center [570, 271] width 12 height 12
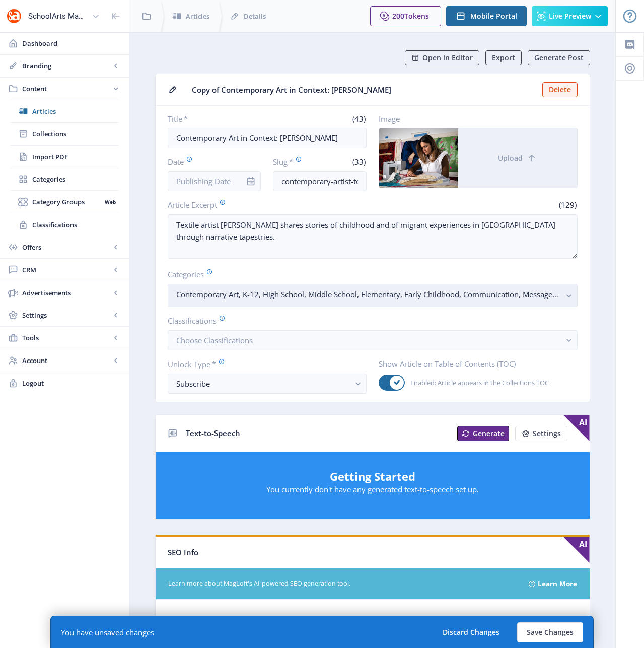
scroll to position [25, 0]
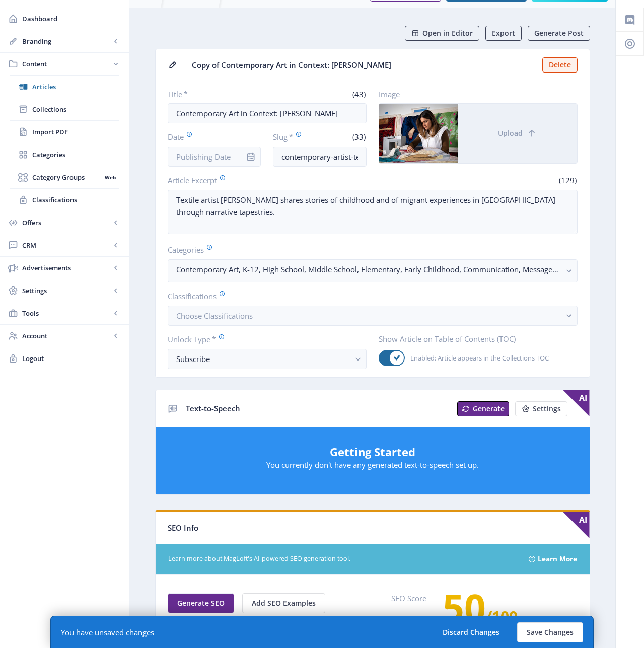
click at [568, 345] on app-form-field "Show Article on Table of Contents (TOC) Enabled: Article appears in the Collect…" at bounding box center [478, 351] width 199 height 34
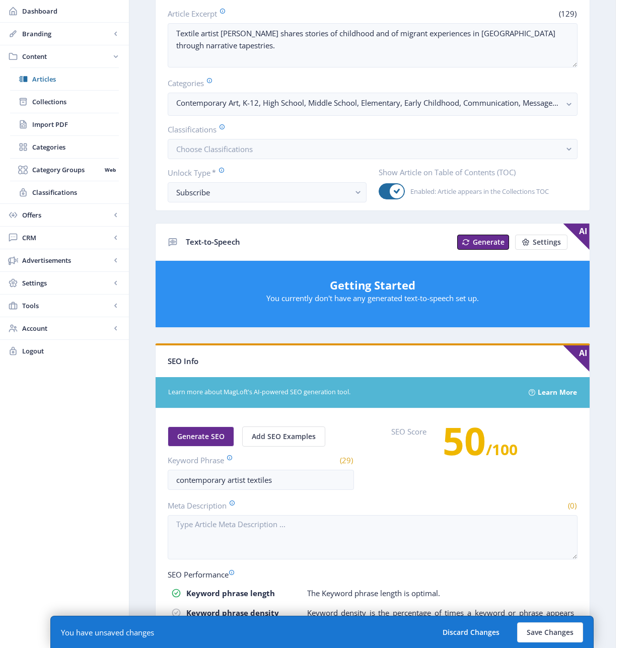
scroll to position [196, 0]
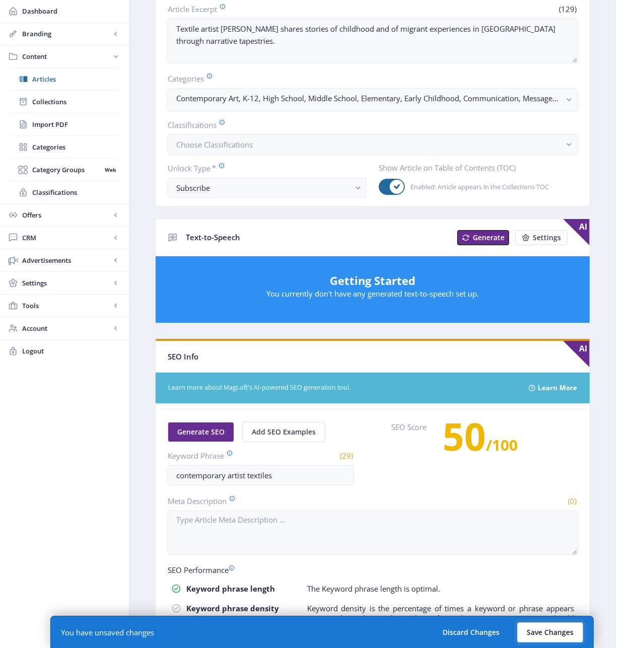
click at [531, 631] on button "Save Changes" at bounding box center [550, 633] width 66 height 20
click at [544, 630] on button "Save Changes" at bounding box center [550, 633] width 66 height 20
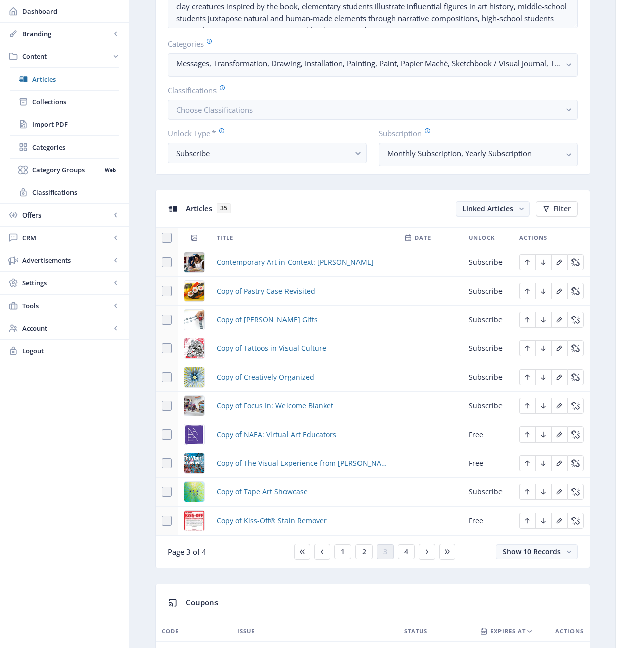
scroll to position [269, 0]
click at [240, 293] on span "Copy of Pastry Case Revisited" at bounding box center [266, 290] width 99 height 12
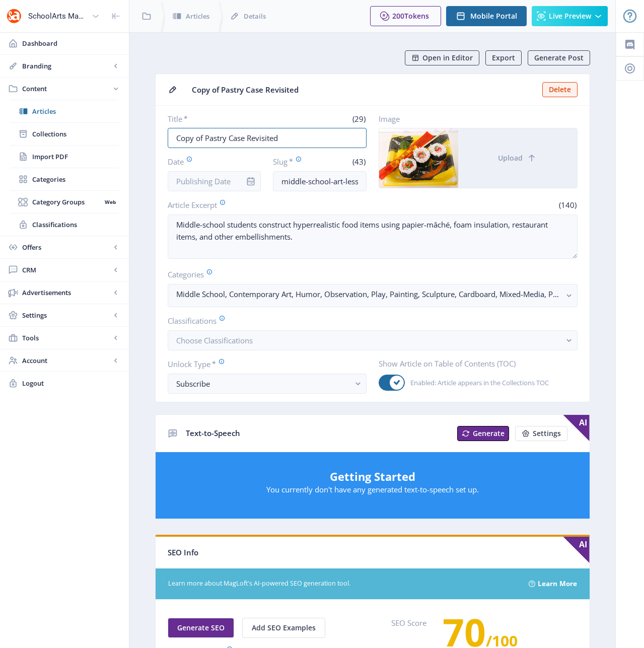
drag, startPoint x: 234, startPoint y: 137, endPoint x: 134, endPoint y: 137, distance: 99.2
click at [134, 137] on nb-layout-column "Open in Editor Export Generate Post Copy of Pastry Case Revisited Delete Title …" at bounding box center [372, 515] width 487 height 967
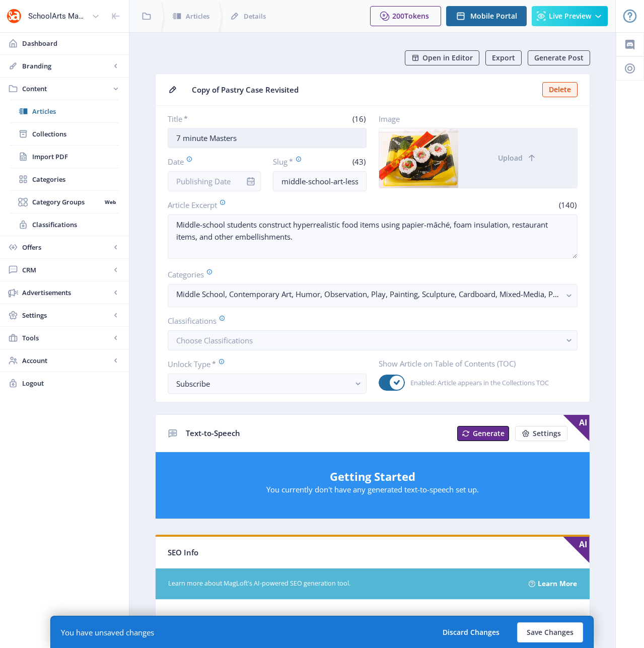
click at [187, 137] on input "7 minute Masters" at bounding box center [267, 138] width 199 height 20
drag, startPoint x: 331, startPoint y: 180, endPoint x: 267, endPoint y: 184, distance: 64.6
click at [267, 184] on div "Date Slug * (43) middle-school-art-lesson-sculpture-123-a0ff" at bounding box center [267, 173] width 199 height 35
drag, startPoint x: 340, startPoint y: 180, endPoint x: 371, endPoint y: 180, distance: 31.2
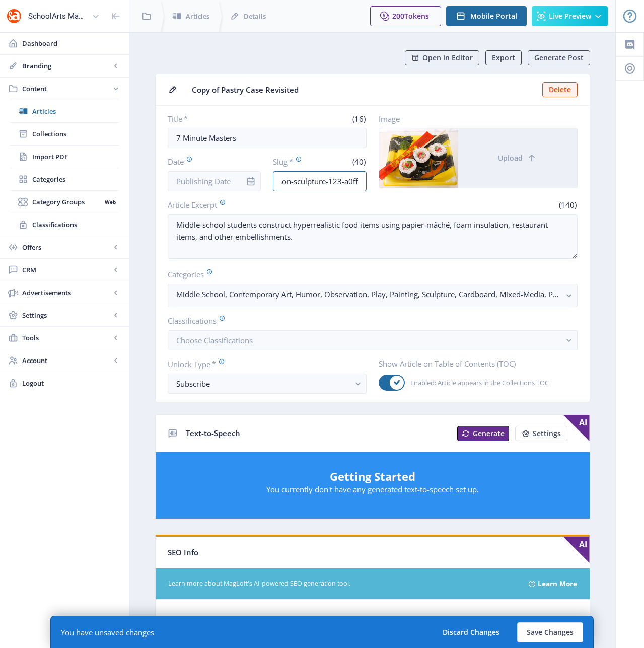
click at [371, 180] on div "Title * (16) 7 Minute Masters Date Slug * (40) elementary-art-lesson-sculpture-…" at bounding box center [373, 153] width 410 height 78
click at [361, 180] on input "elementary-art-lesson-sculpture-123-a0ff" at bounding box center [320, 181] width 94 height 20
drag, startPoint x: 359, startPoint y: 180, endPoint x: 295, endPoint y: 180, distance: 64.5
click at [295, 180] on input "elementary-art-lesson-sculpture-123-a0ff" at bounding box center [320, 181] width 94 height 20
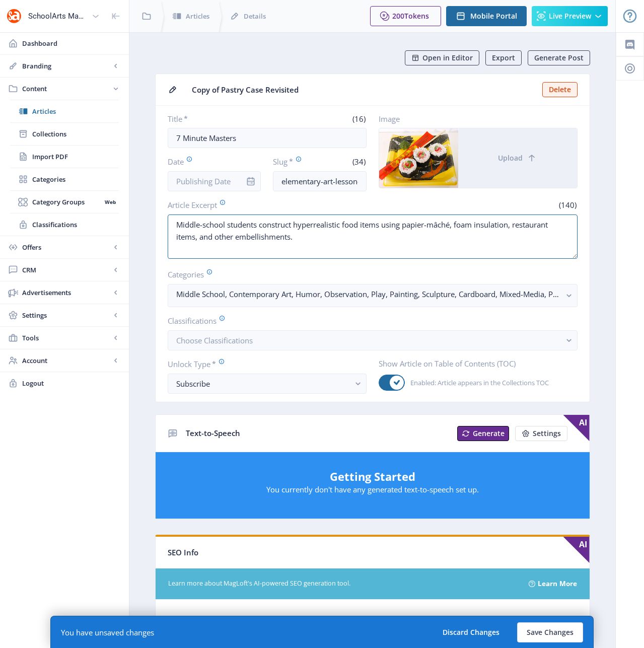
drag, startPoint x: 289, startPoint y: 237, endPoint x: 142, endPoint y: 230, distance: 147.3
click at [142, 230] on nb-layout-column "Open in Editor Export Generate Post Copy of Pastry Case Revisited Delete Title …" at bounding box center [372, 525] width 487 height 987
paste textarea "Elementary students take a crash course in art history while drawing caricature…"
drag, startPoint x: 183, startPoint y: 137, endPoint x: 157, endPoint y: 137, distance: 26.2
click at [157, 137] on nb-card-body "Title * (16) 7 Minute Masters Date Slug * (34) elementary-art-lesson-drawing-11…" at bounding box center [373, 254] width 434 height 296
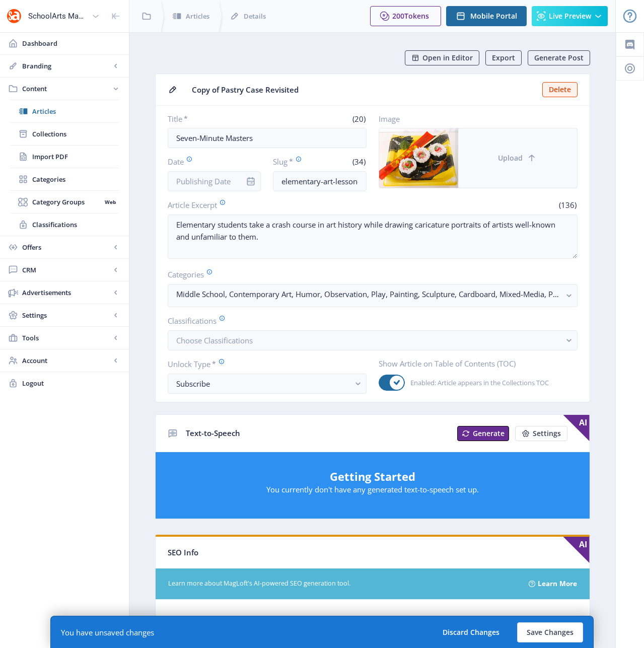
click at [513, 151] on button "Upload" at bounding box center [517, 157] width 119 height 59
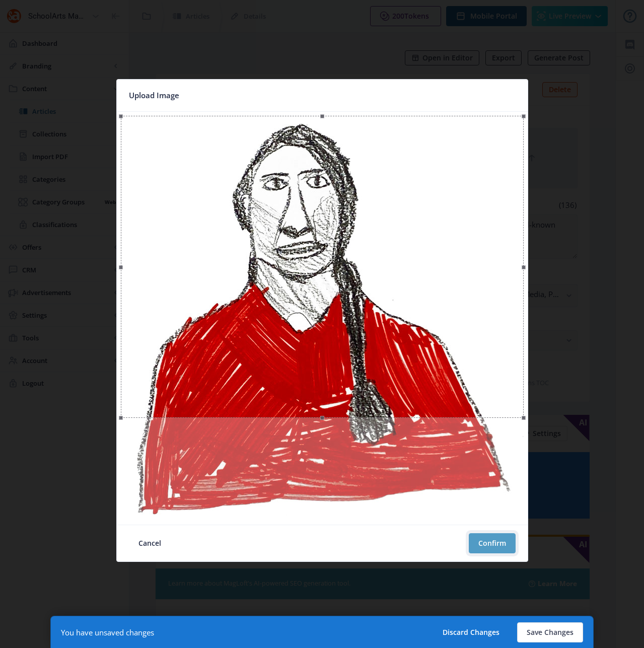
click at [484, 545] on button "Confirm" at bounding box center [492, 543] width 47 height 20
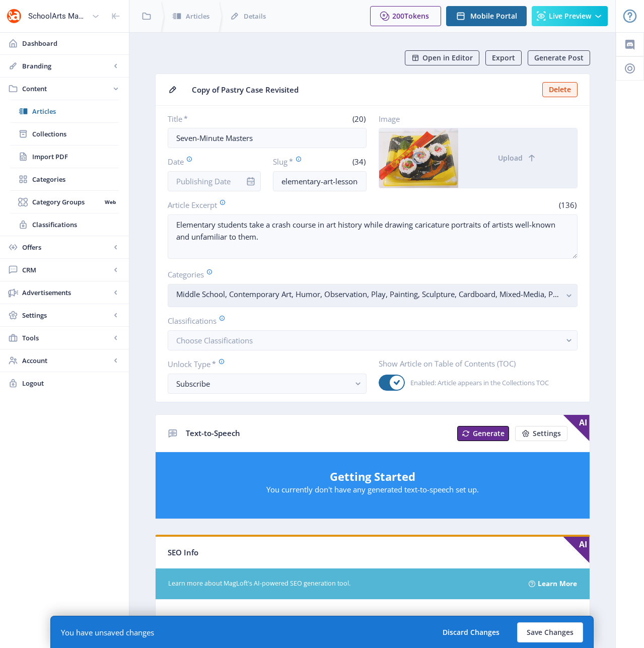
click at [570, 298] on rect "button" at bounding box center [570, 296] width 12 height 12
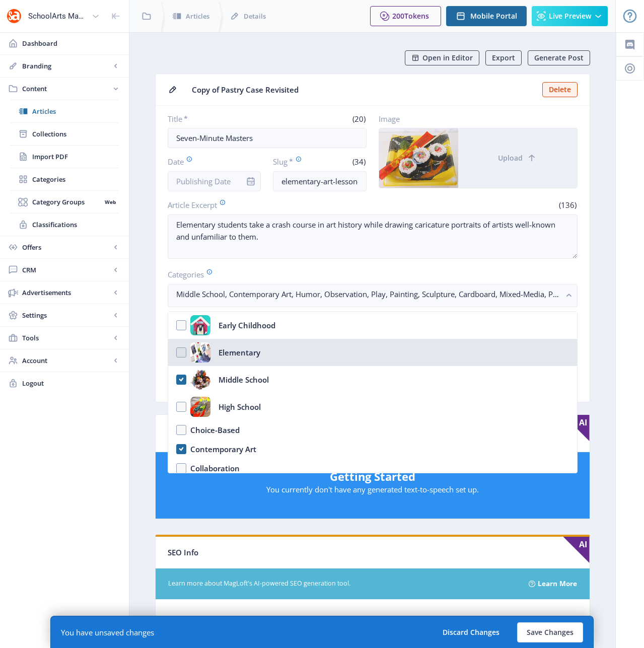
click at [184, 350] on nb-option "Elementary" at bounding box center [372, 352] width 409 height 27
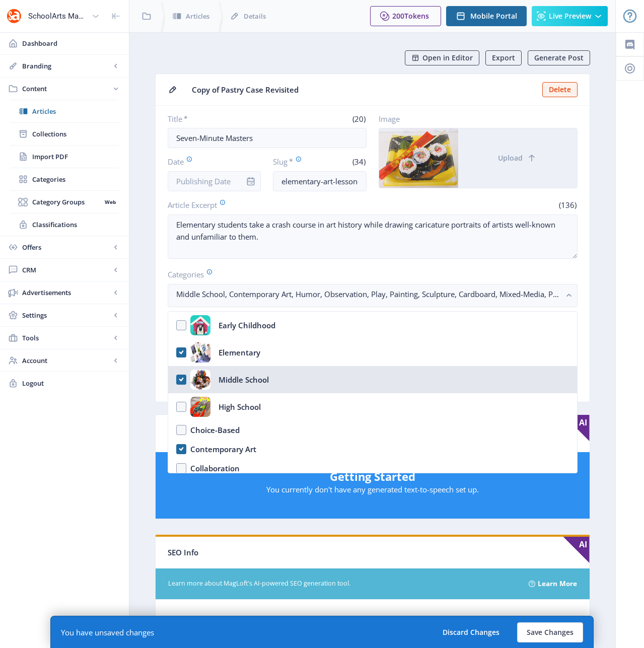
click at [181, 381] on nb-option "Middle School" at bounding box center [372, 379] width 409 height 27
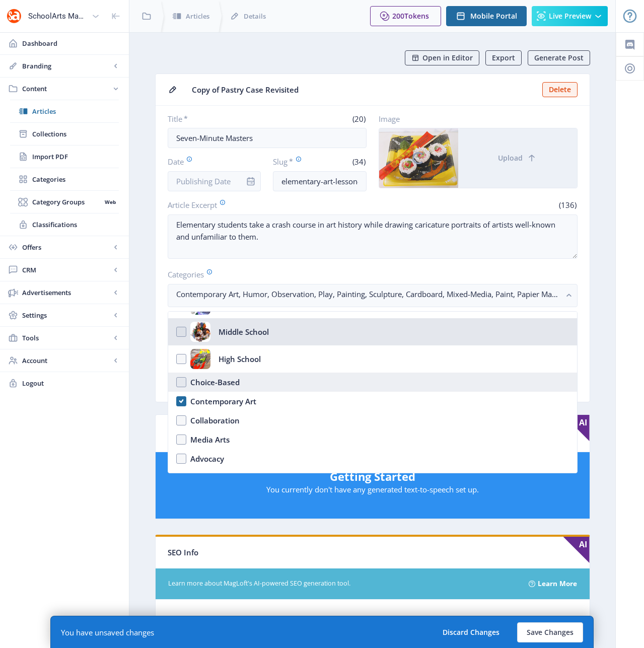
scroll to position [94, 0]
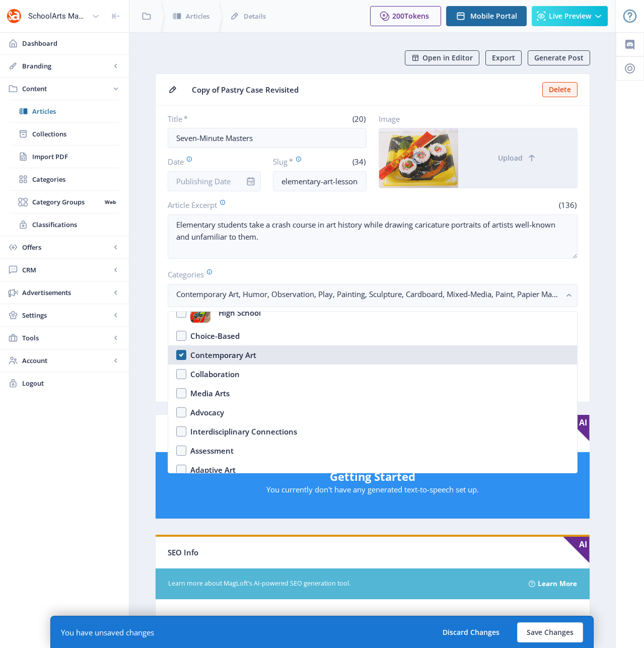
click at [180, 356] on nb-option "Contemporary Art" at bounding box center [372, 355] width 409 height 19
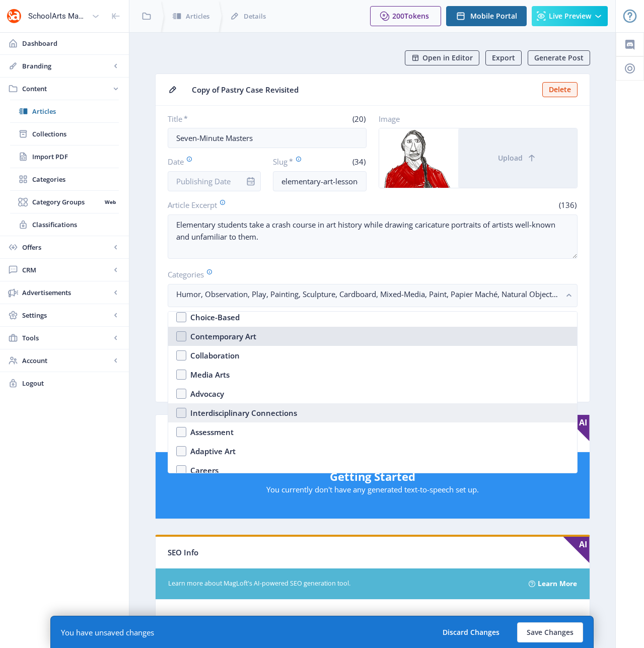
scroll to position [117, 0]
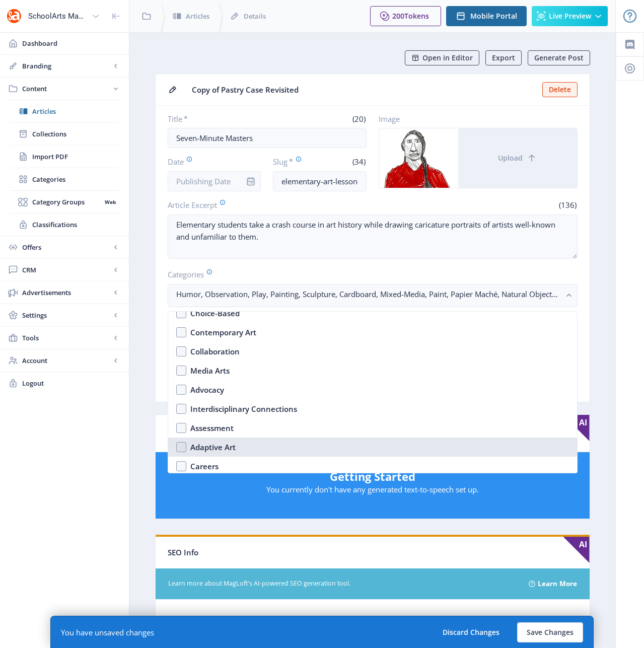
click at [180, 444] on nb-option "Adaptive Art" at bounding box center [372, 447] width 409 height 19
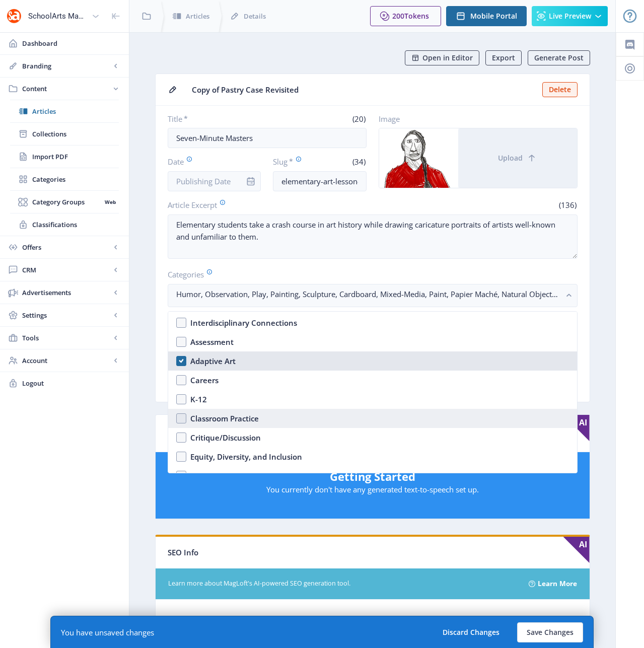
scroll to position [228, 0]
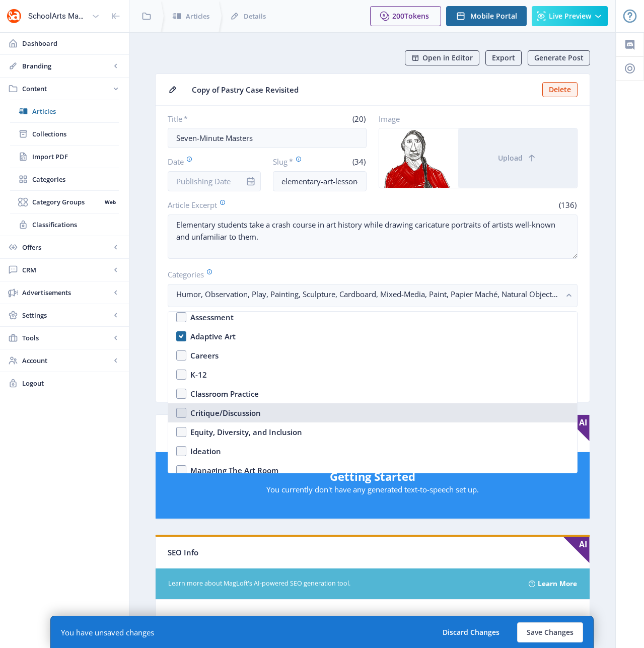
click at [180, 417] on nb-option "Critique/Discussion" at bounding box center [372, 412] width 409 height 19
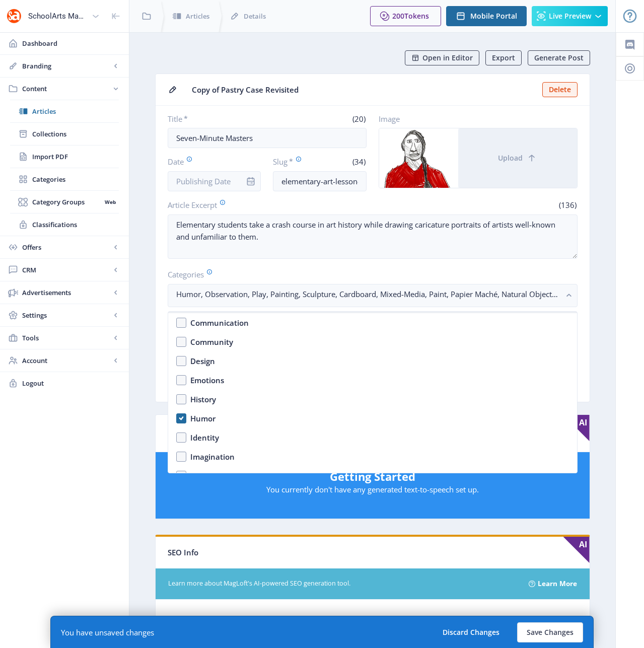
scroll to position [564, 0]
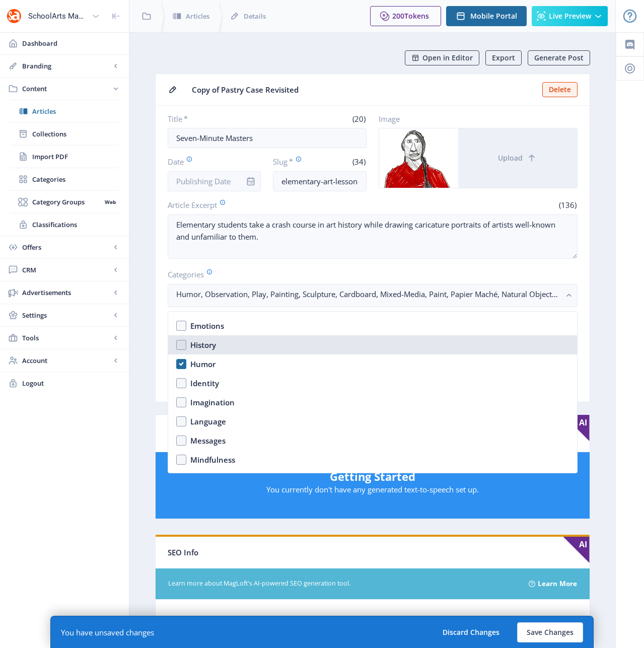
click at [183, 343] on nb-option "History" at bounding box center [372, 344] width 409 height 19
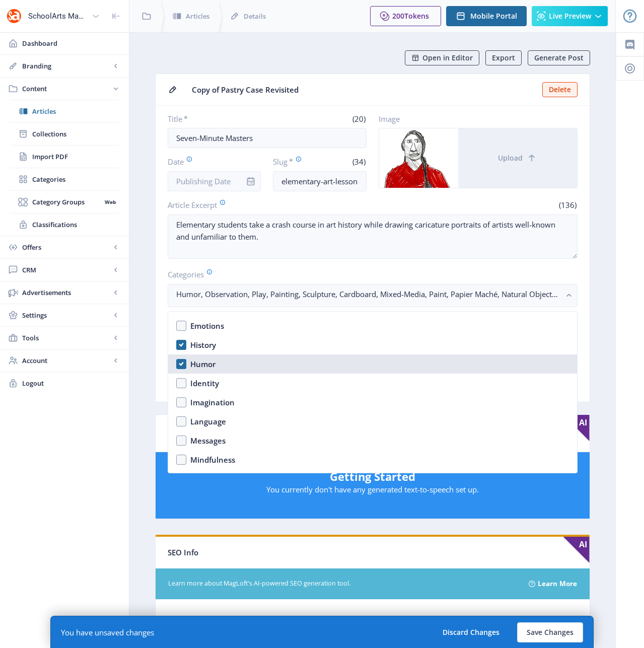
click at [182, 367] on nb-option "Humor" at bounding box center [372, 364] width 409 height 19
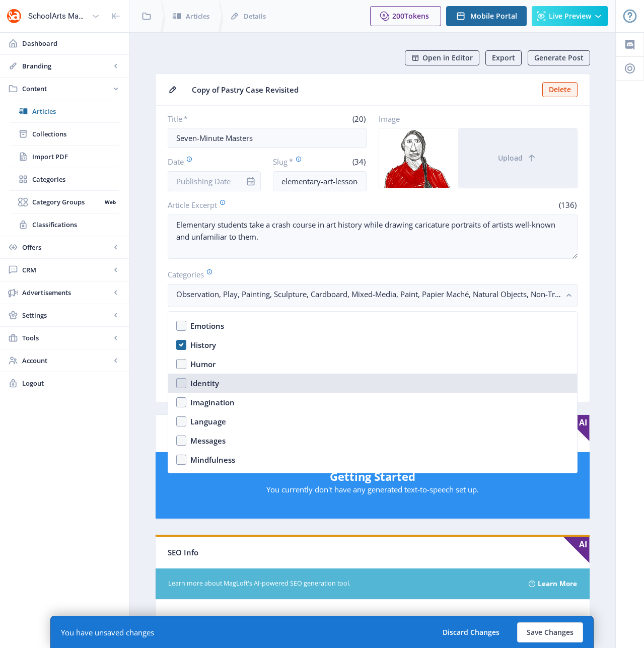
click at [182, 381] on nb-option "Identity" at bounding box center [372, 383] width 409 height 19
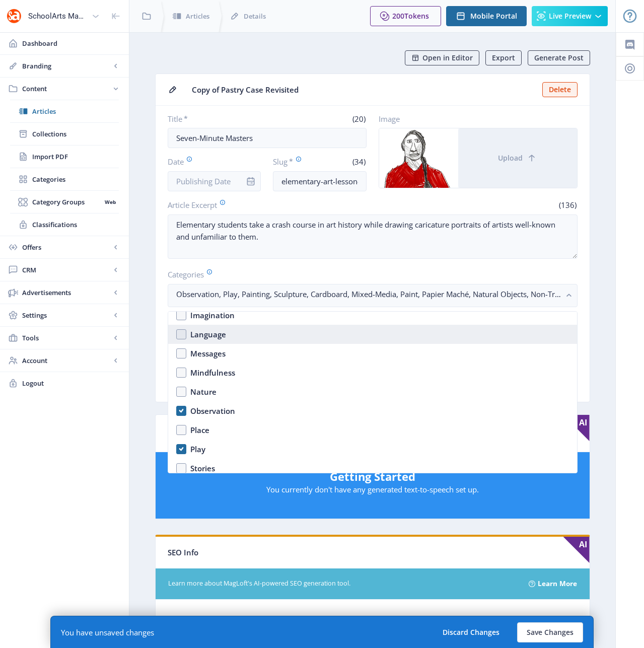
scroll to position [656, 0]
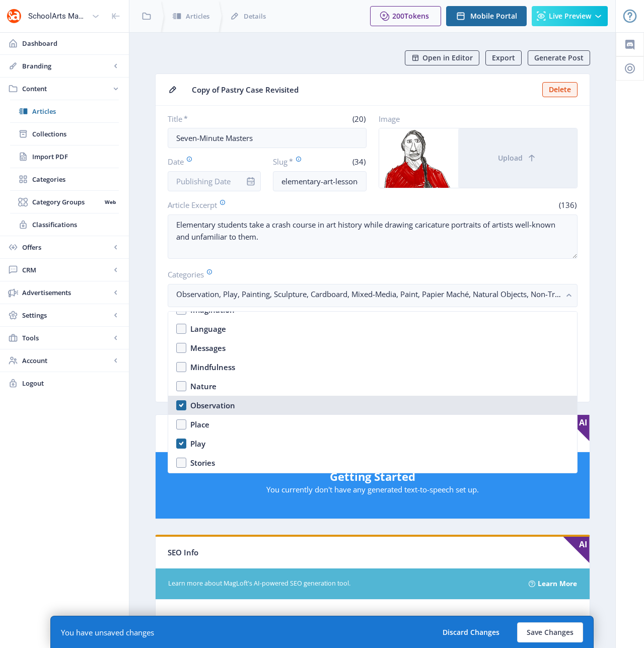
click at [180, 404] on nb-option "Observation" at bounding box center [372, 405] width 409 height 19
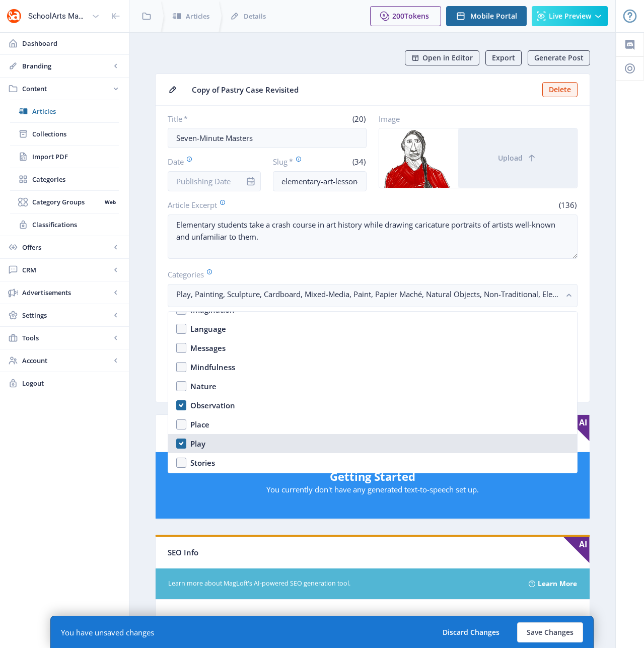
click at [184, 444] on nb-option "Play" at bounding box center [372, 443] width 409 height 19
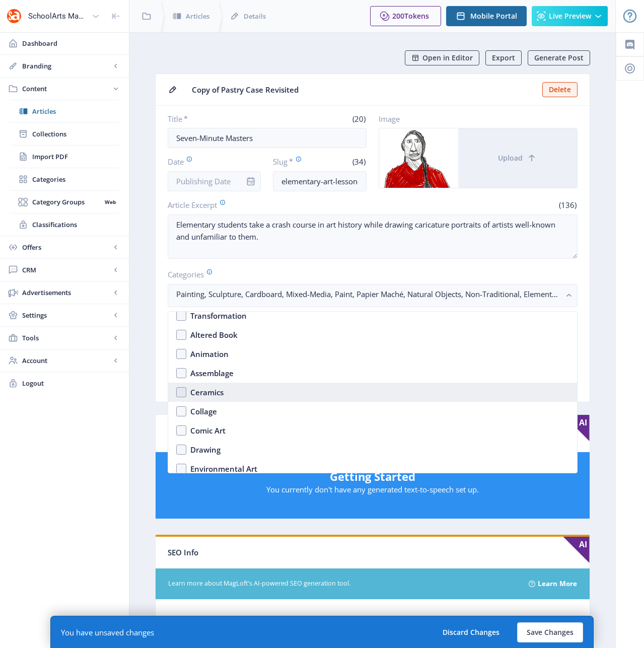
scroll to position [855, 0]
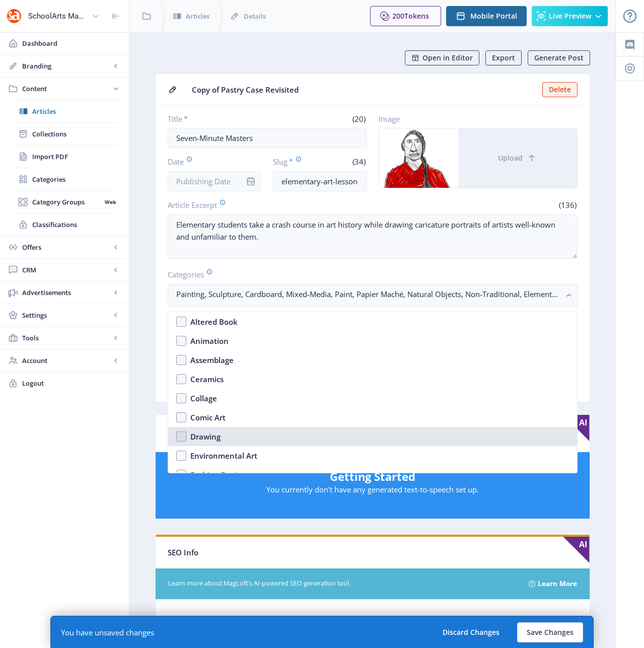
click at [182, 438] on nb-option "Drawing" at bounding box center [372, 436] width 409 height 19
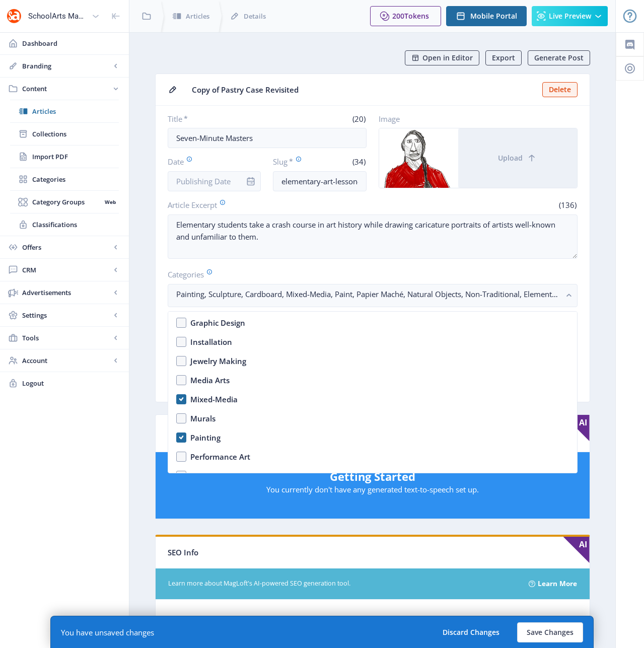
scroll to position [1050, 0]
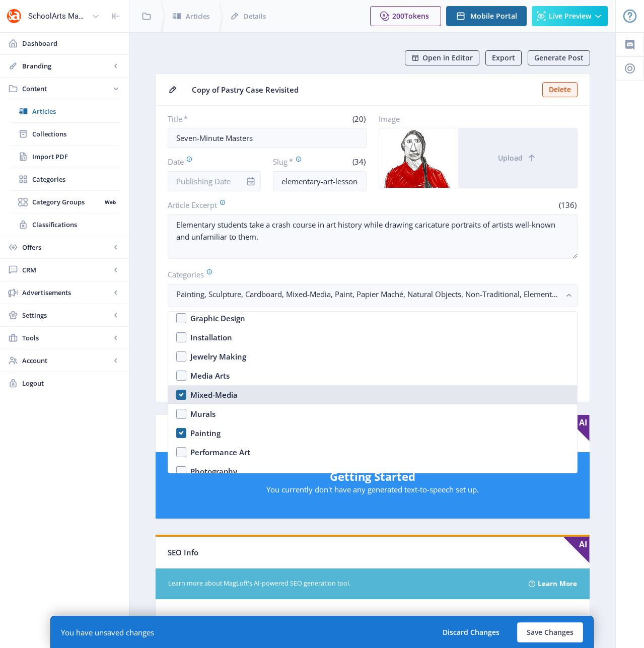
click at [184, 401] on nb-option "Mixed-Media" at bounding box center [372, 394] width 409 height 19
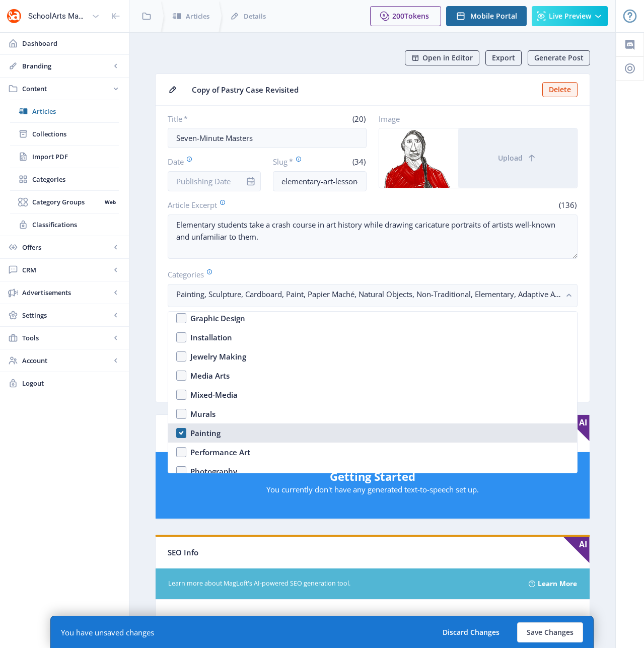
click at [184, 437] on nb-option "Painting" at bounding box center [372, 433] width 409 height 19
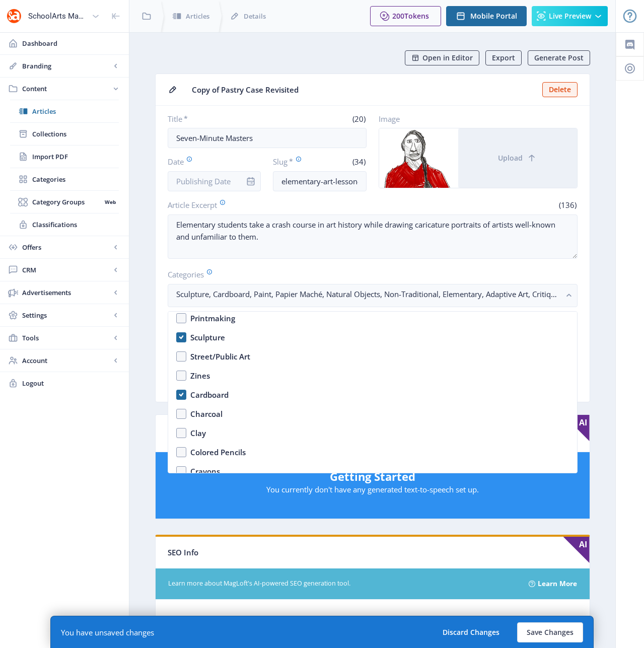
scroll to position [1223, 0]
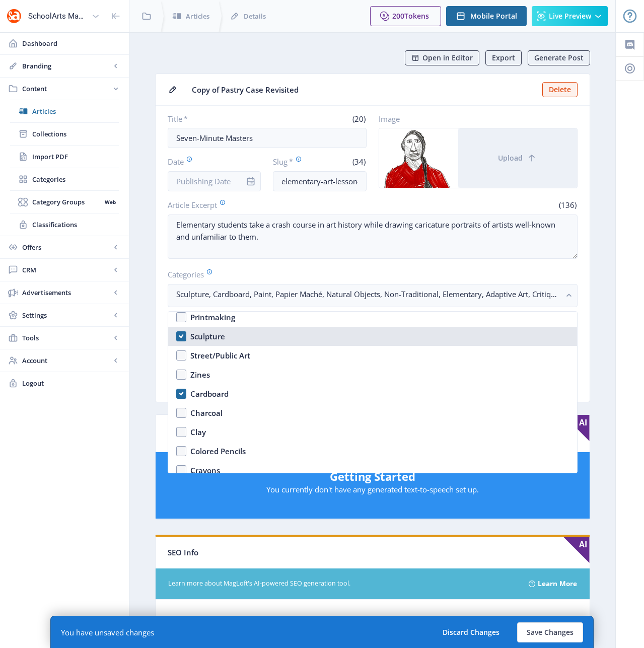
click at [180, 334] on nb-option "Sculpture" at bounding box center [372, 336] width 409 height 19
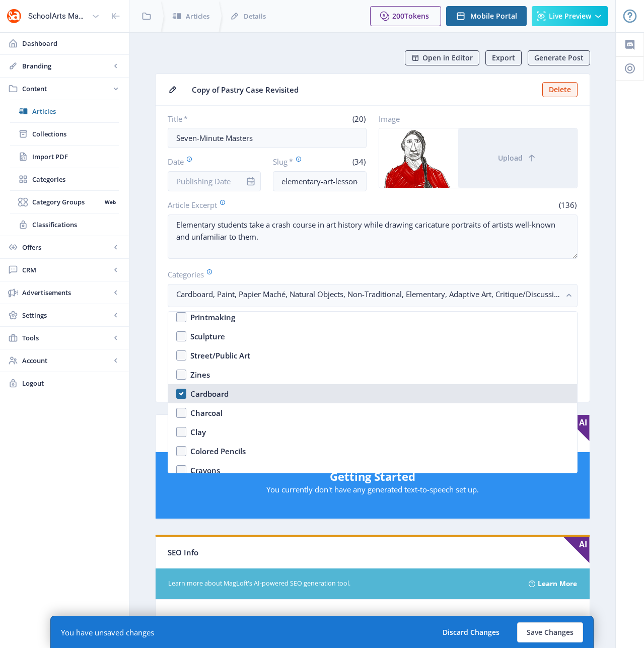
click at [185, 394] on nb-option "Cardboard" at bounding box center [372, 393] width 409 height 19
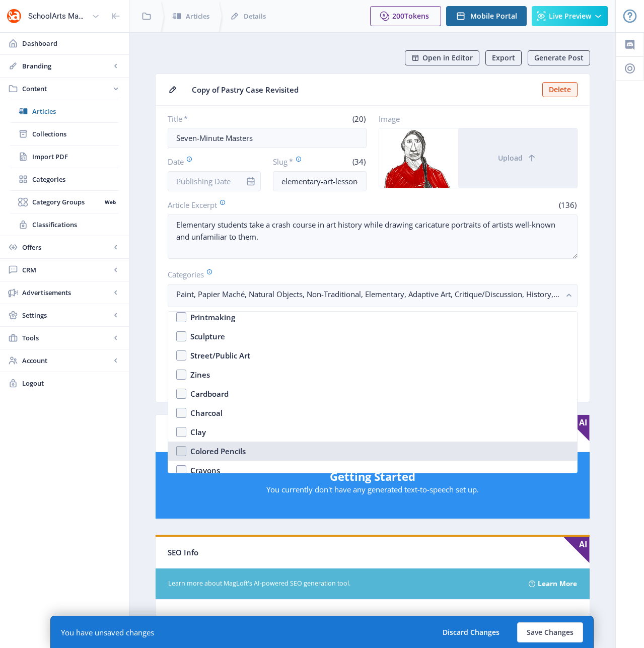
click at [182, 452] on nb-option "Colored Pencils" at bounding box center [372, 451] width 409 height 19
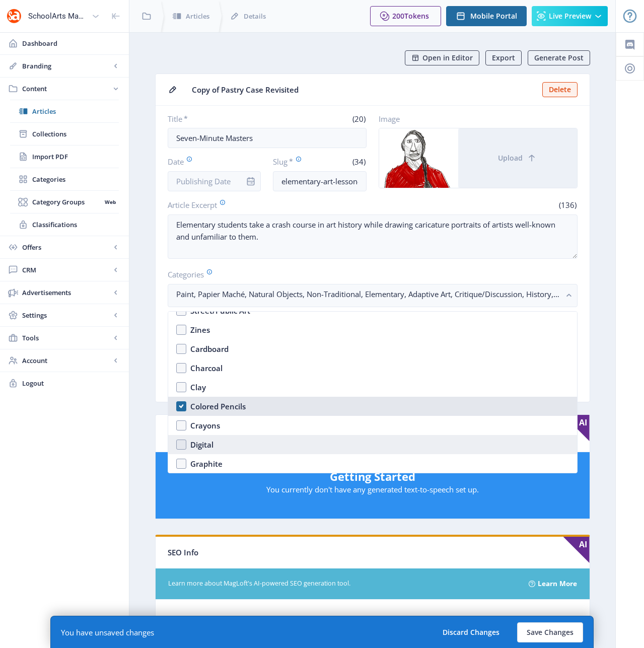
scroll to position [1268, 0]
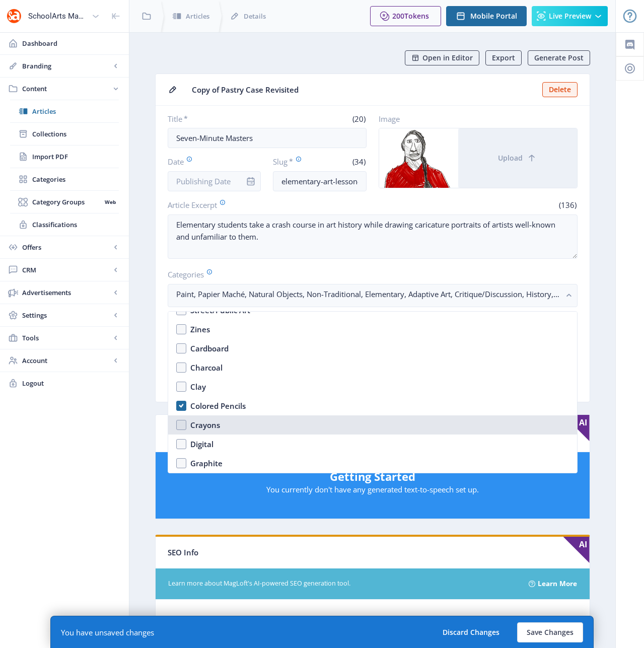
click at [180, 425] on nb-option "Crayons" at bounding box center [372, 425] width 409 height 19
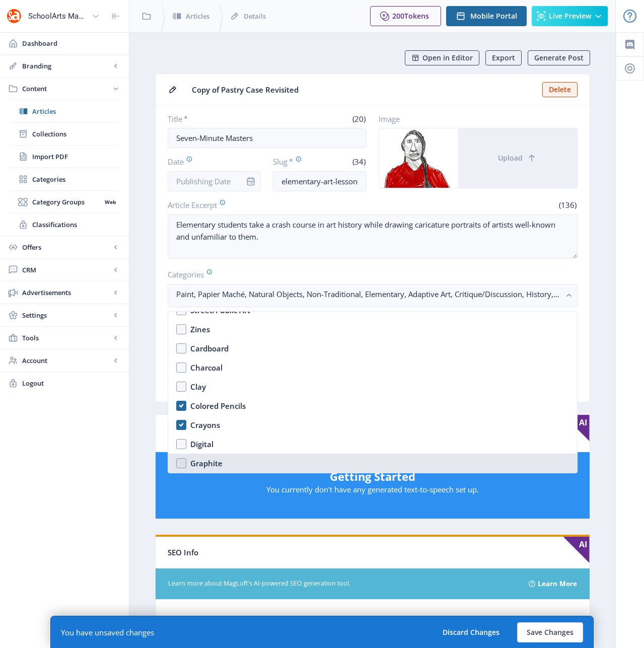
click at [181, 464] on nb-option "Graphite" at bounding box center [372, 463] width 409 height 19
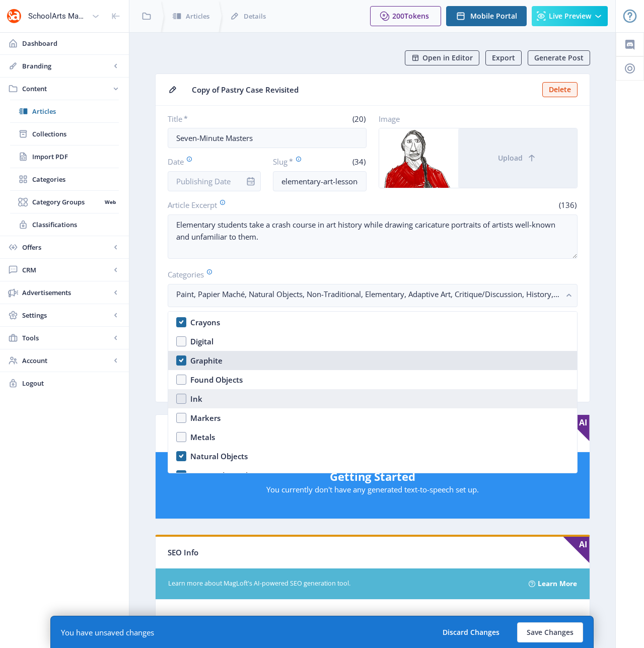
scroll to position [1373, 0]
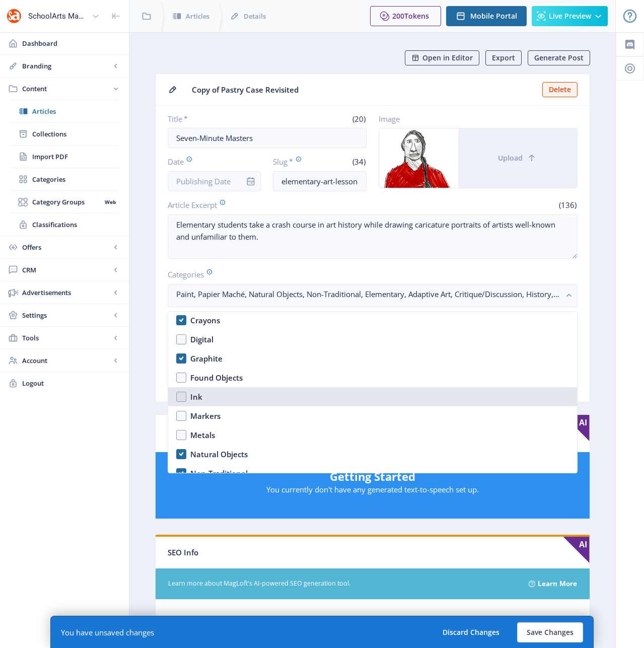
click at [181, 397] on nb-option "Ink" at bounding box center [372, 396] width 409 height 19
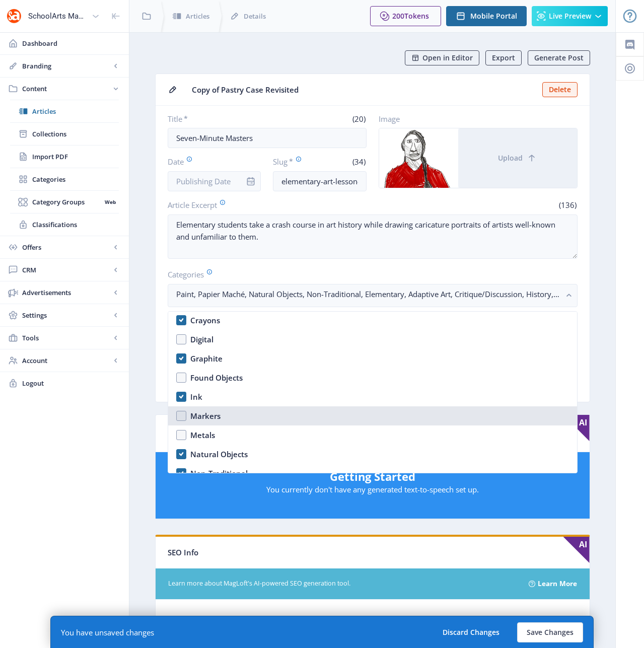
click at [181, 417] on nb-option "Markers" at bounding box center [372, 416] width 409 height 19
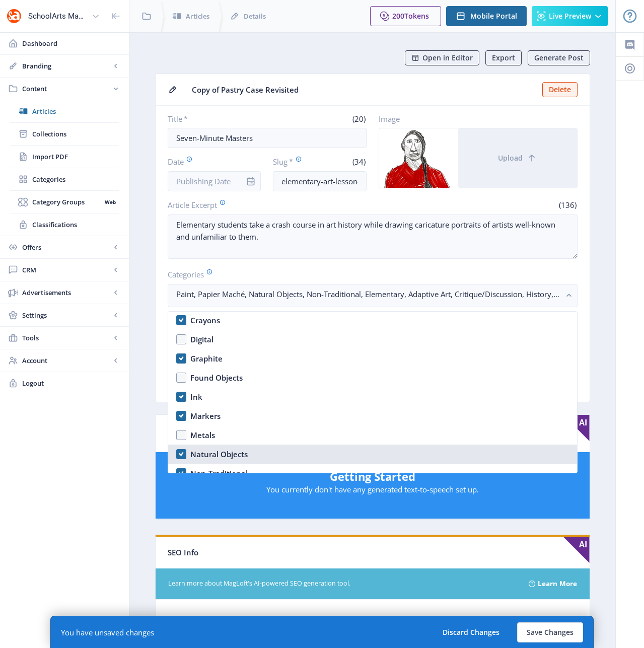
click at [183, 453] on nb-option "Natural Objects" at bounding box center [372, 454] width 409 height 19
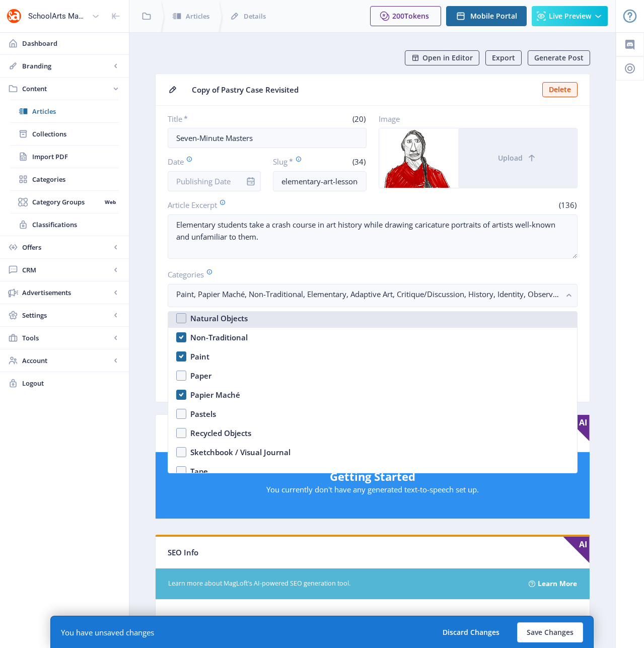
scroll to position [1522, 0]
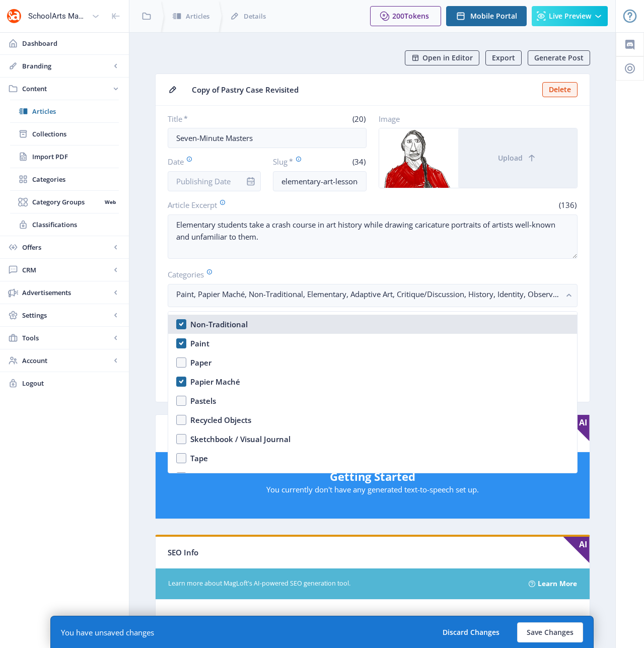
click at [182, 327] on nb-option "Non-Traditional" at bounding box center [372, 324] width 409 height 19
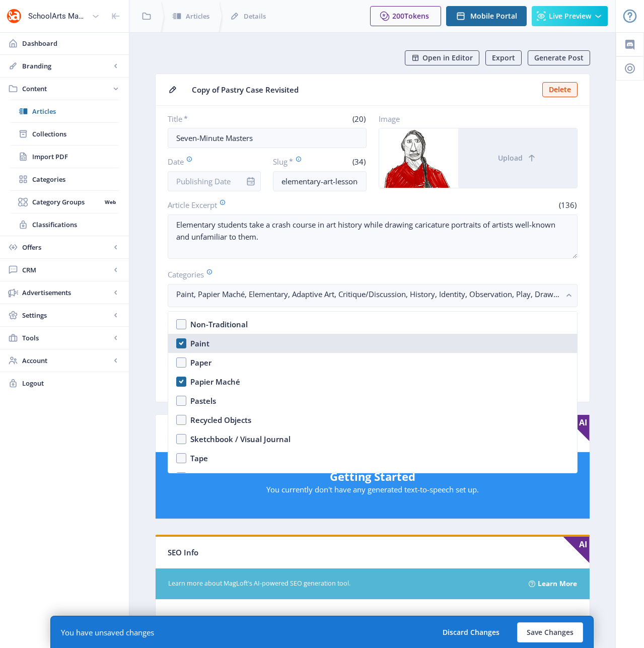
click at [181, 342] on nb-option "Paint" at bounding box center [372, 343] width 409 height 19
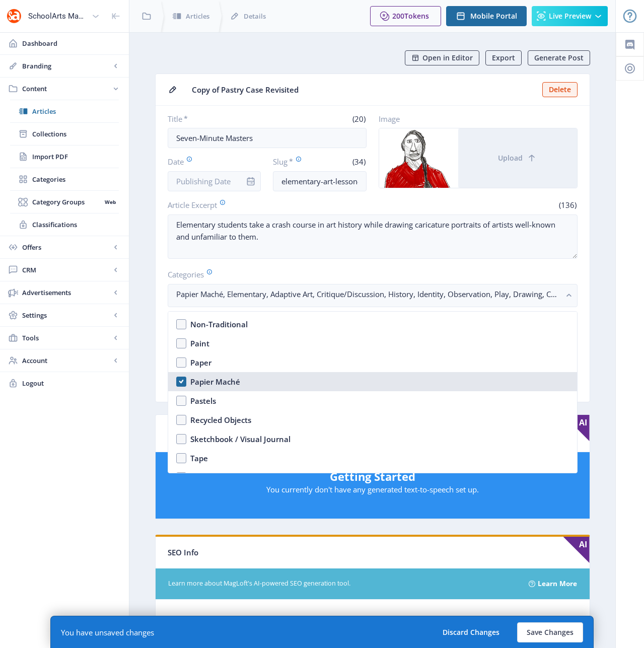
click at [180, 385] on nb-option "Papier Maché" at bounding box center [372, 381] width 409 height 19
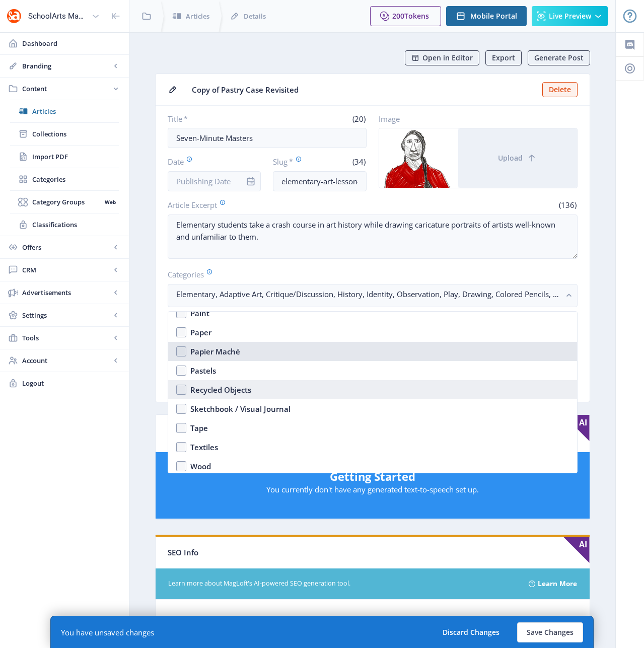
scroll to position [1575, 0]
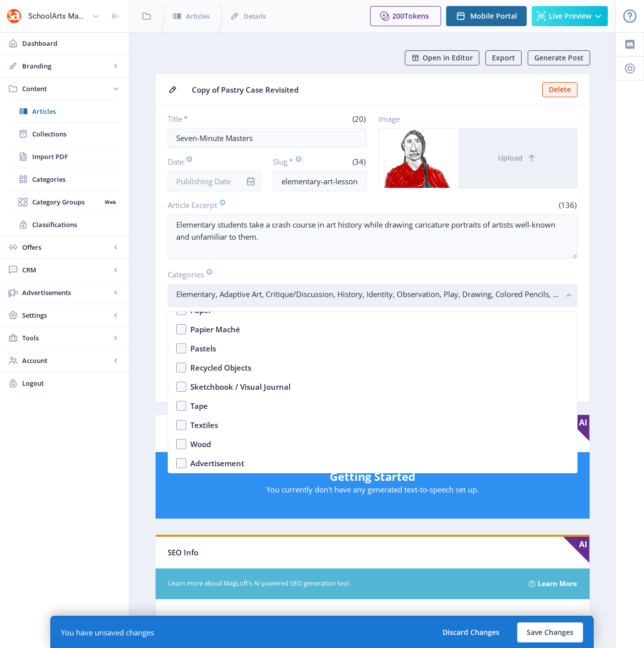
click at [570, 297] on rect "button" at bounding box center [570, 296] width 12 height 12
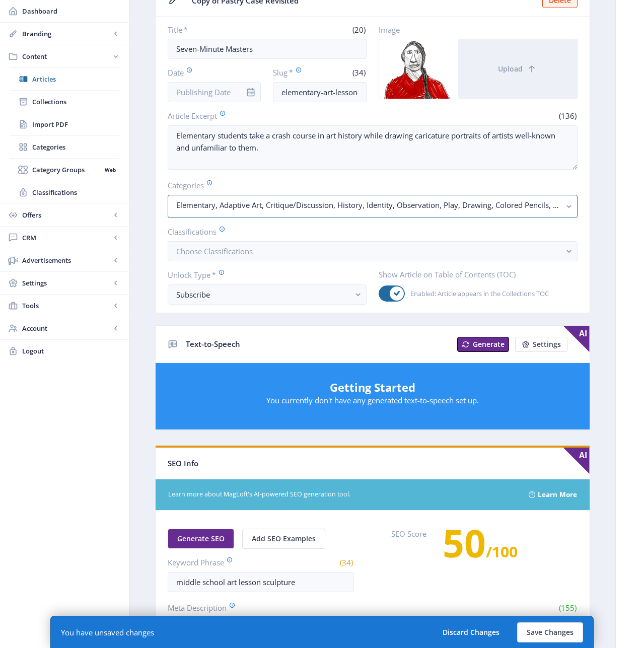
scroll to position [91, 0]
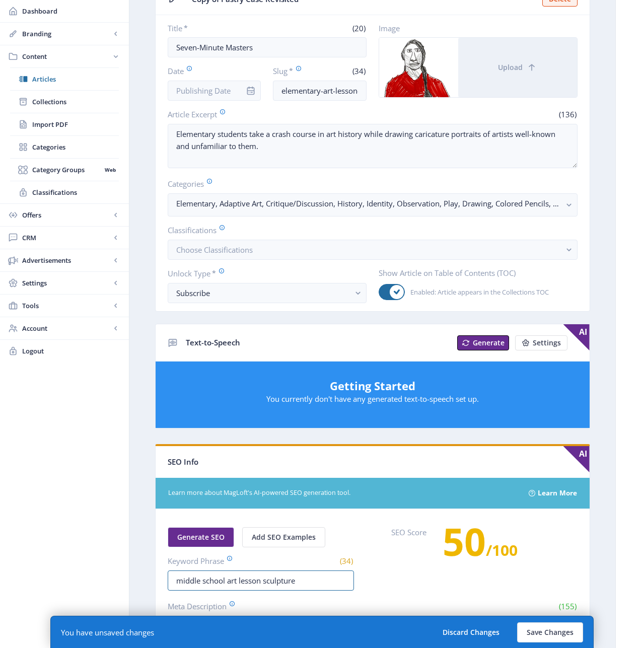
drag, startPoint x: 225, startPoint y: 581, endPoint x: 124, endPoint y: 574, distance: 101.5
click at [124, 574] on div "SchoolArts Magazine Dashboard Branding App Appearance Brand Brief Pages SEO Web…" at bounding box center [322, 418] width 644 height 1019
click at [280, 582] on input "elementary art lesson sculpture" at bounding box center [261, 581] width 186 height 20
click at [404, 564] on label "SEO Score" at bounding box center [408, 551] width 35 height 48
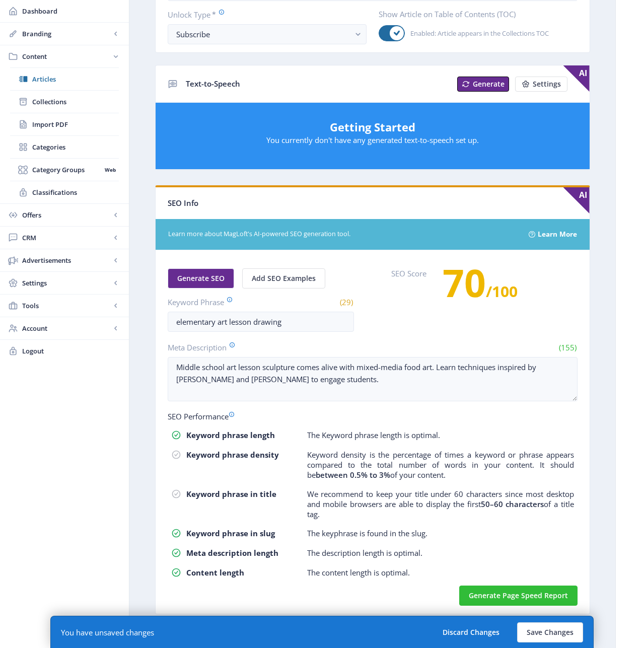
scroll to position [351, 0]
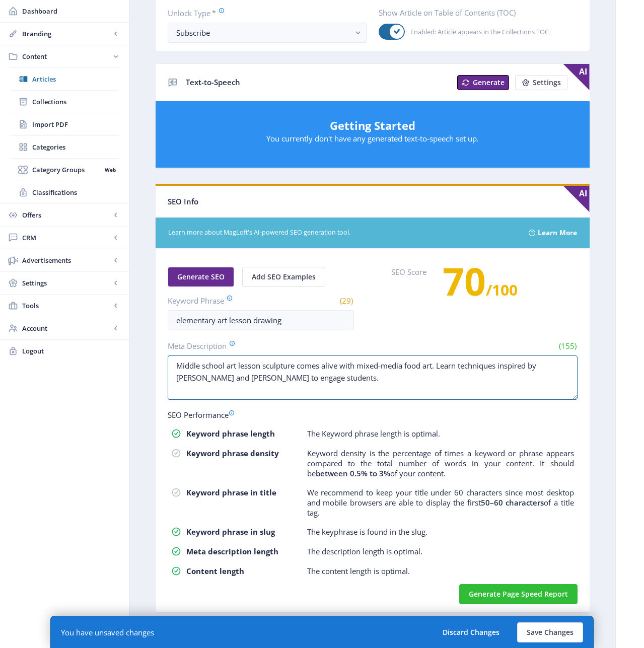
drag, startPoint x: 359, startPoint y: 376, endPoint x: 165, endPoint y: 361, distance: 194.6
click at [165, 361] on nb-card-body "Generate SEO Add SEO Examples Keyword Phrase (29) elementary art lesson drawing…" at bounding box center [373, 431] width 434 height 364
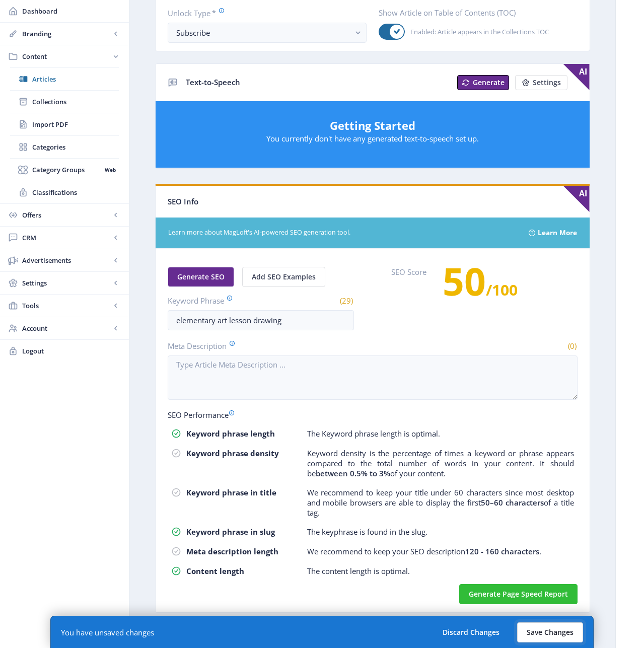
click at [533, 636] on button "Save Changes" at bounding box center [550, 633] width 66 height 20
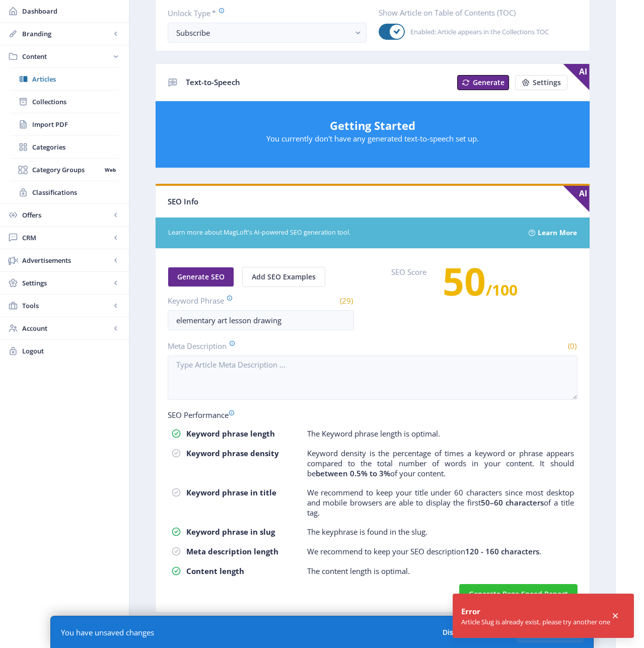
click at [465, 522] on table "Keyword phrase length The Keyword phrase length is optimal. Keyword phrase dens…" at bounding box center [373, 504] width 410 height 159
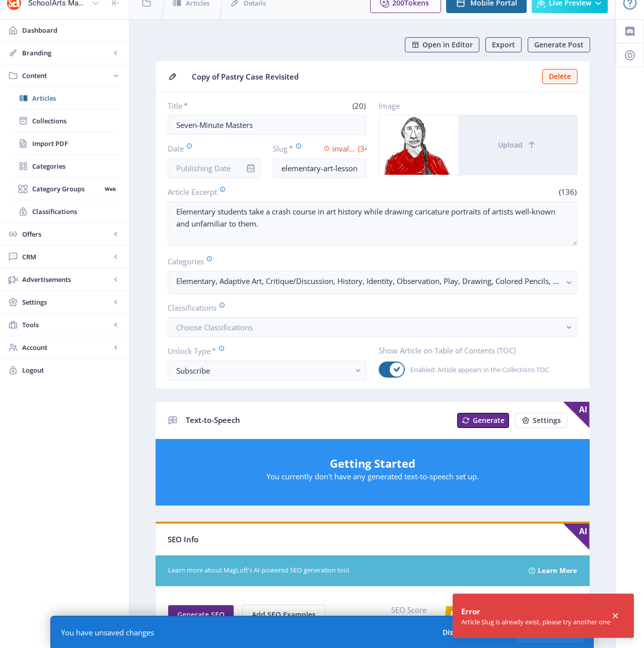
scroll to position [0, 0]
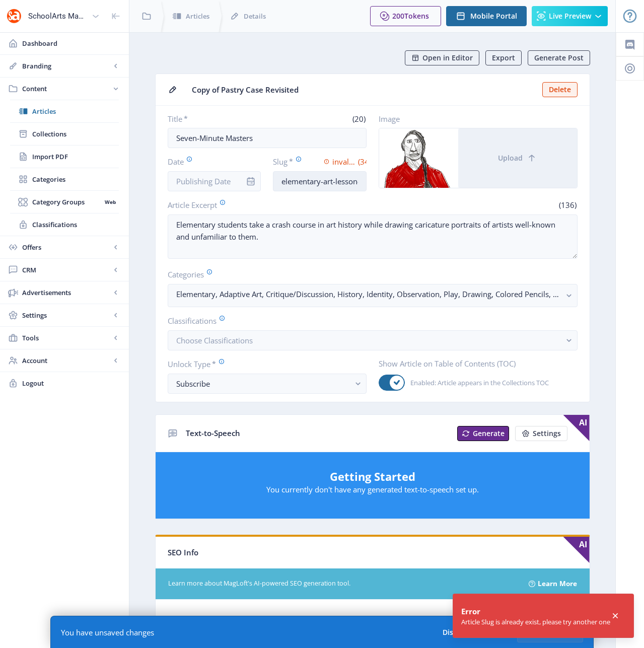
click at [341, 180] on input "elementary-art-lesson-drawing-1122" at bounding box center [320, 181] width 94 height 20
drag, startPoint x: 344, startPoint y: 179, endPoint x: 379, endPoint y: 179, distance: 35.8
click at [379, 179] on div "Title * (20) Seven-Minute Masters Date Slug * invalid value (34) elementary-art…" at bounding box center [373, 153] width 410 height 78
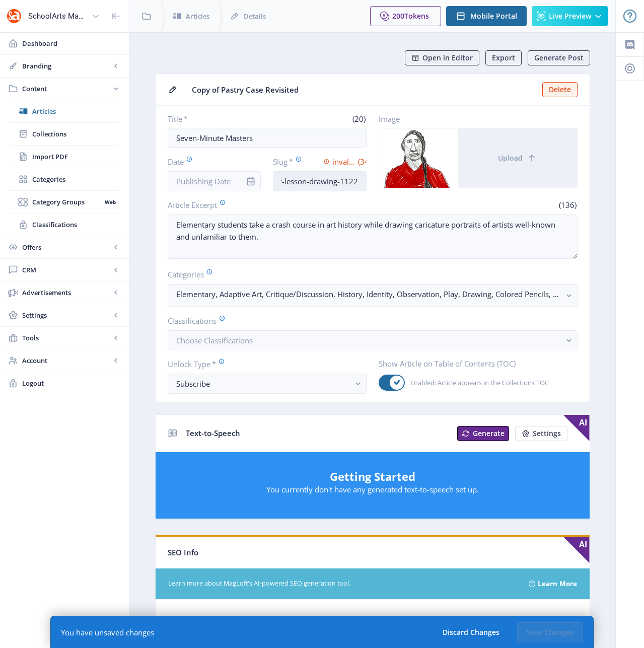
click at [321, 176] on input "elementary-art-lesson-drawing-1122" at bounding box center [320, 181] width 94 height 20
click at [310, 182] on input "elementary-art-lesson-drawing-1122" at bounding box center [320, 181] width 94 height 20
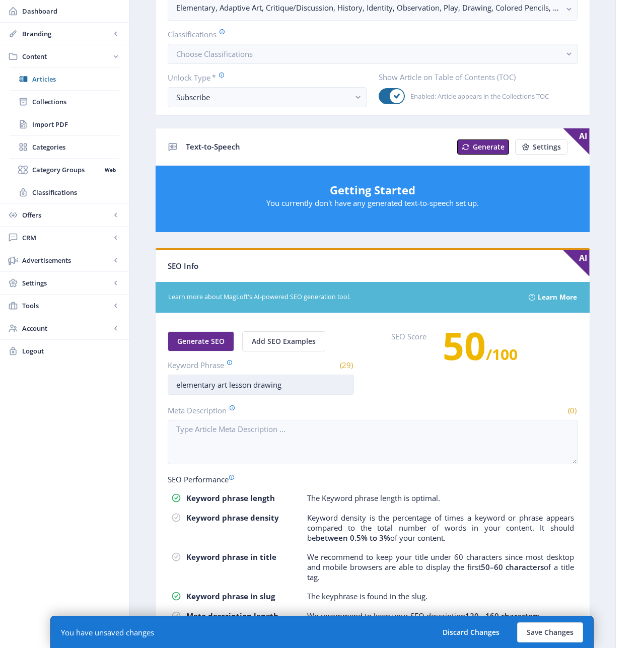
scroll to position [0, 0]
click at [254, 385] on input "elementary art lesson drawing" at bounding box center [261, 385] width 186 height 20
click at [556, 638] on button "Save Changes" at bounding box center [550, 633] width 66 height 20
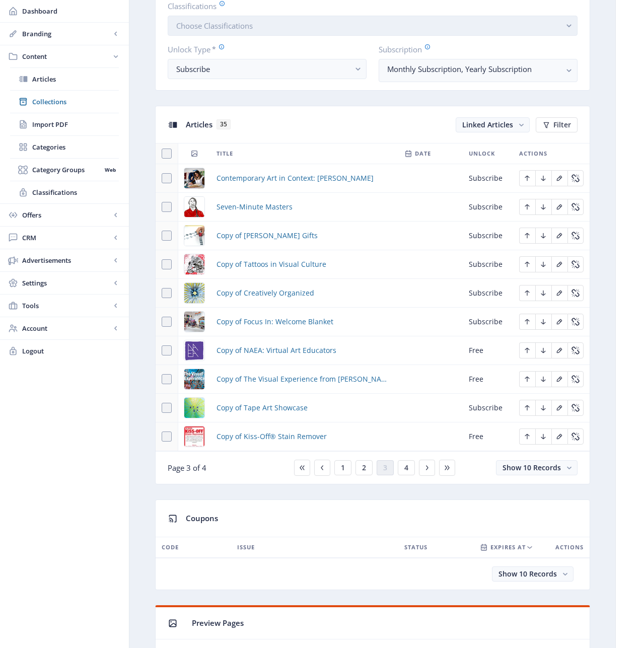
scroll to position [392, 0]
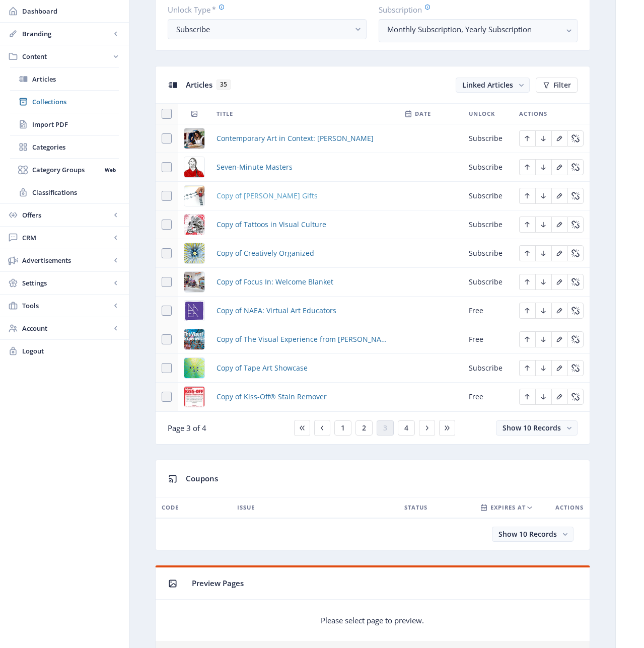
click at [248, 196] on span "Copy of [PERSON_NAME] Gifts" at bounding box center [267, 196] width 101 height 12
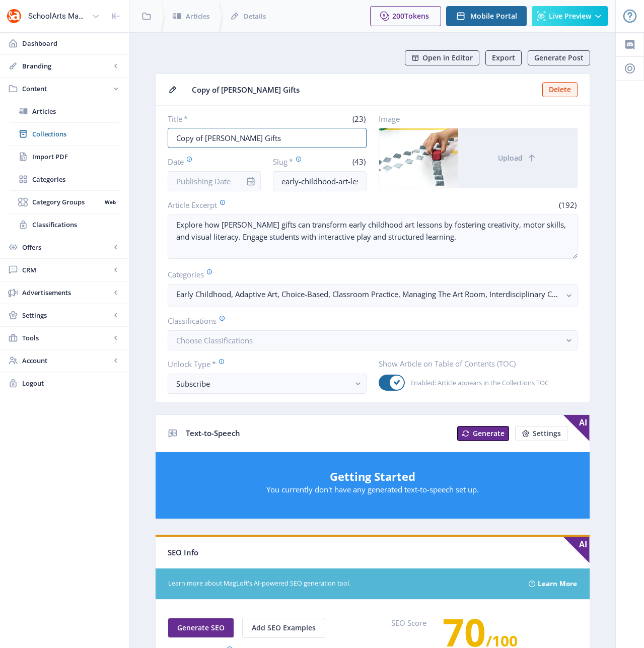
drag, startPoint x: 265, startPoint y: 139, endPoint x: 149, endPoint y: 140, distance: 116.4
click at [150, 139] on app-content-article "Open in Editor Export Generate Post Copy of [PERSON_NAME] Gifts Delete Title * …" at bounding box center [372, 514] width 451 height 929
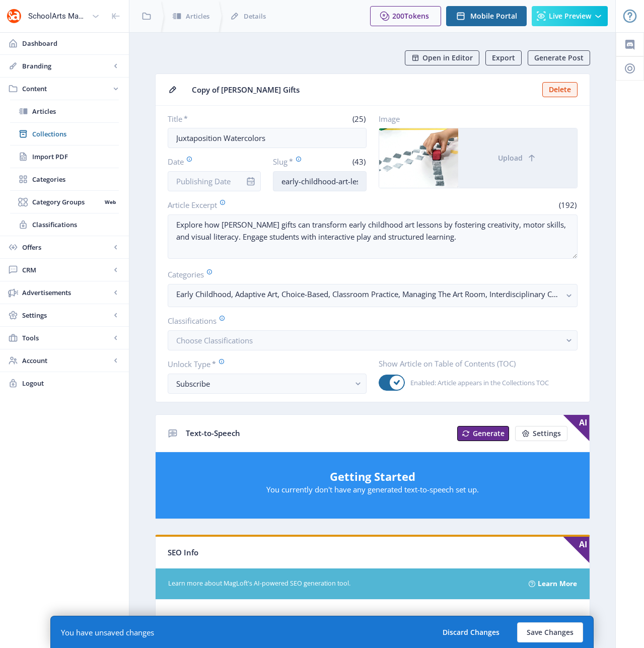
drag, startPoint x: 336, startPoint y: 181, endPoint x: 275, endPoint y: 182, distance: 62.0
click at [275, 182] on input "early-childhood-art-lesson-froebel-123-3zsq" at bounding box center [320, 181] width 94 height 20
drag, startPoint x: 348, startPoint y: 181, endPoint x: 361, endPoint y: 181, distance: 13.1
click at [361, 181] on input "middle-school-art-lesson-froebel-123-3zsq" at bounding box center [320, 181] width 94 height 20
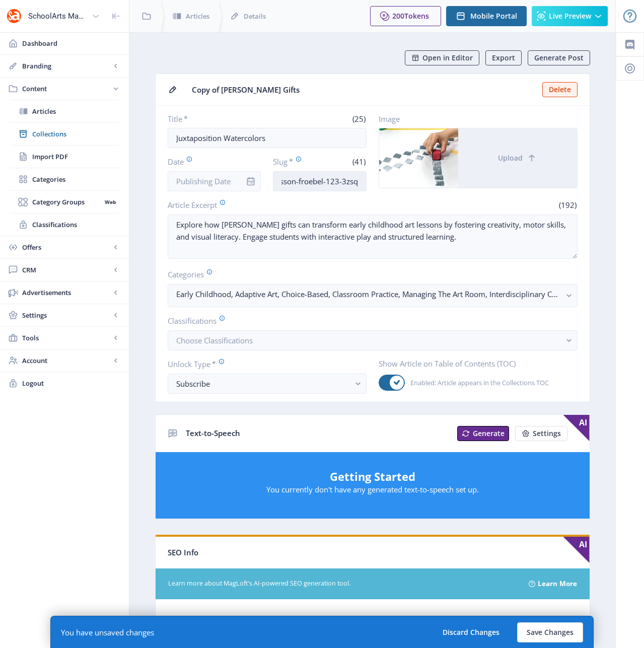
click at [361, 181] on input "middle-school-art-lesson-froebel-123-3zsq" at bounding box center [320, 181] width 94 height 20
drag, startPoint x: 361, startPoint y: 181, endPoint x: 299, endPoint y: 182, distance: 61.5
click at [299, 182] on input "middle-school-art-lesson-froebel-123-3zsq" at bounding box center [320, 181] width 94 height 20
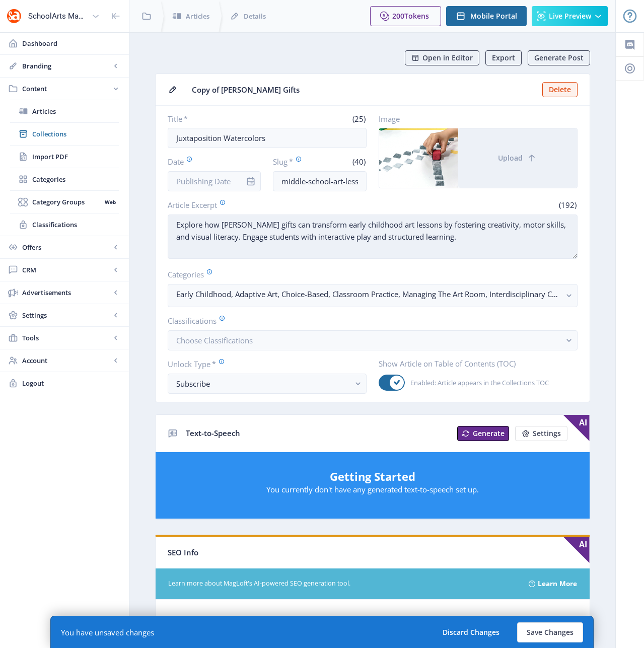
drag, startPoint x: 461, startPoint y: 240, endPoint x: 182, endPoint y: 216, distance: 280.1
click at [182, 216] on textarea "Explore how [PERSON_NAME] gifts can transform early childhood art lessons by fo…" at bounding box center [373, 237] width 410 height 44
paste textarea "Middle-school students combine natural and human-made elements to create intere…"
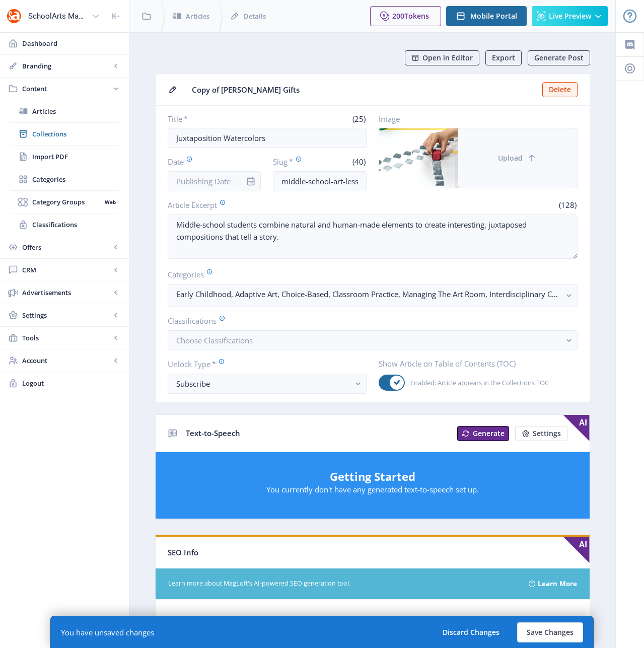
click at [523, 163] on button "Upload" at bounding box center [517, 157] width 119 height 59
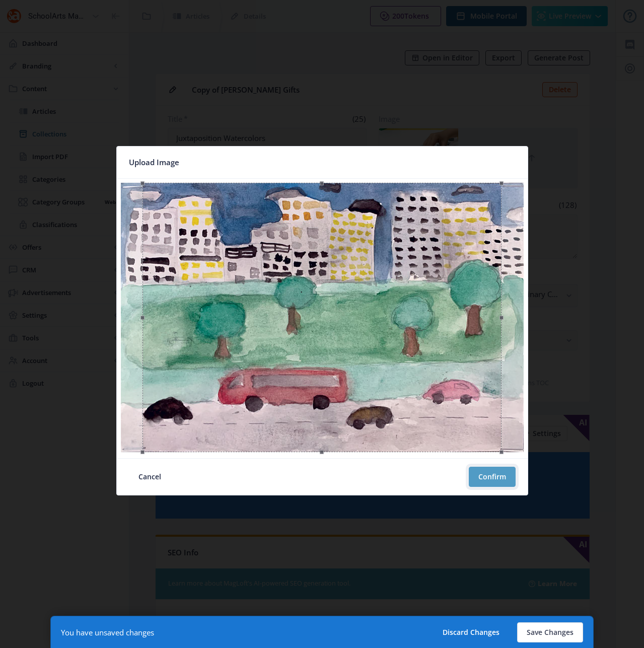
click at [491, 476] on button "Confirm" at bounding box center [492, 477] width 47 height 20
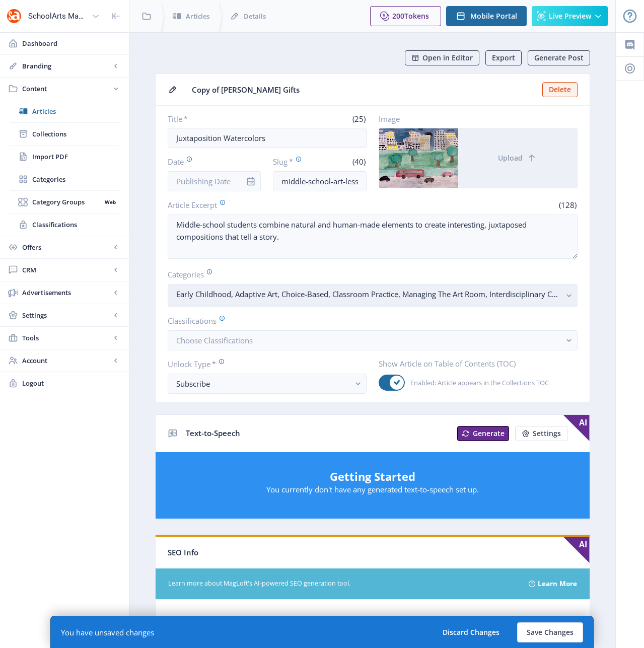
click at [566, 295] on rect "button" at bounding box center [570, 296] width 12 height 12
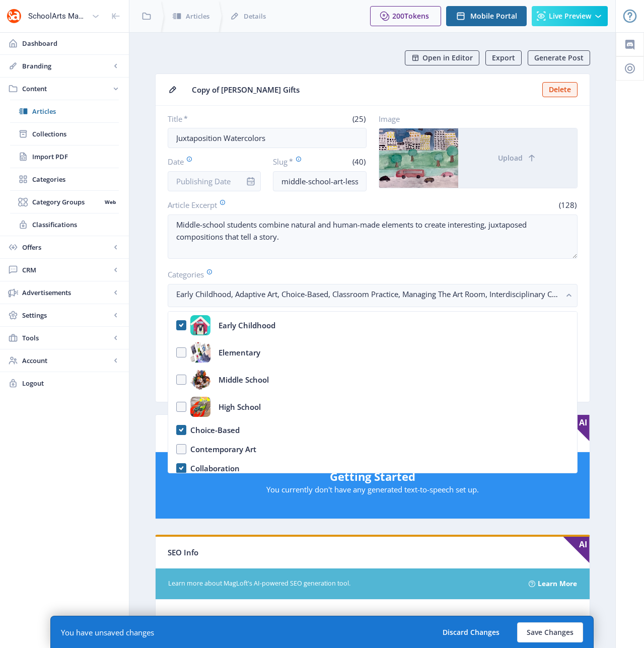
click at [178, 324] on nb-option "Early Childhood" at bounding box center [372, 325] width 409 height 27
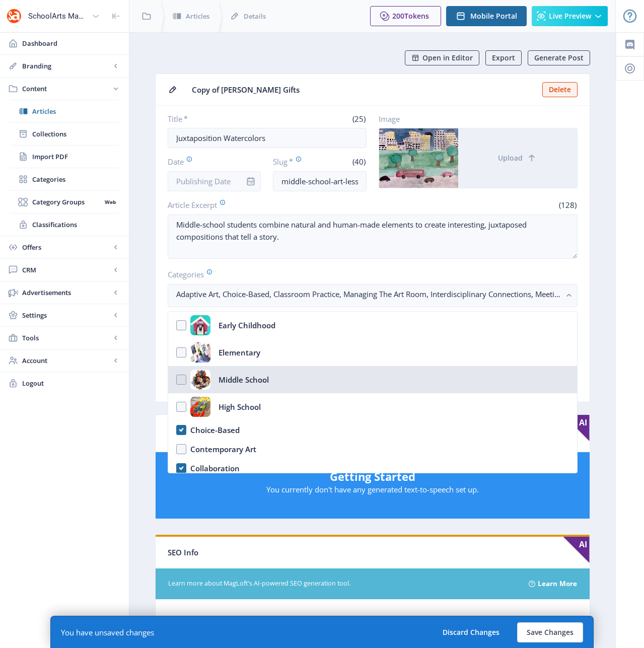
click at [182, 378] on nb-option "Middle School" at bounding box center [372, 379] width 409 height 27
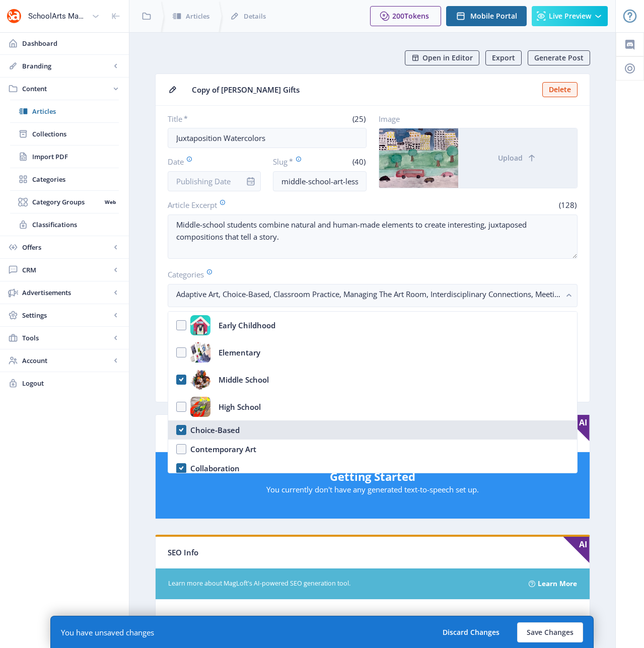
click at [183, 431] on nb-option "Choice-Based" at bounding box center [372, 430] width 409 height 19
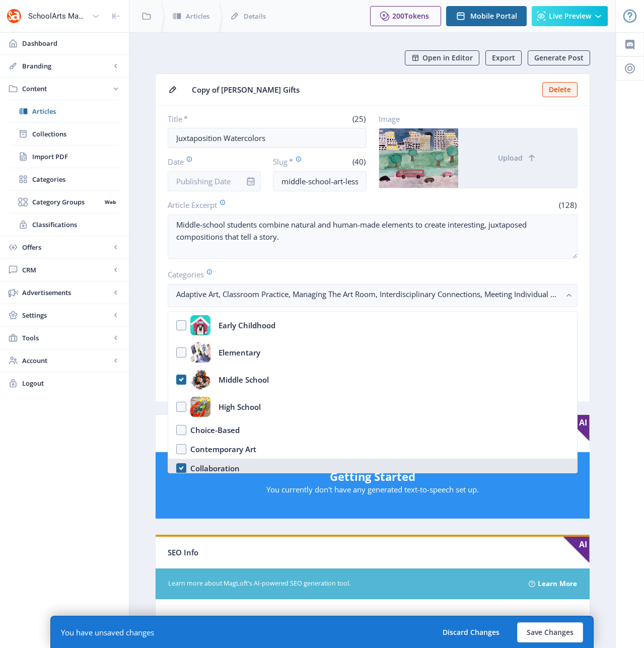
click at [182, 465] on nb-option "Collaboration" at bounding box center [372, 468] width 409 height 19
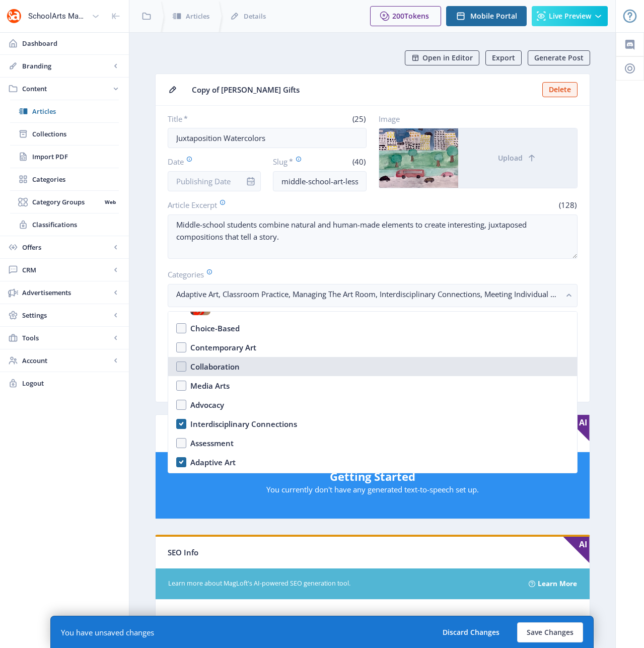
scroll to position [102, 0]
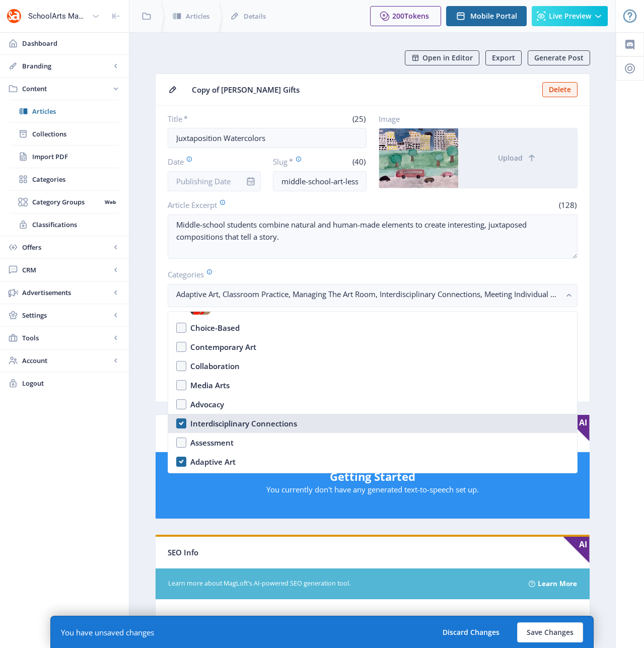
click at [180, 421] on nb-option "Interdisciplinary Connections" at bounding box center [372, 423] width 409 height 19
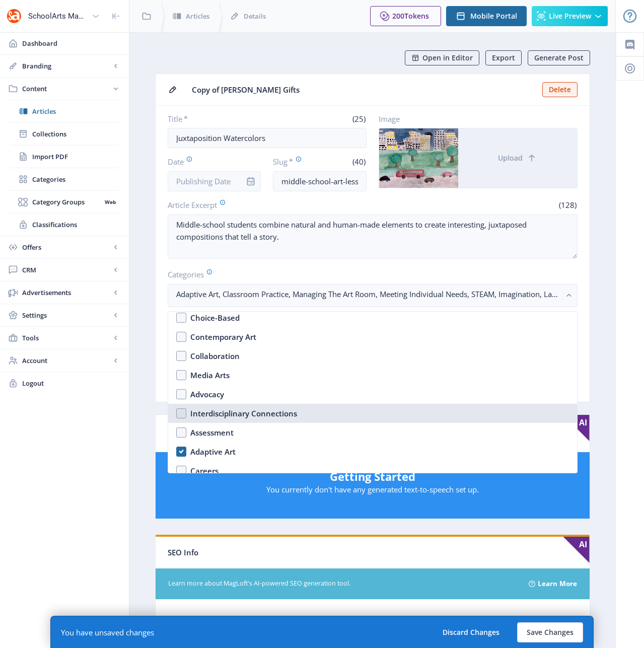
scroll to position [215, 0]
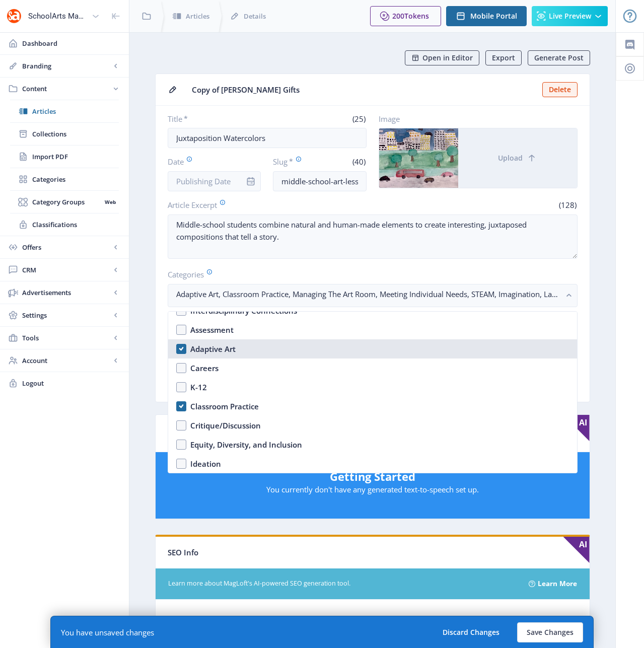
click at [181, 350] on nb-option "Adaptive Art" at bounding box center [372, 349] width 409 height 19
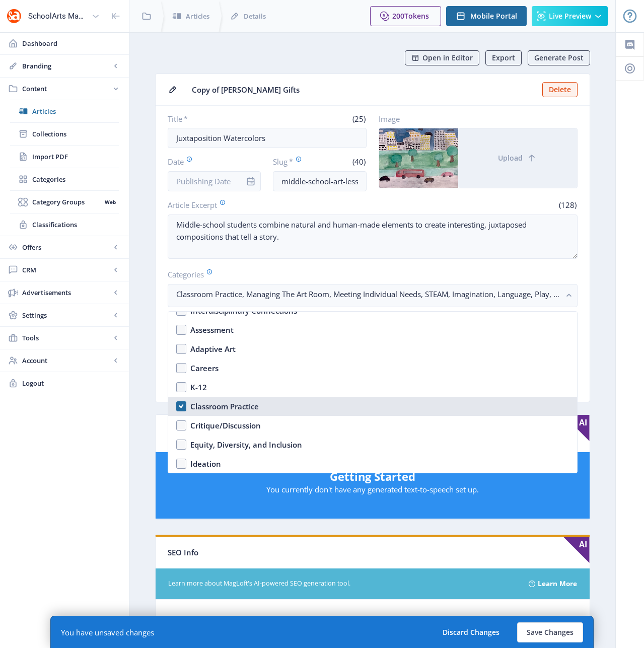
click at [180, 406] on nb-option "Classroom Practice" at bounding box center [372, 406] width 409 height 19
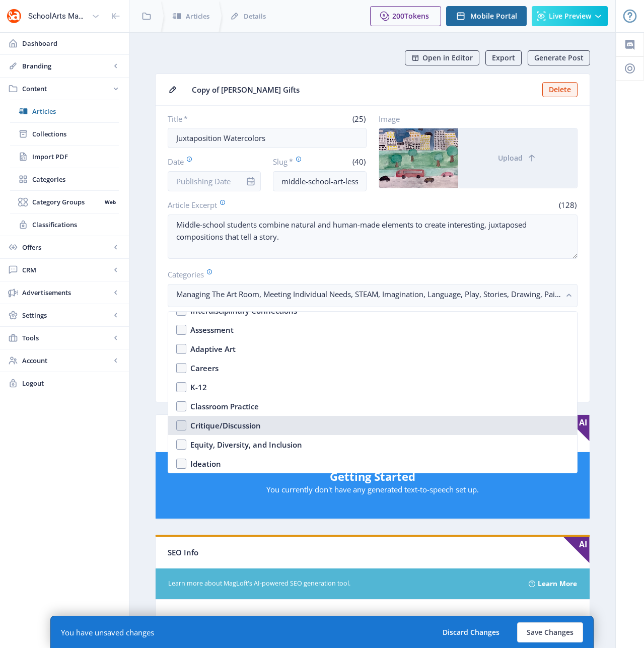
click at [179, 421] on nb-option "Critique/Discussion" at bounding box center [372, 425] width 409 height 19
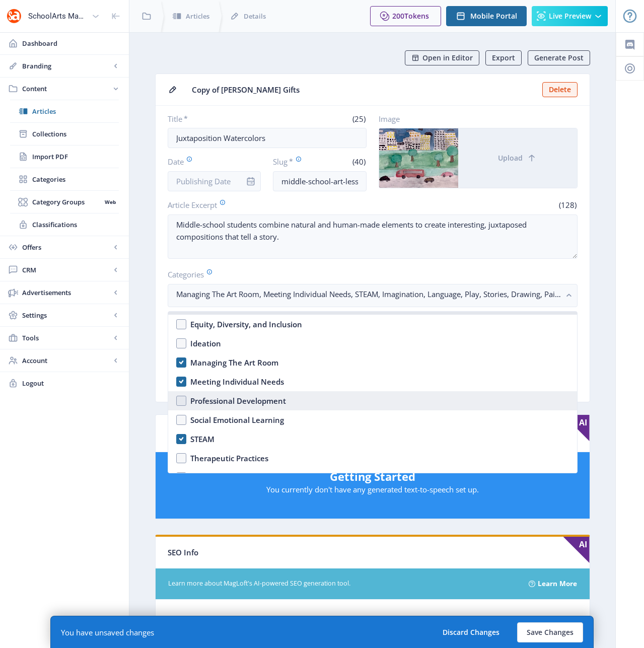
scroll to position [319, 0]
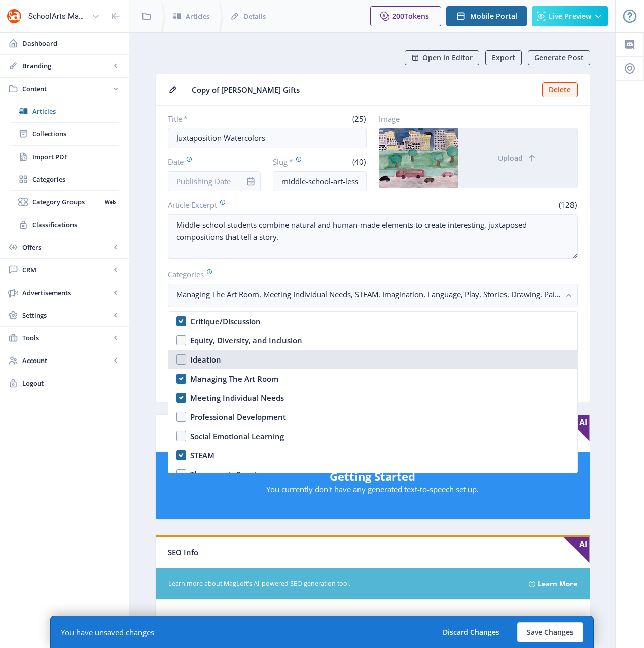
click at [180, 359] on nb-option "Ideation" at bounding box center [372, 359] width 409 height 19
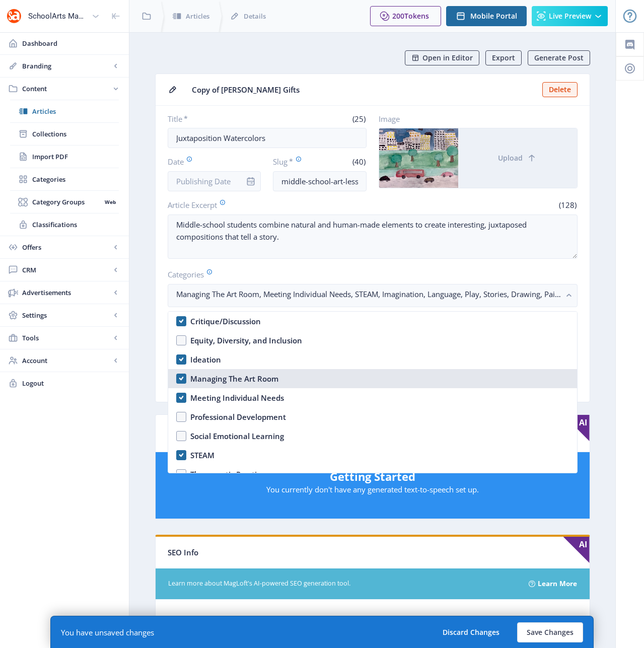
click at [183, 378] on nb-option "Managing The Art Room" at bounding box center [372, 378] width 409 height 19
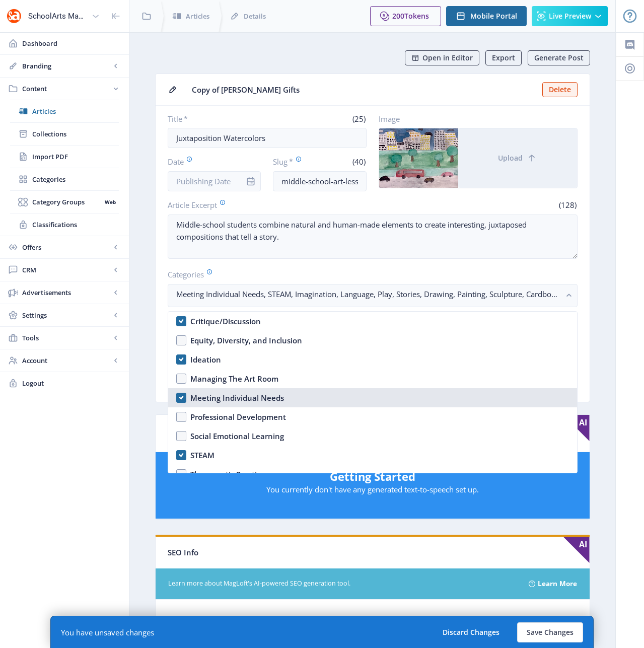
click at [182, 395] on nb-option "Meeting Individual Needs" at bounding box center [372, 397] width 409 height 19
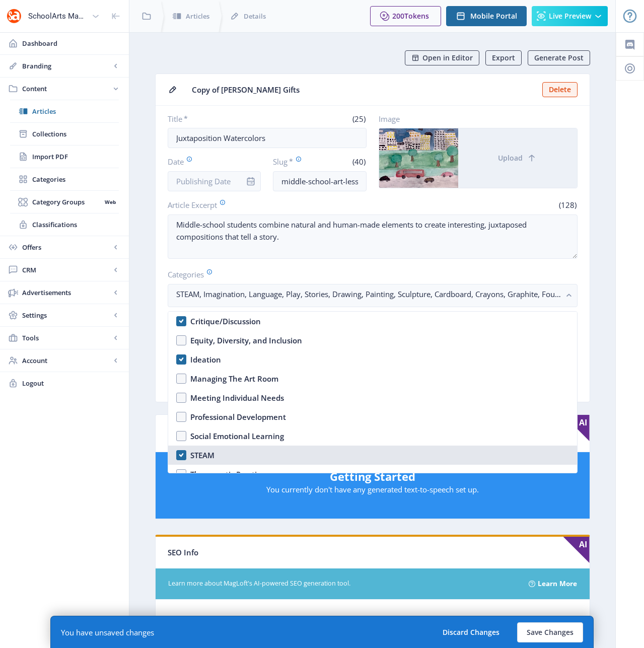
click at [181, 455] on nb-option "STEAM" at bounding box center [372, 455] width 409 height 19
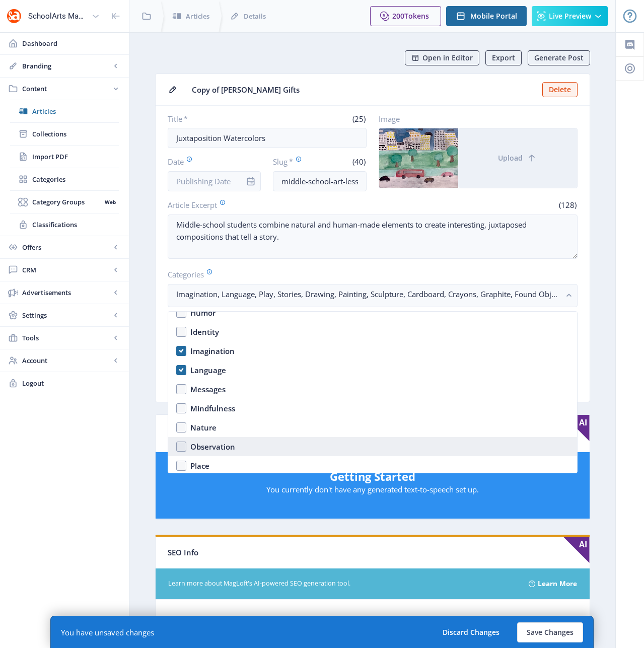
scroll to position [569, 0]
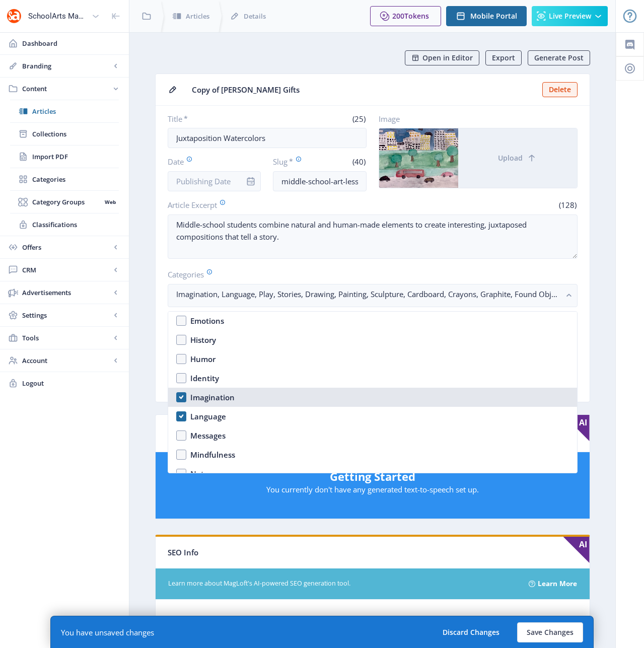
click at [182, 395] on nb-option "Imagination" at bounding box center [372, 397] width 409 height 19
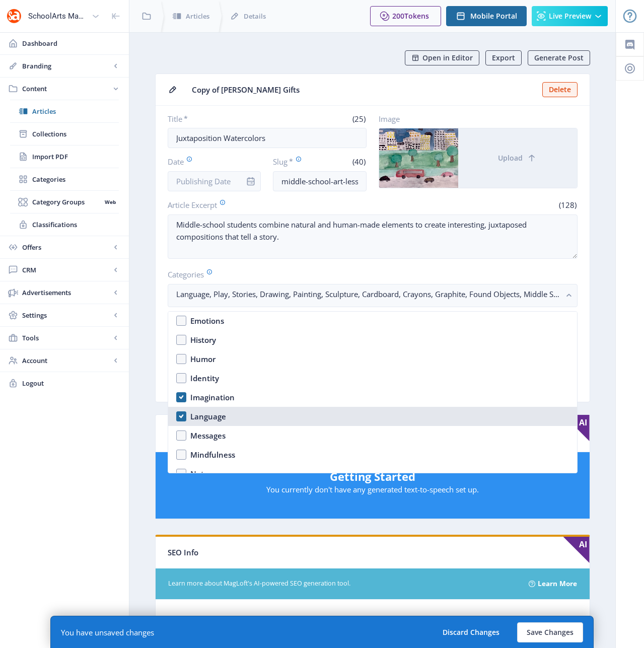
click at [180, 416] on nb-option "Language" at bounding box center [372, 416] width 409 height 19
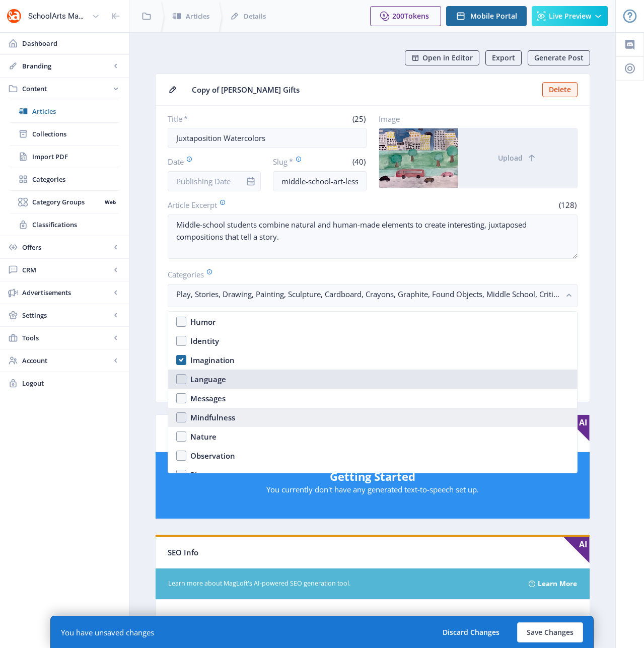
scroll to position [608, 0]
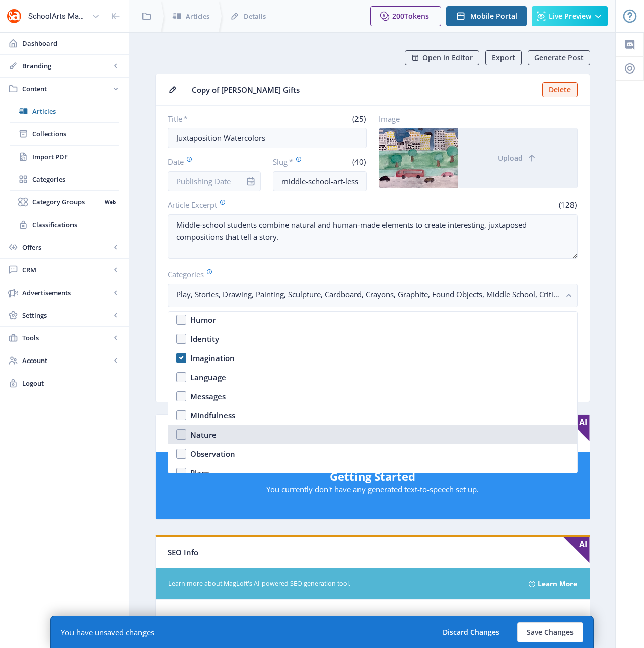
click at [183, 435] on nb-option "Nature" at bounding box center [372, 434] width 409 height 19
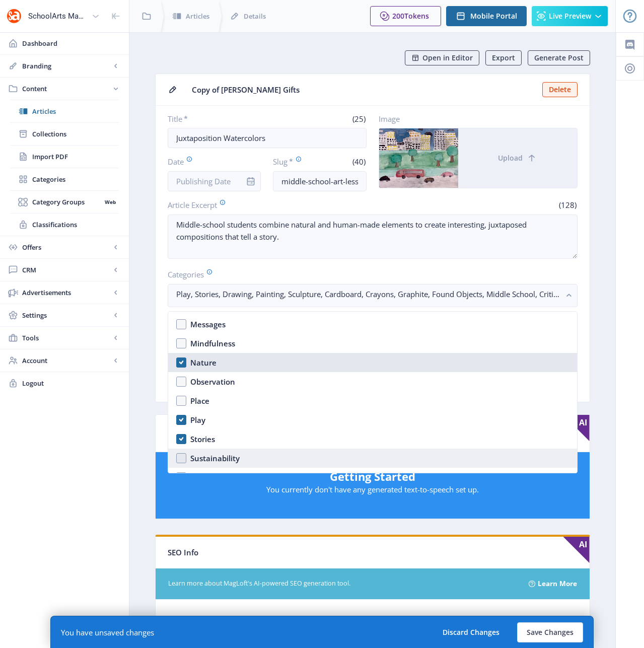
scroll to position [706, 0]
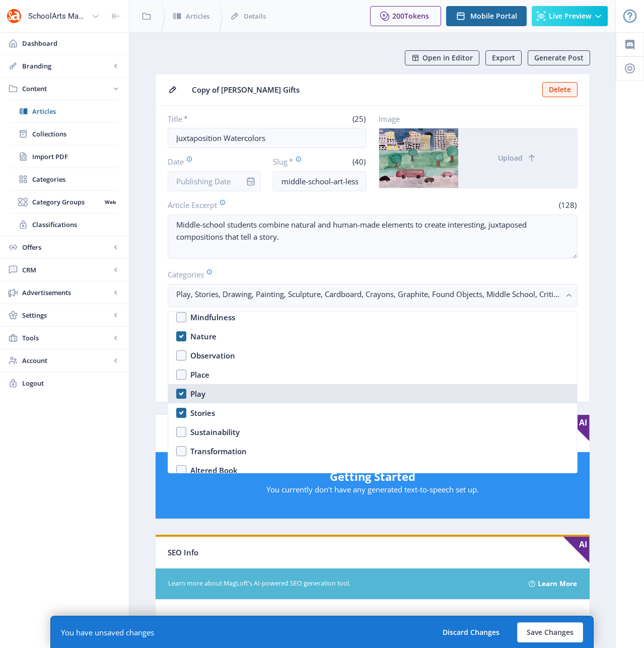
click at [180, 392] on nb-option "Play" at bounding box center [372, 393] width 409 height 19
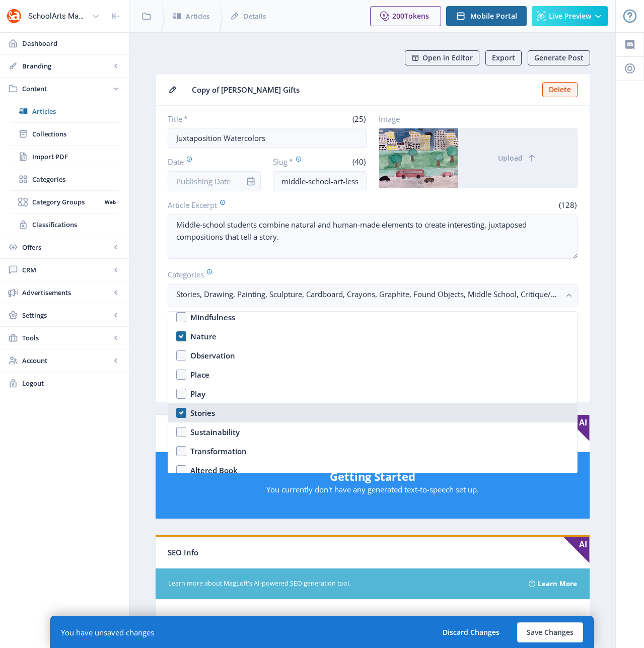
click at [181, 411] on nb-option "Stories" at bounding box center [372, 412] width 409 height 19
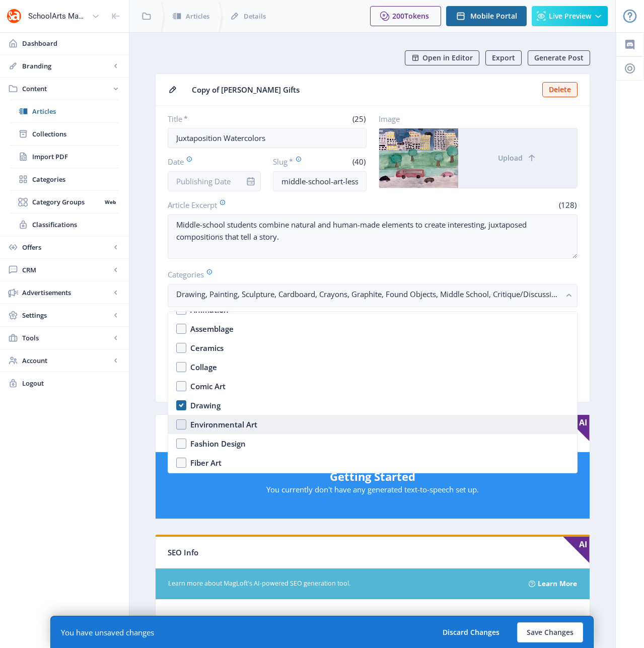
scroll to position [889, 0]
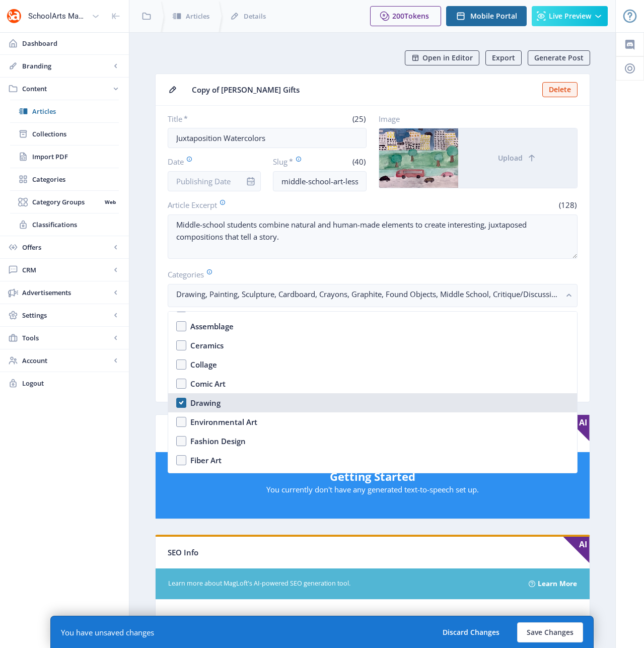
click at [183, 403] on nb-option "Drawing" at bounding box center [372, 402] width 409 height 19
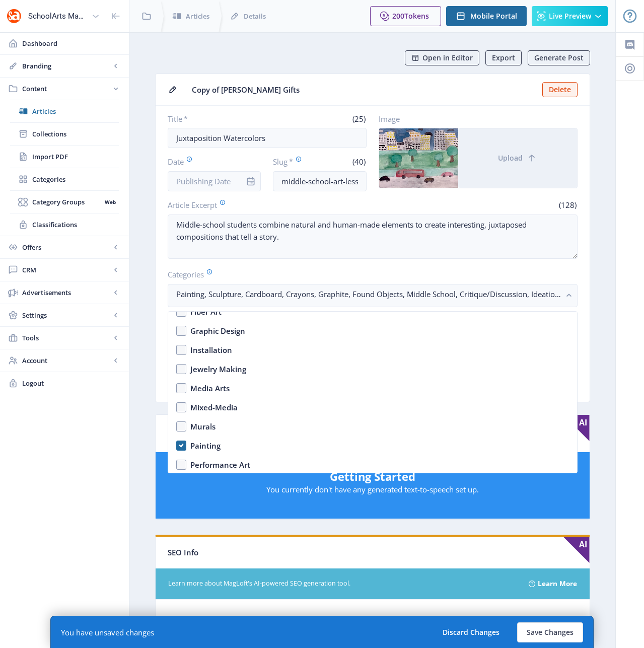
scroll to position [1049, 0]
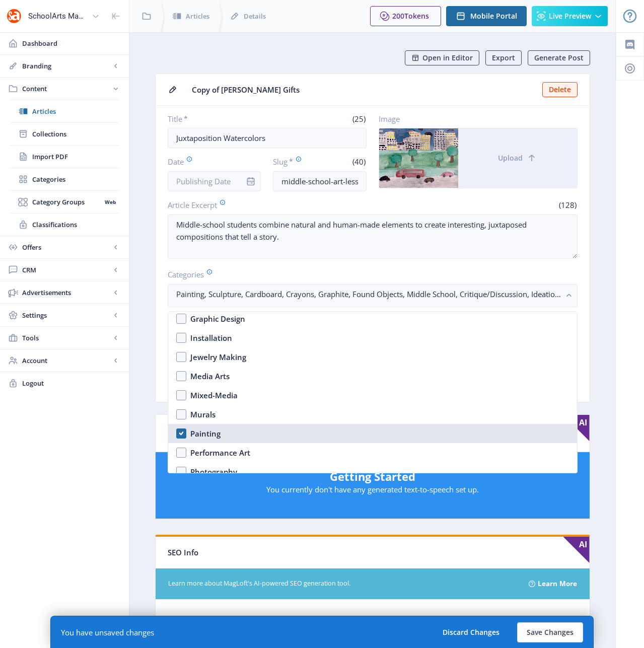
click at [182, 433] on nb-option "Painting" at bounding box center [372, 433] width 409 height 19
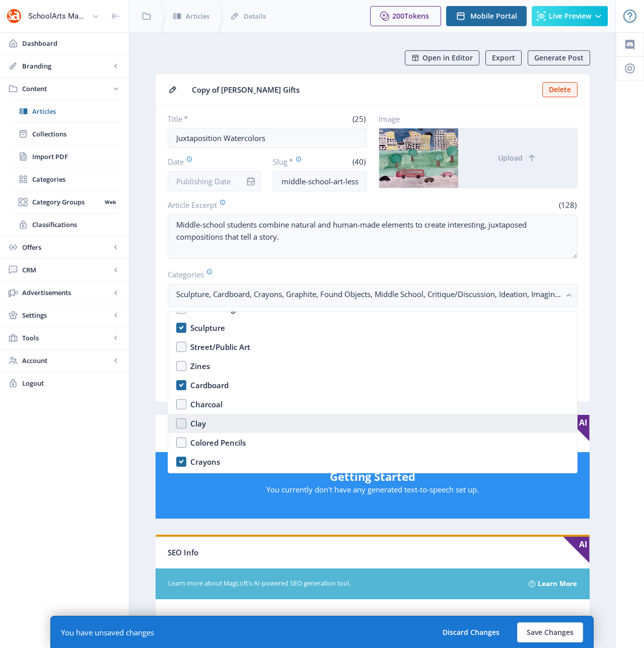
scroll to position [1184, 0]
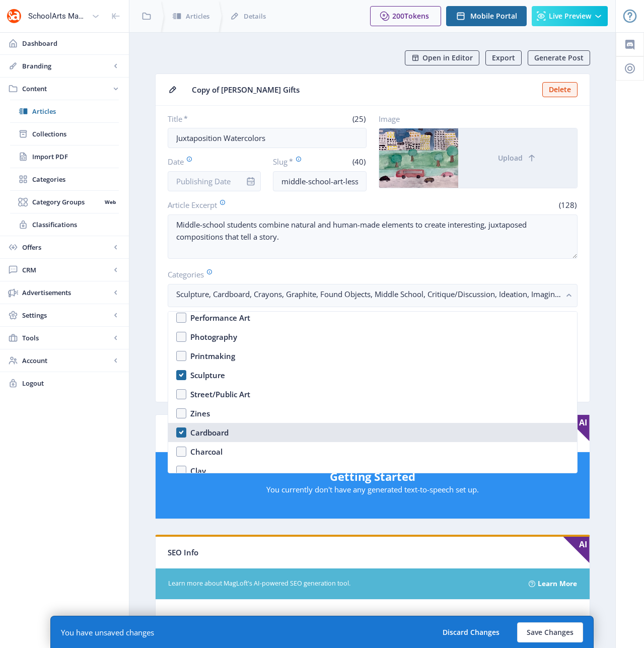
click at [178, 435] on nb-option "Cardboard" at bounding box center [372, 432] width 409 height 19
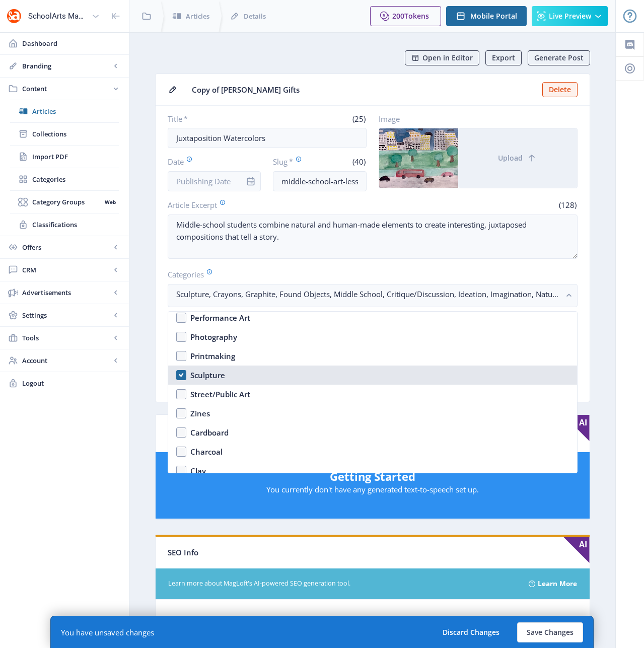
click at [181, 373] on nb-option "Sculpture" at bounding box center [372, 375] width 409 height 19
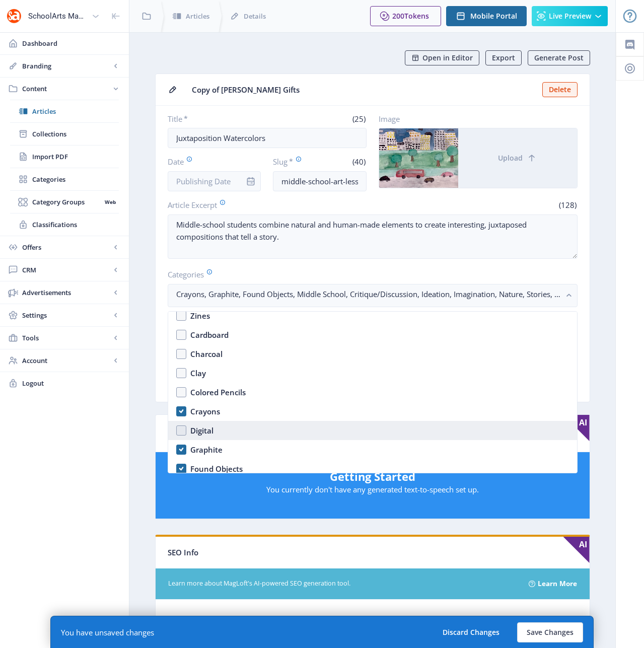
scroll to position [1283, 0]
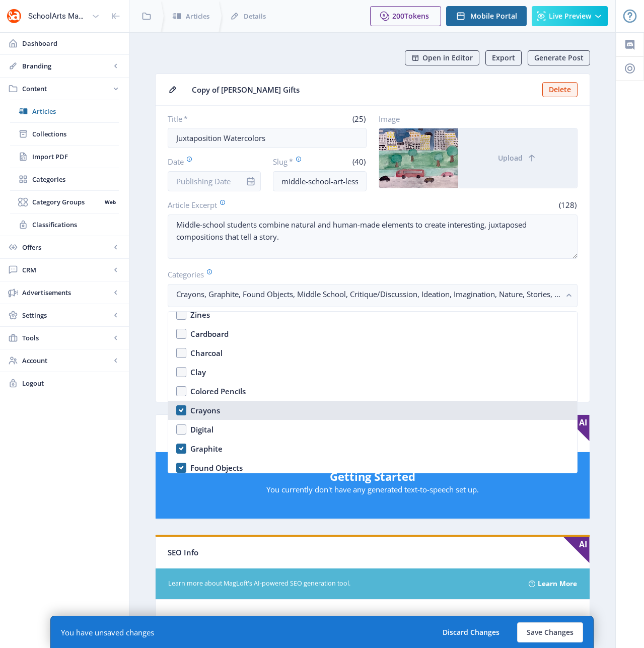
click at [181, 409] on nb-option "Crayons" at bounding box center [372, 410] width 409 height 19
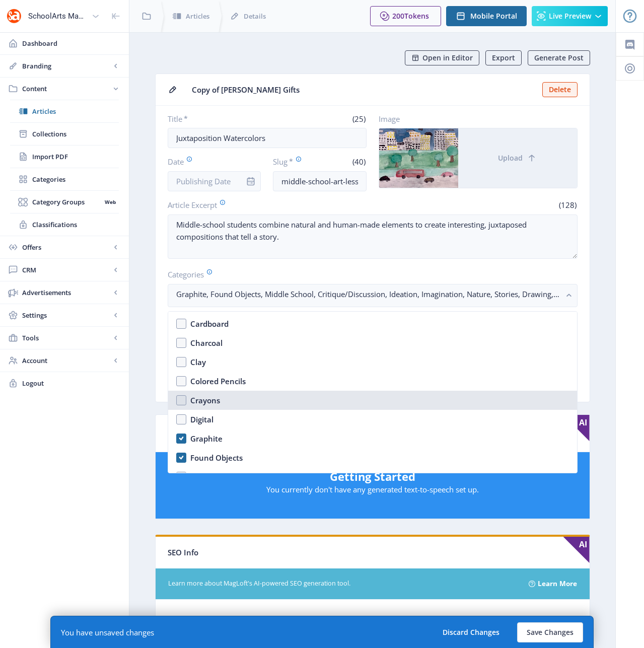
scroll to position [1294, 0]
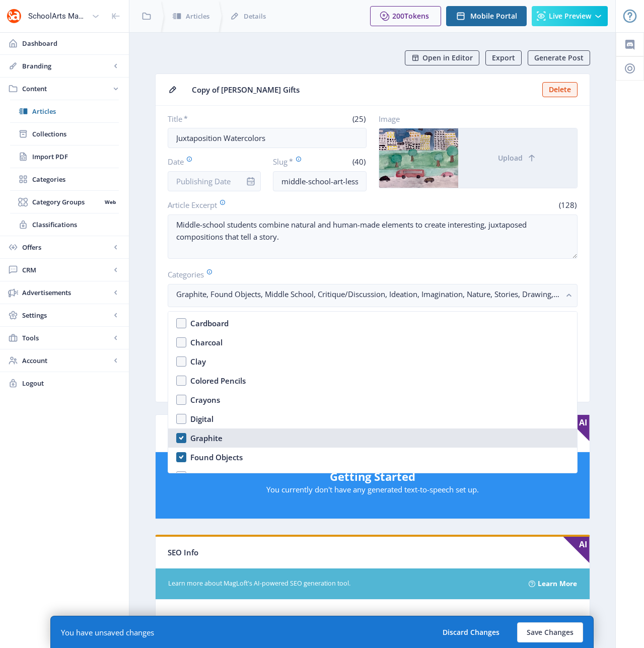
click at [179, 436] on nb-option "Graphite" at bounding box center [372, 438] width 409 height 19
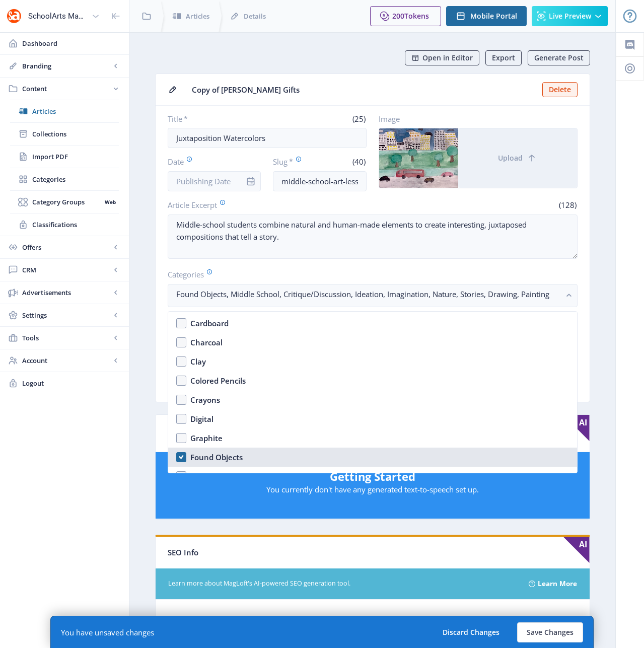
click at [179, 455] on nb-option "Found Objects" at bounding box center [372, 457] width 409 height 19
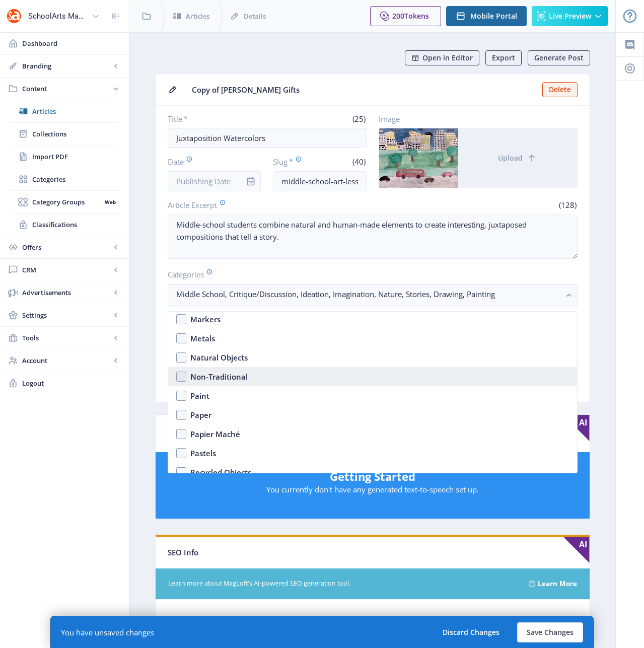
scroll to position [1479, 0]
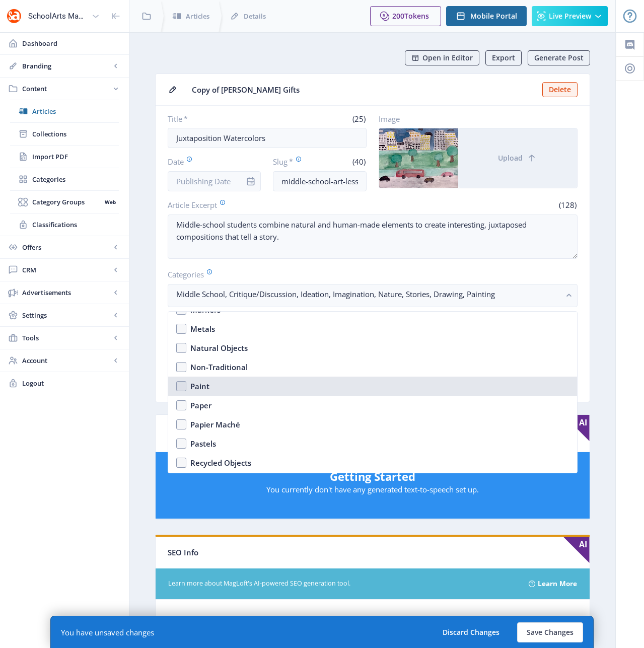
click at [181, 388] on nb-option "Paint" at bounding box center [372, 386] width 409 height 19
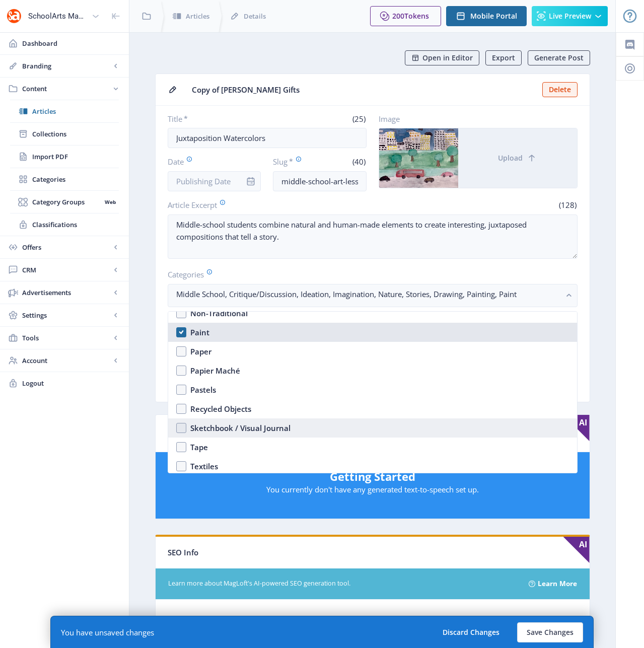
scroll to position [1575, 0]
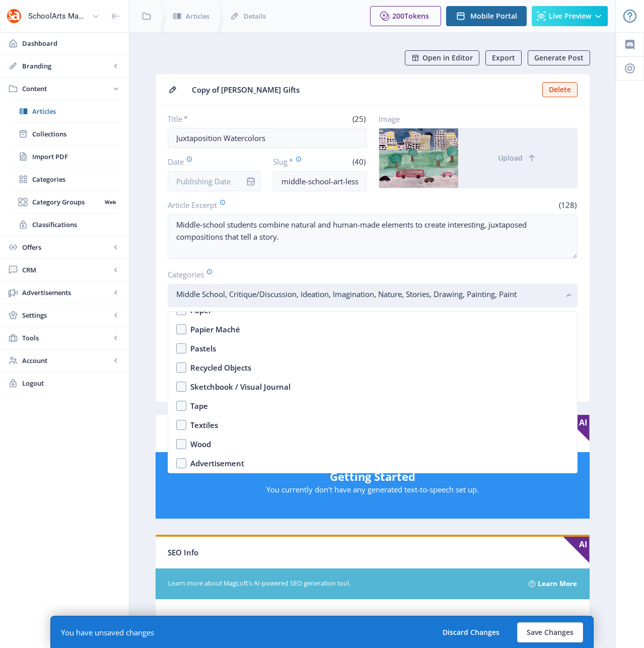
click at [567, 293] on rect "button" at bounding box center [570, 296] width 12 height 12
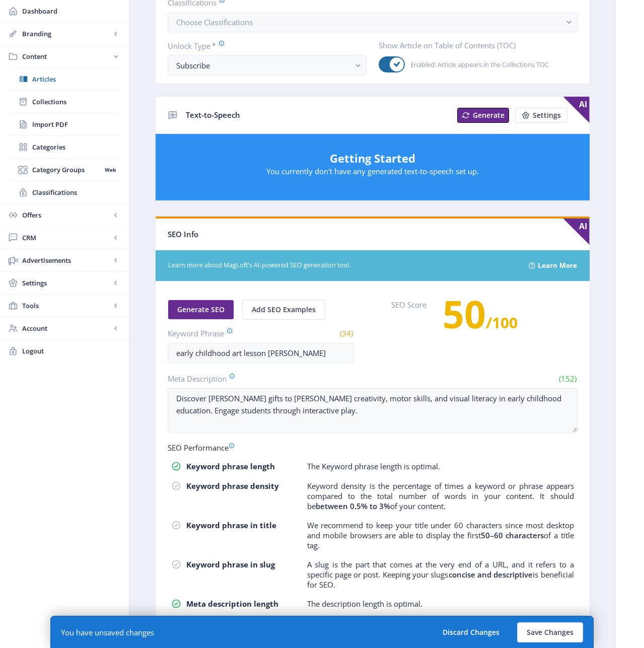
scroll to position [325, 0]
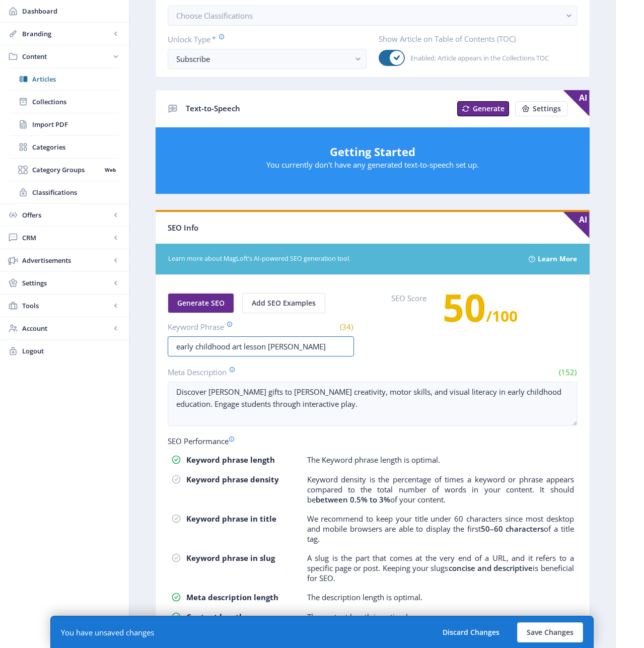
drag, startPoint x: 230, startPoint y: 347, endPoint x: 151, endPoint y: 347, distance: 79.6
click at [151, 347] on app-content-article "Open in Editor Export Generate Post Copy of [PERSON_NAME] Gifts Delete Title * …" at bounding box center [372, 199] width 451 height 949
drag, startPoint x: 293, startPoint y: 346, endPoint x: 262, endPoint y: 344, distance: 31.3
click at [262, 344] on input "middle school art lesson froebel" at bounding box center [261, 346] width 186 height 20
click at [262, 347] on input "middle school art lessonwatercolor" at bounding box center [261, 346] width 186 height 20
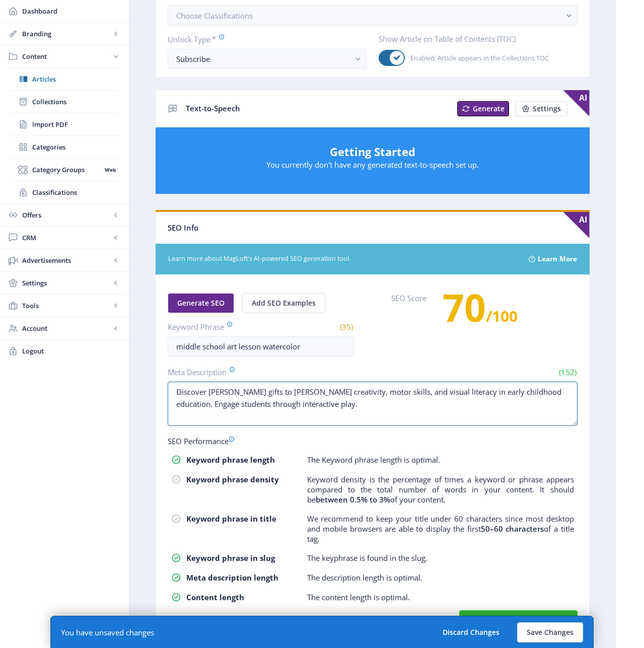
drag, startPoint x: 303, startPoint y: 404, endPoint x: 160, endPoint y: 391, distance: 143.7
click at [160, 391] on nb-card-body "Generate SEO Add SEO Examples Keyword Phrase (35) middle school art lesson wate…" at bounding box center [373, 457] width 434 height 364
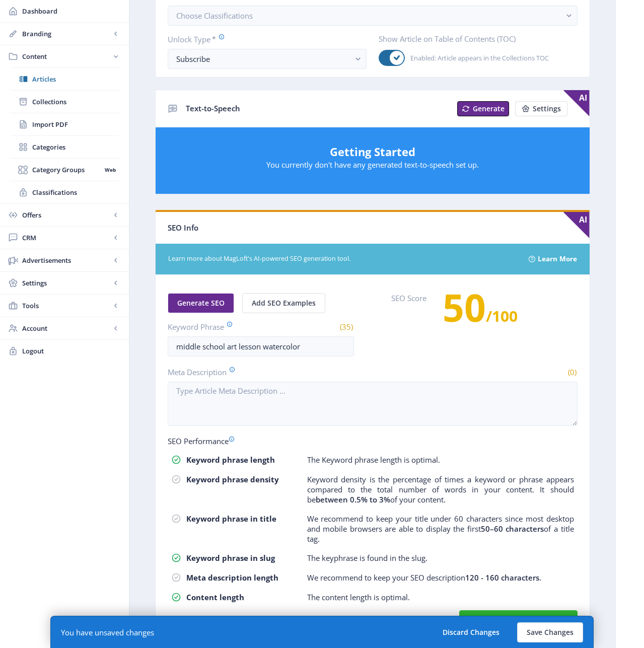
click at [587, 511] on nb-card-body "Generate SEO Add SEO Examples Keyword Phrase (35) middle school art lesson wate…" at bounding box center [373, 457] width 434 height 364
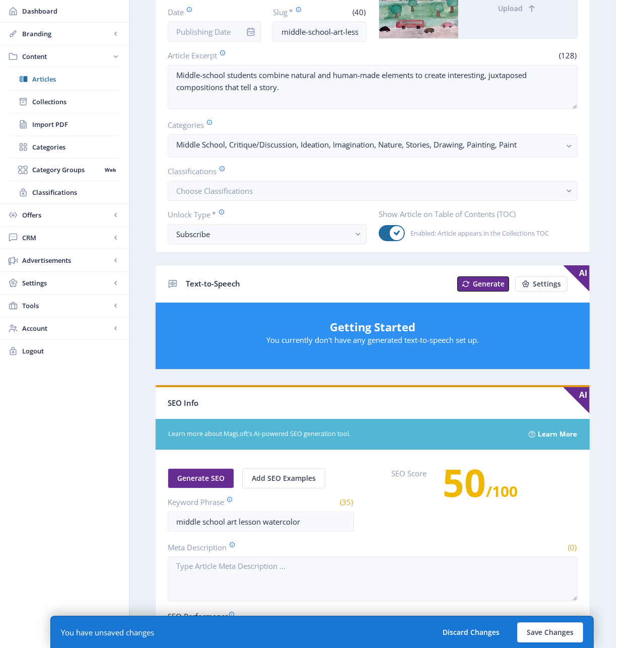
scroll to position [0, 0]
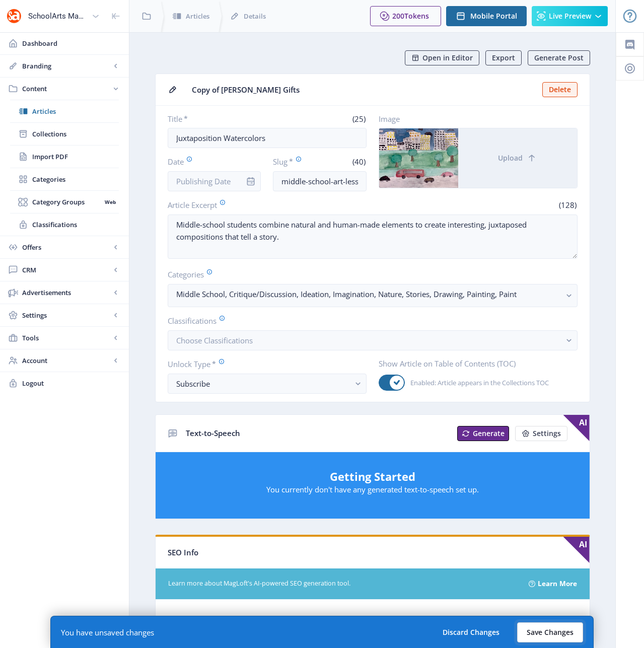
click at [548, 632] on button "Save Changes" at bounding box center [550, 633] width 66 height 20
click at [547, 634] on button "Save Changes" at bounding box center [550, 633] width 66 height 20
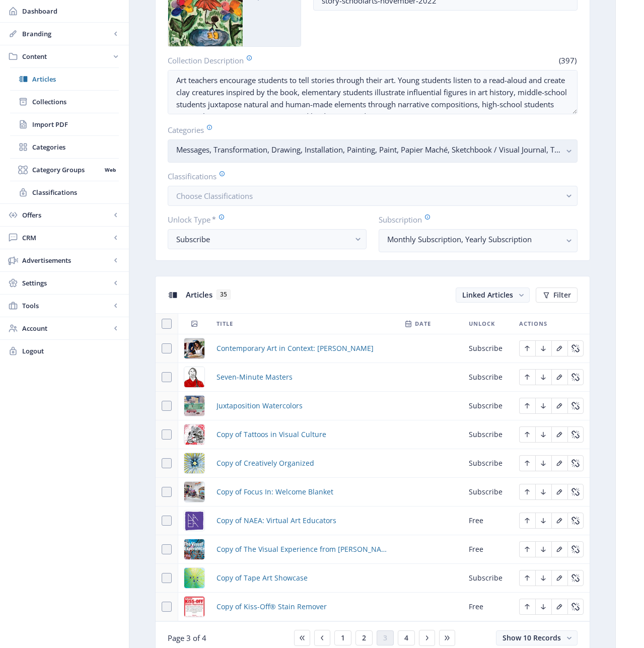
scroll to position [280, 0]
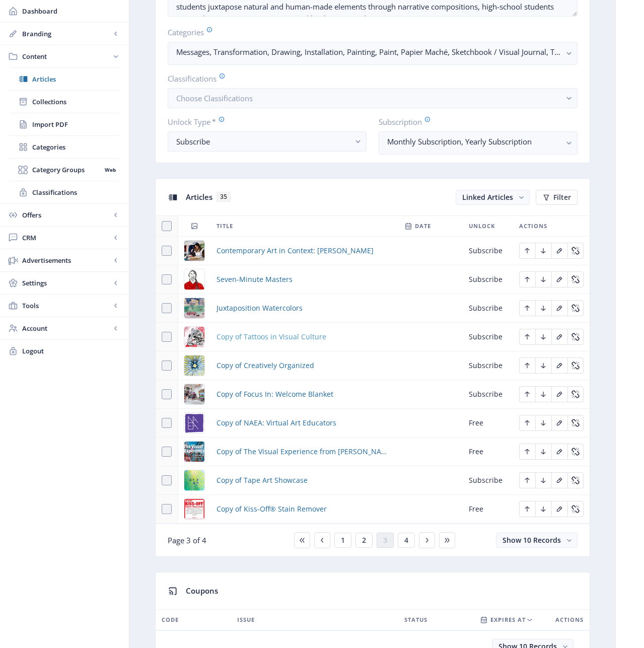
click at [249, 339] on span "Copy of Tattoos in Visual Culture" at bounding box center [272, 337] width 110 height 12
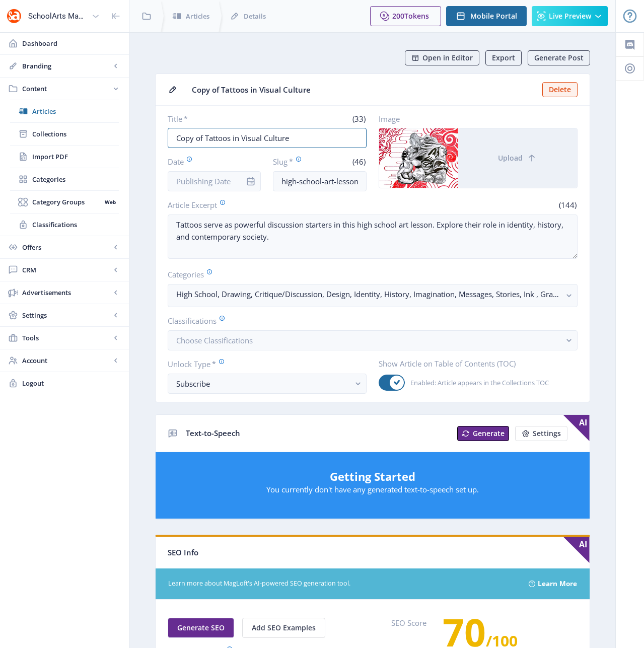
drag, startPoint x: 302, startPoint y: 140, endPoint x: 142, endPoint y: 136, distance: 159.7
click at [142, 136] on nb-layout-column "Open in Editor Export Generate Post Copy of Tattoos in Visual Culture Delete Ti…" at bounding box center [372, 515] width 487 height 967
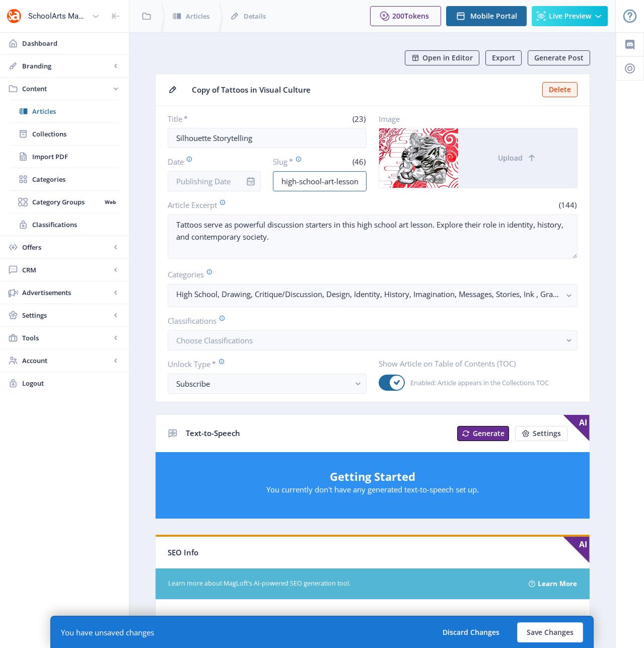
drag, startPoint x: 321, startPoint y: 182, endPoint x: 265, endPoint y: 184, distance: 56.5
click at [265, 184] on div "Date Slug * (46) high-school-art-lesson-visual-culture-123-a01e" at bounding box center [267, 173] width 199 height 35
click at [343, 184] on input "high-school-art-lesson-visual-culture-123-a01e" at bounding box center [320, 181] width 94 height 20
drag, startPoint x: 348, startPoint y: 182, endPoint x: 371, endPoint y: 179, distance: 22.9
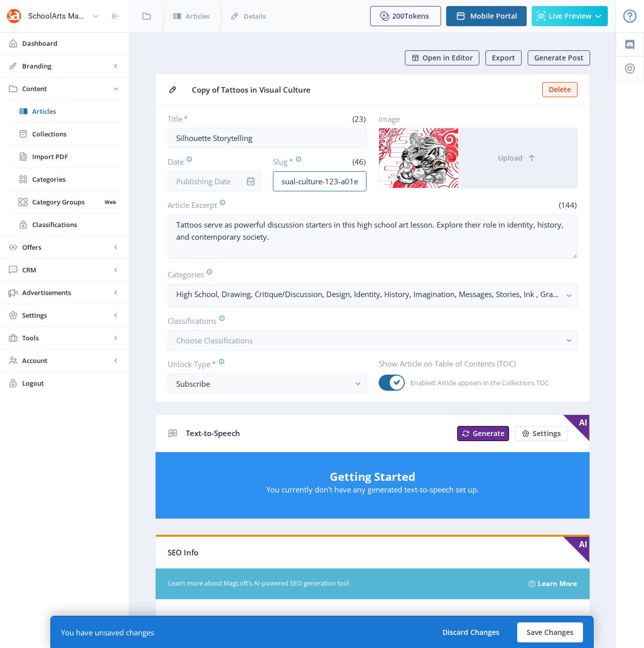
click at [371, 179] on div "Title * (23) Silhouette Storytelling Date Slug * (46) high-school-art-lesson-vi…" at bounding box center [373, 153] width 410 height 78
click at [358, 180] on input "high-school-art-lesson-visual-culture-123-a01e" at bounding box center [320, 181] width 94 height 20
drag, startPoint x: 355, startPoint y: 181, endPoint x: 289, endPoint y: 183, distance: 66.0
click at [289, 183] on input "high-school-art-lesson-visual-culture-123-a01e" at bounding box center [320, 181] width 94 height 20
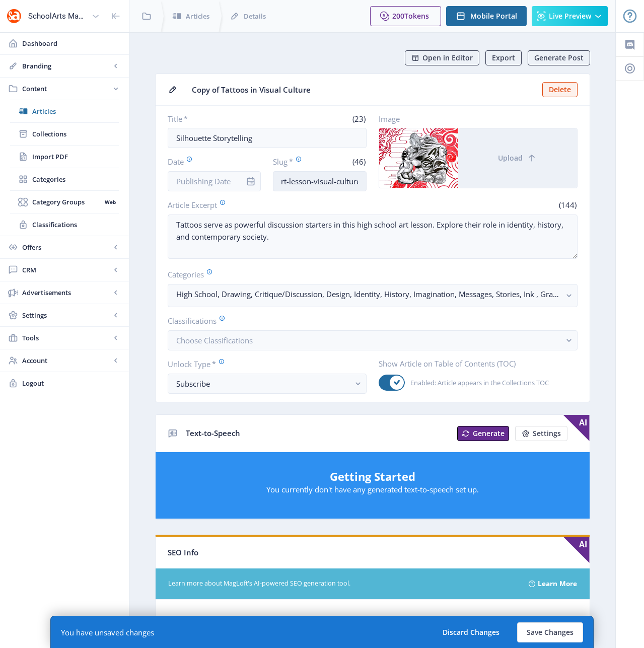
drag, startPoint x: 289, startPoint y: 183, endPoint x: 319, endPoint y: 182, distance: 29.7
click at [318, 182] on input "high-school-art-lesson-visual-culture-123-a01e" at bounding box center [320, 181] width 94 height 20
click at [320, 182] on input "high-school-art-lesson-visual-culture-123-a01e" at bounding box center [320, 181] width 94 height 20
drag, startPoint x: 315, startPoint y: 182, endPoint x: 363, endPoint y: 180, distance: 48.4
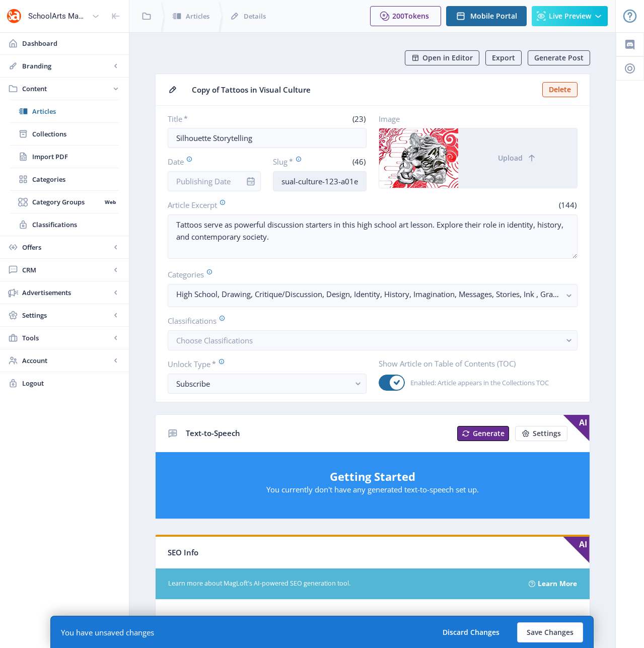
click at [363, 180] on input "high-school-art-lesson-visual-culture-123-a01e" at bounding box center [320, 181] width 94 height 20
drag, startPoint x: 352, startPoint y: 179, endPoint x: 363, endPoint y: 178, distance: 11.1
click at [363, 178] on input "high-school-art-lesson-cut-paper-1122" at bounding box center [320, 181] width 94 height 20
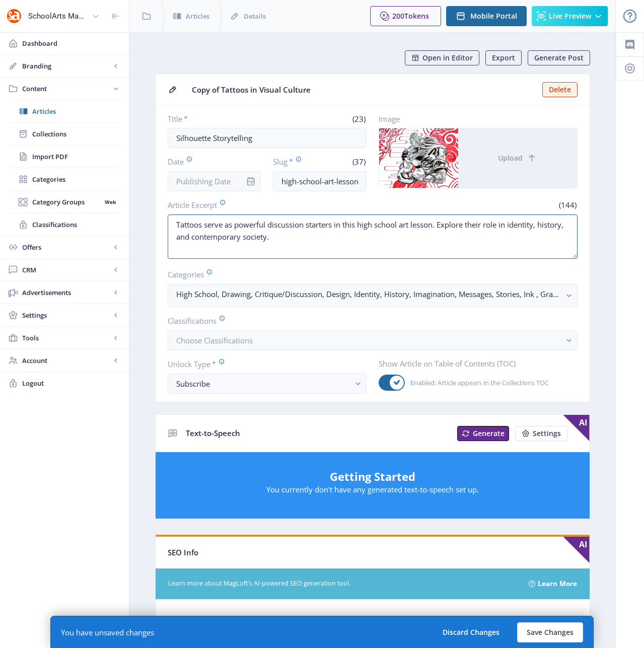
drag, startPoint x: 272, startPoint y: 238, endPoint x: 144, endPoint y: 216, distance: 129.3
click at [144, 216] on nb-layout-column "Open in Editor Export Generate Post Copy of Tattoos in Visual Culture Delete Ti…" at bounding box center [372, 525] width 487 height 987
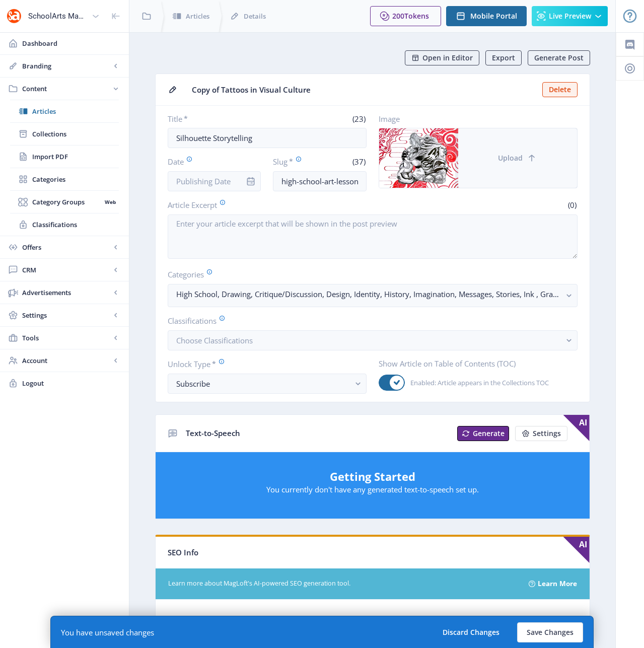
click at [521, 158] on span "Upload" at bounding box center [510, 158] width 25 height 8
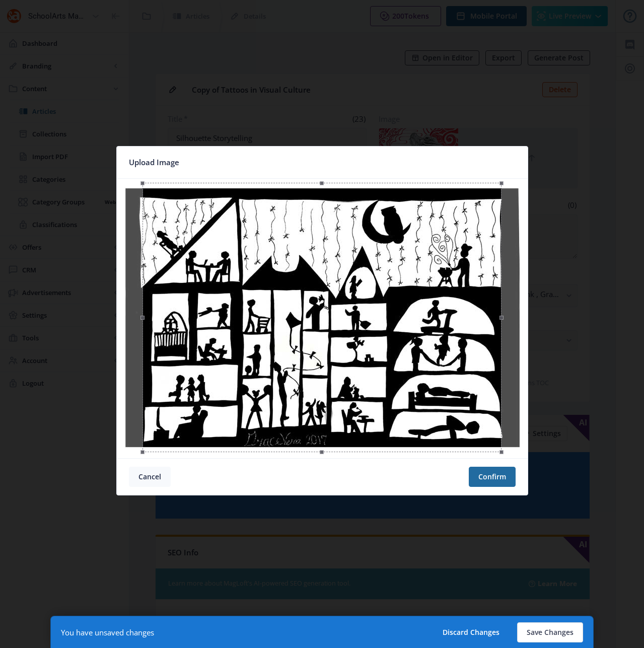
click at [150, 479] on button "Cancel" at bounding box center [150, 477] width 42 height 20
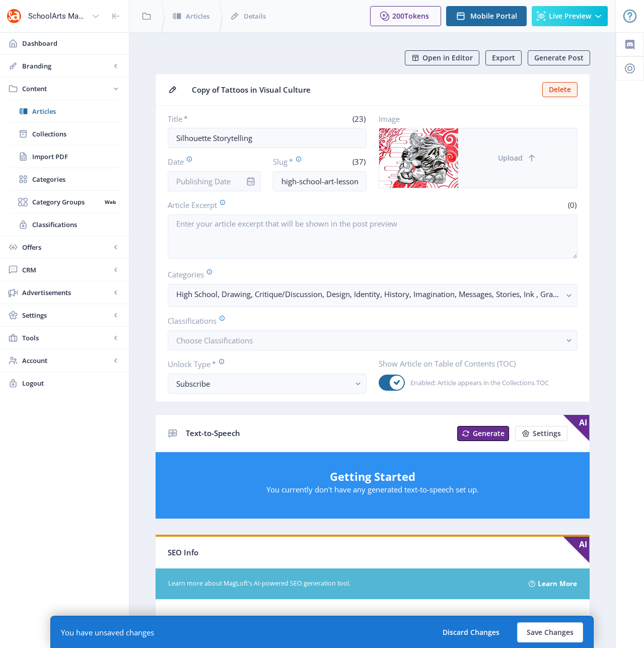
click at [489, 159] on button "Upload" at bounding box center [517, 157] width 119 height 59
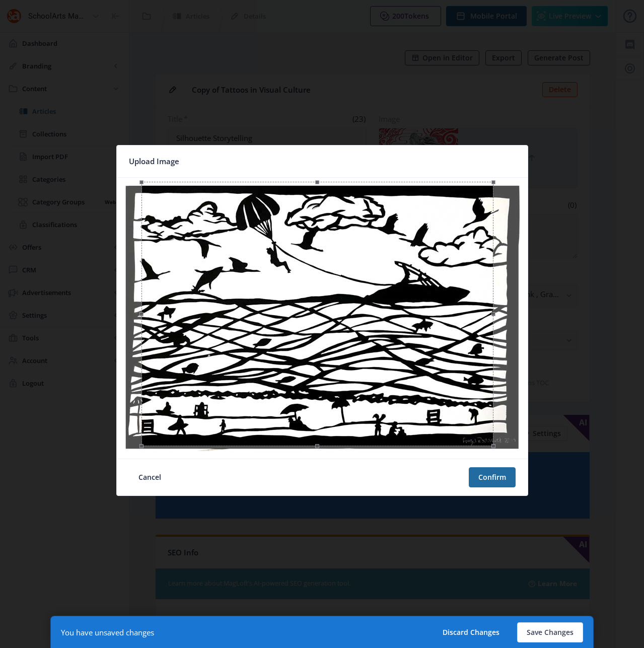
drag, startPoint x: 503, startPoint y: 451, endPoint x: 494, endPoint y: 449, distance: 9.4
click at [494, 449] on span at bounding box center [494, 446] width 12 height 13
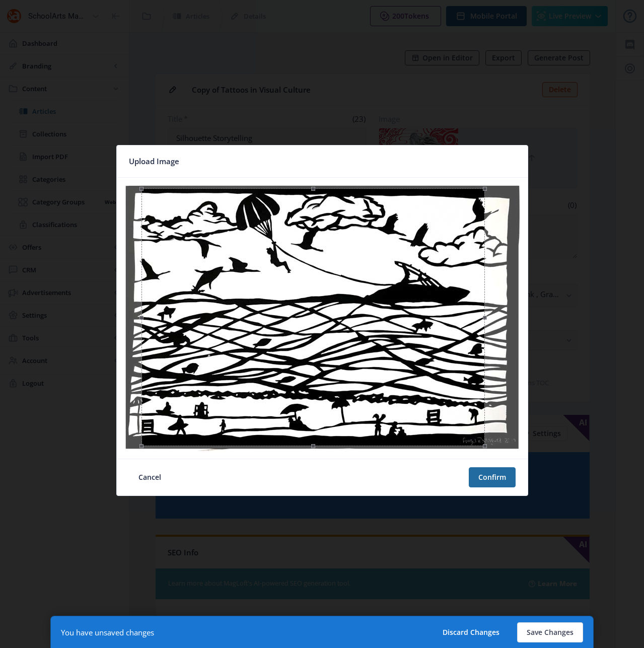
drag, startPoint x: 494, startPoint y: 180, endPoint x: 485, endPoint y: 186, distance: 10.8
click at [485, 187] on span at bounding box center [485, 189] width 4 height 4
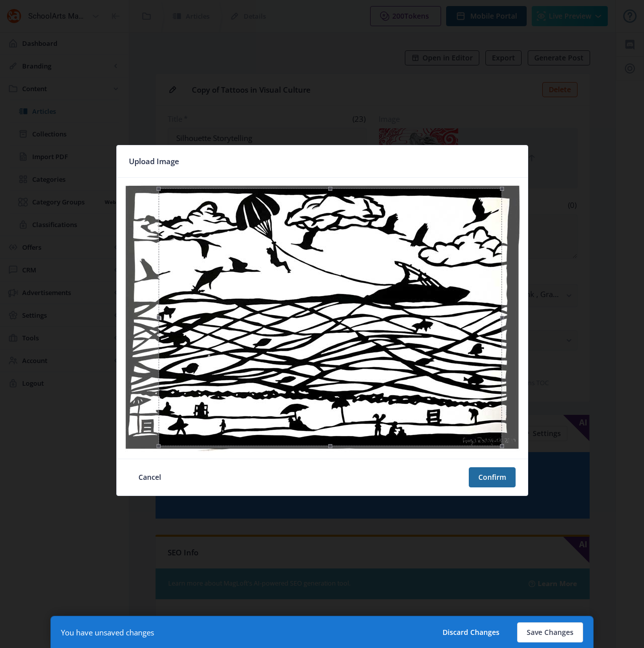
drag, startPoint x: 347, startPoint y: 294, endPoint x: 364, endPoint y: 294, distance: 17.1
click at [364, 294] on div at bounding box center [331, 317] width 344 height 258
click at [499, 480] on button "Confirm" at bounding box center [492, 477] width 47 height 20
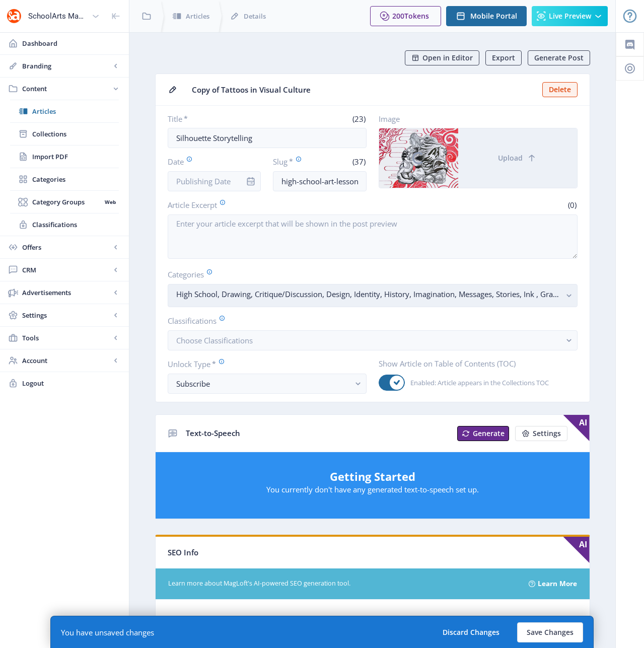
click at [566, 295] on rect "button" at bounding box center [570, 296] width 12 height 12
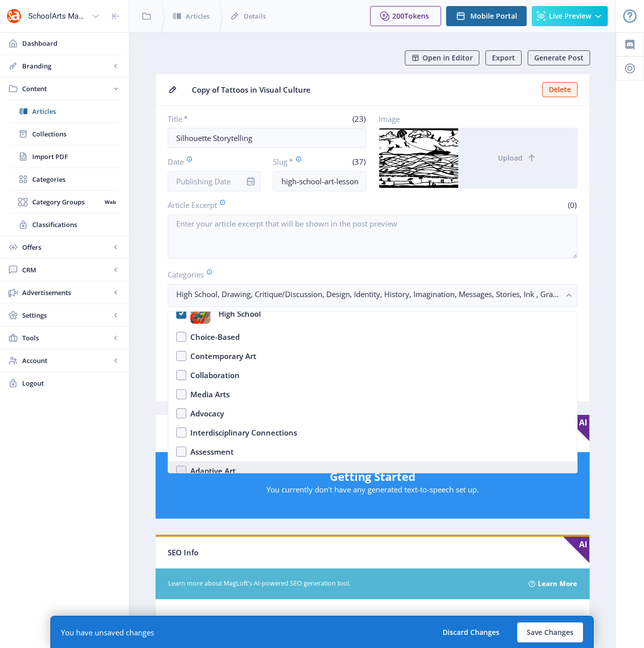
scroll to position [91, 0]
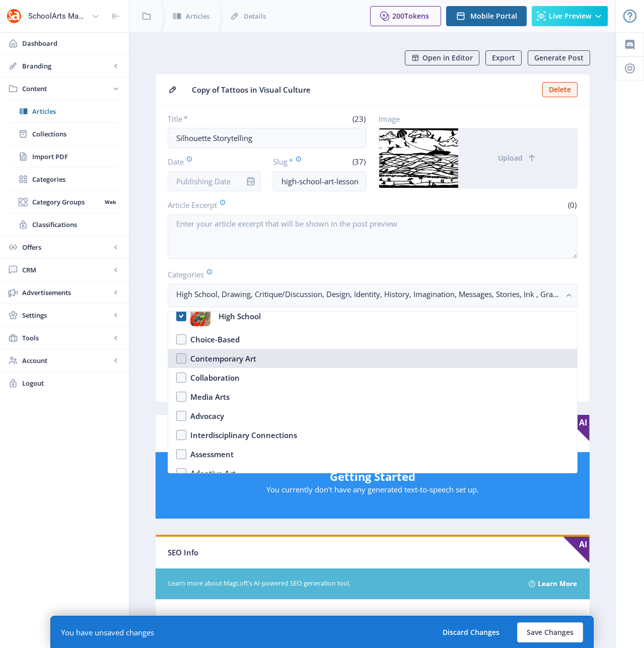
click at [227, 360] on div "Contemporary Art" at bounding box center [223, 359] width 66 height 12
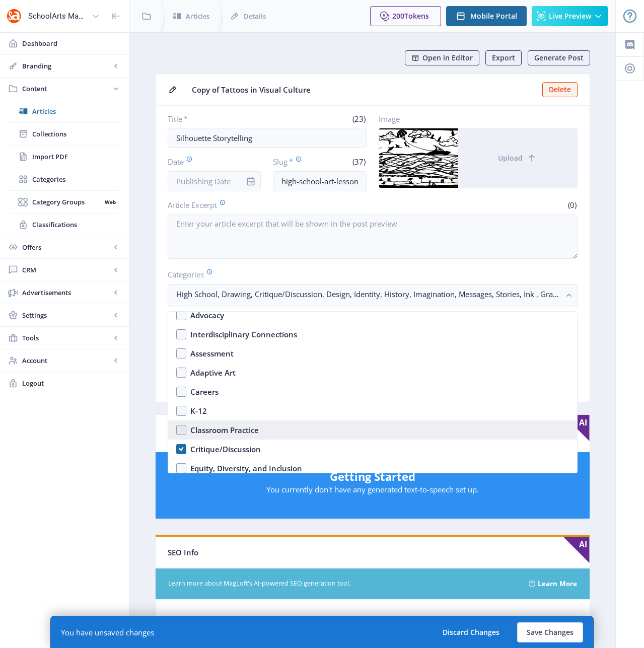
scroll to position [210, 0]
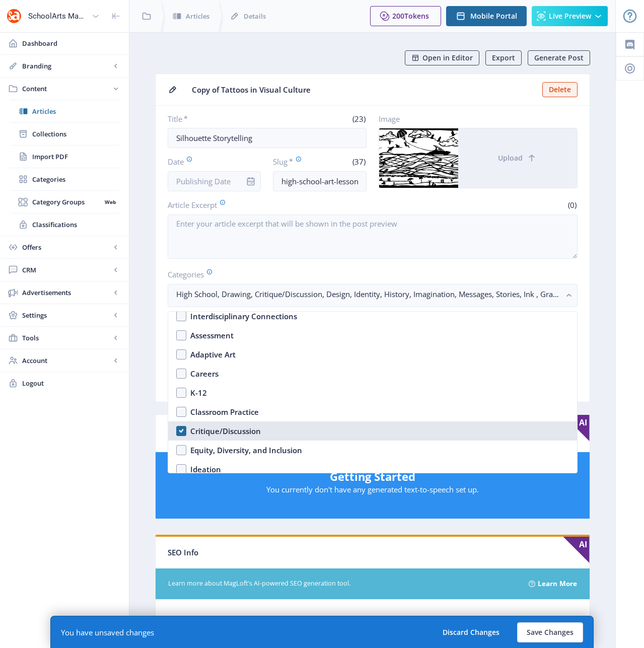
click at [218, 433] on div "Critique/Discussion" at bounding box center [225, 431] width 71 height 12
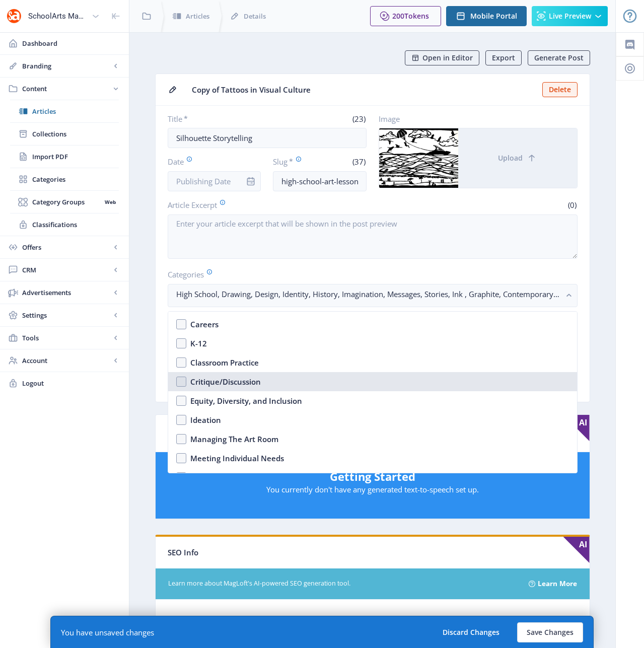
scroll to position [264, 0]
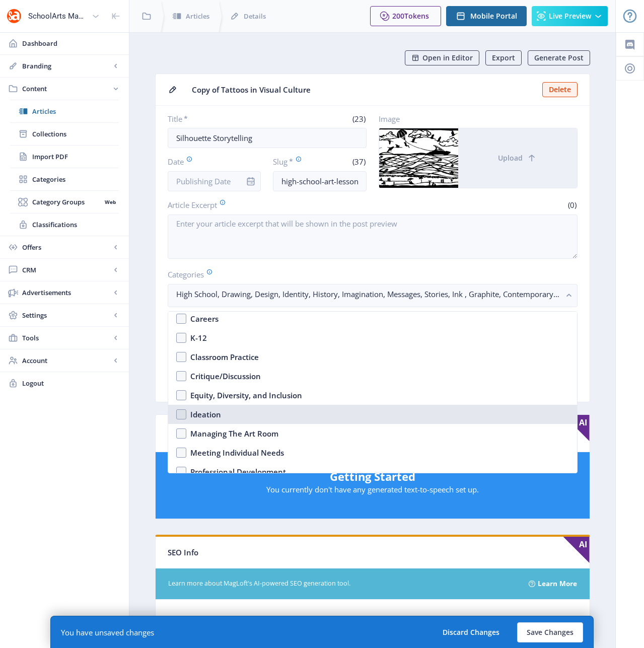
click at [205, 415] on div "Ideation" at bounding box center [205, 415] width 31 height 12
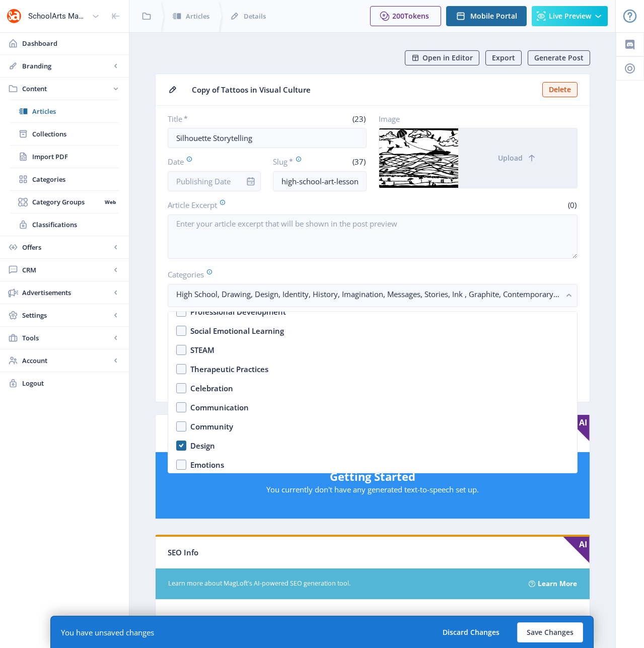
scroll to position [429, 0]
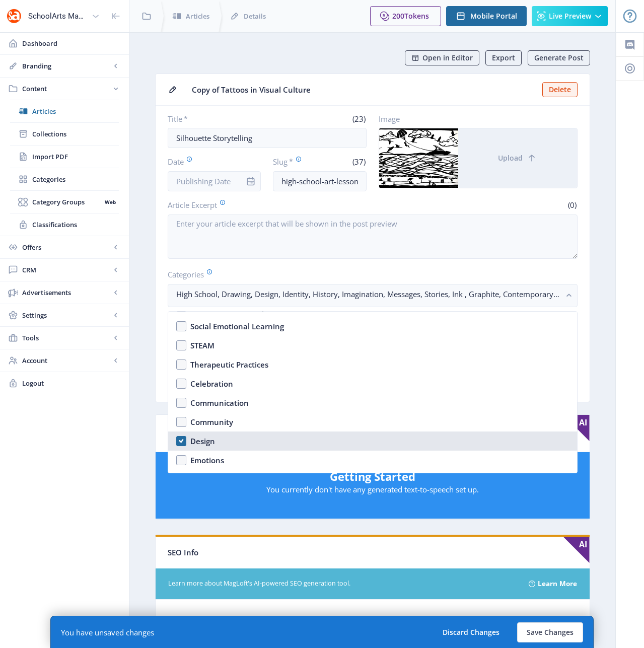
click at [207, 439] on div "Design" at bounding box center [202, 441] width 25 height 12
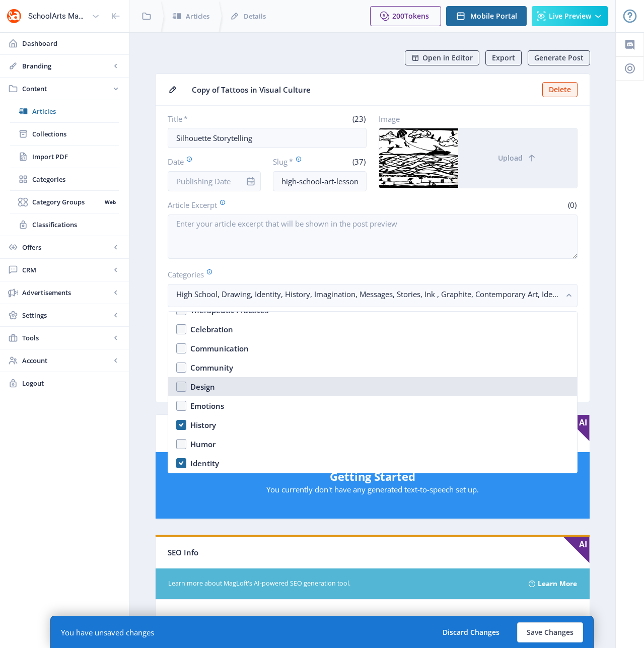
scroll to position [484, 0]
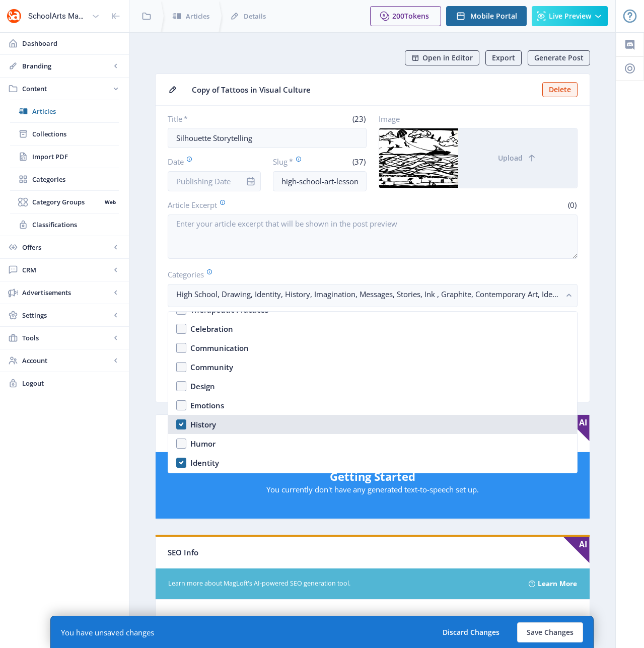
click at [194, 424] on div "History" at bounding box center [203, 425] width 26 height 12
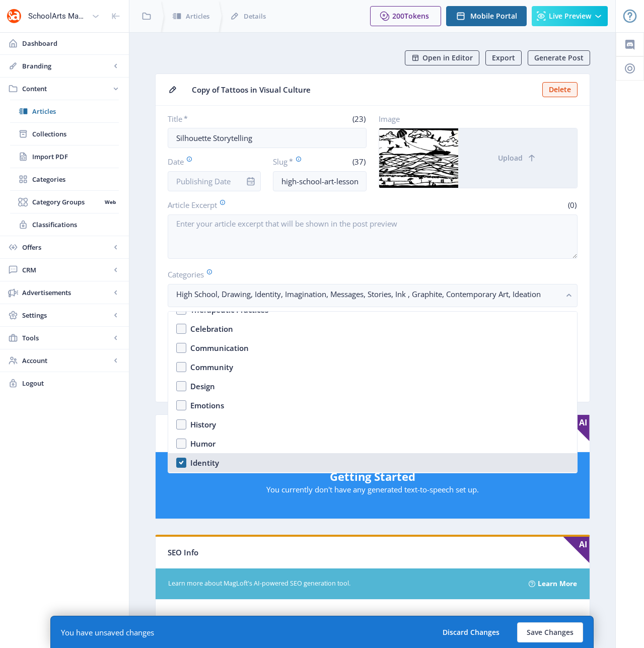
click at [213, 464] on div "Identity" at bounding box center [204, 463] width 29 height 12
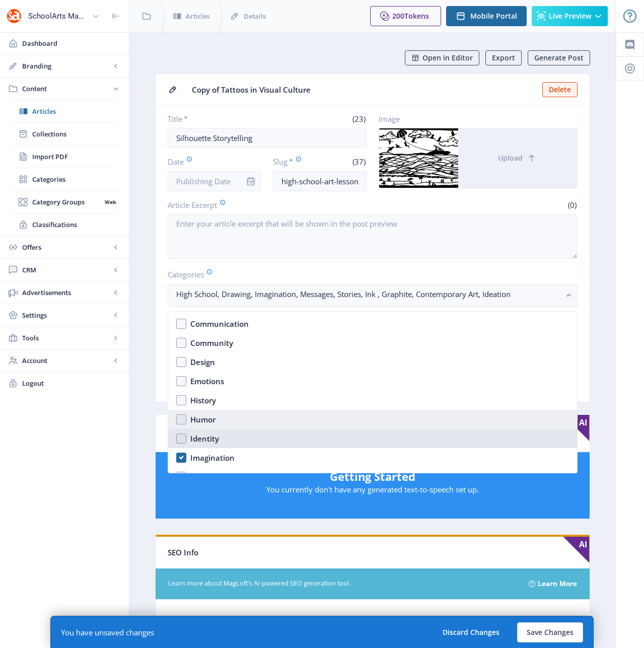
scroll to position [575, 0]
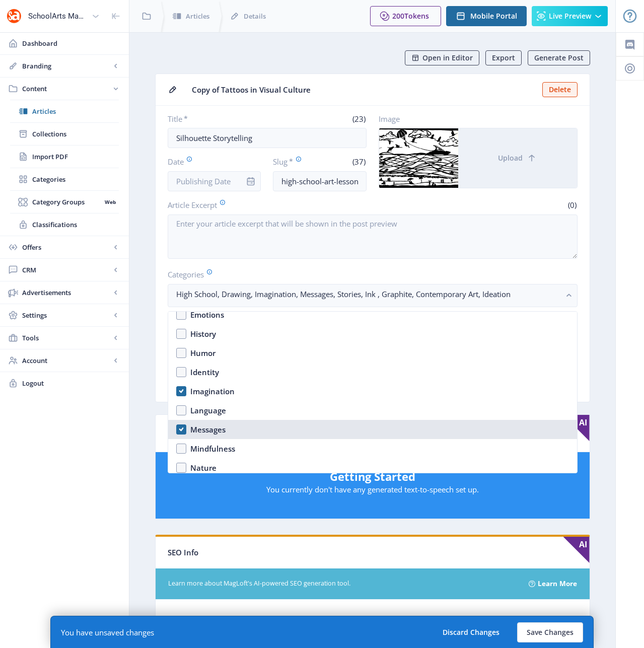
click at [213, 433] on div "Messages" at bounding box center [207, 430] width 35 height 12
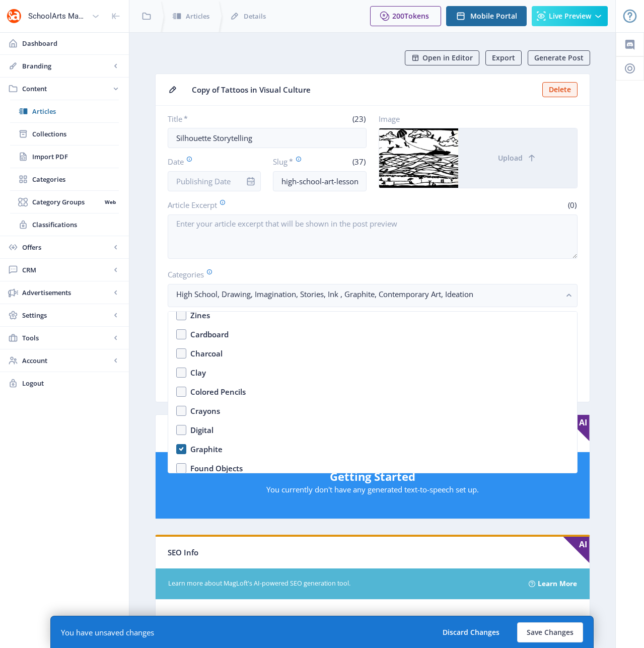
scroll to position [1317, 0]
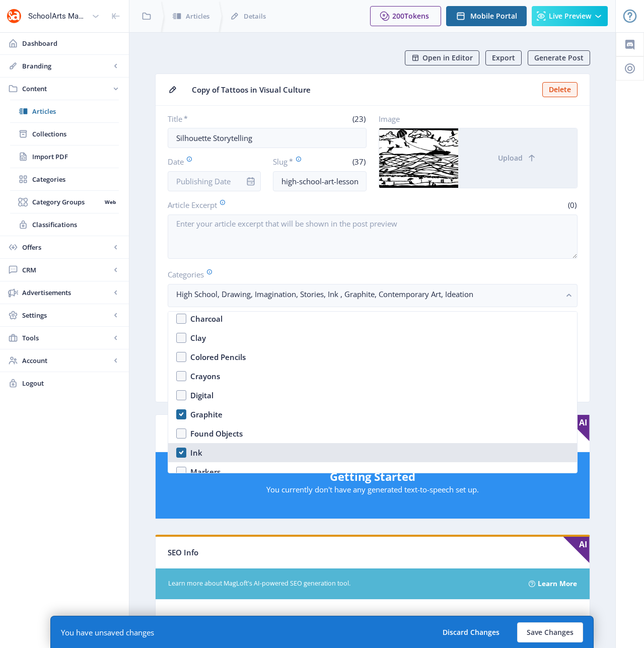
click at [193, 453] on div "Ink" at bounding box center [196, 453] width 12 height 12
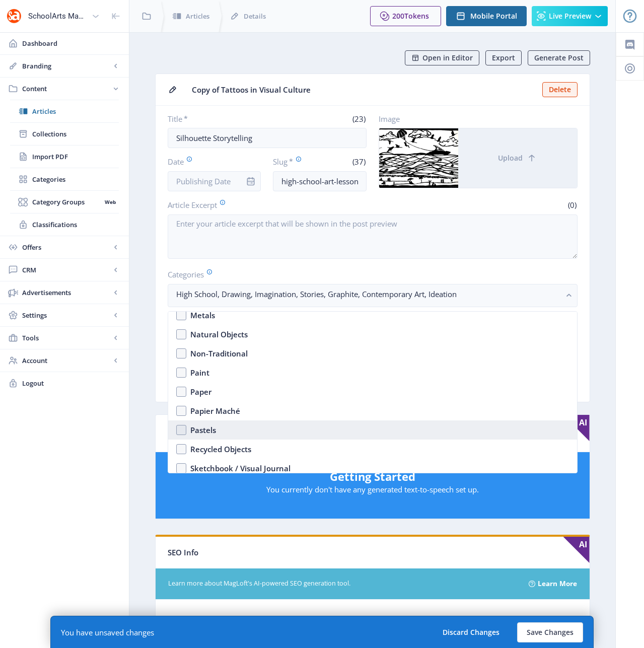
scroll to position [1502, 0]
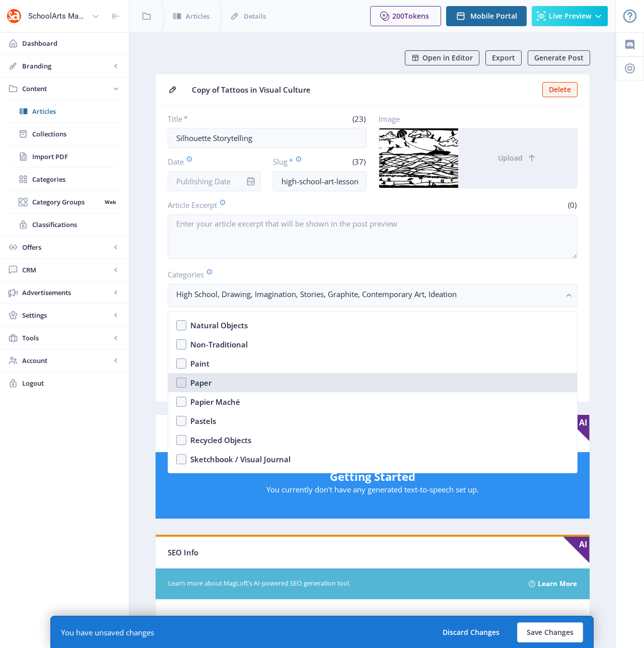
click at [200, 382] on div "Paper" at bounding box center [200, 383] width 21 height 12
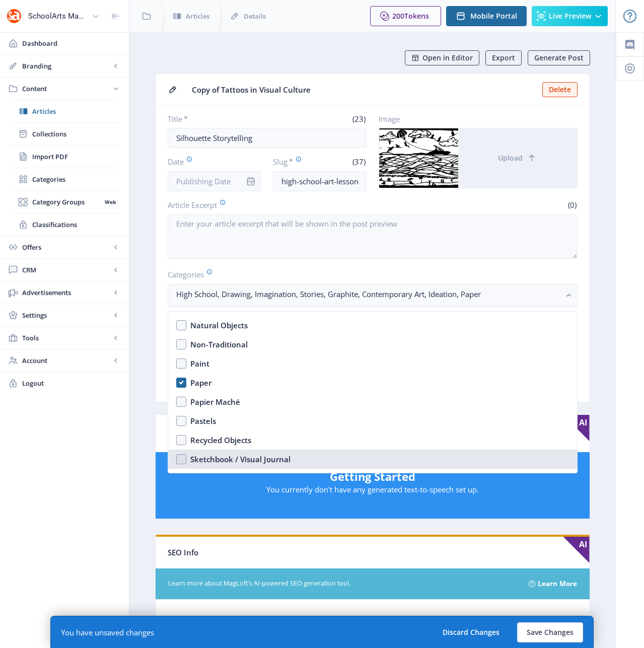
click at [235, 457] on div "Sketchbook / Visual Journal" at bounding box center [240, 459] width 100 height 12
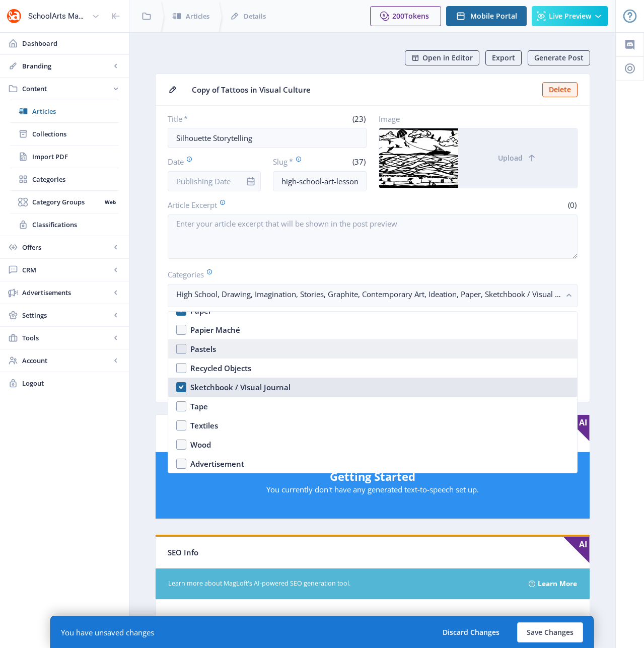
scroll to position [1575, 0]
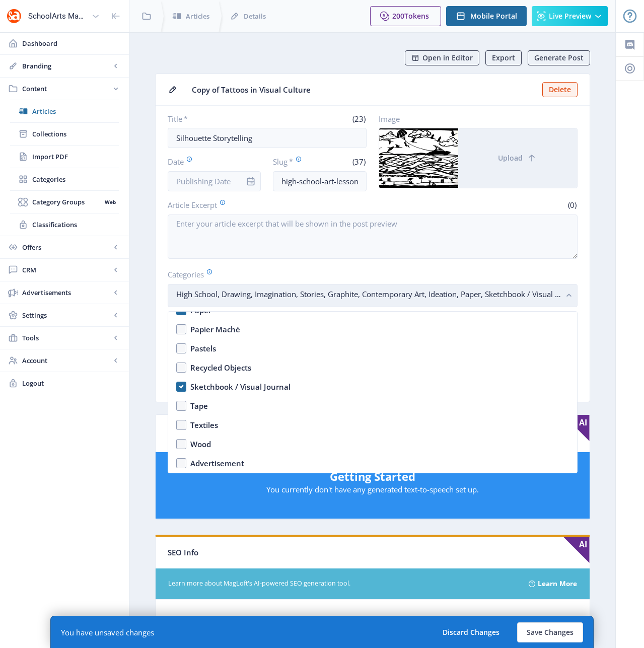
click at [568, 295] on icon "button" at bounding box center [569, 295] width 5 height 3
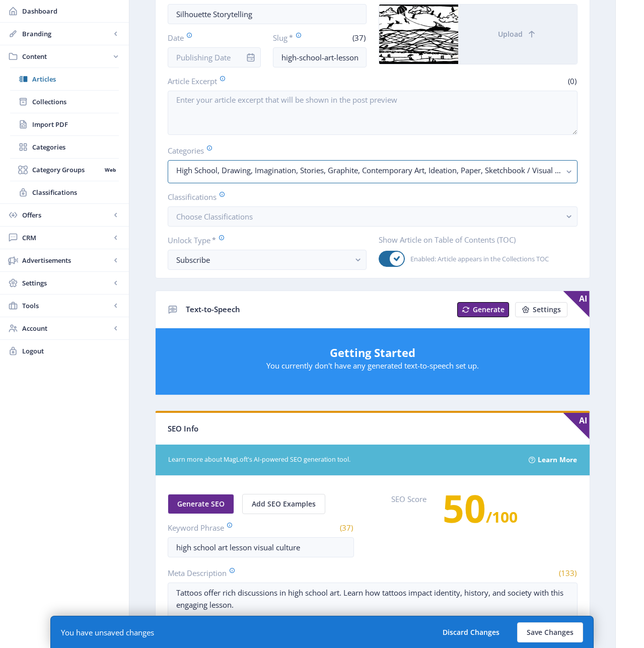
scroll to position [150, 0]
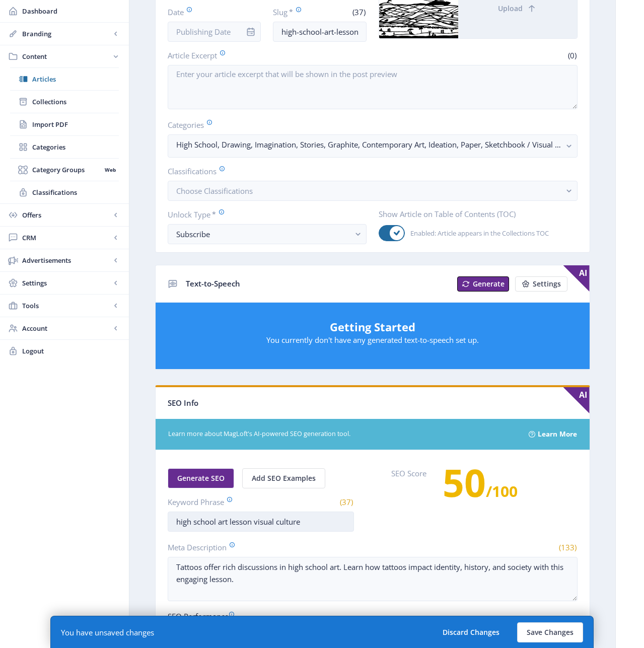
drag, startPoint x: 317, startPoint y: 522, endPoint x: 253, endPoint y: 519, distance: 64.1
click at [253, 519] on input "high school art lesson visual culture" at bounding box center [261, 522] width 186 height 20
drag, startPoint x: 249, startPoint y: 582, endPoint x: 142, endPoint y: 560, distance: 110.1
click at [142, 560] on nb-layout-column "Open in Editor Export Generate Post Copy of Tattoos in Visual Culture Delete Ti…" at bounding box center [372, 366] width 487 height 967
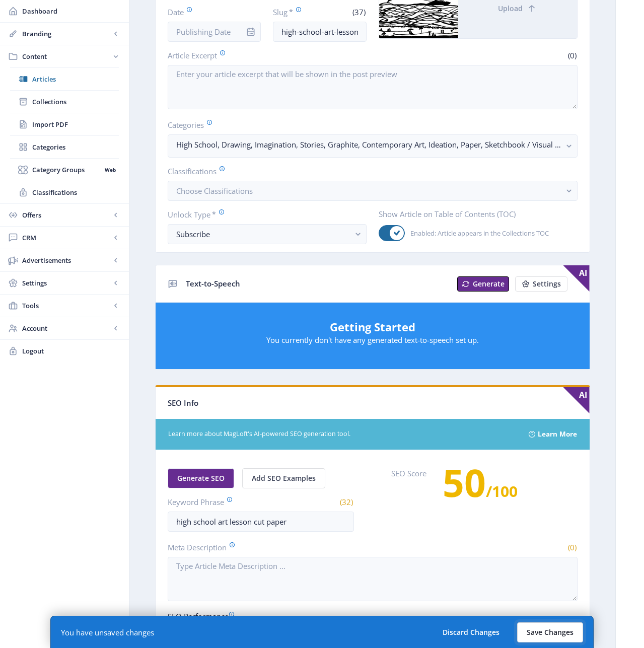
click at [551, 637] on button "Save Changes" at bounding box center [550, 633] width 66 height 20
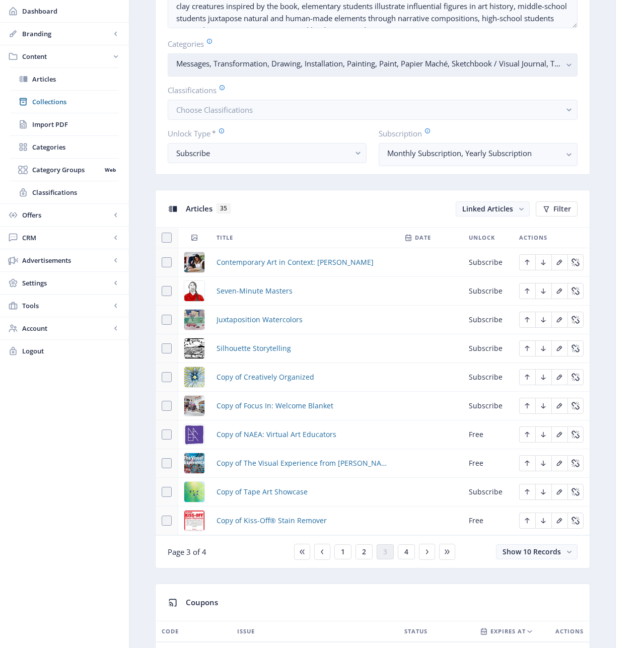
scroll to position [309, 0]
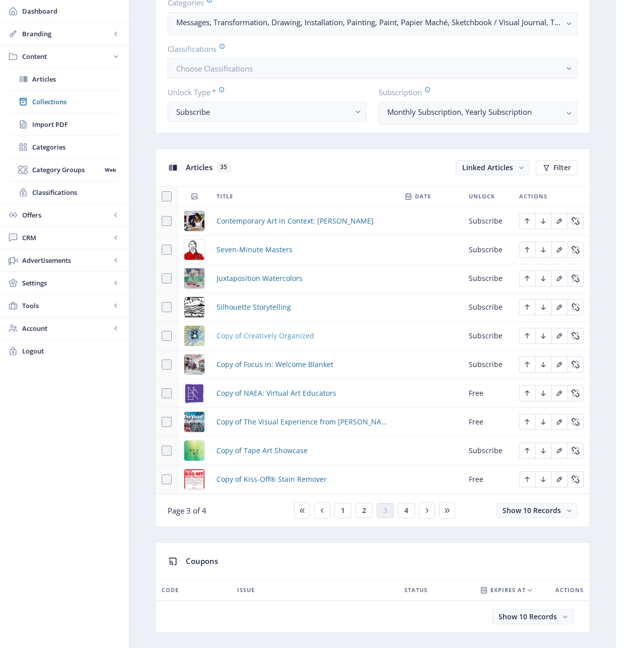
click at [257, 335] on span "Copy of Creatively Organized" at bounding box center [266, 336] width 98 height 12
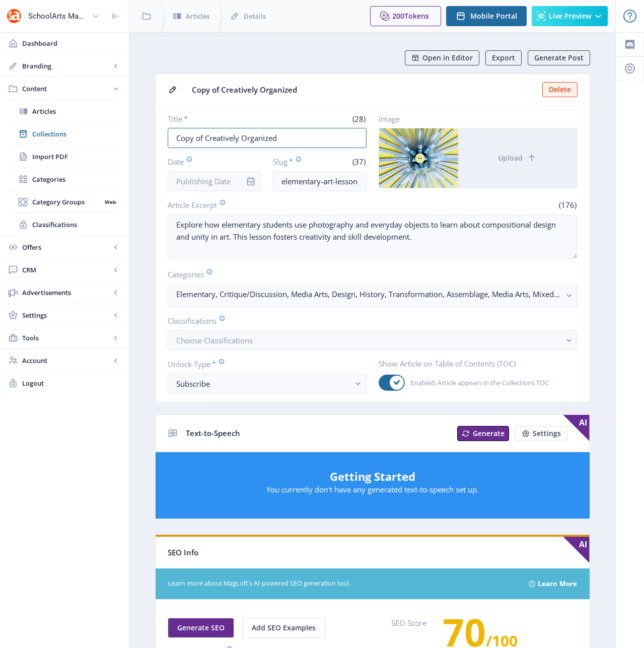
drag, startPoint x: 298, startPoint y: 138, endPoint x: 155, endPoint y: 132, distance: 143.2
click at [155, 132] on nb-card "Copy of Creatively Organized Delete Title * (28) Copy of Creatively Organized D…" at bounding box center [372, 238] width 435 height 329
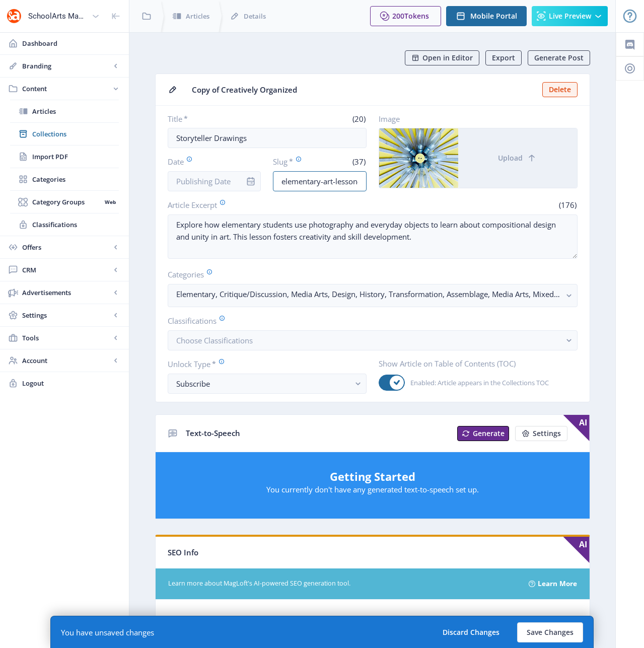
scroll to position [0, 59]
drag, startPoint x: 343, startPoint y: 181, endPoint x: 368, endPoint y: 177, distance: 25.9
click at [368, 177] on div "Title * (20) Storyteller Drawings Date Slug * (37) elementary-art-lesson-design…" at bounding box center [373, 153] width 410 height 78
click at [363, 180] on input "elementary-art-lesson-design-123-ol4e" at bounding box center [320, 181] width 94 height 20
drag, startPoint x: 363, startPoint y: 180, endPoint x: 312, endPoint y: 182, distance: 50.9
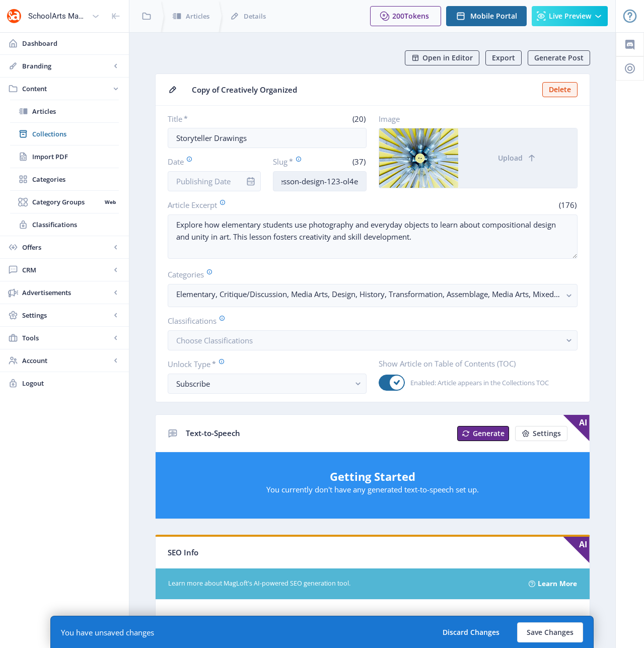
click at [312, 182] on input "elementary-art-lesson-design-123-ol4e" at bounding box center [320, 181] width 94 height 20
click at [330, 182] on input "elementary-art-lesson-drawing" at bounding box center [320, 181] width 94 height 20
click at [357, 182] on input "elementary-art-lesson-story-drawing" at bounding box center [320, 181] width 94 height 20
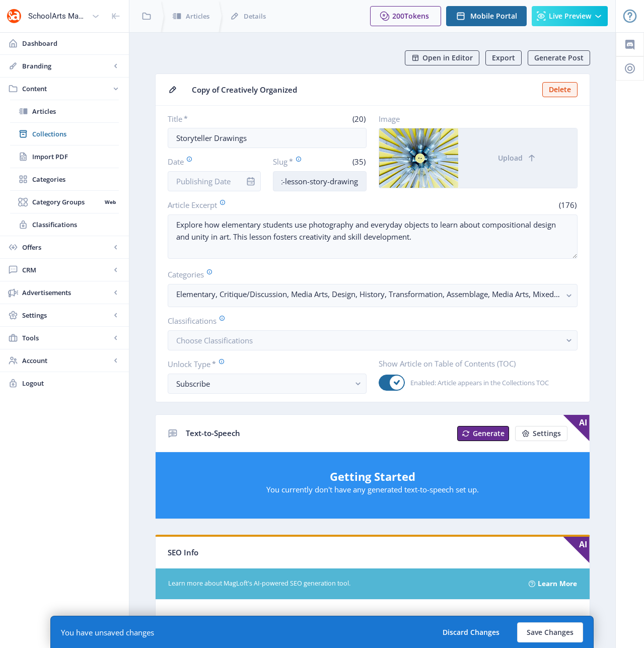
drag, startPoint x: 348, startPoint y: 181, endPoint x: 360, endPoint y: 181, distance: 12.6
click at [360, 181] on input "elementary-art-lesson-story-drawing" at bounding box center [320, 181] width 94 height 20
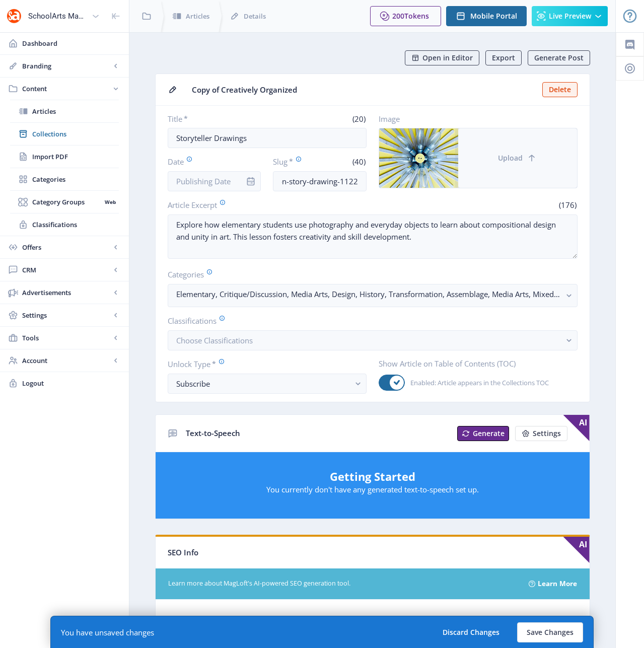
scroll to position [0, 0]
click at [502, 158] on span "Upload" at bounding box center [510, 158] width 25 height 8
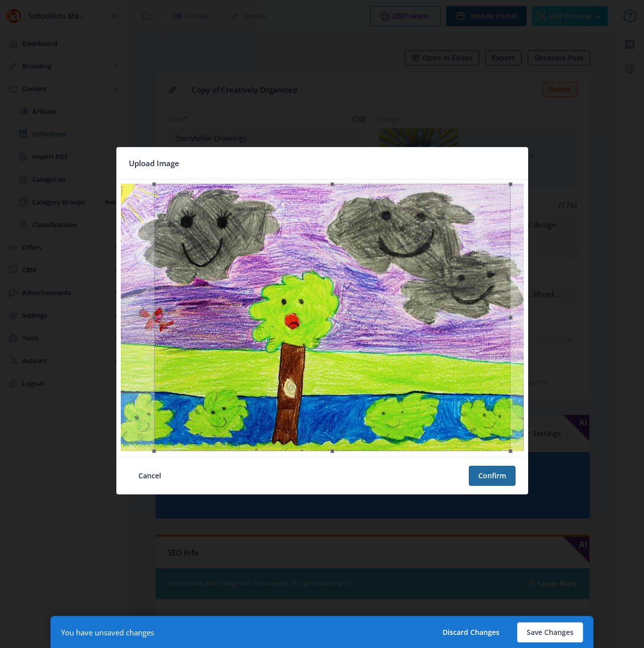
drag, startPoint x: 389, startPoint y: 284, endPoint x: 399, endPoint y: 285, distance: 10.1
click at [399, 285] on div at bounding box center [332, 317] width 357 height 267
click at [491, 479] on button "Confirm" at bounding box center [492, 476] width 47 height 20
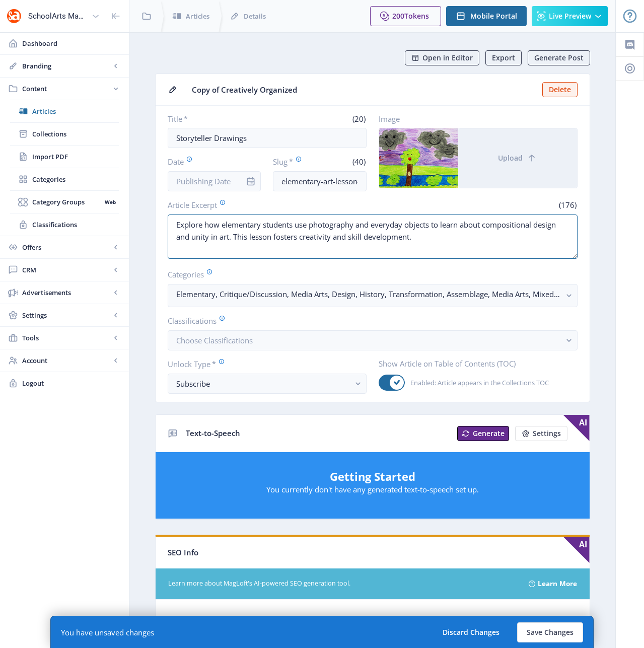
drag, startPoint x: 421, startPoint y: 235, endPoint x: 136, endPoint y: 223, distance: 285.9
click at [136, 223] on nb-layout-column "Open in Editor Export Generate Post Copy of Creatively Organized Delete Title *…" at bounding box center [372, 525] width 487 height 987
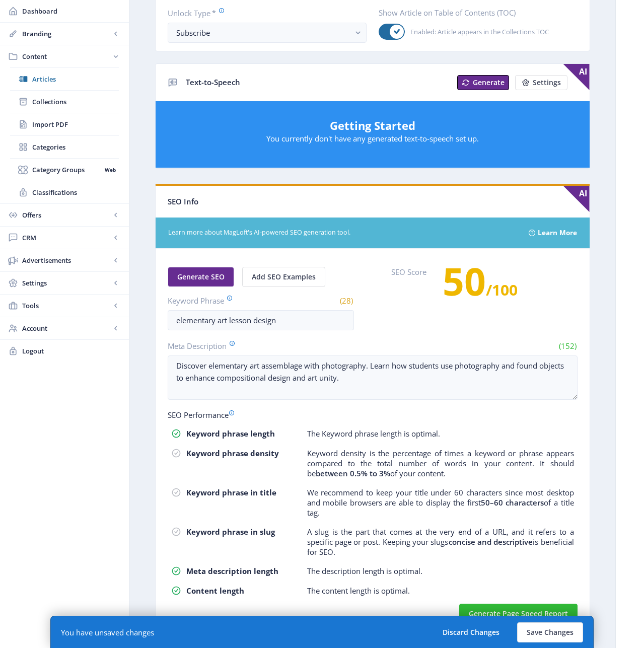
scroll to position [364, 0]
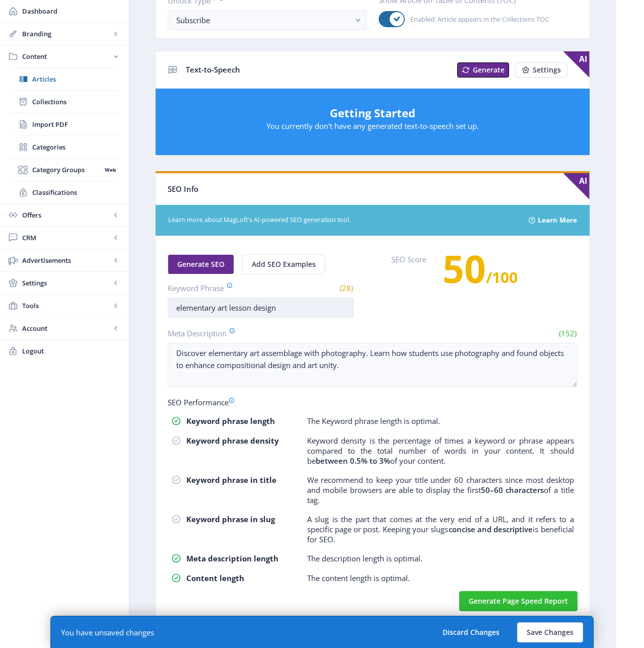
click at [268, 308] on input "elementary art lesson design" at bounding box center [261, 308] width 186 height 20
click at [267, 308] on input "elementary art lesson design" at bounding box center [261, 308] width 186 height 20
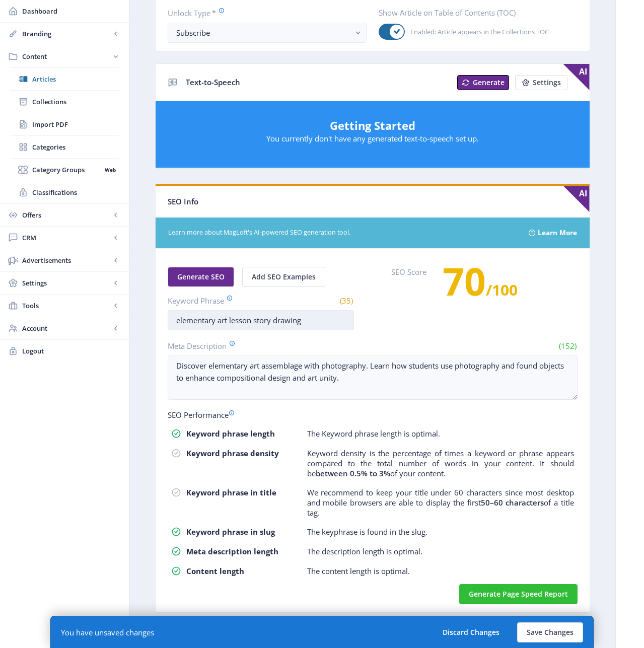
scroll to position [351, 0]
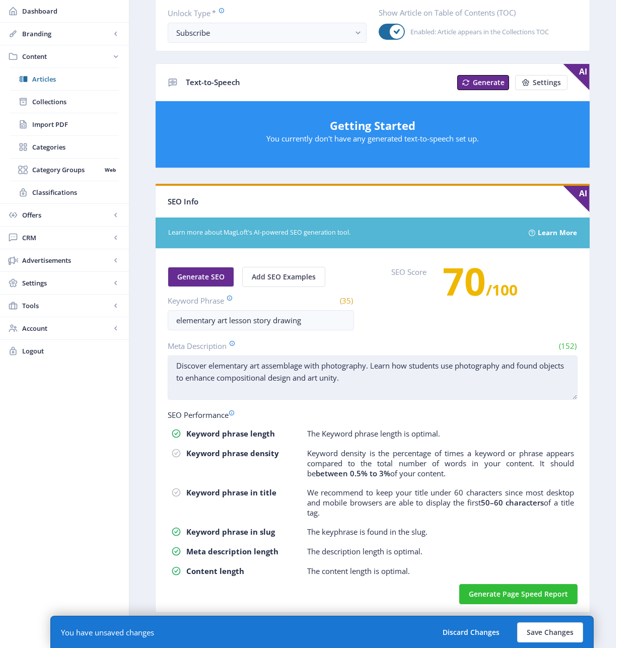
drag, startPoint x: 380, startPoint y: 379, endPoint x: 168, endPoint y: 359, distance: 213.6
click at [168, 359] on textarea "Discover elementary art assemblage with photography. Learn how students use pho…" at bounding box center [373, 378] width 410 height 44
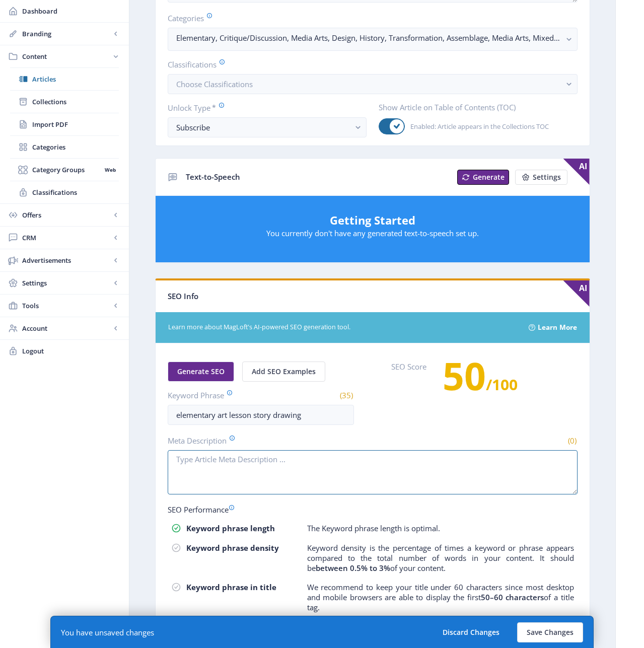
scroll to position [245, 0]
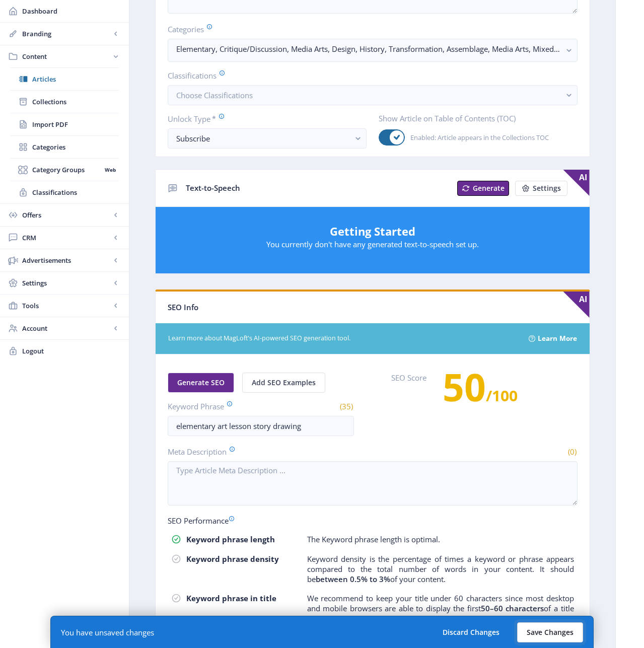
click at [554, 633] on button "Save Changes" at bounding box center [550, 633] width 66 height 20
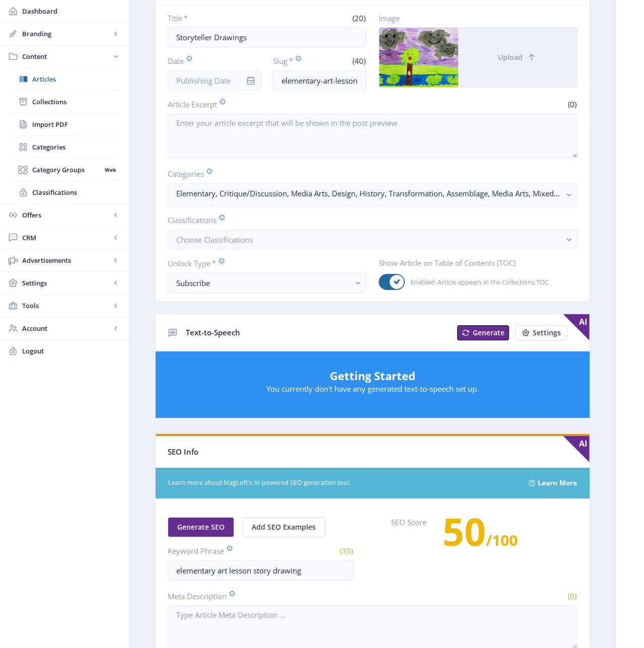
scroll to position [0, 0]
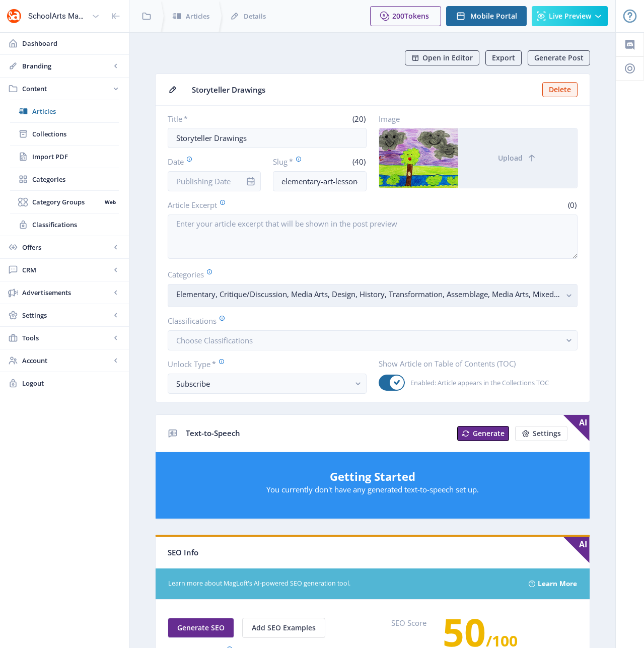
click at [566, 293] on rect "button" at bounding box center [570, 296] width 12 height 12
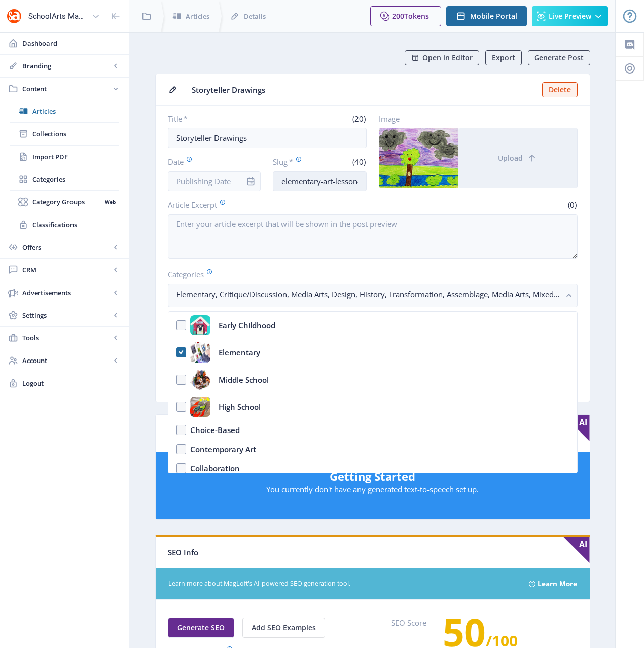
scroll to position [0, 72]
drag, startPoint x: 346, startPoint y: 181, endPoint x: 361, endPoint y: 180, distance: 15.1
click at [361, 180] on input "elementary-art-lesson-story-drawing-1122" at bounding box center [320, 181] width 94 height 20
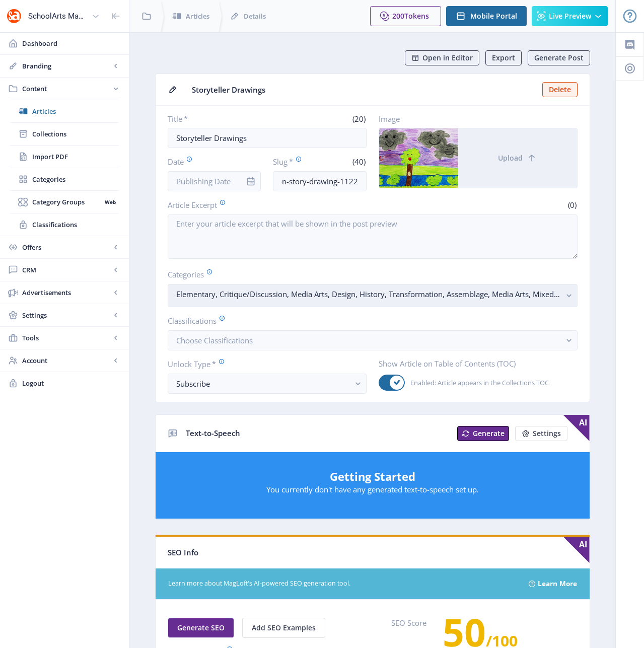
scroll to position [0, 0]
click at [571, 291] on rect "button" at bounding box center [570, 296] width 12 height 12
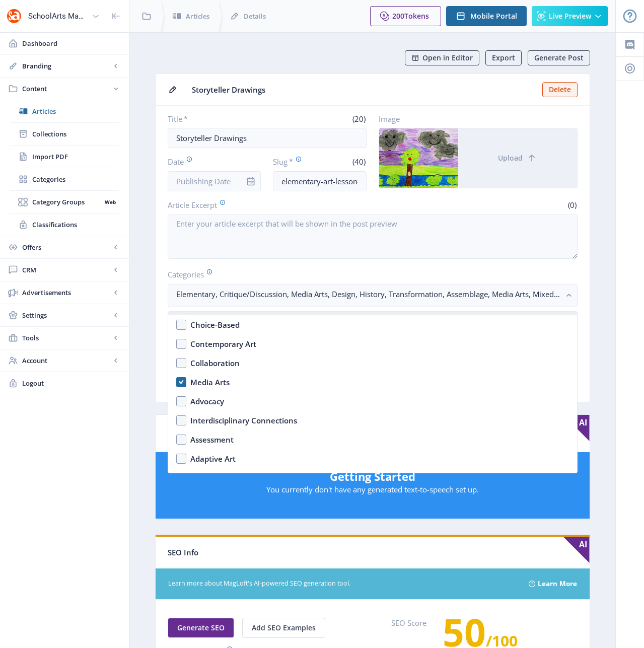
scroll to position [143, 0]
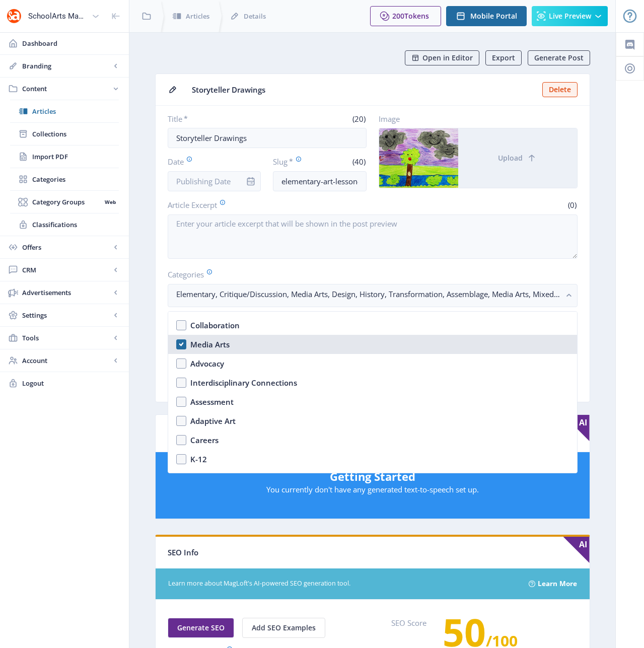
click at [182, 343] on nb-option "Media Arts" at bounding box center [372, 344] width 409 height 19
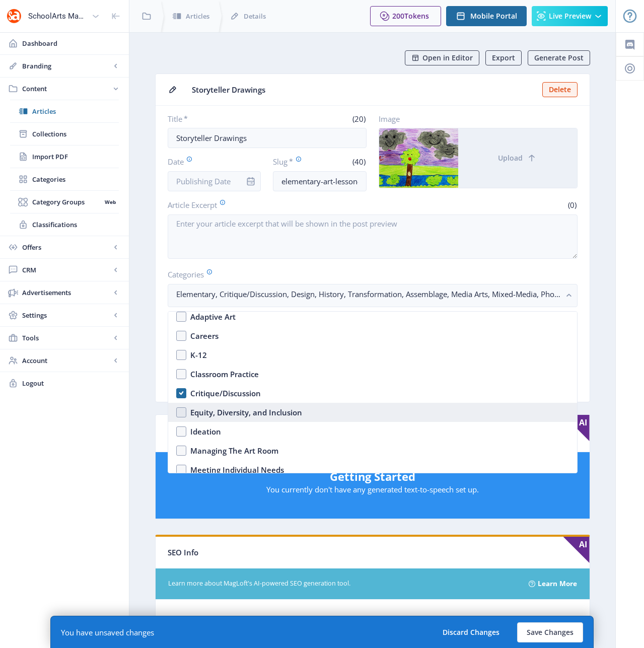
scroll to position [248, 0]
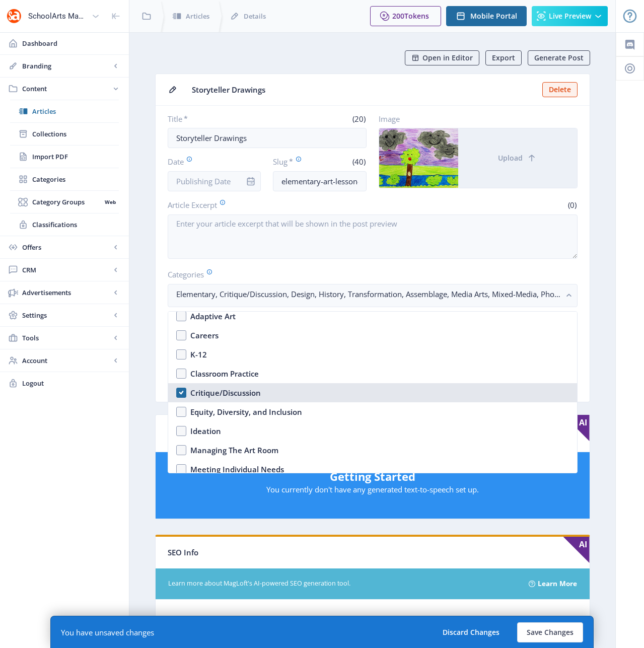
click at [180, 392] on nb-option "Critique/Discussion" at bounding box center [372, 392] width 409 height 19
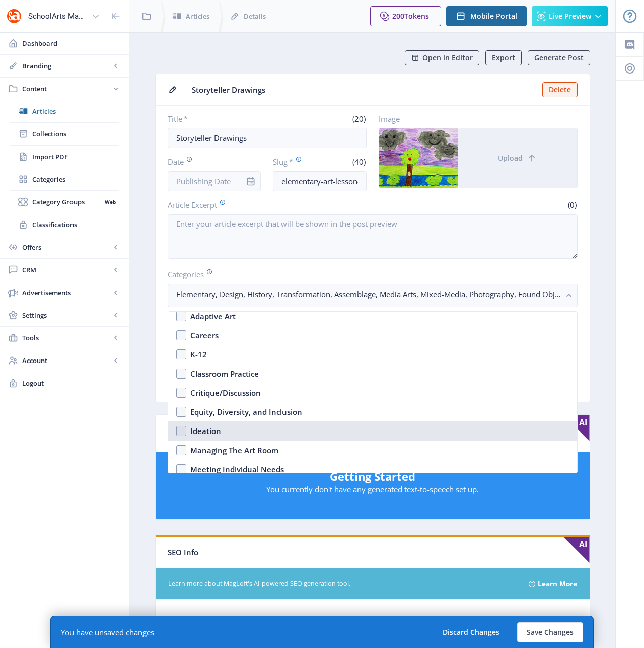
click at [181, 428] on nb-option "Ideation" at bounding box center [372, 431] width 409 height 19
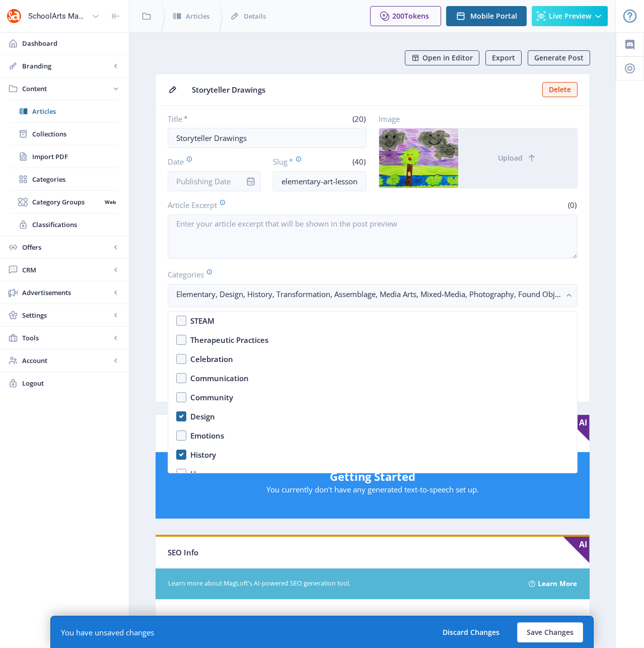
scroll to position [494, 0]
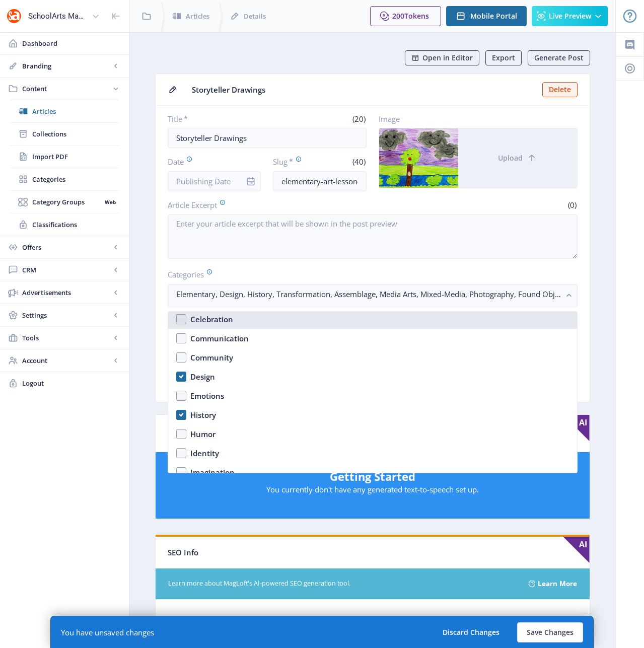
click at [206, 319] on div "Celebration" at bounding box center [211, 319] width 43 height 12
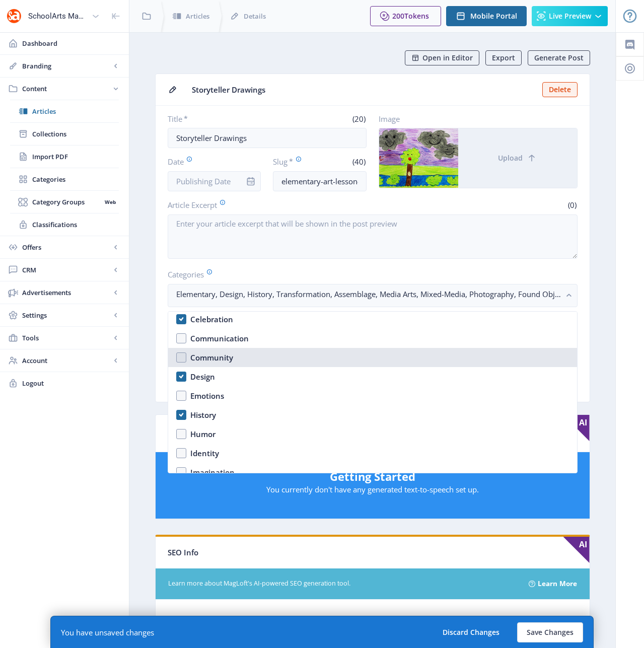
click at [184, 356] on nb-option "Community" at bounding box center [372, 357] width 409 height 19
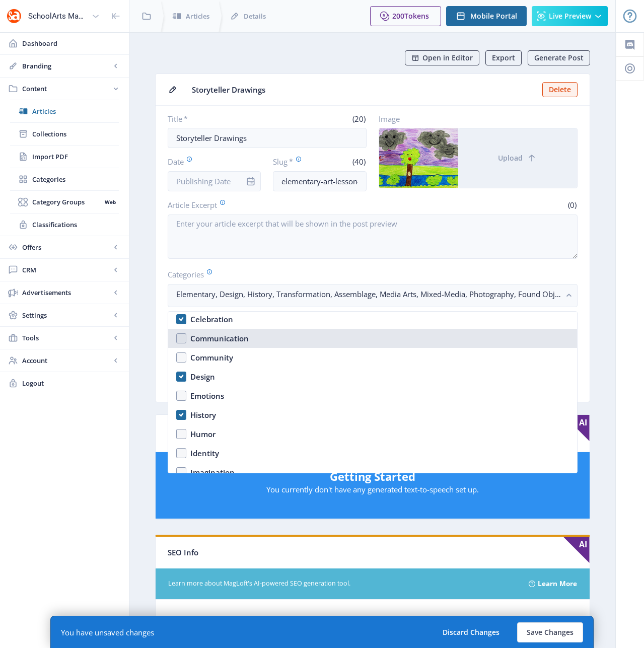
click at [182, 341] on nb-option "Communication" at bounding box center [372, 338] width 409 height 19
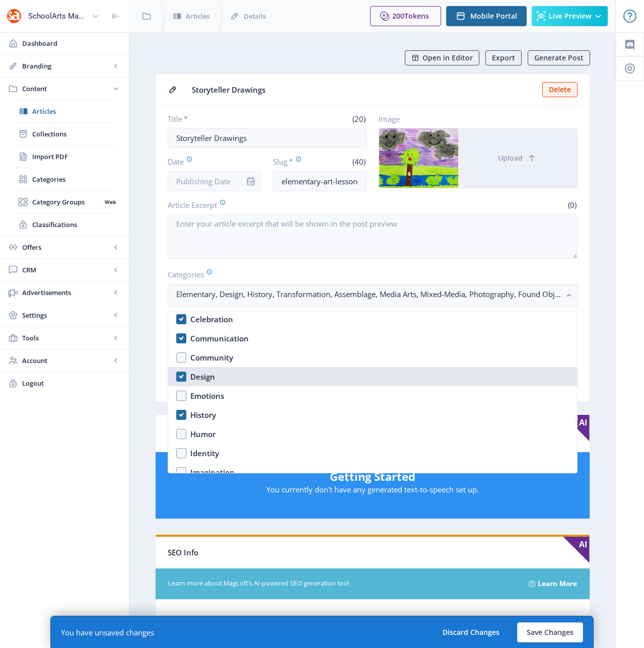
click at [180, 383] on nb-option "Design" at bounding box center [372, 376] width 409 height 19
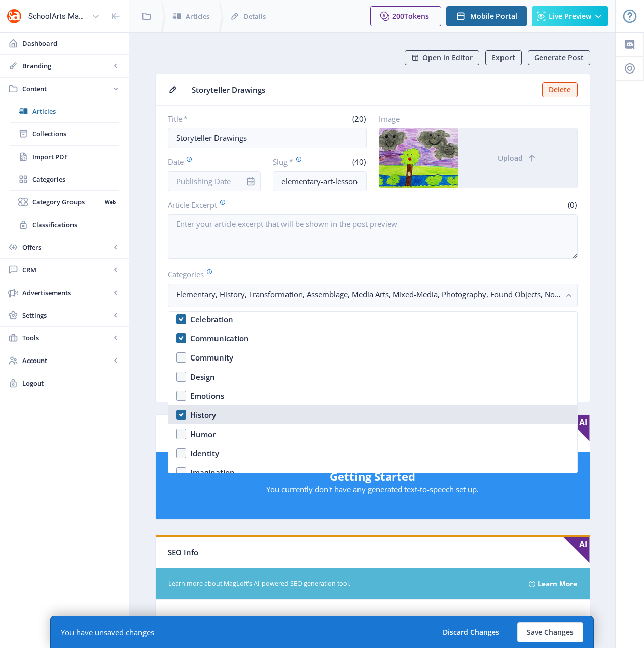
click at [184, 415] on nb-option "History" at bounding box center [372, 415] width 409 height 19
click at [183, 415] on nb-option "History" at bounding box center [372, 415] width 409 height 19
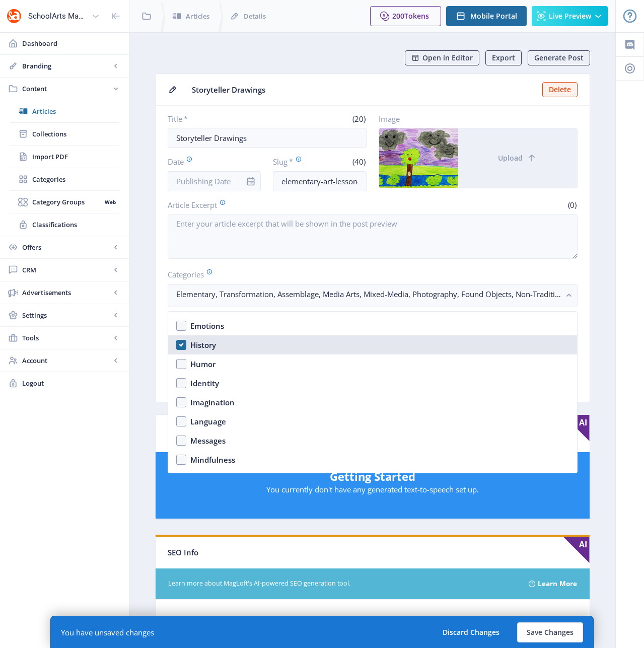
scroll to position [584, 0]
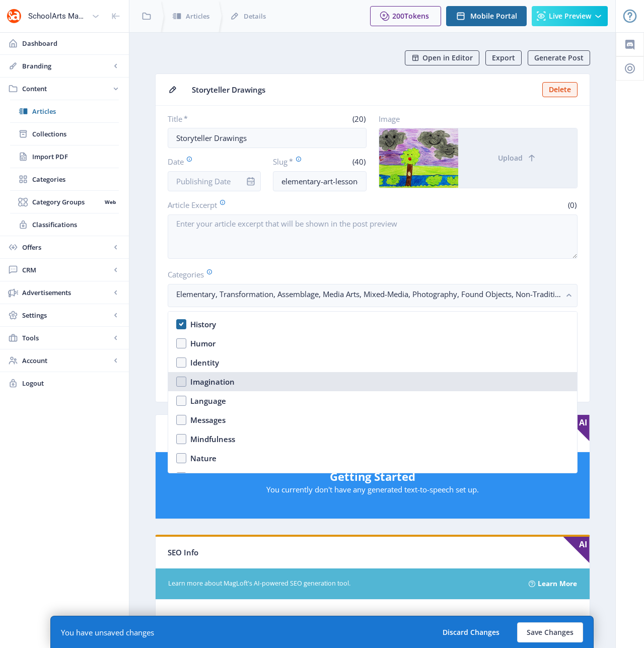
click at [179, 383] on nb-option "Imagination" at bounding box center [372, 381] width 409 height 19
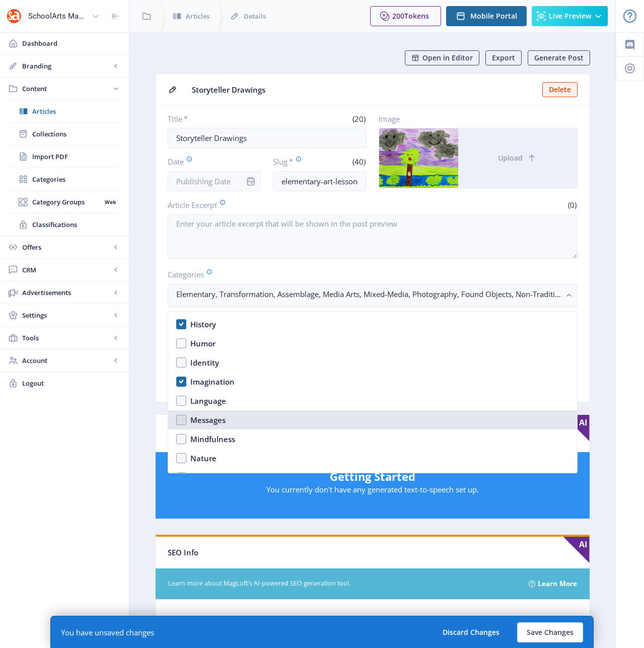
click at [180, 420] on nb-option "Messages" at bounding box center [372, 420] width 409 height 19
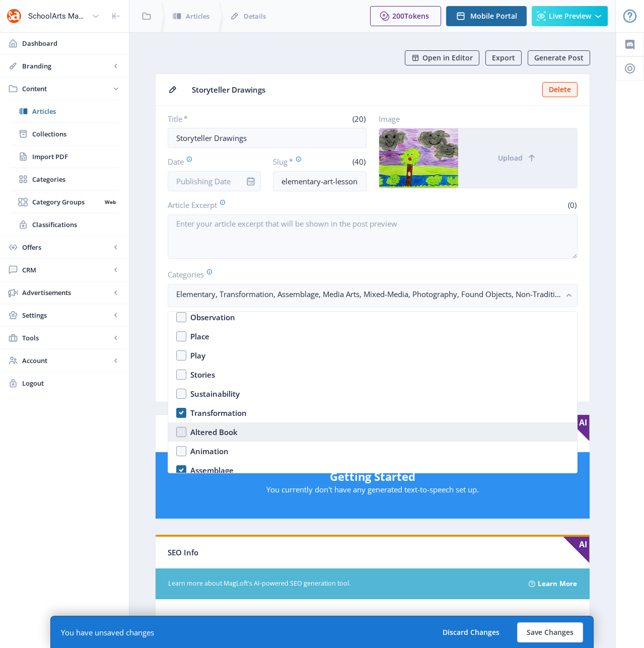
scroll to position [758, 0]
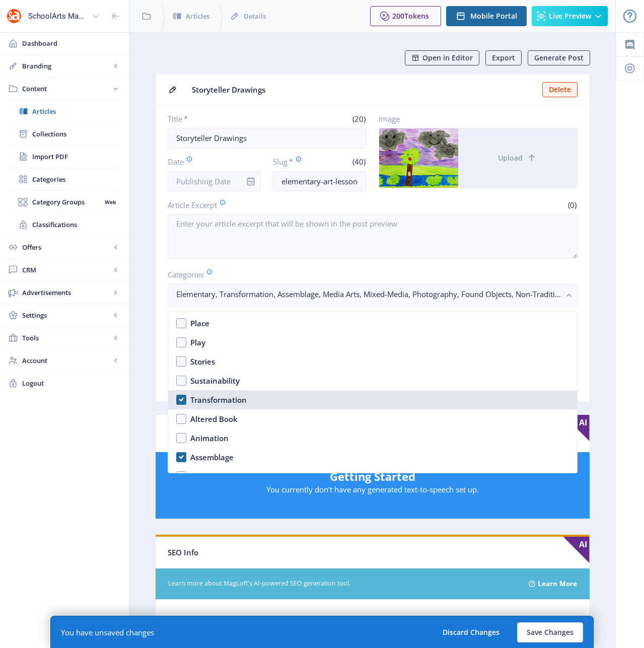
click at [182, 401] on nb-option "Transformation" at bounding box center [372, 399] width 409 height 19
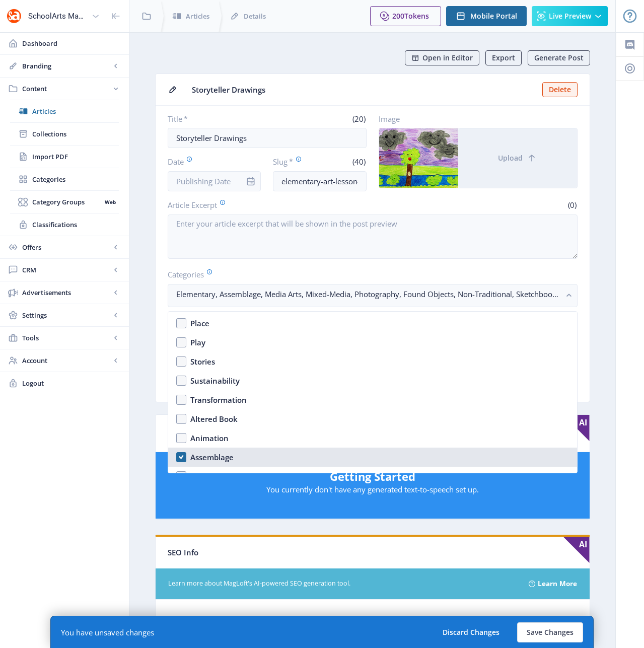
click at [182, 457] on nb-option "Assemblage" at bounding box center [372, 457] width 409 height 19
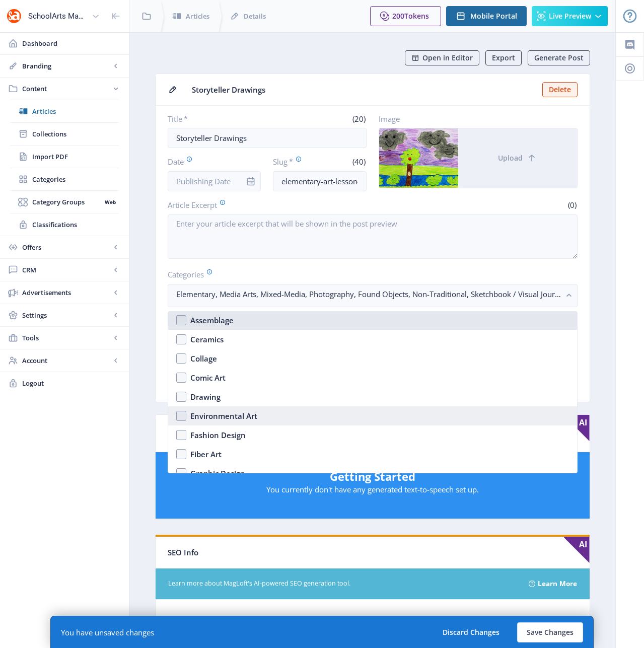
scroll to position [899, 0]
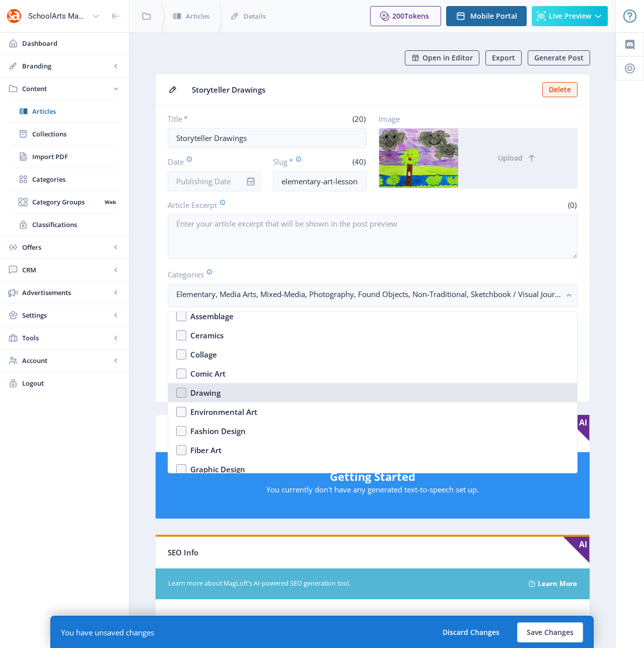
click at [182, 394] on nb-option "Drawing" at bounding box center [372, 392] width 409 height 19
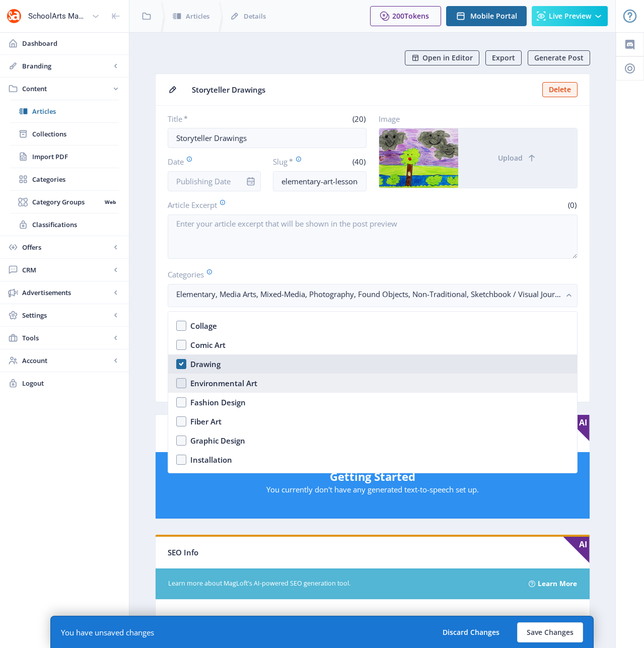
scroll to position [1002, 0]
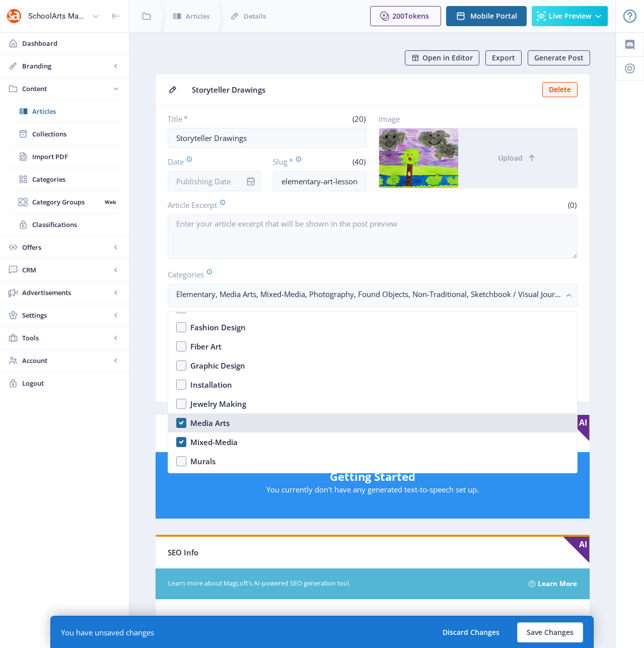
click at [184, 427] on nb-option "Media Arts" at bounding box center [372, 423] width 409 height 19
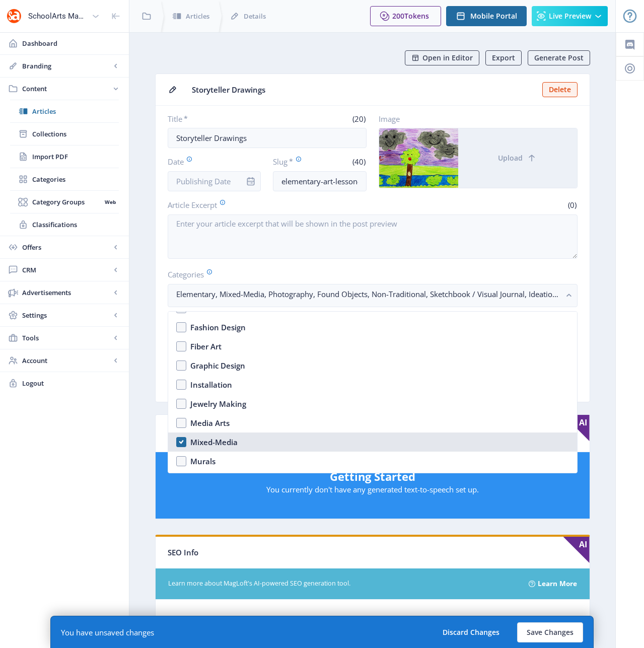
click at [183, 441] on nb-option "Mixed-Media" at bounding box center [372, 442] width 409 height 19
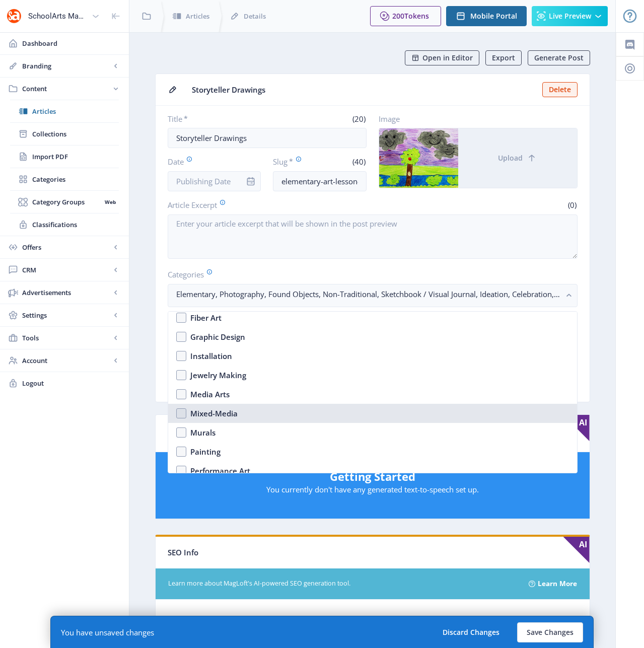
scroll to position [1112, 0]
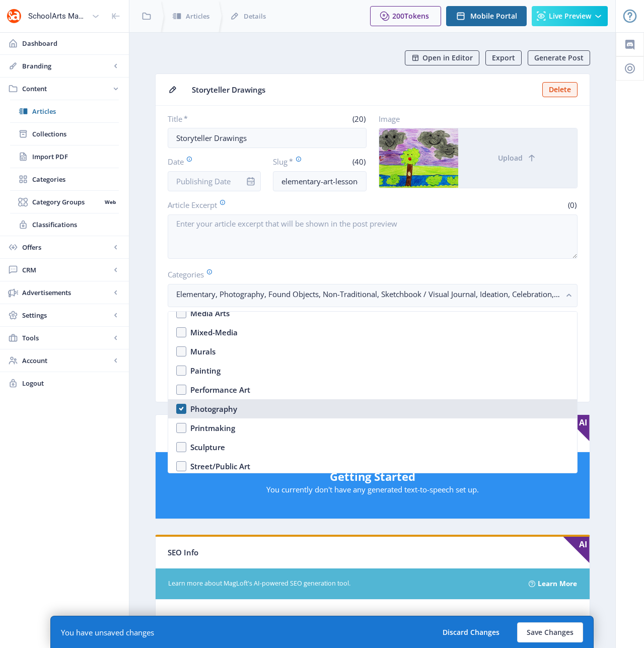
click at [181, 409] on nb-option "Photography" at bounding box center [372, 408] width 409 height 19
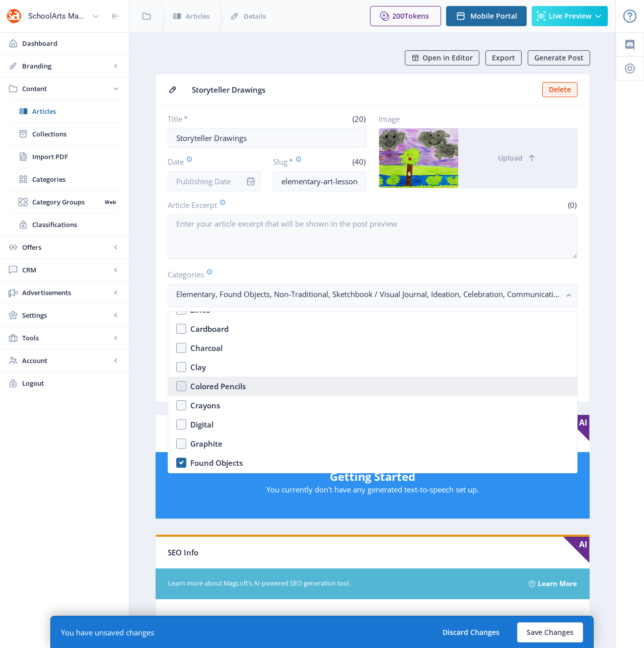
scroll to position [1298, 0]
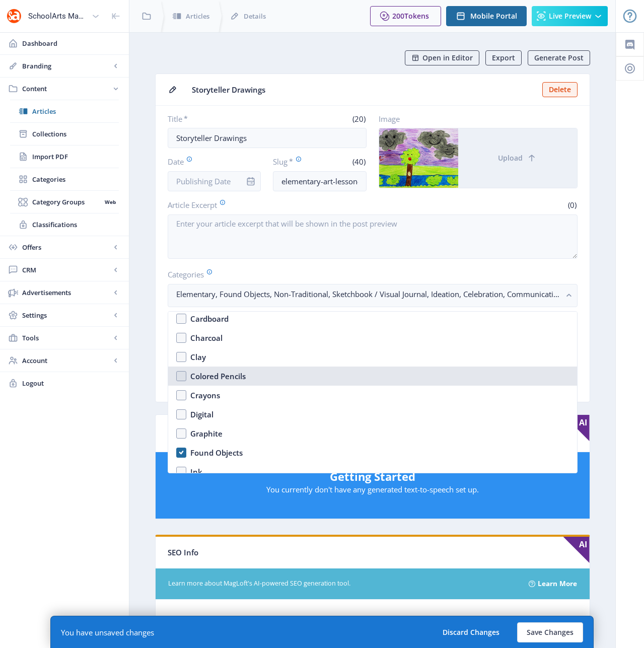
click at [181, 378] on nb-option "Colored Pencils" at bounding box center [372, 376] width 409 height 19
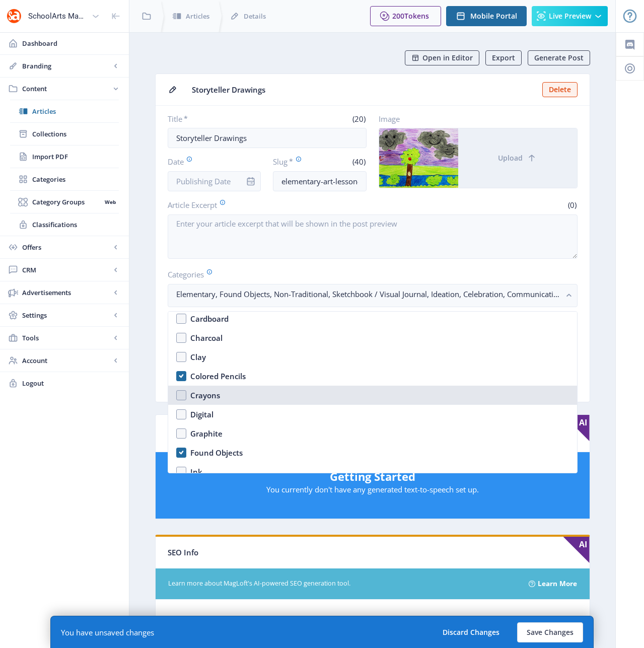
click at [182, 395] on nb-option "Crayons" at bounding box center [372, 395] width 409 height 19
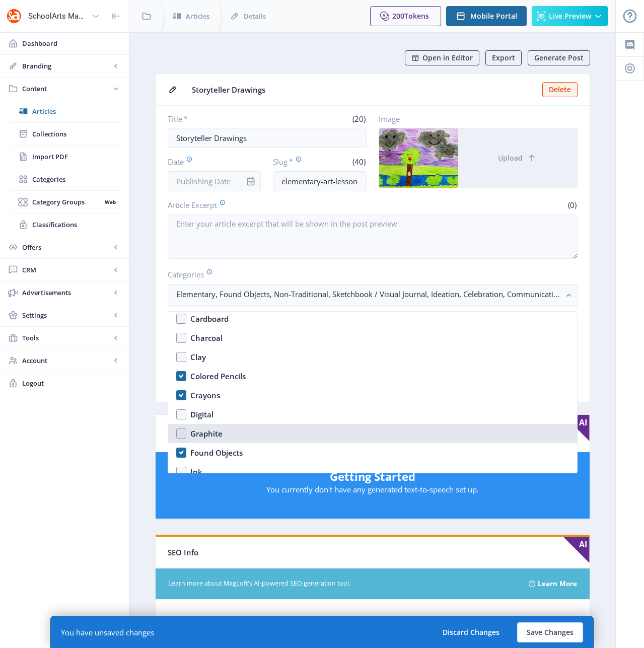
click at [183, 432] on nb-option "Graphite" at bounding box center [372, 433] width 409 height 19
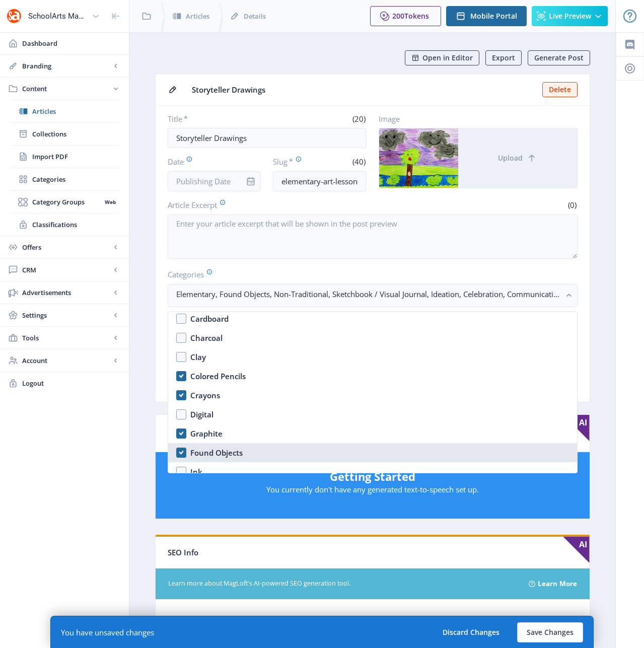
click at [181, 452] on nb-option "Found Objects" at bounding box center [372, 452] width 409 height 19
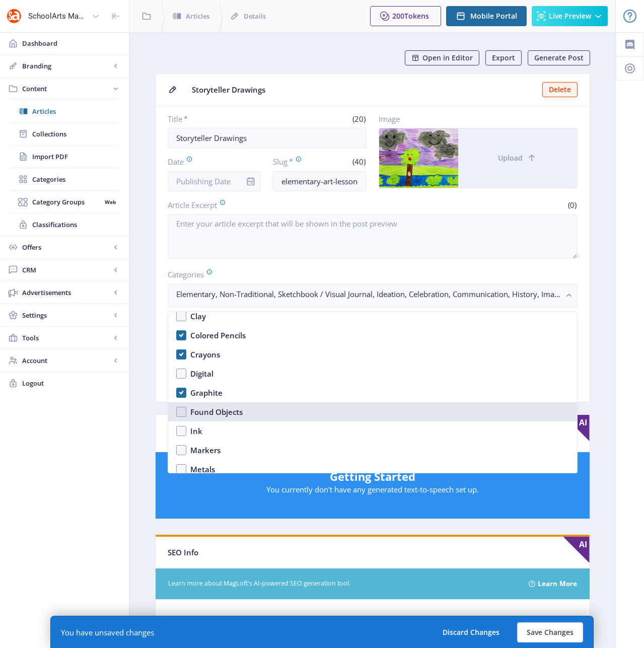
scroll to position [1351, 0]
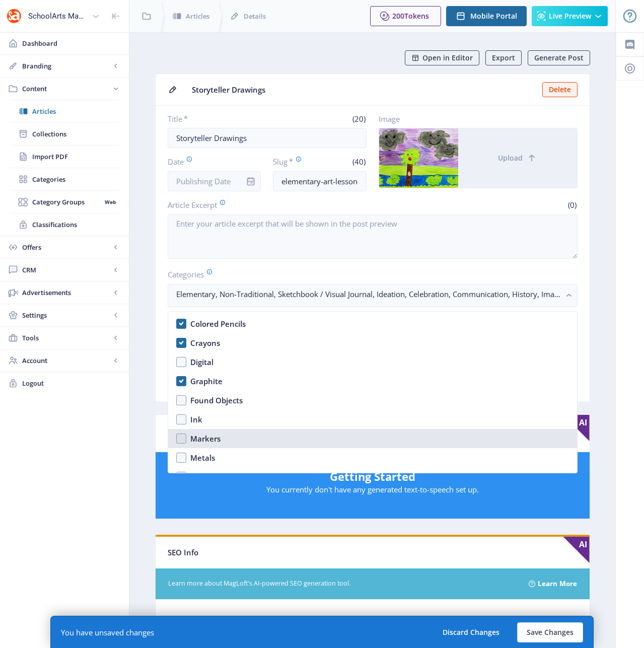
click at [178, 436] on nb-option "Markers" at bounding box center [372, 438] width 409 height 19
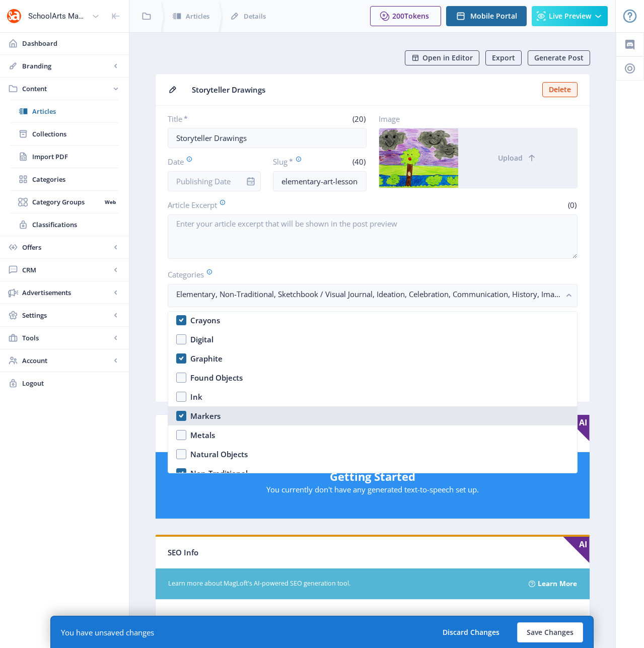
scroll to position [1450, 0]
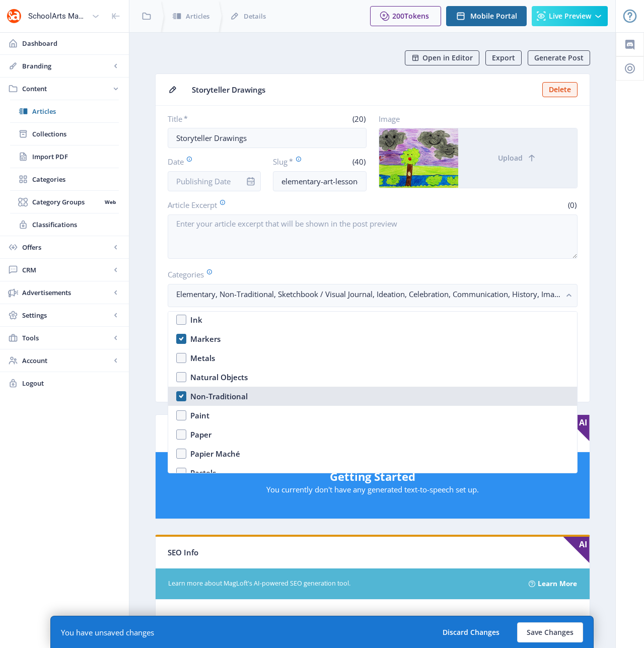
click at [181, 397] on nb-option "Non-Traditional" at bounding box center [372, 396] width 409 height 19
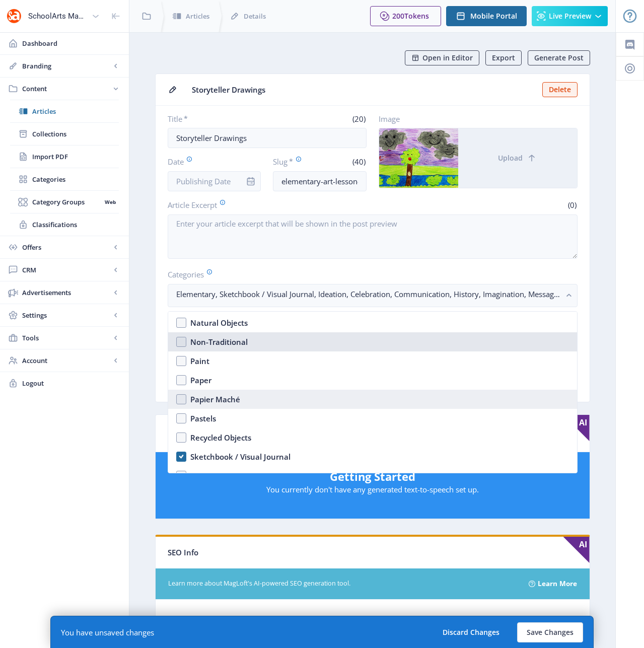
scroll to position [1557, 0]
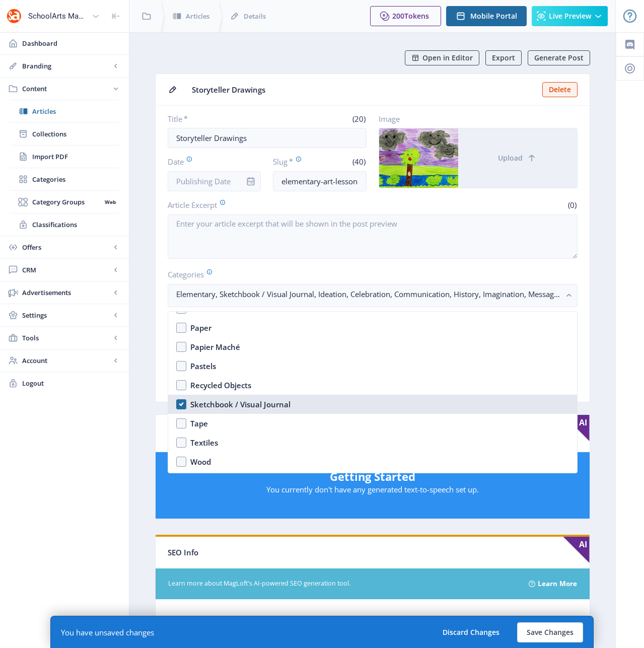
click at [181, 404] on nb-option "Sketchbook / Visual Journal" at bounding box center [372, 404] width 409 height 19
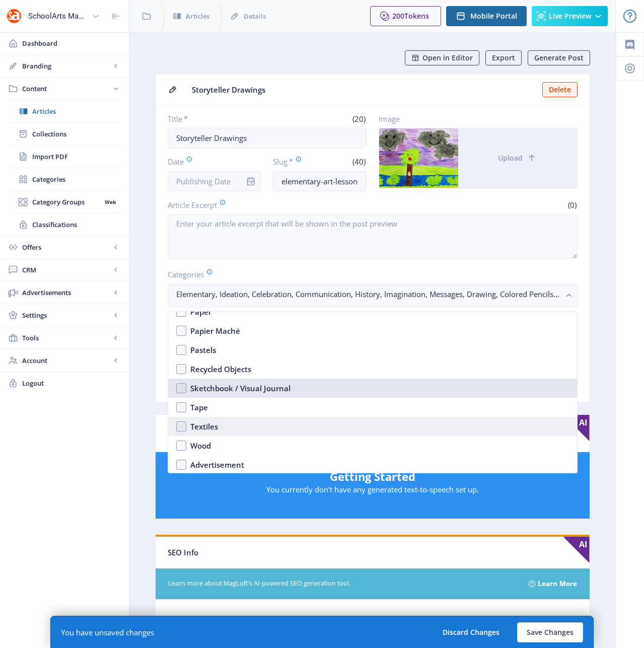
scroll to position [1575, 0]
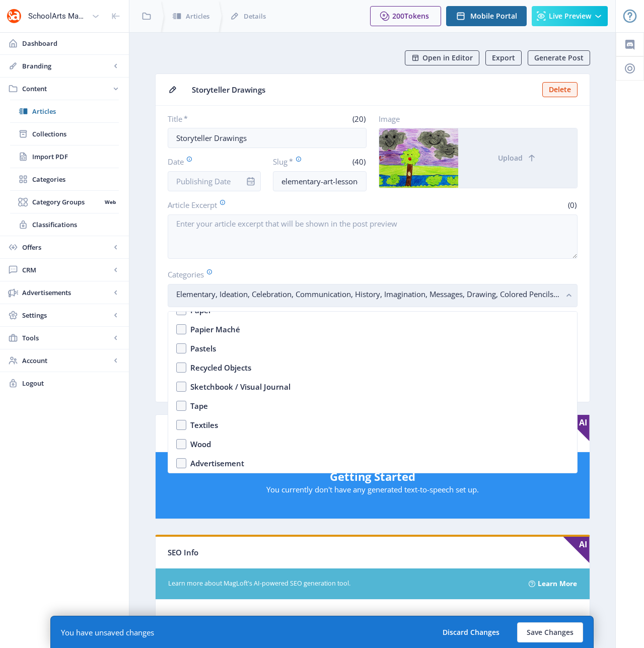
click at [574, 294] on rect "button" at bounding box center [570, 296] width 12 height 12
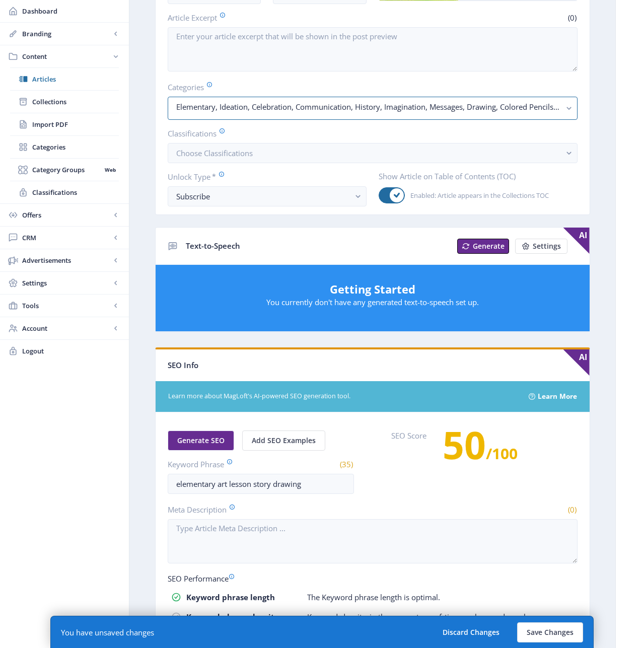
scroll to position [221, 0]
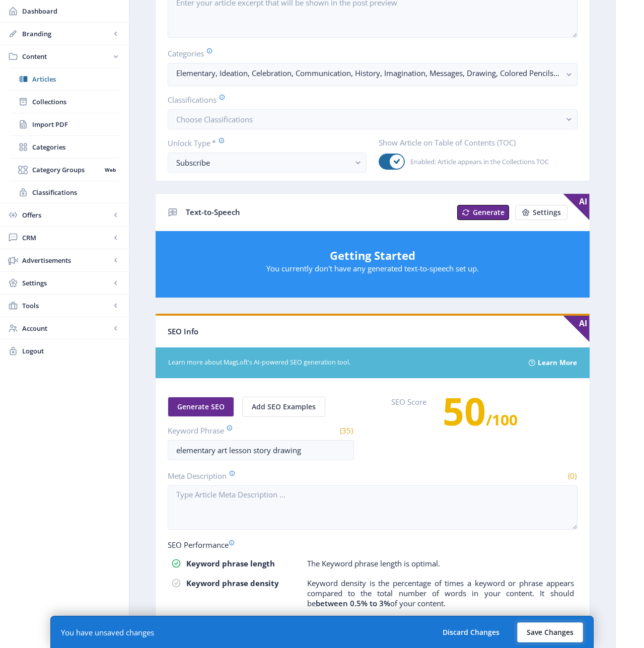
click at [539, 632] on button "Save Changes" at bounding box center [550, 633] width 66 height 20
click at [562, 627] on button "Save Changes" at bounding box center [550, 633] width 66 height 20
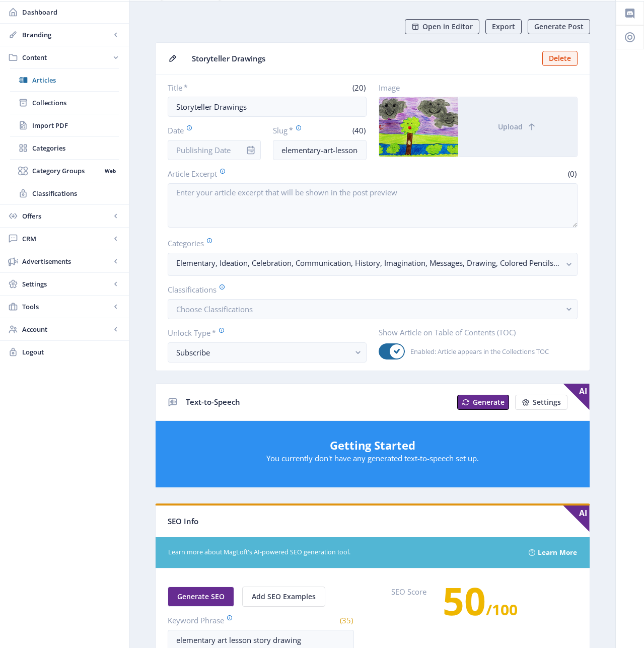
scroll to position [0, 0]
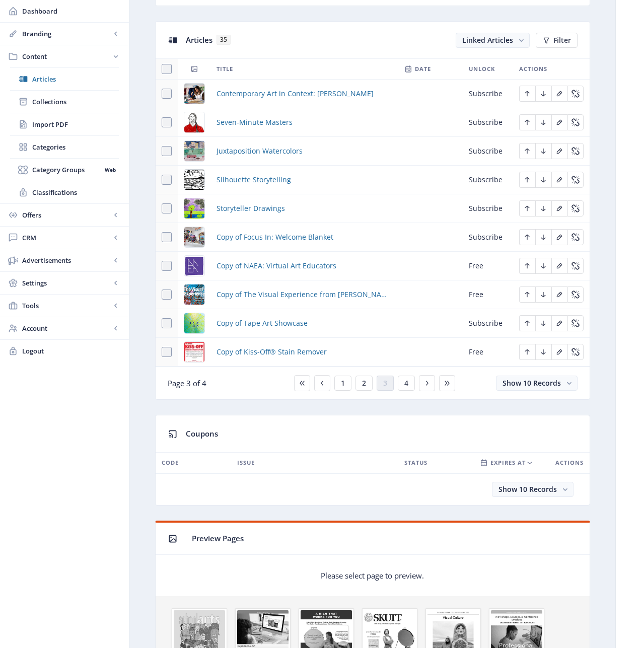
scroll to position [439, 0]
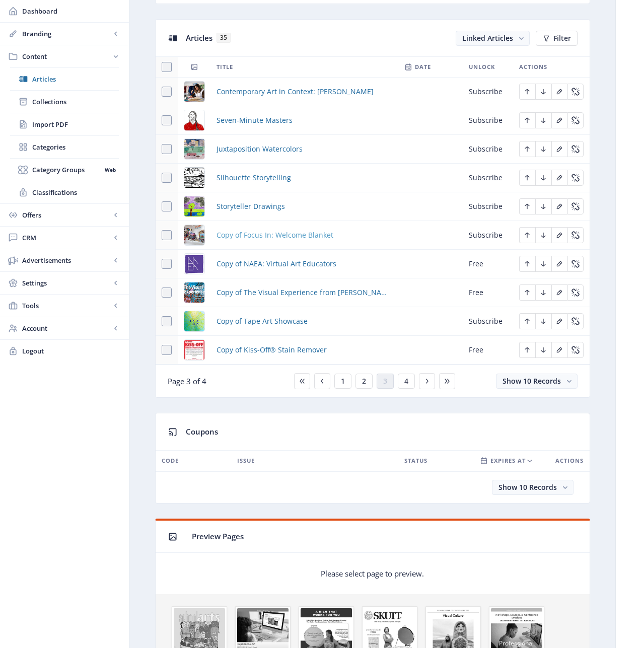
click at [283, 234] on span "Copy of Focus In: Welcome Blanket" at bounding box center [275, 235] width 117 height 12
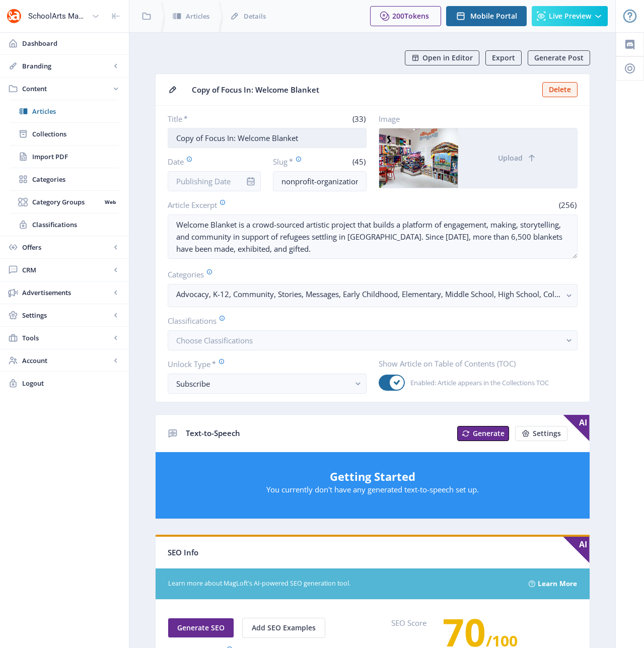
drag, startPoint x: 206, startPoint y: 139, endPoint x: 172, endPoint y: 138, distance: 33.3
click at [172, 138] on input "Copy of Focus In: Welcome Blanket" at bounding box center [267, 138] width 199 height 20
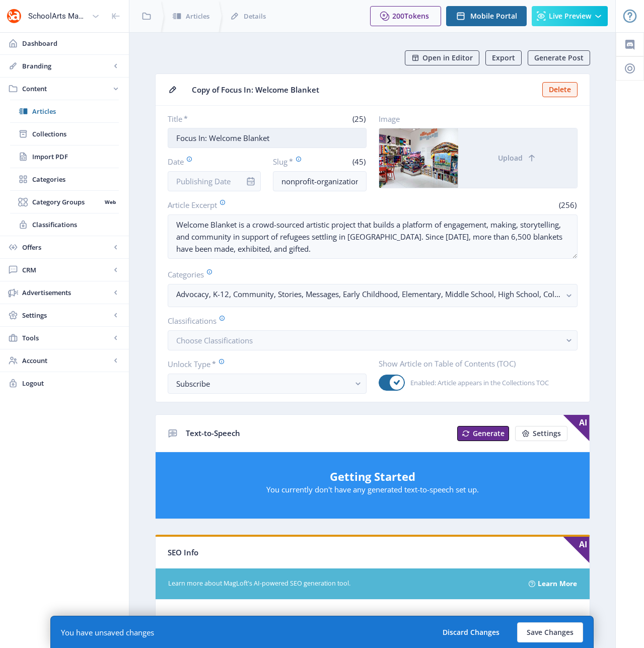
drag, startPoint x: 278, startPoint y: 133, endPoint x: 209, endPoint y: 136, distance: 69.6
click at [209, 136] on input "Focus In: Welcome Blanket" at bounding box center [267, 138] width 199 height 20
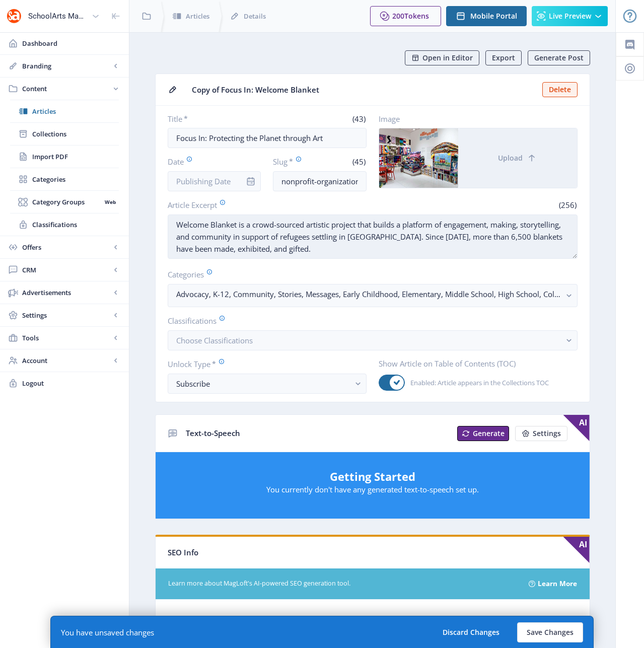
drag, startPoint x: 306, startPoint y: 248, endPoint x: 175, endPoint y: 219, distance: 134.3
click at [175, 219] on textarea "Welcome Blanket is a crowd-sourced artistic project that builds a platform of e…" at bounding box center [373, 237] width 410 height 44
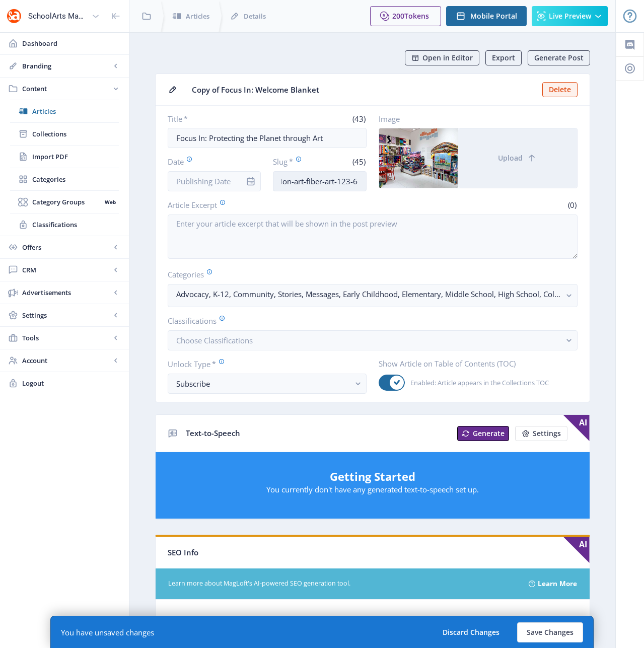
scroll to position [0, 82]
drag, startPoint x: 352, startPoint y: 181, endPoint x: 362, endPoint y: 181, distance: 9.6
click at [362, 181] on input "nonprofit-organization-art-fiber-art-123-6cqe" at bounding box center [320, 181] width 94 height 20
drag, startPoint x: 354, startPoint y: 180, endPoint x: 304, endPoint y: 184, distance: 50.6
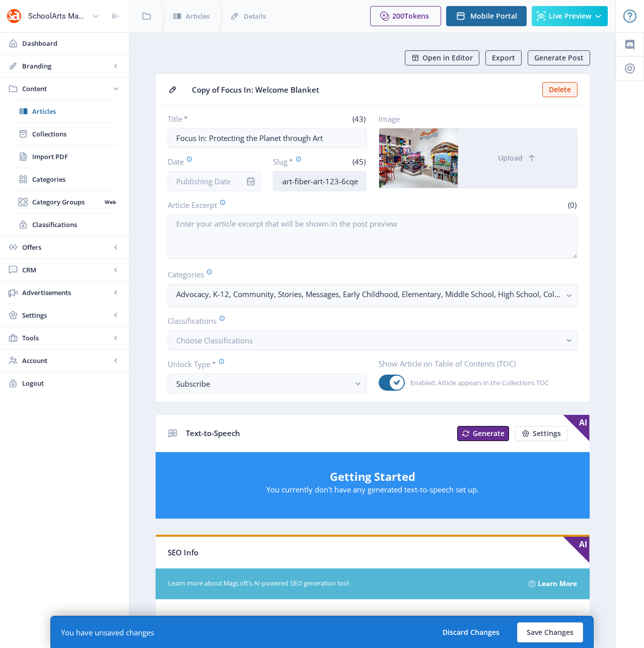
click at [304, 184] on input "nonprofit-organization-art-fiber-art-123-6cqe" at bounding box center [320, 181] width 94 height 20
click at [339, 183] on input "nonprofit-organization-environment-1122" at bounding box center [320, 181] width 94 height 20
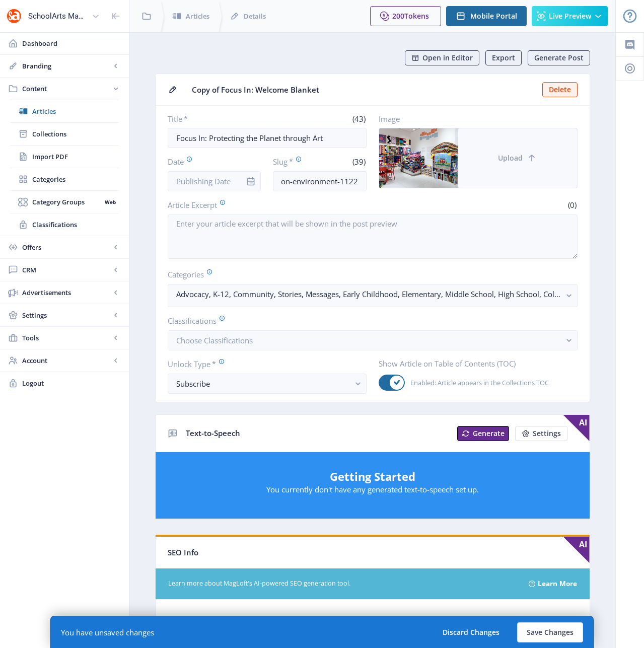
scroll to position [0, 0]
click at [506, 154] on span "Upload" at bounding box center [510, 158] width 25 height 8
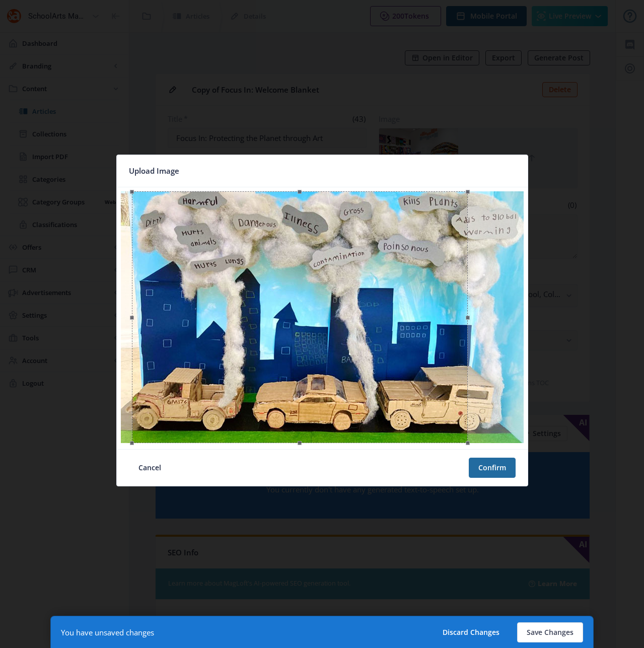
drag, startPoint x: 393, startPoint y: 329, endPoint x: 371, endPoint y: 336, distance: 23.4
click at [371, 336] on div at bounding box center [300, 317] width 336 height 252
click at [495, 469] on button "Confirm" at bounding box center [492, 468] width 47 height 20
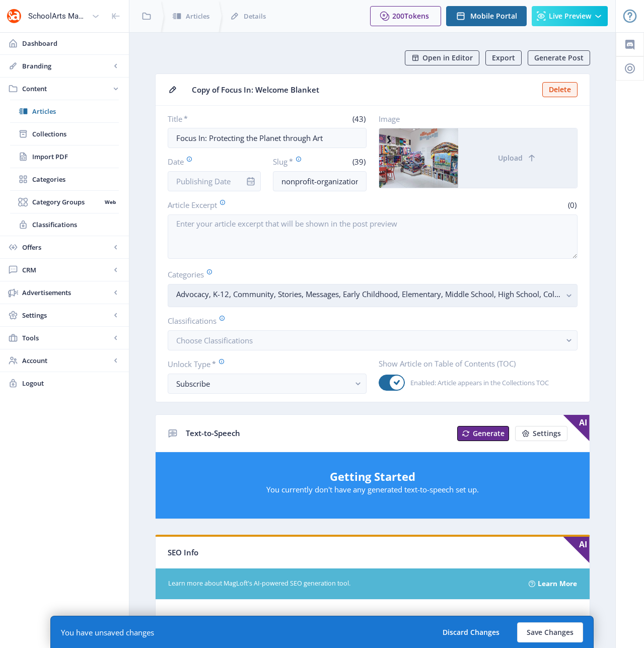
click at [569, 294] on rect "button" at bounding box center [570, 296] width 12 height 12
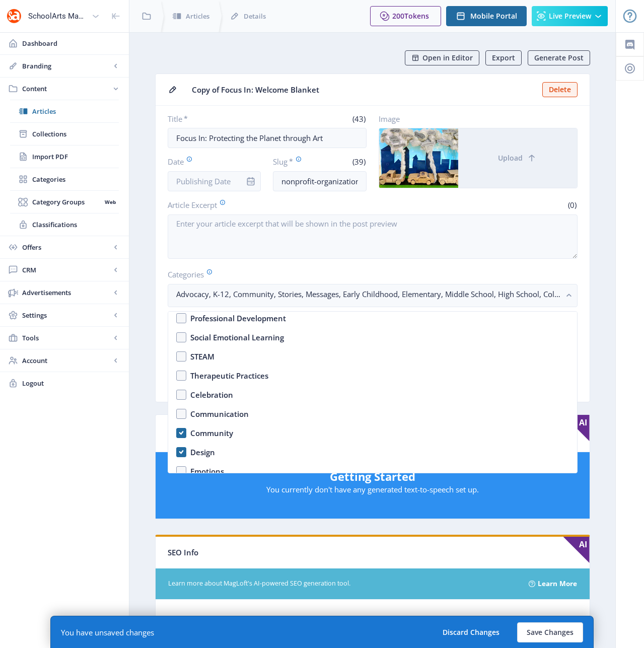
scroll to position [427, 0]
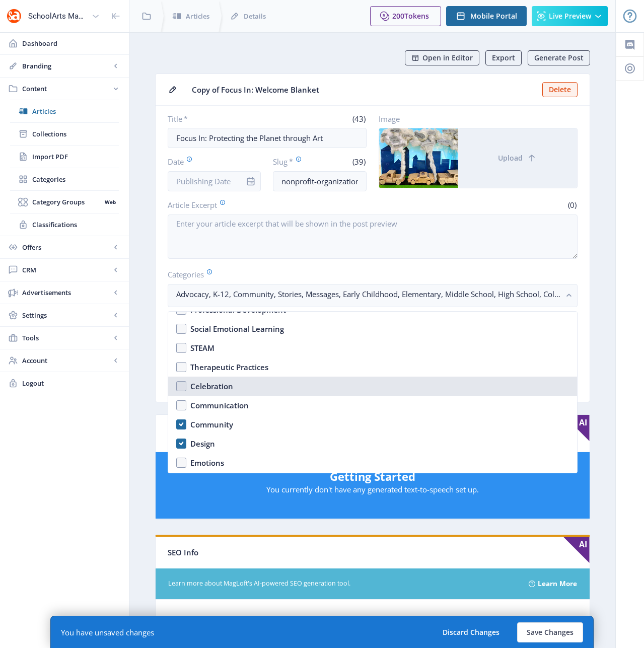
click at [177, 382] on nb-option "Celebration" at bounding box center [372, 386] width 409 height 19
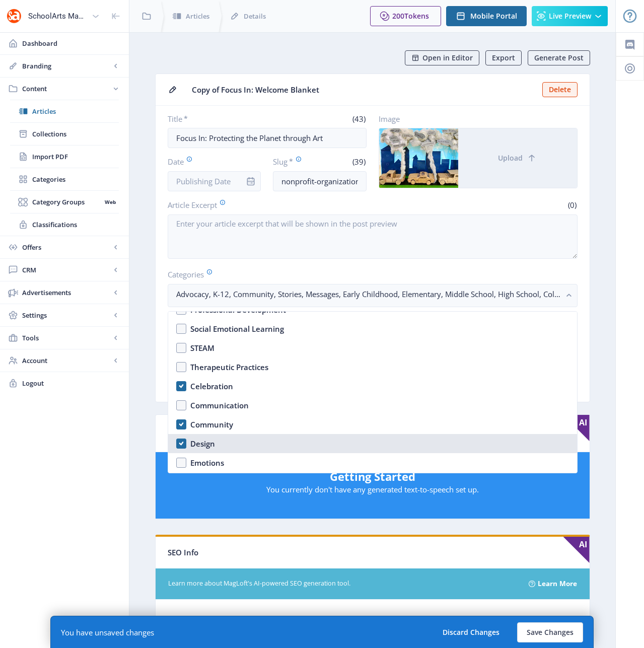
click at [182, 444] on nb-option "Design" at bounding box center [372, 443] width 409 height 19
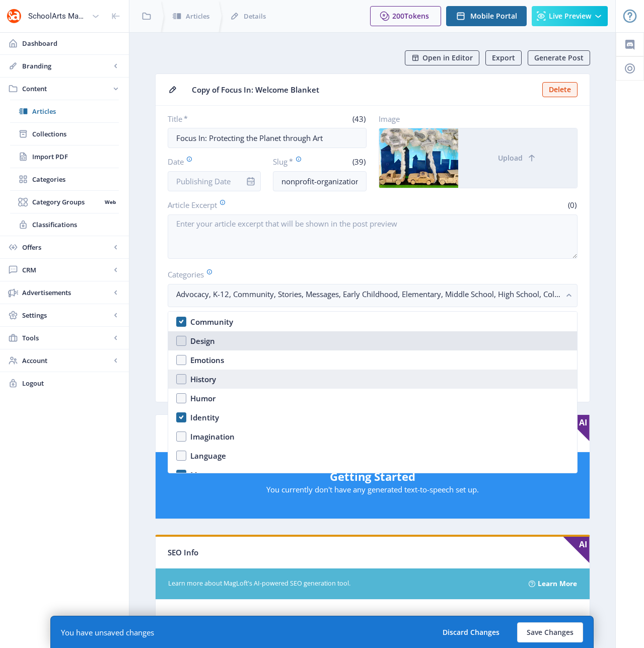
scroll to position [531, 0]
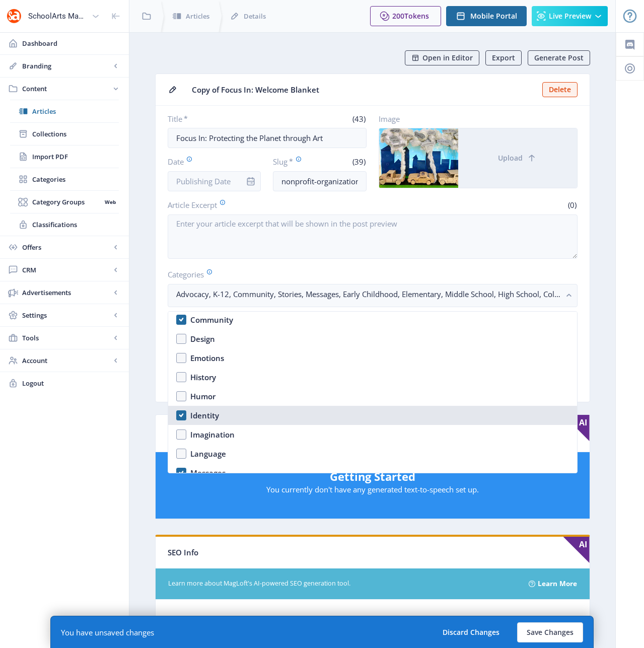
click at [181, 418] on nb-option "Identity" at bounding box center [372, 415] width 409 height 19
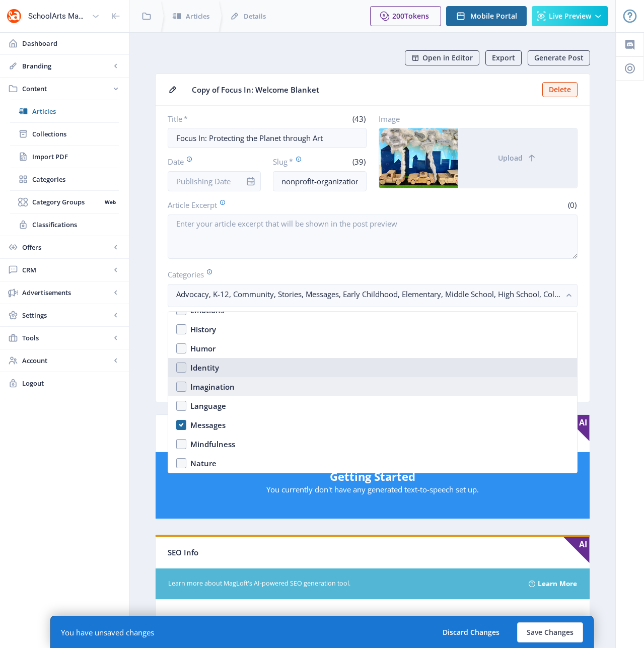
scroll to position [626, 0]
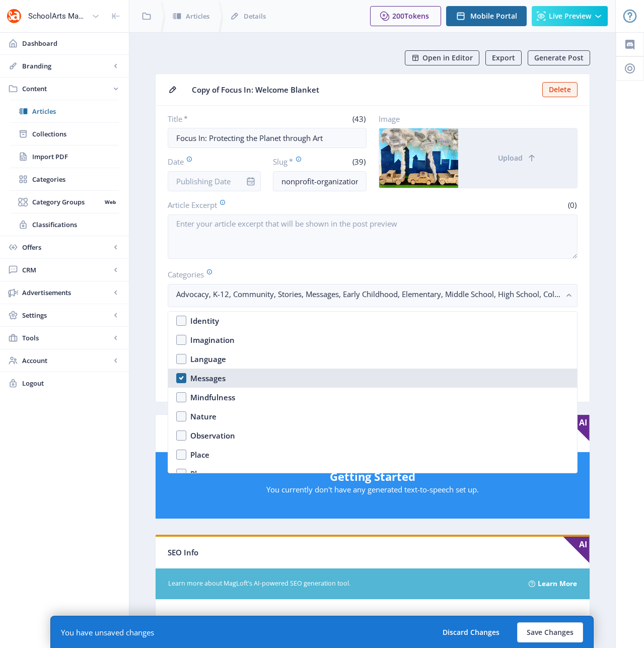
click at [180, 382] on nb-option "Messages" at bounding box center [372, 378] width 409 height 19
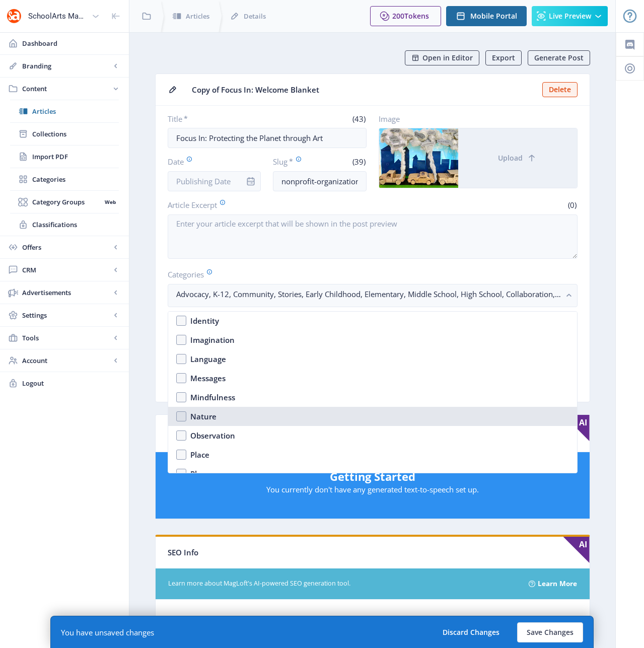
click at [181, 417] on nb-option "Nature" at bounding box center [372, 416] width 409 height 19
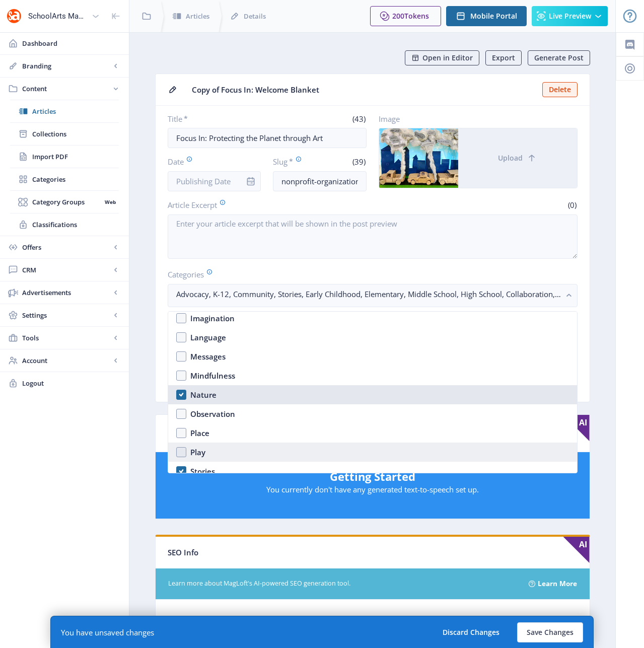
scroll to position [662, 0]
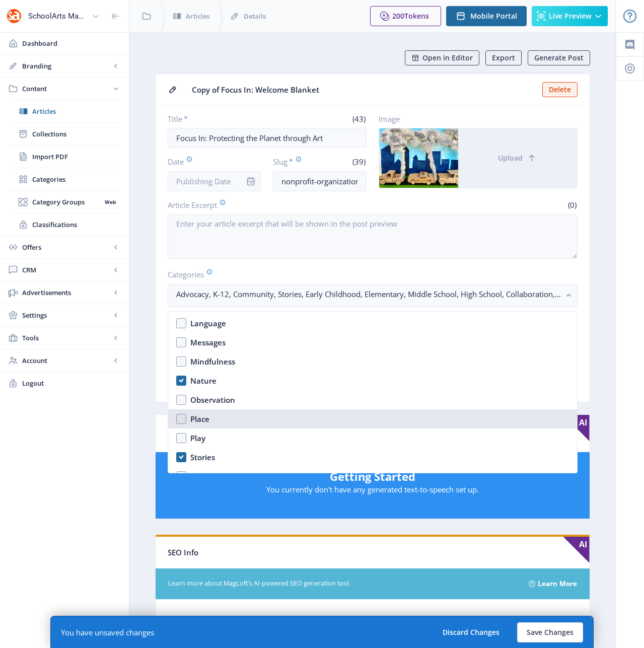
click at [179, 421] on nb-option "Place" at bounding box center [372, 419] width 409 height 19
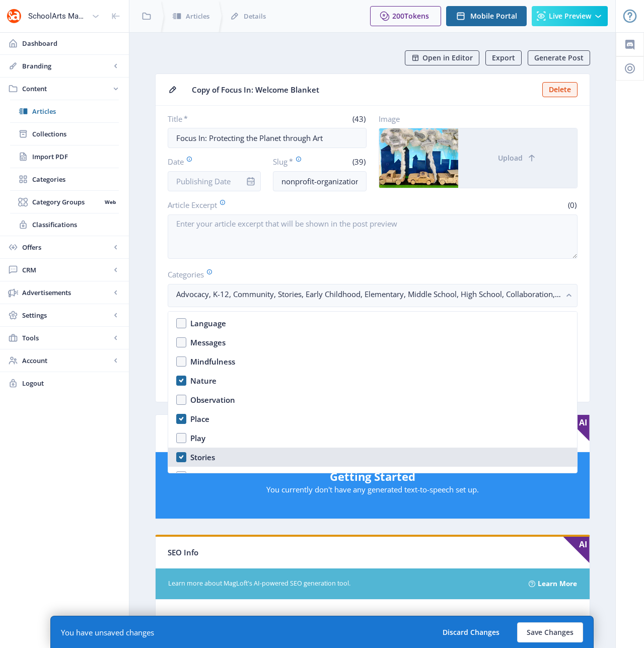
click at [182, 456] on nb-option "Stories" at bounding box center [372, 457] width 409 height 19
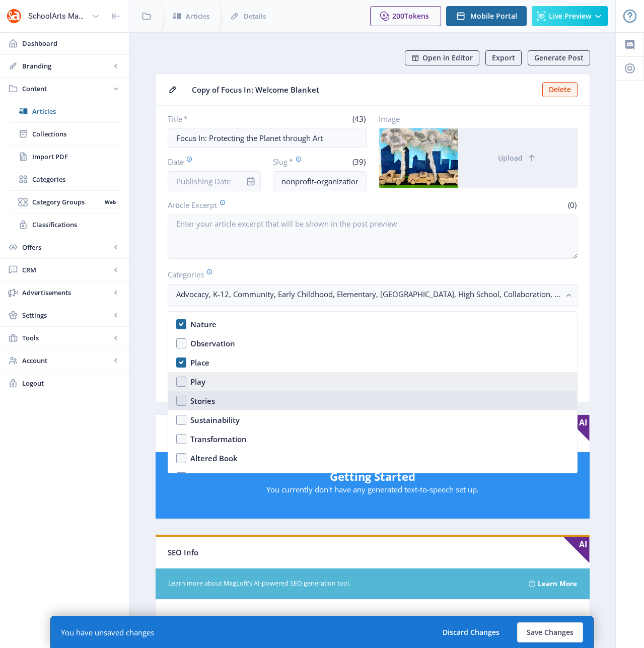
scroll to position [751, 0]
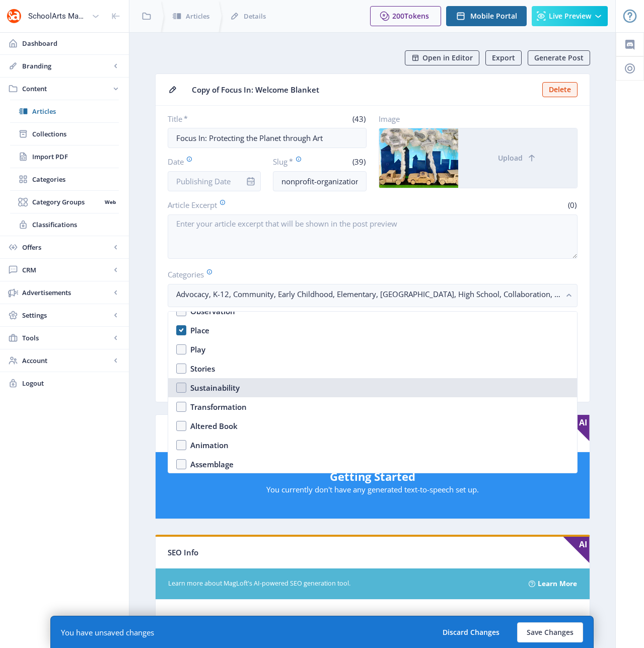
click at [181, 389] on nb-option "Sustainability" at bounding box center [372, 387] width 409 height 19
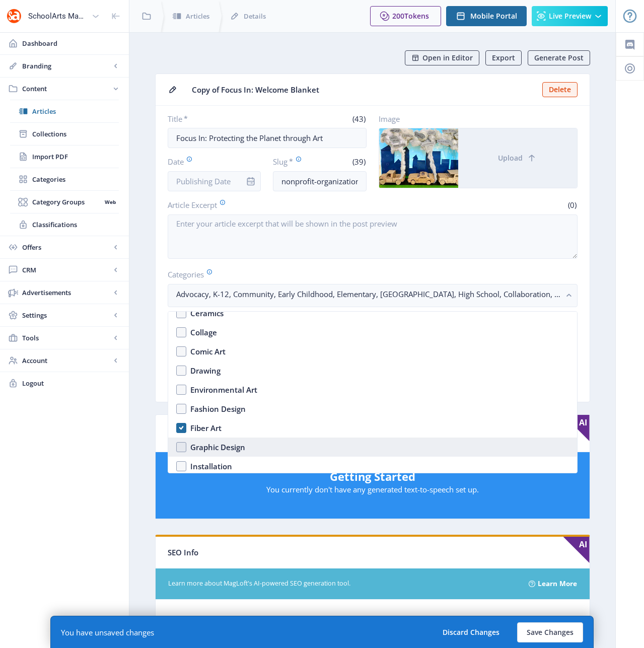
scroll to position [928, 0]
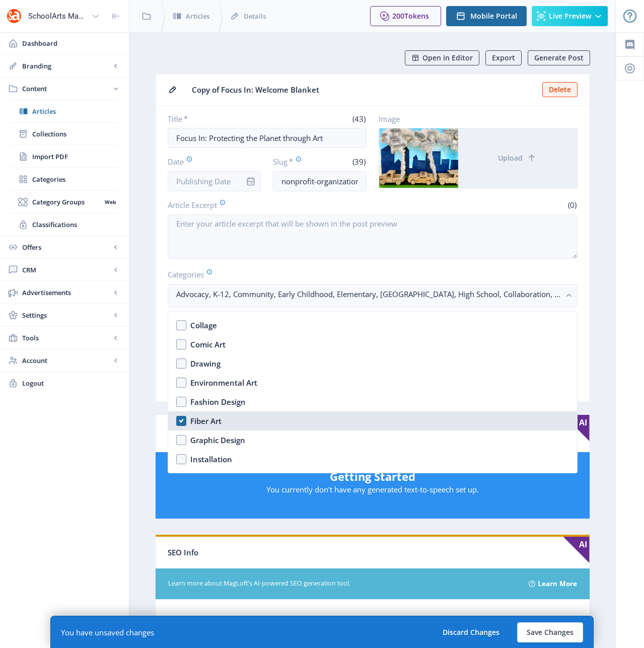
click at [195, 419] on div "Fiber Art" at bounding box center [205, 421] width 31 height 12
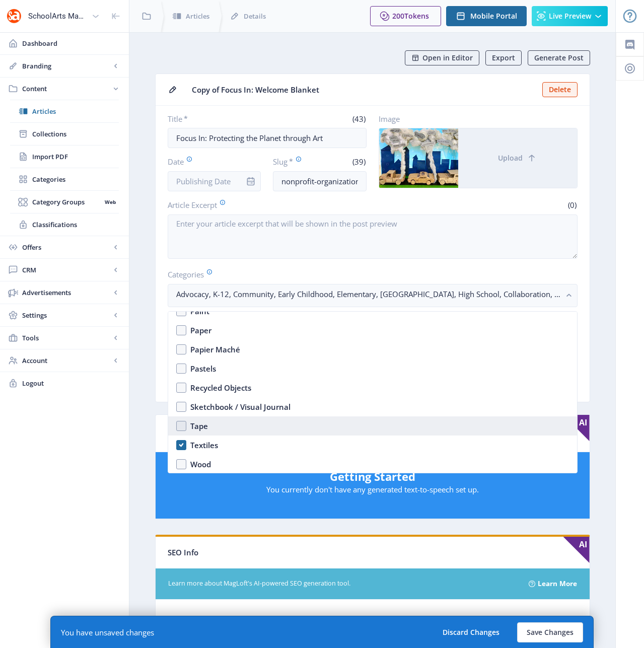
scroll to position [1562, 0]
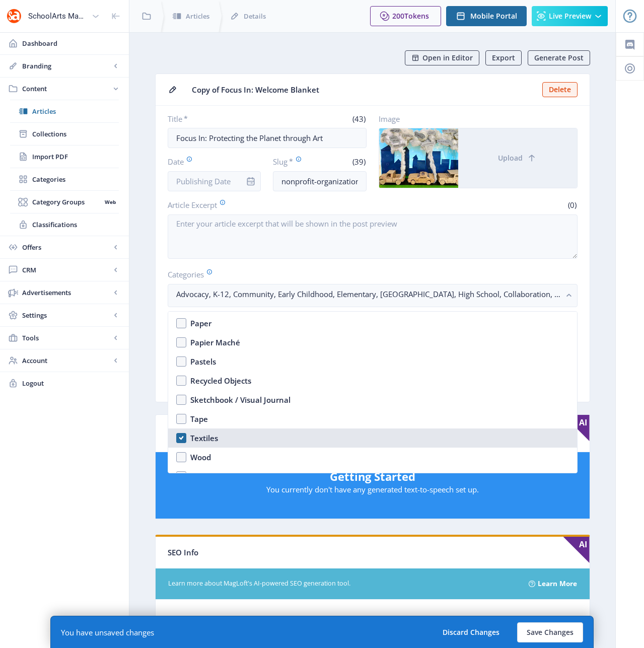
click at [204, 436] on div "Textiles" at bounding box center [204, 438] width 28 height 12
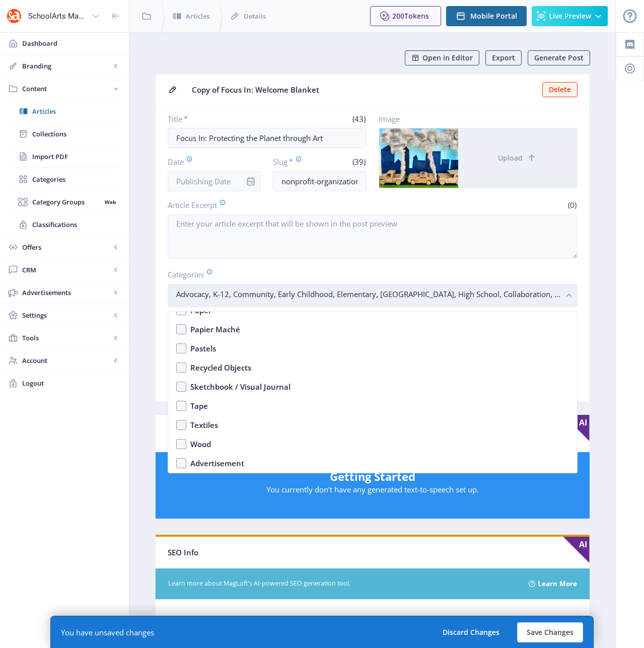
click at [566, 295] on rect "button" at bounding box center [570, 296] width 12 height 12
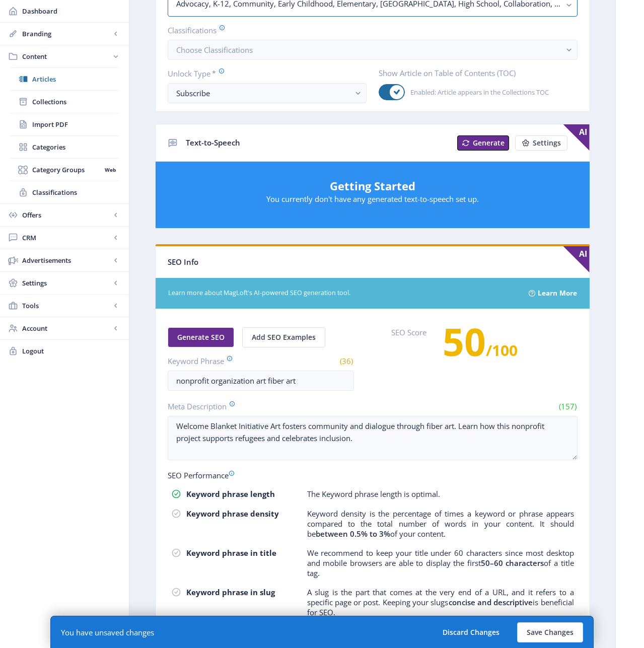
scroll to position [293, 0]
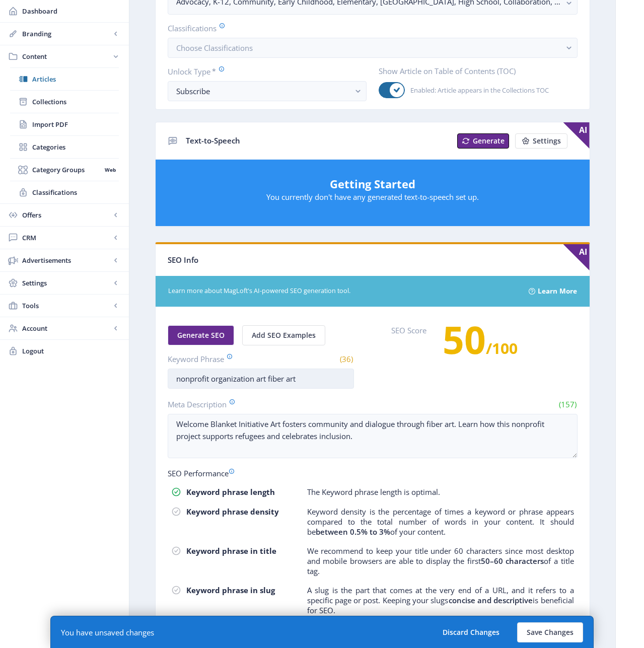
drag, startPoint x: 307, startPoint y: 382, endPoint x: 268, endPoint y: 378, distance: 38.9
click at [268, 378] on input "nonprofit organization art fiber art" at bounding box center [261, 379] width 186 height 20
drag, startPoint x: 366, startPoint y: 440, endPoint x: 160, endPoint y: 425, distance: 206.6
click at [160, 425] on nb-card-body "Generate SEO Add SEO Examples Keyword Phrase (38) nonprofit organization art en…" at bounding box center [373, 498] width 434 height 383
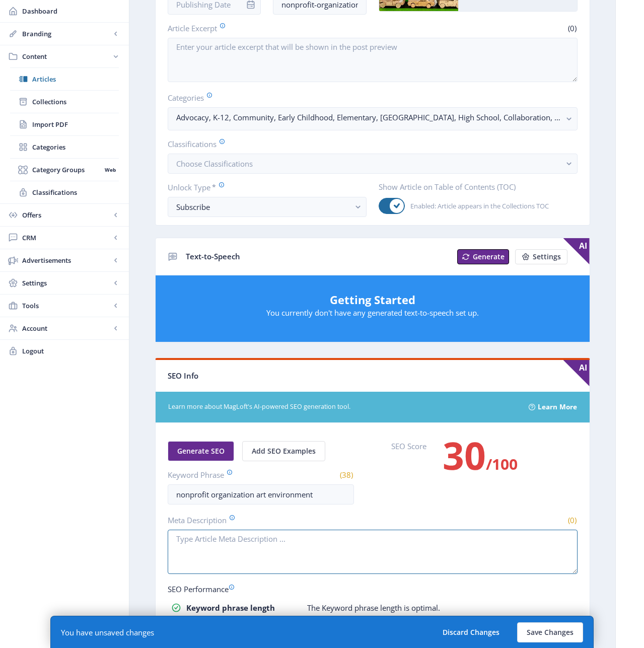
scroll to position [371, 0]
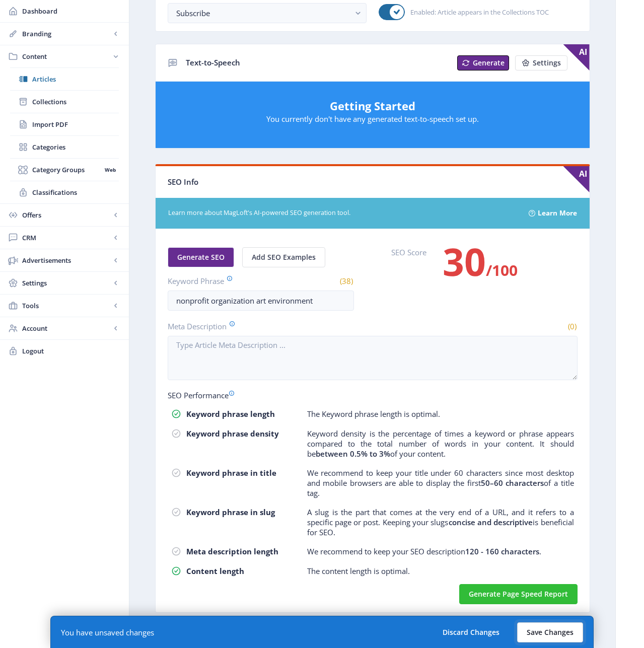
click at [542, 635] on button "Save Changes" at bounding box center [550, 633] width 66 height 20
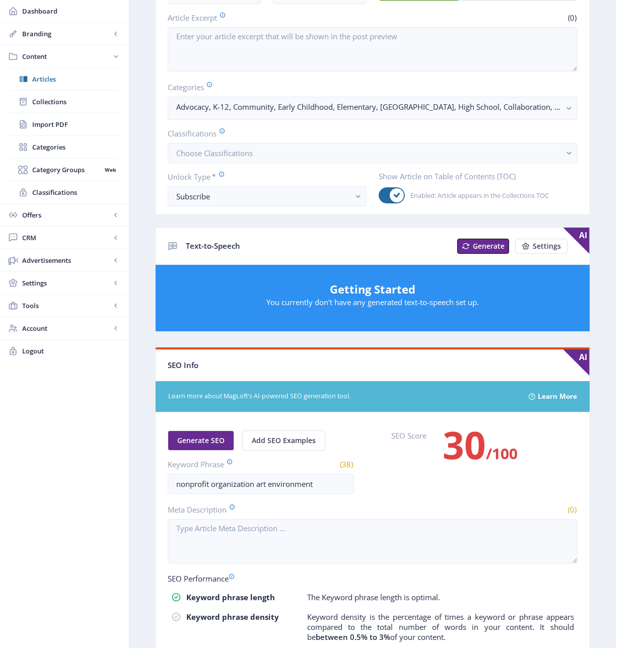
scroll to position [181, 0]
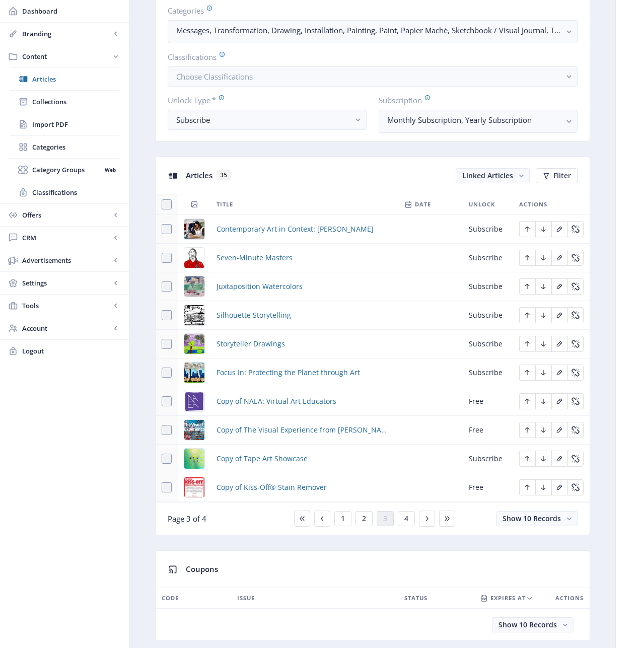
scroll to position [303, 0]
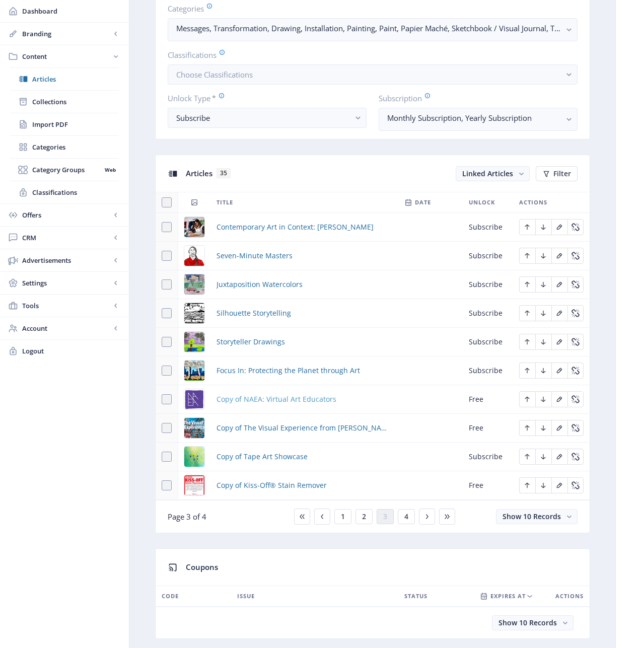
click at [279, 400] on span "Copy of NAEA: Virtual Art Educators" at bounding box center [277, 399] width 120 height 12
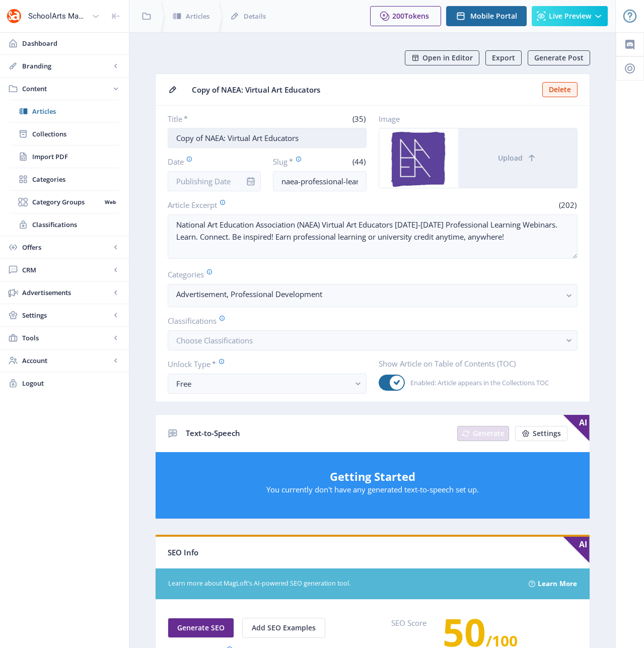
drag, startPoint x: 206, startPoint y: 138, endPoint x: 171, endPoint y: 133, distance: 35.6
click at [171, 133] on input "Copy of NAEA: Virtual Art Educators" at bounding box center [267, 138] width 199 height 20
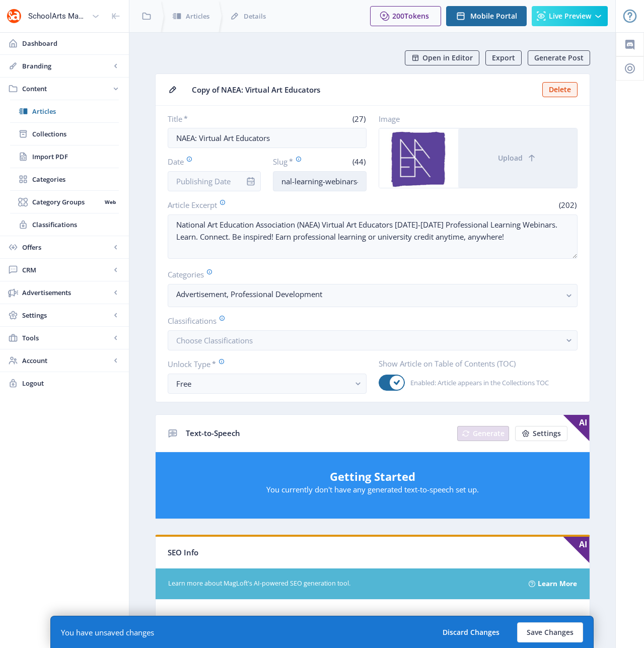
scroll to position [0, 87]
drag, startPoint x: 325, startPoint y: 184, endPoint x: 360, endPoint y: 183, distance: 34.3
click at [360, 183] on input "naea-professional-learning-webinars-123-roeu" at bounding box center [320, 181] width 94 height 20
click at [360, 182] on input "naea-professional-learning-webinars-123-roeu" at bounding box center [320, 181] width 94 height 20
drag, startPoint x: 327, startPoint y: 181, endPoint x: 363, endPoint y: 181, distance: 35.8
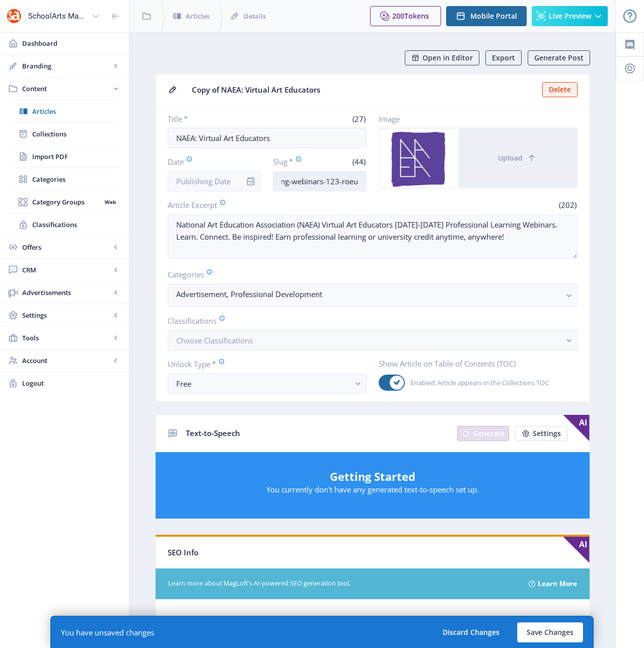
click at [363, 181] on input "naea-professional-learning-webinars-123-roeu" at bounding box center [320, 181] width 94 height 20
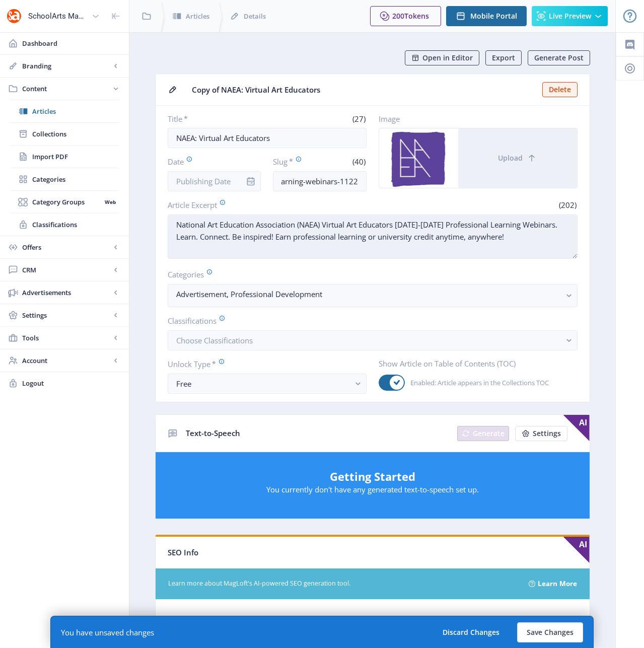
scroll to position [0, 0]
click at [402, 246] on textarea "National Art Education Association (NAEA) Virtual Art Educators [DATE]-[DATE] P…" at bounding box center [373, 237] width 410 height 44
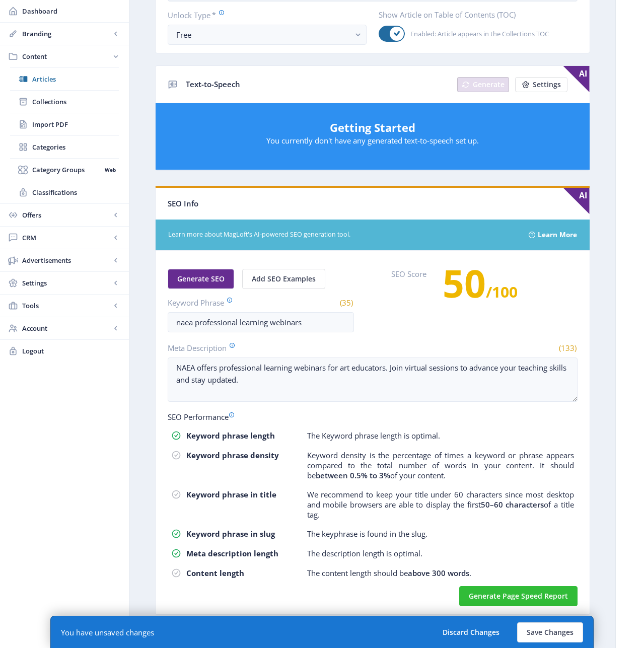
scroll to position [351, 0]
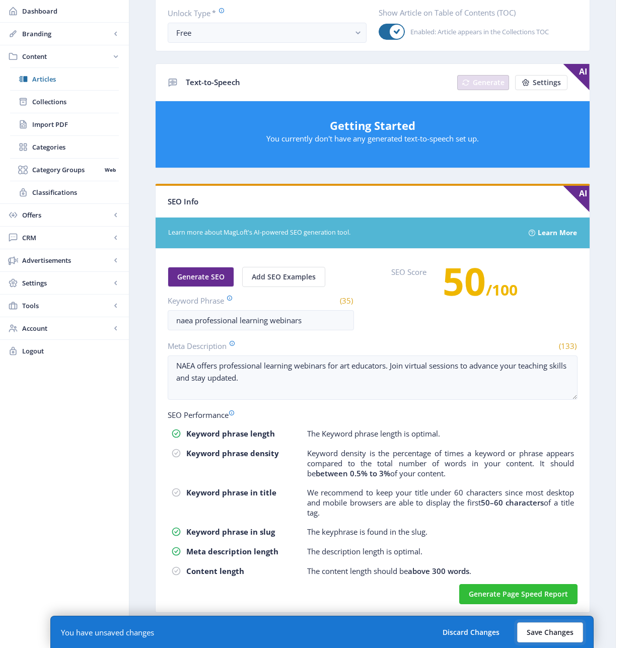
click at [551, 635] on button "Save Changes" at bounding box center [550, 633] width 66 height 20
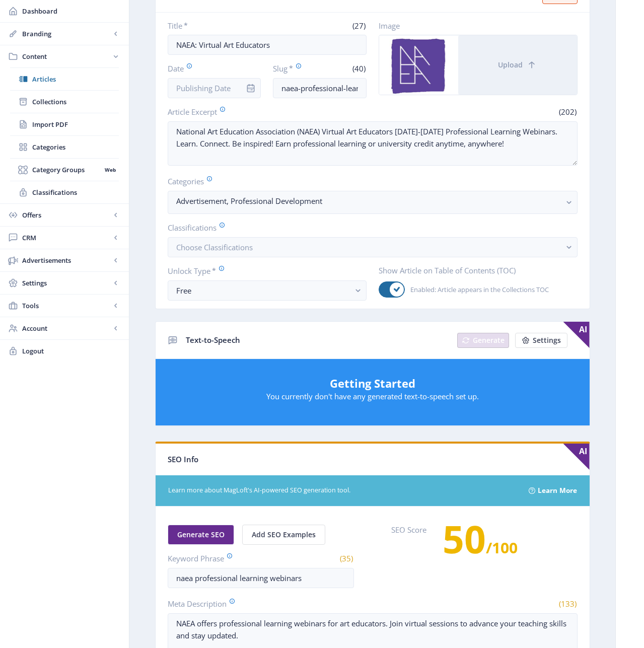
scroll to position [0, 0]
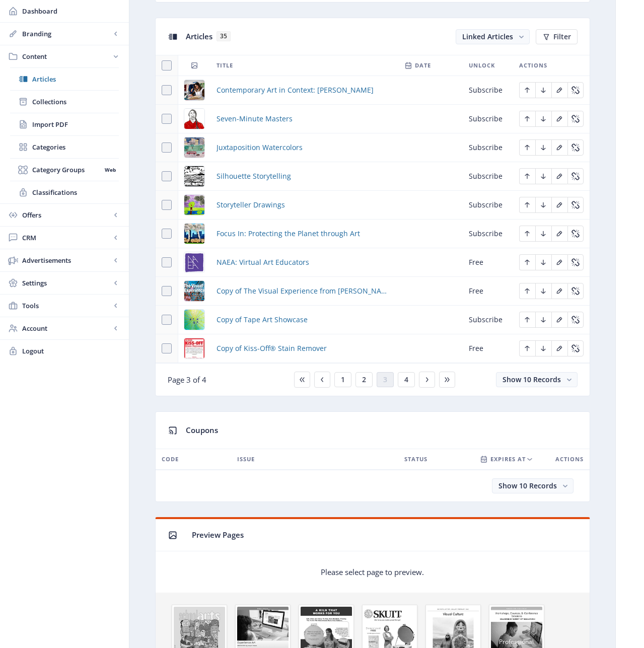
scroll to position [443, 0]
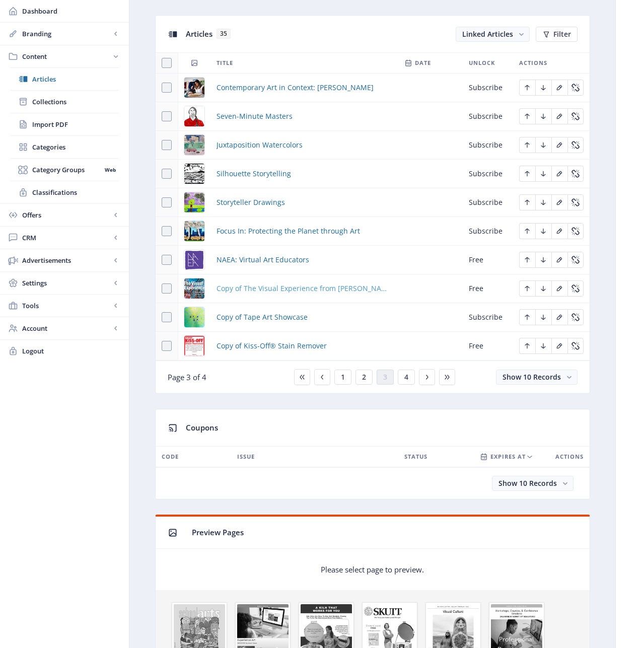
click at [269, 290] on span "Copy of The Visual Experience from [PERSON_NAME]" at bounding box center [305, 289] width 176 height 12
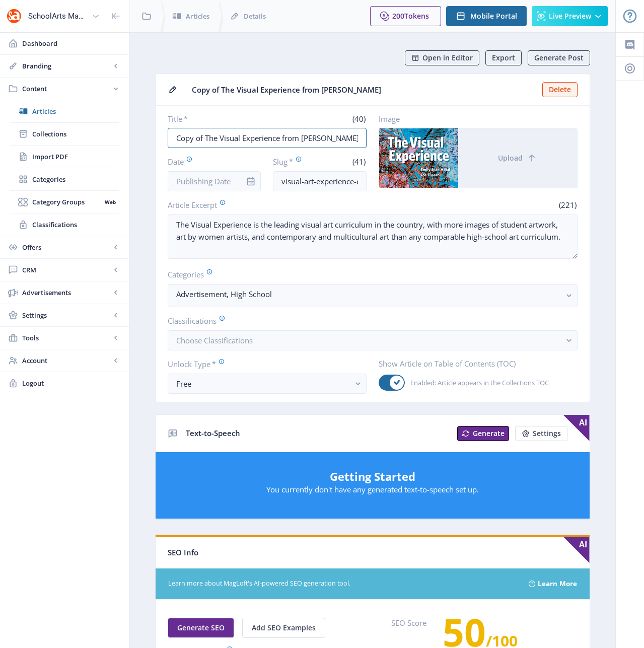
drag, startPoint x: 204, startPoint y: 138, endPoint x: 158, endPoint y: 137, distance: 46.4
click at [158, 137] on nb-card-body "Title * (40) Copy of The Visual Experience from [PERSON_NAME] Date Slug * (41) …" at bounding box center [373, 254] width 434 height 296
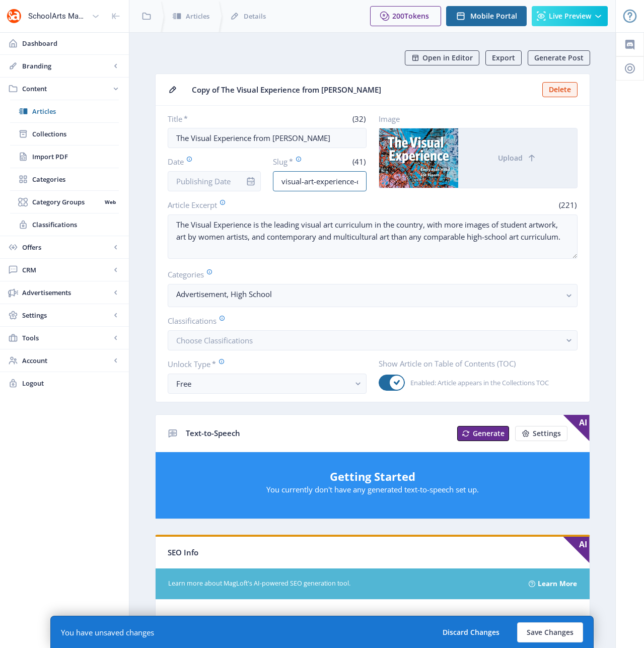
scroll to position [0, 73]
drag, startPoint x: 325, startPoint y: 182, endPoint x: 390, endPoint y: 187, distance: 65.2
click at [390, 187] on div "Title * (32) The Visual Experience from [PERSON_NAME] Date Slug * (41) visual-a…" at bounding box center [373, 153] width 410 height 78
click at [353, 182] on input "visual-art-experience-curriculum-123-75nx" at bounding box center [320, 181] width 94 height 20
drag, startPoint x: 360, startPoint y: 182, endPoint x: 331, endPoint y: 181, distance: 28.2
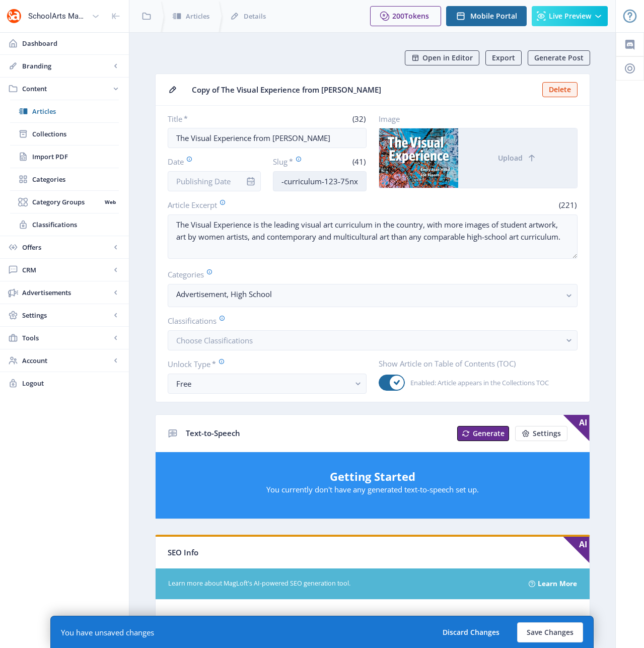
click at [331, 181] on input "visual-art-experience-curriculum-123-75nx" at bounding box center [320, 181] width 94 height 20
click at [341, 276] on label "Categories" at bounding box center [369, 274] width 402 height 11
click at [534, 634] on button "Save Changes" at bounding box center [550, 633] width 66 height 20
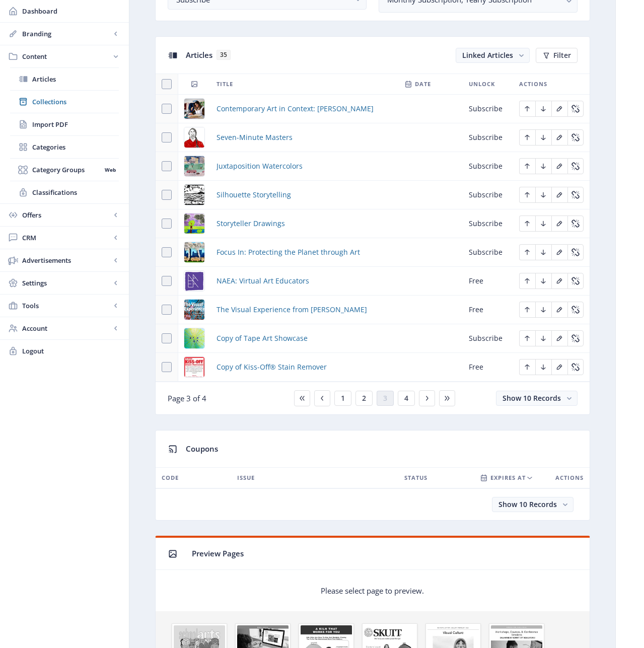
scroll to position [423, 0]
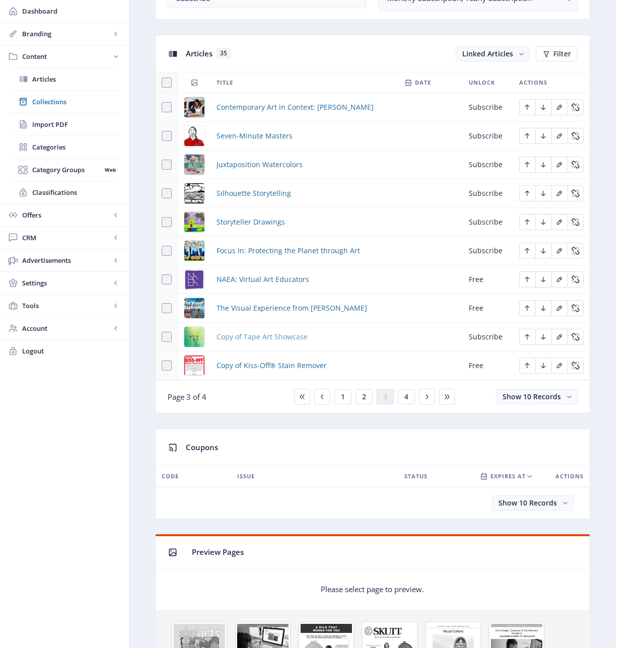
click at [264, 339] on span "Copy of Tape Art Showcase" at bounding box center [262, 337] width 91 height 12
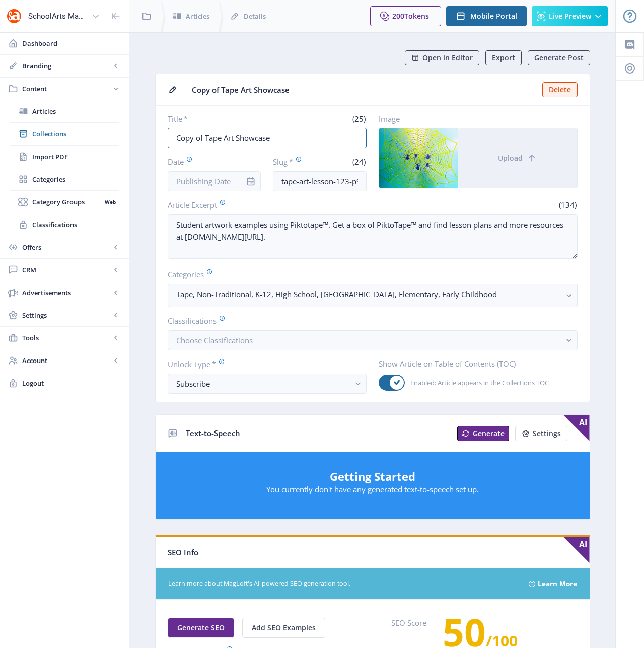
drag, startPoint x: 204, startPoint y: 138, endPoint x: 146, endPoint y: 126, distance: 58.6
click at [146, 126] on nb-layout-column "Open in Editor Export Generate Post Copy of Tape Art Showcase Delete Title * (2…" at bounding box center [372, 515] width 487 height 967
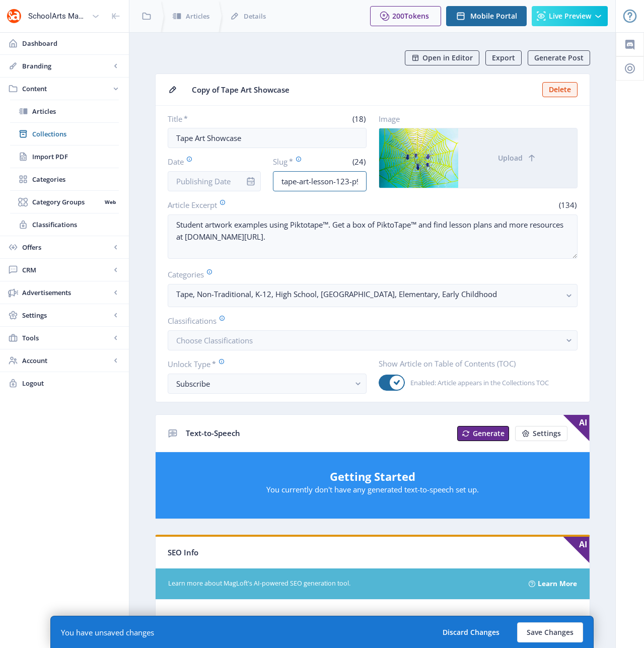
scroll to position [0, 12]
drag, startPoint x: 338, startPoint y: 180, endPoint x: 379, endPoint y: 182, distance: 41.4
click at [379, 182] on div "Title * (18) Tape Art Showcase Date Slug * (24) tape-art-lesson-123-p90b Image …" at bounding box center [373, 153] width 410 height 78
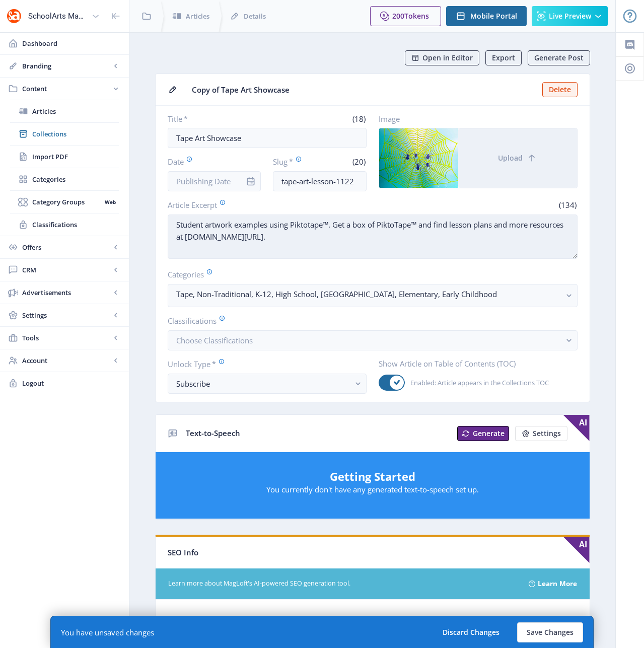
click at [339, 240] on textarea "Student artwork examples using Piktotape™. Get a box of PiktoTape™ and find les…" at bounding box center [373, 237] width 410 height 44
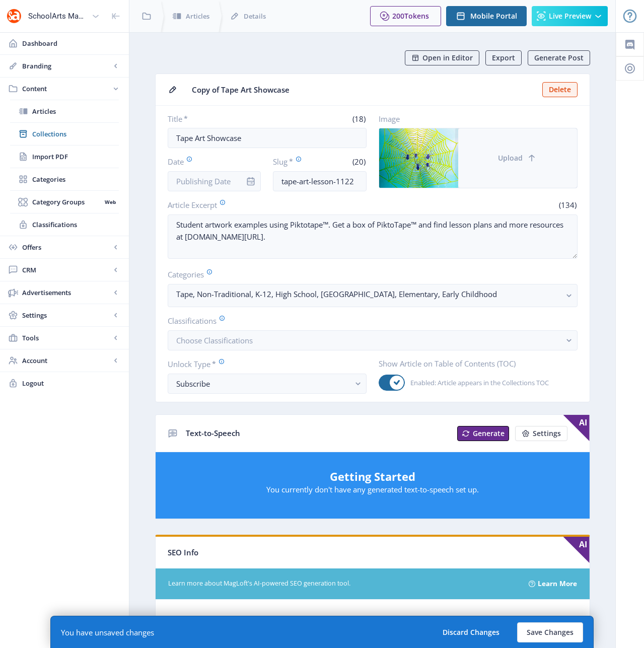
click at [499, 160] on span "Upload" at bounding box center [510, 158] width 25 height 8
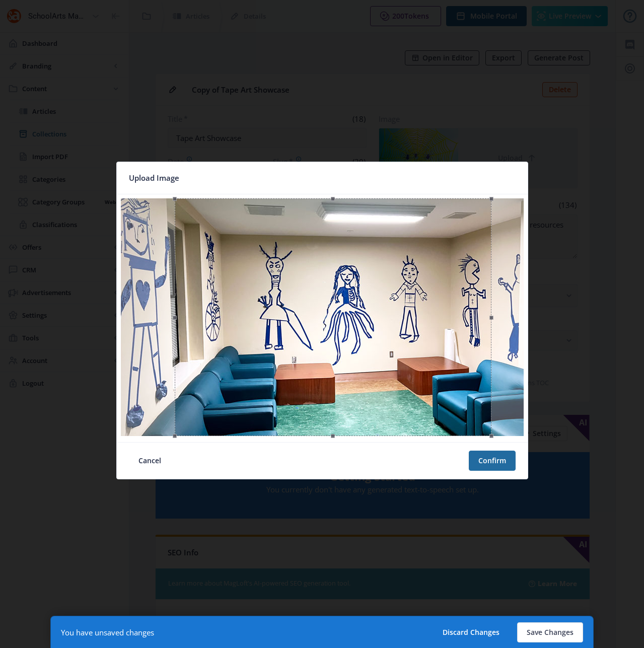
drag, startPoint x: 349, startPoint y: 361, endPoint x: 402, endPoint y: 365, distance: 54.0
click at [402, 365] on div at bounding box center [333, 317] width 317 height 238
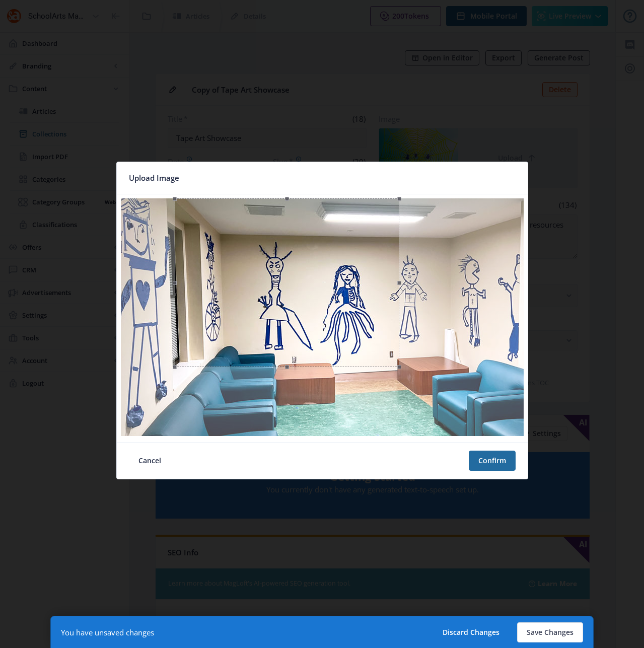
drag, startPoint x: 494, startPoint y: 437, endPoint x: 401, endPoint y: 350, distance: 126.9
click at [399, 350] on div at bounding box center [287, 282] width 225 height 169
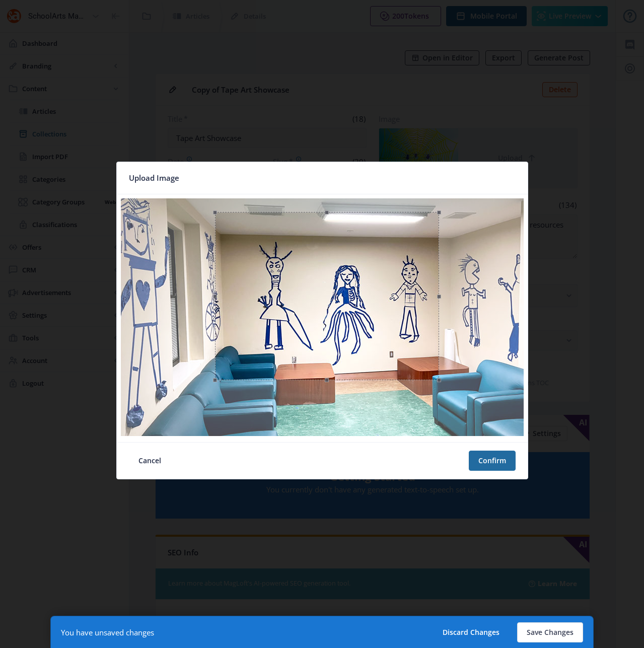
drag, startPoint x: 314, startPoint y: 304, endPoint x: 355, endPoint y: 317, distance: 42.5
click at [355, 317] on div at bounding box center [327, 296] width 224 height 168
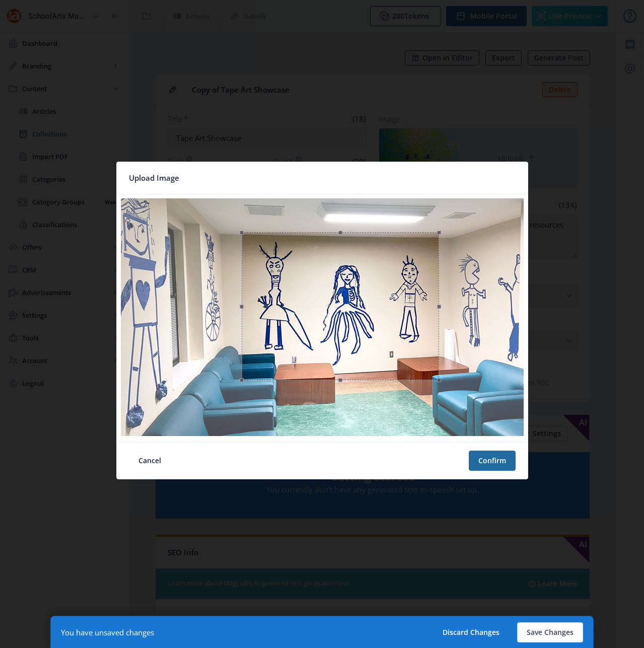
drag, startPoint x: 216, startPoint y: 212, endPoint x: 242, endPoint y: 245, distance: 42.6
click at [242, 245] on div at bounding box center [340, 306] width 197 height 148
drag, startPoint x: 439, startPoint y: 379, endPoint x: 427, endPoint y: 361, distance: 22.2
click at [427, 361] on div at bounding box center [334, 301] width 185 height 139
drag, startPoint x: 377, startPoint y: 319, endPoint x: 386, endPoint y: 319, distance: 8.6
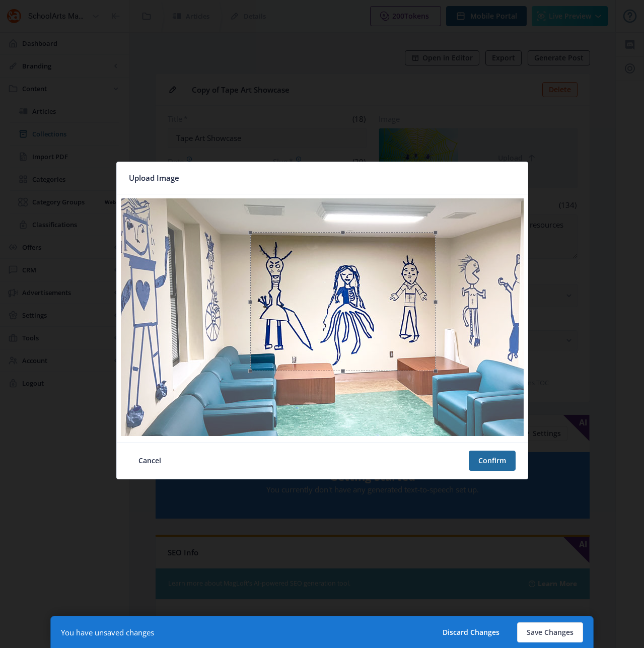
click at [386, 319] on div at bounding box center [342, 301] width 185 height 139
click at [483, 458] on button "Confirm" at bounding box center [492, 461] width 47 height 20
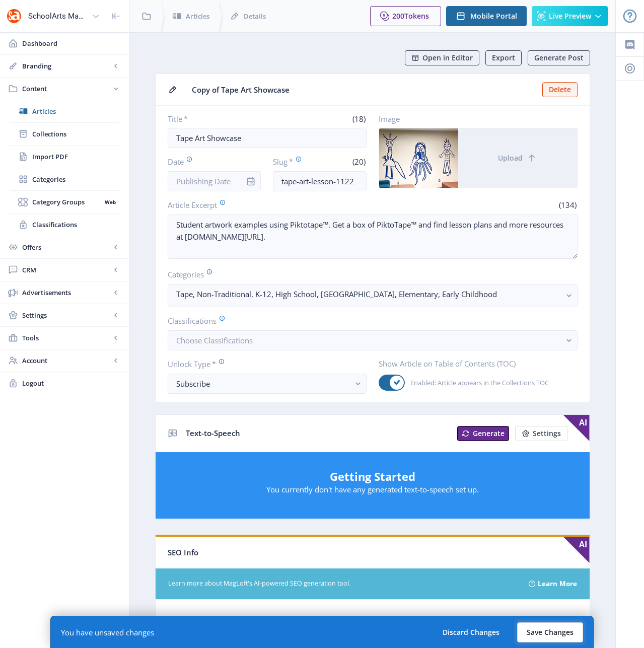
click at [558, 631] on button "Save Changes" at bounding box center [550, 633] width 66 height 20
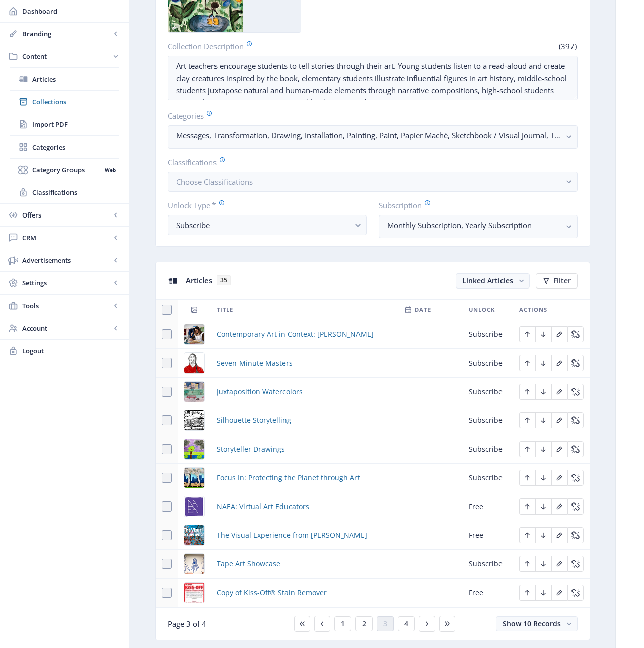
scroll to position [371, 0]
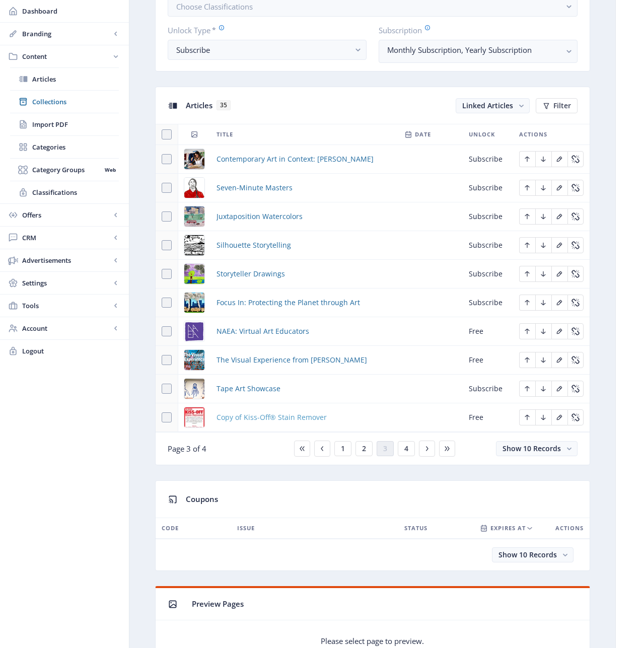
click at [276, 417] on span "Copy of Kiss-Off® Stain Remover" at bounding box center [272, 418] width 110 height 12
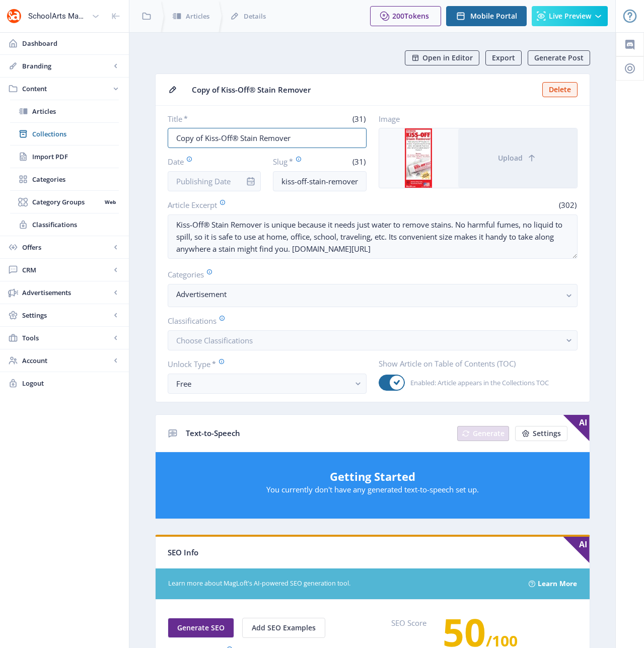
drag, startPoint x: 205, startPoint y: 138, endPoint x: 158, endPoint y: 138, distance: 47.4
click at [158, 138] on nb-card-body "Title * (31) Copy of Kiss-Off® Stain Remover Date Slug * (31) kiss-off-stain-re…" at bounding box center [373, 254] width 434 height 296
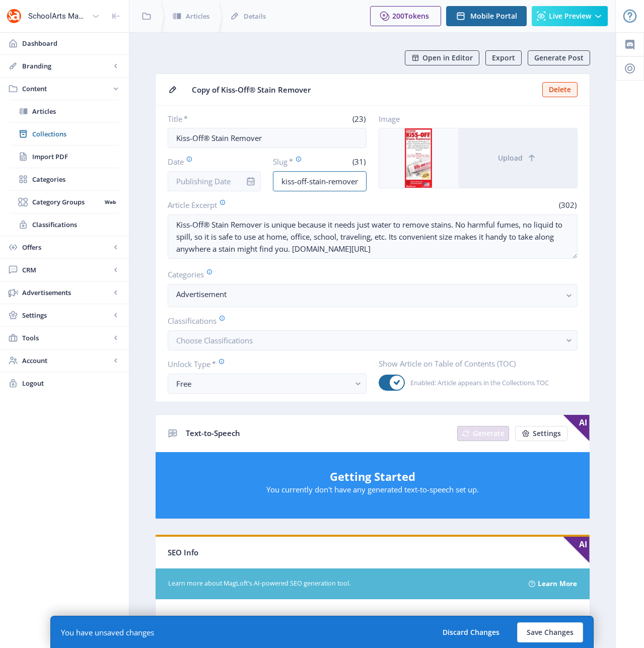
scroll to position [0, 37]
drag, startPoint x: 343, startPoint y: 180, endPoint x: 370, endPoint y: 181, distance: 27.7
click at [370, 181] on div "Title * (23) Kiss-Off® Stain Remover Date Slug * (31) kiss-off-stain-remover-12…" at bounding box center [373, 153] width 410 height 78
click at [357, 181] on input "kiss-off-stain-remover-123-w46d" at bounding box center [320, 181] width 94 height 20
drag, startPoint x: 358, startPoint y: 181, endPoint x: 328, endPoint y: 181, distance: 30.2
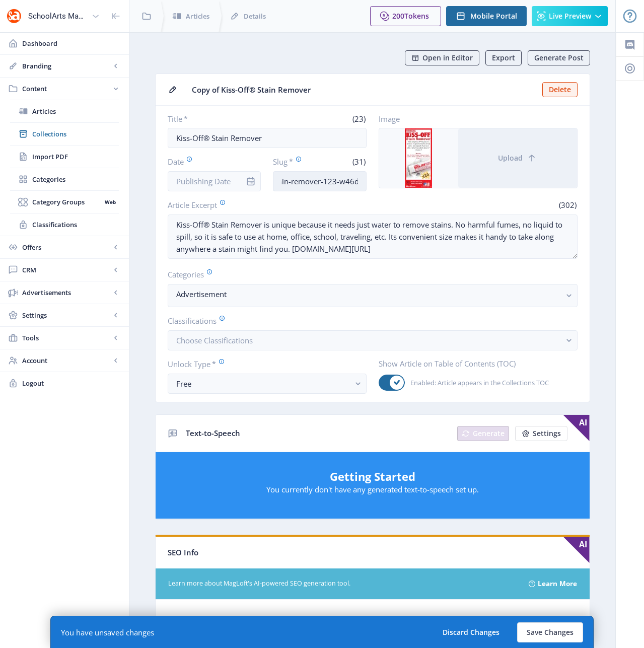
click at [328, 181] on input "kiss-off-stain-remover-123-w46d" at bounding box center [320, 181] width 94 height 20
click at [464, 272] on label "Categories" at bounding box center [369, 274] width 402 height 11
click at [552, 631] on button "Save Changes" at bounding box center [550, 633] width 66 height 20
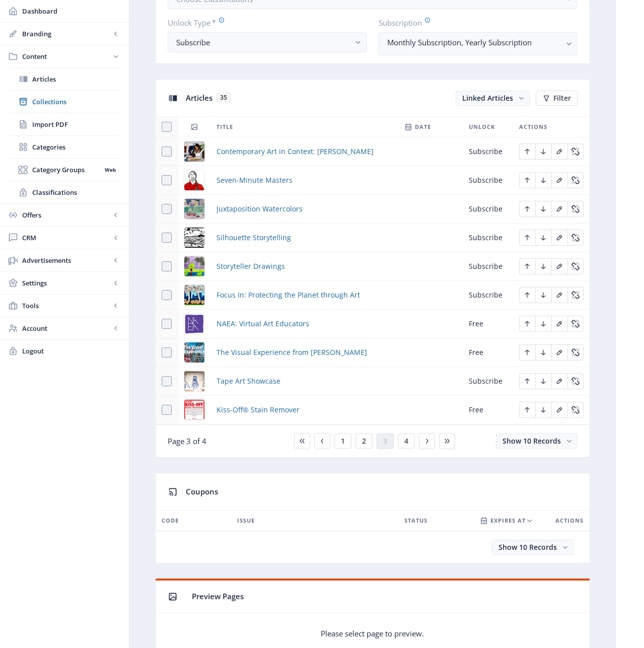
scroll to position [430, 0]
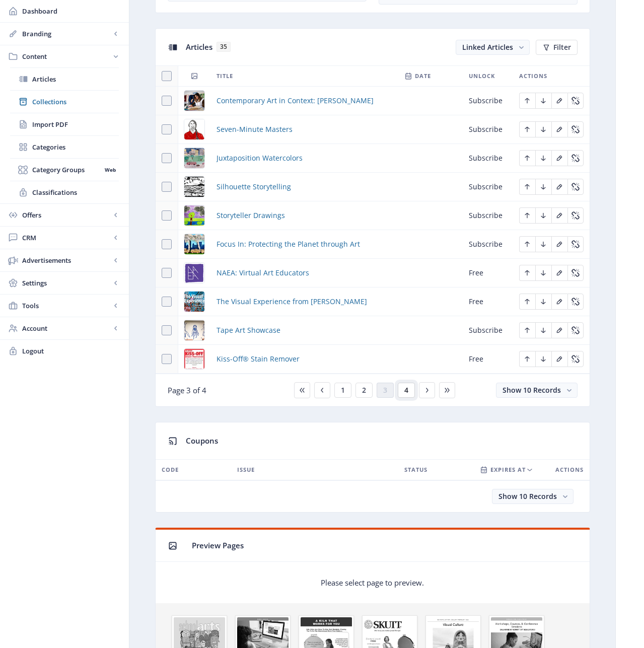
click at [408, 393] on span "4" at bounding box center [406, 390] width 4 height 8
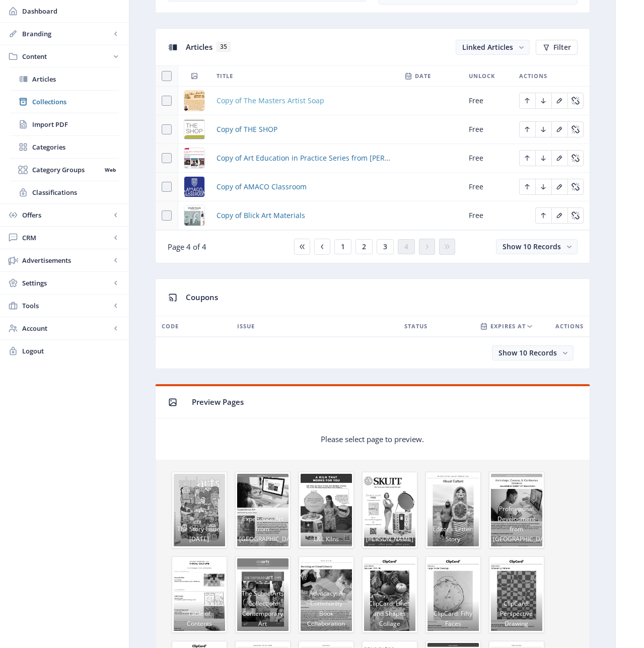
click at [247, 99] on span "Copy of The Masters Artist Soap" at bounding box center [271, 101] width 108 height 12
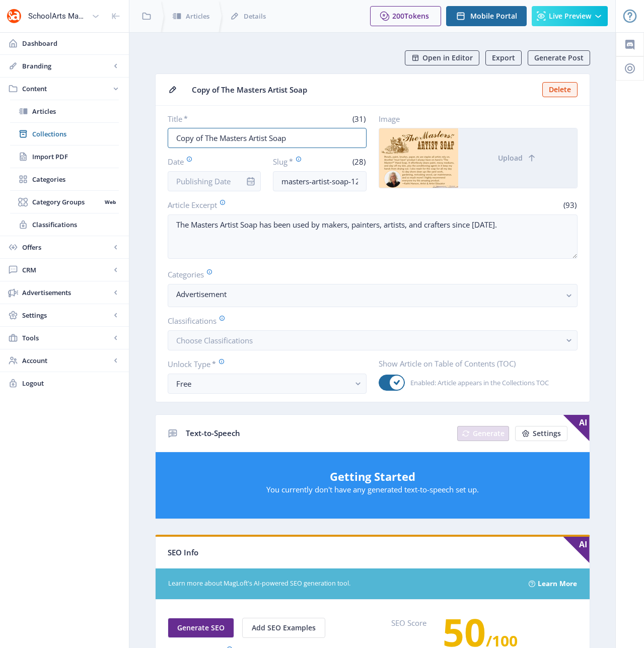
drag, startPoint x: 205, startPoint y: 137, endPoint x: 160, endPoint y: 137, distance: 44.8
click at [160, 137] on nb-card-body "Title * (31) Copy of The Masters Artist Soap Date Slug * (28) masters-artist-so…" at bounding box center [373, 254] width 434 height 296
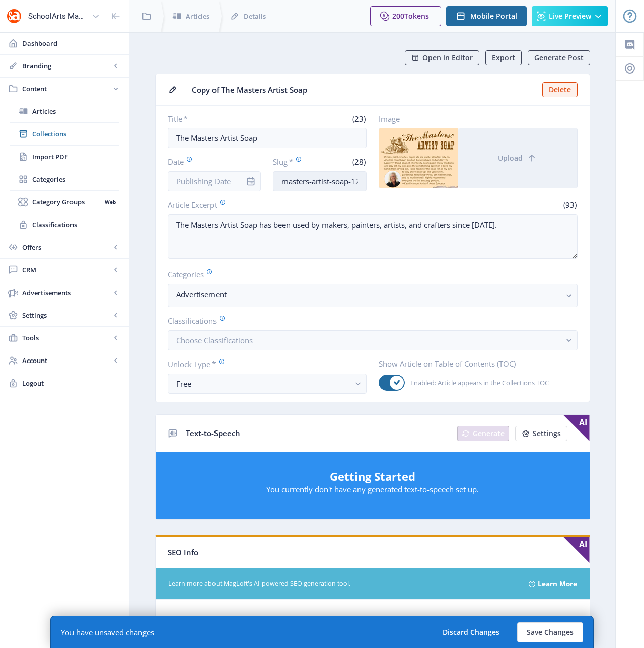
scroll to position [0, 24]
drag, startPoint x: 350, startPoint y: 182, endPoint x: 364, endPoint y: 181, distance: 14.1
click at [364, 181] on input "masters-artist-soap-123-qjz8" at bounding box center [320, 181] width 94 height 20
click at [355, 181] on input "masters-artist-soap-123-qjz8" at bounding box center [320, 181] width 94 height 20
drag, startPoint x: 358, startPoint y: 181, endPoint x: 332, endPoint y: 181, distance: 25.7
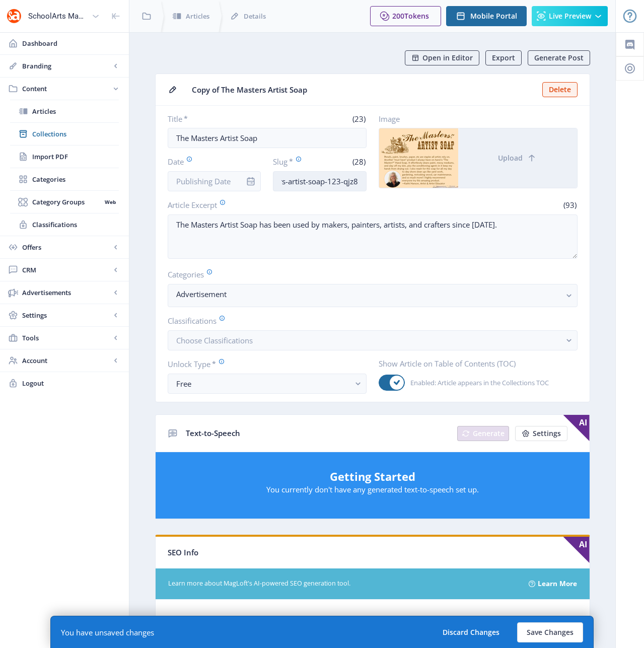
click at [332, 181] on input "masters-artist-soap-123-qjz8" at bounding box center [320, 181] width 94 height 20
click at [549, 633] on button "Save Changes" at bounding box center [550, 633] width 66 height 20
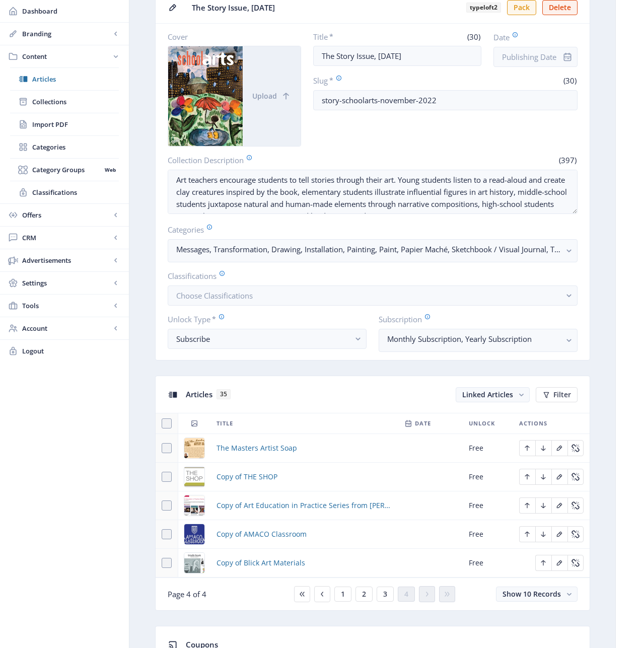
scroll to position [294, 0]
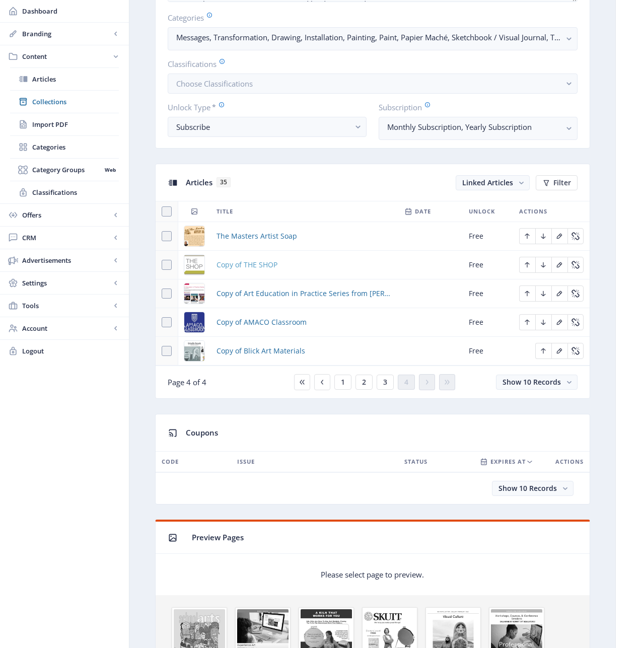
click at [254, 265] on span "Copy of THE SHOP" at bounding box center [247, 265] width 61 height 12
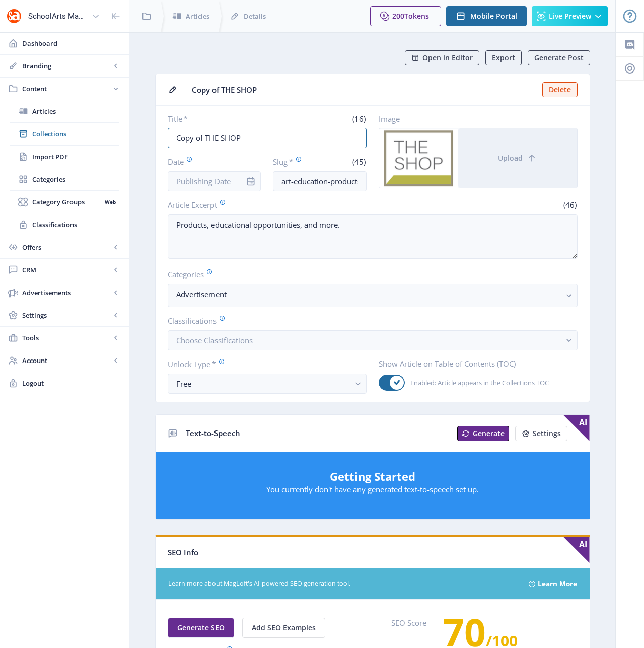
drag, startPoint x: 205, startPoint y: 139, endPoint x: 159, endPoint y: 139, distance: 45.8
click at [159, 139] on nb-card-body "Title * (16) Copy of THE SHOP Date Slug * (45) art-education-products-opportuni…" at bounding box center [373, 254] width 434 height 296
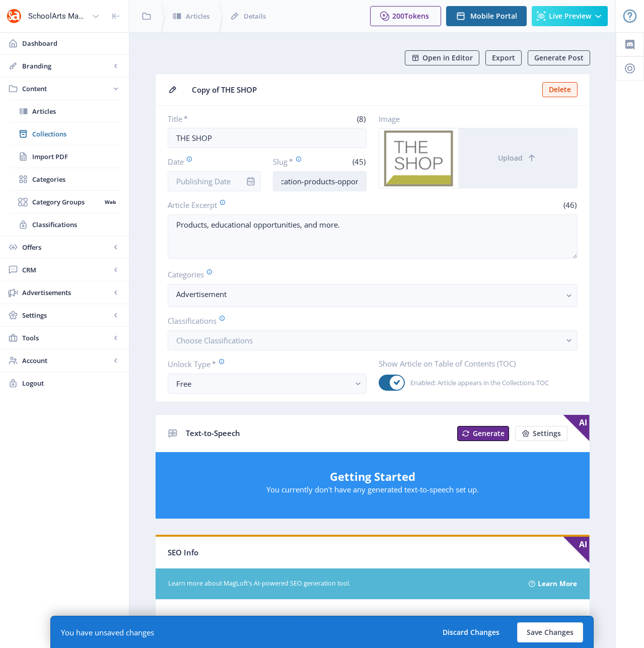
scroll to position [0, 87]
drag, startPoint x: 329, startPoint y: 181, endPoint x: 365, endPoint y: 177, distance: 35.5
click at [365, 177] on input "art-education-products-opportunities-123-f4cc" at bounding box center [320, 181] width 94 height 20
click at [360, 180] on input "art-education-products-opportunities-123-f4cc" at bounding box center [320, 181] width 94 height 20
drag, startPoint x: 346, startPoint y: 181, endPoint x: 333, endPoint y: 181, distance: 12.6
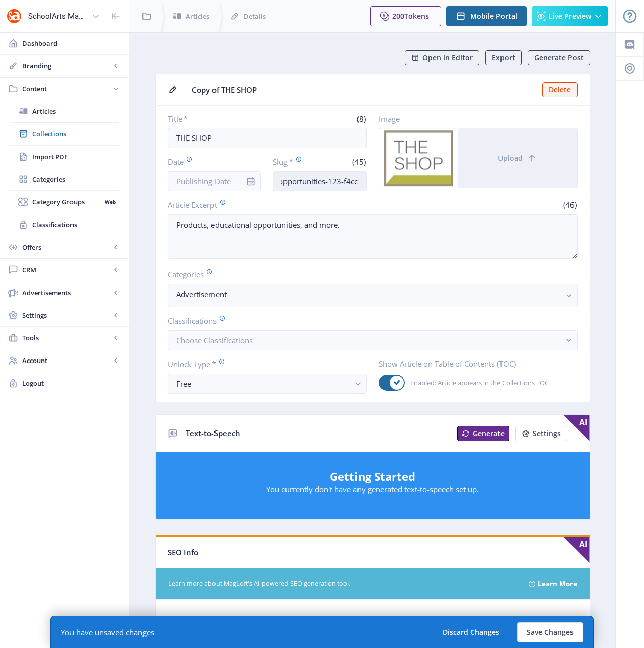
click at [333, 181] on input "art-education-products-opportunities-123-f4cc" at bounding box center [320, 181] width 94 height 20
click at [549, 635] on button "Save Changes" at bounding box center [550, 633] width 66 height 20
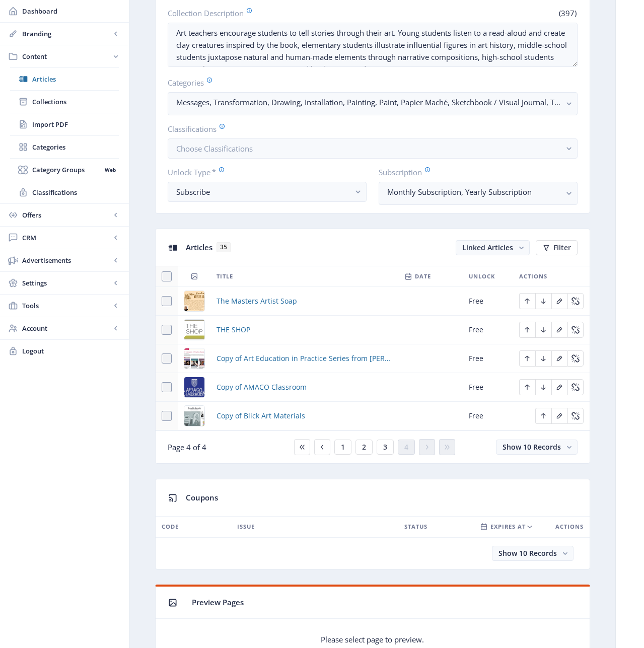
scroll to position [232, 0]
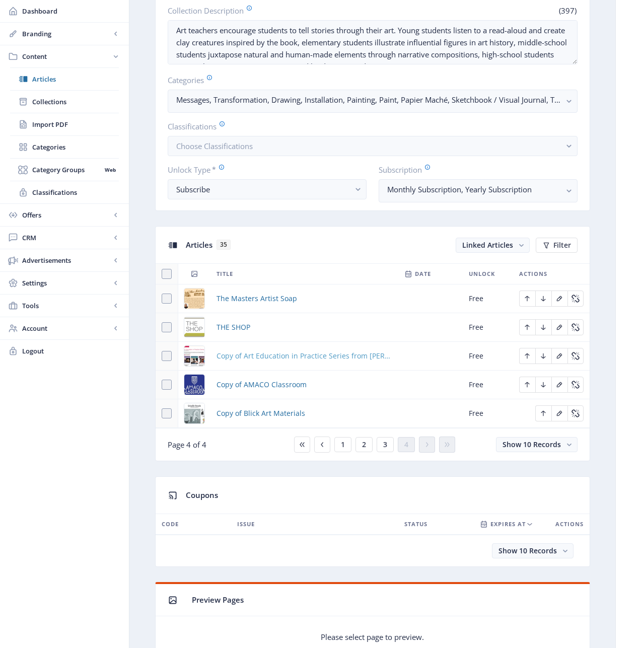
click at [261, 355] on span "Copy of Art Education in Practice Series from [PERSON_NAME]" at bounding box center [305, 356] width 176 height 12
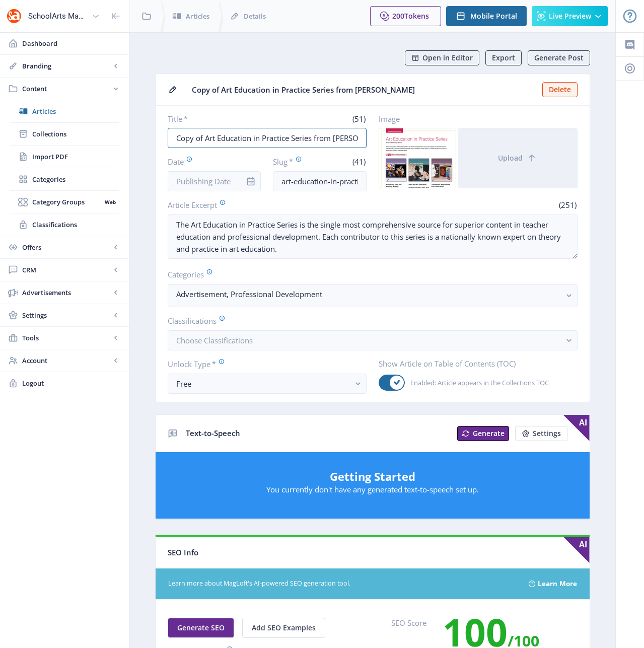
drag, startPoint x: 205, startPoint y: 137, endPoint x: 147, endPoint y: 137, distance: 58.4
click at [147, 137] on app-content-article "Open in Editor Export Generate Post Copy of Art Education in Practice Series fr…" at bounding box center [372, 495] width 451 height 890
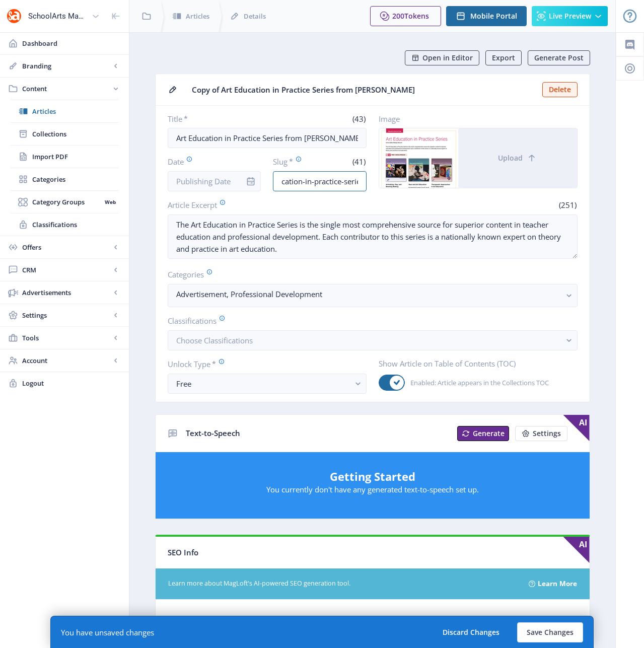
scroll to position [0, 68]
drag, startPoint x: 350, startPoint y: 180, endPoint x: 367, endPoint y: 181, distance: 17.2
click at [367, 181] on div "Title * (43) Art Education in Practice Series from [PERSON_NAME] Date Slug * (4…" at bounding box center [373, 153] width 410 height 78
click at [362, 181] on input "art-education-in-practice-series-123-s87g" at bounding box center [320, 181] width 94 height 20
drag, startPoint x: 360, startPoint y: 181, endPoint x: 330, endPoint y: 181, distance: 29.7
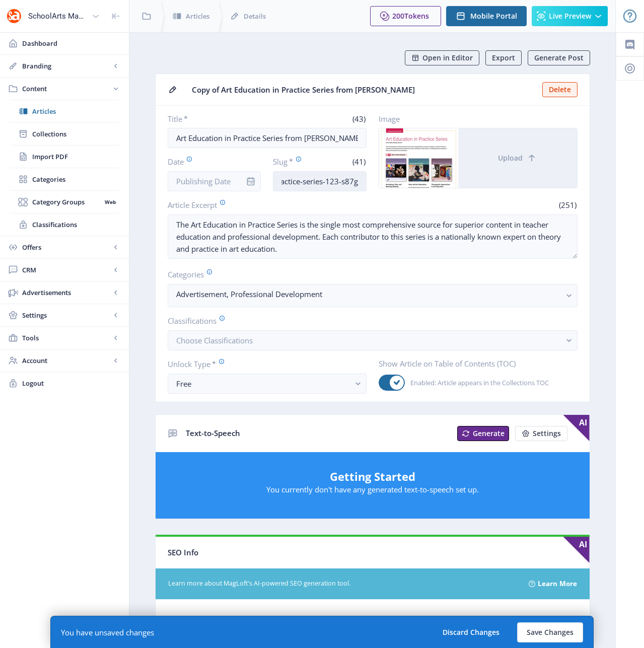
click at [330, 181] on input "art-education-in-practice-series-123-s87g" at bounding box center [320, 181] width 94 height 20
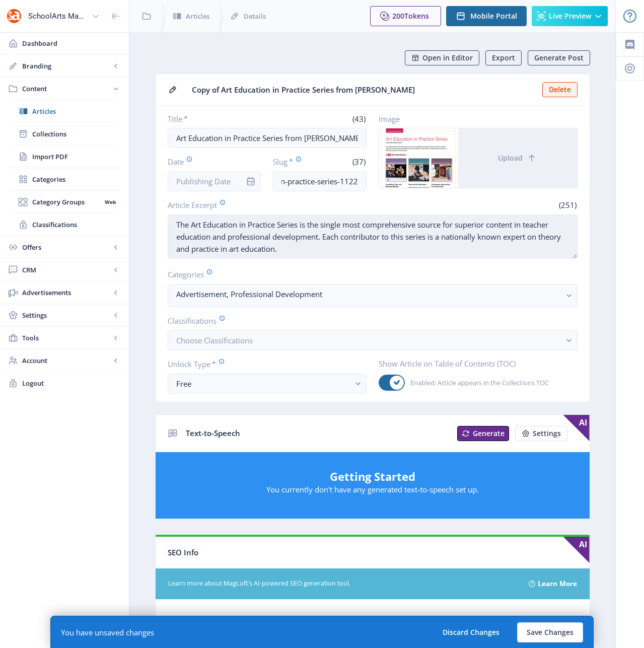
scroll to position [0, 0]
click at [347, 250] on textarea "The Art Education in Practice Series is the single most comprehensive source fo…" at bounding box center [373, 237] width 410 height 44
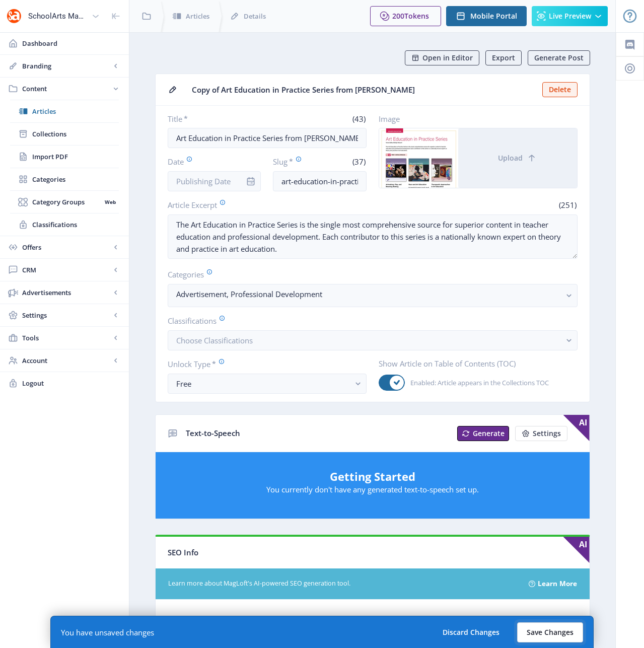
click at [553, 637] on button "Save Changes" at bounding box center [550, 633] width 66 height 20
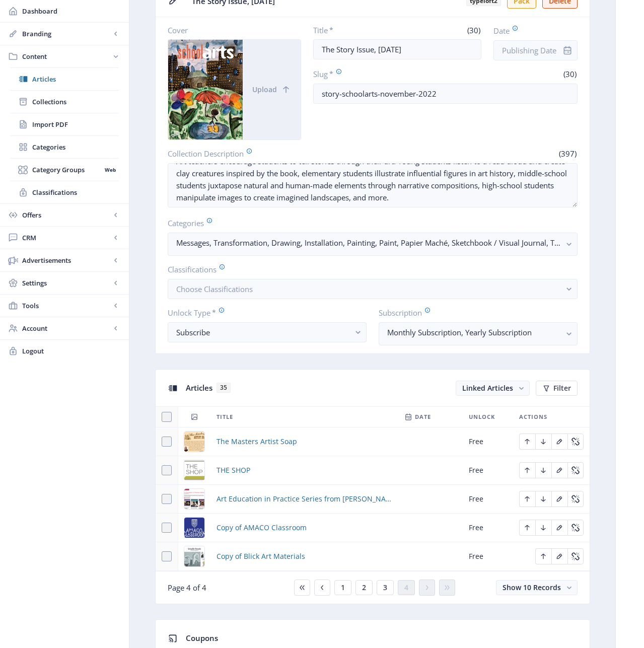
scroll to position [313, 0]
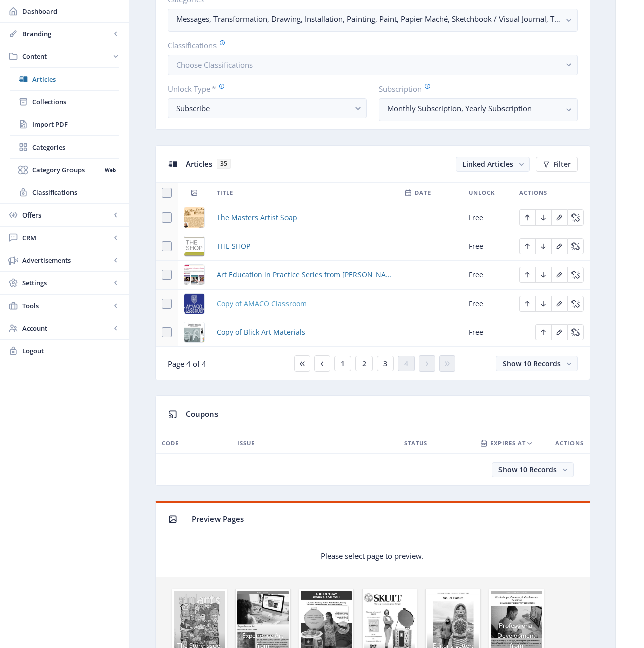
click at [247, 302] on span "Copy of AMACO Classroom" at bounding box center [262, 304] width 90 height 12
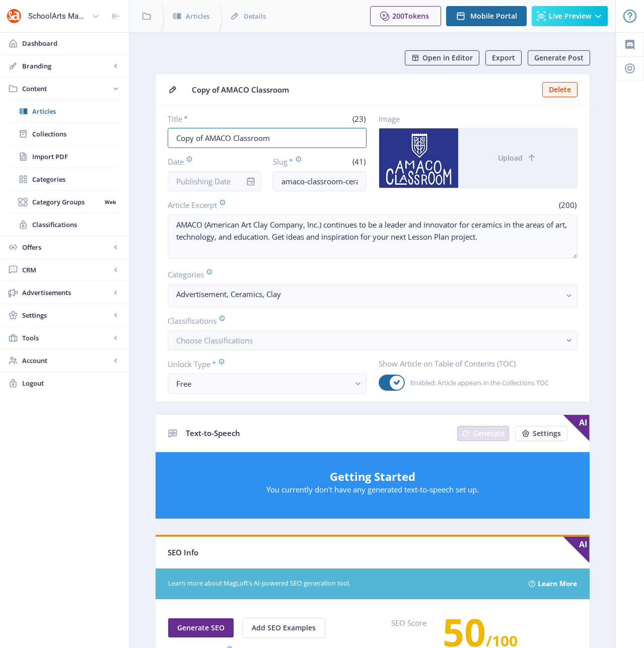
drag, startPoint x: 206, startPoint y: 137, endPoint x: 139, endPoint y: 138, distance: 67.0
click at [139, 138] on nb-layout-column "Open in Editor Export Generate Post Copy of AMACO Classroom Delete Title * (23)…" at bounding box center [372, 515] width 487 height 967
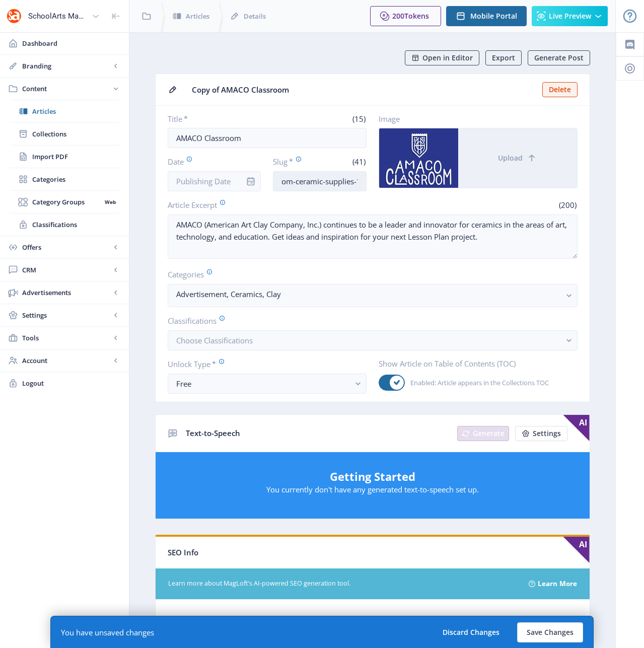
scroll to position [0, 82]
drag, startPoint x: 353, startPoint y: 180, endPoint x: 366, endPoint y: 181, distance: 13.1
click at [366, 181] on input "amaco-classroom-ceramic-supplies-123-zgoo" at bounding box center [320, 181] width 94 height 20
click at [361, 184] on input "amaco-classroom-ceramic-supplies-123-zgoo" at bounding box center [320, 181] width 94 height 20
drag, startPoint x: 360, startPoint y: 180, endPoint x: 330, endPoint y: 180, distance: 29.2
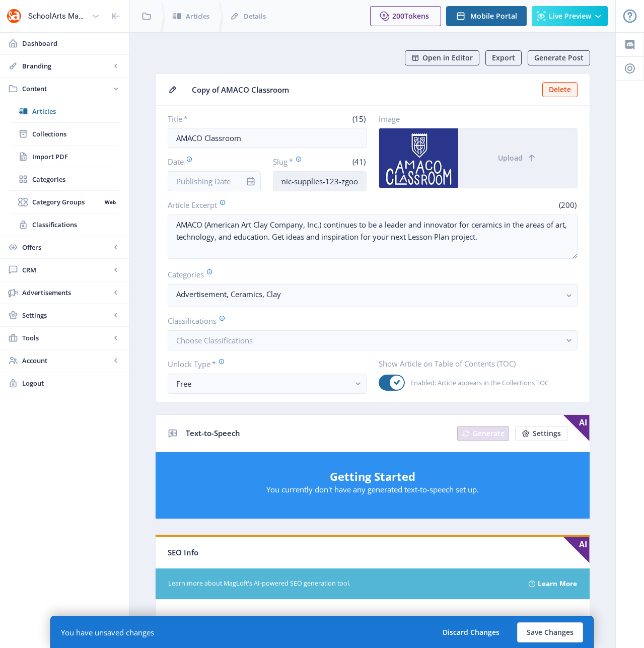
click at [330, 180] on input "amaco-classroom-ceramic-supplies-123-zgoo" at bounding box center [320, 181] width 94 height 20
click at [550, 633] on button "Save Changes" at bounding box center [550, 633] width 66 height 20
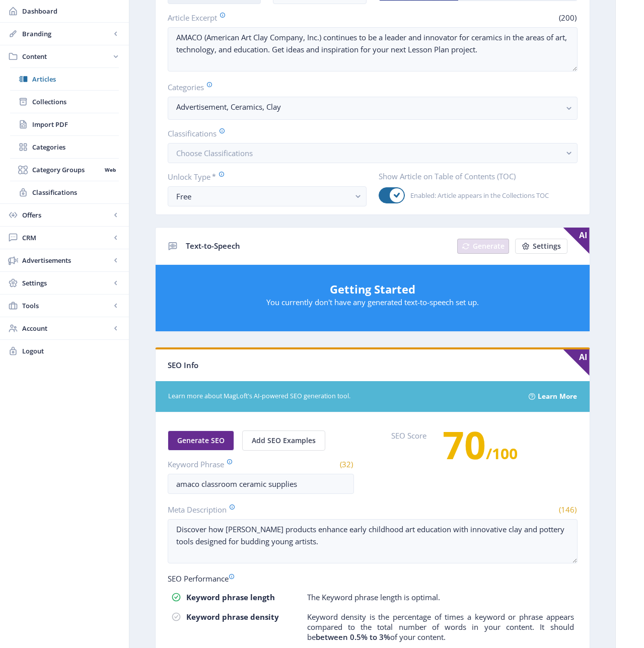
scroll to position [70, 0]
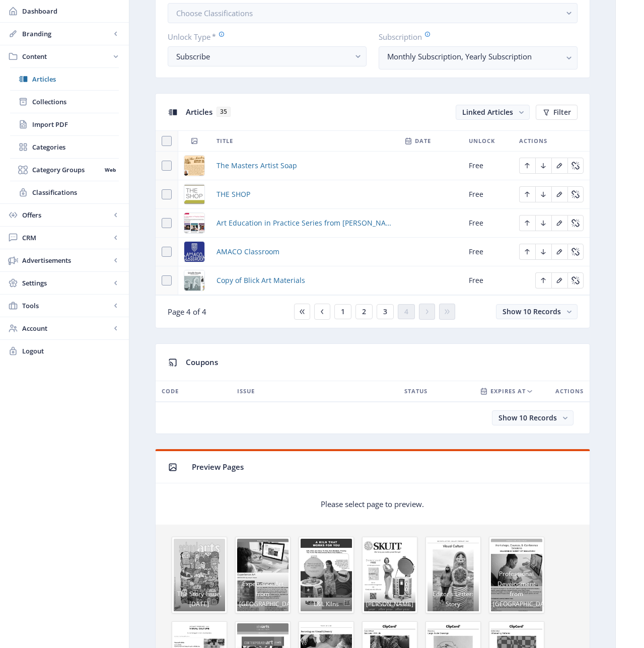
scroll to position [291, 0]
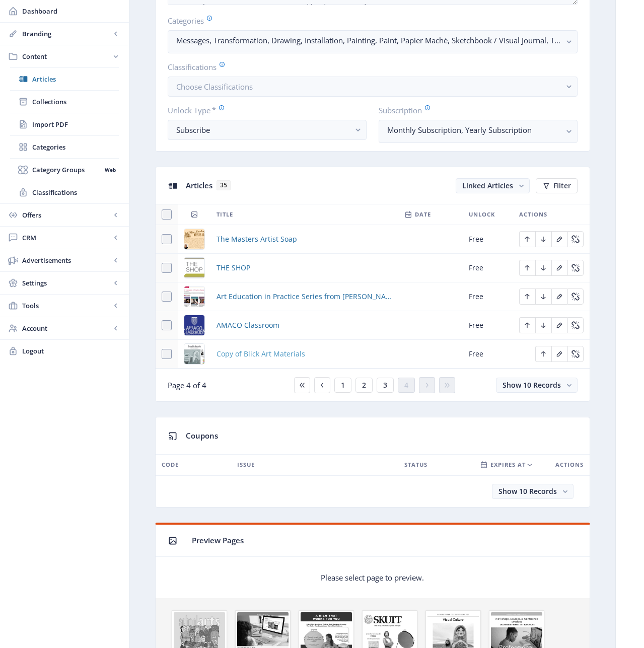
click at [264, 354] on span "Copy of Blick Art Materials" at bounding box center [261, 354] width 89 height 12
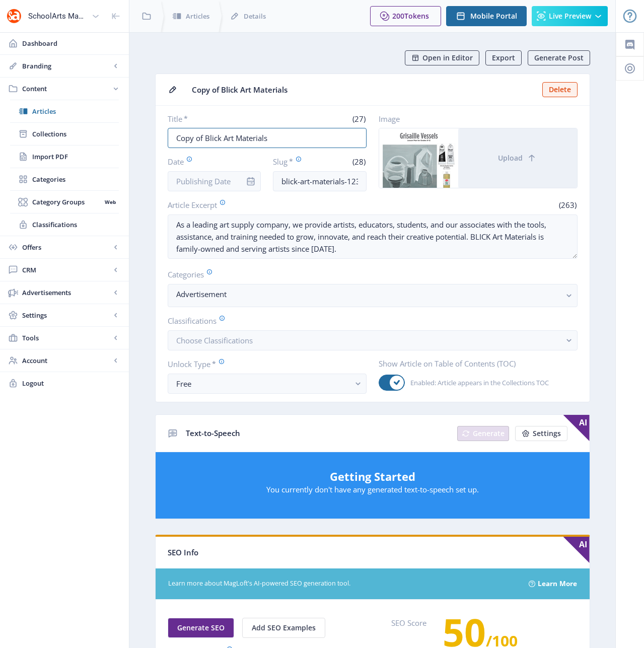
drag, startPoint x: 206, startPoint y: 139, endPoint x: 129, endPoint y: 135, distance: 76.1
click at [129, 135] on nb-layout-column "Open in Editor Export Generate Post Copy of Blick Art Materials Delete Title * …" at bounding box center [372, 510] width 487 height 957
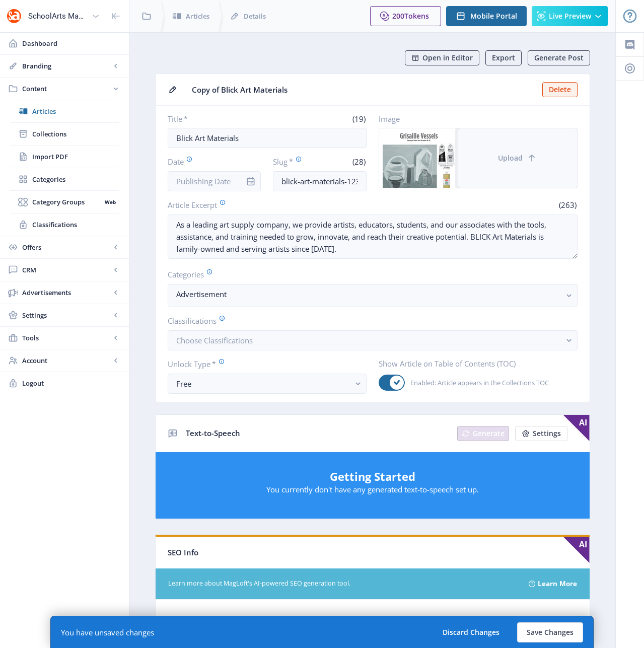
click at [505, 167] on button "Upload" at bounding box center [517, 157] width 119 height 59
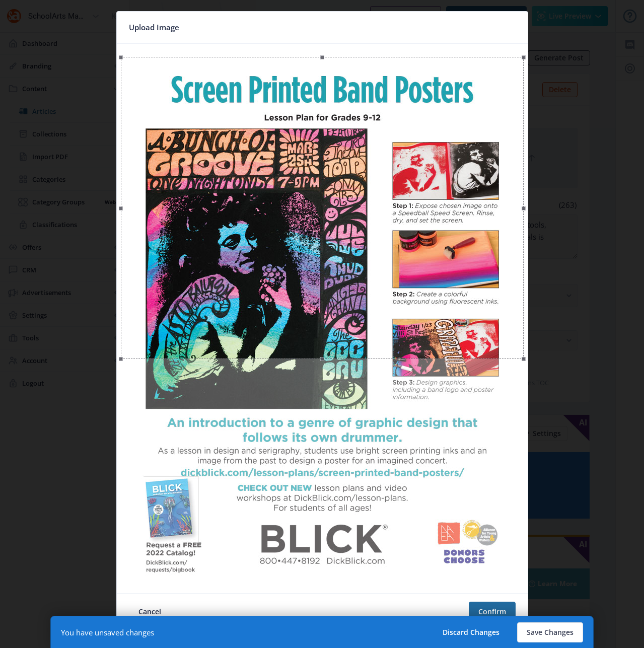
drag, startPoint x: 279, startPoint y: 289, endPoint x: 278, endPoint y: 299, distance: 9.6
click at [278, 299] on div at bounding box center [322, 208] width 403 height 302
click at [490, 610] on button "Confirm" at bounding box center [492, 612] width 47 height 20
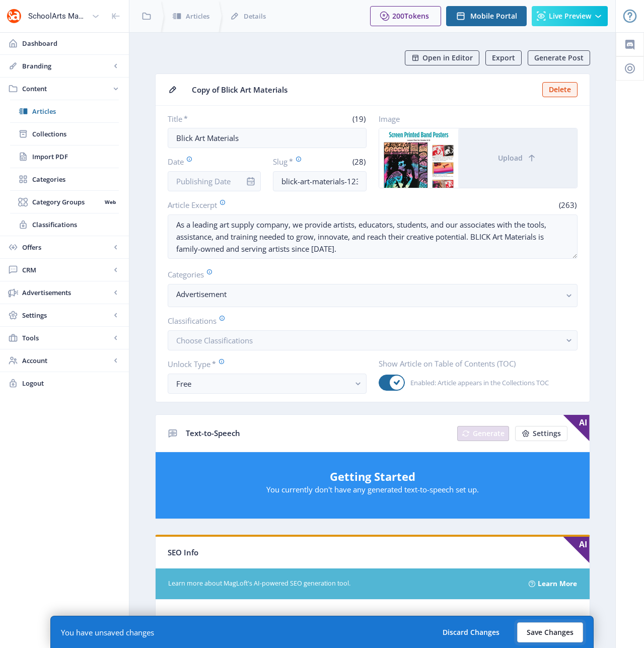
click at [571, 630] on button "Save Changes" at bounding box center [550, 633] width 66 height 20
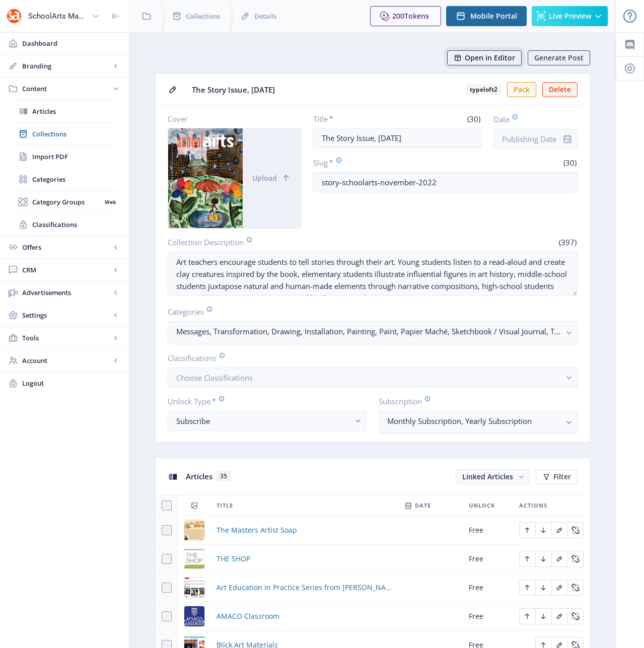
click at [478, 59] on span "Open in Editor" at bounding box center [490, 58] width 50 height 8
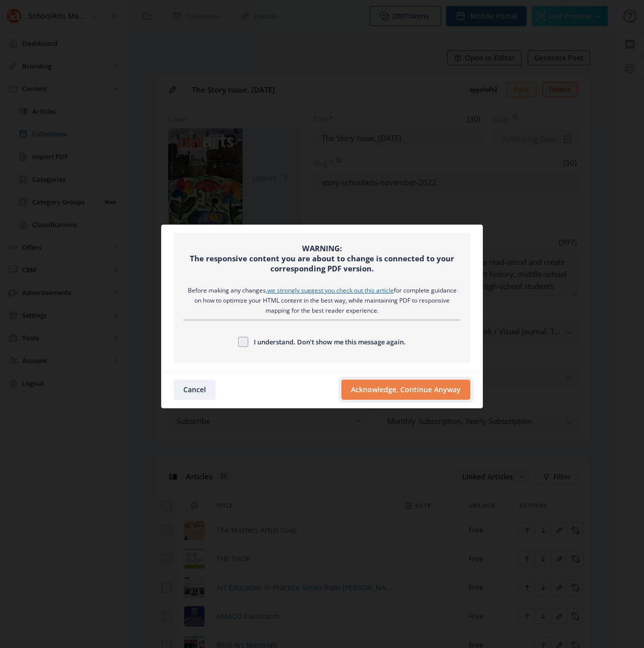
click at [377, 387] on button "Acknowledge, Continue Anyway" at bounding box center [406, 390] width 129 height 20
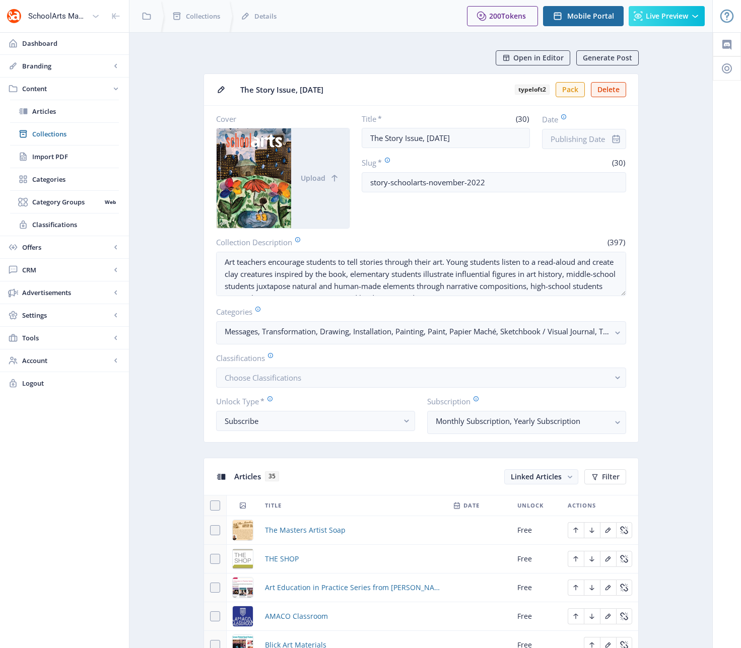
click at [542, 57] on span "Open in Editor" at bounding box center [538, 58] width 50 height 8
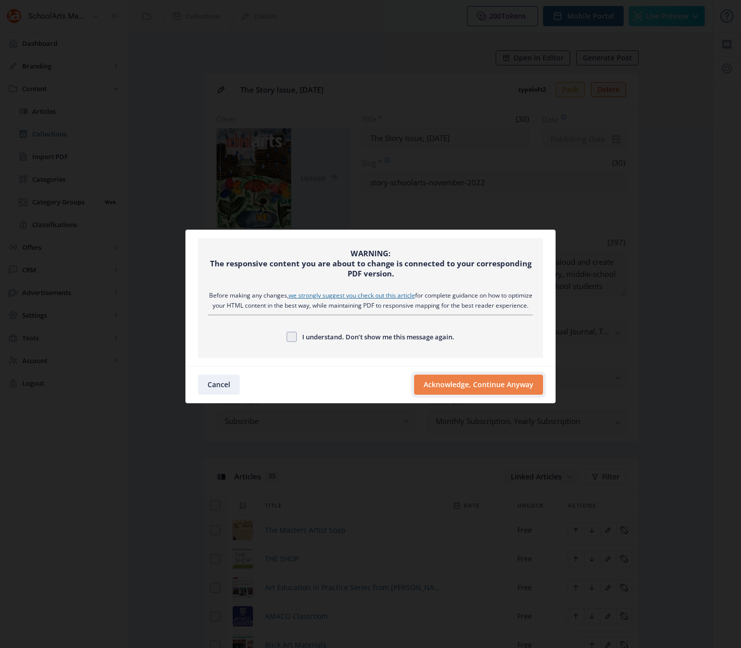
click at [468, 387] on button "Acknowledge, Continue Anyway" at bounding box center [478, 385] width 129 height 20
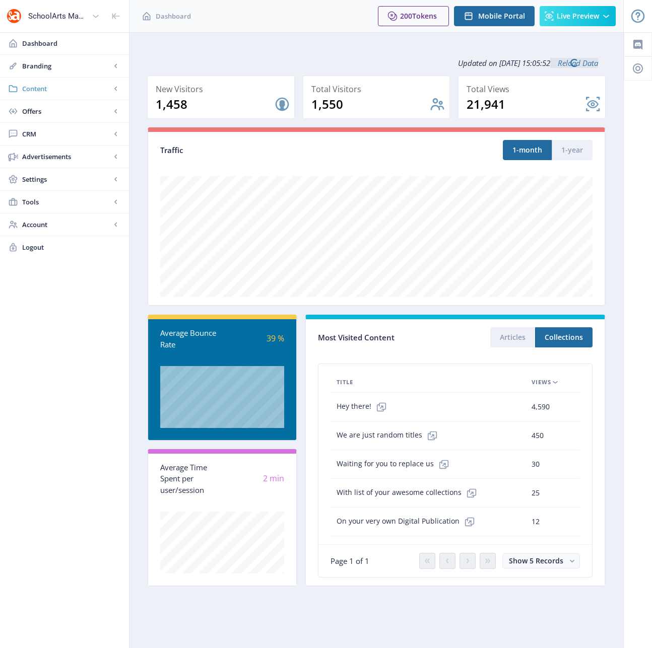
click at [34, 86] on span "Content" at bounding box center [66, 89] width 89 height 10
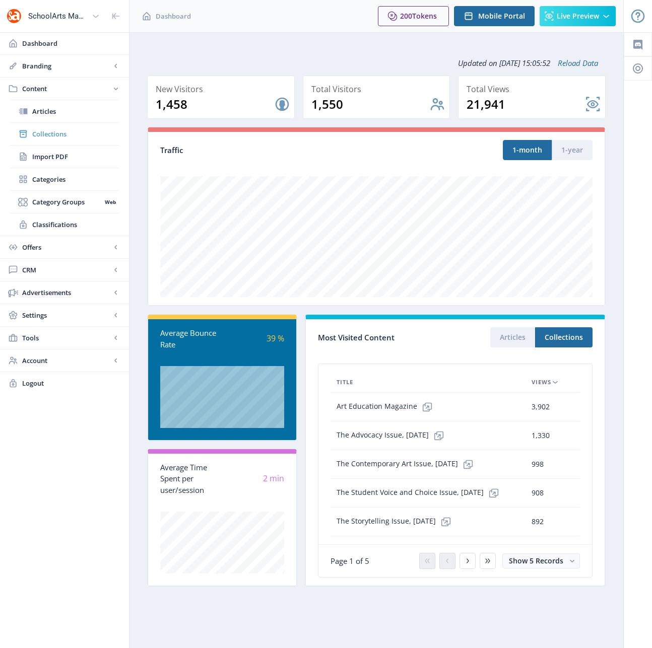
click at [52, 131] on span "Collections" at bounding box center [75, 134] width 87 height 10
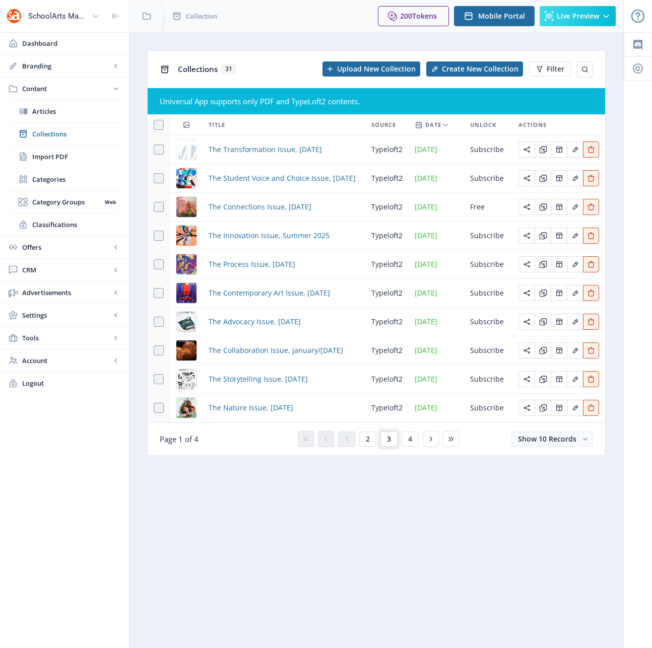
click at [390, 441] on span "3" at bounding box center [389, 439] width 4 height 8
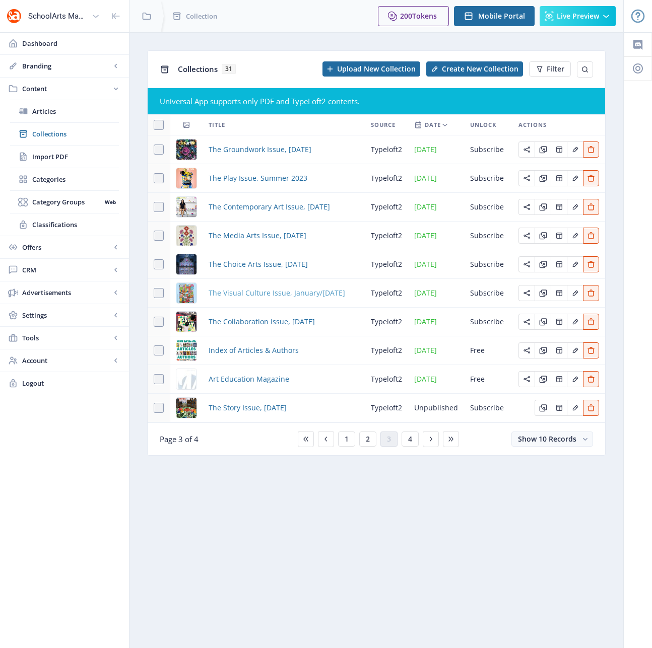
click at [240, 294] on span "The Visual Culture Issue, January/[DATE]" at bounding box center [277, 293] width 137 height 12
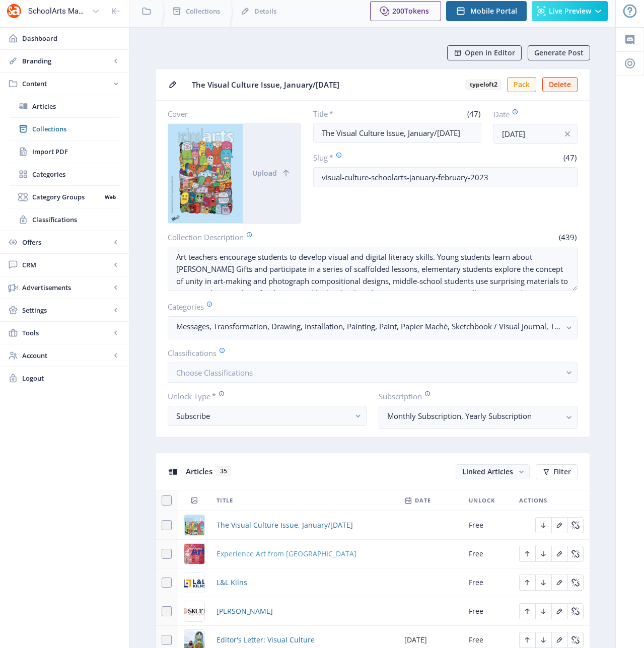
scroll to position [94, 0]
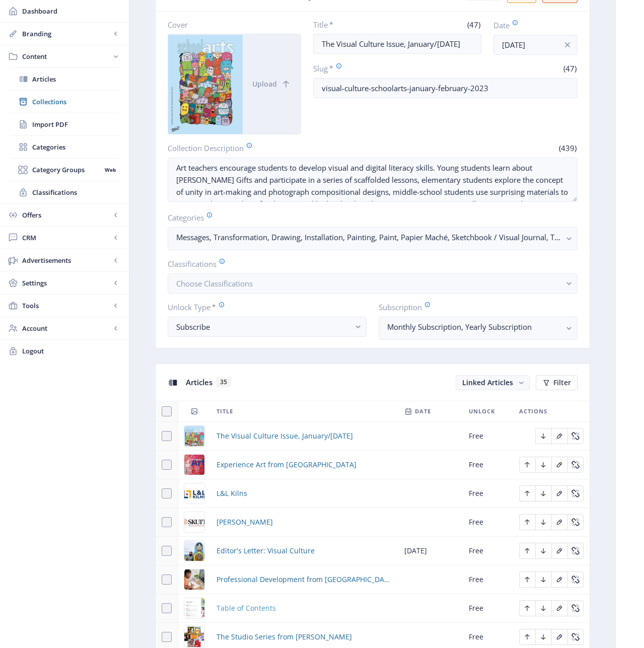
click at [247, 605] on span "Table of Contents" at bounding box center [246, 608] width 59 height 12
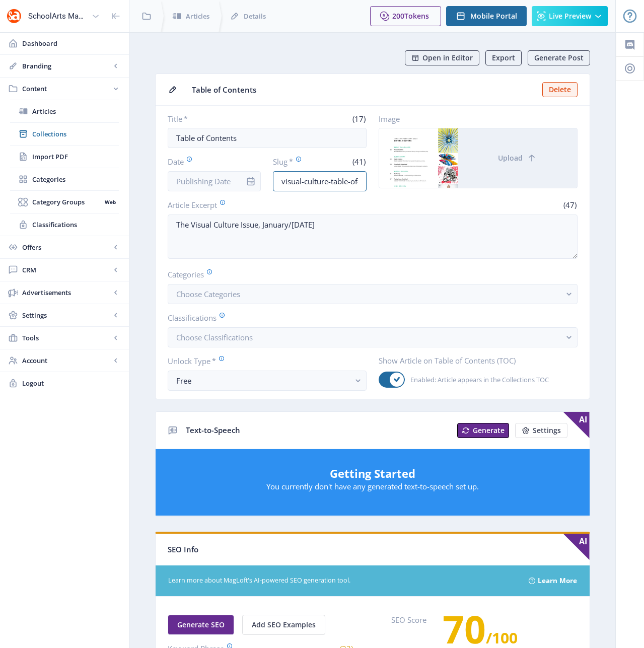
scroll to position [0, 68]
drag, startPoint x: 331, startPoint y: 184, endPoint x: 379, endPoint y: 175, distance: 48.8
click at [379, 175] on div "Title * (17) Table of Contents Date Slug * (41) visual-culture-table-of-content…" at bounding box center [373, 153] width 410 height 78
click at [361, 180] on input "visual-culture-table-of-contents-623-r0ua" at bounding box center [320, 181] width 94 height 20
drag, startPoint x: 358, startPoint y: 180, endPoint x: 325, endPoint y: 180, distance: 32.7
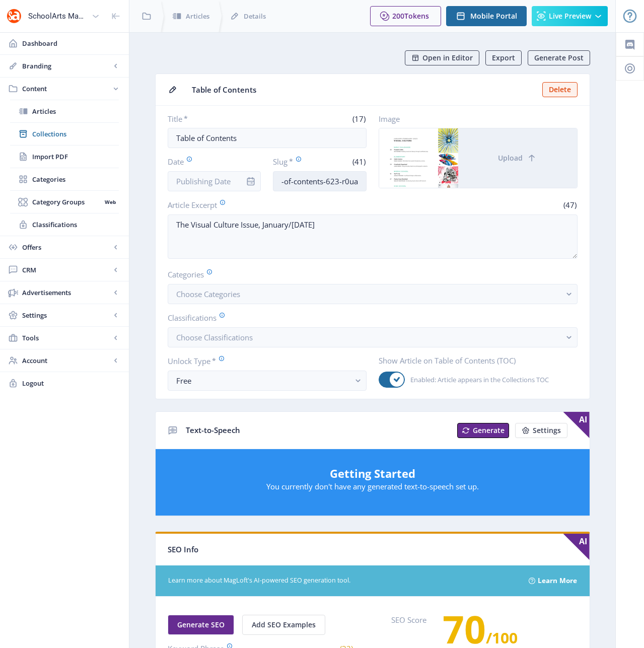
click at [325, 180] on input "visual-culture-table-of-contents-623-r0ua" at bounding box center [320, 181] width 94 height 20
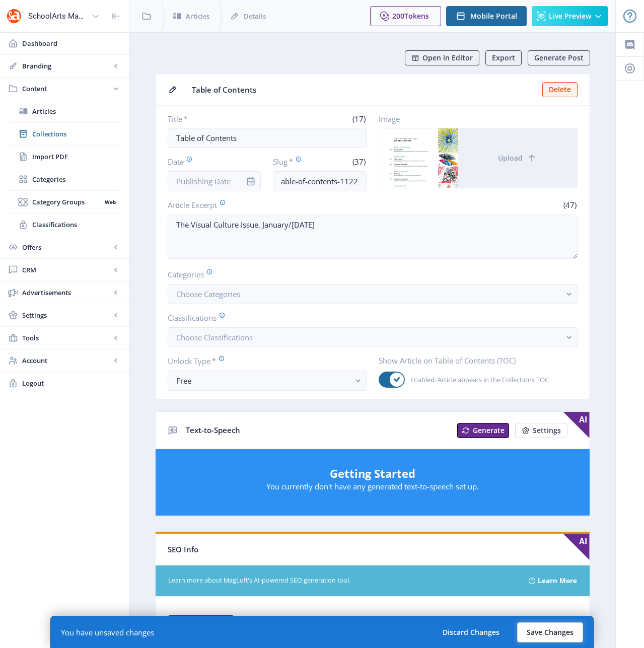
scroll to position [0, 0]
click at [555, 630] on button "Save Changes" at bounding box center [550, 633] width 66 height 20
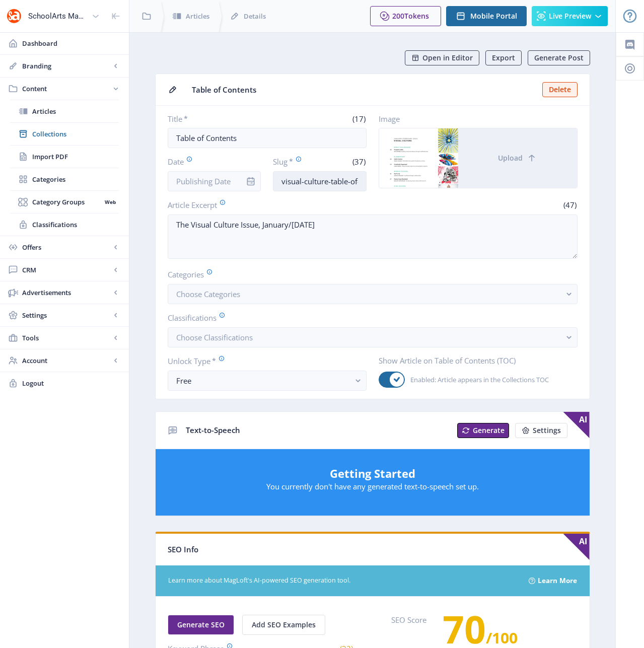
click at [355, 182] on input "visual-culture-table-of-contents-1122" at bounding box center [320, 181] width 94 height 20
drag, startPoint x: 354, startPoint y: 180, endPoint x: 374, endPoint y: 180, distance: 20.1
click at [374, 180] on div "Title * (17) Table of Contents Date Slug * (37) visual-culture-table-of-content…" at bounding box center [373, 153] width 410 height 78
click at [362, 181] on input "visual-culture-table-of-contents-1122" at bounding box center [320, 181] width 94 height 20
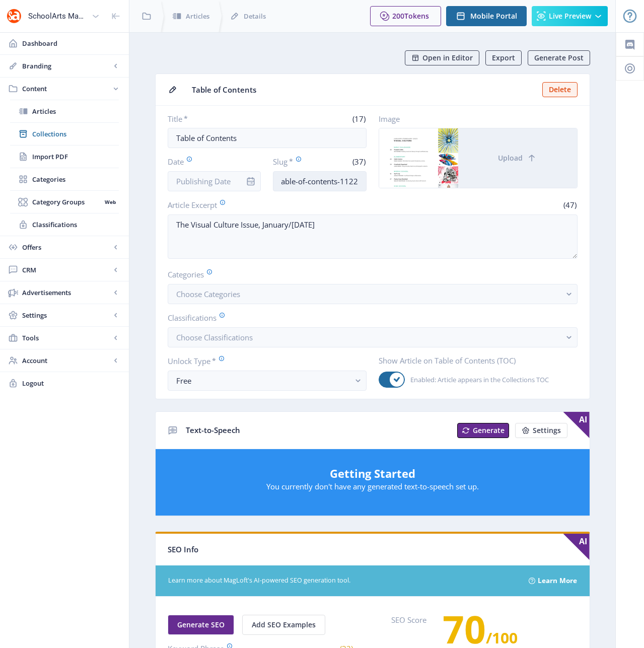
drag, startPoint x: 357, startPoint y: 181, endPoint x: 345, endPoint y: 182, distance: 12.6
click at [345, 182] on input "visual-culture-table-of-contents-1122" at bounding box center [320, 181] width 94 height 20
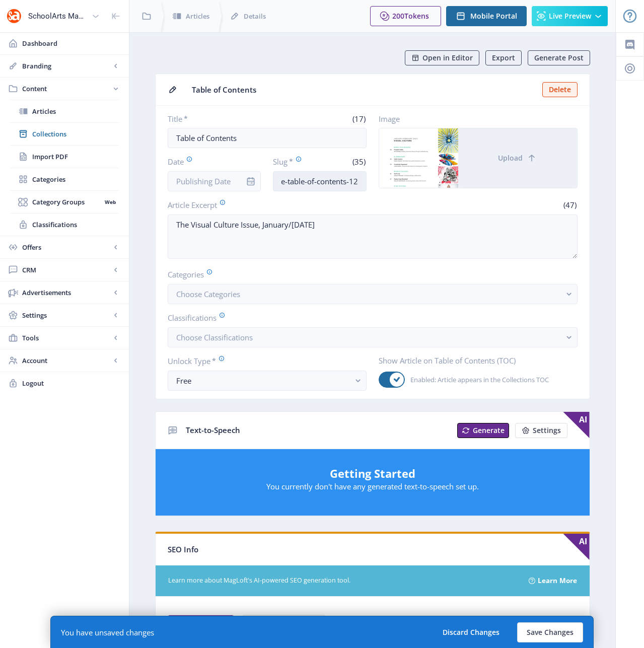
scroll to position [0, 49]
type input "visual-culture-table-of-contents-123"
click at [553, 633] on button "Save Changes" at bounding box center [550, 633] width 66 height 20
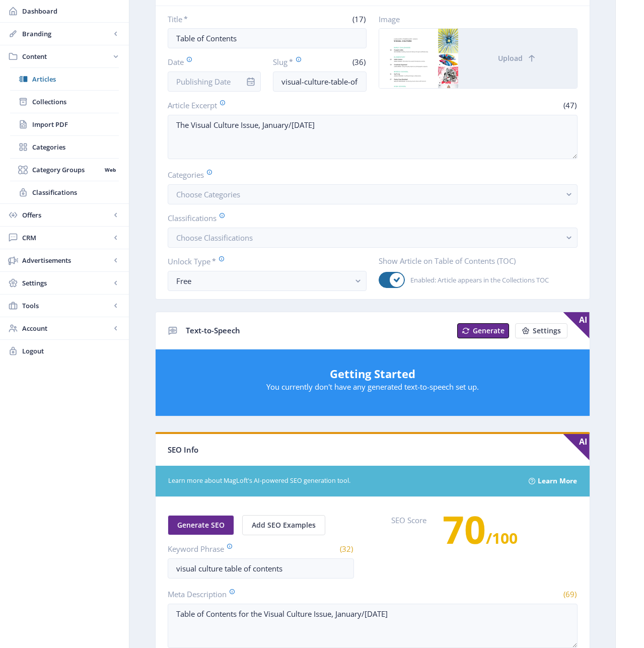
scroll to position [328, 0]
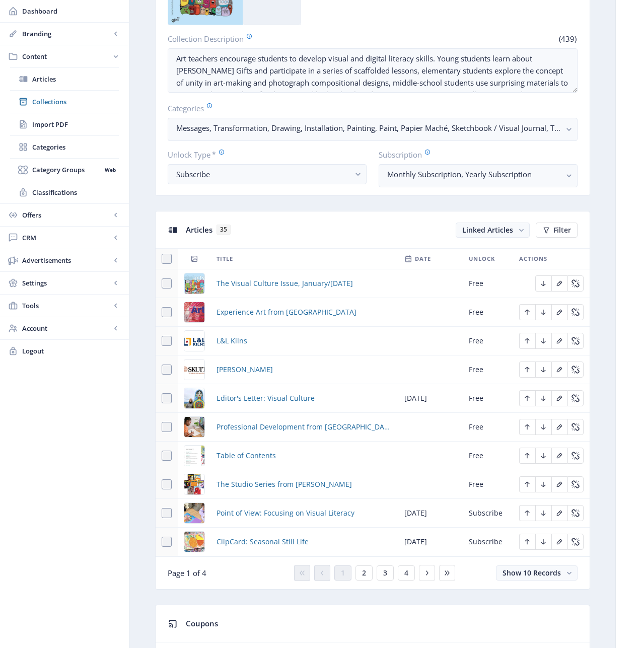
scroll to position [460, 0]
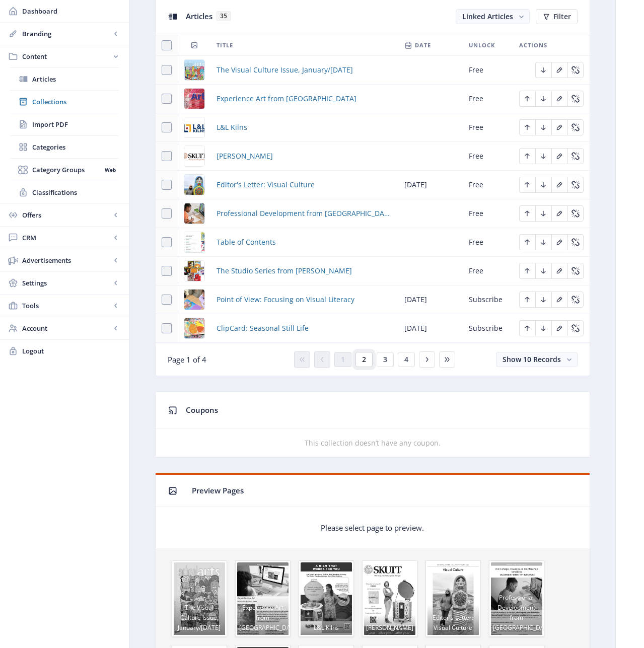
click at [369, 362] on button "2" at bounding box center [364, 359] width 17 height 15
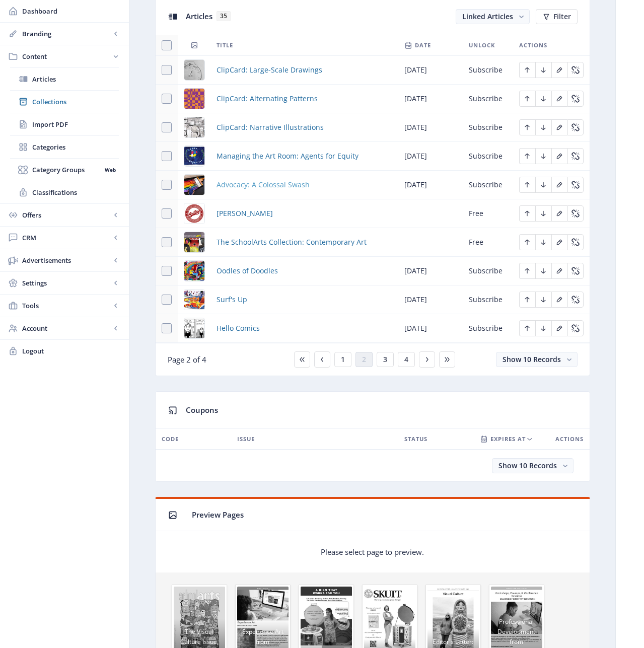
click at [253, 186] on span "Advocacy: A Colossal Swash" at bounding box center [263, 185] width 93 height 12
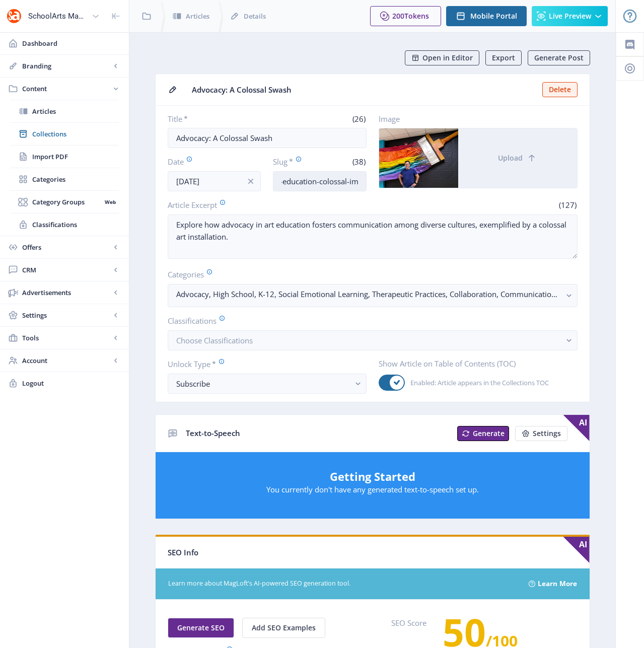
scroll to position [0, 62]
drag, startPoint x: 344, startPoint y: 183, endPoint x: 362, endPoint y: 183, distance: 18.6
click at [362, 183] on input "advocacy-art-education-colossal-impact" at bounding box center [320, 181] width 94 height 20
drag, startPoint x: 336, startPoint y: 178, endPoint x: 368, endPoint y: 180, distance: 31.8
click at [368, 180] on div "Title * (26) Advocacy: A Colossal Swash Date Jan 1, 2023 Slug * (38) advocacy-a…" at bounding box center [373, 153] width 410 height 78
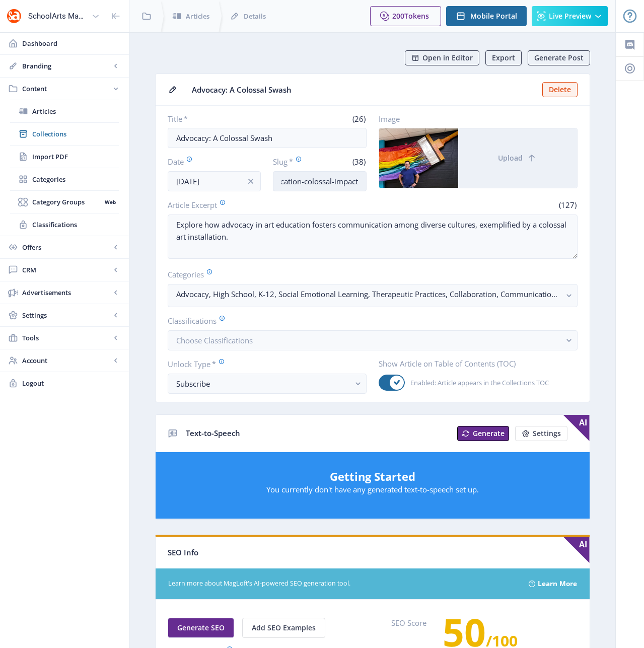
click at [362, 181] on input "advocacy-art-education-colossal-impact" at bounding box center [320, 181] width 94 height 20
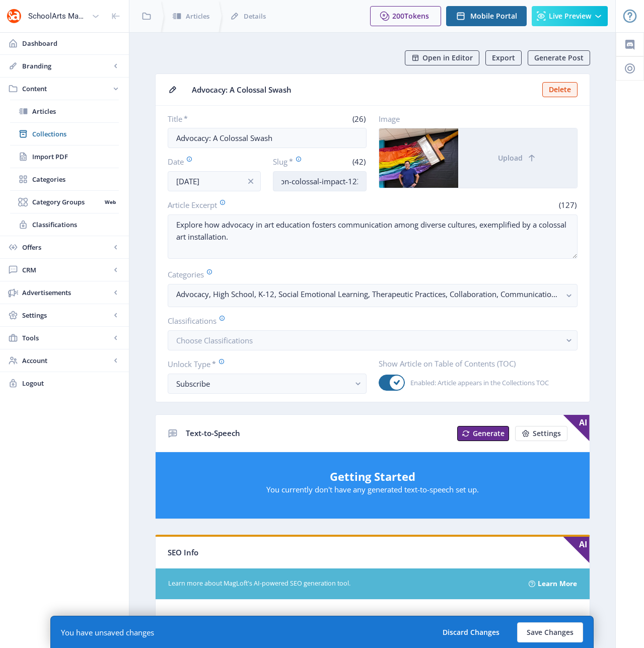
scroll to position [0, 78]
type input "advocacy-art-education-colossal-impact-123"
click at [549, 632] on button "Save Changes" at bounding box center [550, 633] width 66 height 20
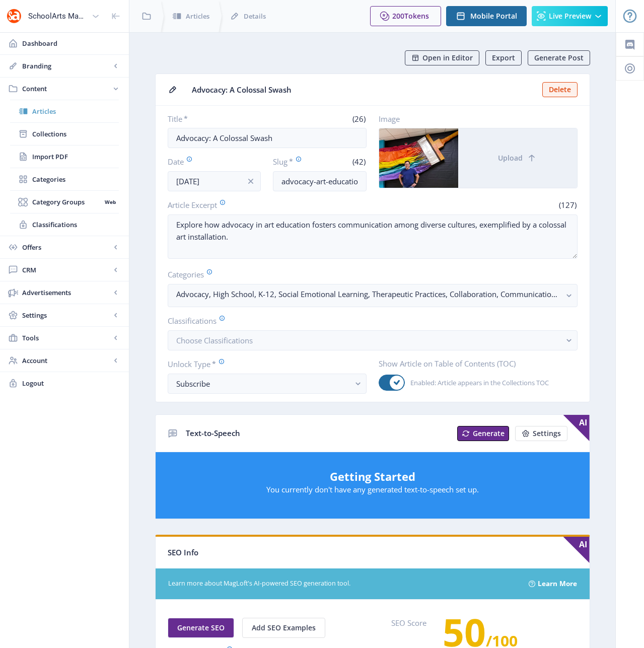
click at [41, 111] on span "Articles" at bounding box center [75, 111] width 87 height 10
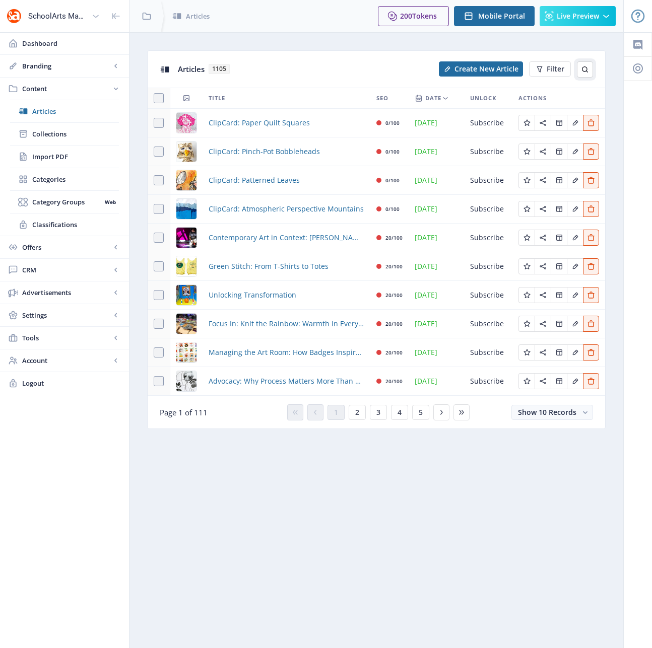
click at [582, 70] on icon at bounding box center [585, 69] width 6 height 6
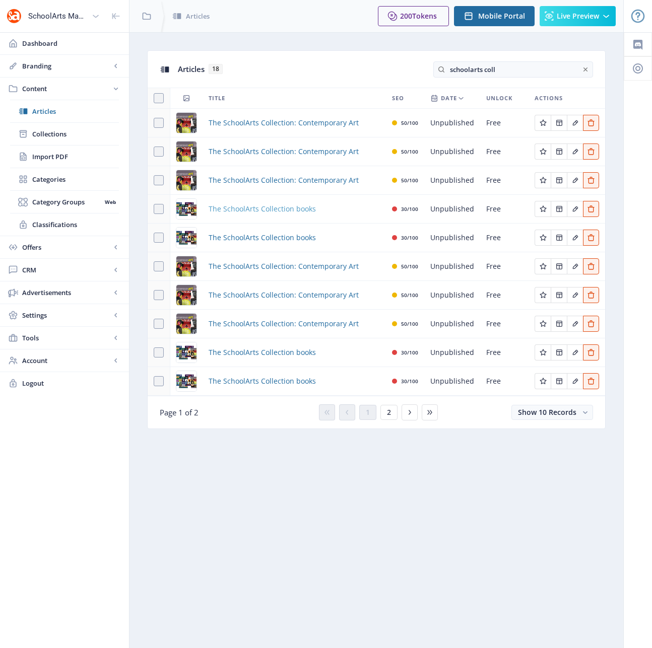
type input "schoolarts coll"
click at [260, 210] on span "The SchoolArts Collection books" at bounding box center [262, 209] width 107 height 12
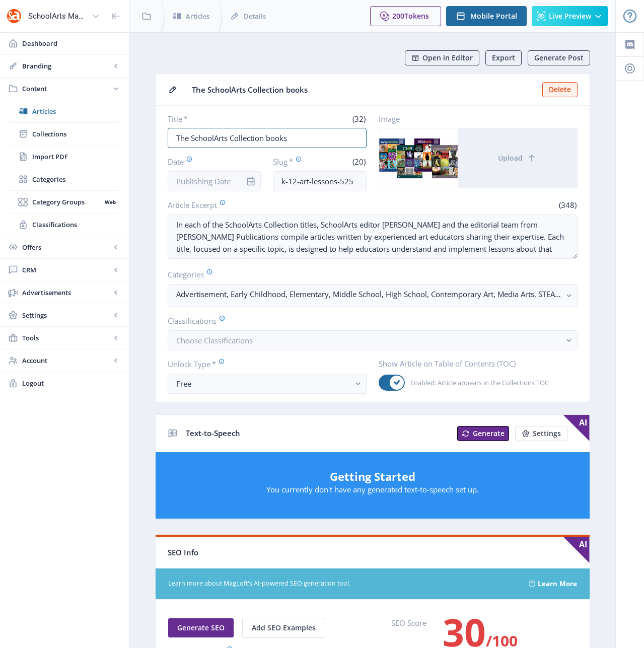
drag, startPoint x: 297, startPoint y: 138, endPoint x: 151, endPoint y: 125, distance: 146.6
click at [151, 125] on app-content-article "Open in Editor Export Generate Post The SchoolArts Collection books Delete Titl…" at bounding box center [372, 519] width 451 height 938
click at [331, 181] on input "k-12-art-lessons-525" at bounding box center [320, 181] width 94 height 20
click at [330, 181] on input "k-12-art-lessons-525" at bounding box center [320, 181] width 94 height 20
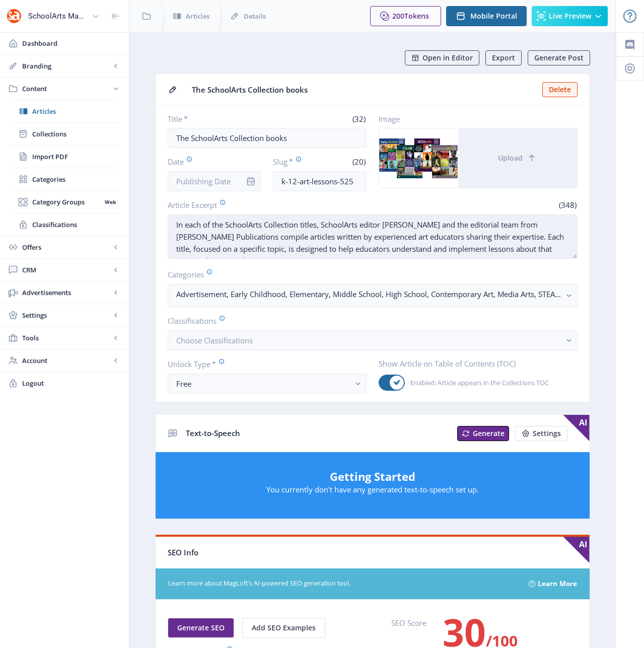
click at [328, 244] on textarea "In each of the SchoolArts Collection titles, SchoolArts editor [PERSON_NAME] an…" at bounding box center [373, 237] width 410 height 44
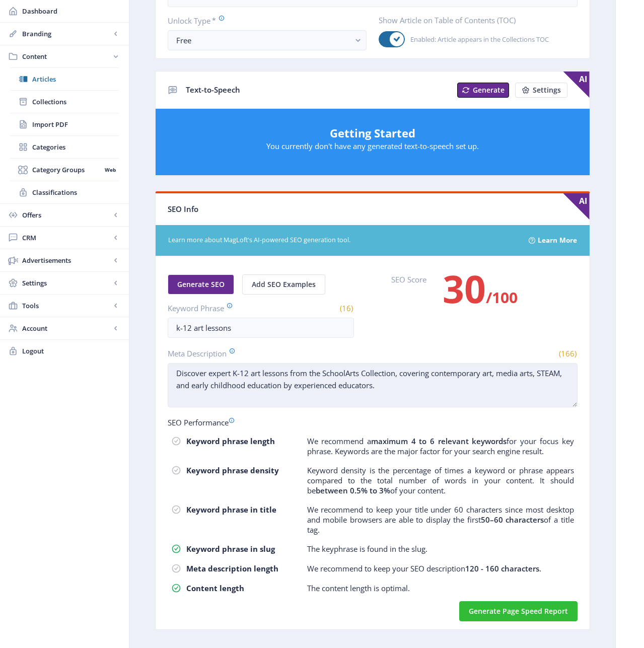
scroll to position [356, 0]
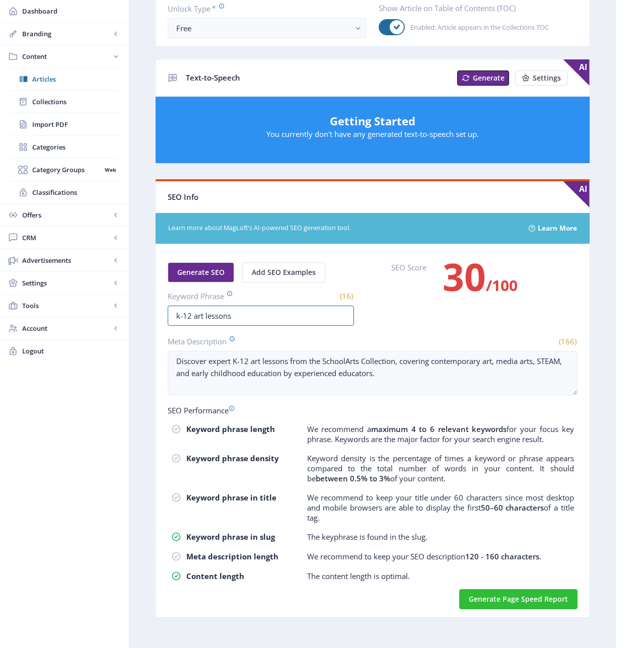
drag, startPoint x: 241, startPoint y: 315, endPoint x: 150, endPoint y: 311, distance: 91.8
click at [150, 311] on app-content-article "Open in Editor Export Generate Post The SchoolArts Collection books Delete Titl…" at bounding box center [372, 164] width 451 height 938
drag, startPoint x: 390, startPoint y: 377, endPoint x: 164, endPoint y: 356, distance: 226.6
click at [164, 356] on nb-card-body "Generate SEO Add SEO Examples Keyword Phrase (16) k-12 art lessons SEO Score 30…" at bounding box center [373, 430] width 434 height 373
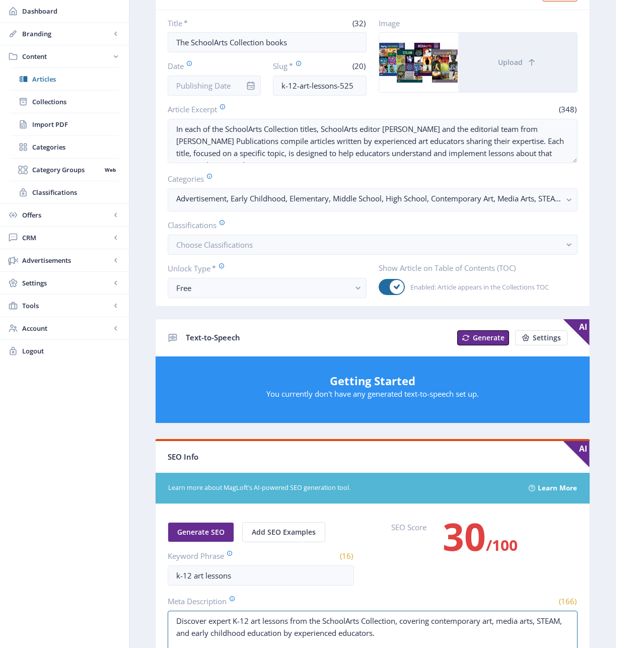
scroll to position [0, 0]
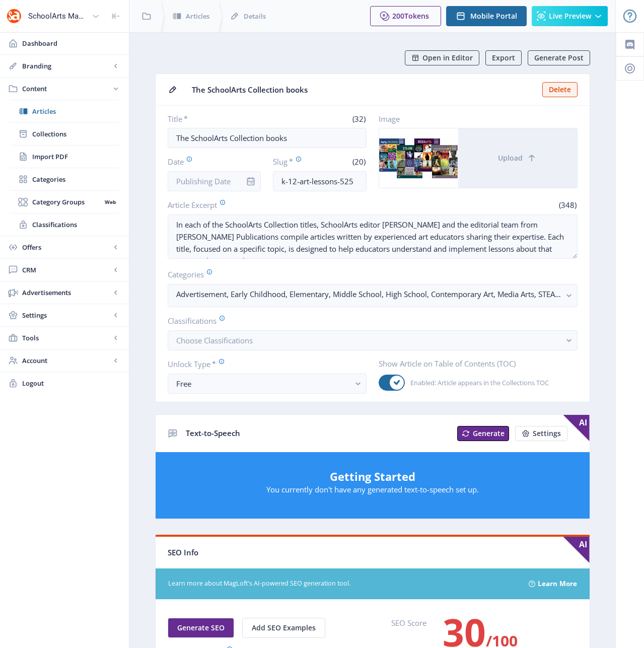
click at [421, 167] on div at bounding box center [418, 157] width 79 height 59
click at [533, 152] on button "Upload" at bounding box center [517, 157] width 119 height 59
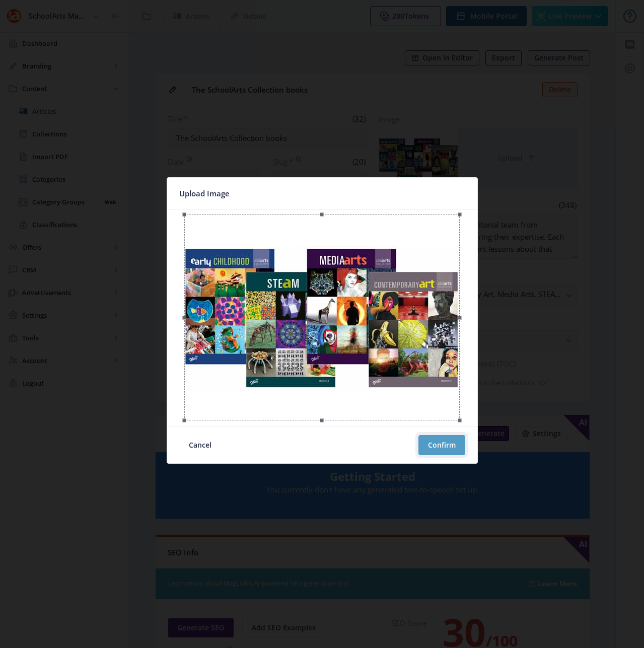
click at [438, 445] on button "Confirm" at bounding box center [442, 445] width 47 height 20
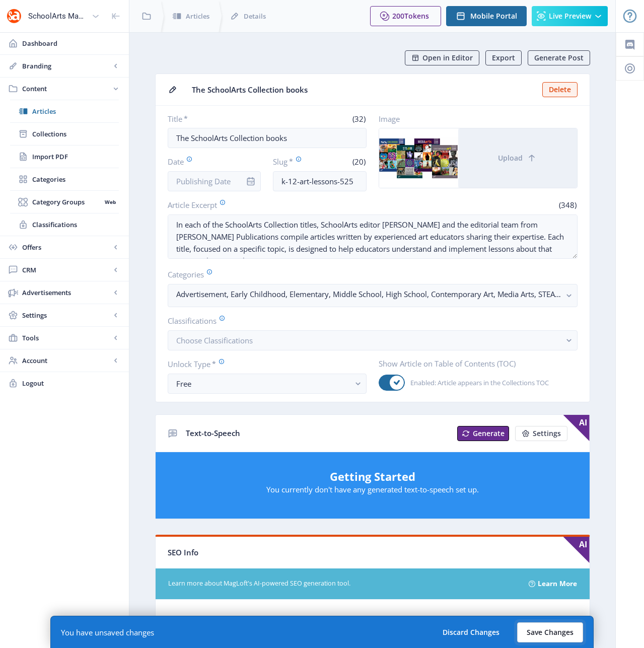
click at [545, 636] on button "Save Changes" at bounding box center [550, 633] width 66 height 20
